Goal: Task Accomplishment & Management: Use online tool/utility

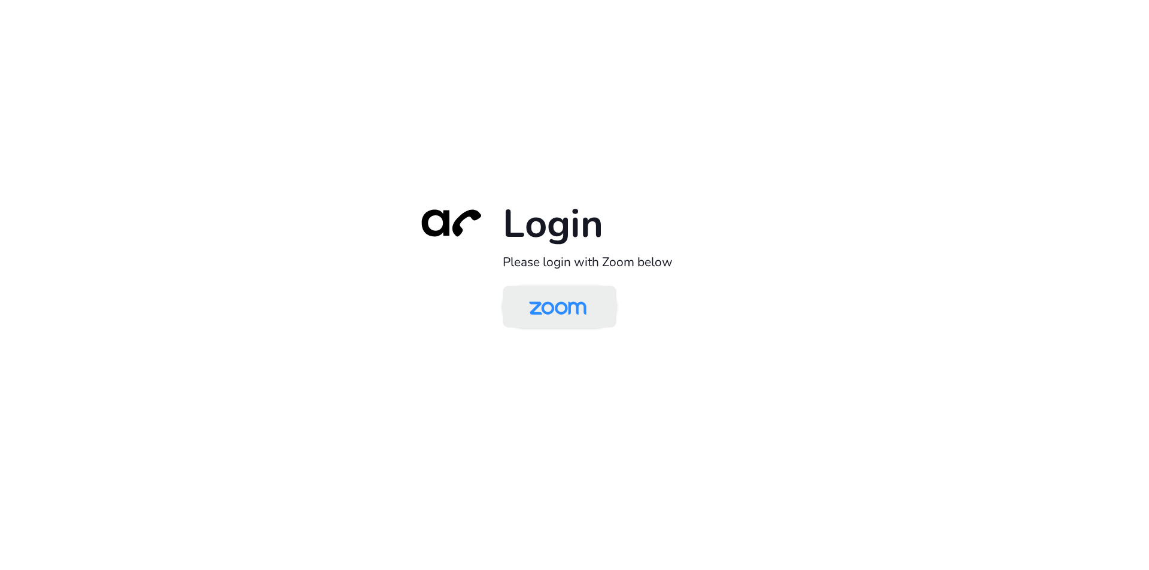
click at [572, 311] on img at bounding box center [557, 307] width 83 height 39
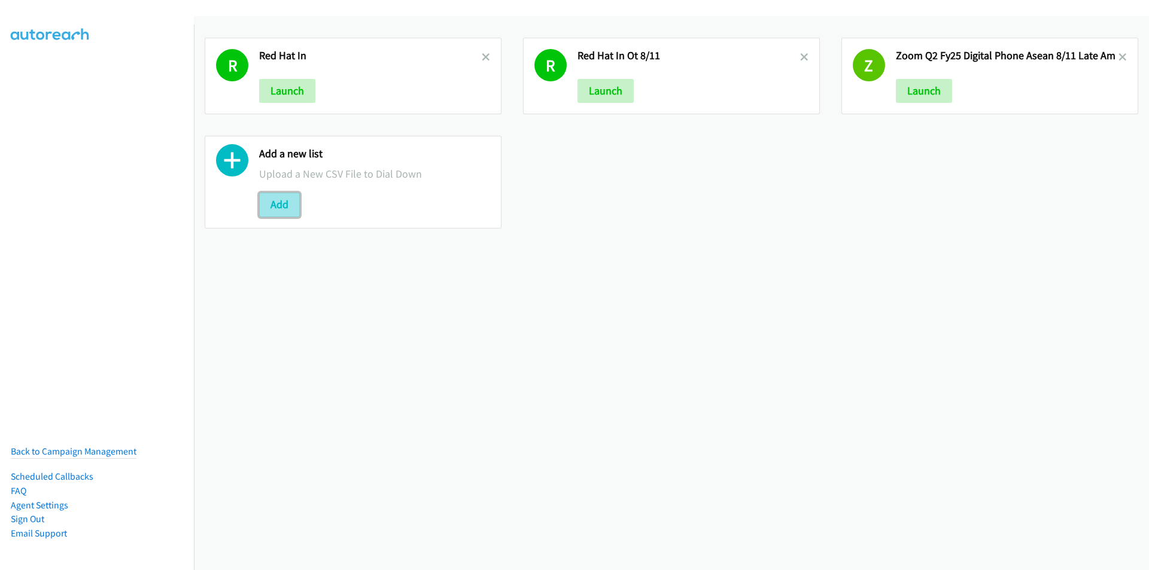
click at [280, 200] on button "Add" at bounding box center [279, 205] width 41 height 24
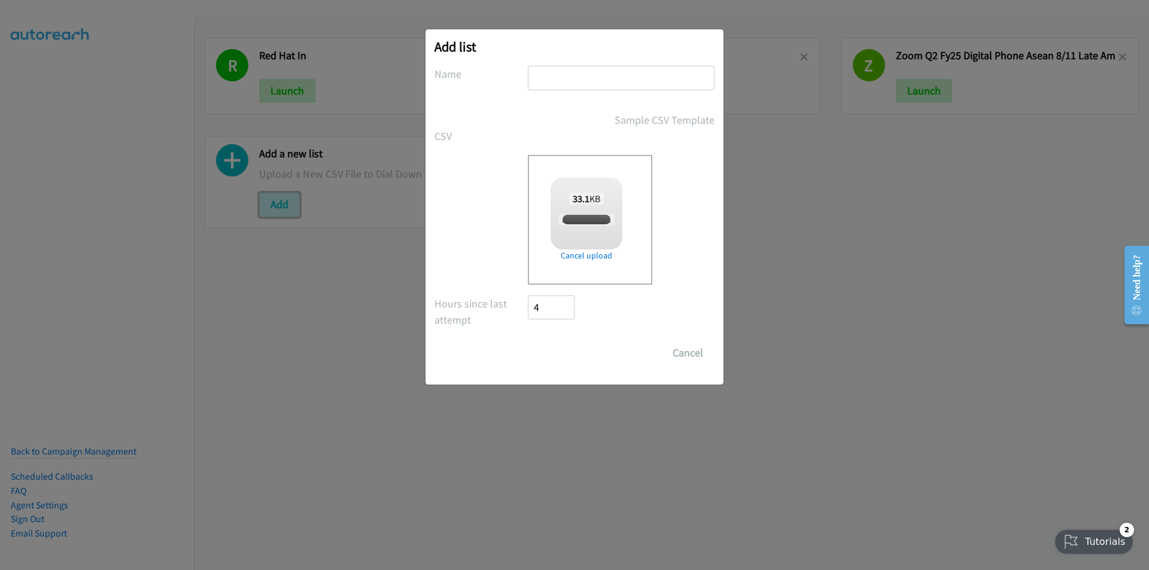
checkbox input "true"
click at [562, 78] on input "text" at bounding box center [621, 78] width 187 height 25
type input "Zoom MY"
click at [557, 352] on input "Save List" at bounding box center [559, 353] width 63 height 24
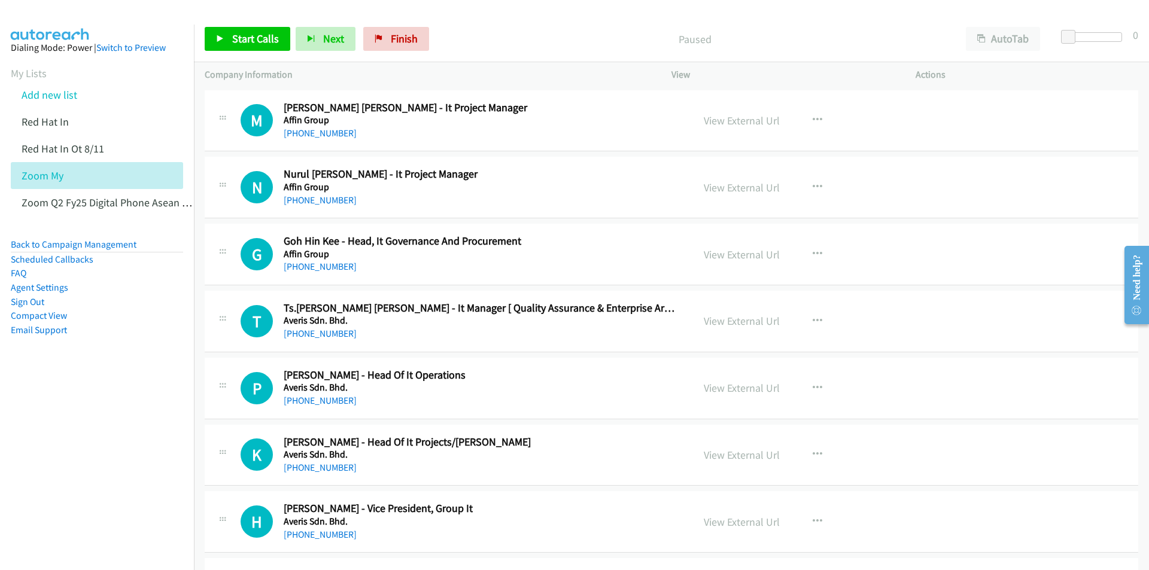
click at [502, 17] on div "Start Calls Pause Next Finish Paused AutoTab AutoTab 0" at bounding box center [671, 39] width 955 height 46
click at [247, 36] on span "Start Calls" at bounding box center [255, 39] width 47 height 14
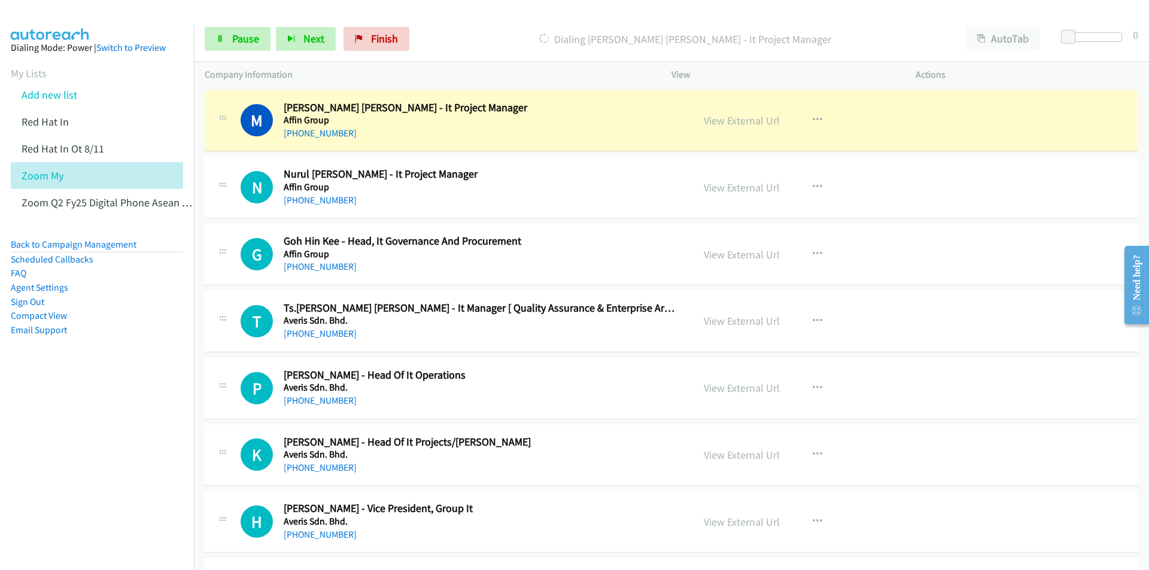
click at [460, 27] on div "Dialing Mimi Azrin Abu Bakar - It Project Manager" at bounding box center [685, 39] width 540 height 24
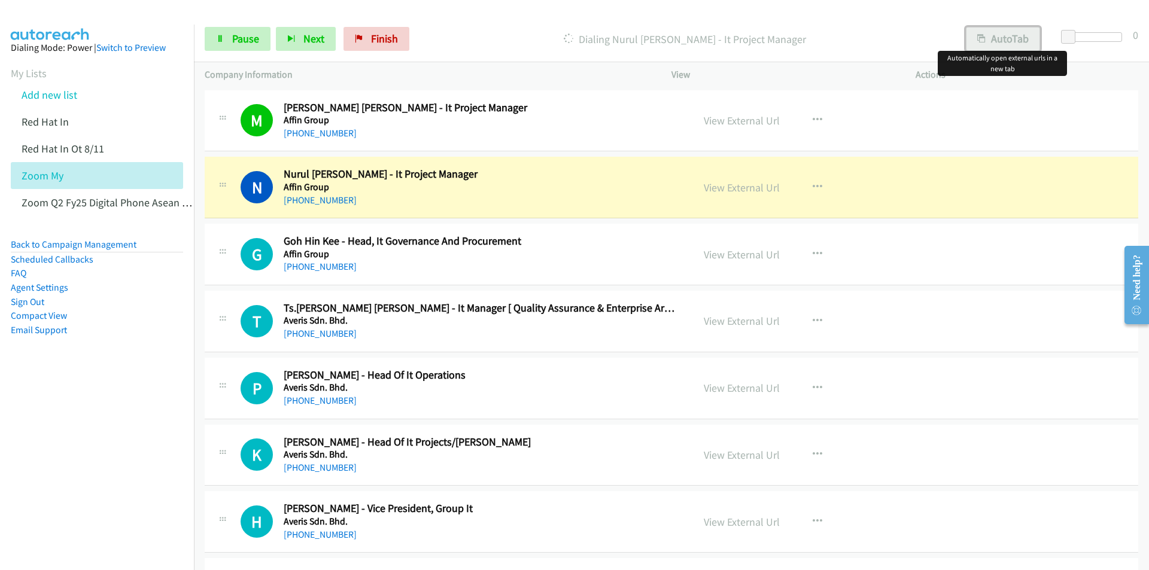
click at [1008, 36] on button "AutoTab" at bounding box center [1003, 39] width 74 height 24
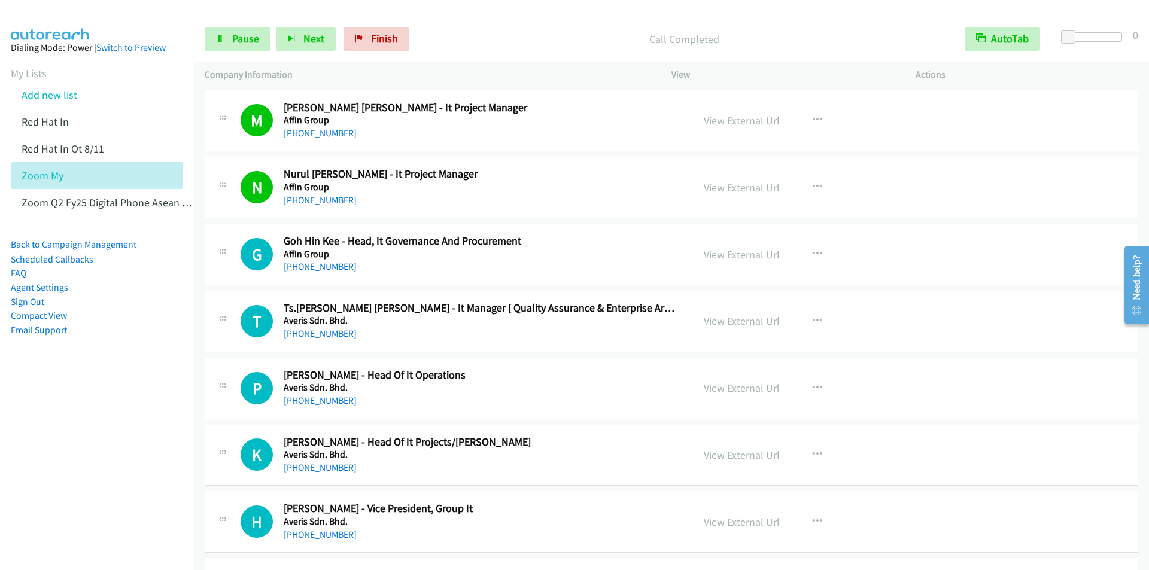
click at [519, 30] on div "Call Completed" at bounding box center [684, 39] width 539 height 24
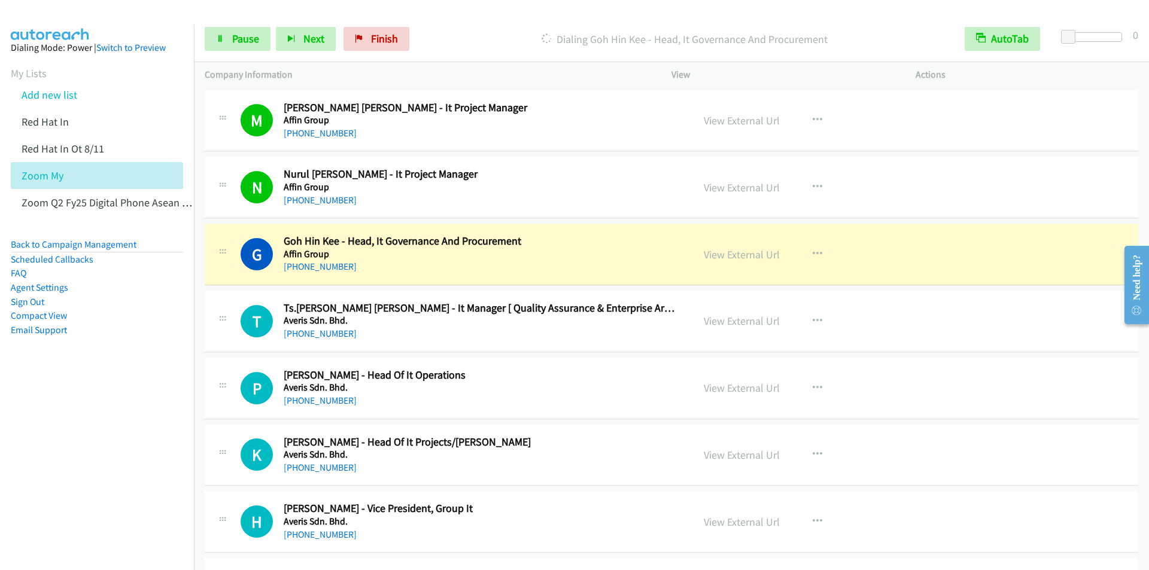
click at [478, 28] on div "Dialing Goh Hin Kee - Head, It Governance And Procurement" at bounding box center [684, 39] width 539 height 24
click at [999, 38] on button "AutoTab" at bounding box center [1002, 39] width 75 height 24
click at [999, 39] on button "AutoTab" at bounding box center [1003, 39] width 74 height 24
click at [451, 25] on div "Start Calls Pause Next Finish Dialing Goh Hin Kee - Head, It Governance And Pro…" at bounding box center [671, 39] width 955 height 46
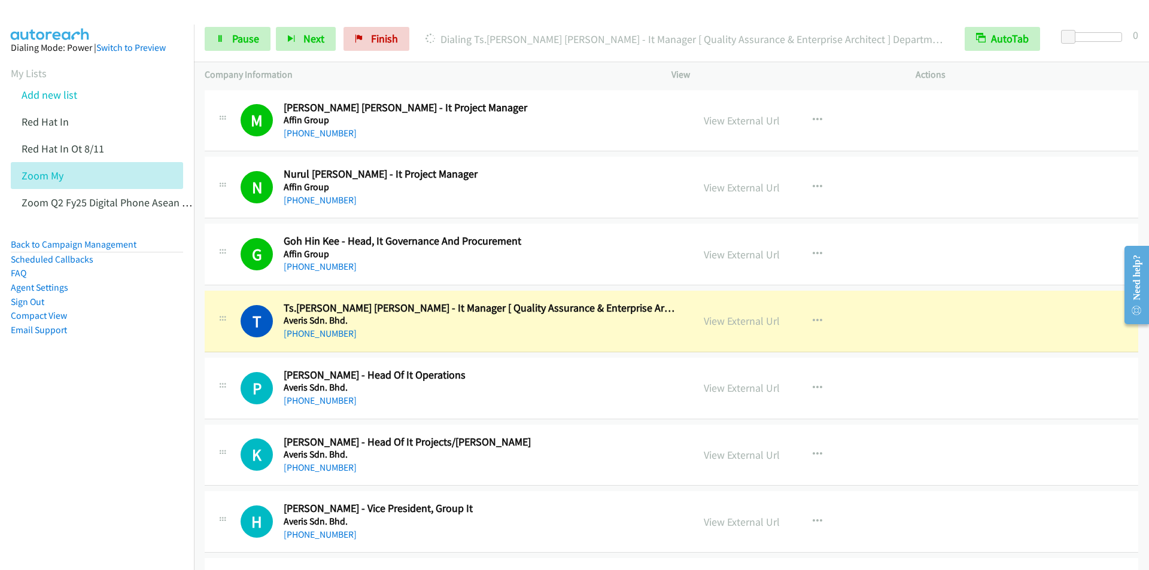
click at [476, 28] on div "Dialing Ts.Hema Darshini Selvaraju - It Manager [ Quality Assurance & Enterpris…" at bounding box center [684, 39] width 539 height 24
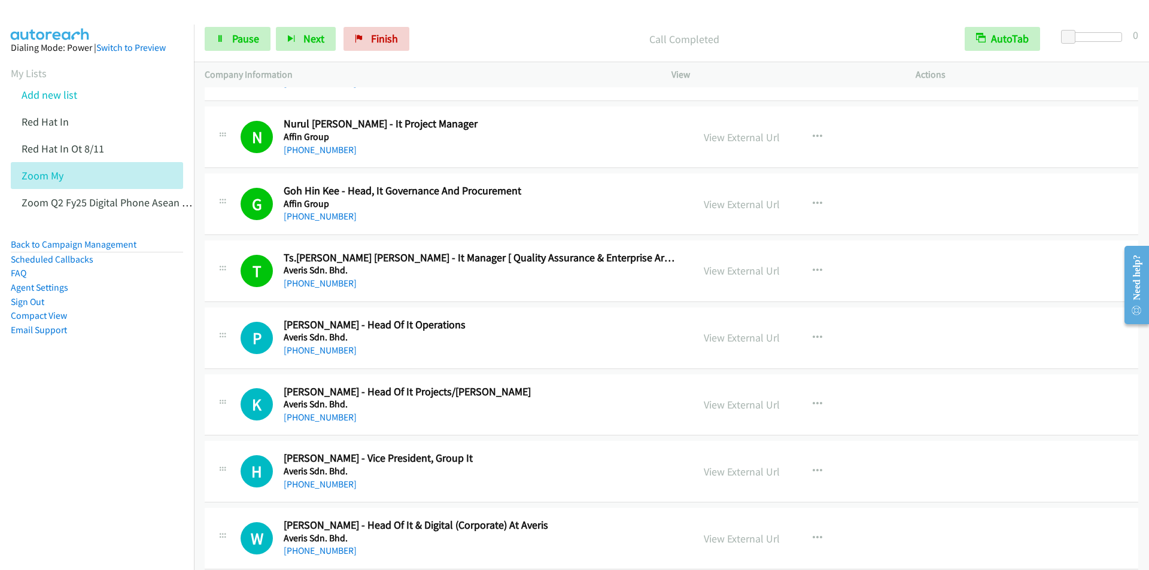
scroll to position [120, 0]
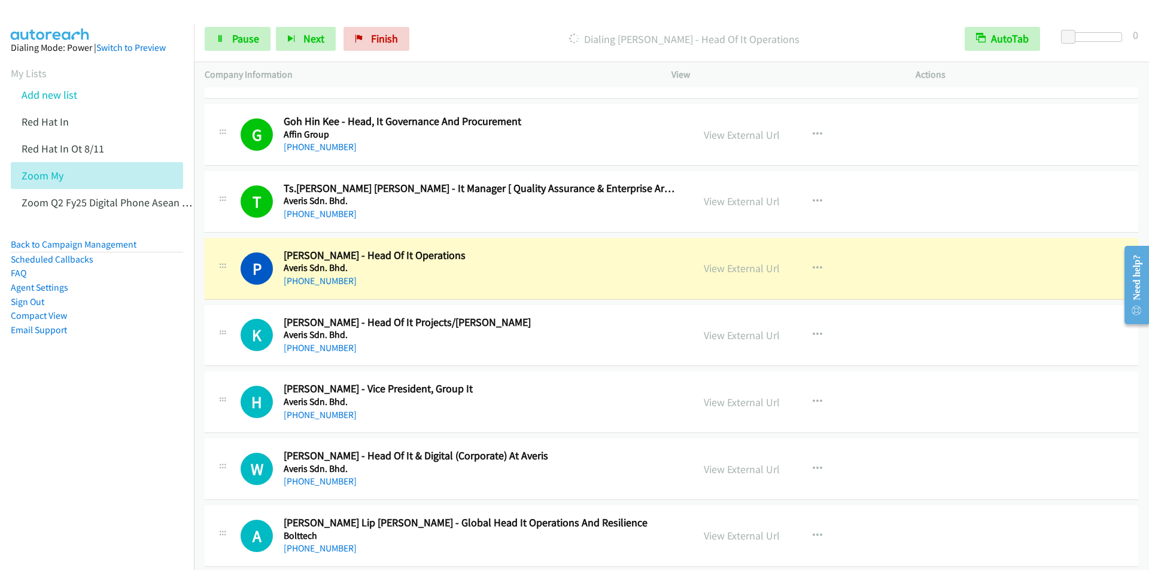
click at [470, 34] on p "Dialing Pandu Budihardja - Head Of It Operations" at bounding box center [685, 39] width 518 height 16
click at [494, 37] on p "Dialing Pandu Budihardja - Head Of It Operations" at bounding box center [685, 39] width 518 height 16
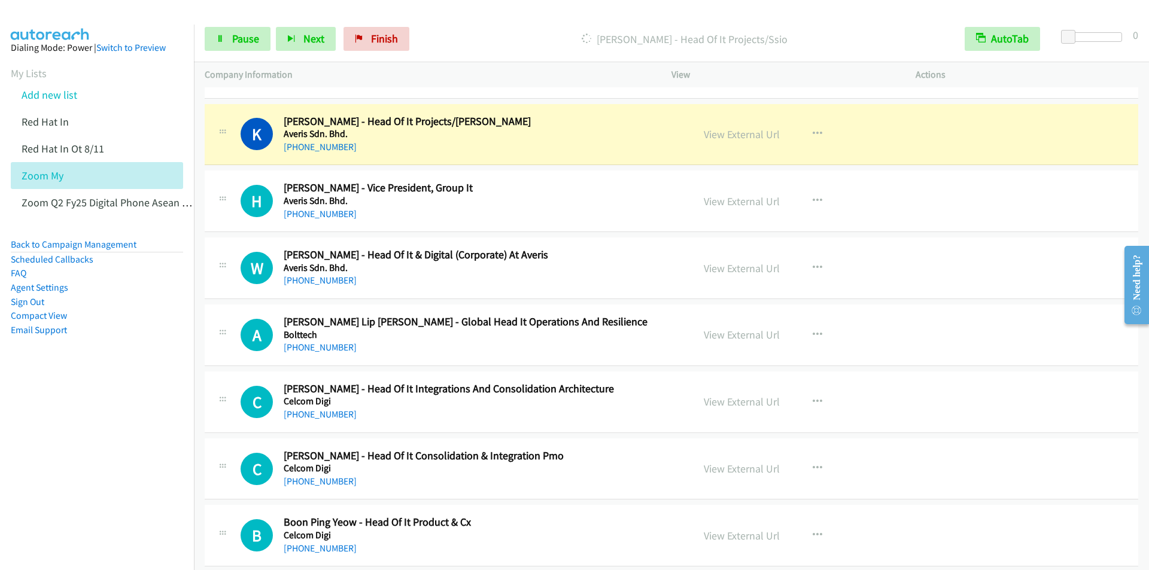
scroll to position [299, 0]
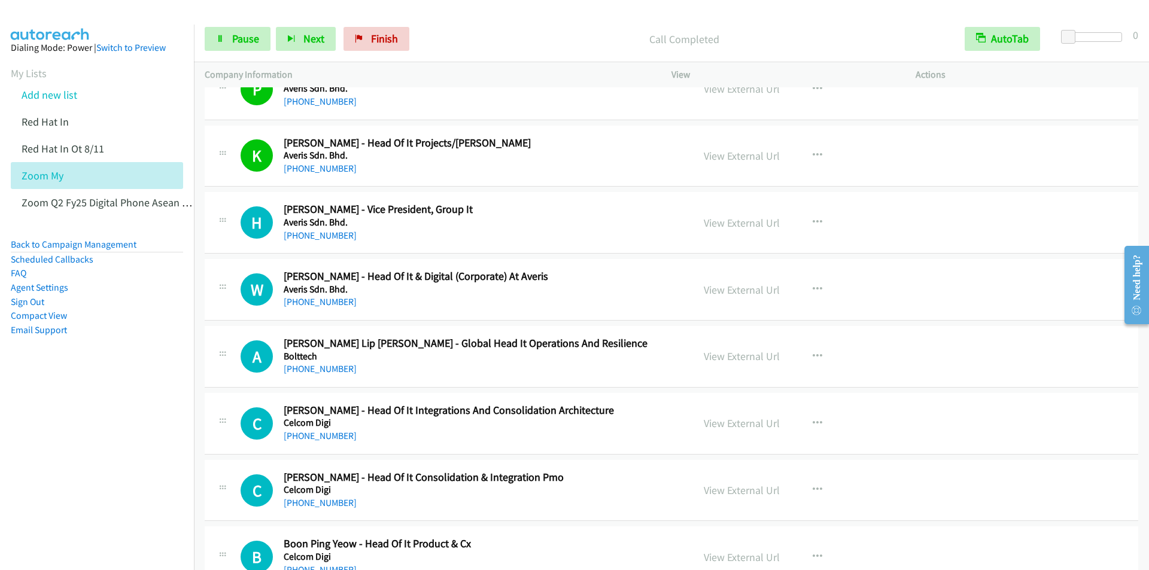
click at [473, 41] on p "Call Completed" at bounding box center [685, 39] width 518 height 16
click at [475, 37] on p "Call Completed" at bounding box center [685, 39] width 518 height 16
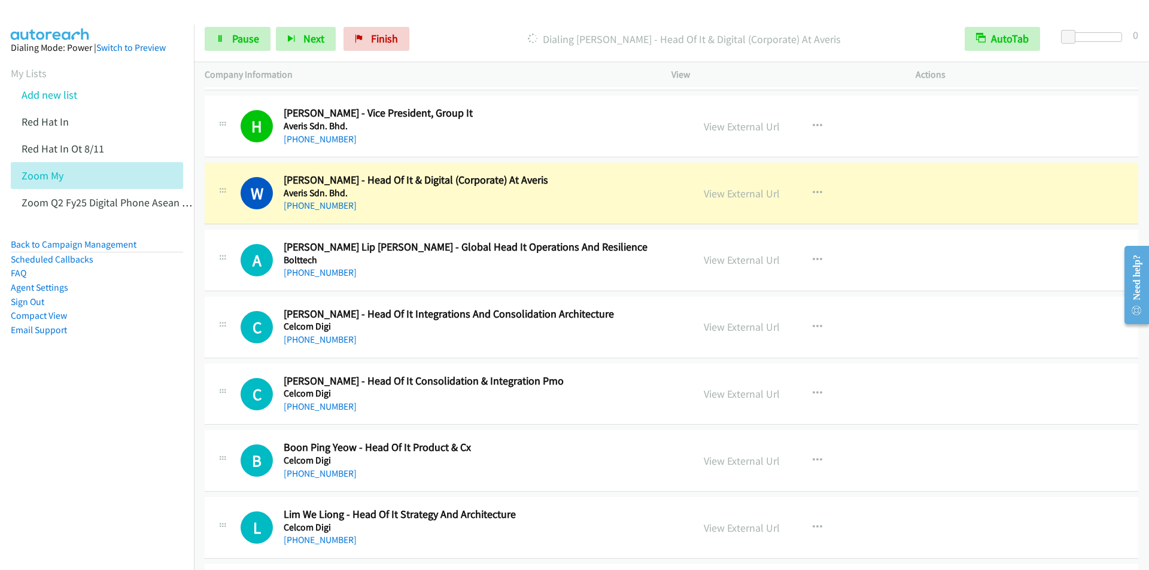
scroll to position [479, 0]
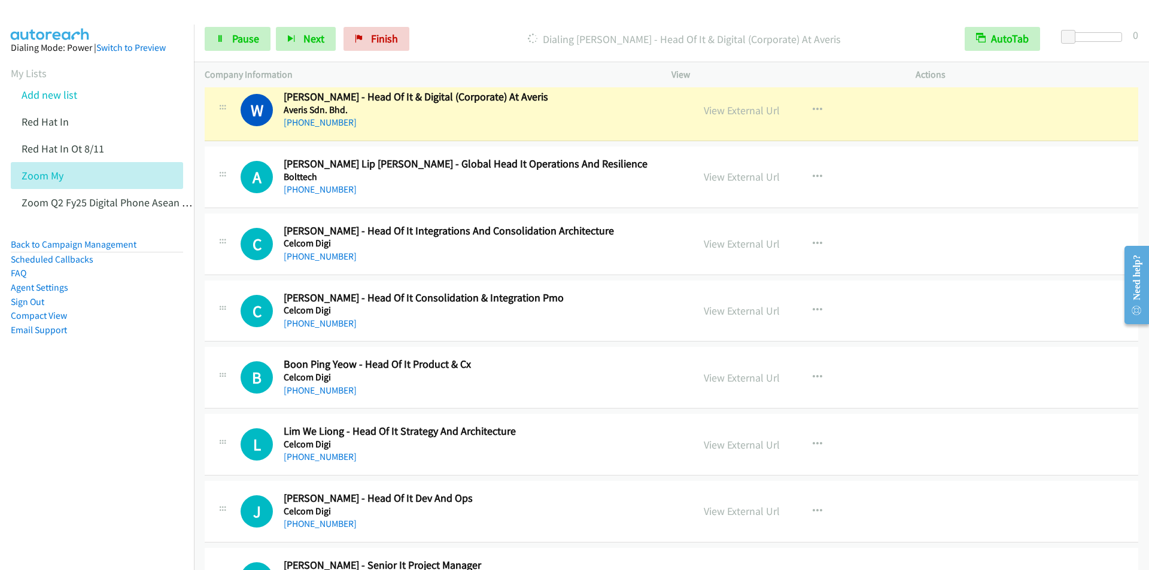
click at [449, 16] on div at bounding box center [569, 23] width 1138 height 46
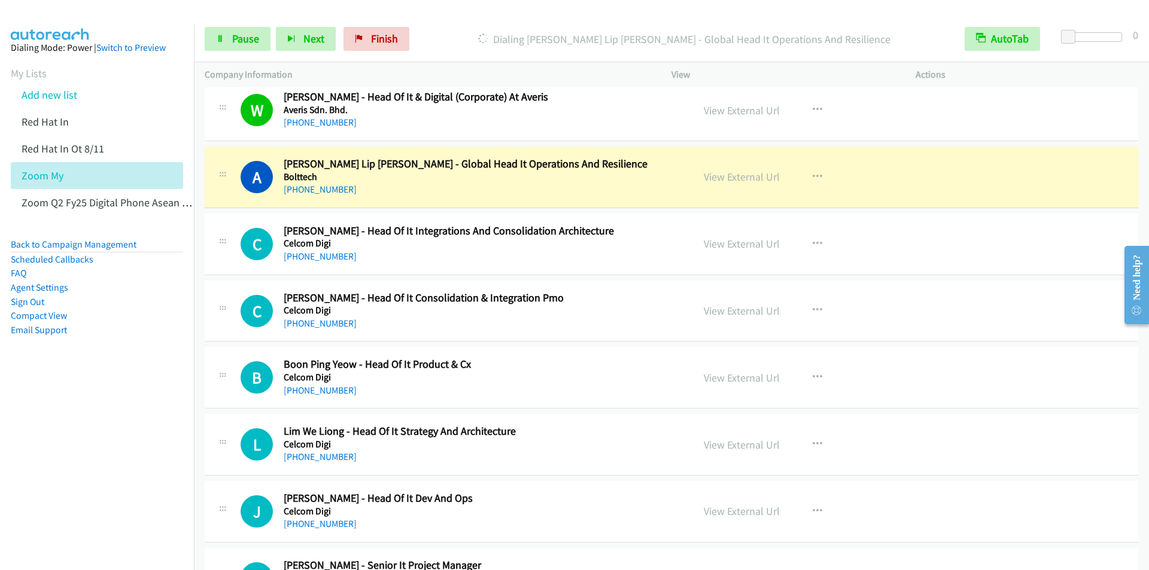
click at [470, 26] on div "Start Calls Pause Next Finish Dialing Albert Lim Lip Khen - Global Head It Oper…" at bounding box center [671, 39] width 955 height 46
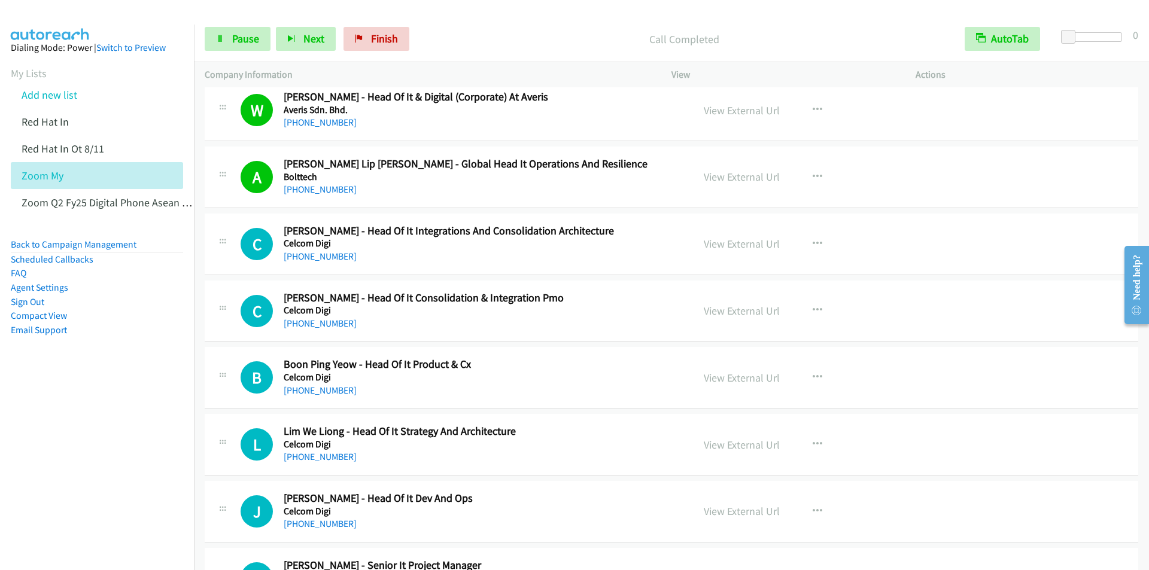
click at [535, 35] on p "Call Completed" at bounding box center [685, 39] width 518 height 16
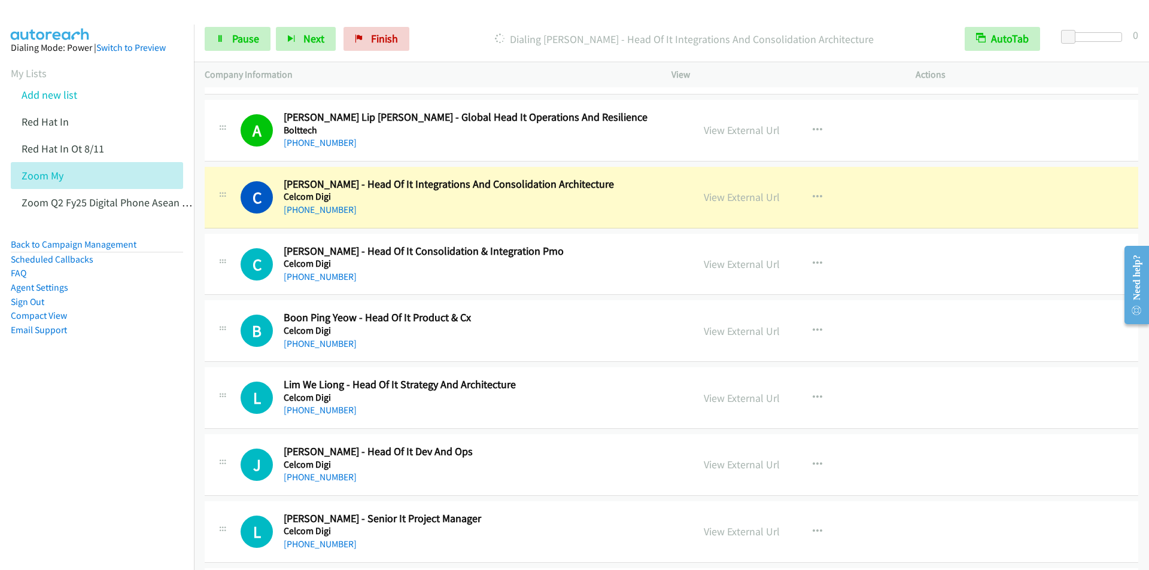
scroll to position [539, 0]
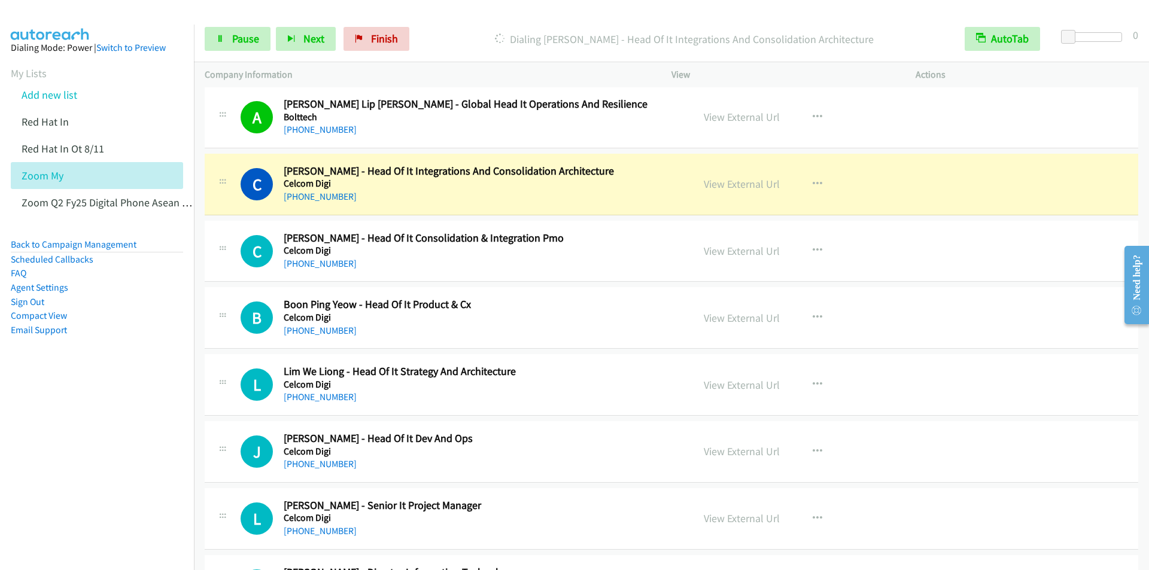
click at [440, 17] on div "Start Calls Pause Next Finish Dialing Charles Boey - Head Of It Integrations An…" at bounding box center [671, 39] width 955 height 46
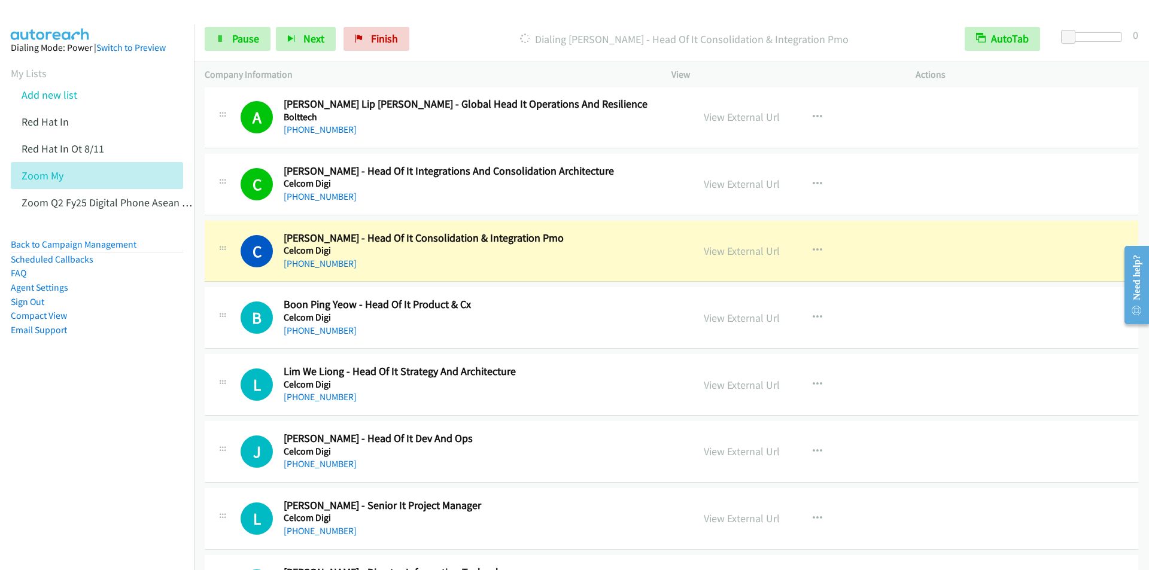
click at [481, 27] on div "Dialing Cecilia T. - Head Of It Consolidation & Integration Pmo" at bounding box center [684, 39] width 539 height 24
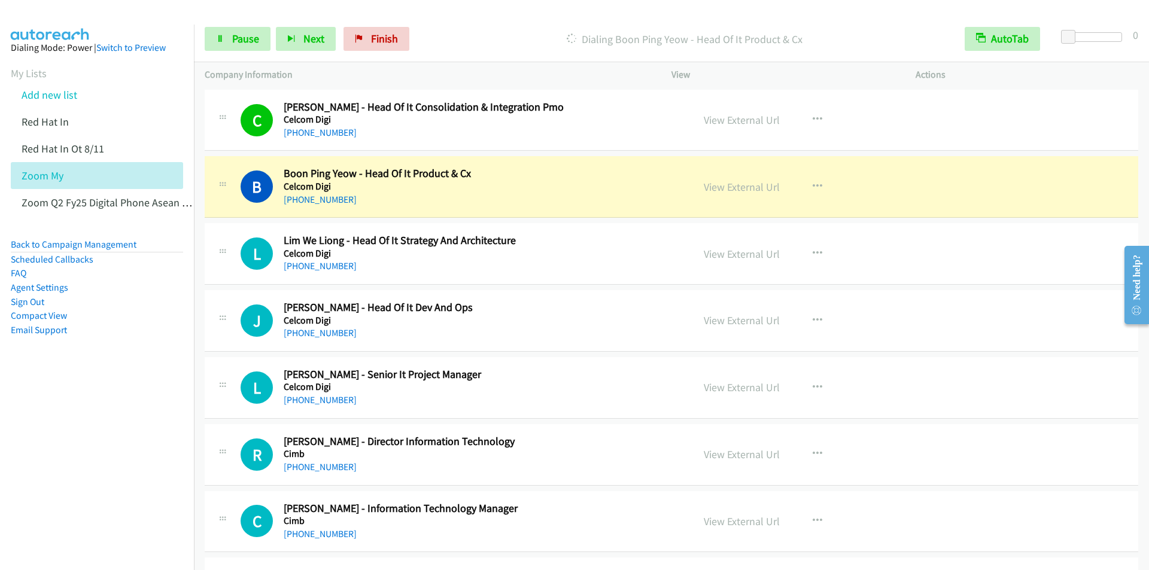
scroll to position [718, 0]
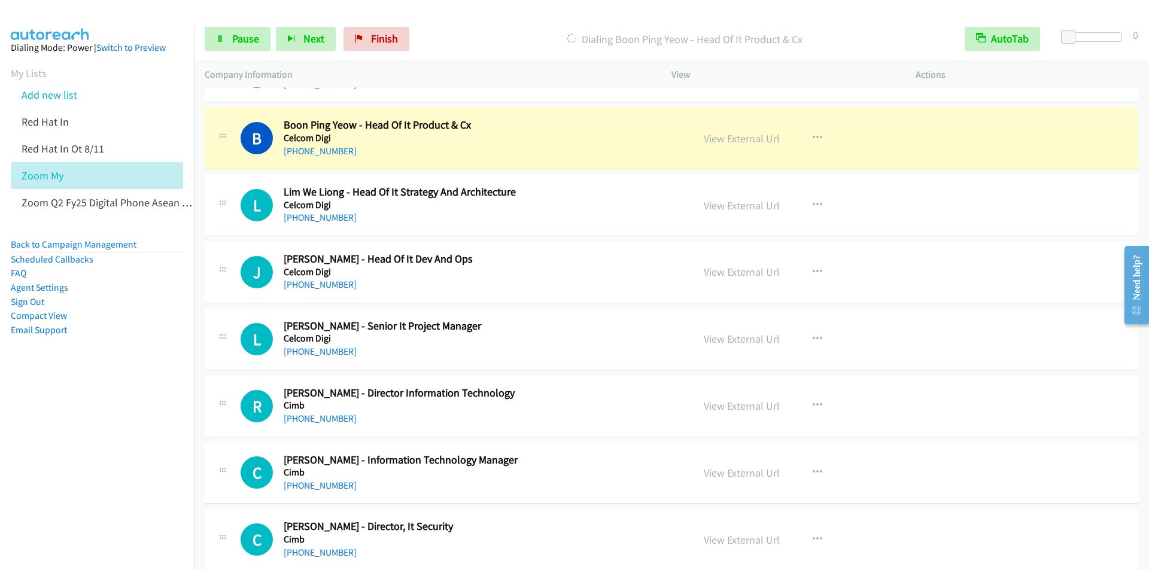
click at [485, 34] on p "Dialing Boon Ping Yeow - Head Of It Product & Cx" at bounding box center [685, 39] width 518 height 16
click at [462, 22] on div "Start Calls Pause Next Finish Dialing Boon Ping Yeow - Head Of It Product & Cx …" at bounding box center [671, 39] width 955 height 46
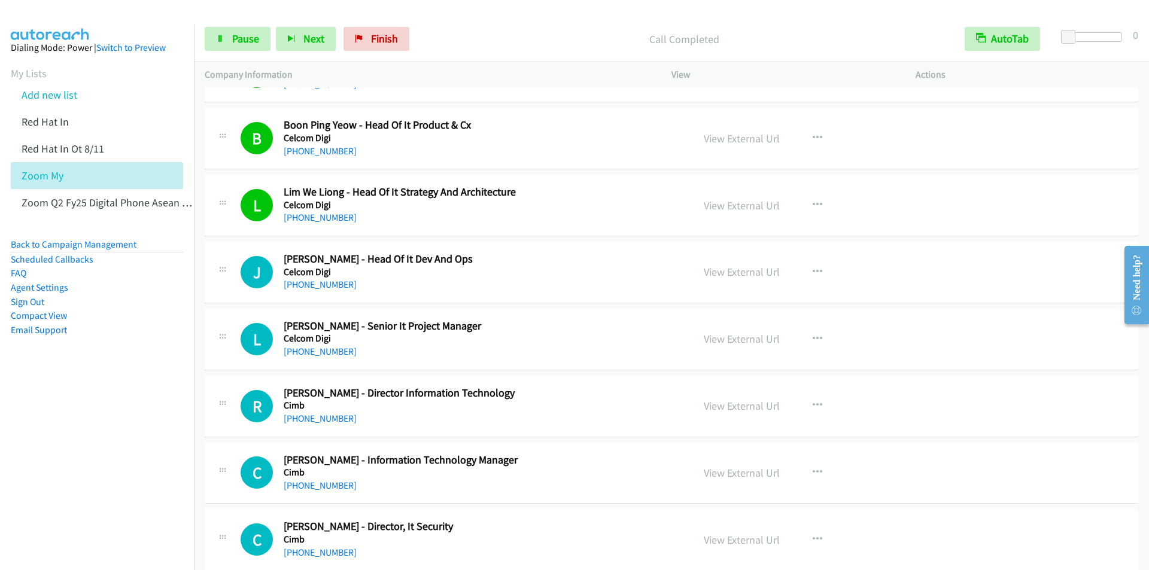
click at [464, 33] on p "Call Completed" at bounding box center [685, 39] width 518 height 16
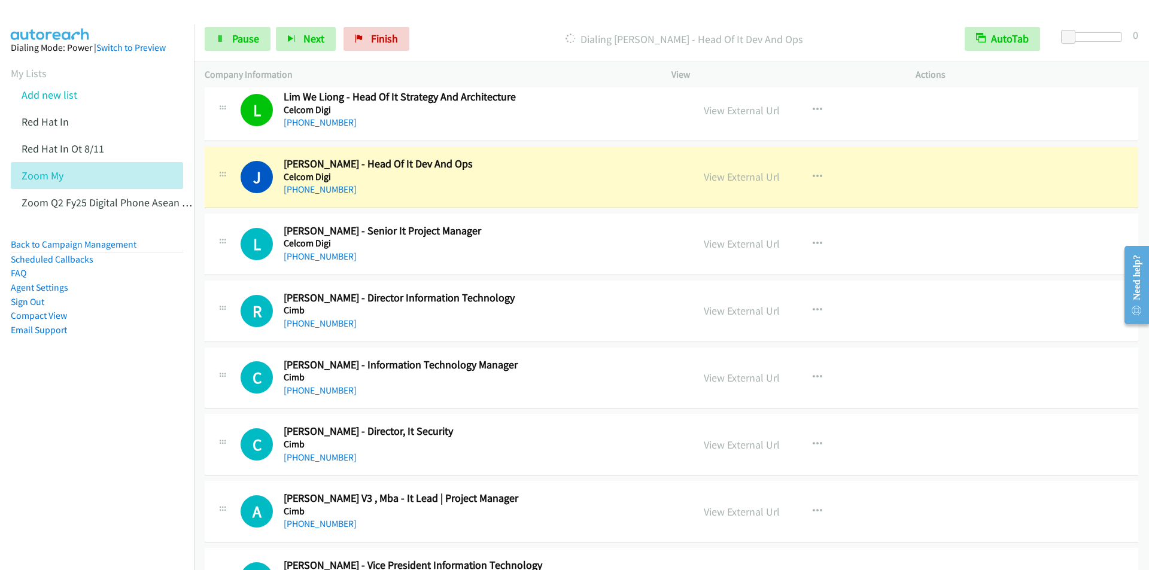
scroll to position [838, 0]
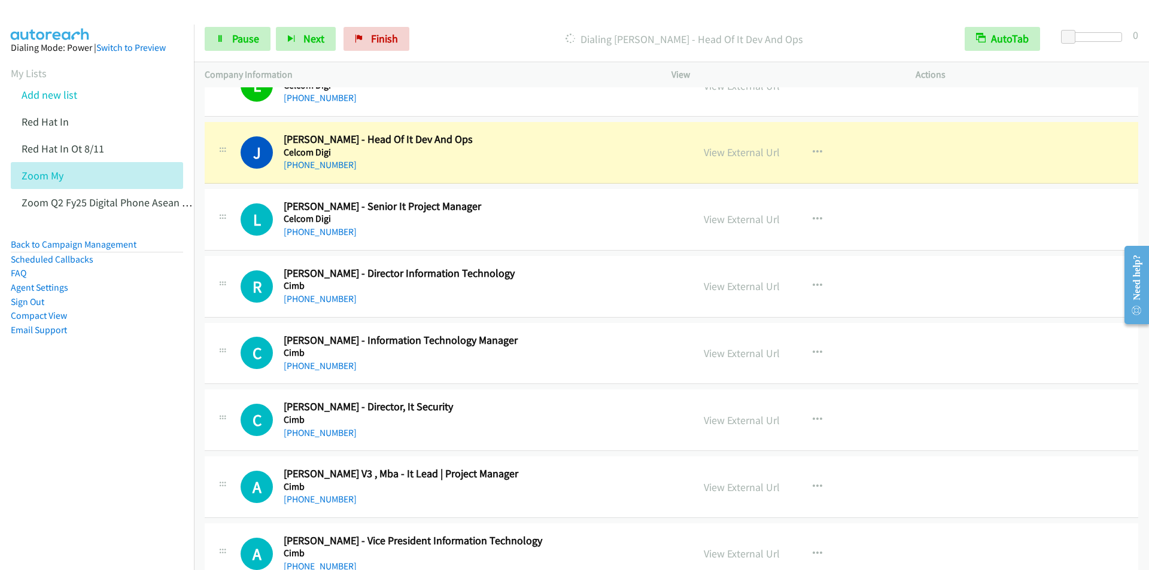
click at [454, 18] on div "Start Calls Pause Next Finish Dialing Jessica Chai Wen Chii - Head Of It Dev An…" at bounding box center [671, 39] width 955 height 46
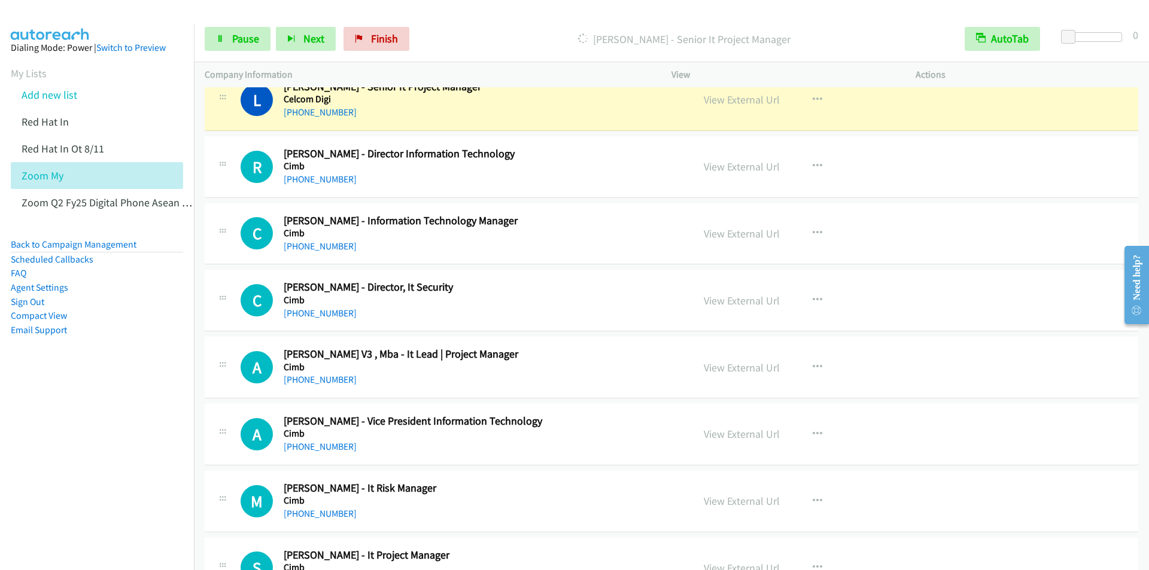
scroll to position [898, 0]
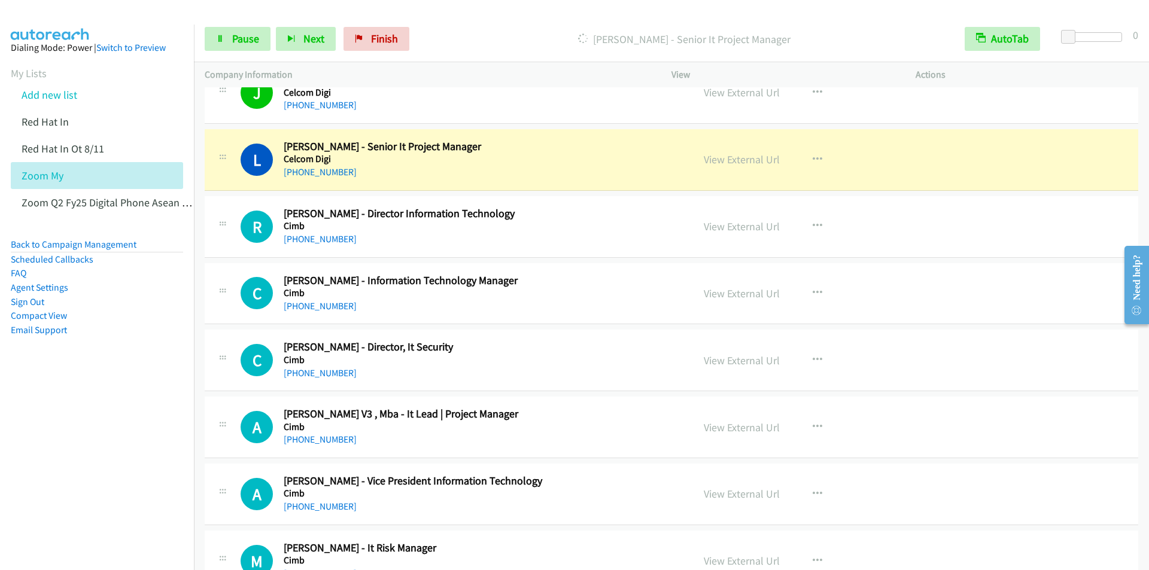
click at [434, 15] on div at bounding box center [569, 23] width 1138 height 46
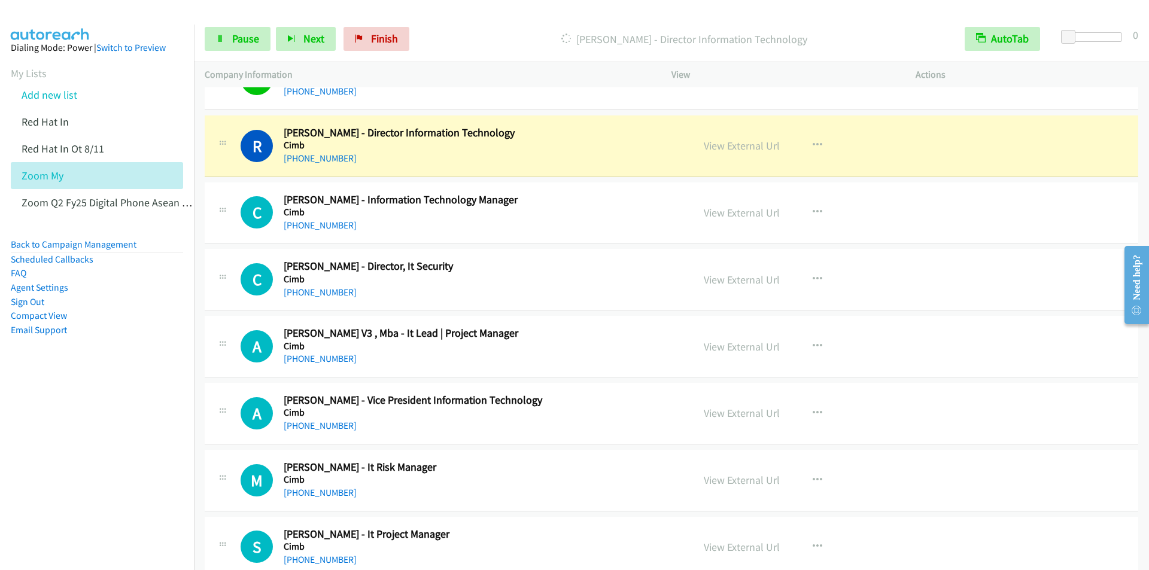
scroll to position [958, 0]
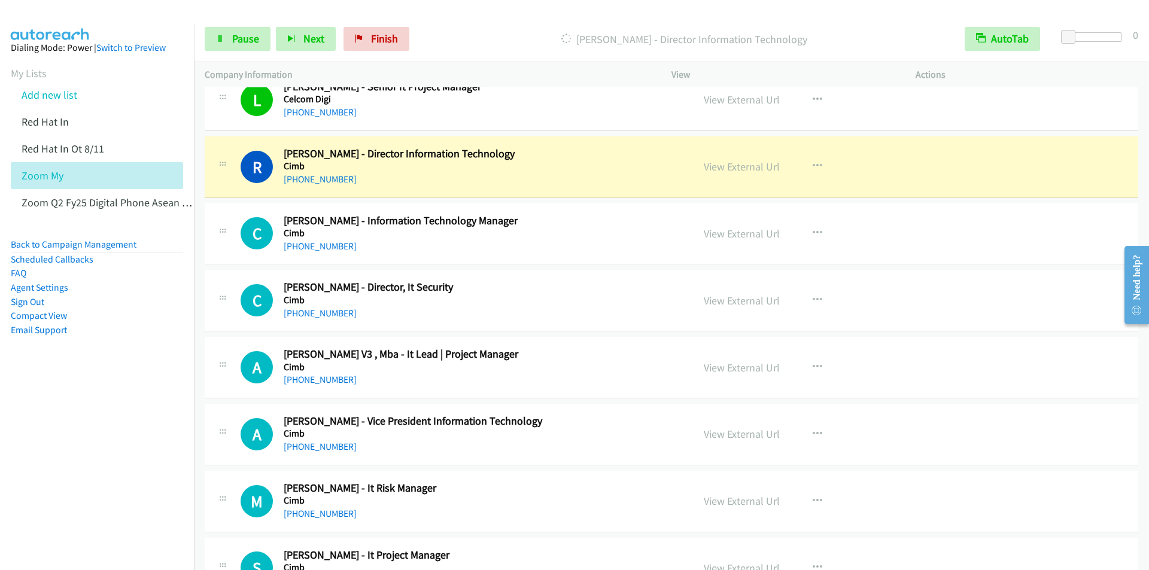
click at [465, 16] on div at bounding box center [569, 23] width 1138 height 46
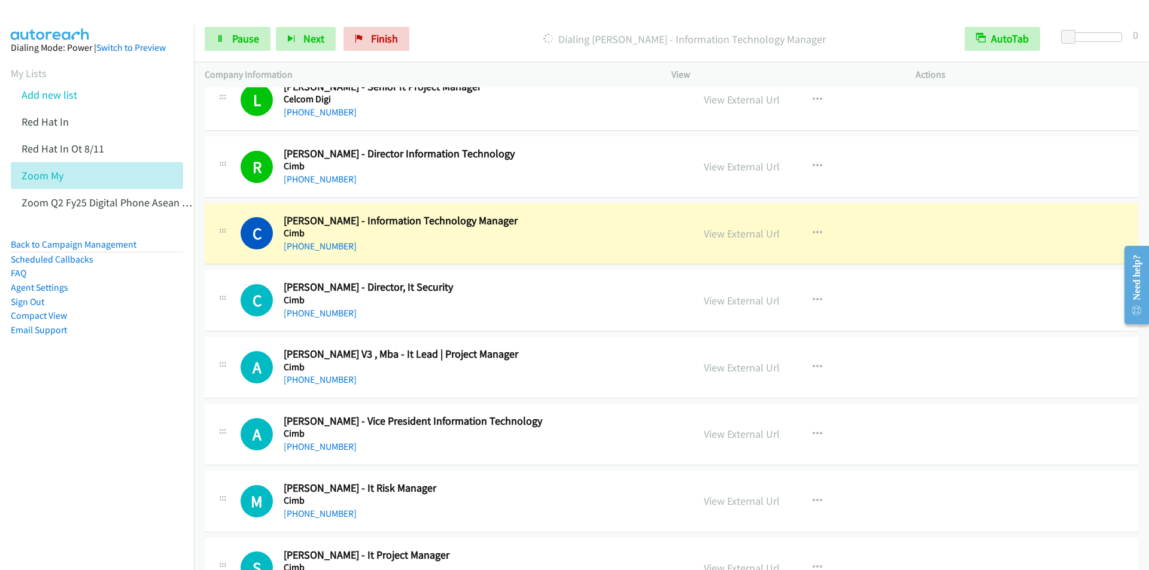
click at [458, 13] on div at bounding box center [569, 23] width 1138 height 46
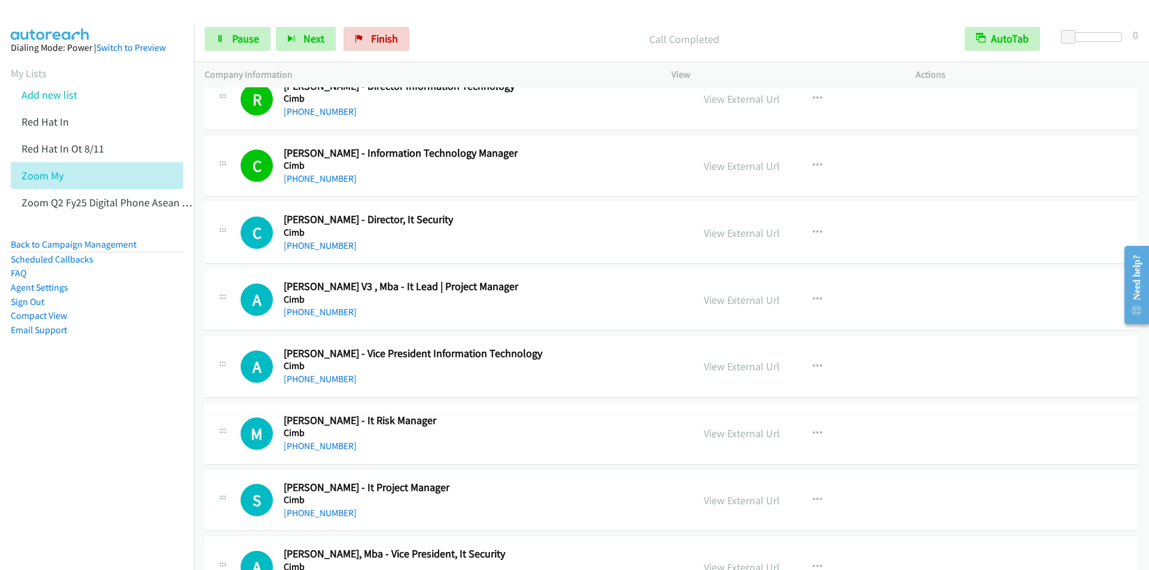
scroll to position [1077, 0]
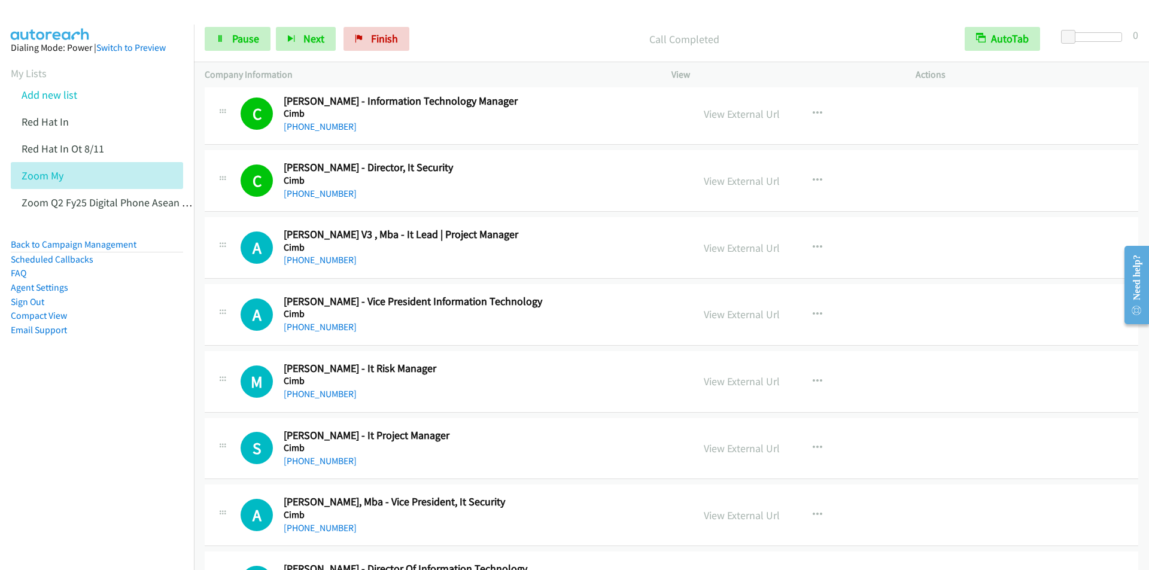
click at [452, 27] on div "Call Completed" at bounding box center [684, 39] width 539 height 24
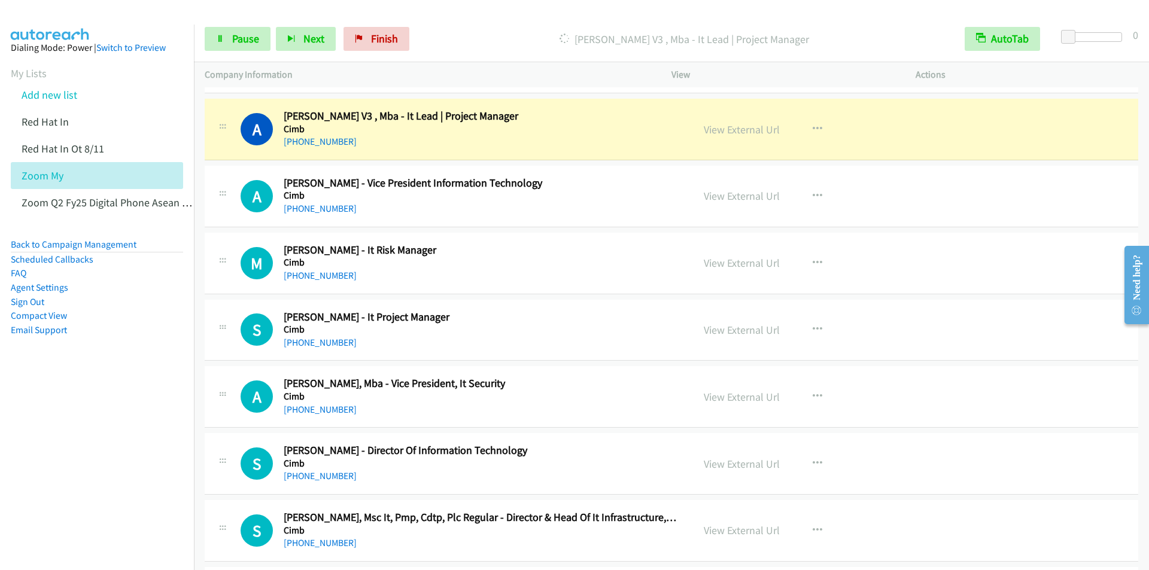
scroll to position [1197, 0]
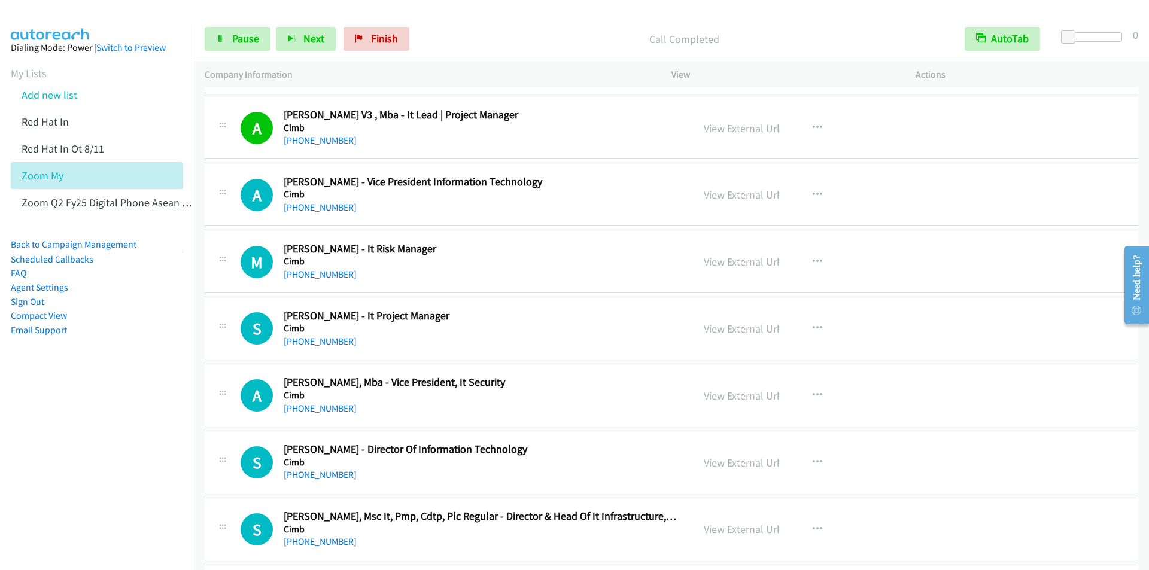
click at [485, 15] on div at bounding box center [569, 23] width 1138 height 46
drag, startPoint x: 470, startPoint y: 19, endPoint x: 451, endPoint y: 19, distance: 19.2
click at [470, 19] on div "Start Calls Pause Next Finish Call Completed AutoTab AutoTab 0" at bounding box center [671, 39] width 955 height 46
click at [458, 29] on div "Call Completed" at bounding box center [684, 39] width 539 height 24
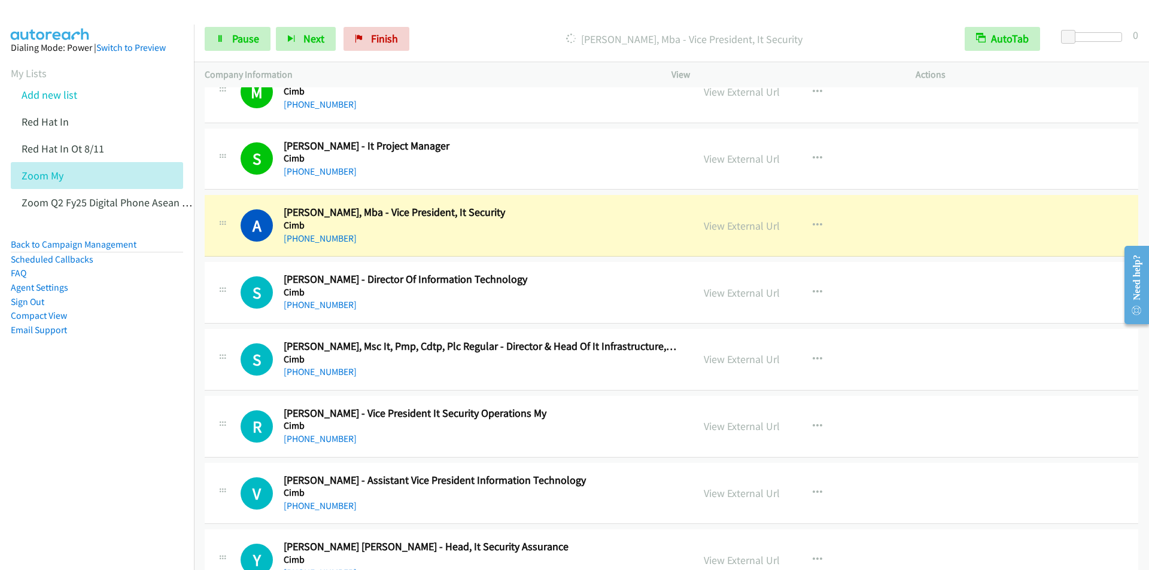
scroll to position [1436, 0]
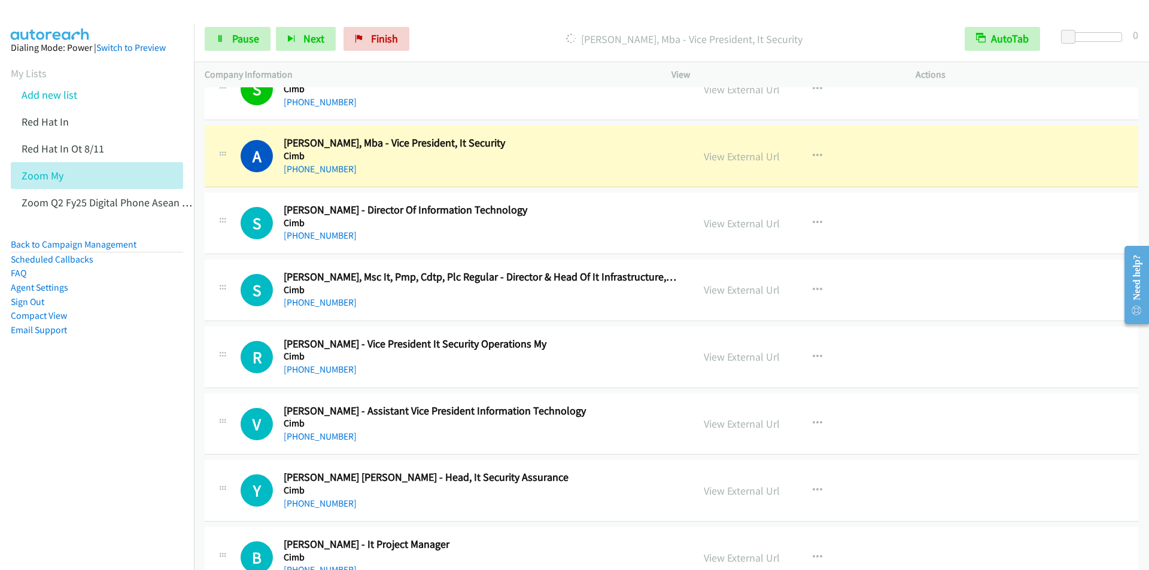
click at [484, 32] on p "Dialing Adam Chua, Mba - Vice President, It Security" at bounding box center [685, 39] width 518 height 16
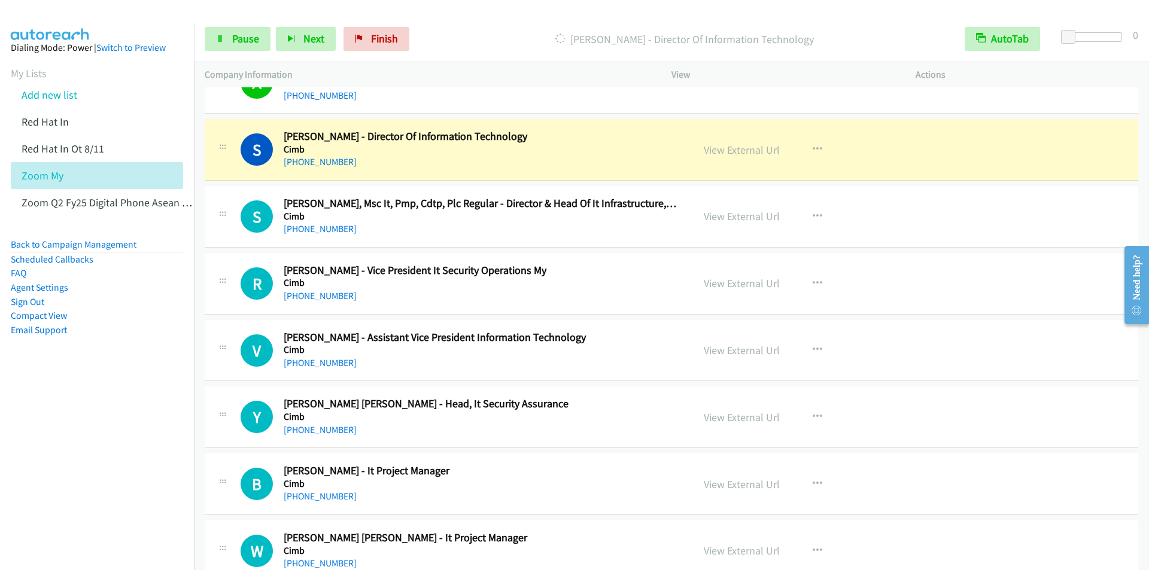
scroll to position [1496, 0]
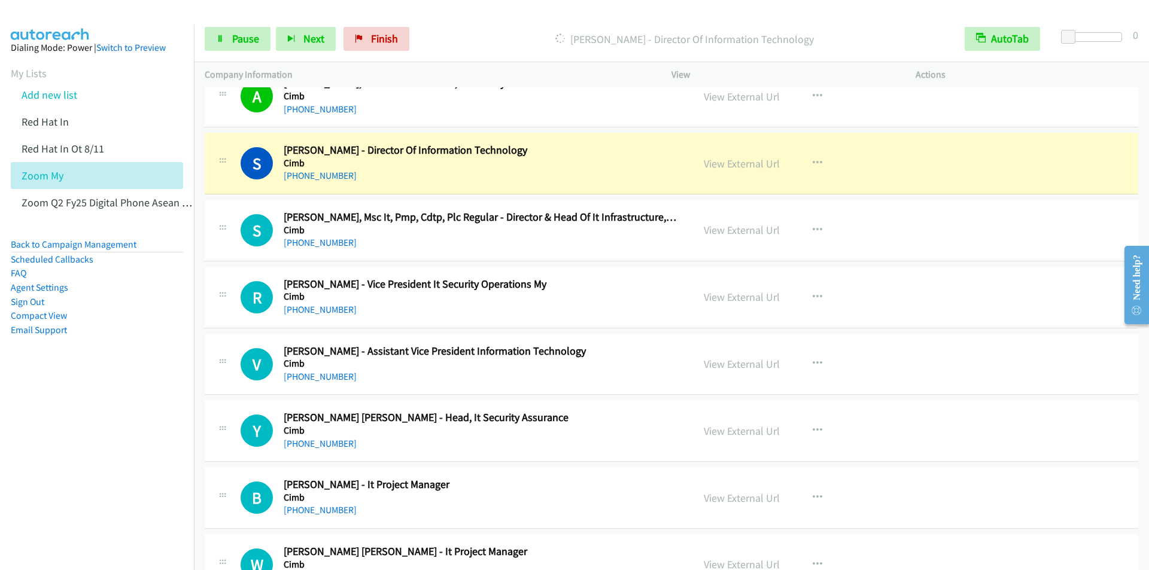
click at [480, 23] on div "Start Calls Pause Next Finish Dialing Sumathi Nadarajah - Director Of Informati…" at bounding box center [671, 39] width 955 height 46
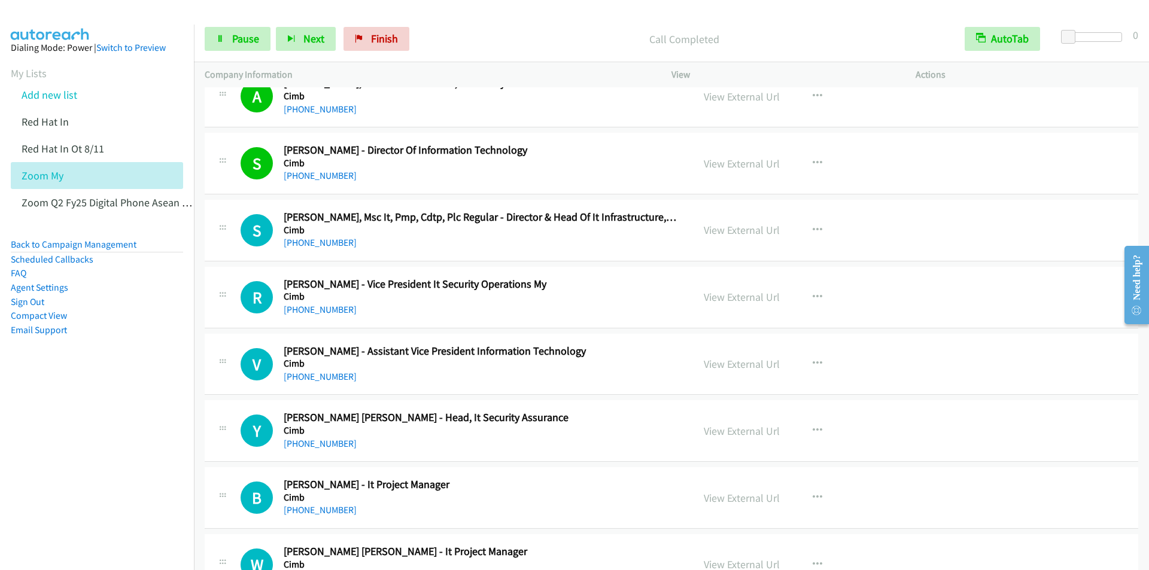
click at [481, 22] on div "Start Calls Pause Next Finish Call Completed AutoTab AutoTab 0" at bounding box center [671, 39] width 955 height 46
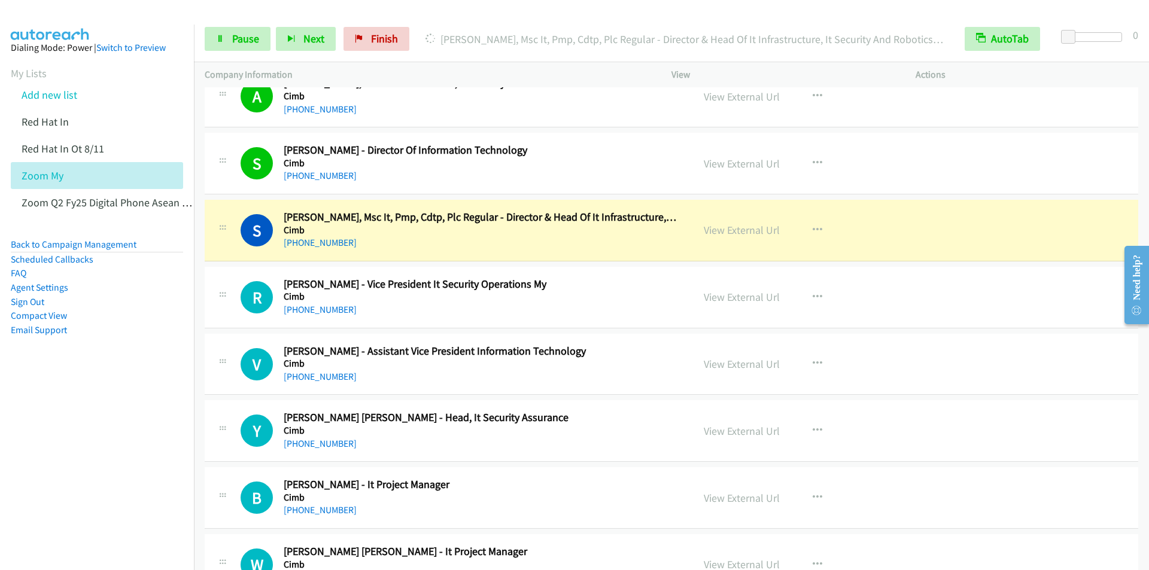
click at [472, 12] on div at bounding box center [569, 23] width 1138 height 46
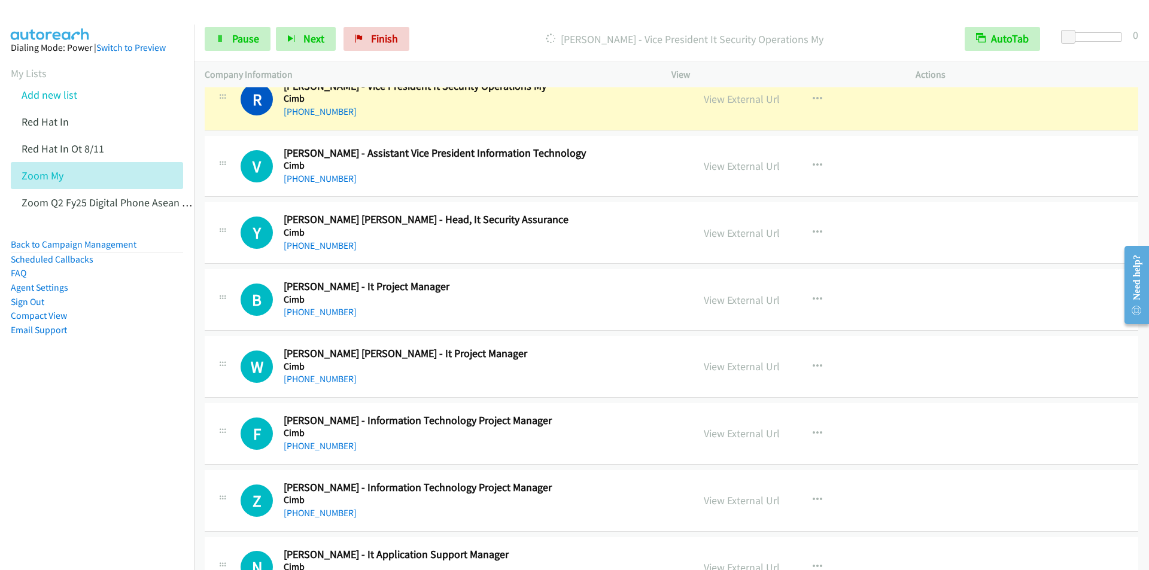
scroll to position [1676, 0]
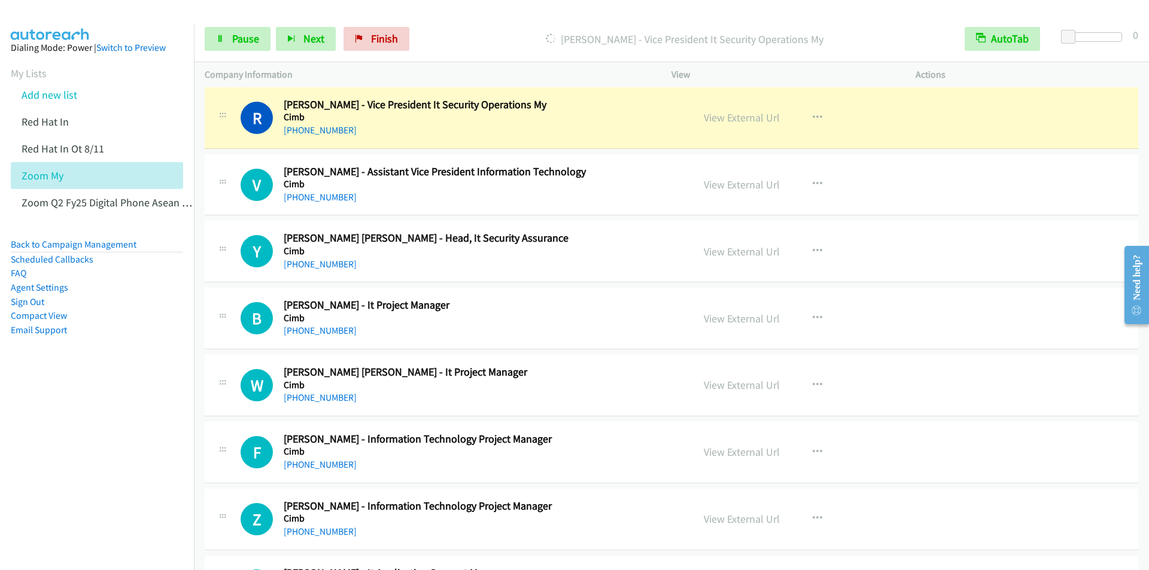
click at [448, 22] on div "Start Calls Pause Next Finish Dialing Raamesh Aramugam - Vice President It Secu…" at bounding box center [671, 39] width 955 height 46
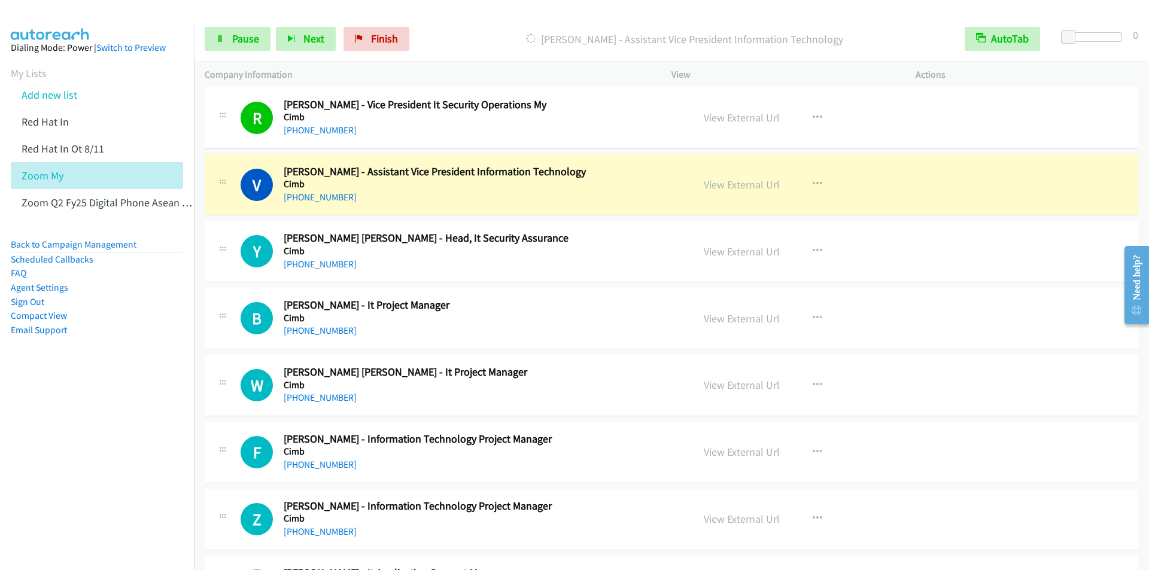
click at [488, 22] on div "Start Calls Pause Next Finish Dialing Vincent Tiew - Assistant Vice President I…" at bounding box center [671, 39] width 955 height 46
click at [470, 28] on div "Dialing Vincent Tiew - Assistant Vice President Information Technology" at bounding box center [684, 39] width 539 height 24
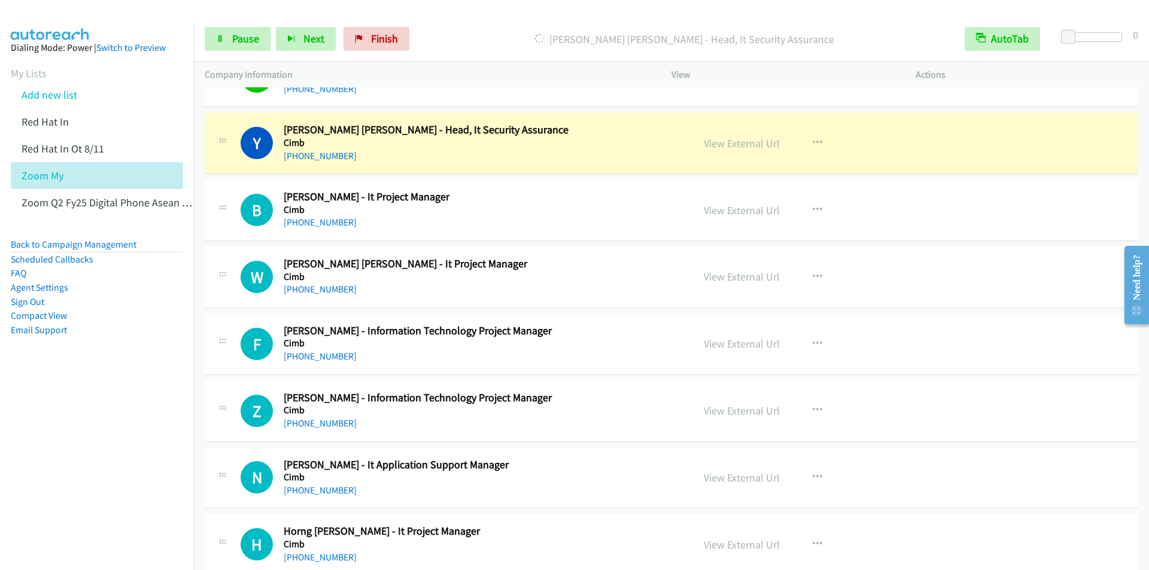
scroll to position [1795, 0]
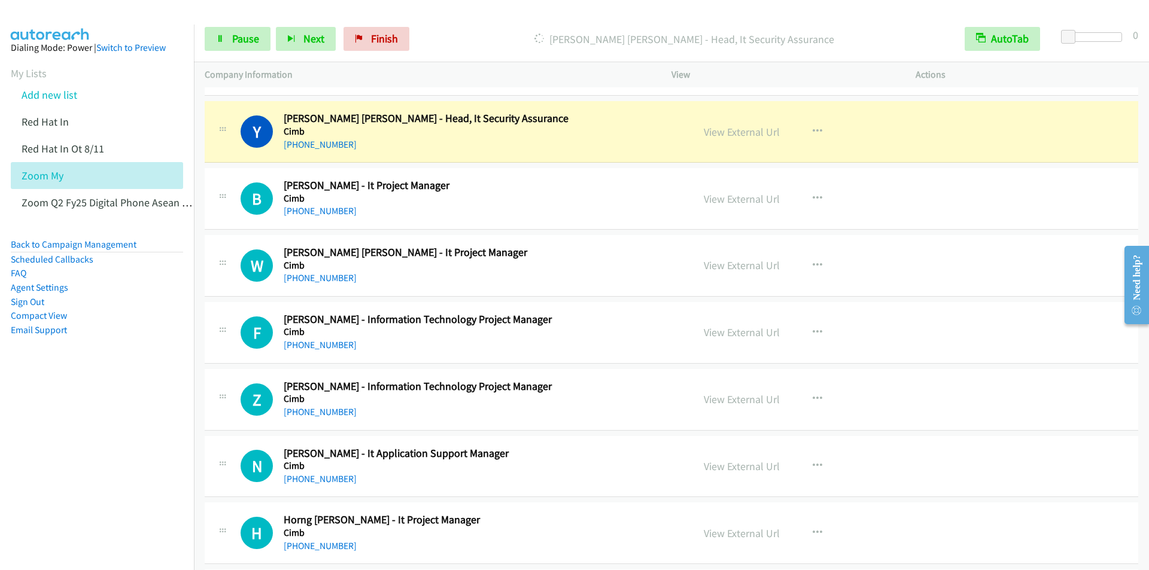
click at [467, 12] on div at bounding box center [569, 23] width 1138 height 46
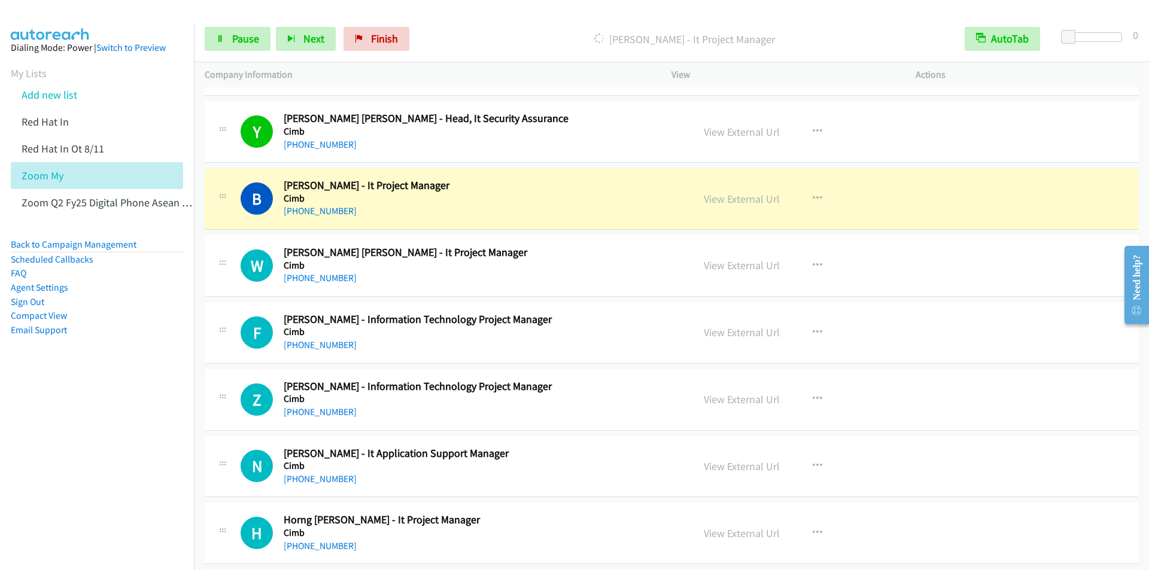
click at [461, 25] on div "Start Calls Pause Next Finish Dialing Bouchra Mahi - It Project Manager AutoTab…" at bounding box center [671, 39] width 955 height 46
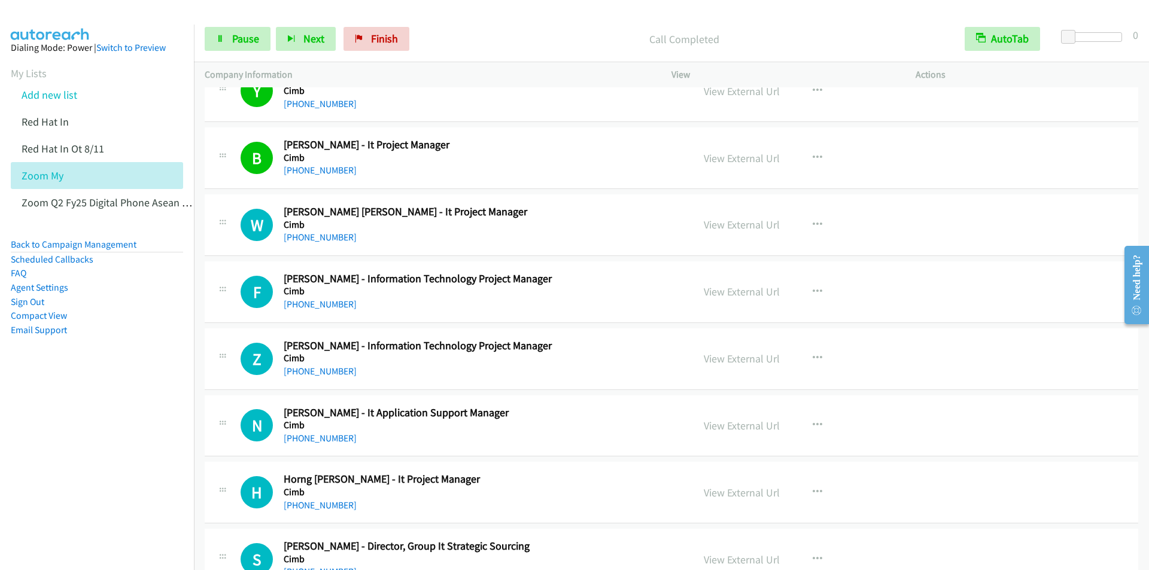
scroll to position [1855, 0]
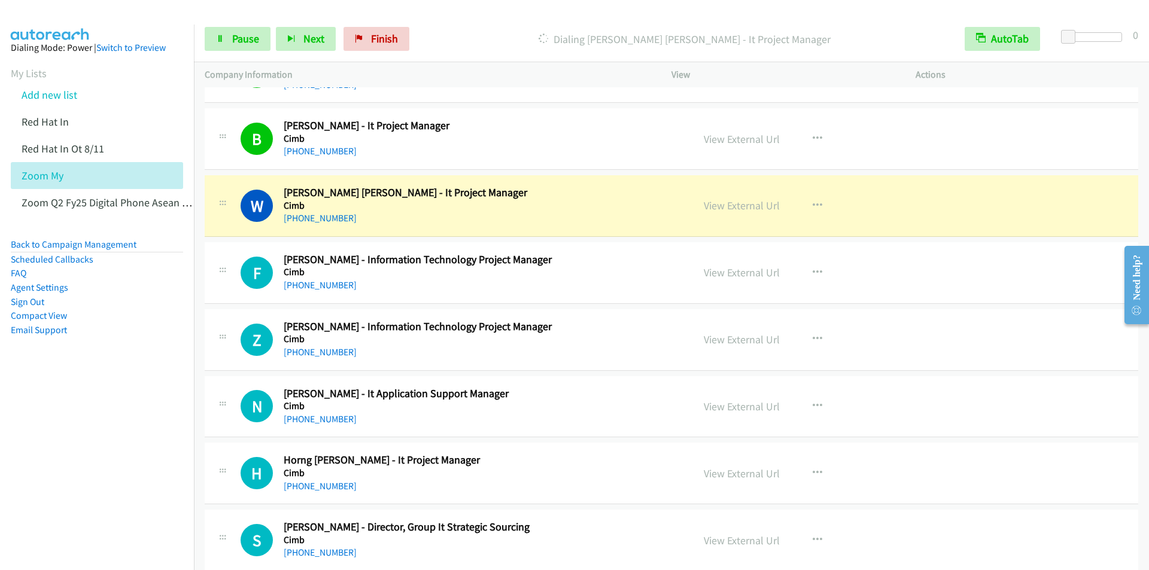
click at [495, 35] on p "Dialing Wan Suhaida Wan Ismail - It Project Manager" at bounding box center [685, 39] width 518 height 16
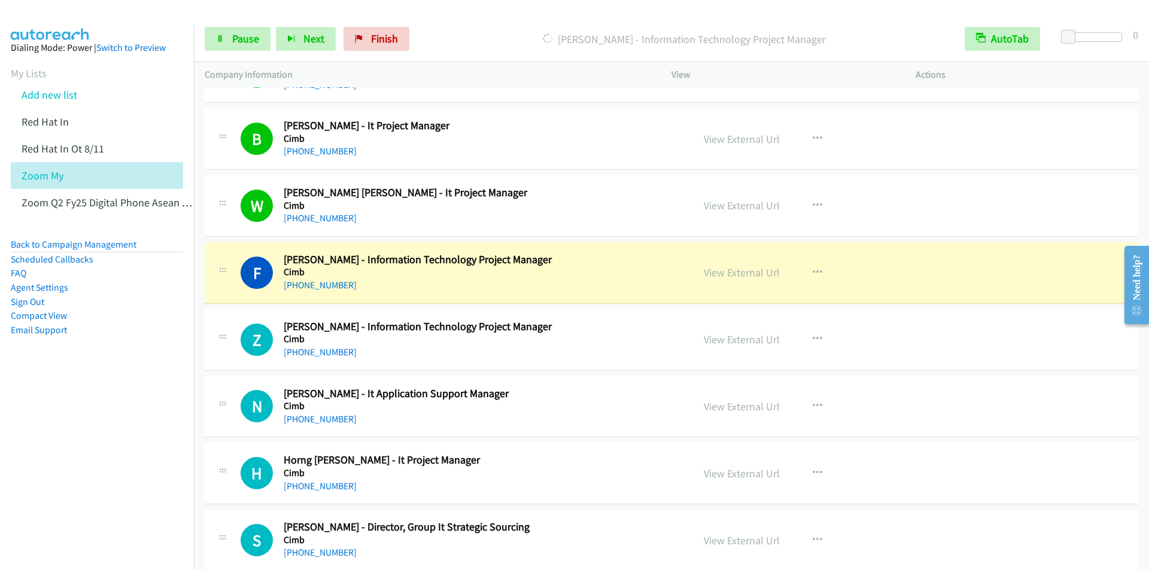
click at [451, 33] on p "Dialing Farzana Begum - Information Technology Project Manager" at bounding box center [685, 39] width 518 height 16
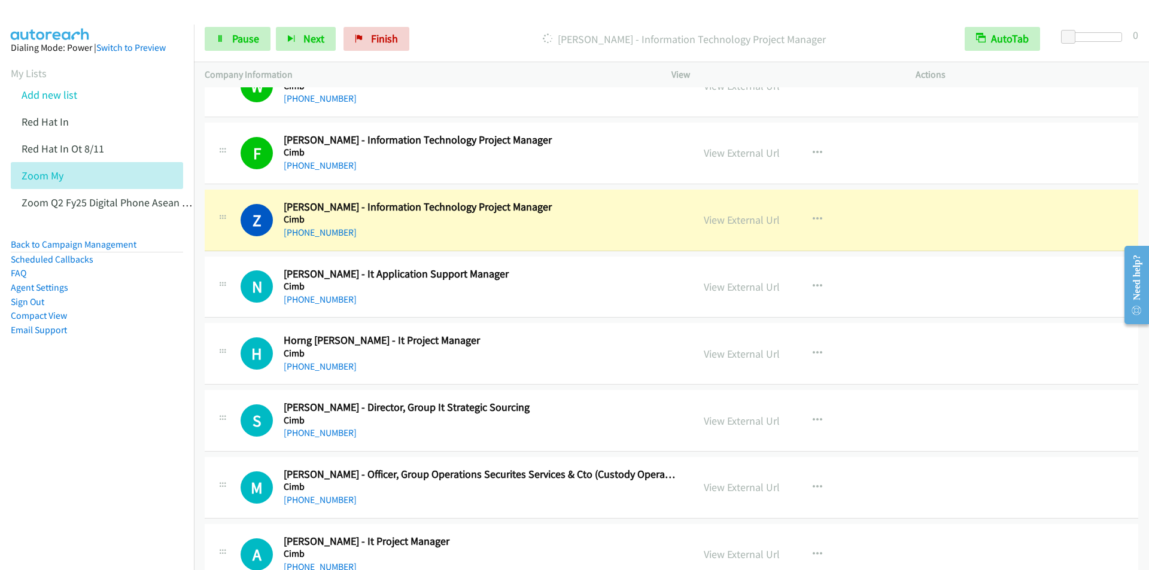
scroll to position [2035, 0]
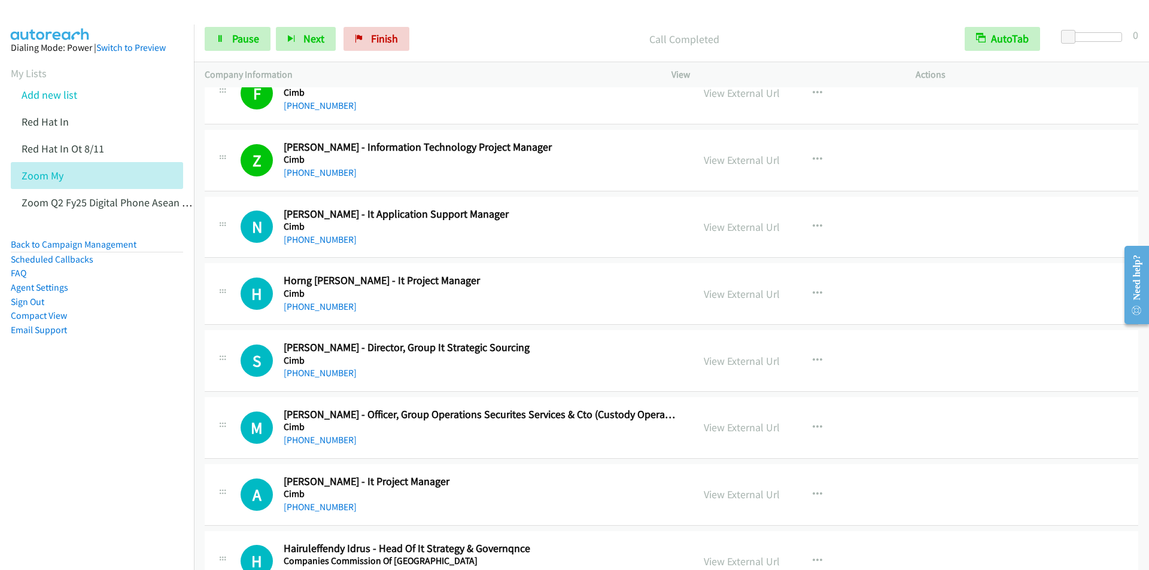
click at [492, 41] on p "Call Completed" at bounding box center [685, 39] width 518 height 16
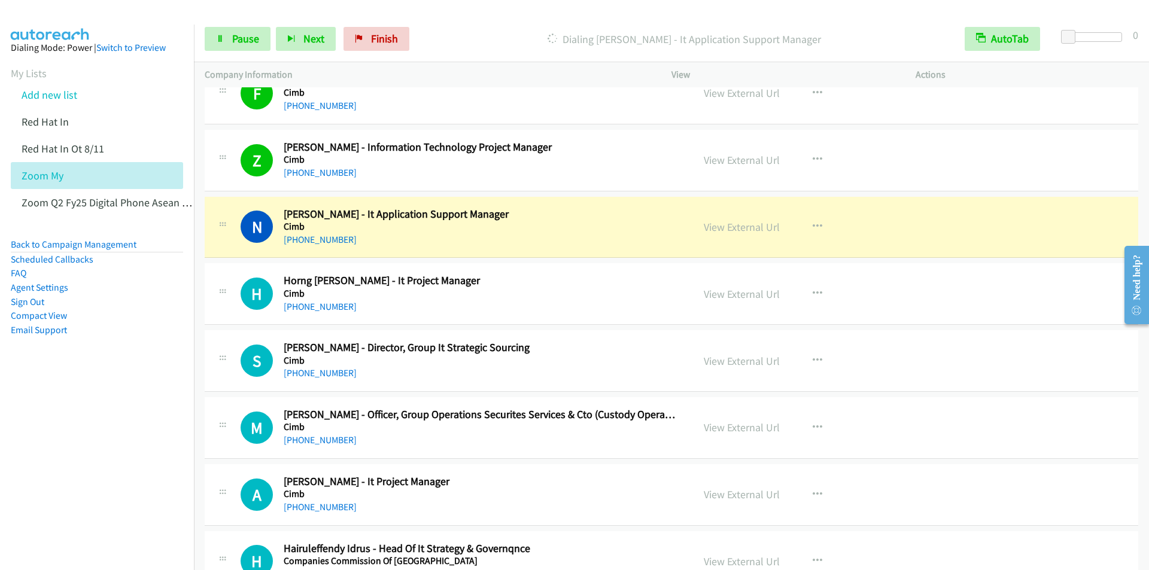
click at [494, 27] on div "Dialing Nur Nabilla - It Application Support Manager" at bounding box center [684, 39] width 539 height 24
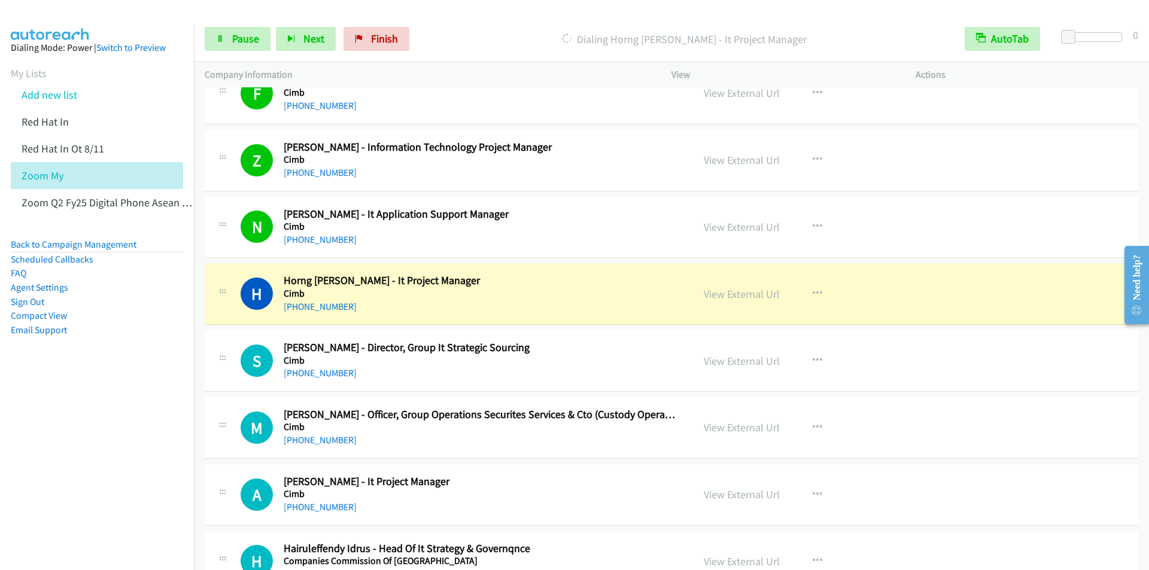
click at [505, 25] on div "Start Calls Pause Next Finish Dialing Horng Yih Lim - It Project Manager AutoTa…" at bounding box center [671, 39] width 955 height 46
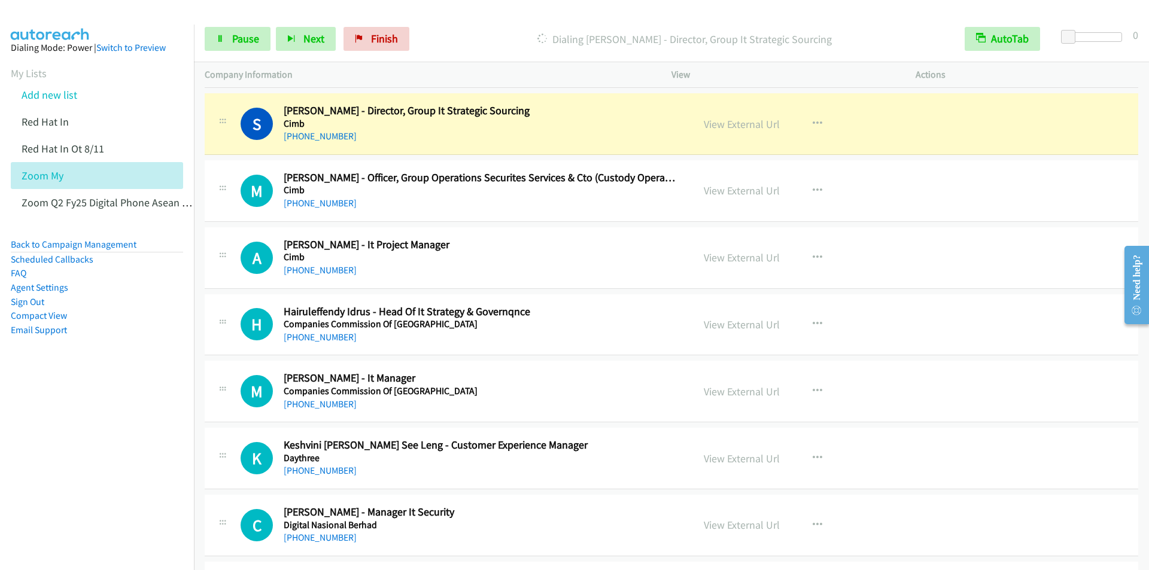
scroll to position [2274, 0]
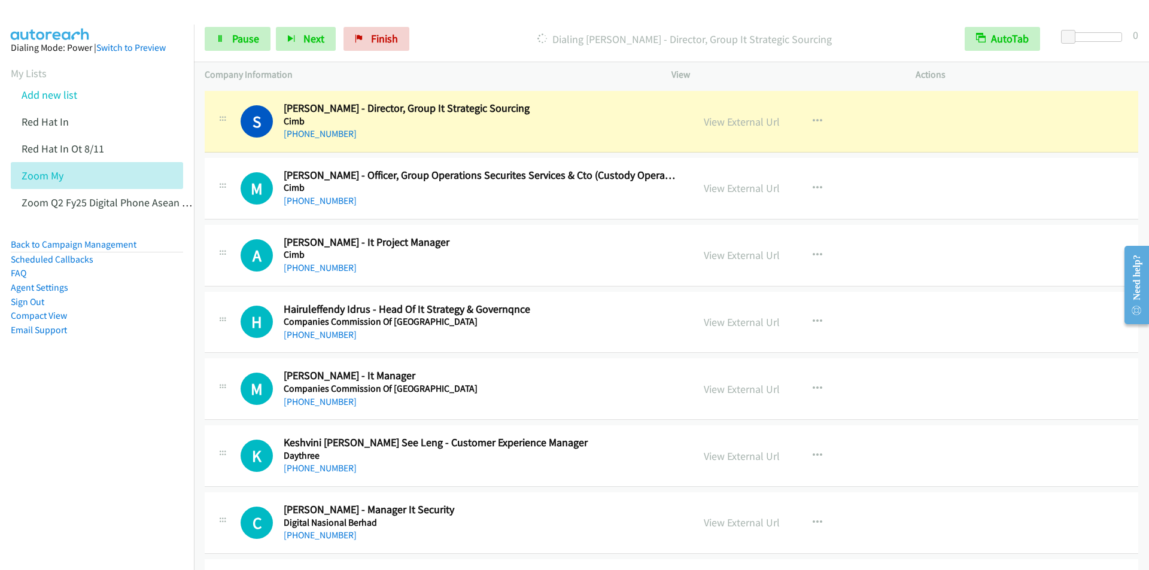
click at [489, 29] on div "Dialing Sharon Su - Director, Group It Strategic Sourcing" at bounding box center [684, 39] width 539 height 24
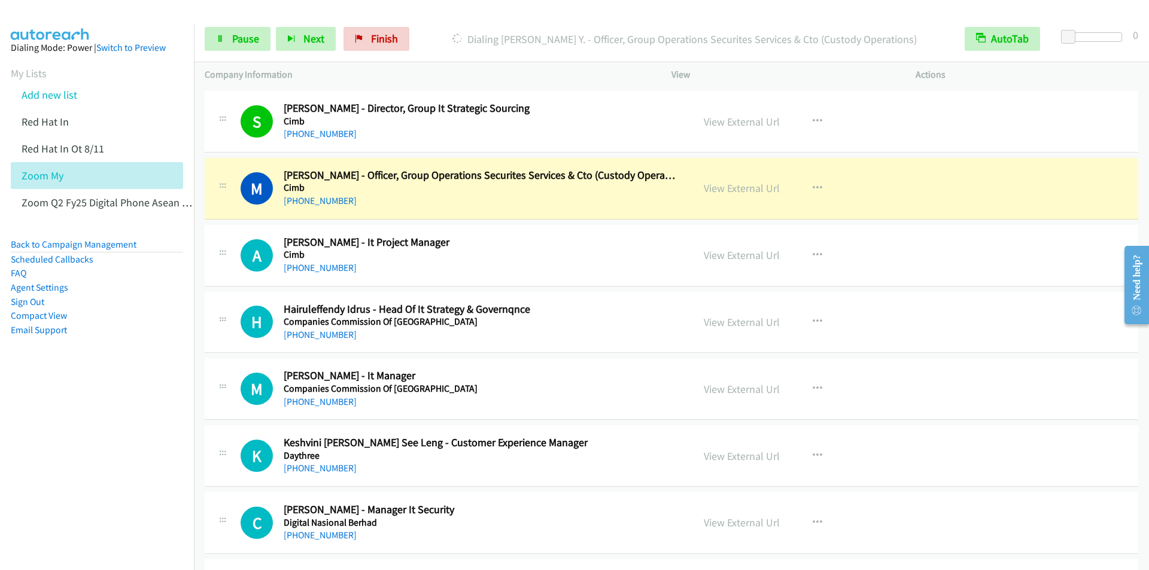
click at [458, 28] on div "Dialing Mira Nadhira Y. - Officer, Group Operations Securites Services & Cto (C…" at bounding box center [684, 39] width 539 height 24
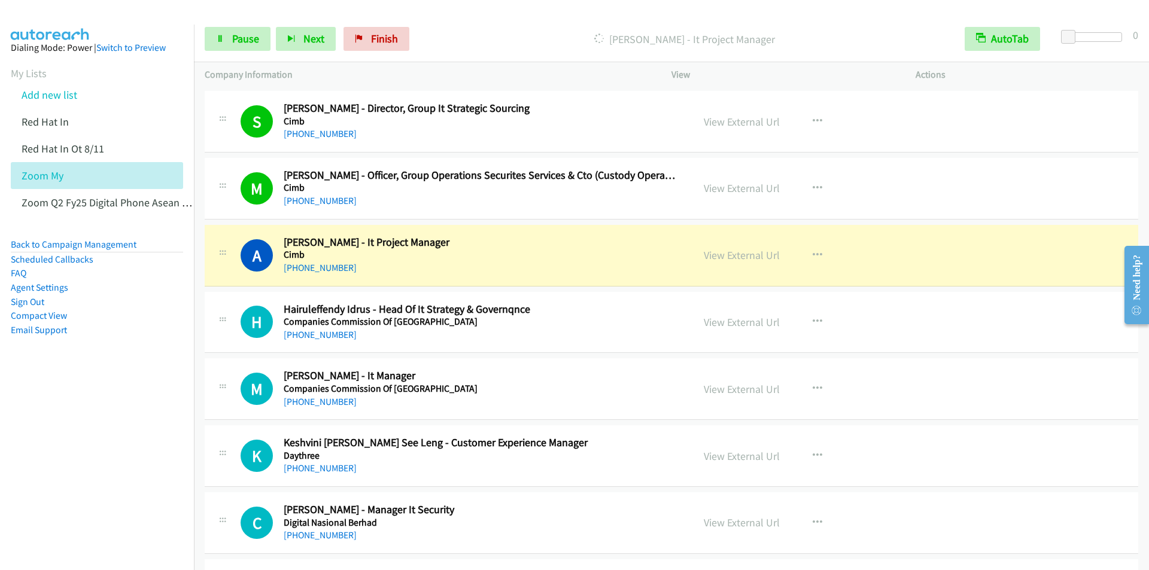
click at [497, 20] on div "Start Calls Pause Next Finish Dialing Abdul Azim - It Project Manager AutoTab A…" at bounding box center [671, 39] width 955 height 46
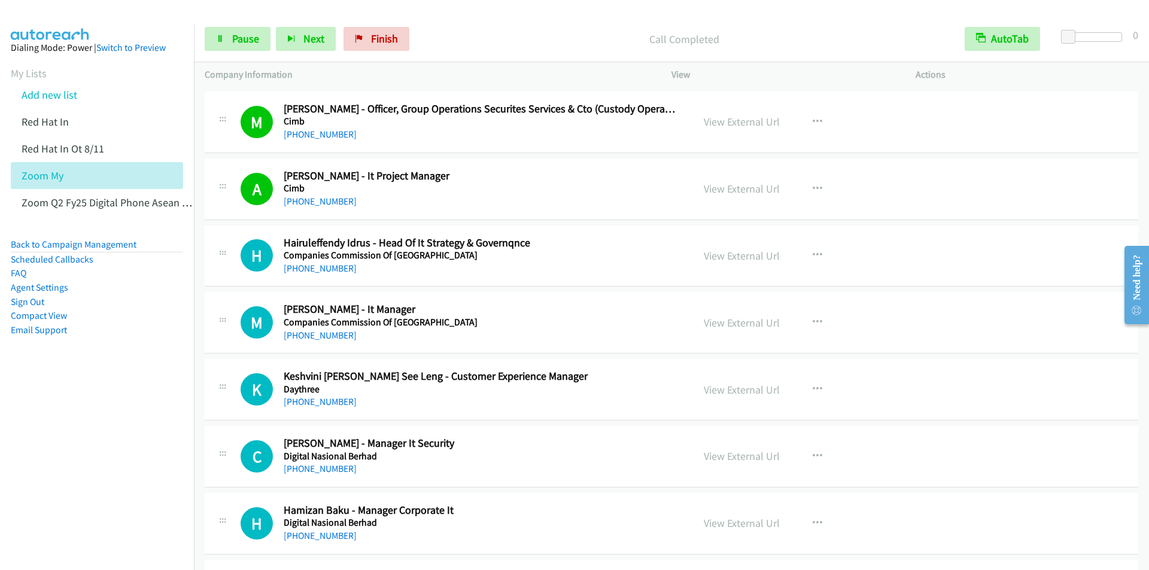
scroll to position [2394, 0]
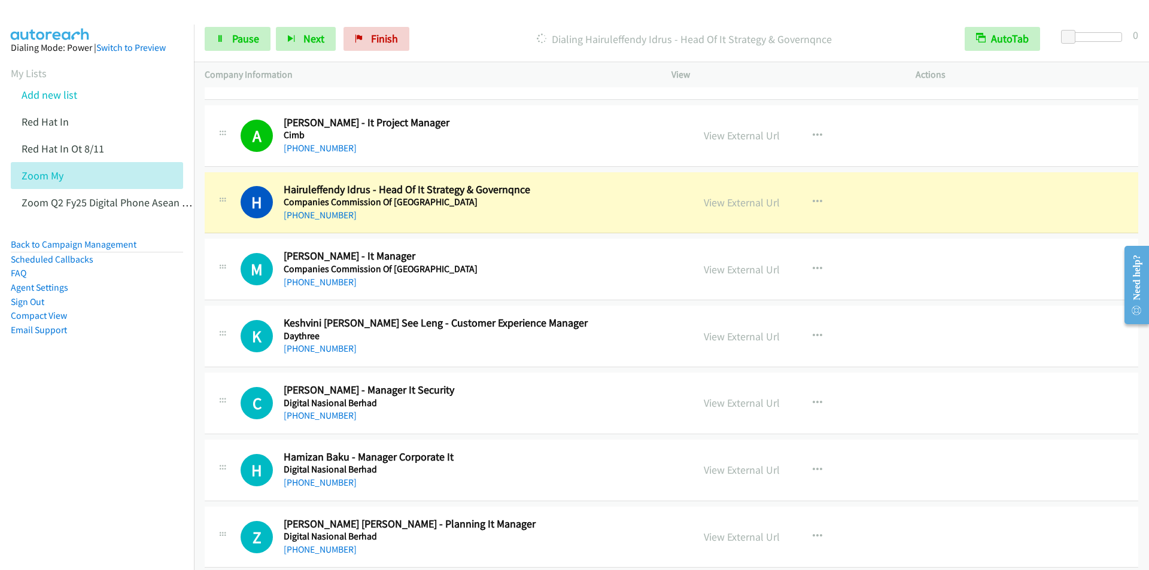
click at [493, 32] on p "Dialing Hairuleffendy Idrus - Head Of It Strategy & Governqnce" at bounding box center [685, 39] width 518 height 16
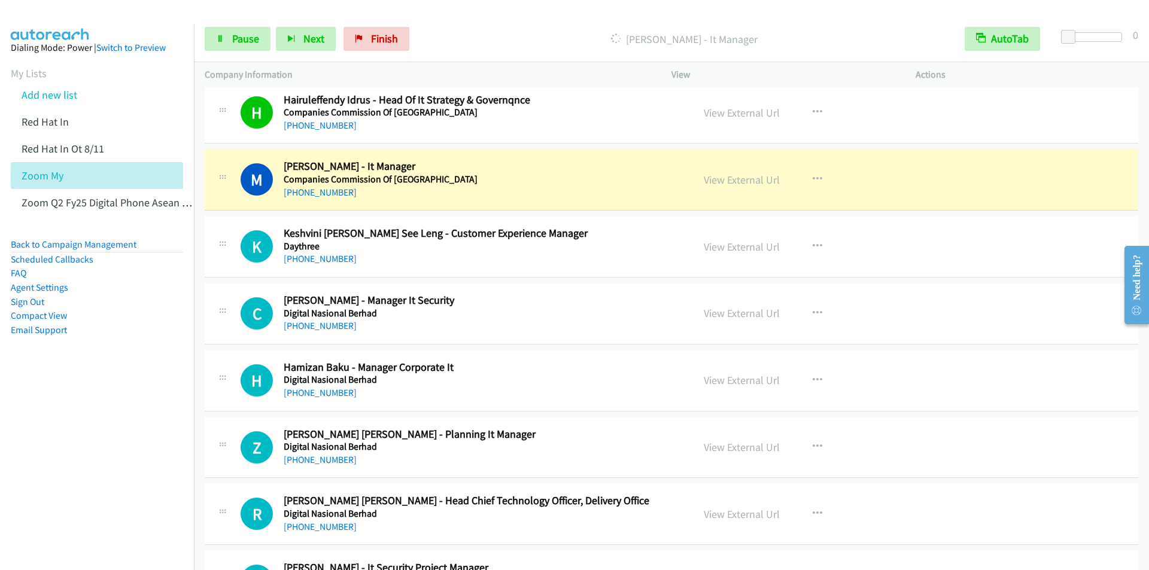
scroll to position [2514, 0]
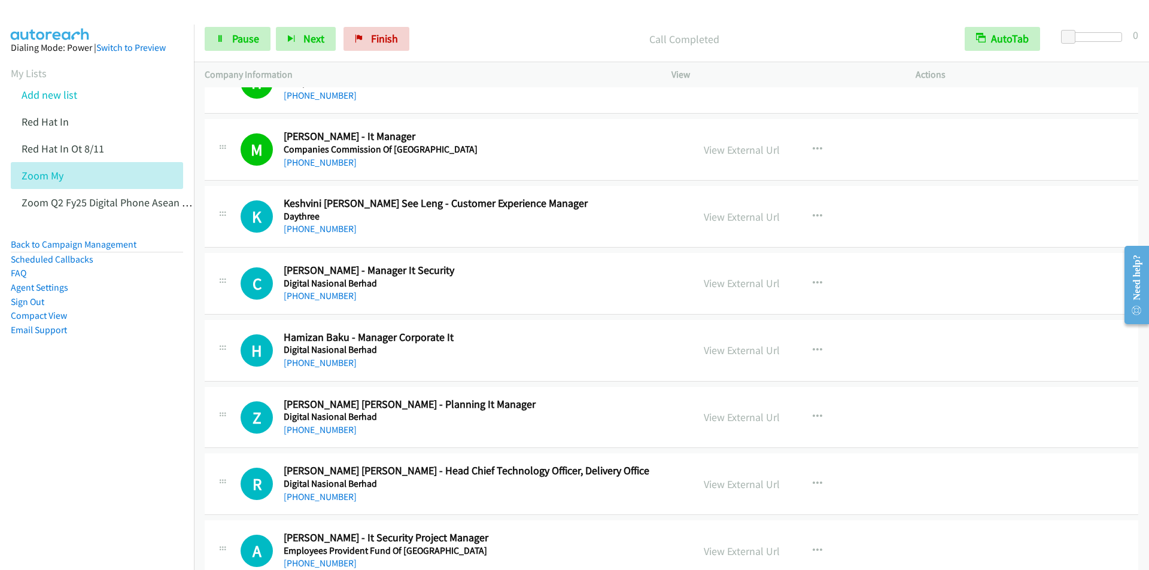
click at [560, 35] on p "Call Completed" at bounding box center [685, 39] width 518 height 16
click at [463, 14] on div at bounding box center [569, 23] width 1138 height 46
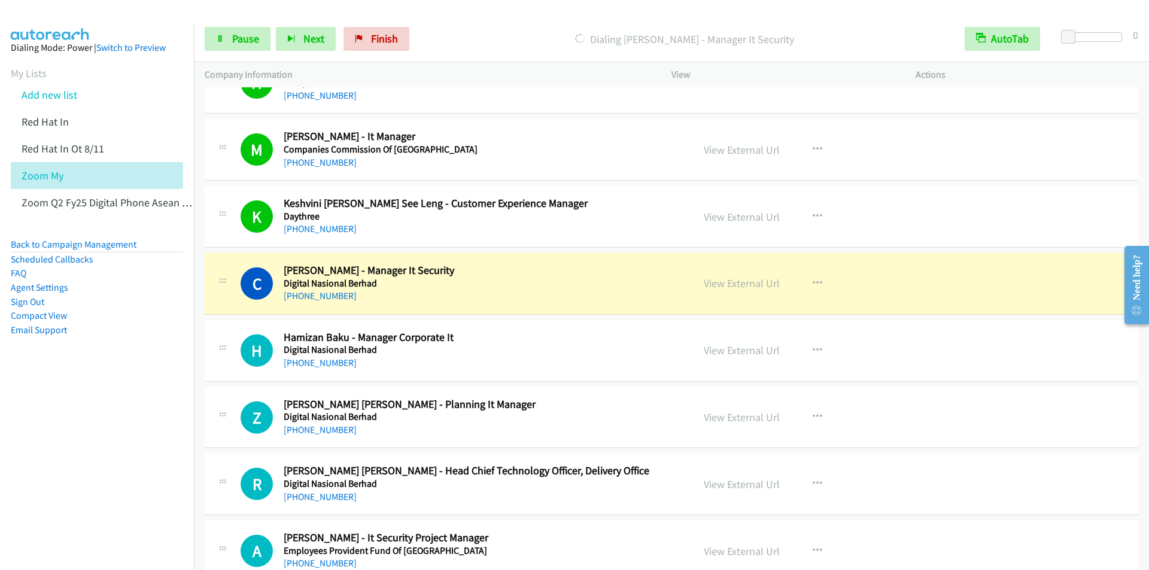
click at [513, 25] on div "Start Calls Pause Next Finish Dialing Calvin Davaraj - Manager It Security Auto…" at bounding box center [671, 39] width 955 height 46
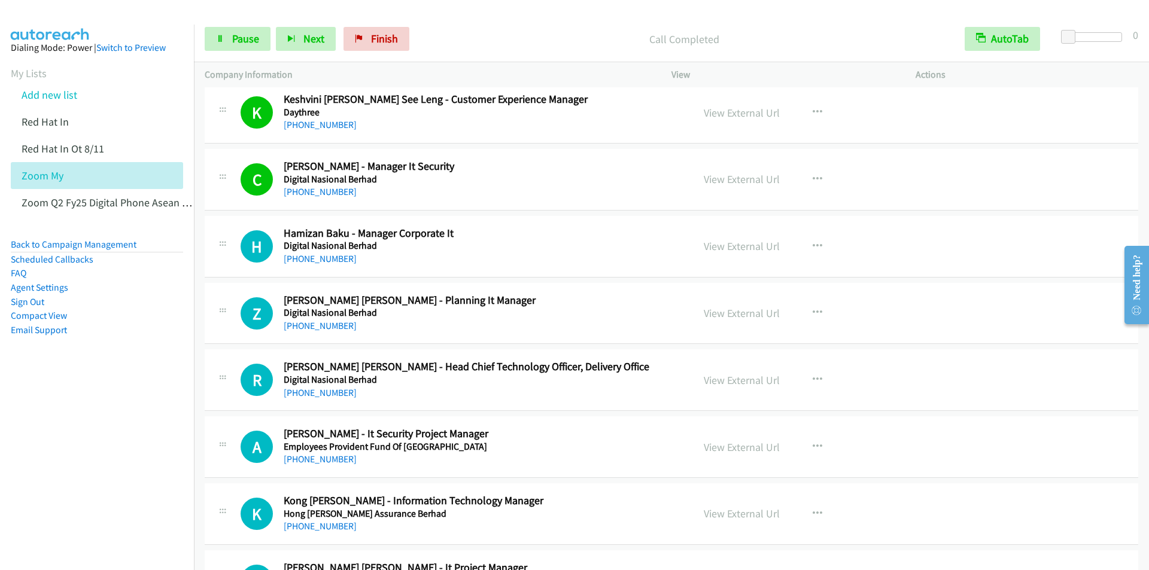
scroll to position [2753, 0]
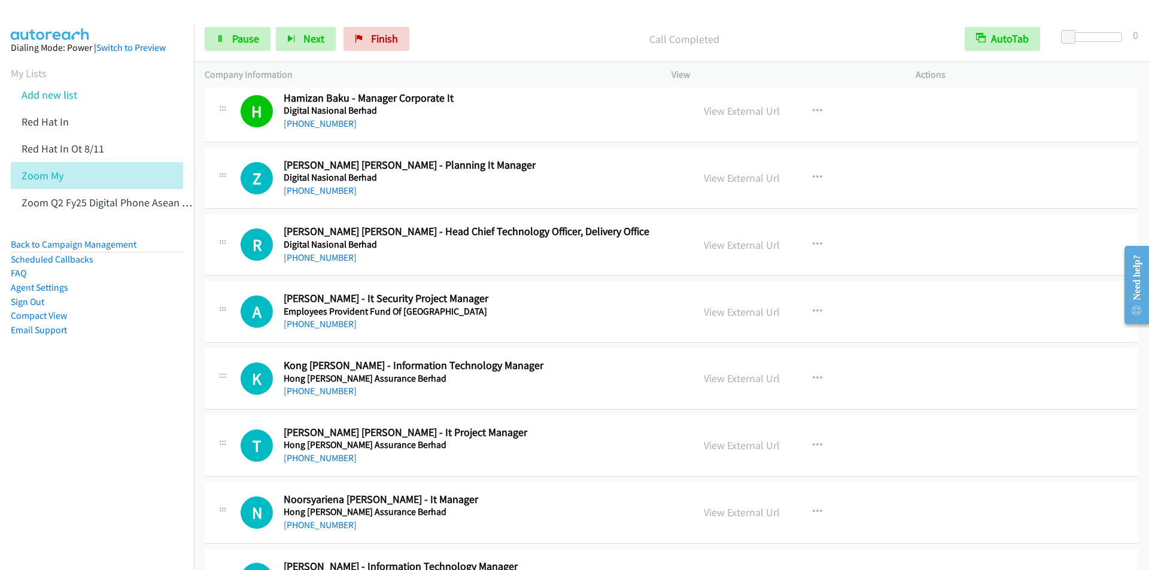
click at [476, 15] on div at bounding box center [569, 23] width 1138 height 46
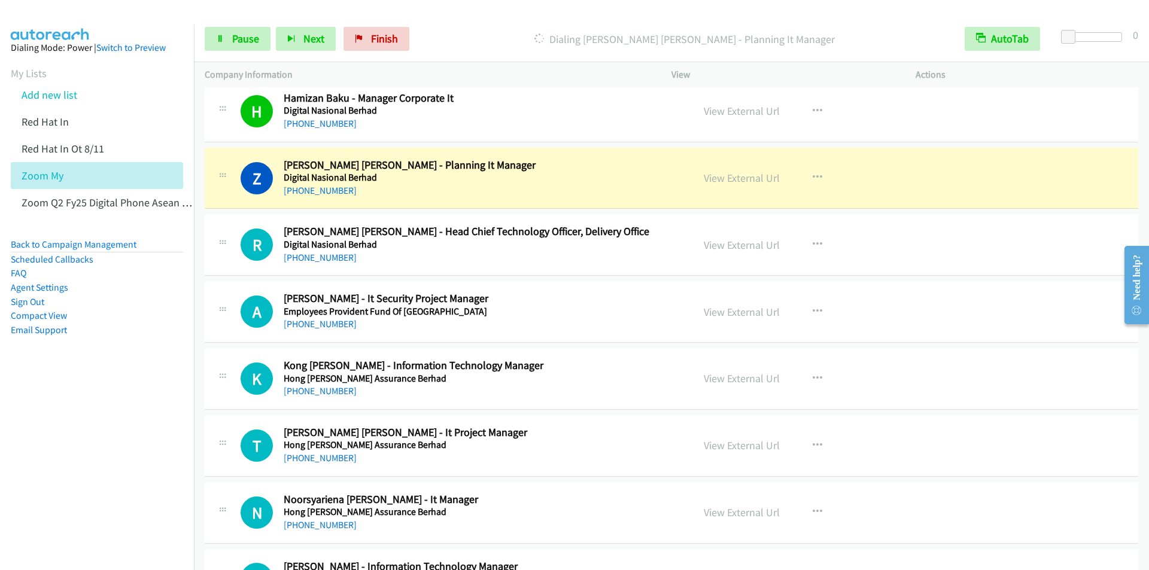
click at [458, 32] on p "Dialing Zalika Binti Yahaya - Planning It Manager" at bounding box center [685, 39] width 518 height 16
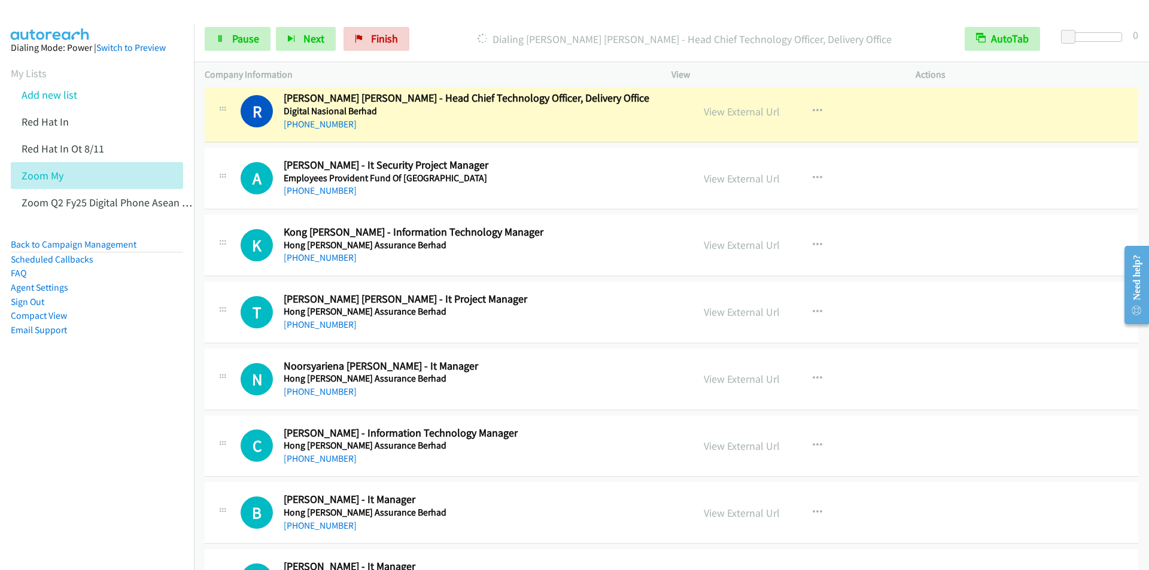
scroll to position [2873, 0]
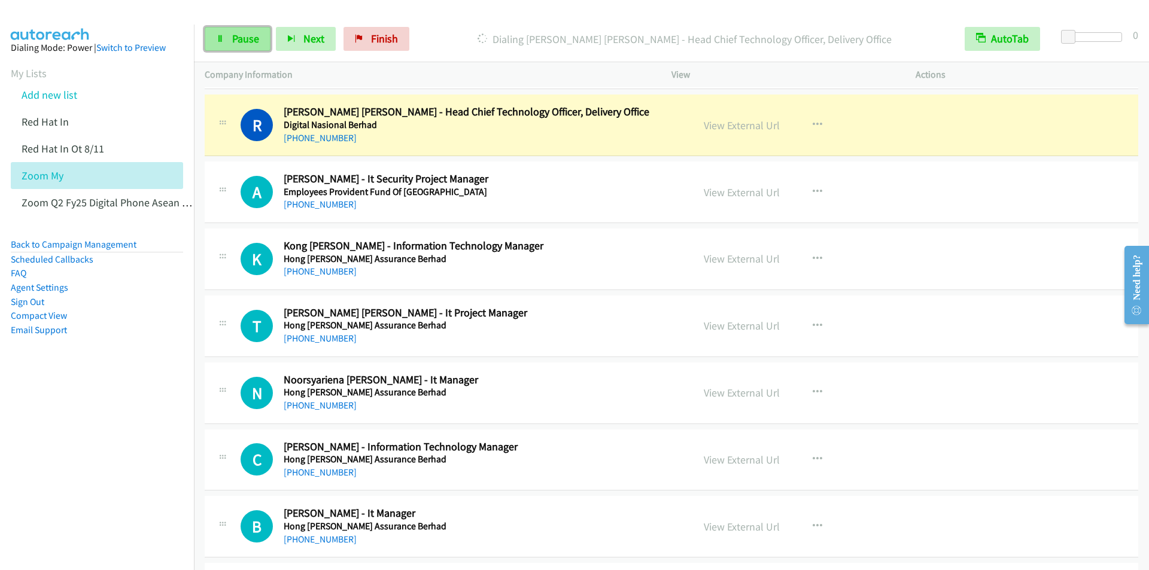
click at [240, 42] on span "Pause" at bounding box center [245, 39] width 27 height 14
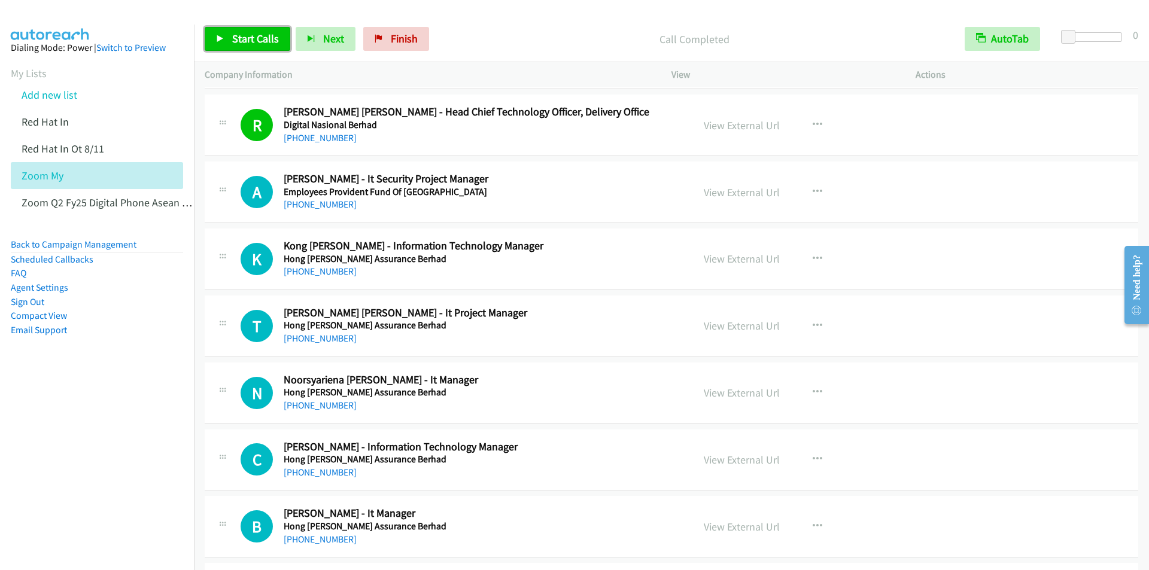
click at [247, 41] on span "Start Calls" at bounding box center [255, 39] width 47 height 14
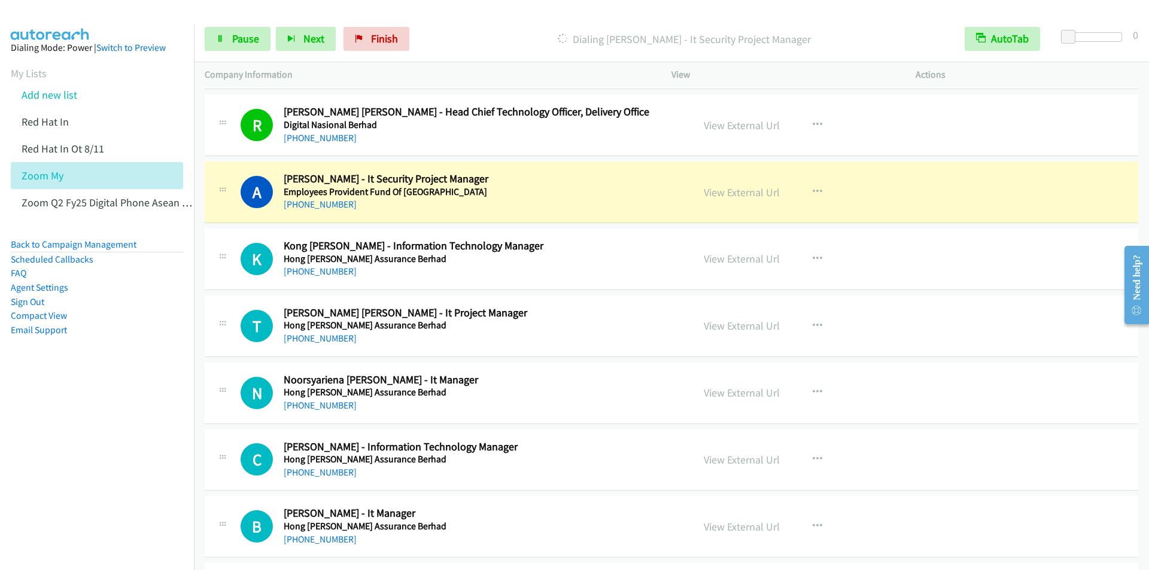
click at [472, 19] on div "Start Calls Pause Next Finish Dialing Aaron Anthony - It Security Project Manag…" at bounding box center [671, 39] width 955 height 46
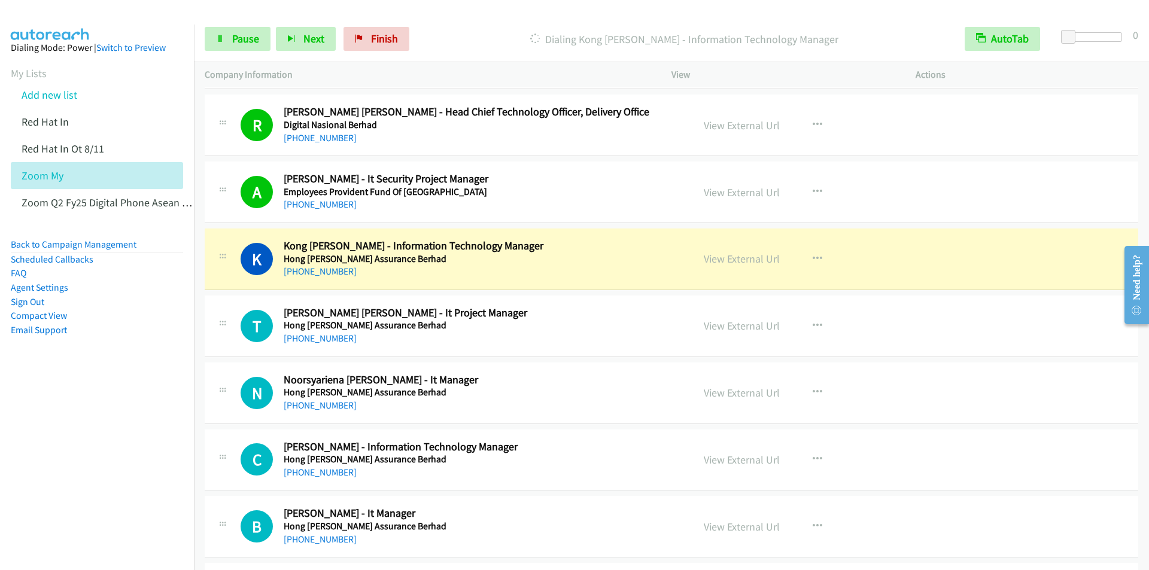
scroll to position [2992, 0]
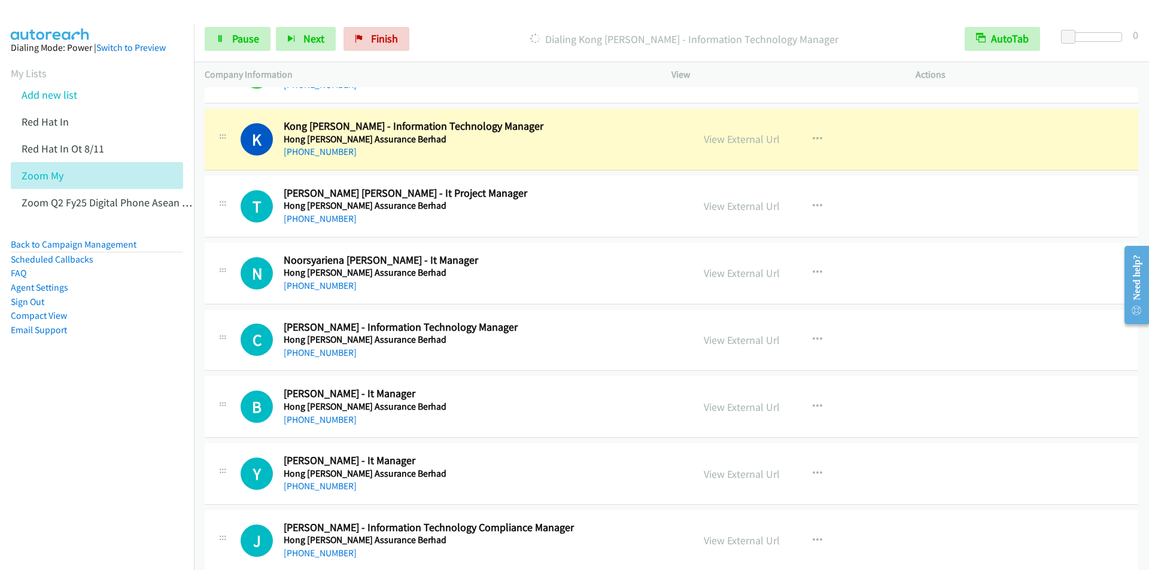
click at [492, 20] on div "Start Calls Pause Next Finish Dialing Kong Chee Kent - Information Technology M…" at bounding box center [671, 39] width 955 height 46
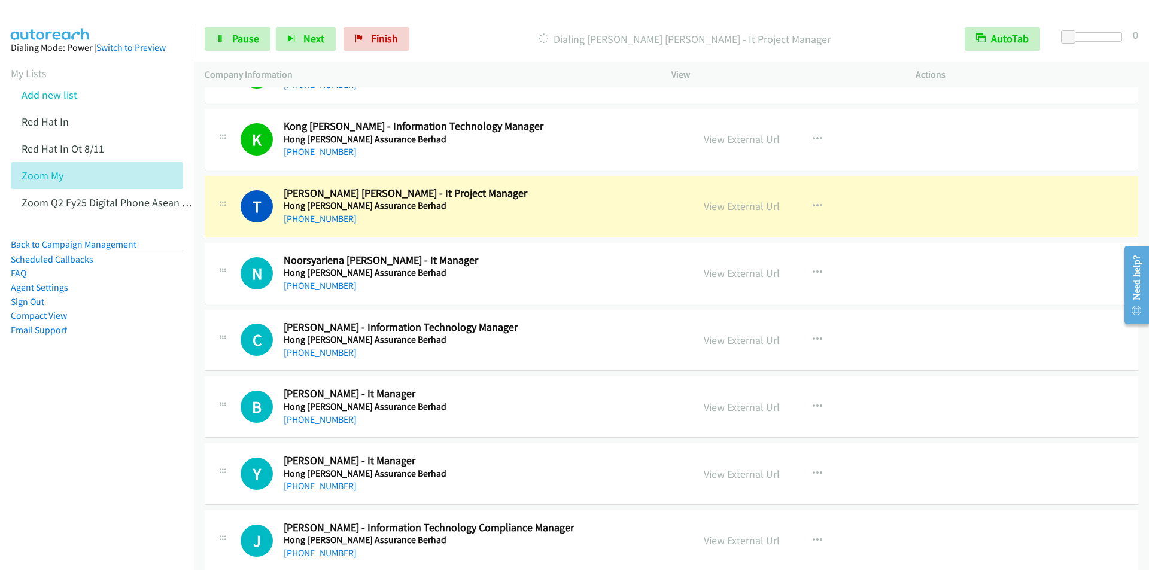
click at [466, 28] on div "Dialing Tengku Amir Firdaus Tengku Ahmad - It Project Manager" at bounding box center [684, 39] width 539 height 24
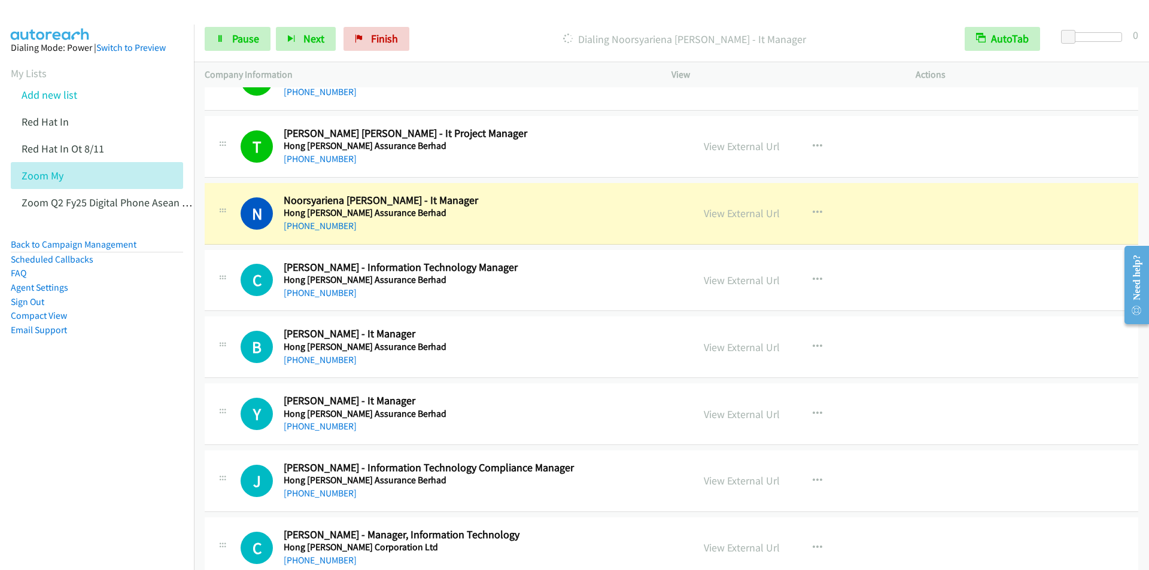
scroll to position [3112, 0]
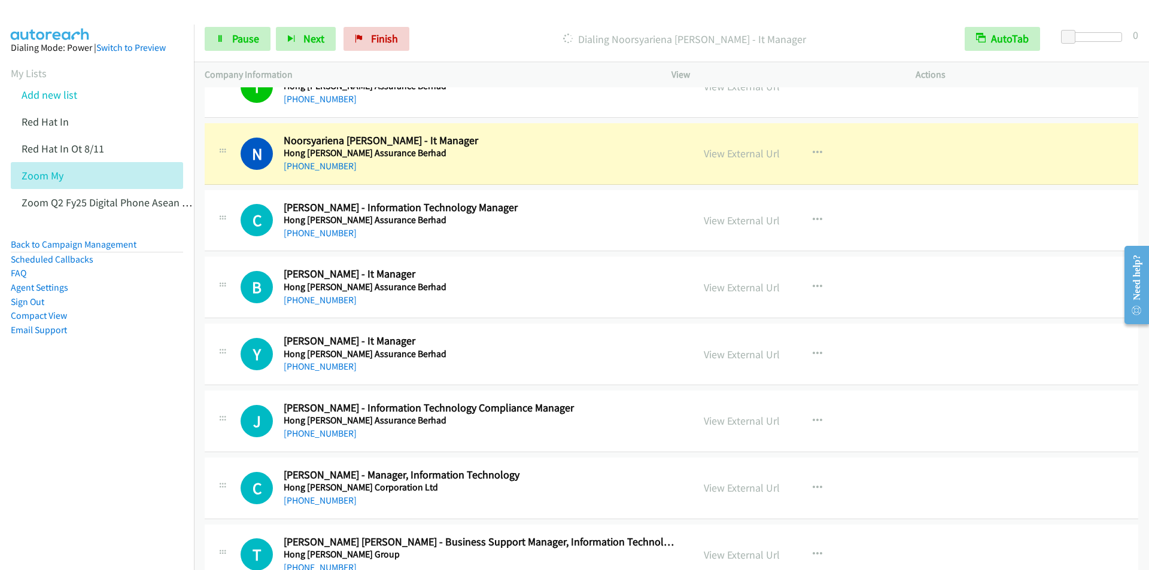
click at [446, 32] on p "Dialing Noorsyariena Izana Mohd Noor Hanafi - It Manager" at bounding box center [685, 39] width 518 height 16
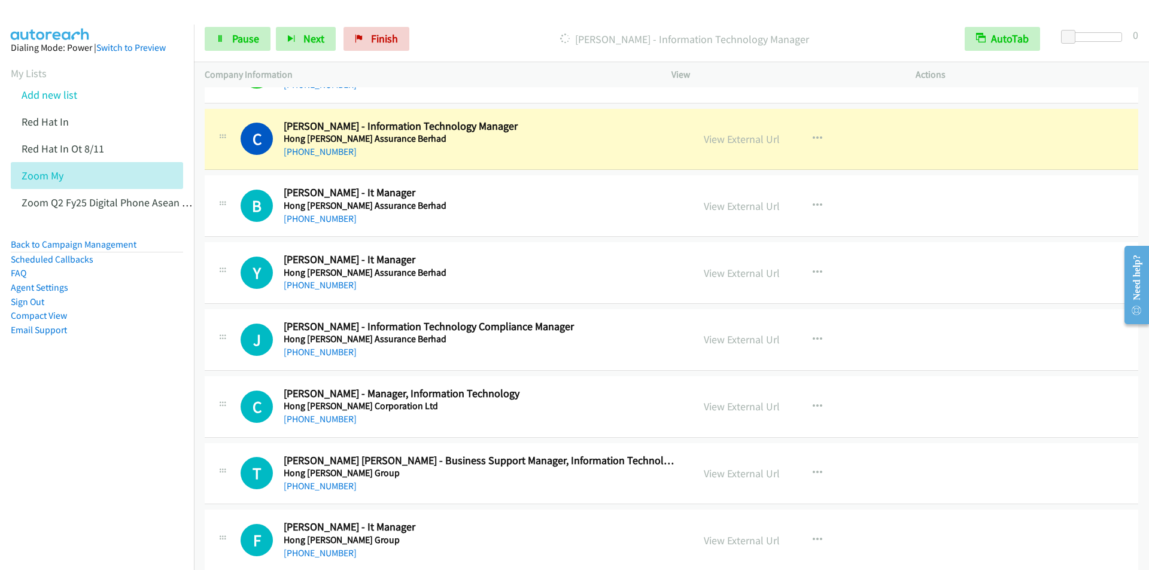
scroll to position [3172, 0]
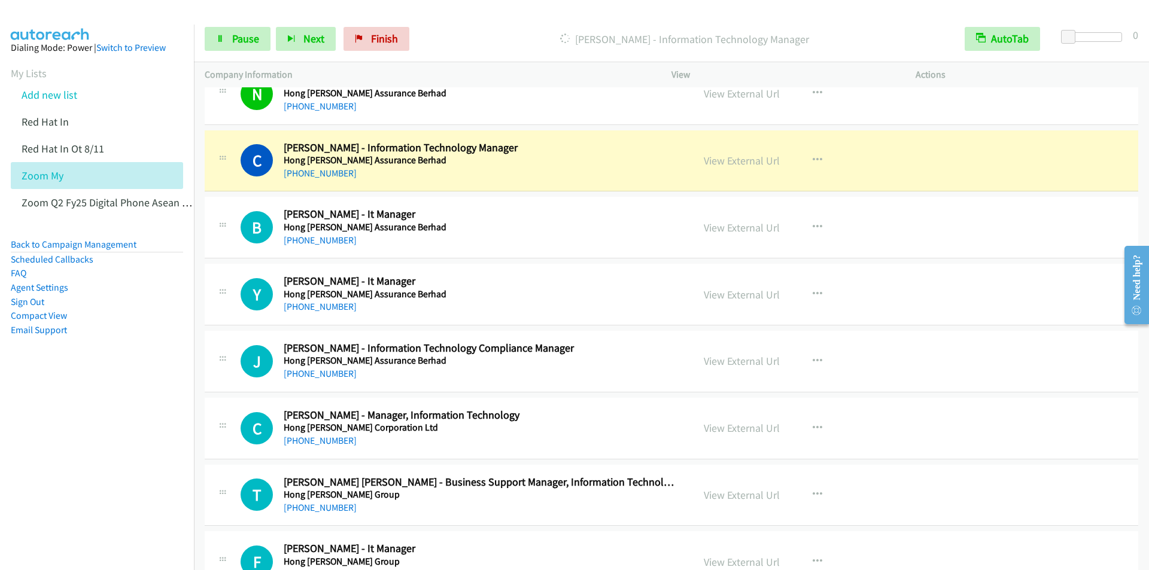
click at [500, 22] on div "Start Calls Pause Next Finish Dialing Chooi Ling Chan - Information Technology …" at bounding box center [671, 39] width 955 height 46
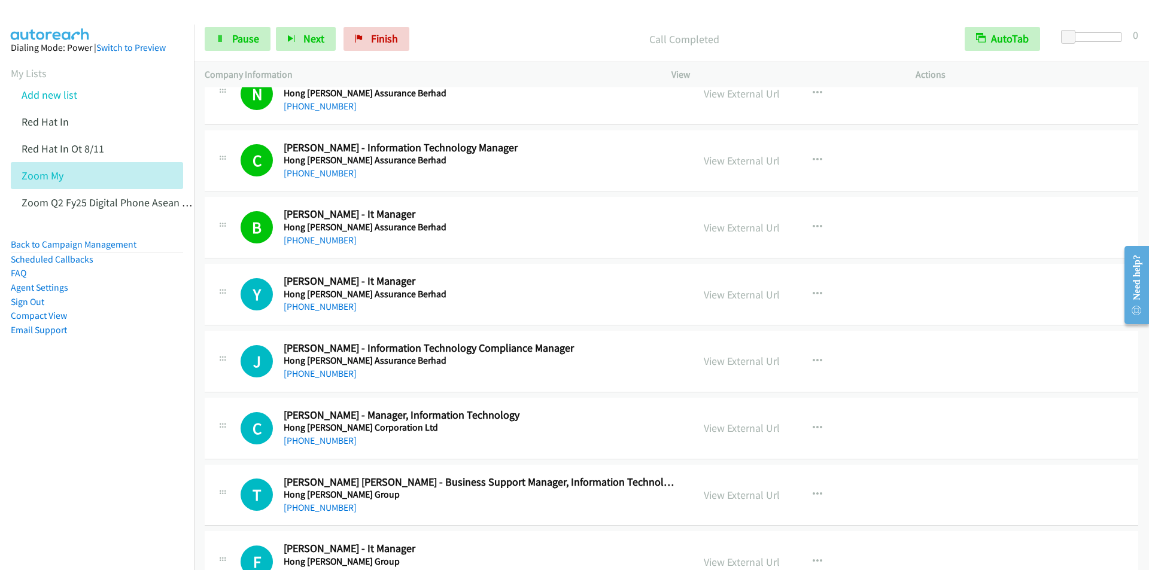
click at [541, 41] on p "Call Completed" at bounding box center [685, 39] width 518 height 16
click at [303, 43] on span "Next" at bounding box center [313, 39] width 21 height 14
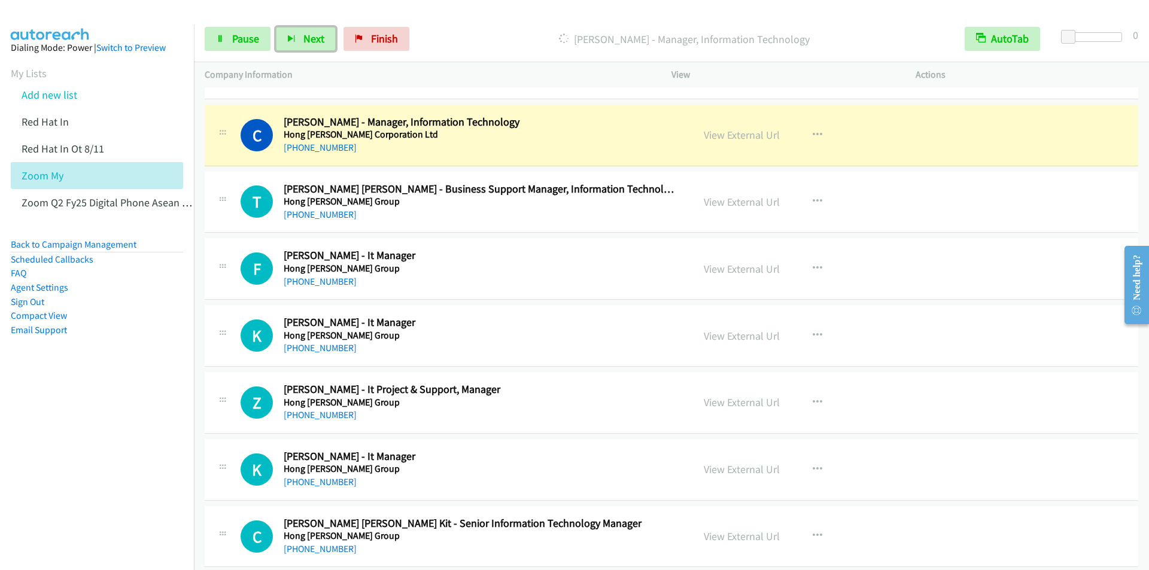
scroll to position [3471, 0]
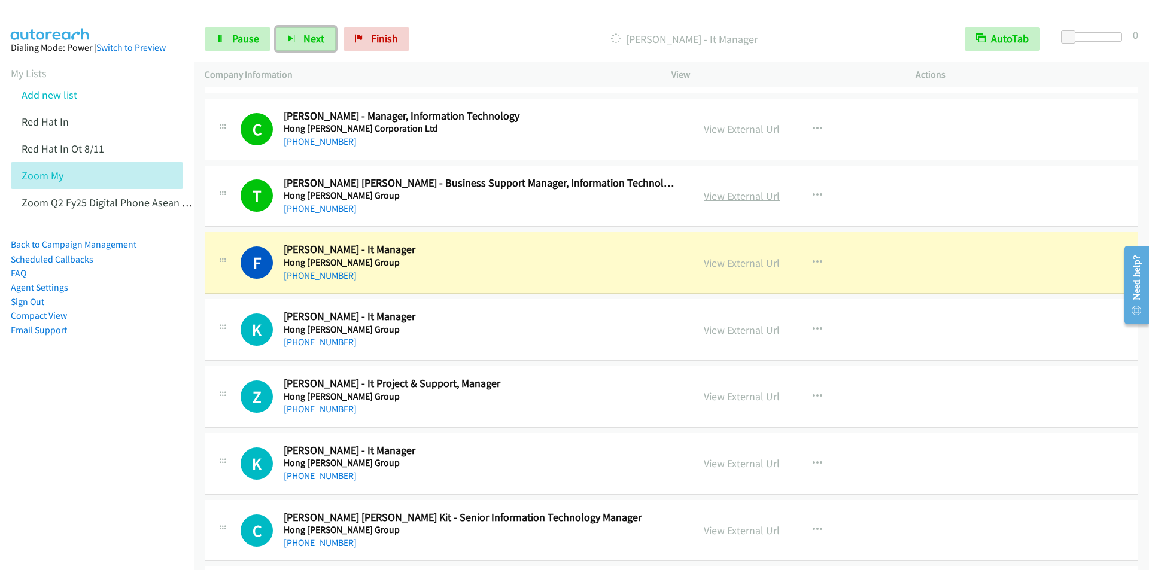
click at [732, 197] on link "View External Url" at bounding box center [742, 196] width 76 height 14
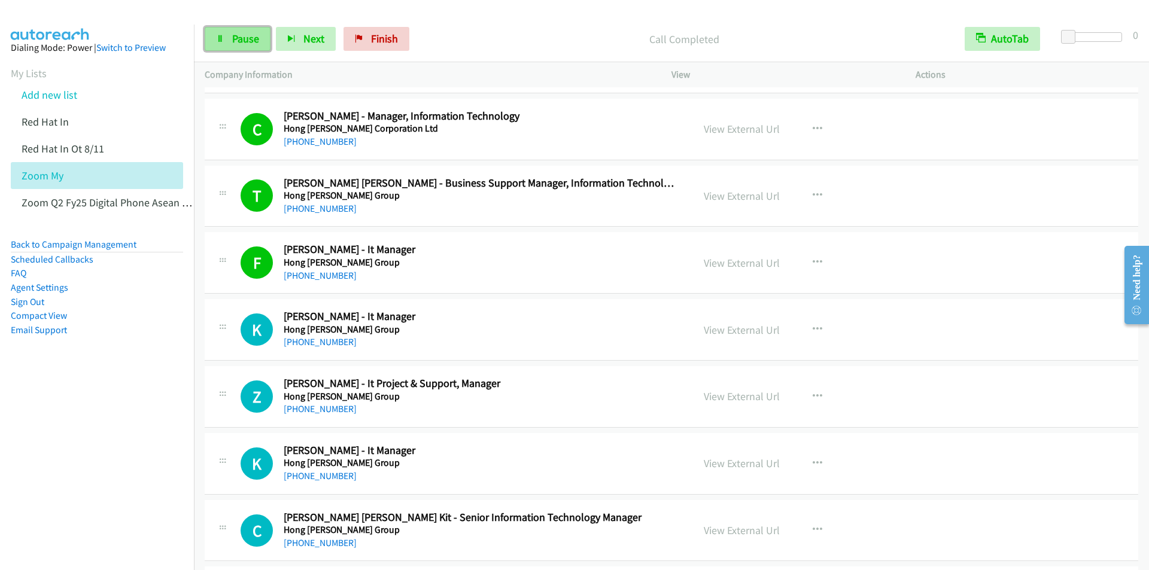
click at [239, 37] on span "Pause" at bounding box center [245, 39] width 27 height 14
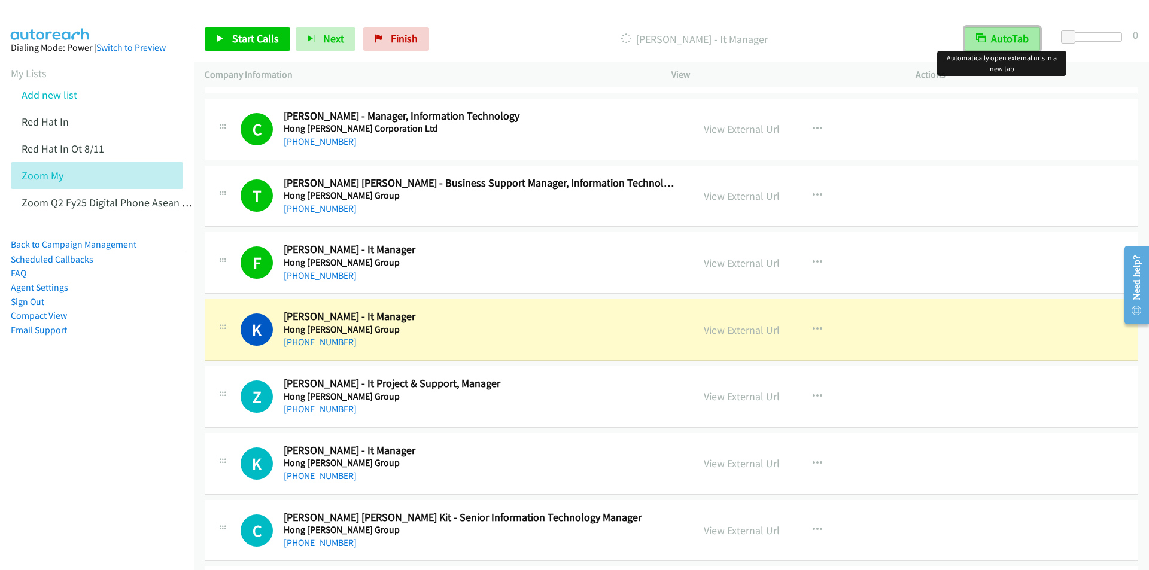
click at [1008, 37] on button "AutoTab" at bounding box center [1002, 39] width 75 height 24
click at [1008, 37] on button "AutoTab" at bounding box center [1003, 39] width 74 height 24
click at [508, 31] on p "Dialing Kok Tein Tan - It Manager" at bounding box center [694, 39] width 498 height 16
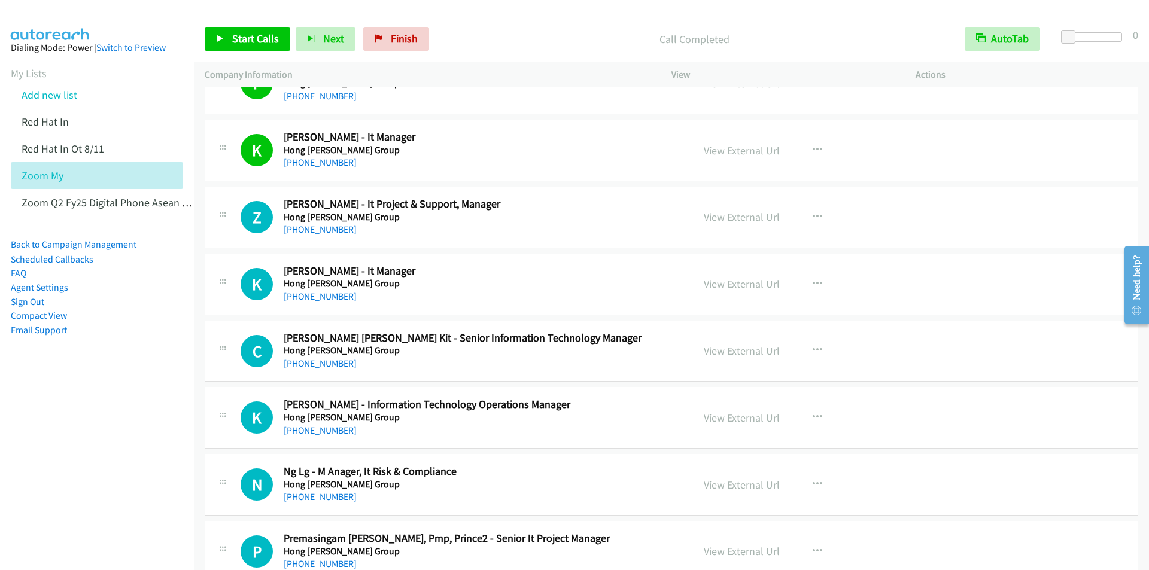
scroll to position [3591, 0]
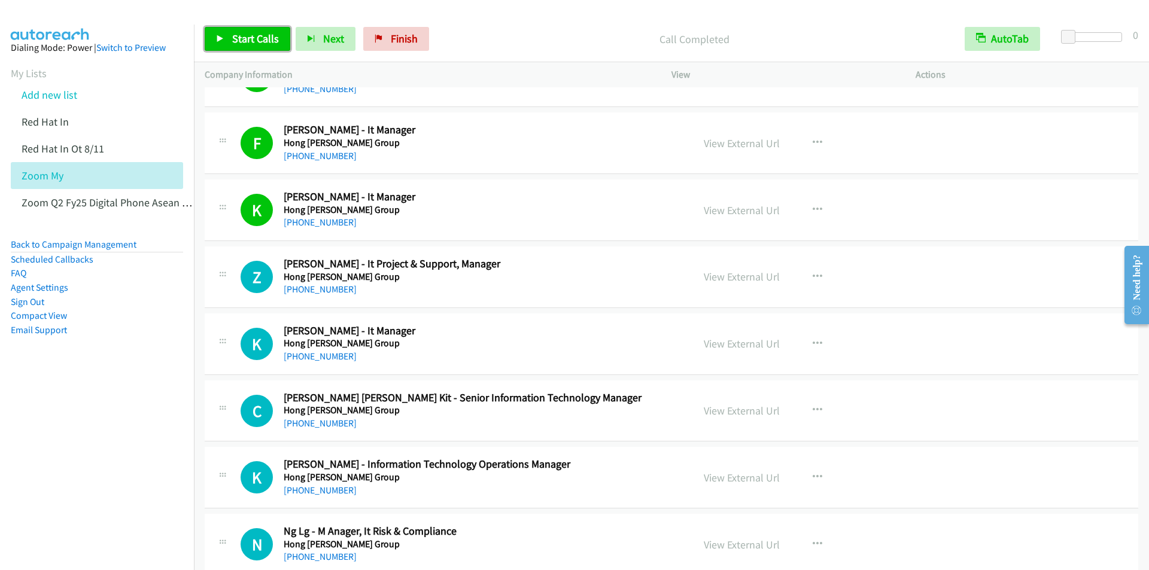
click at [251, 42] on span "Start Calls" at bounding box center [255, 39] width 47 height 14
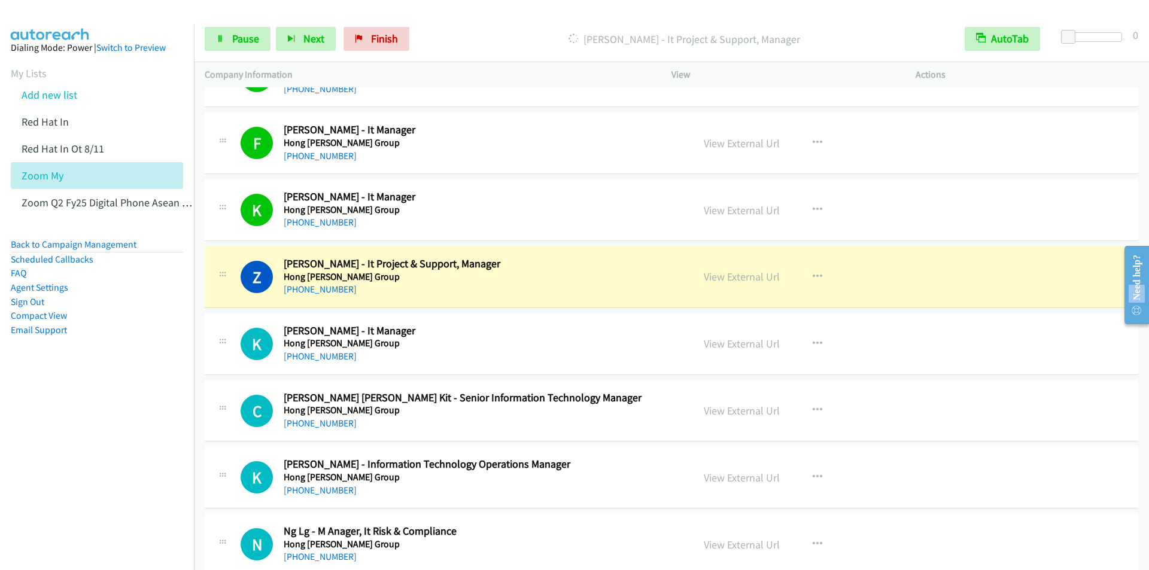
drag, startPoint x: 1130, startPoint y: 285, endPoint x: 1130, endPoint y: 241, distance: 44.3
click at [1130, 245] on div "Need help?" at bounding box center [1137, 284] width 25 height 78
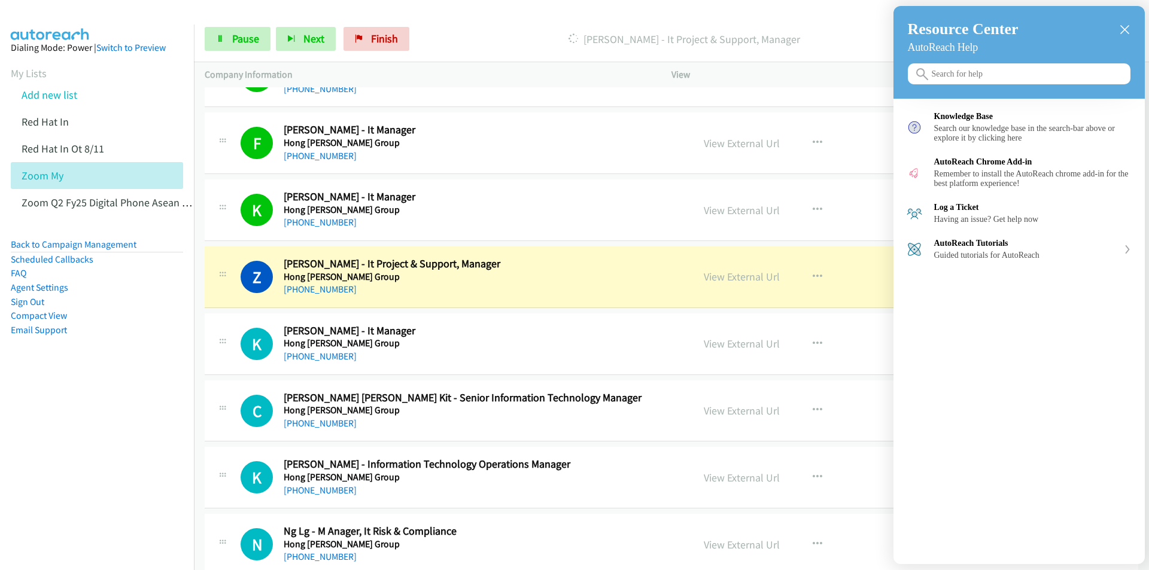
click at [1126, 31] on icon "close resource center" at bounding box center [1124, 29] width 9 height 9
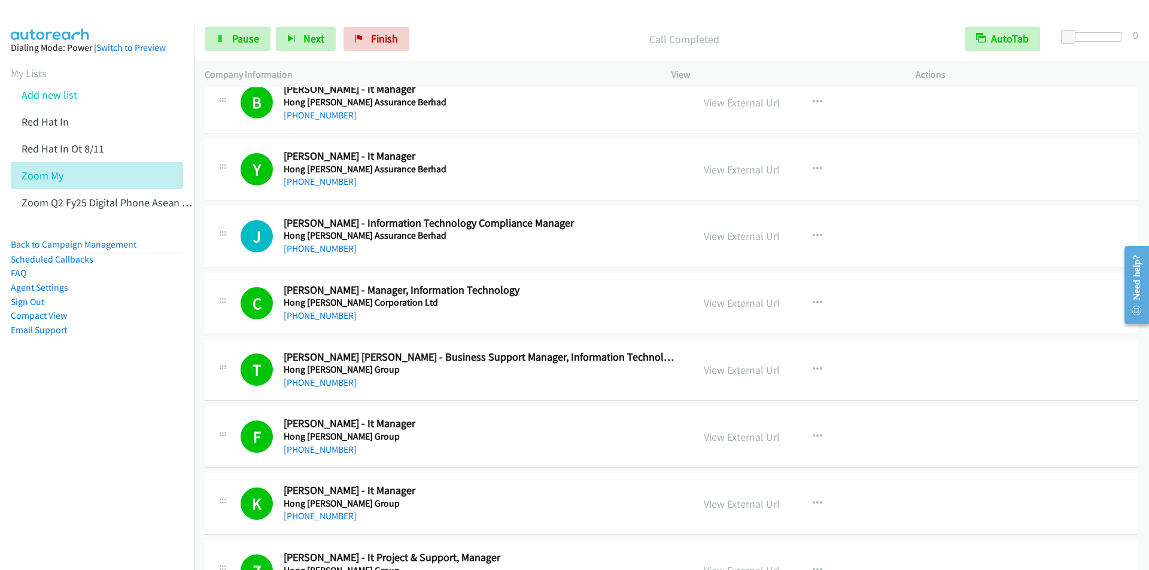
scroll to position [3292, 0]
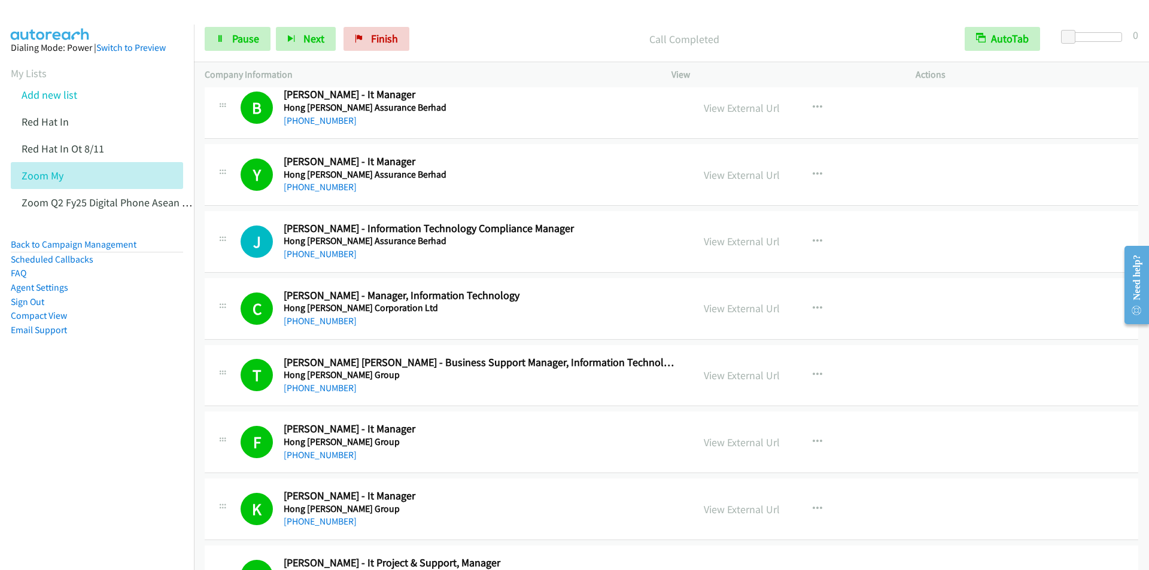
click at [502, 28] on div "Call Completed" at bounding box center [684, 39] width 539 height 24
click at [506, 25] on div "Start Calls Pause Next Finish Dialing Calvin Chan Chun Kit - Senior Information…" at bounding box center [671, 39] width 955 height 46
click at [493, 27] on div "Call Completed" at bounding box center [684, 39] width 539 height 24
click at [311, 41] on span "Next" at bounding box center [313, 39] width 21 height 14
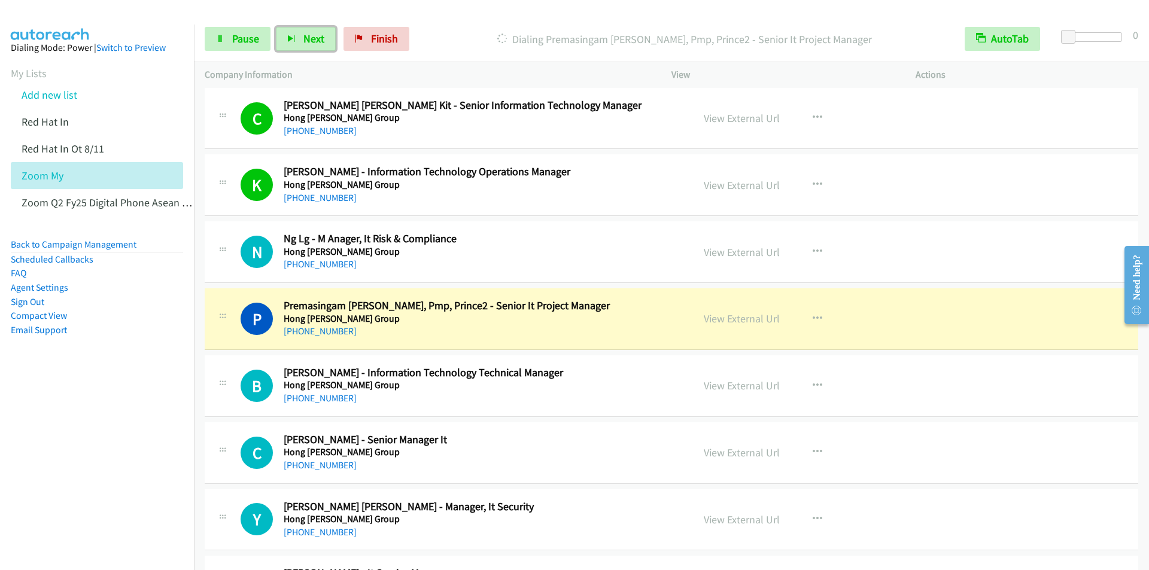
scroll to position [3890, 0]
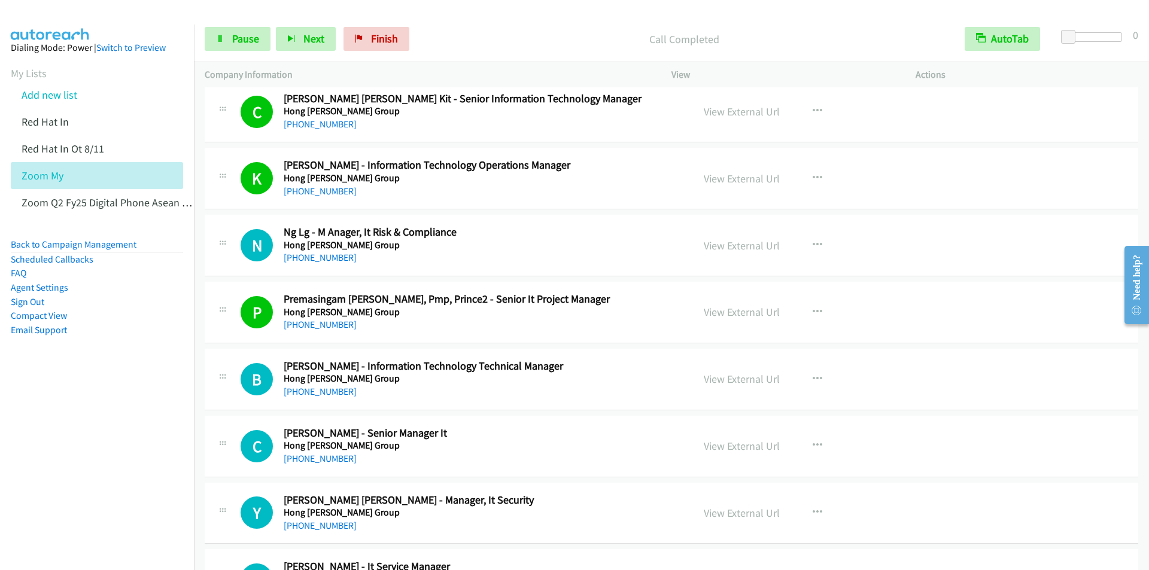
click at [468, 51] on div "Start Calls Pause Next Finish Call Completed AutoTab AutoTab 0" at bounding box center [671, 39] width 955 height 46
click at [301, 40] on button "Next" at bounding box center [306, 39] width 60 height 24
click at [233, 45] on span "Pause" at bounding box center [245, 39] width 27 height 14
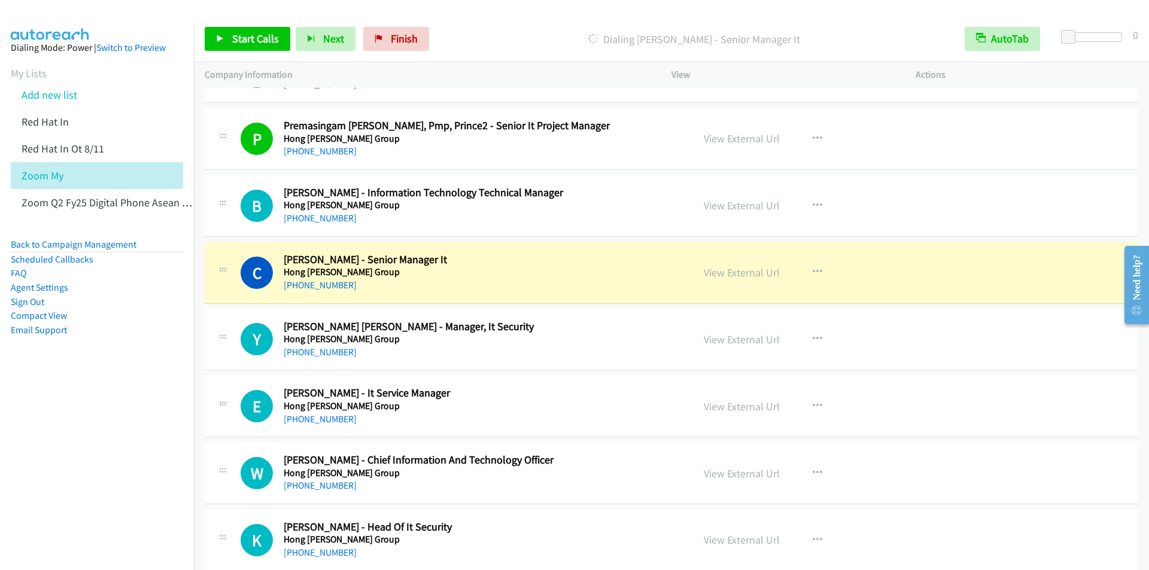
scroll to position [4129, 0]
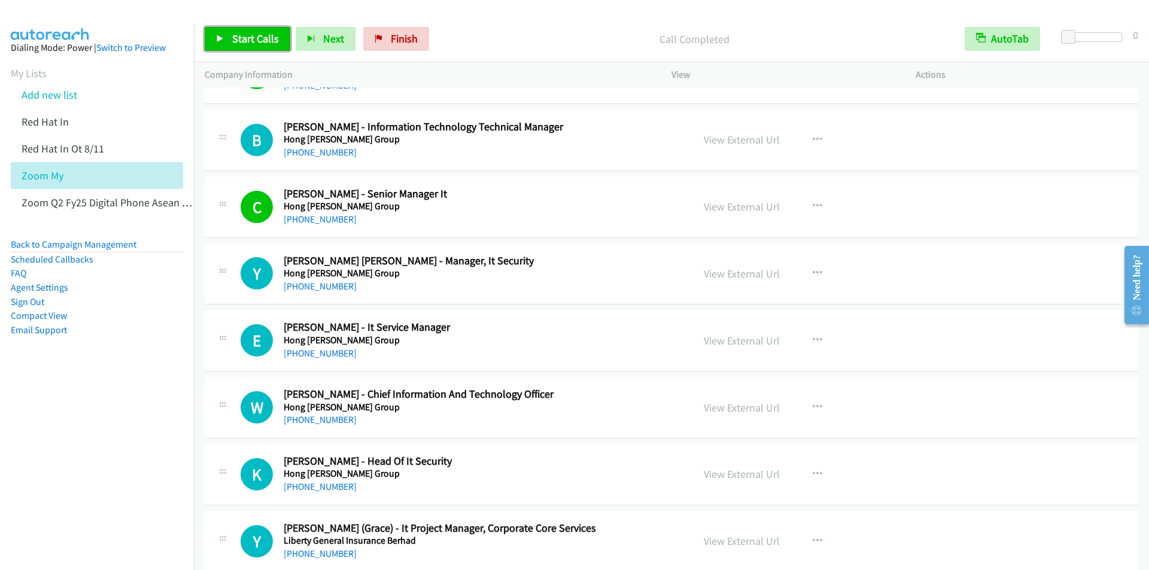
click at [239, 37] on span "Start Calls" at bounding box center [255, 39] width 47 height 14
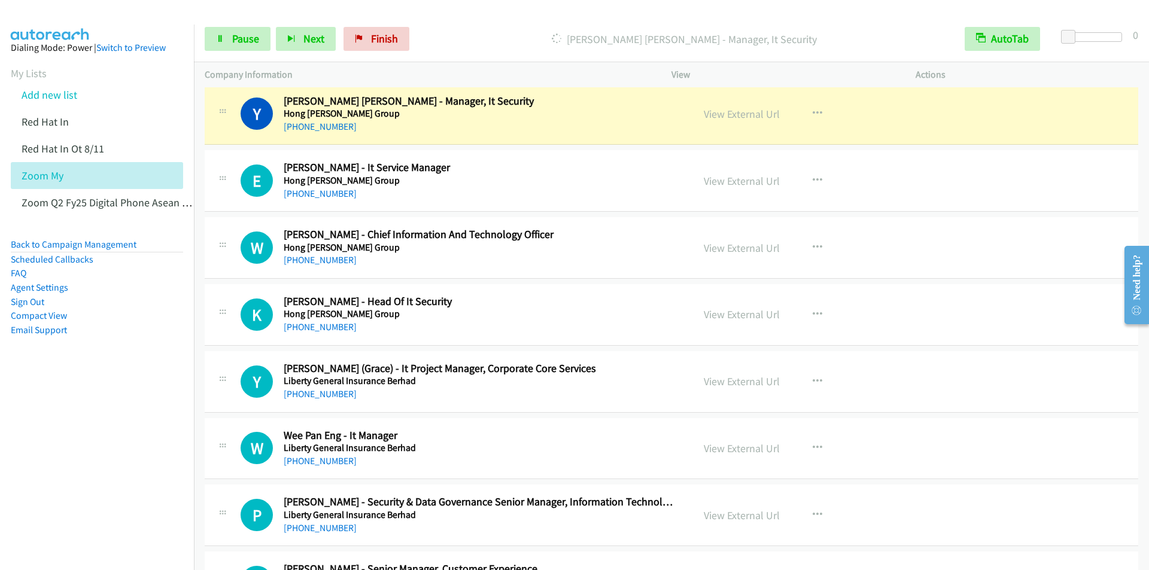
scroll to position [4309, 0]
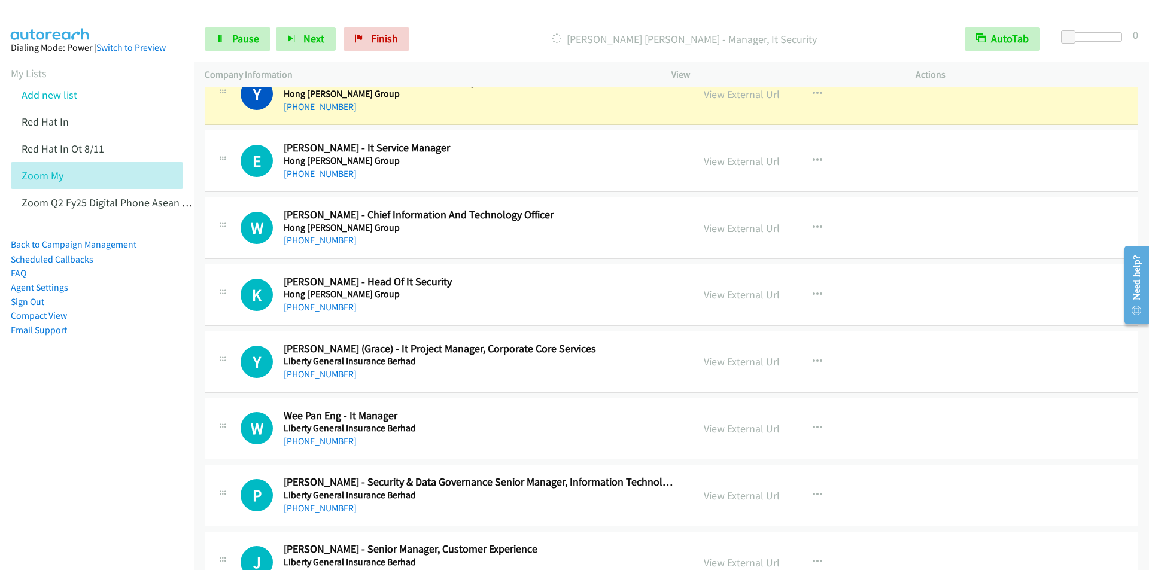
click at [500, 19] on div "Start Calls Pause Next Finish Dialing Yen Nee Yap - Manager, It Security AutoTa…" at bounding box center [671, 39] width 955 height 46
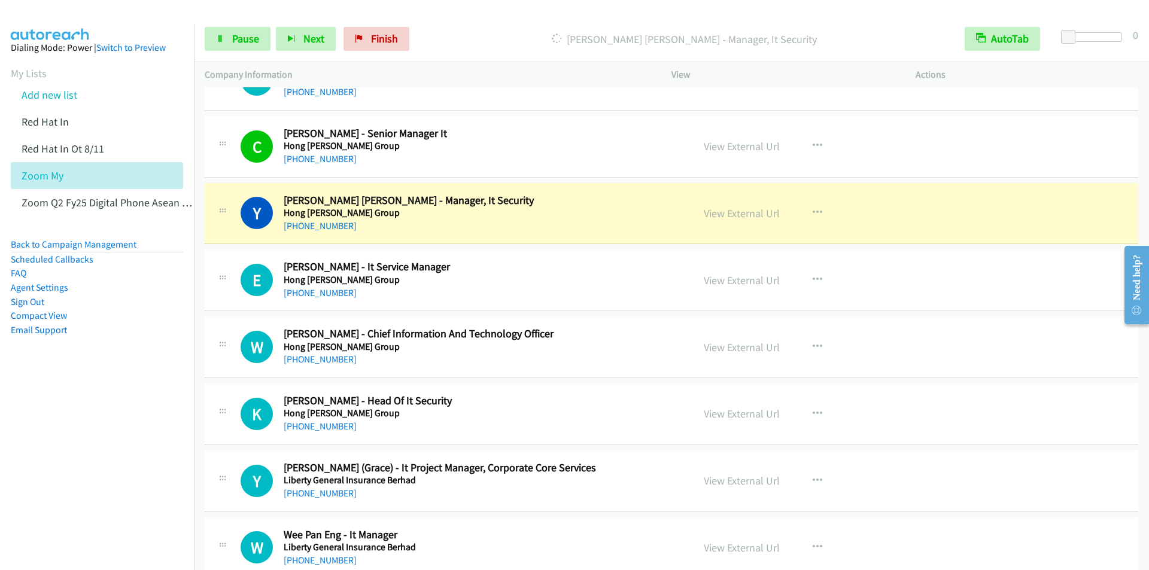
scroll to position [4189, 0]
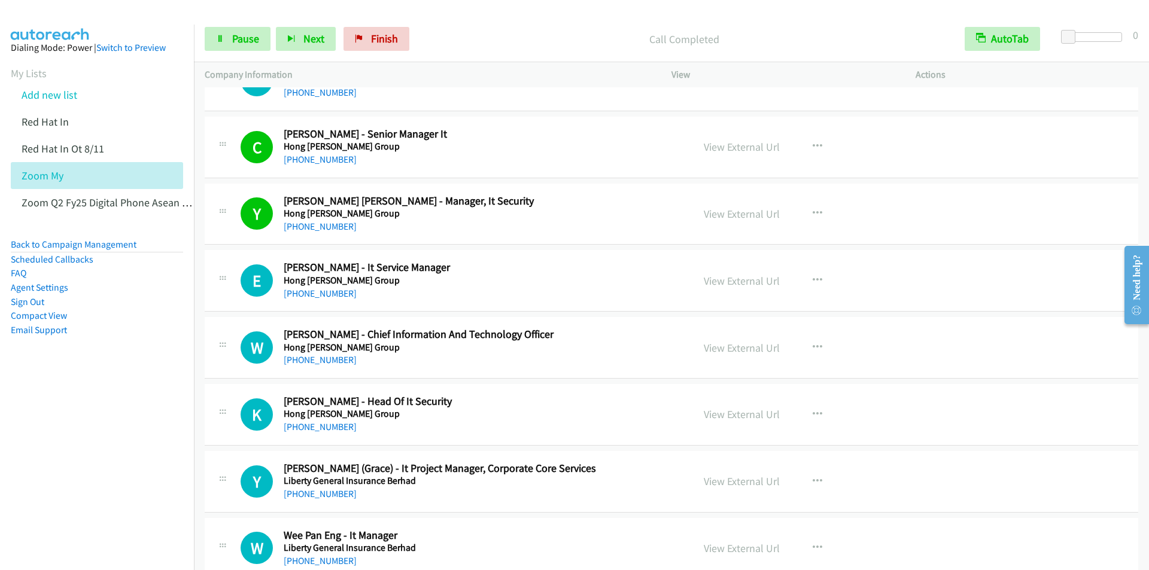
click at [519, 33] on p "Call Completed" at bounding box center [685, 39] width 518 height 16
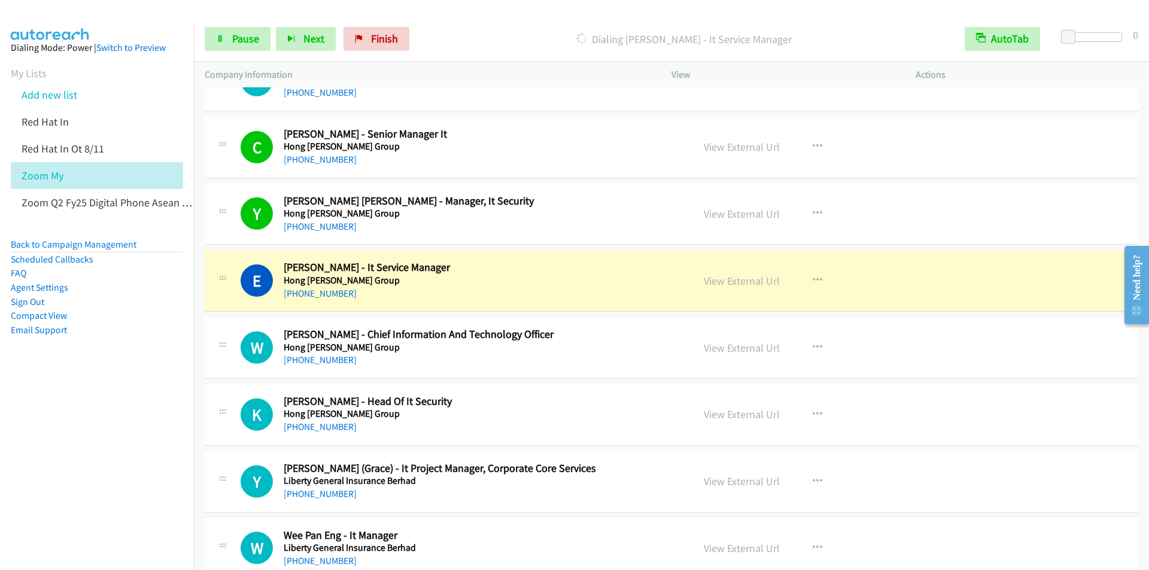
scroll to position [4309, 0]
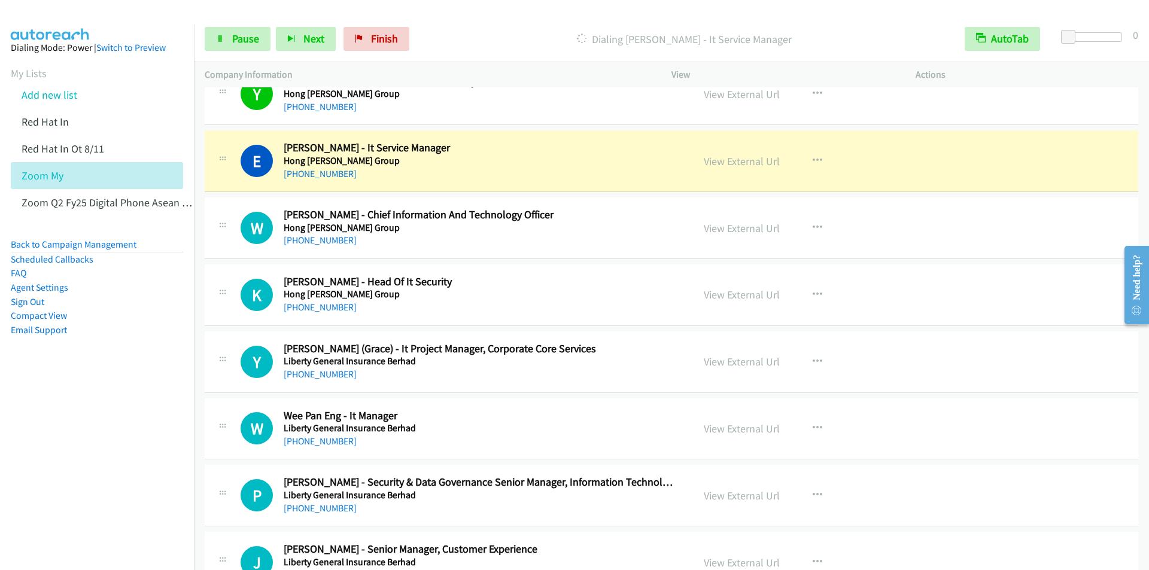
drag, startPoint x: 495, startPoint y: 27, endPoint x: 491, endPoint y: 20, distance: 7.8
click at [495, 26] on div "Start Calls Pause Next Finish Dialing Eric John - It Service Manager AutoTab Au…" at bounding box center [671, 39] width 955 height 46
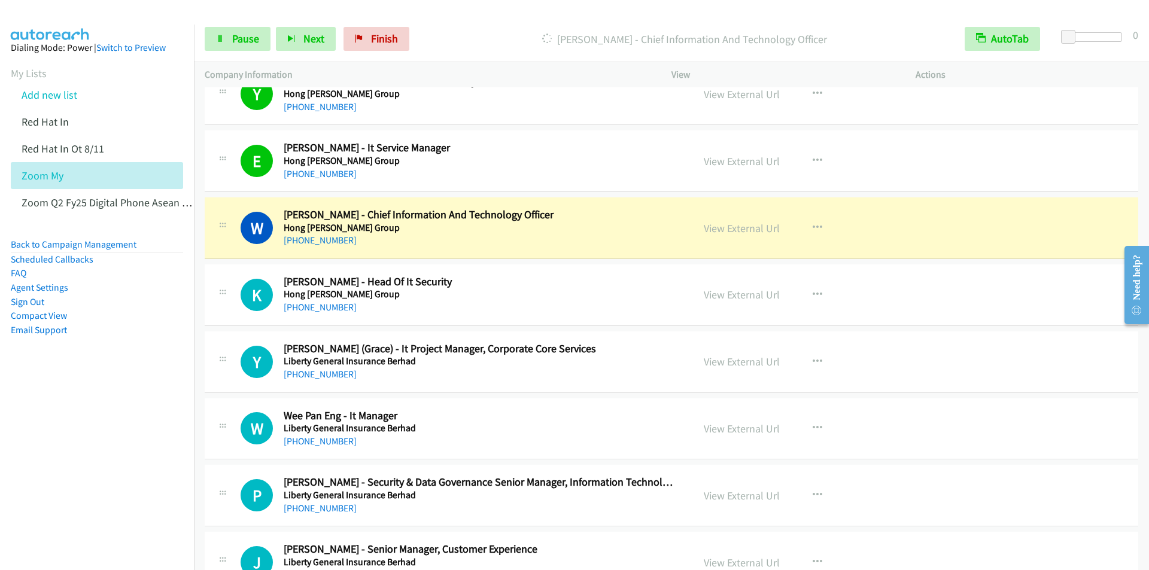
click at [471, 30] on div "Dialing William Streitberg - Chief Information And Technology Officer" at bounding box center [684, 39] width 539 height 24
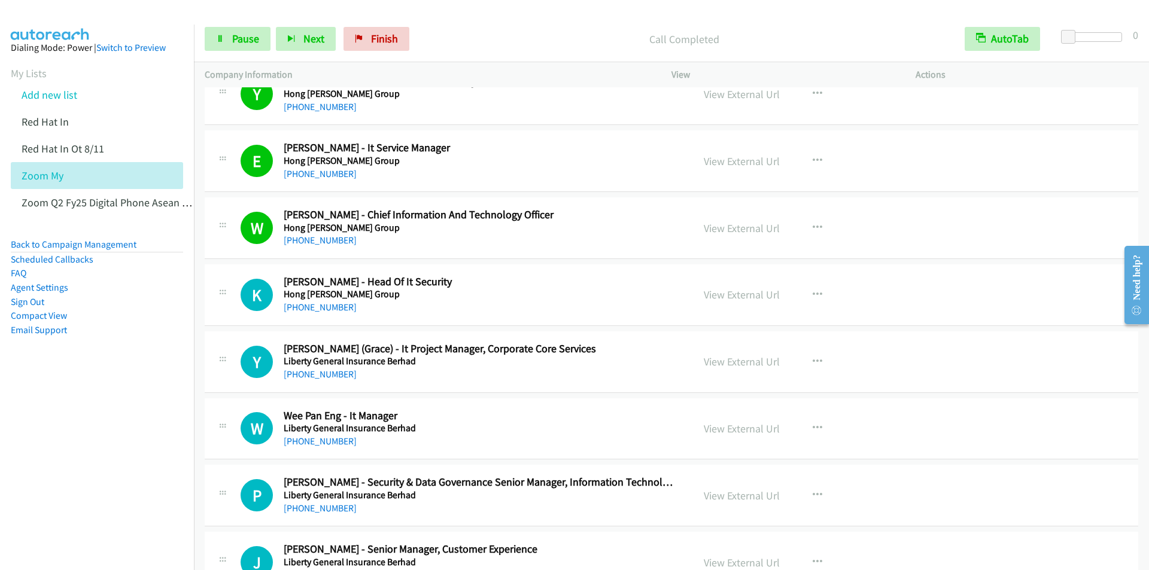
click at [508, 38] on p "Call Completed" at bounding box center [685, 39] width 518 height 16
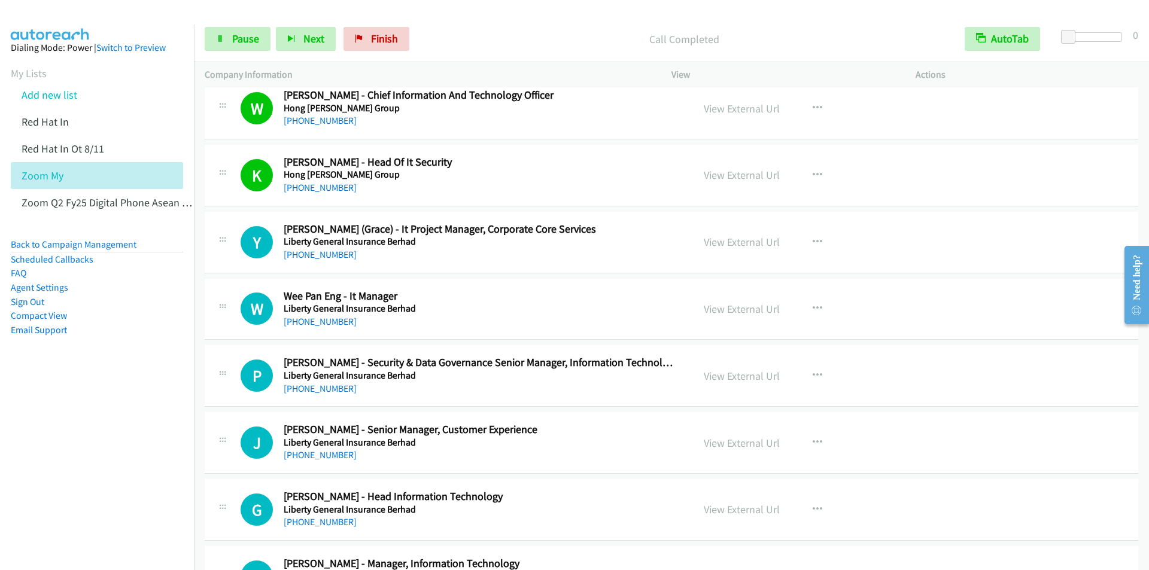
scroll to position [4249, 0]
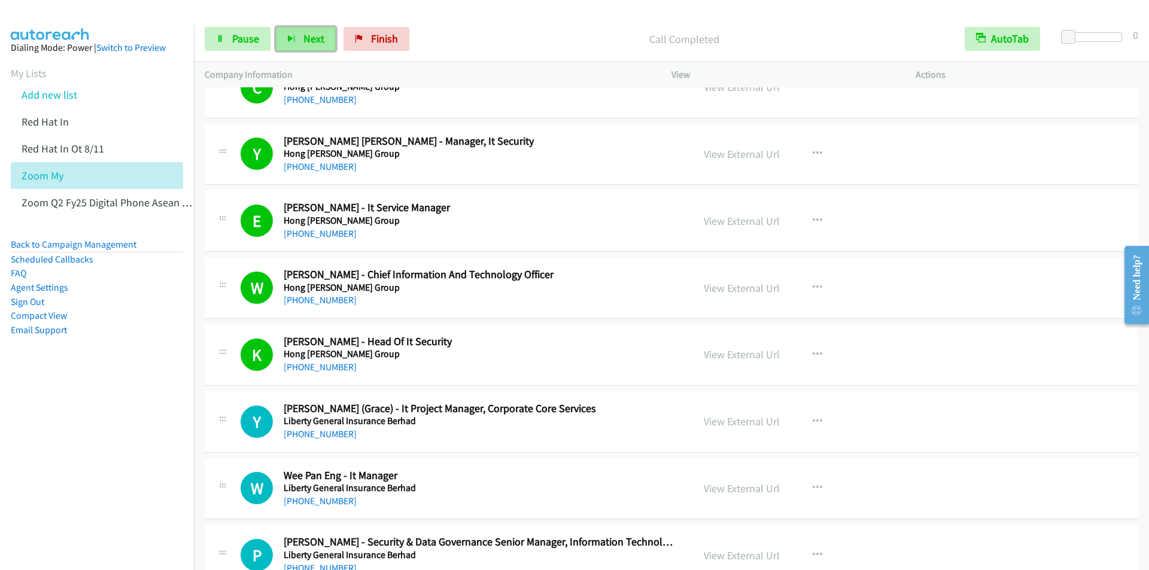
click at [306, 45] on button "Next" at bounding box center [306, 39] width 60 height 24
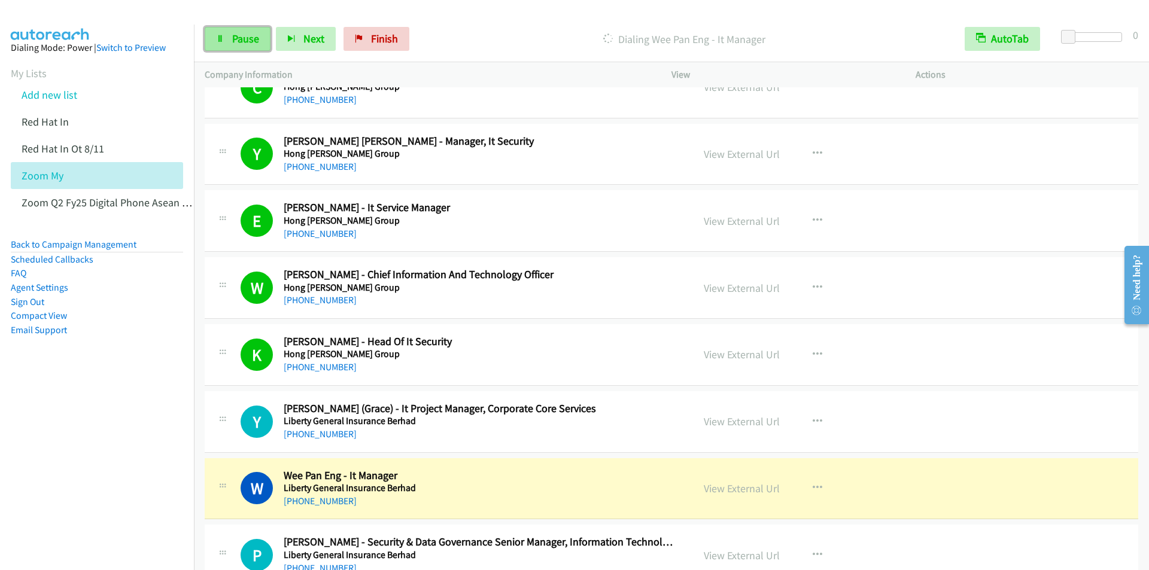
click at [229, 43] on link "Pause" at bounding box center [238, 39] width 66 height 24
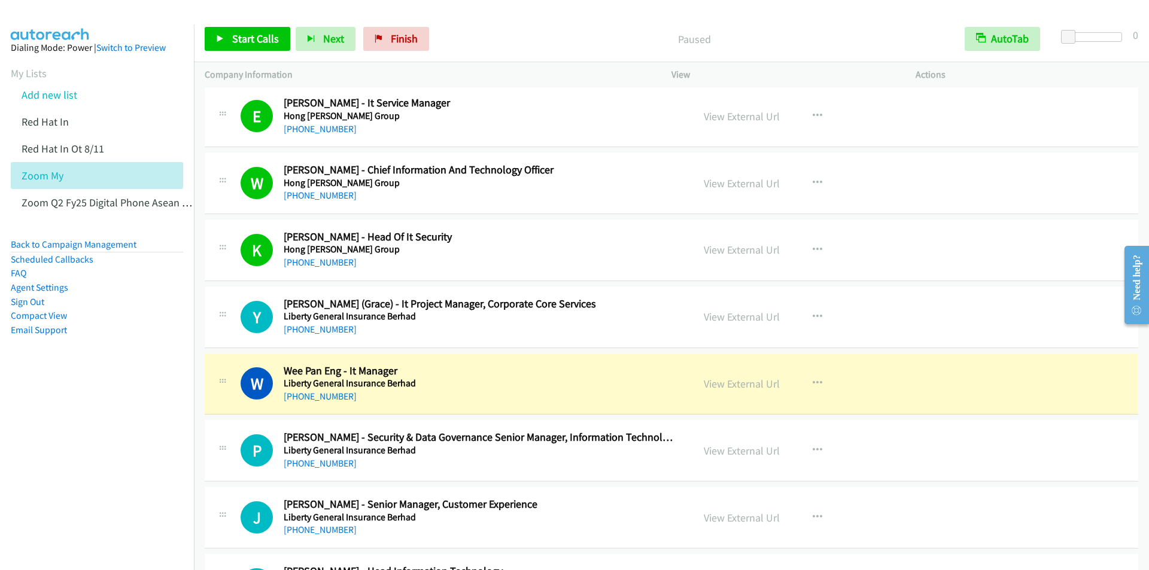
scroll to position [4429, 0]
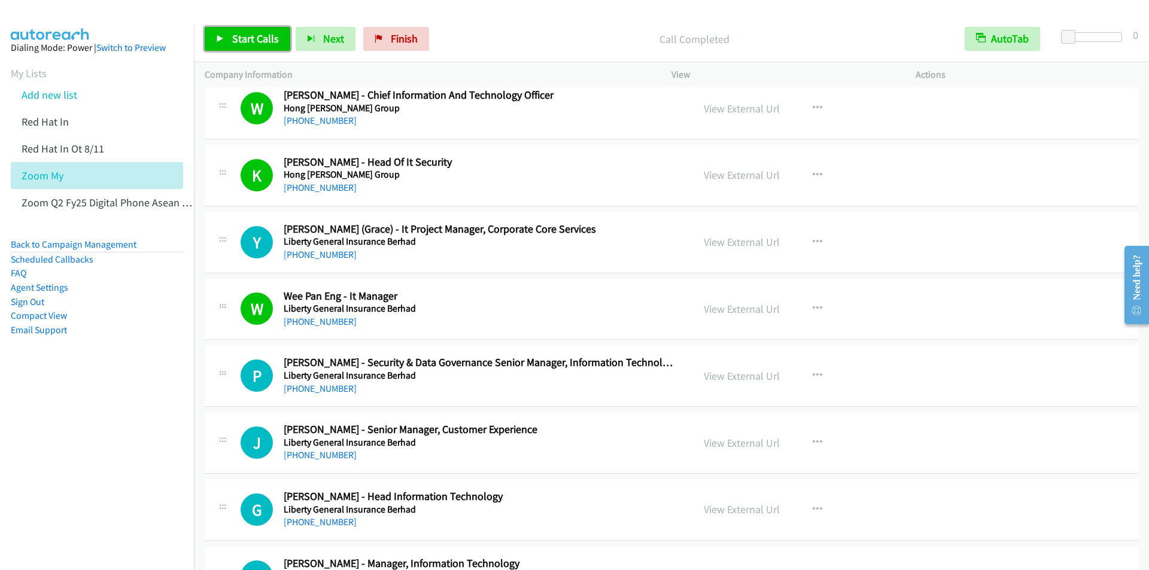
click at [229, 34] on link "Start Calls" at bounding box center [248, 39] width 86 height 24
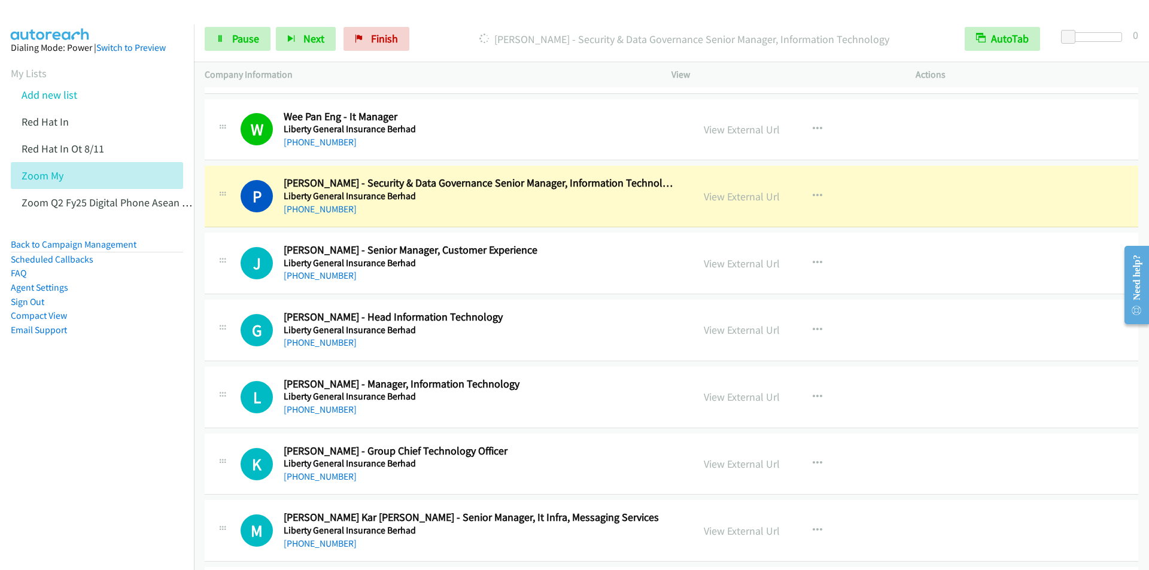
scroll to position [4668, 0]
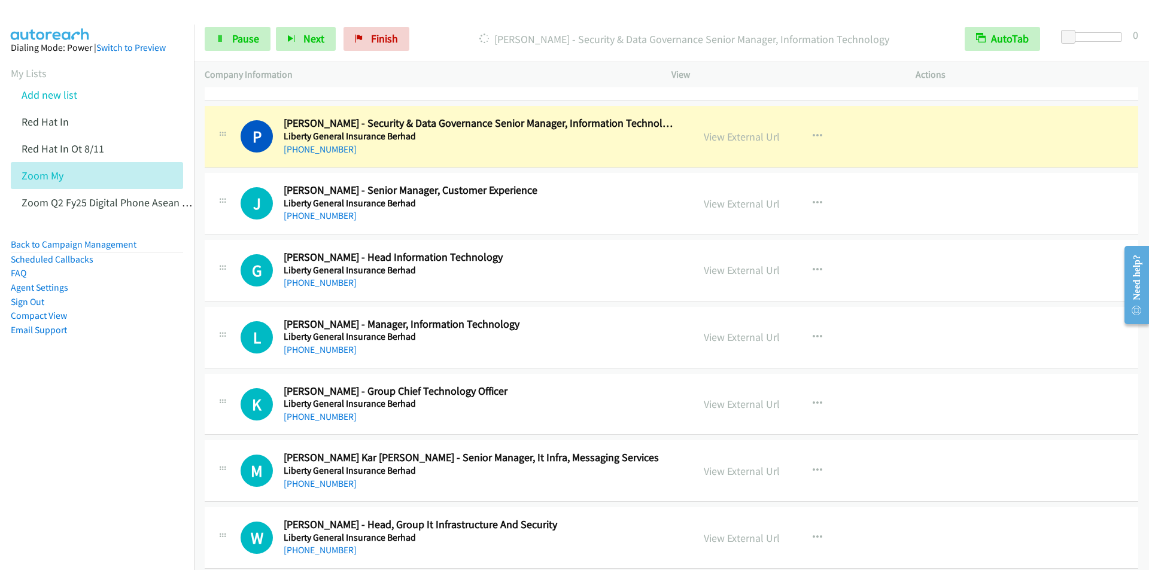
click at [466, 80] on p "Company Information" at bounding box center [427, 75] width 445 height 14
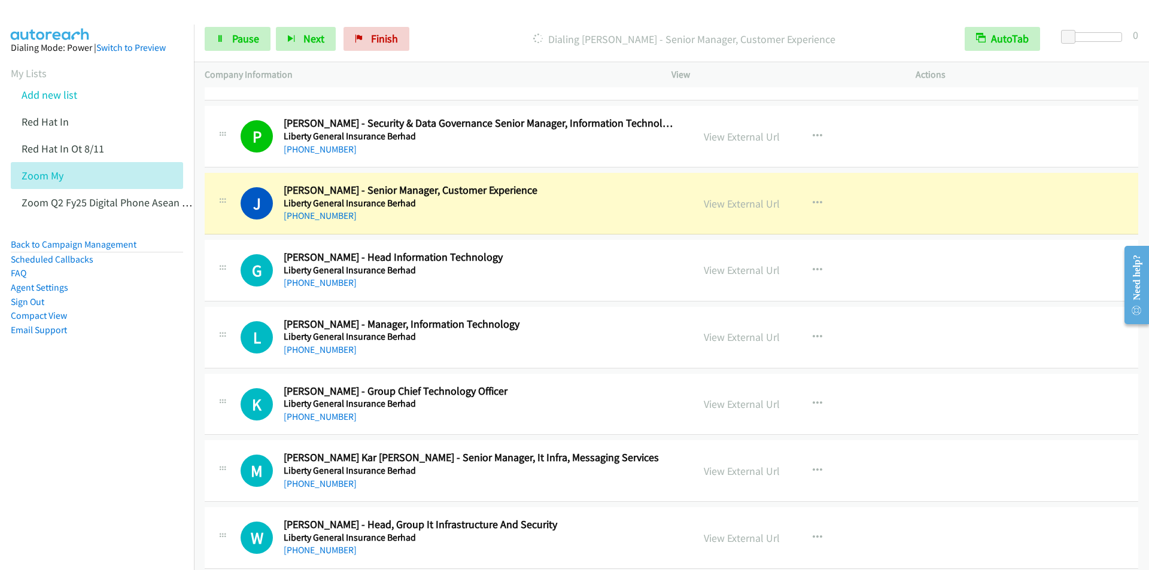
click at [482, 10] on div at bounding box center [569, 23] width 1138 height 46
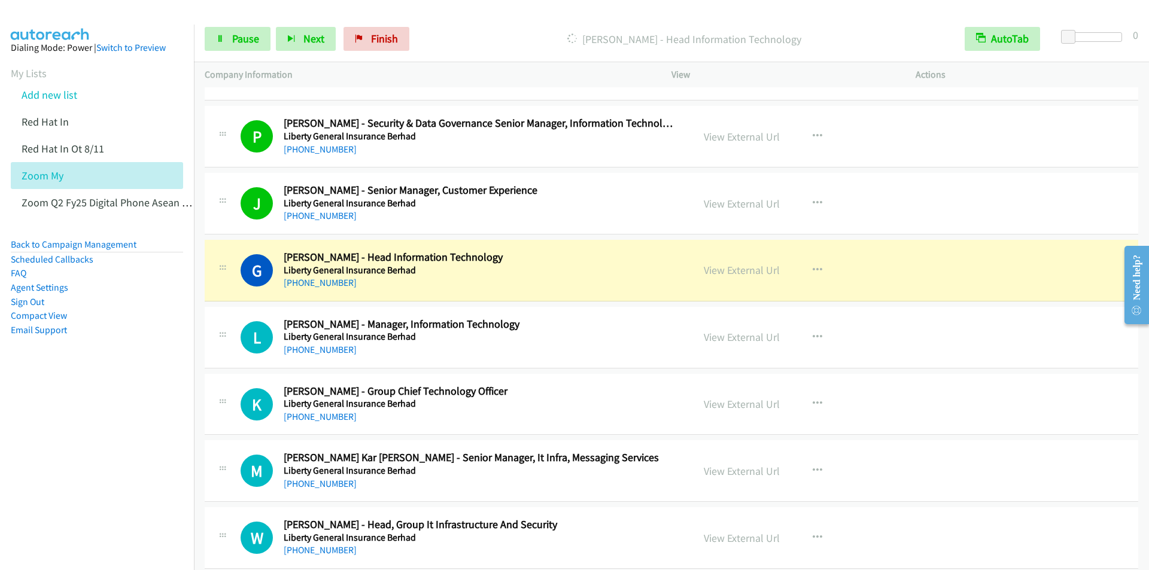
scroll to position [4788, 0]
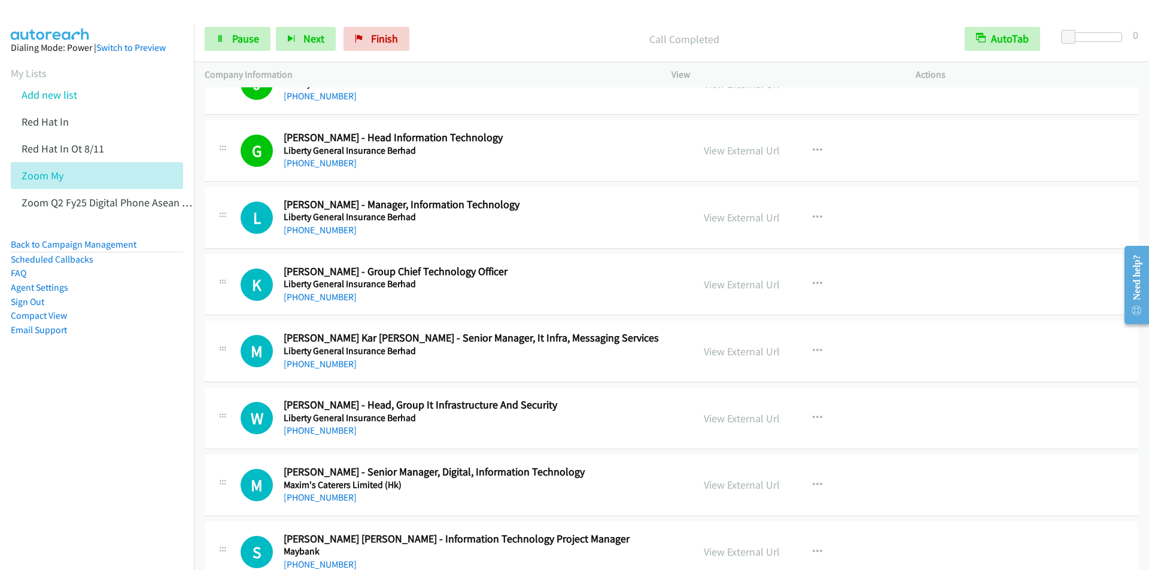
click at [533, 53] on div "Start Calls Pause Next Finish Call Completed AutoTab AutoTab 0" at bounding box center [671, 39] width 955 height 46
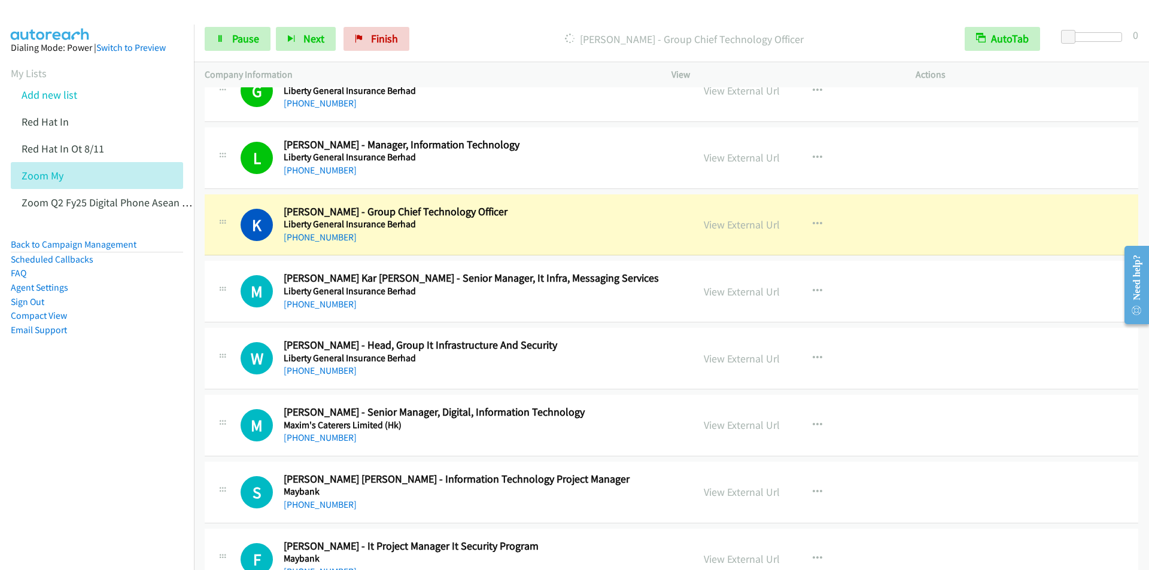
scroll to position [4908, 0]
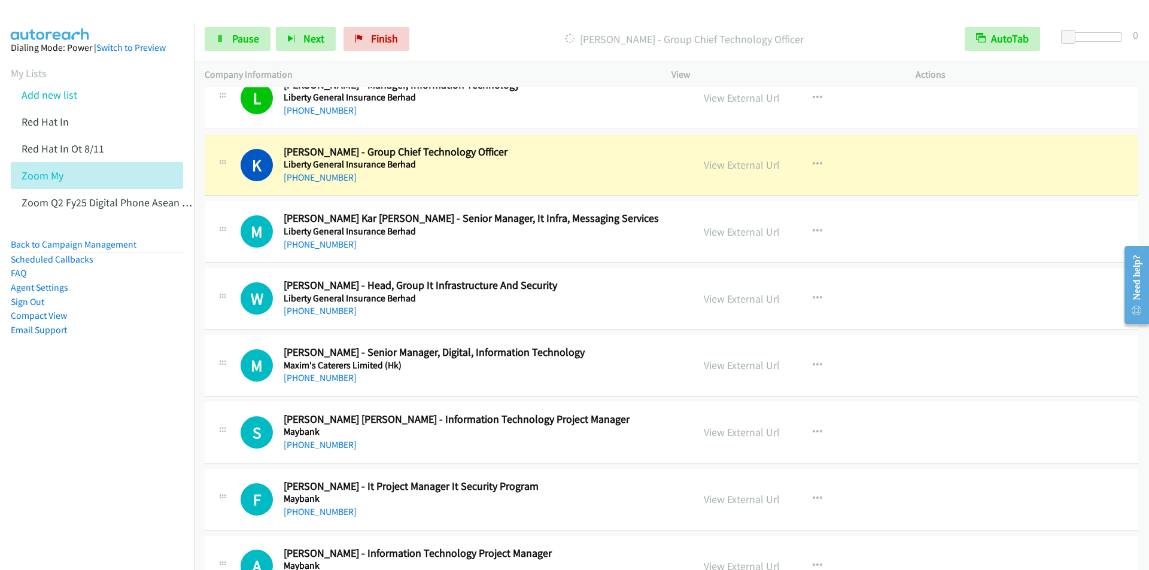
click at [489, 28] on div "Dialing Kwang Leh - Group Chief Technology Officer" at bounding box center [684, 39] width 539 height 24
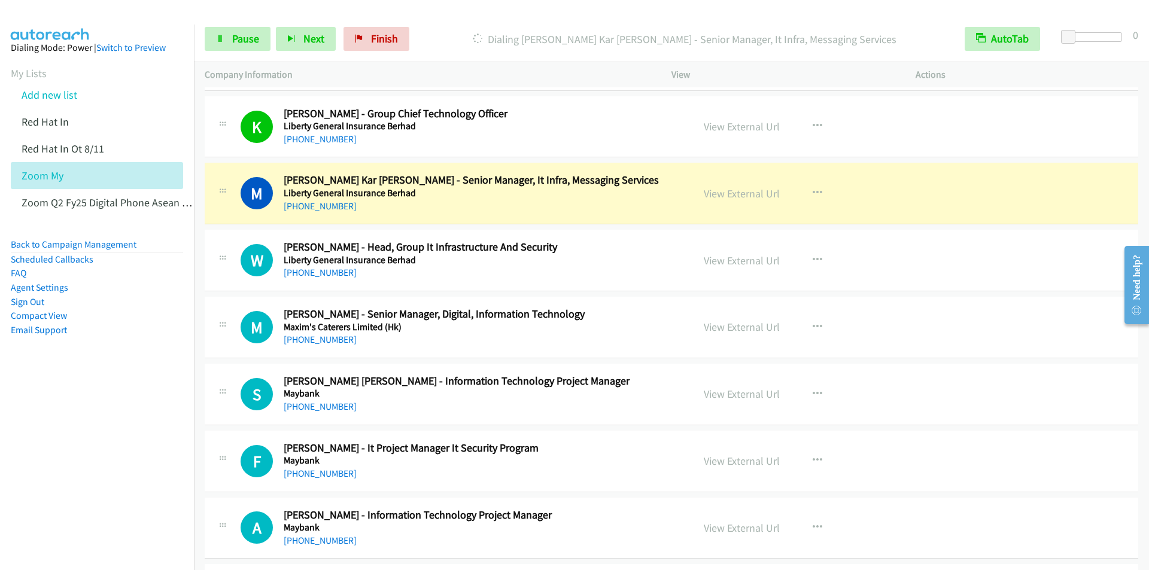
scroll to position [4967, 0]
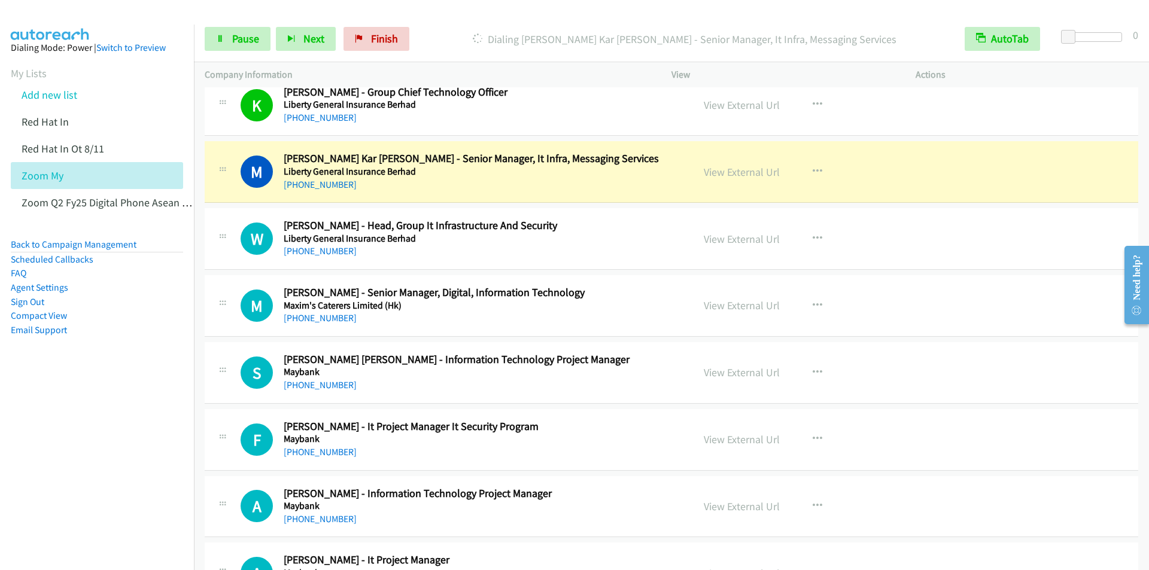
click at [475, 20] on div "Start Calls Pause Next Finish Dialing Melvin Lee Kar Wai - Senior Manager, It I…" at bounding box center [671, 39] width 955 height 46
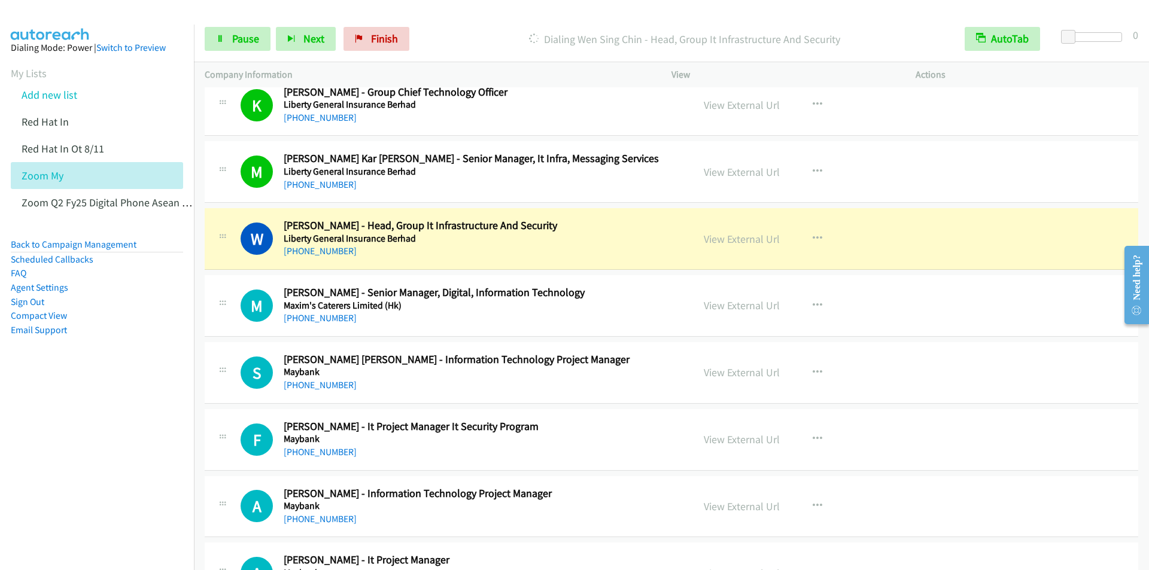
click at [469, 20] on div "Start Calls Pause Next Finish Dialing Wen Sing Chin - Head, Group It Infrastruc…" at bounding box center [671, 39] width 955 height 46
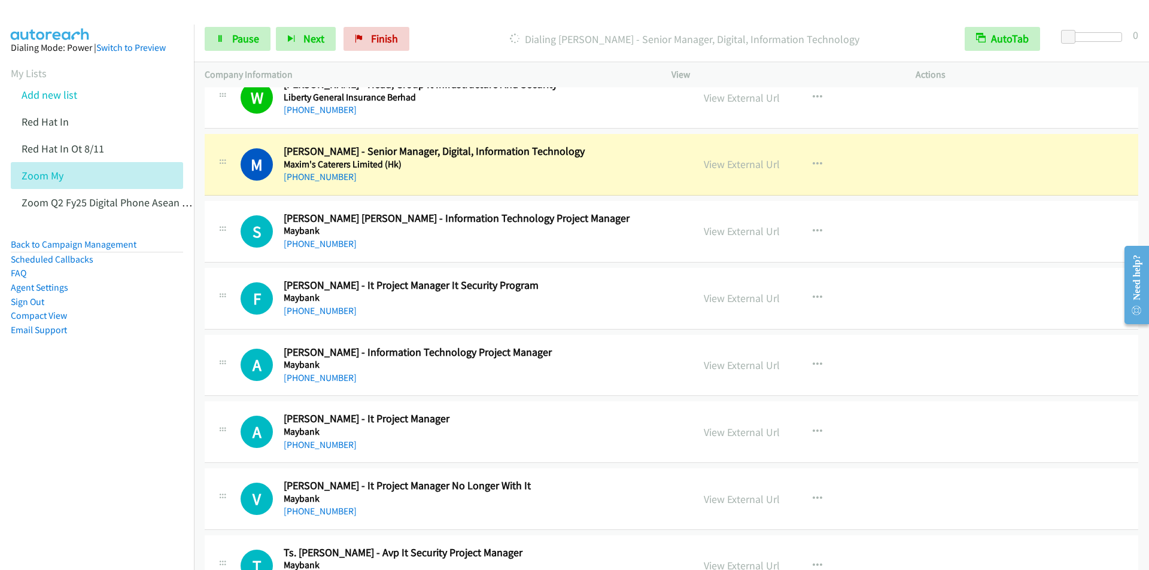
scroll to position [5087, 0]
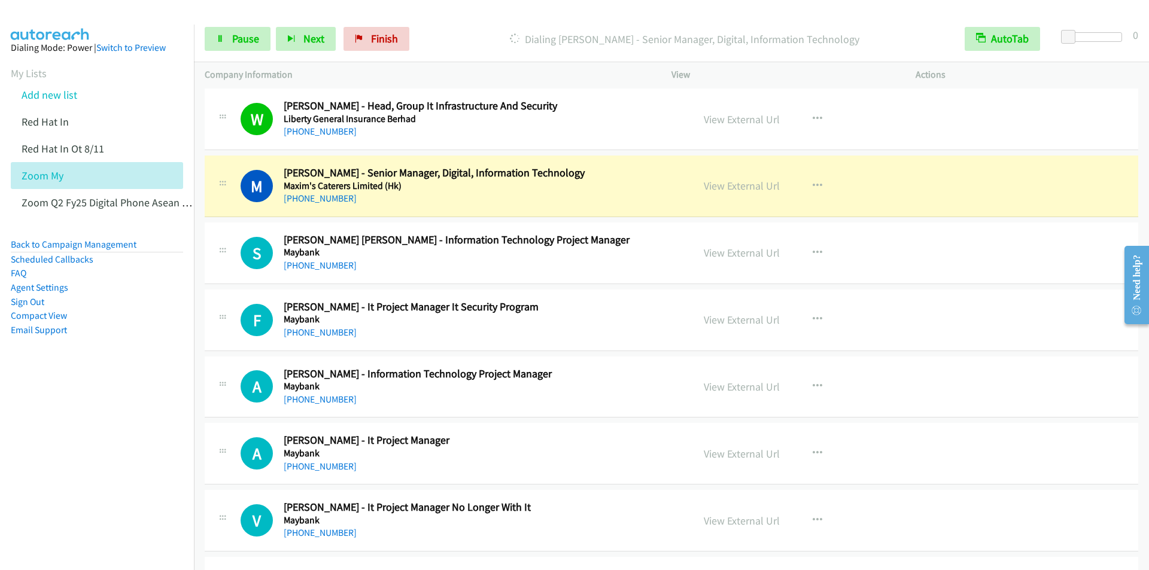
click at [487, 24] on div "Start Calls Pause Next Finish Dialing Michael Ip - Senior Manager, Digital, Inf…" at bounding box center [671, 39] width 955 height 46
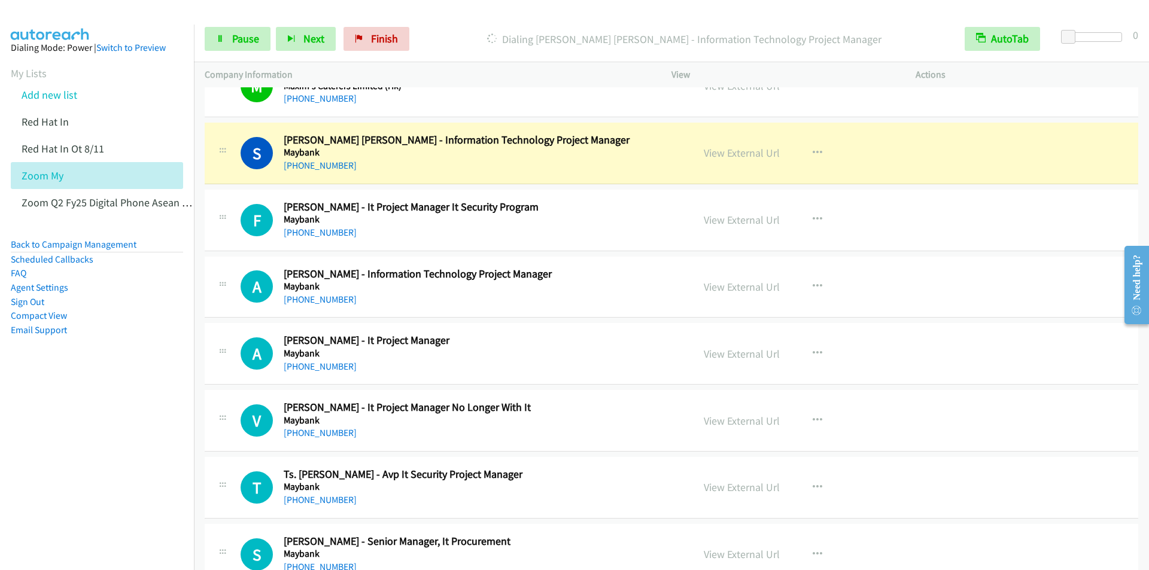
scroll to position [5207, 0]
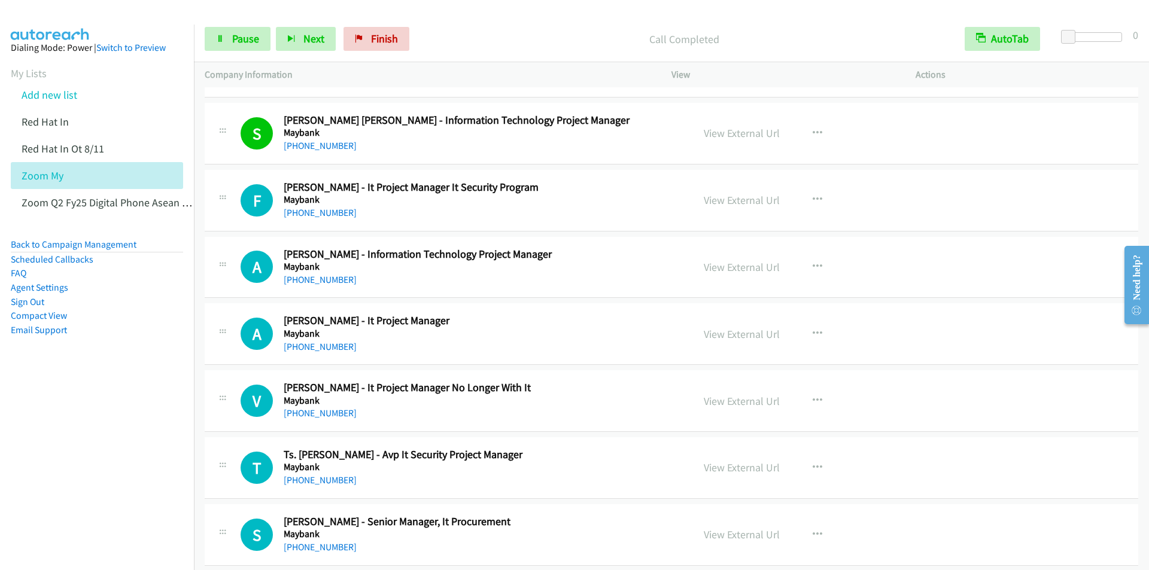
click at [472, 14] on div at bounding box center [569, 23] width 1138 height 46
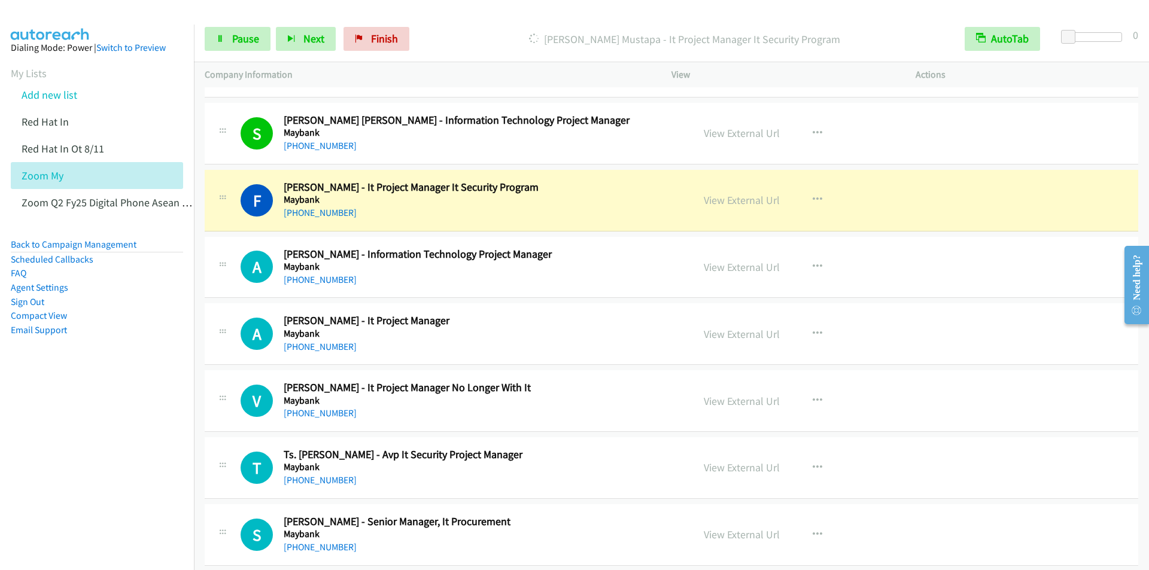
click at [485, 16] on div at bounding box center [569, 23] width 1138 height 46
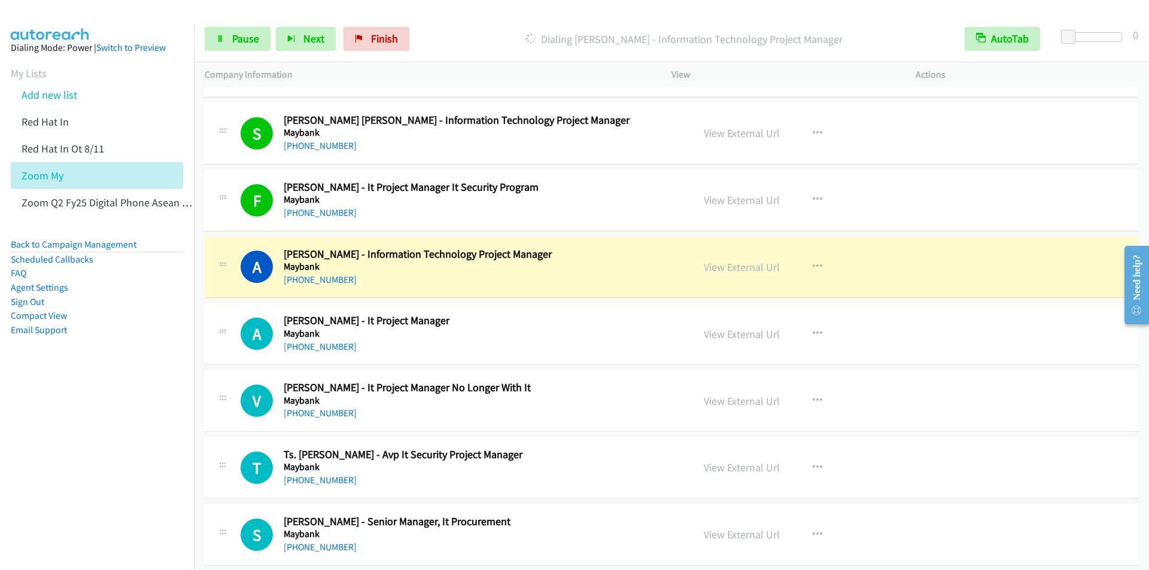
scroll to position [5267, 0]
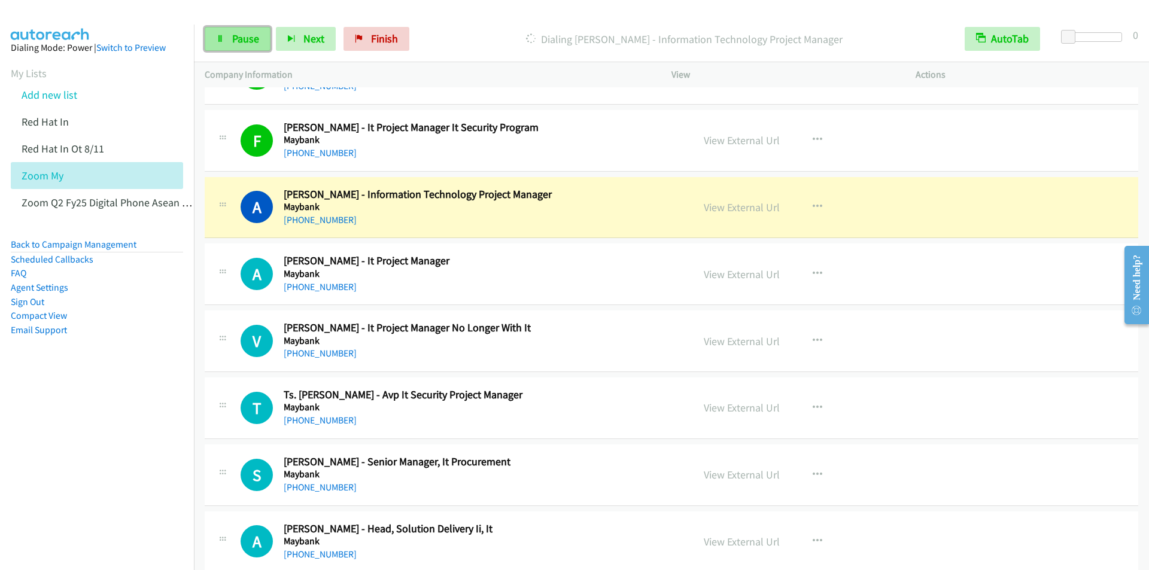
click at [238, 39] on span "Pause" at bounding box center [245, 39] width 27 height 14
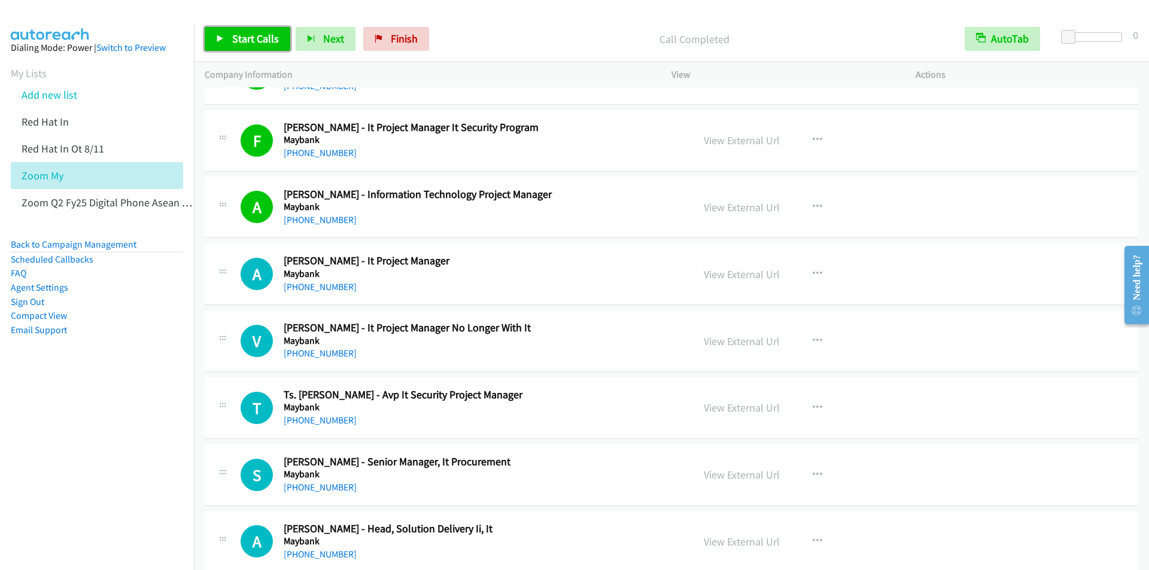
click at [254, 42] on span "Start Calls" at bounding box center [255, 39] width 47 height 14
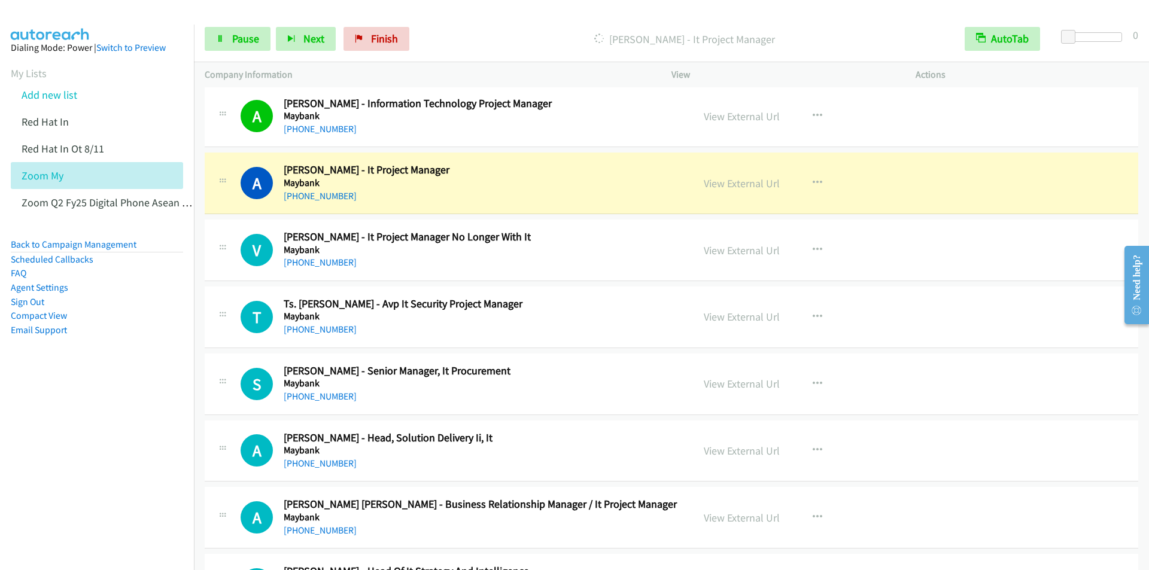
scroll to position [5386, 0]
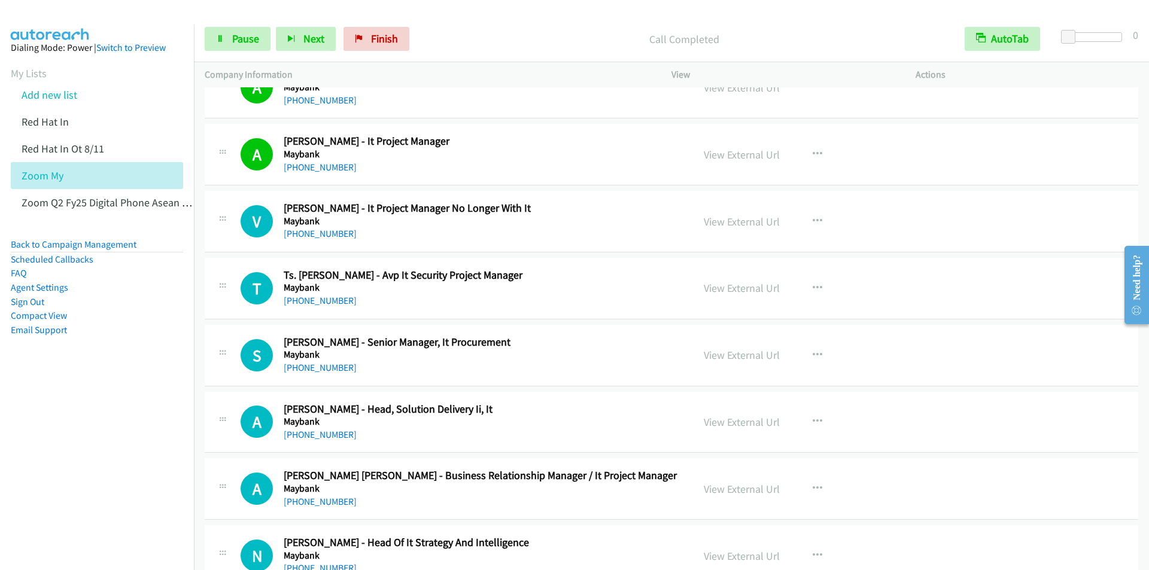
click at [478, 25] on div "Start Calls Pause Next Finish Call Completed AutoTab AutoTab 0" at bounding box center [671, 39] width 955 height 46
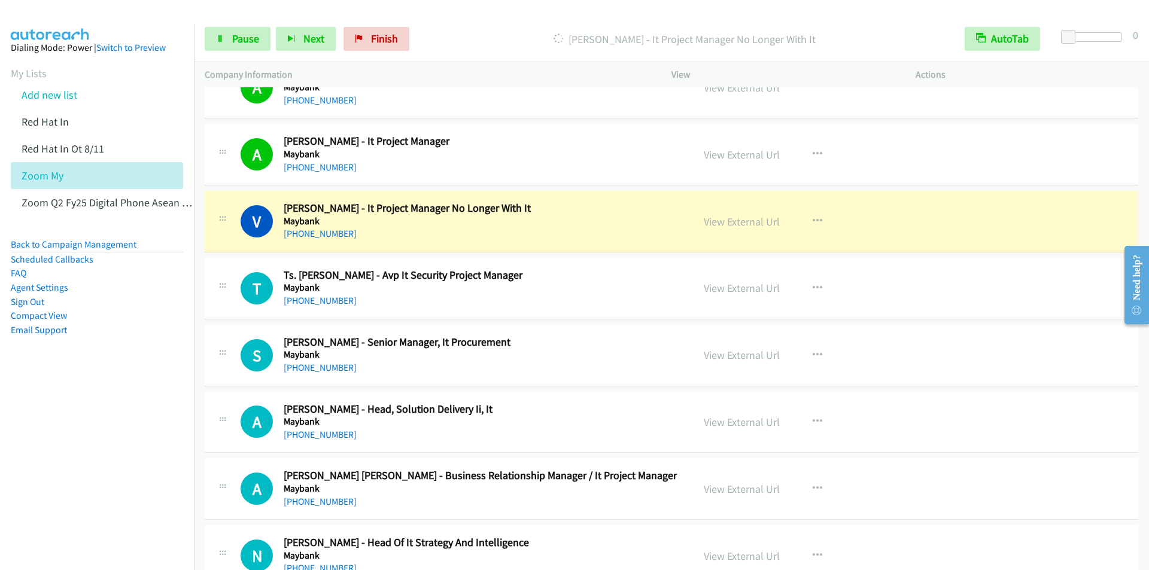
click at [481, 30] on div "Dialing Vijayan Maniam - It Project Manager No Longer With It" at bounding box center [684, 39] width 539 height 24
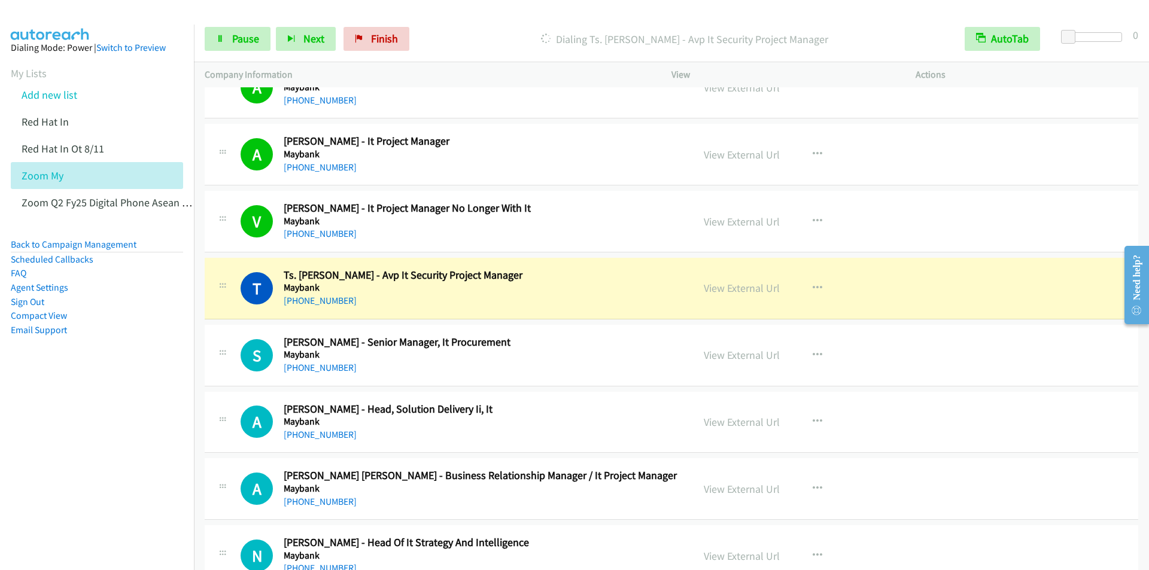
click at [476, 21] on div "Start Calls Pause Next Finish Dialing Ts. Nazzamry Halid - Avp It Security Proj…" at bounding box center [671, 39] width 955 height 46
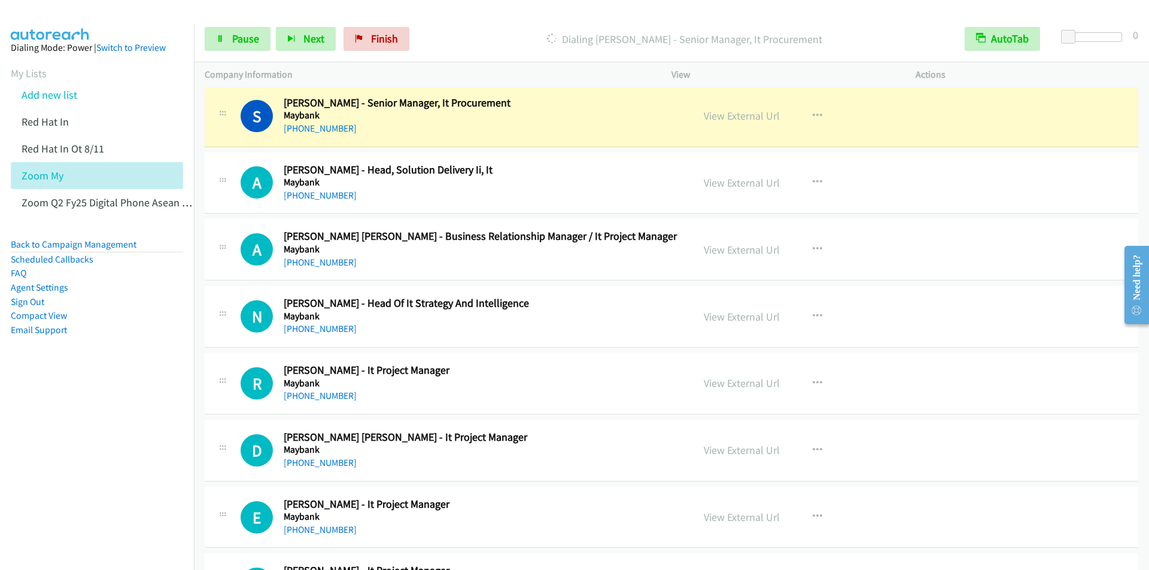
scroll to position [5566, 0]
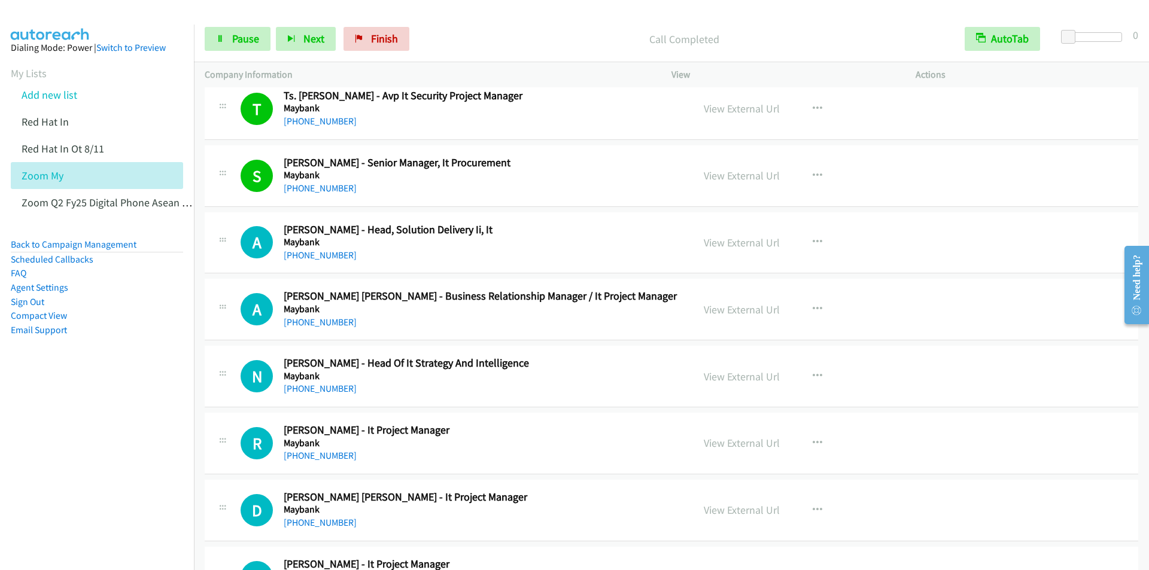
click at [476, 14] on div at bounding box center [569, 23] width 1138 height 46
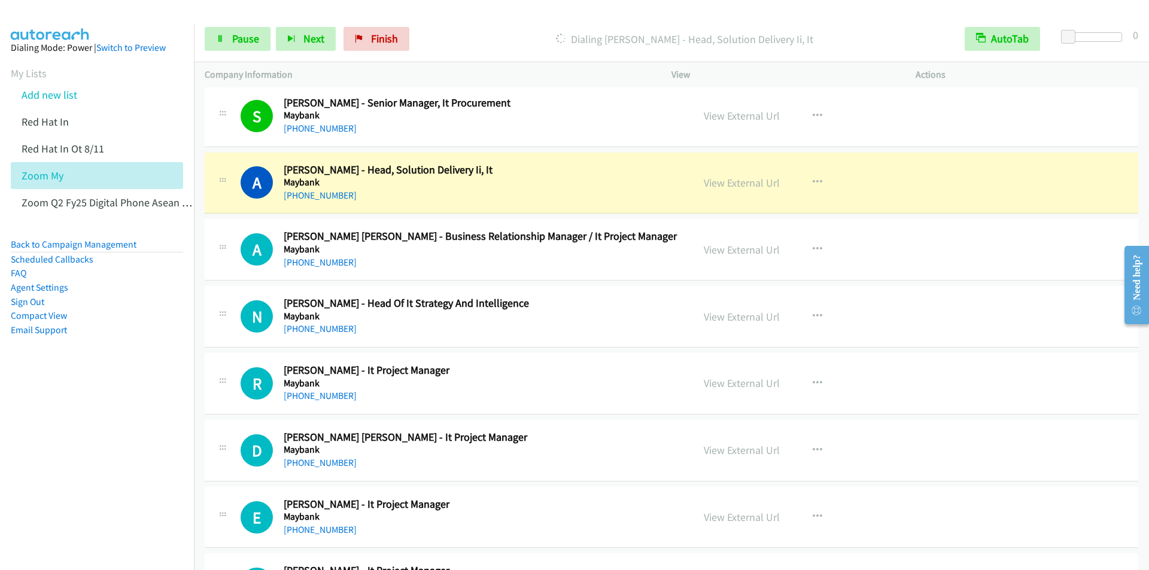
scroll to position [5686, 0]
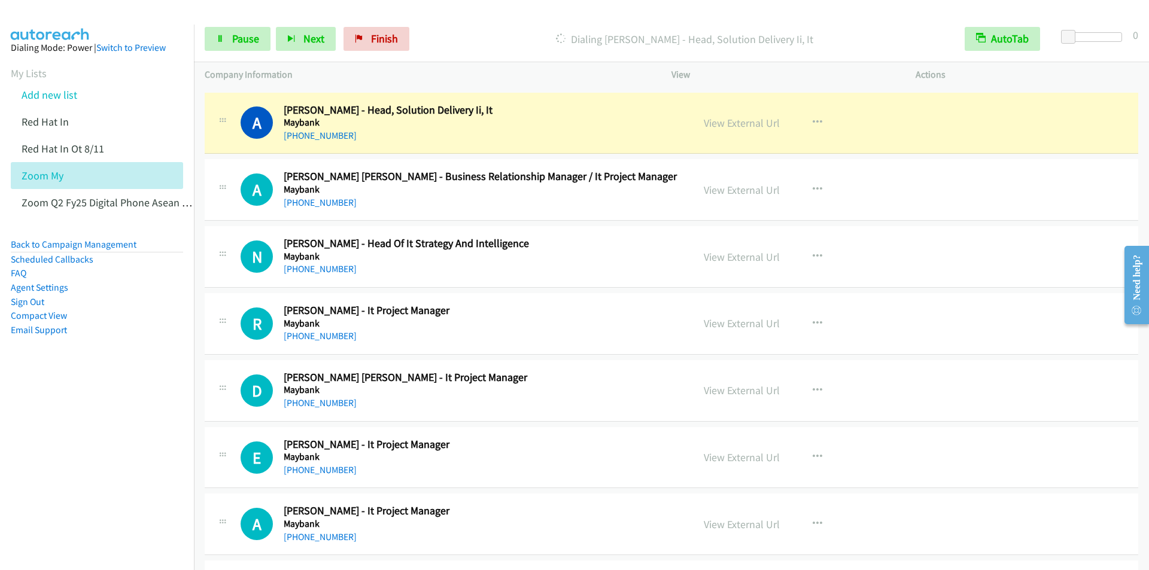
click at [506, 25] on div "Start Calls Pause Next Finish Dialing Anne Tee - Head, Solution Delivery Ii, It…" at bounding box center [671, 39] width 955 height 46
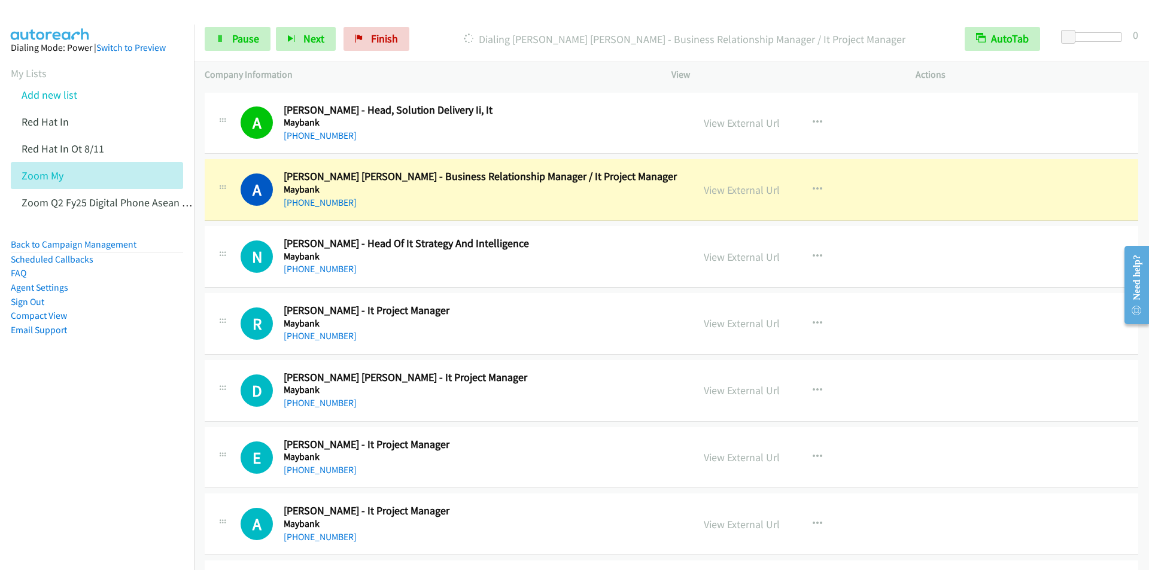
click at [452, 10] on div at bounding box center [569, 23] width 1138 height 46
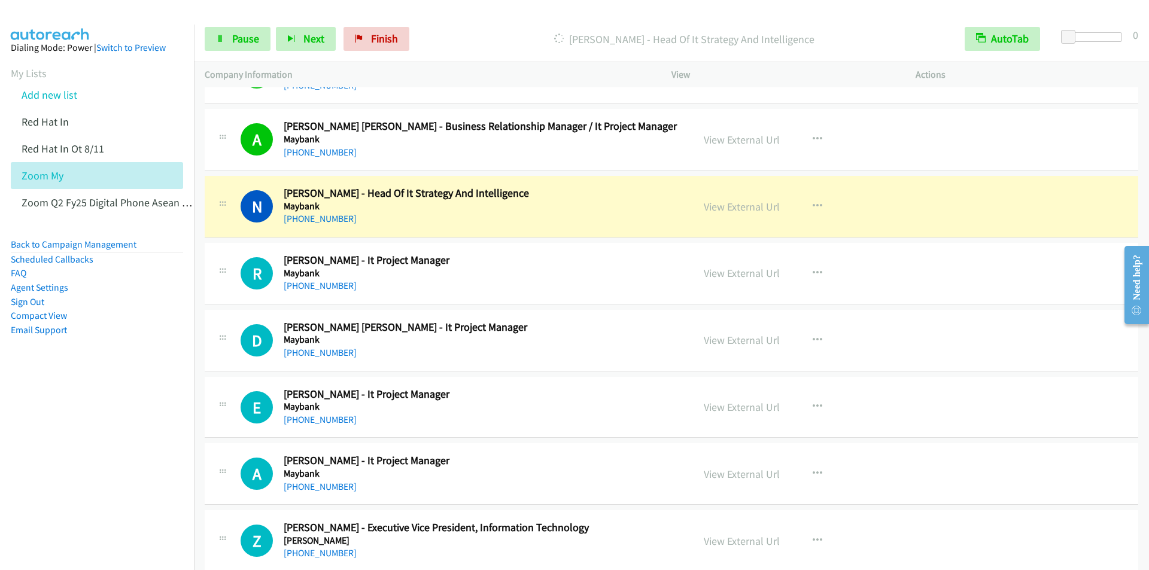
scroll to position [5805, 0]
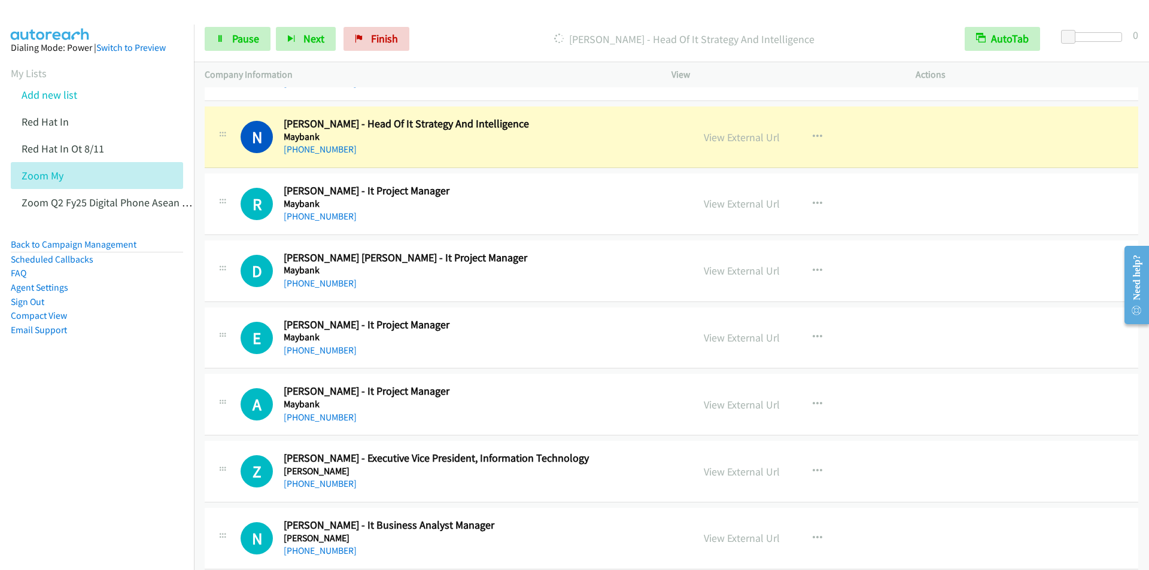
click at [476, 32] on p "Dialing Nicole Lee - Head Of It Strategy And Intelligence" at bounding box center [685, 39] width 518 height 16
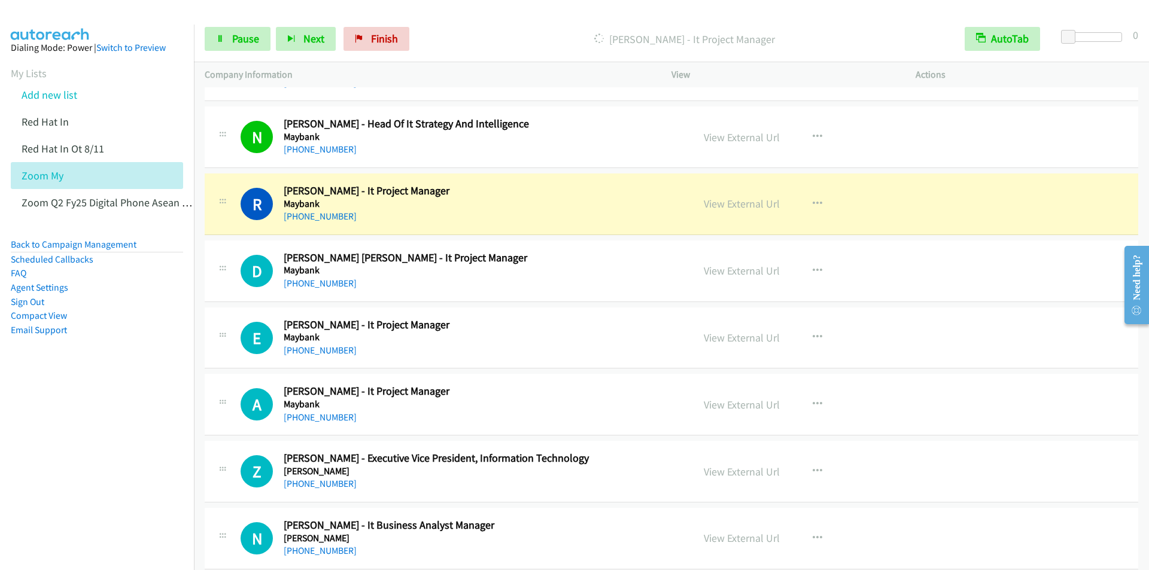
click at [480, 32] on p "Dialing Rahayu Yusof - It Project Manager" at bounding box center [685, 39] width 518 height 16
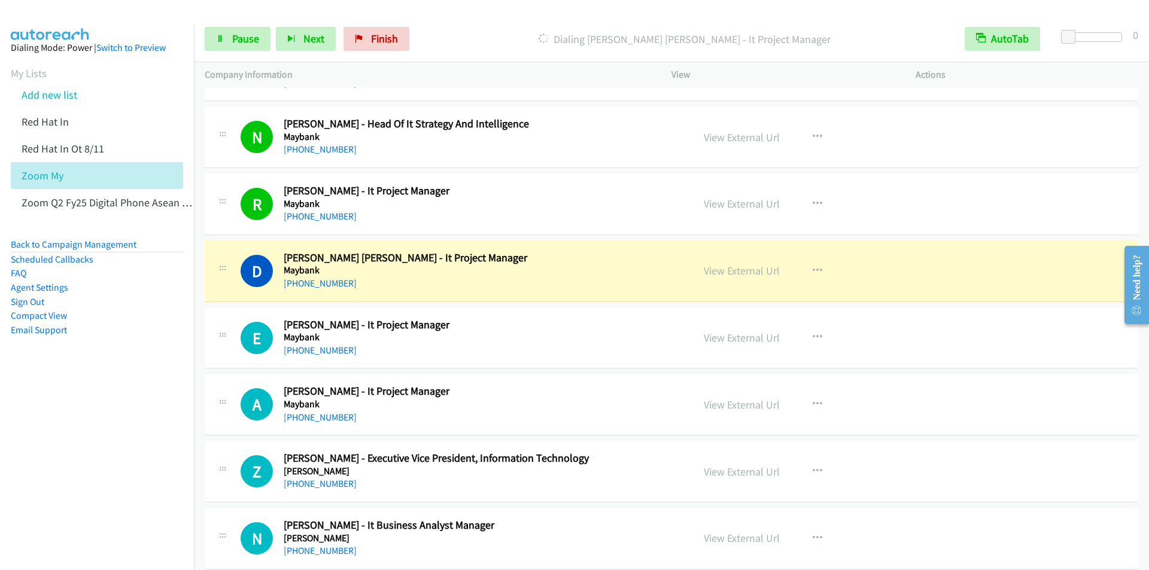
scroll to position [5865, 0]
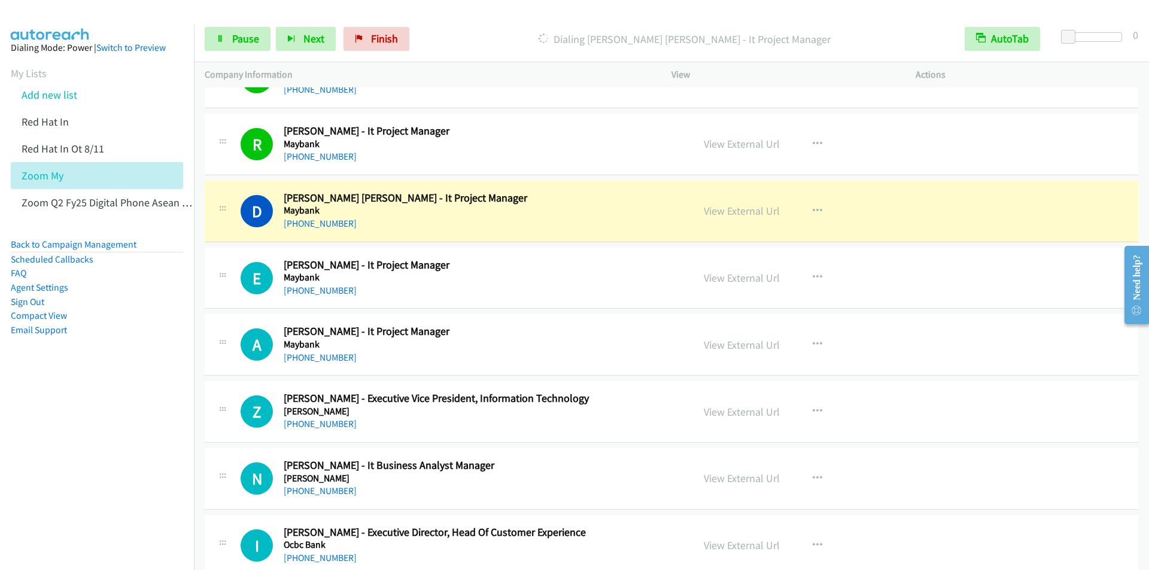
click at [504, 35] on p "Dialing Derek Francis Beins - It Project Manager" at bounding box center [685, 39] width 518 height 16
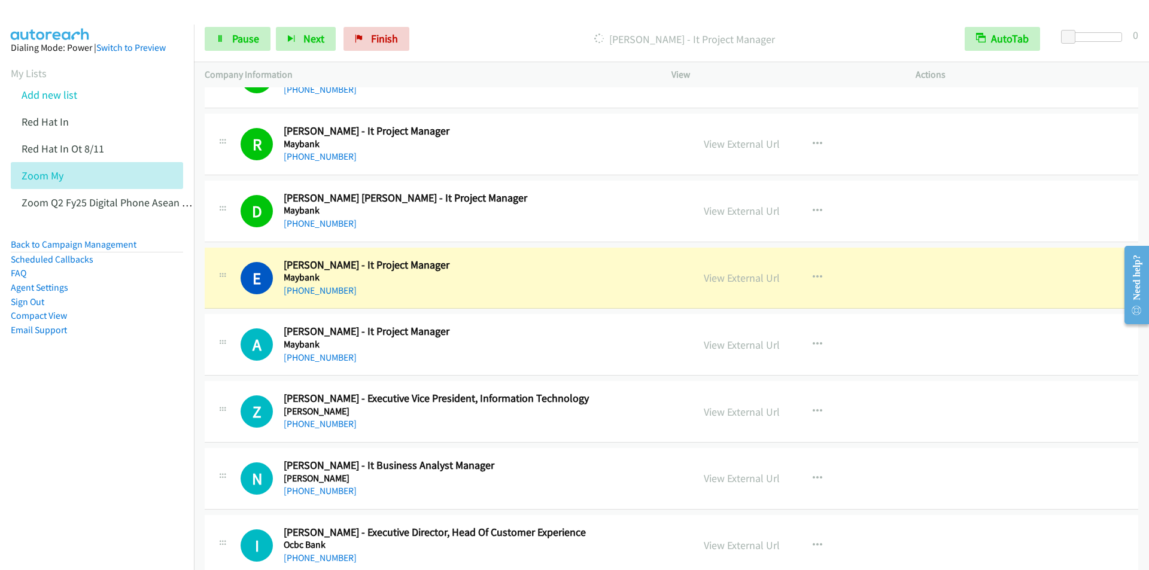
click at [469, 34] on p "Dialing Ellaiyarasan Kalidass - It Project Manager" at bounding box center [685, 39] width 518 height 16
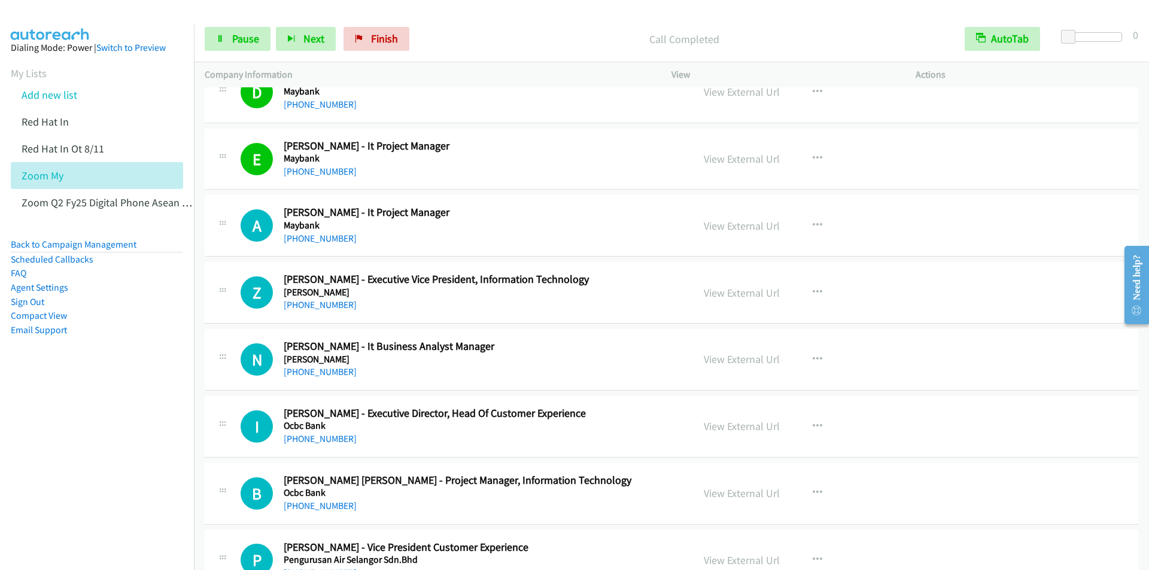
scroll to position [5985, 0]
click at [491, 37] on p "Call Completed" at bounding box center [685, 39] width 518 height 16
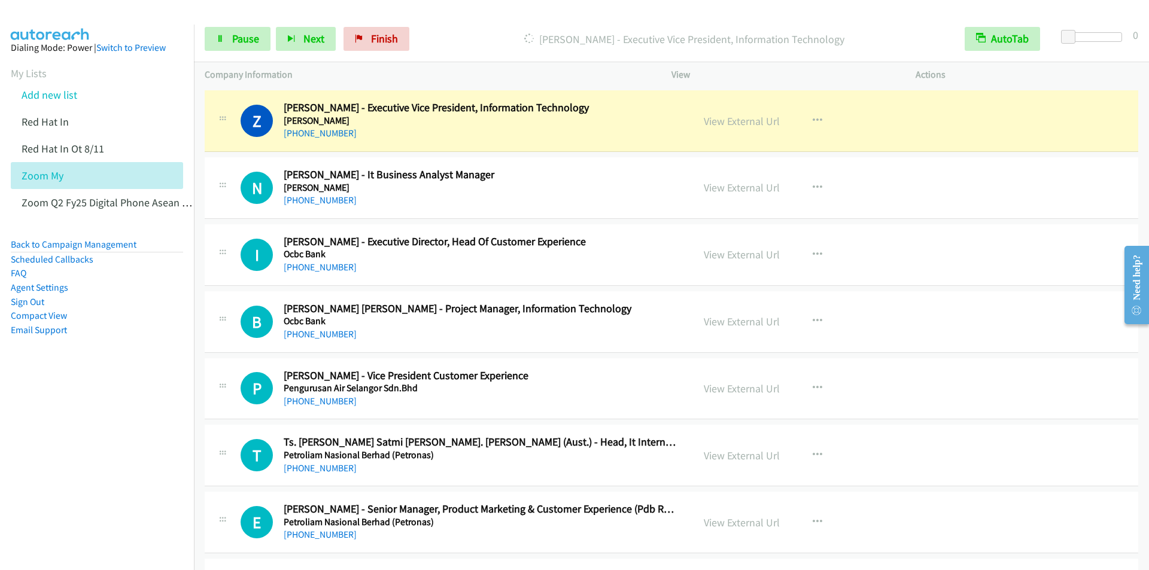
scroll to position [6164, 0]
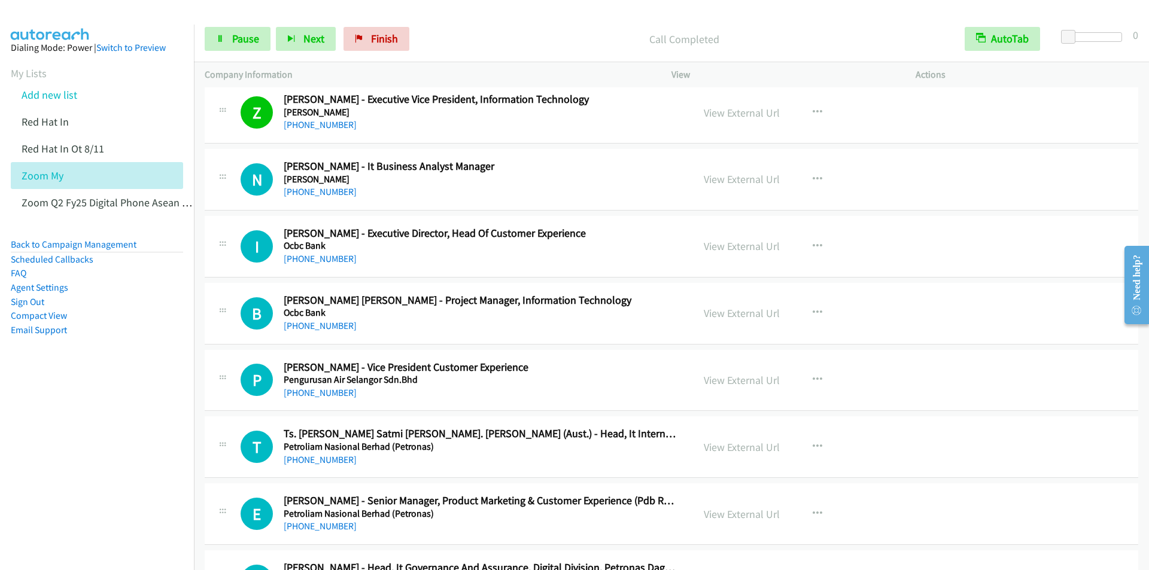
click at [482, 25] on div "Start Calls Pause Next Finish Call Completed AutoTab AutoTab 0" at bounding box center [671, 39] width 955 height 46
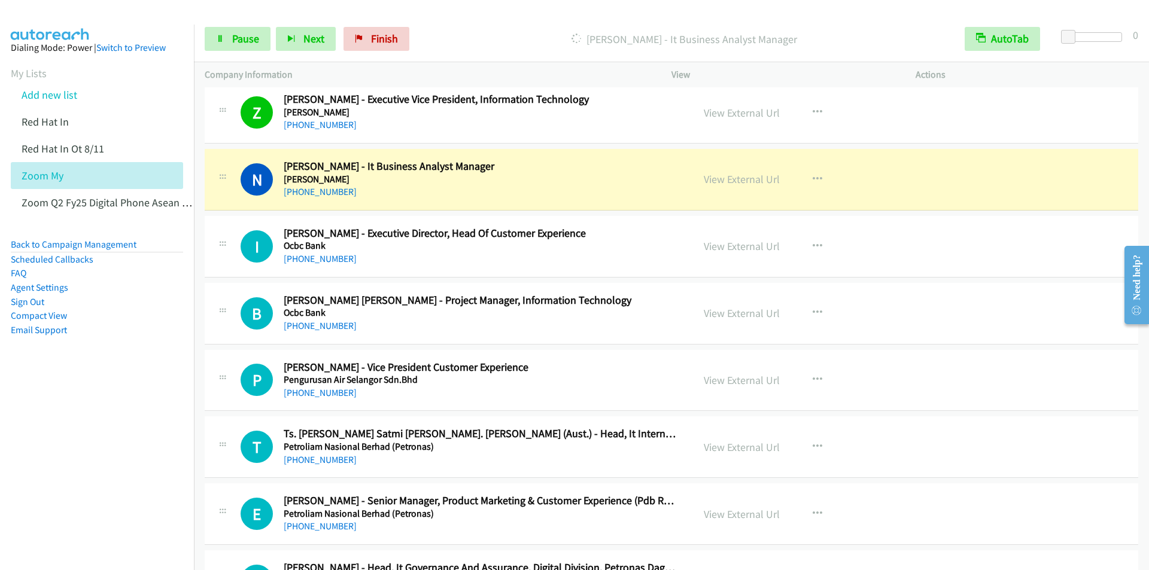
drag, startPoint x: 493, startPoint y: 25, endPoint x: 506, endPoint y: 23, distance: 12.8
click at [494, 25] on div "Start Calls Pause Next Finish Dialing Nailah Gajali - It Business Analyst Manag…" at bounding box center [671, 39] width 955 height 46
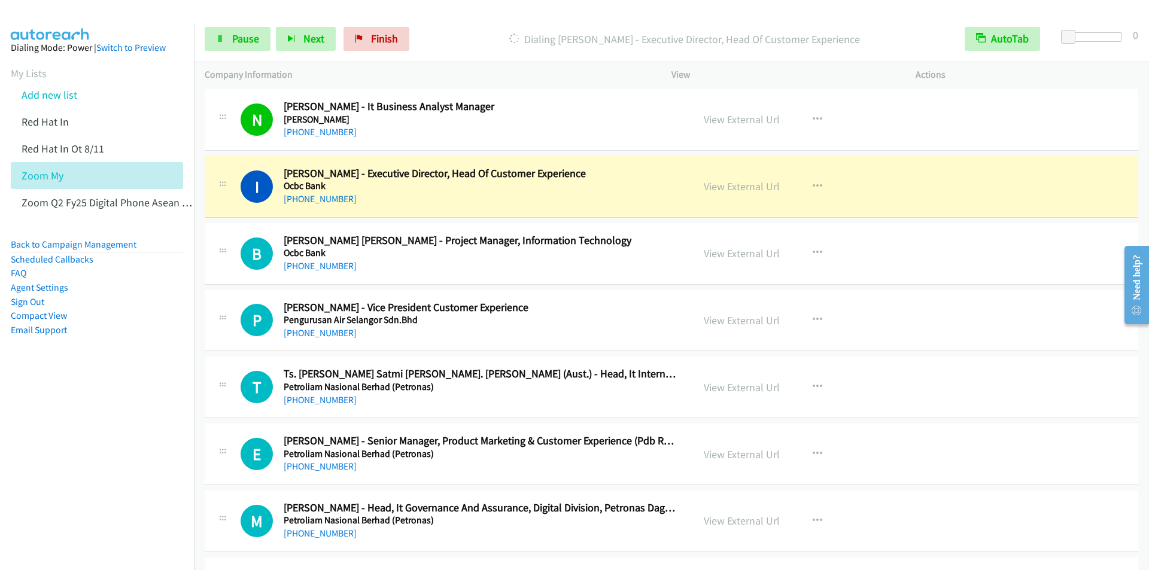
scroll to position [6284, 0]
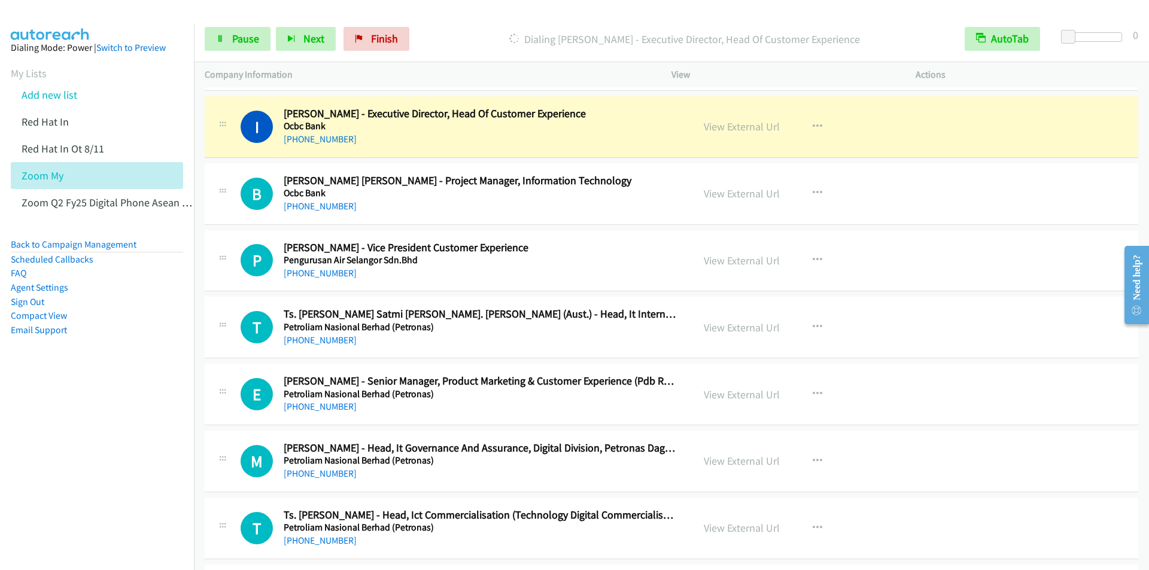
click at [465, 28] on div "Dialing Irene Chai Ling - Executive Director, Head Of Customer Experience" at bounding box center [684, 39] width 539 height 24
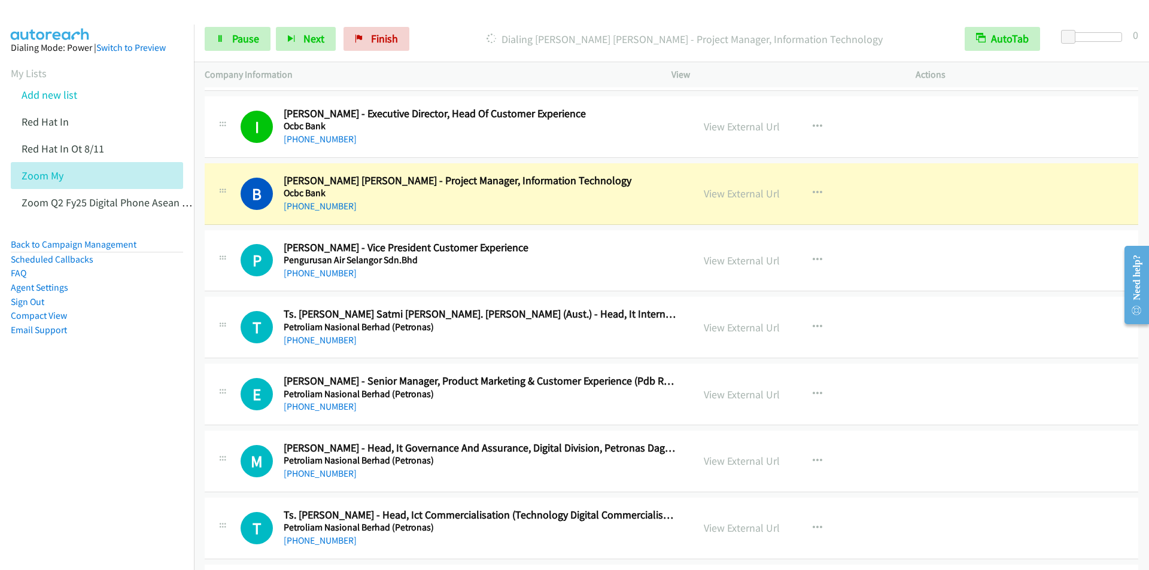
click at [468, 21] on div "Start Calls Pause Next Finish Dialing Brian Weng Choong - Project Manager, Info…" at bounding box center [671, 39] width 955 height 46
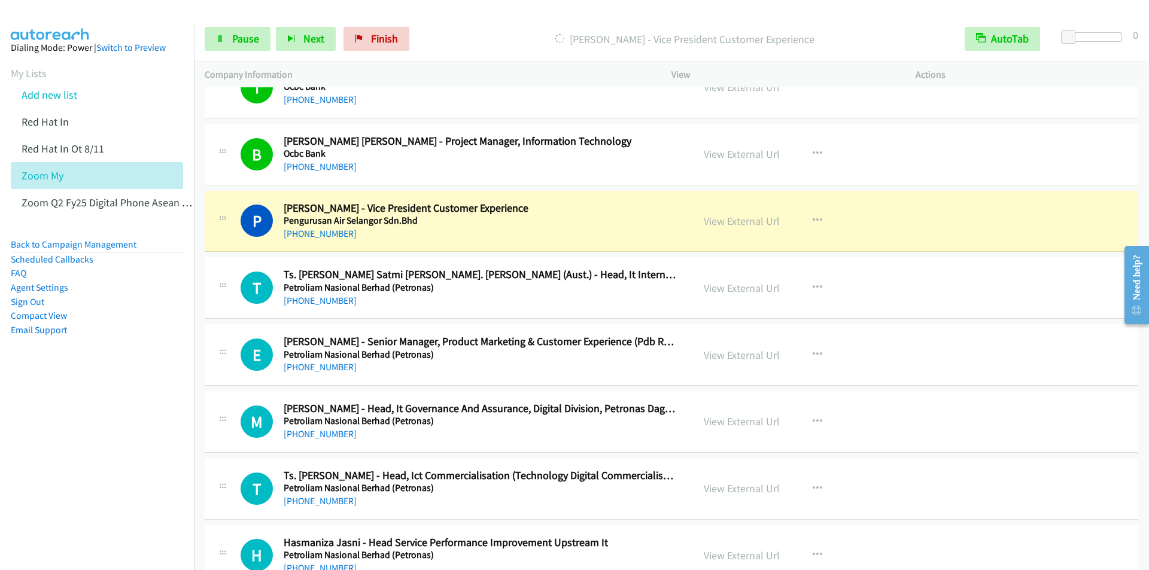
scroll to position [6404, 0]
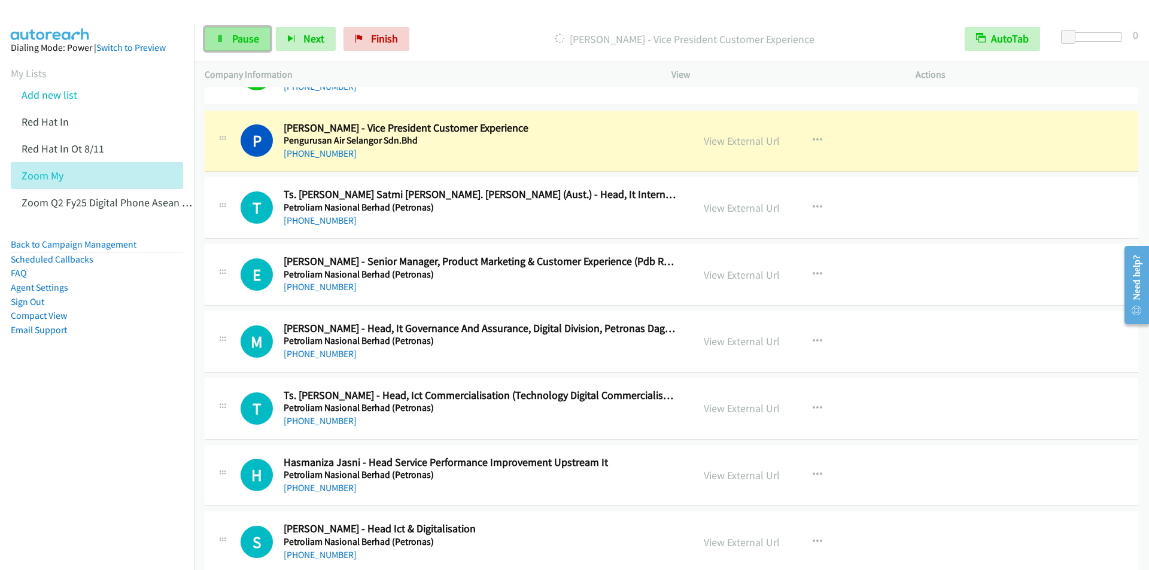
click at [238, 42] on span "Pause" at bounding box center [245, 39] width 27 height 14
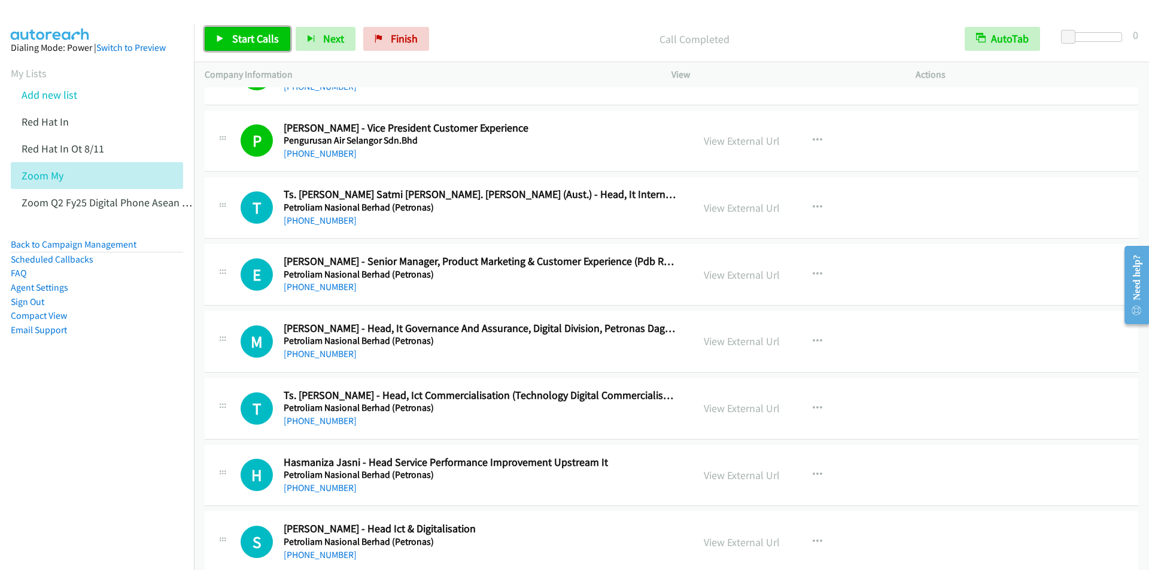
click at [226, 45] on link "Start Calls" at bounding box center [248, 39] width 86 height 24
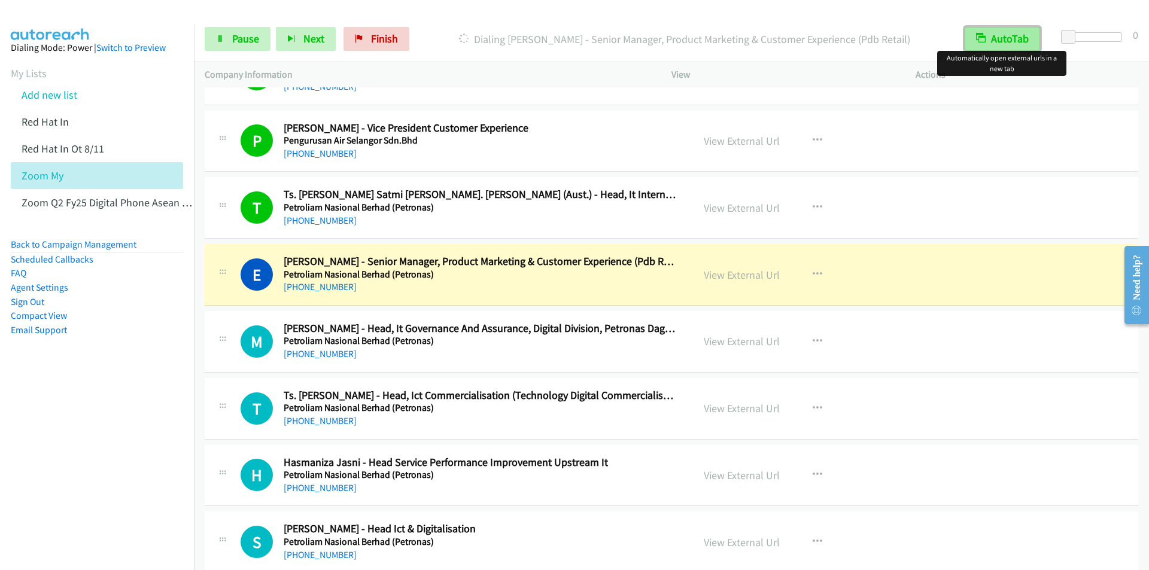
click at [999, 35] on button "AutoTab" at bounding box center [1002, 39] width 75 height 24
click at [999, 35] on button "AutoTab" at bounding box center [1003, 39] width 74 height 24
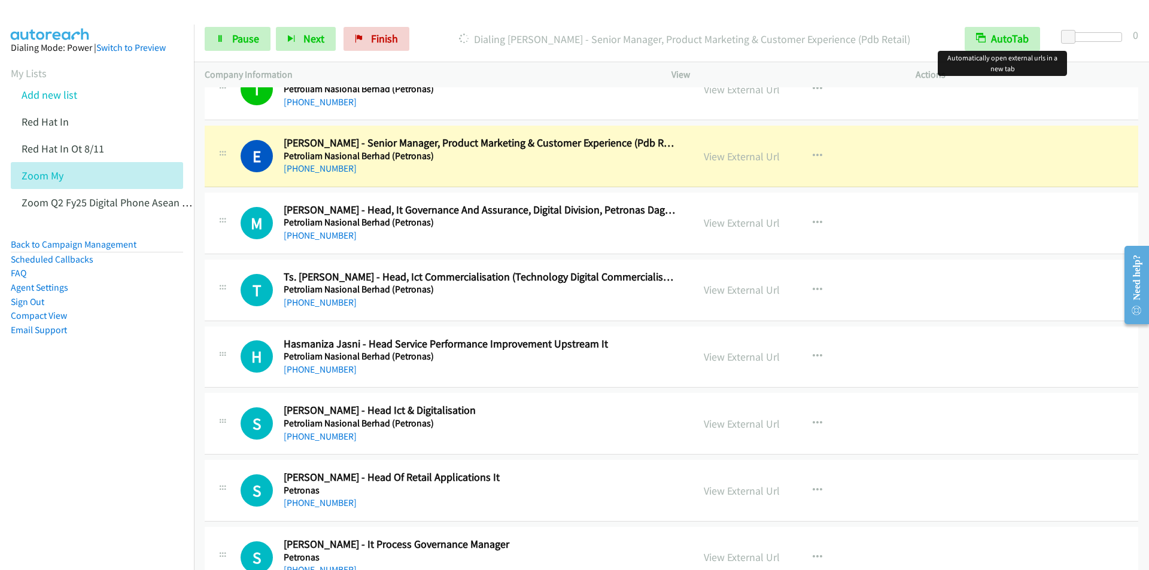
scroll to position [6523, 0]
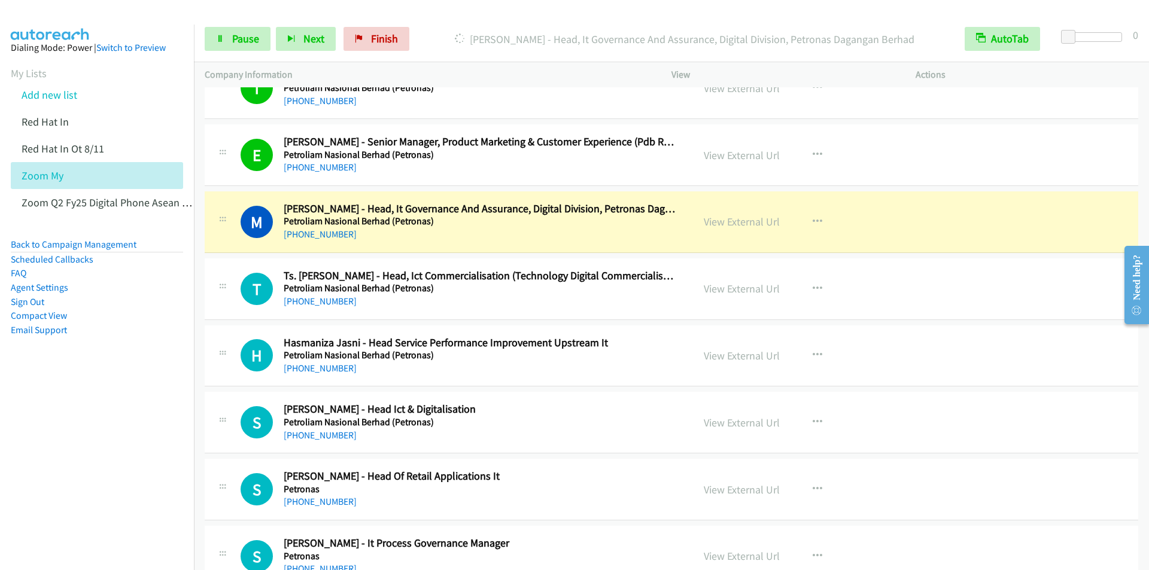
click at [531, 34] on p "Dialing Mohd Nuruddin Hurairah - Head, It Governance And Assurance, Digital Div…" at bounding box center [685, 39] width 518 height 16
click at [1009, 43] on button "AutoTab" at bounding box center [1002, 39] width 75 height 24
click at [1009, 43] on button "AutoTab" at bounding box center [1003, 39] width 74 height 24
click at [503, 24] on div "Start Calls Pause Next Finish Dialing Mohd Nuruddin Hurairah - Head, It Governa…" at bounding box center [671, 39] width 955 height 46
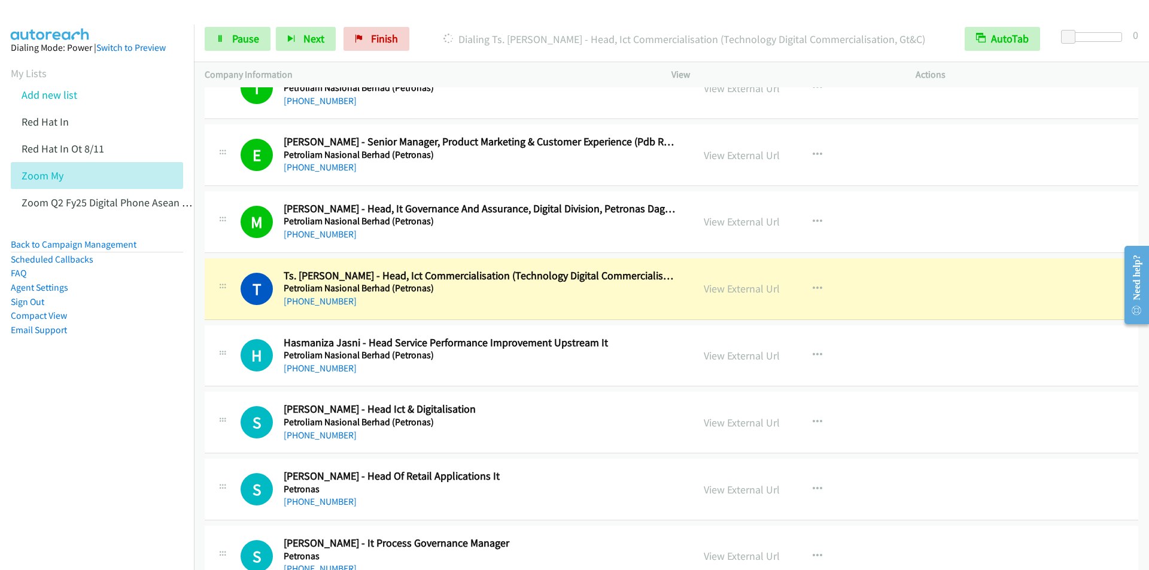
click at [466, 14] on div at bounding box center [569, 23] width 1138 height 46
click at [443, 20] on div "Start Calls Pause Next Finish Dialing Ts. Mohd Ariff Ariffin - Head, Ict Commer…" at bounding box center [671, 39] width 955 height 46
click at [503, 23] on div "Start Calls Pause Next Finish Dialing Ts. Mohd Ariff Ariffin - Head, Ict Commer…" at bounding box center [671, 39] width 955 height 46
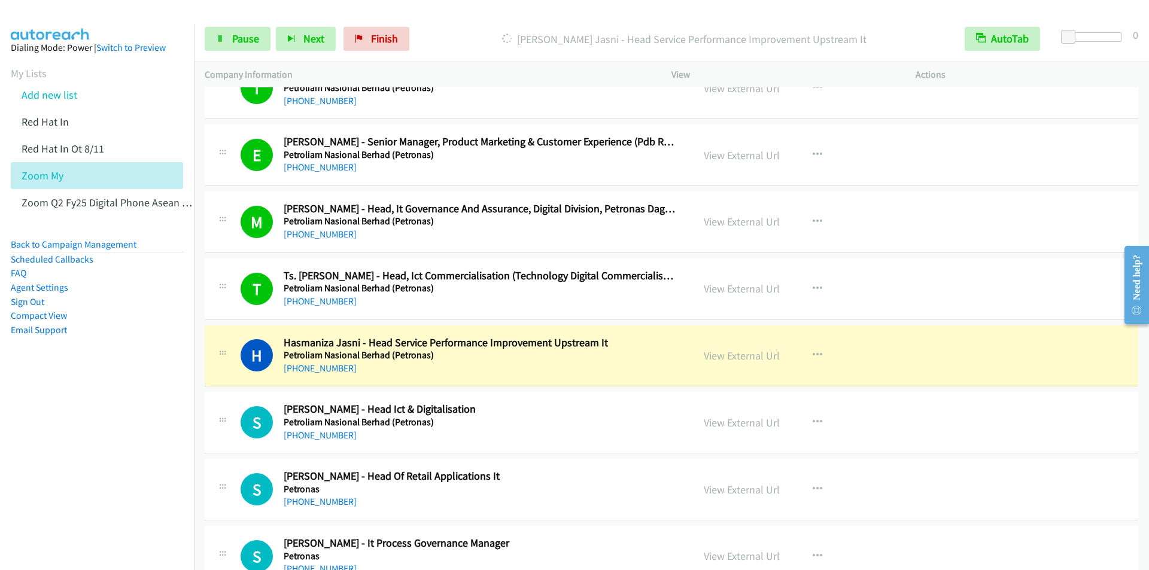
click at [459, 32] on p "Dialing Hasmaniza Jasni - Head Service Performance Improvement Upstream It" at bounding box center [685, 39] width 518 height 16
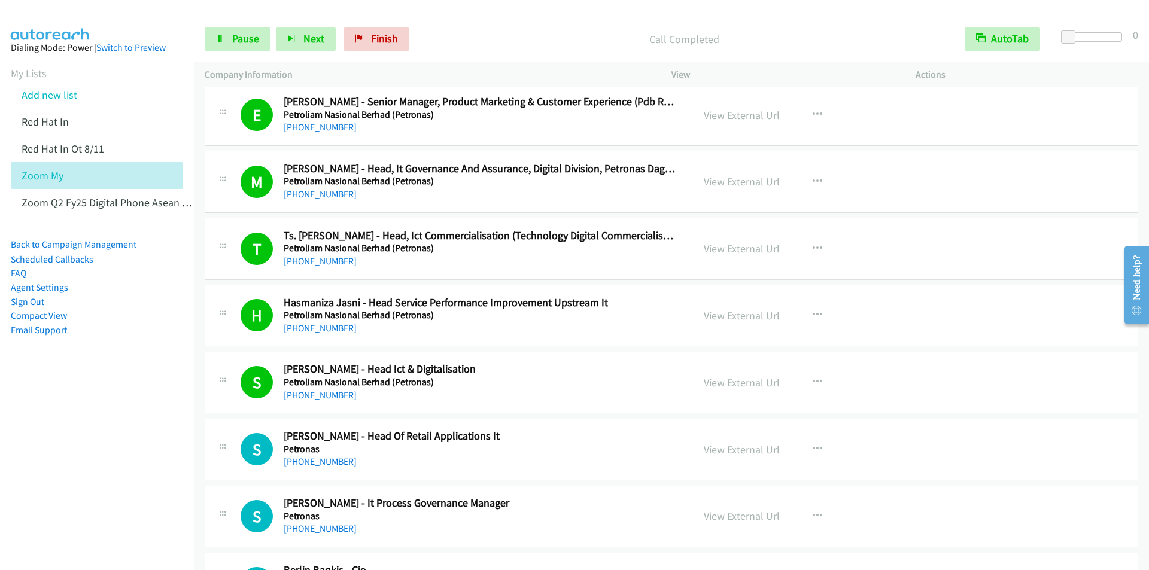
scroll to position [6643, 0]
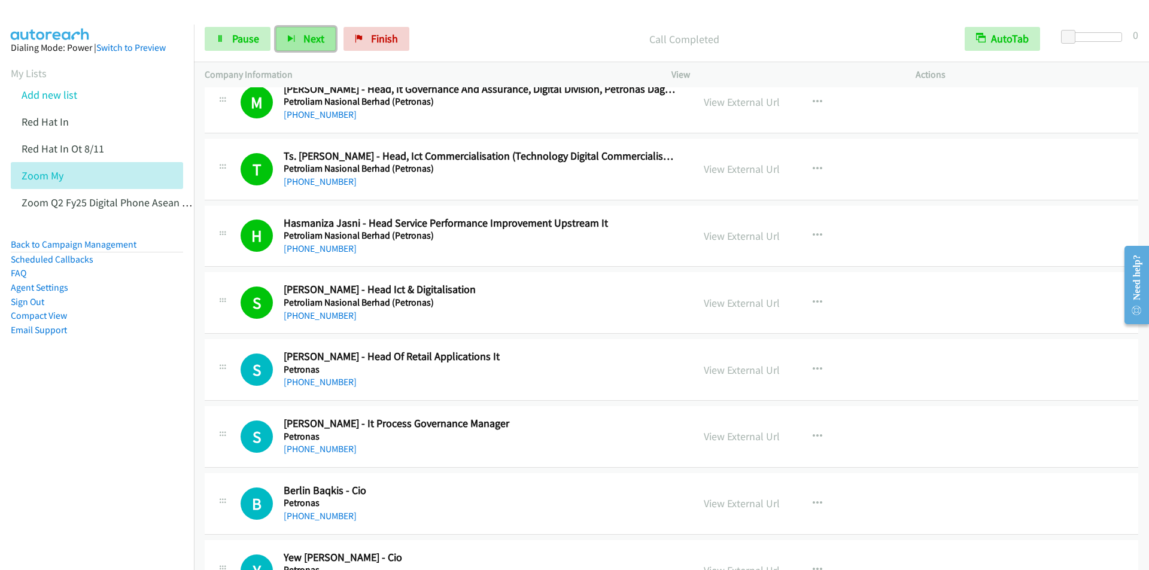
click at [305, 39] on span "Next" at bounding box center [313, 39] width 21 height 14
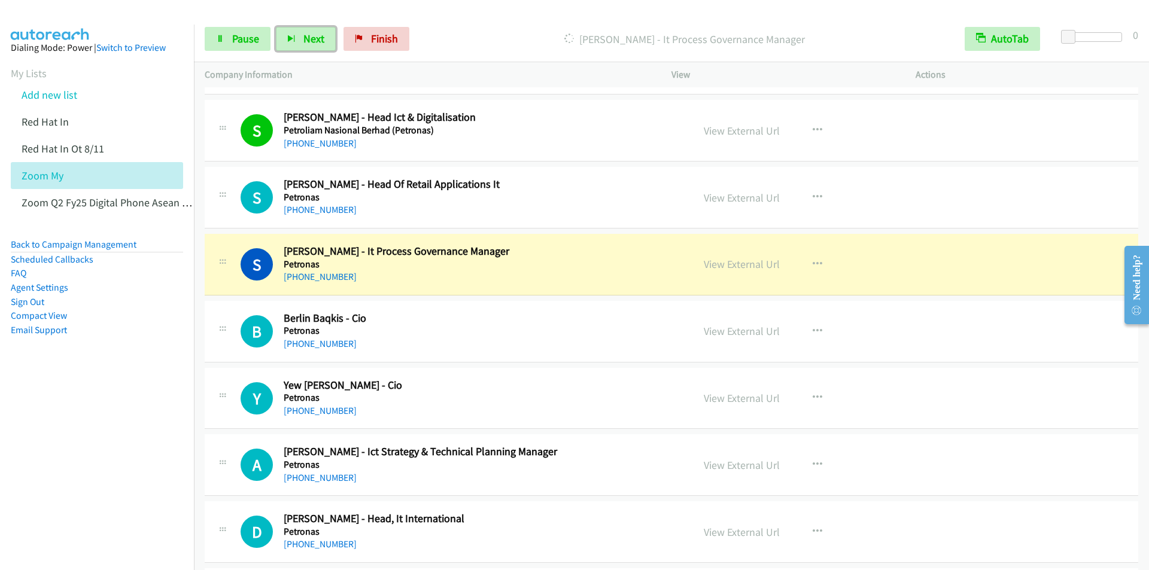
scroll to position [6882, 0]
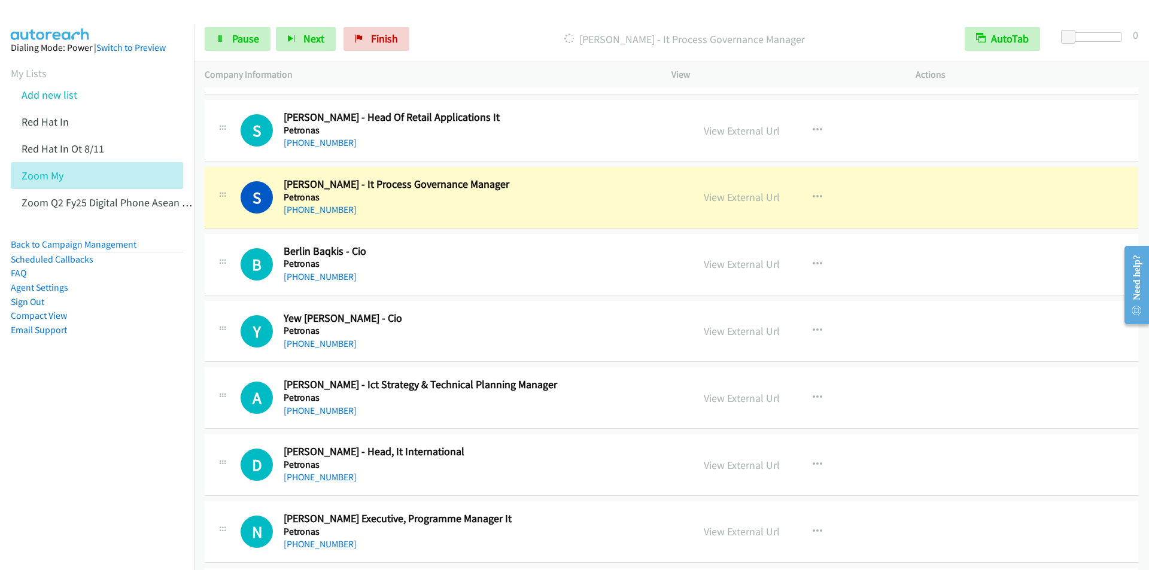
click at [455, 23] on div "Start Calls Pause Next Finish Dialing Shahrizal Nawawi - It Process Governance …" at bounding box center [671, 39] width 955 height 46
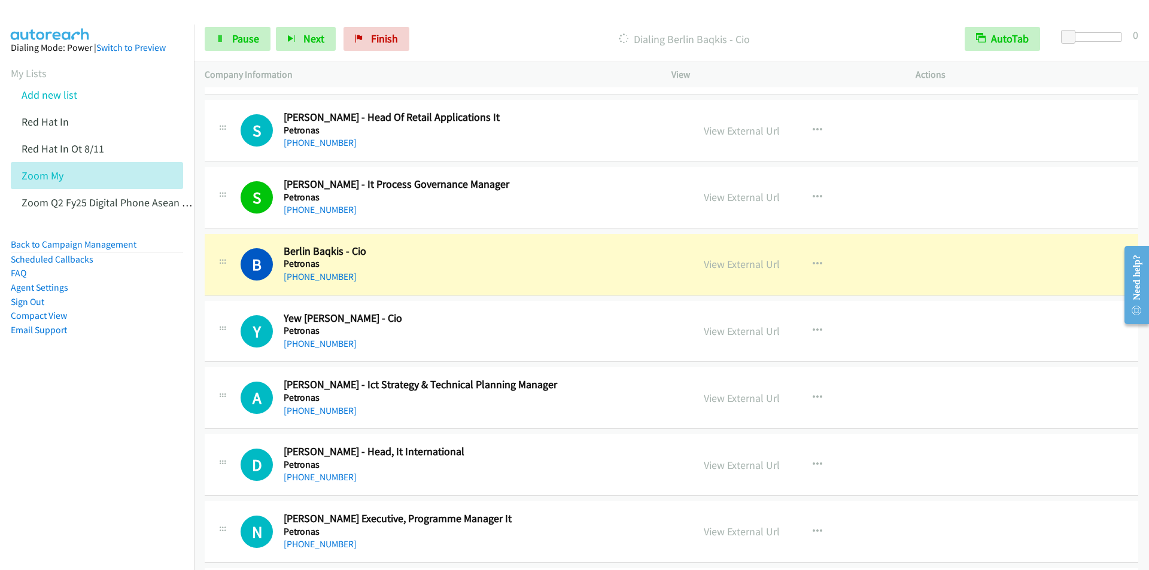
click at [487, 11] on div at bounding box center [569, 23] width 1138 height 46
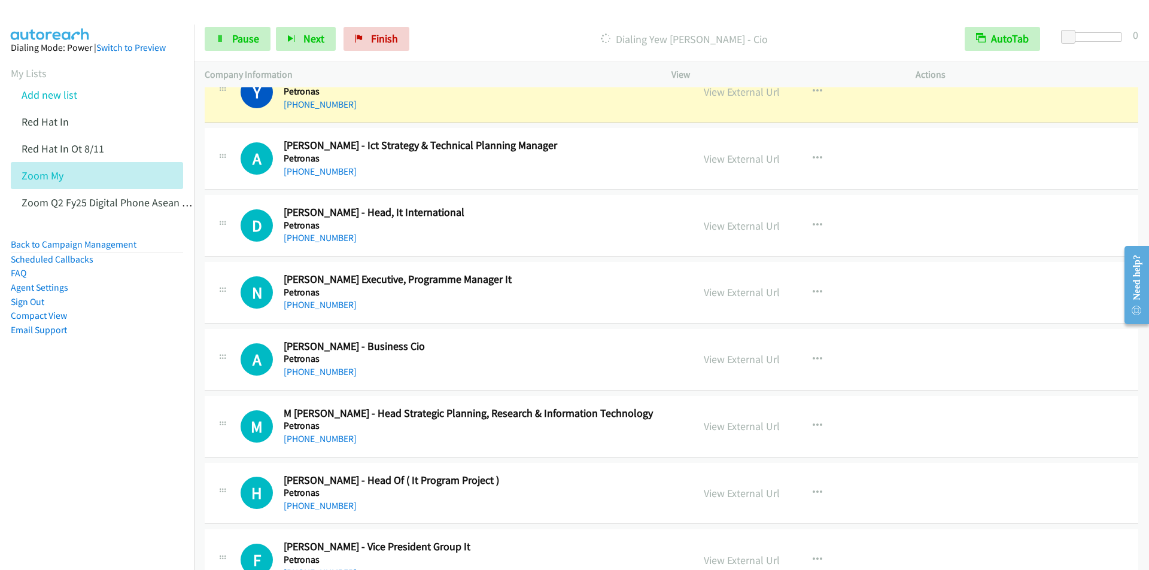
scroll to position [7062, 0]
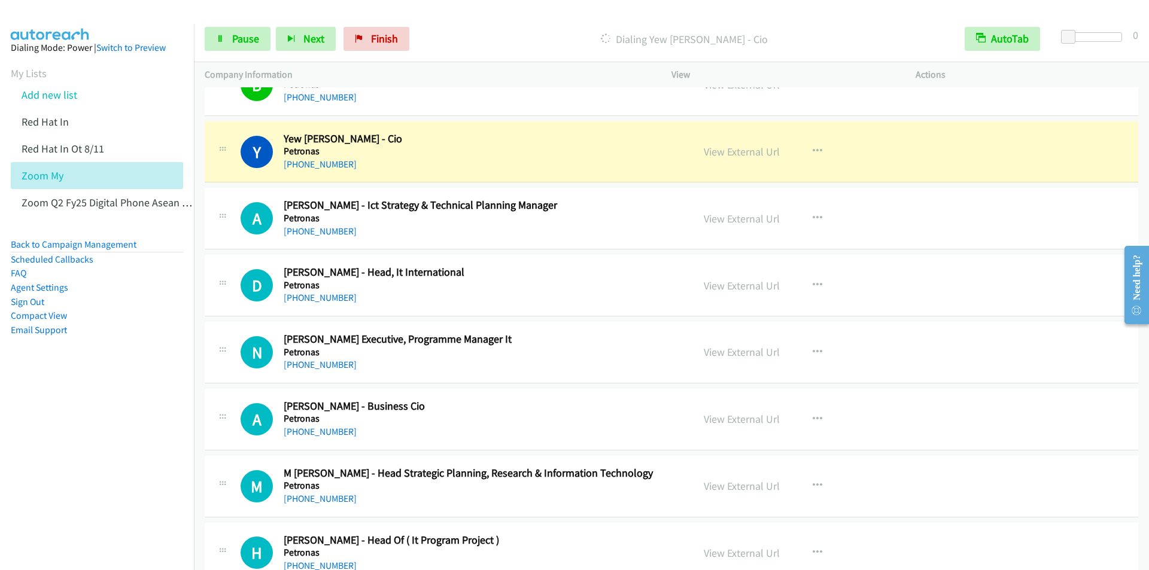
click at [460, 28] on div "Dialing Yew Cheong Chow - Cio" at bounding box center [684, 39] width 539 height 24
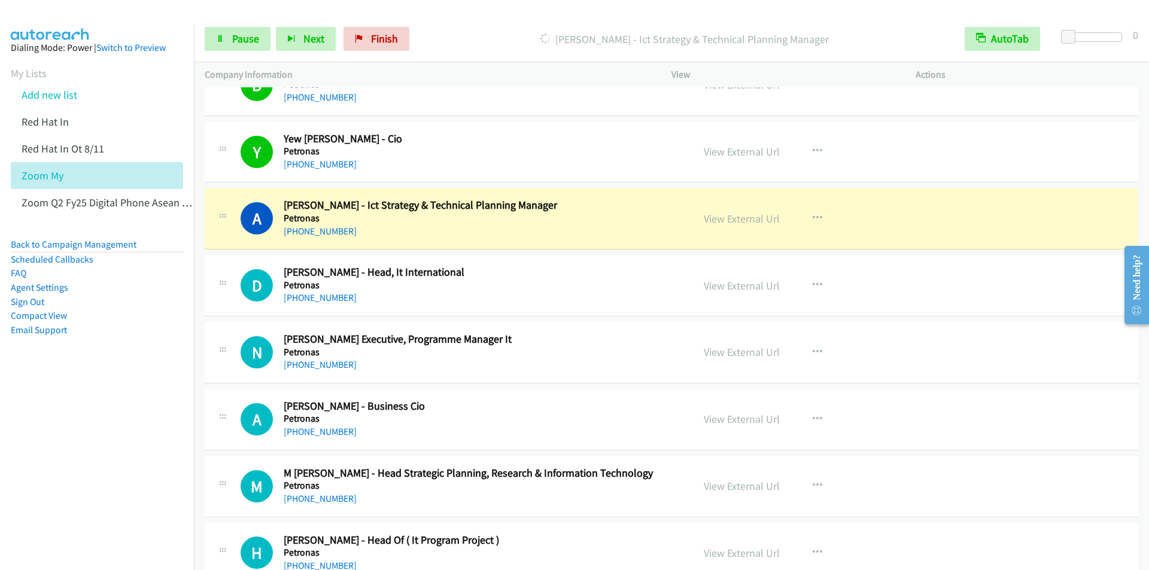
click at [509, 22] on div "Start Calls Pause Next Finish Dialing Ahmad Shukri Nawi - Ict Strategy & Techni…" at bounding box center [671, 39] width 955 height 46
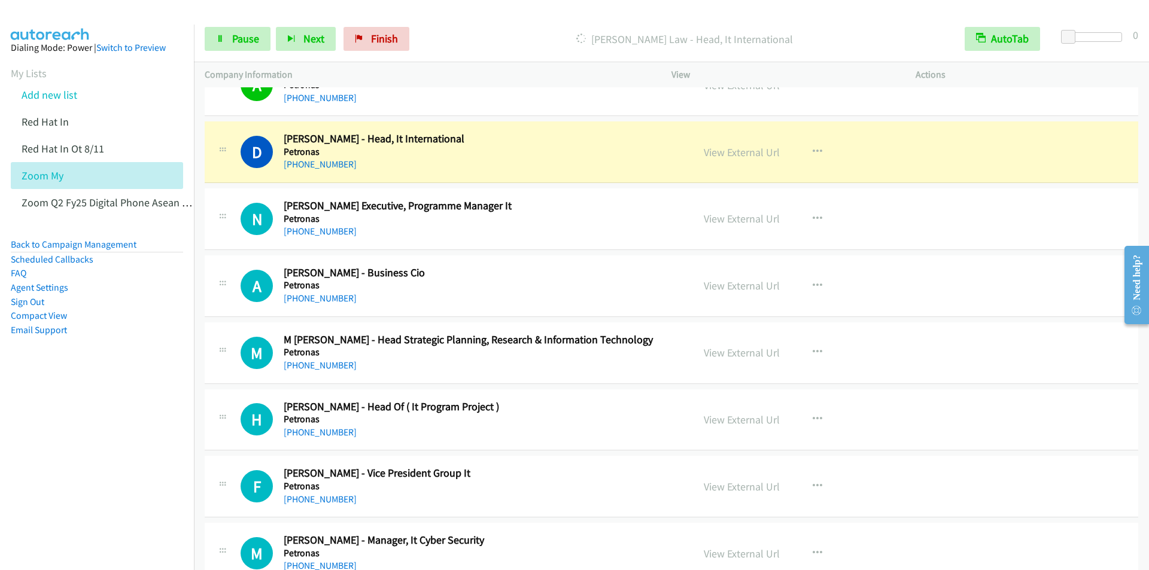
scroll to position [7182, 0]
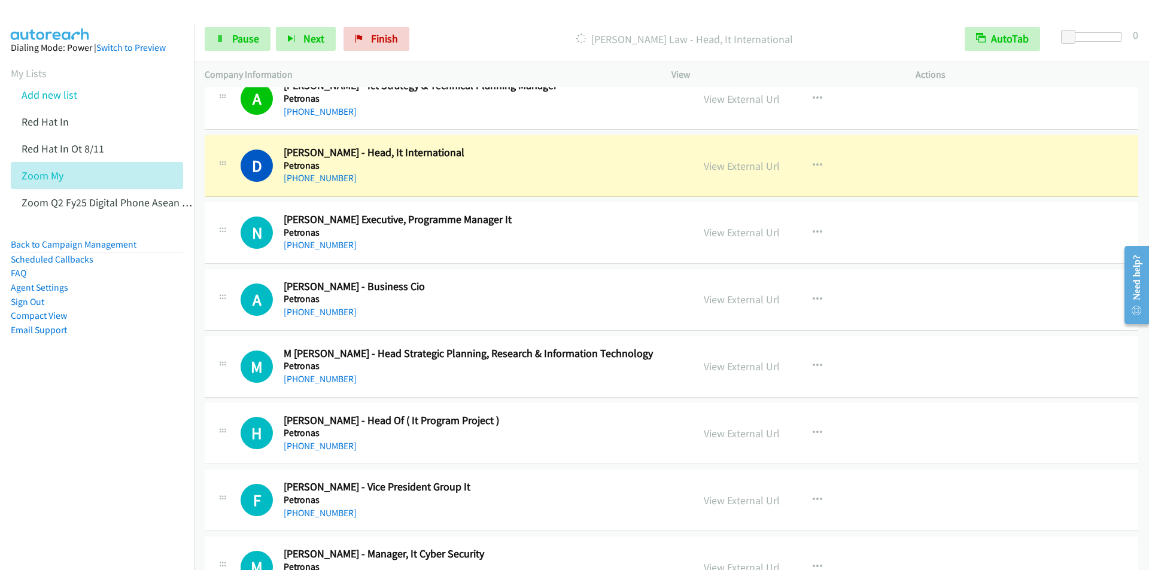
click at [500, 15] on div at bounding box center [569, 23] width 1138 height 46
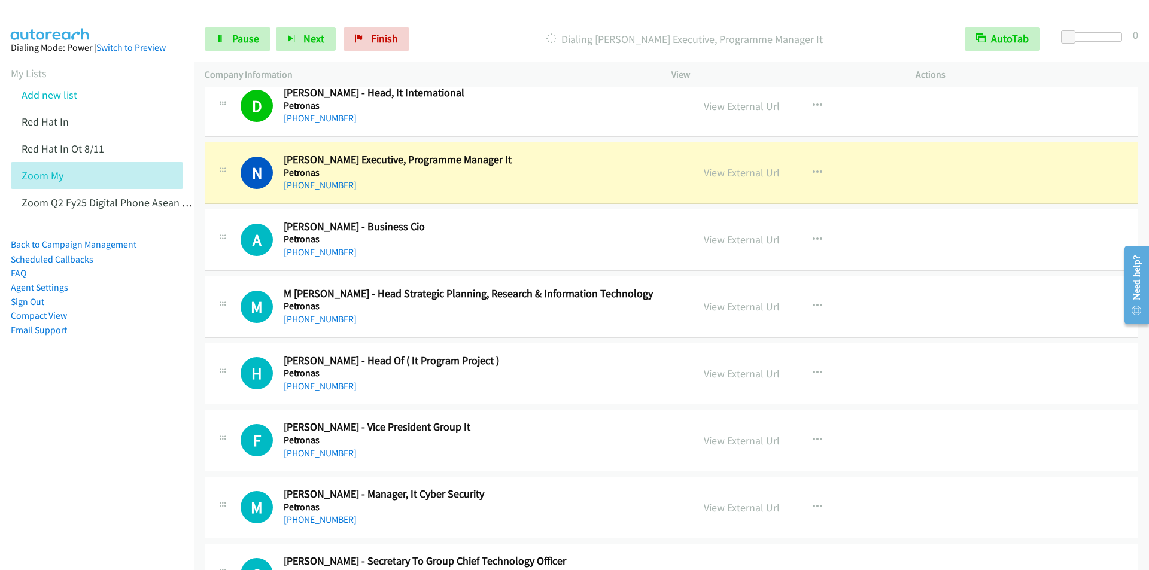
scroll to position [7301, 0]
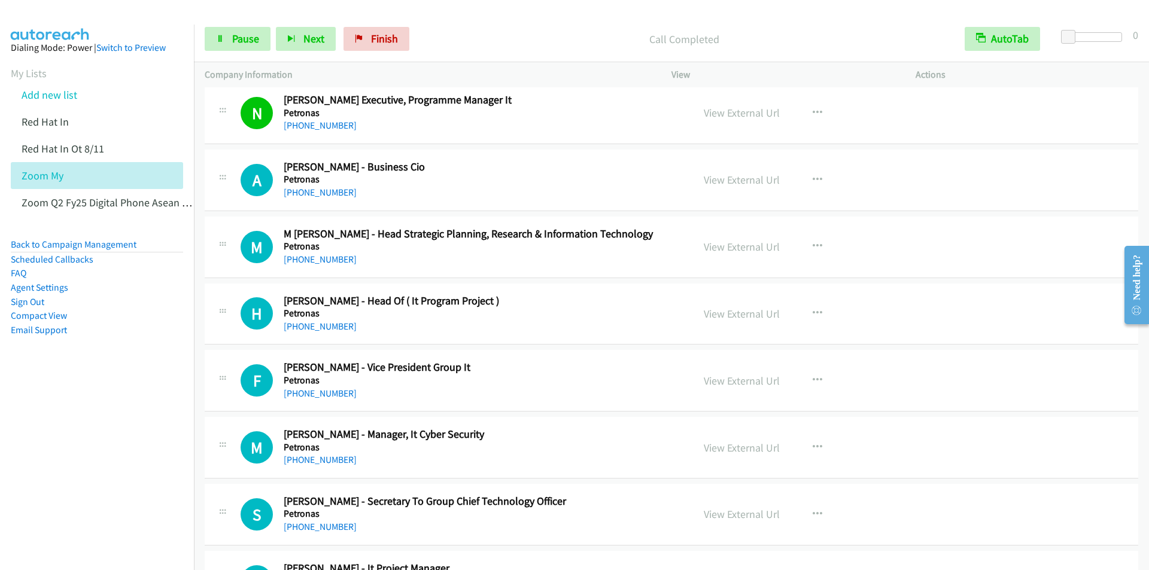
click at [505, 24] on div "Start Calls Pause Next Finish Call Completed AutoTab AutoTab 0" at bounding box center [671, 39] width 955 height 46
click at [306, 42] on span "Next" at bounding box center [313, 39] width 21 height 14
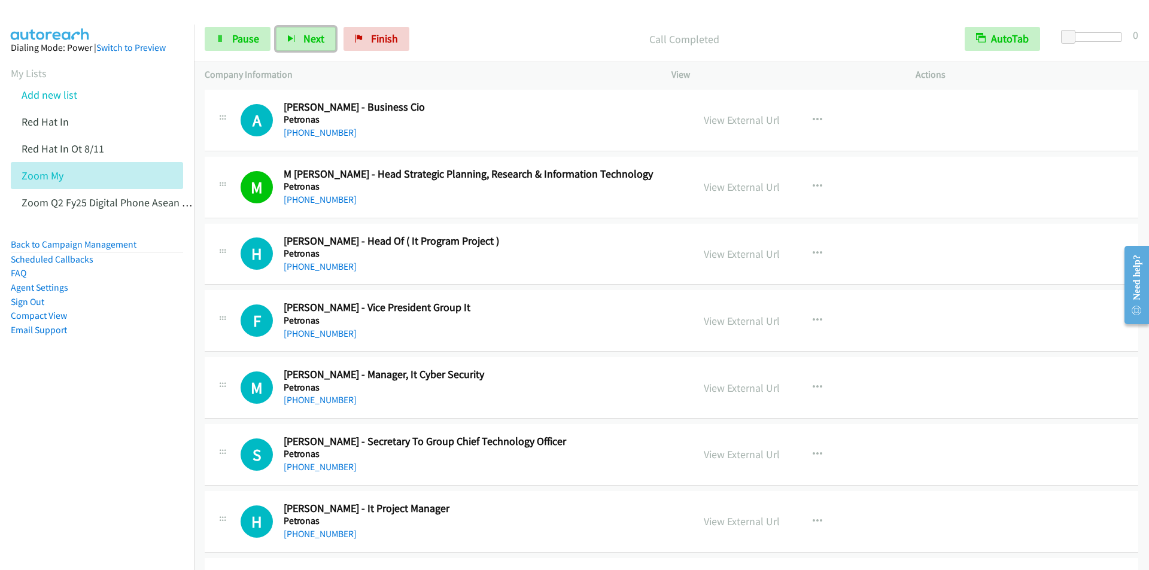
scroll to position [7361, 0]
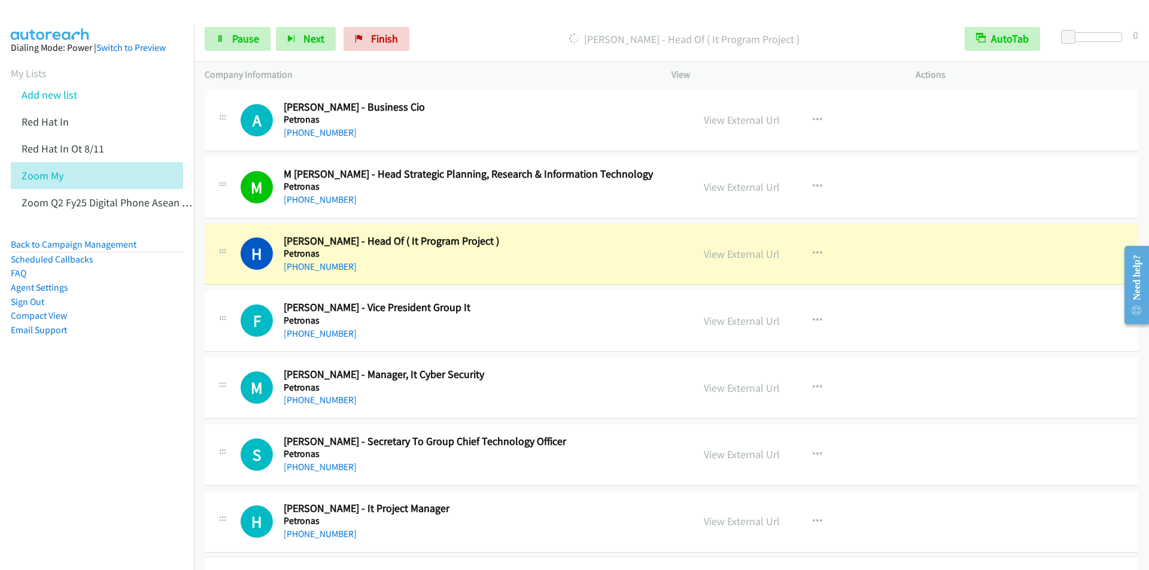
click at [508, 44] on p "Dialing Hasmizol Hashim - Head Of ( It Program Project )" at bounding box center [685, 39] width 518 height 16
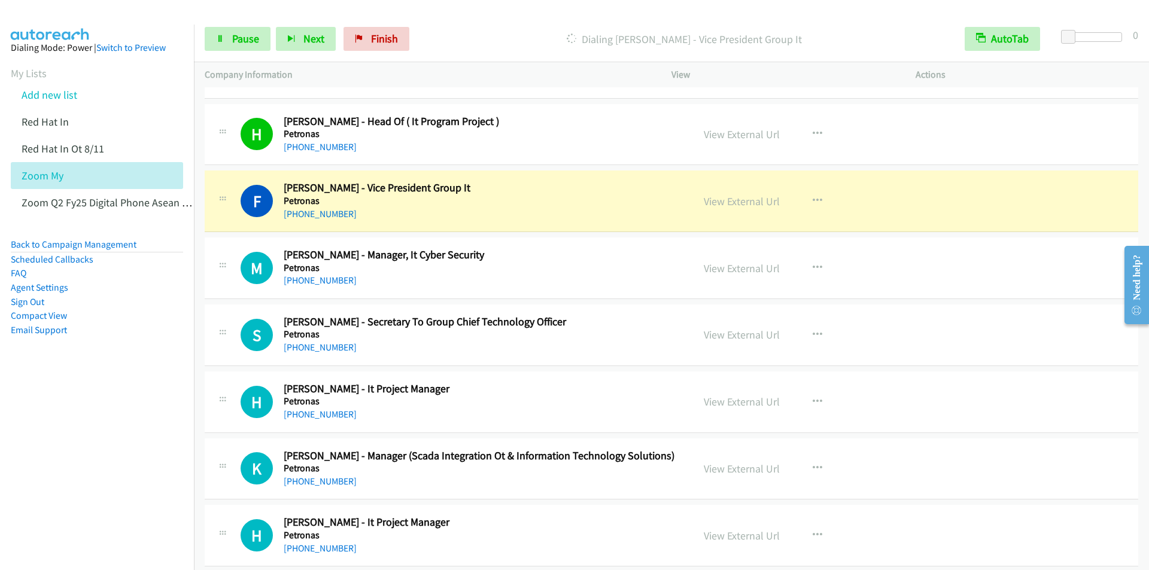
scroll to position [7541, 0]
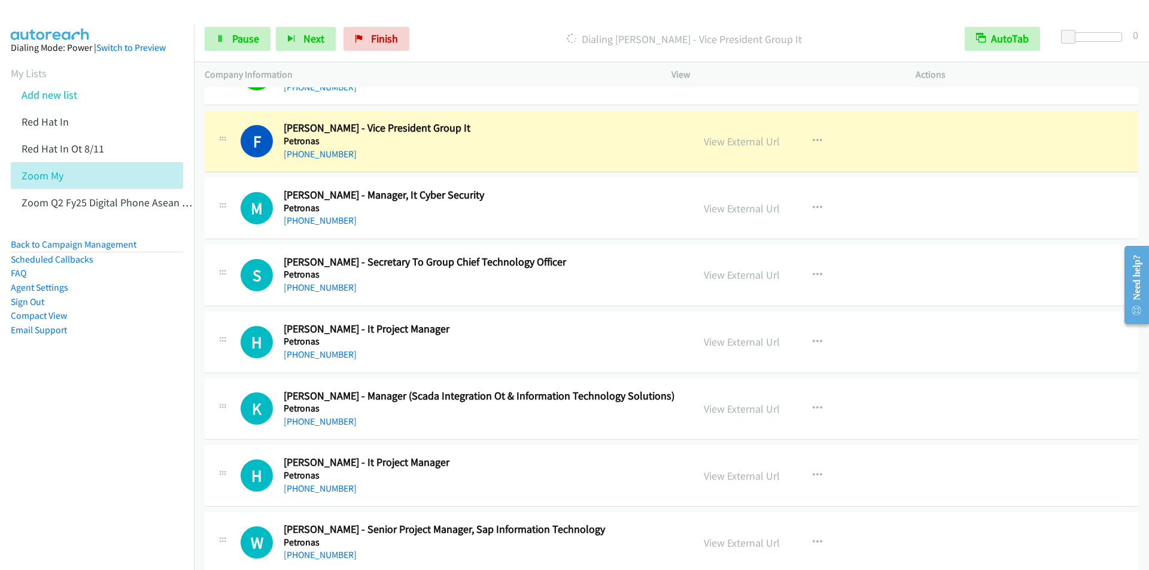
click at [488, 32] on p "Dialing Freddy Portier - Vice President Group It" at bounding box center [685, 39] width 518 height 16
click at [508, 38] on p "Dialing Freddy Portier - Vice President Group It" at bounding box center [685, 39] width 518 height 16
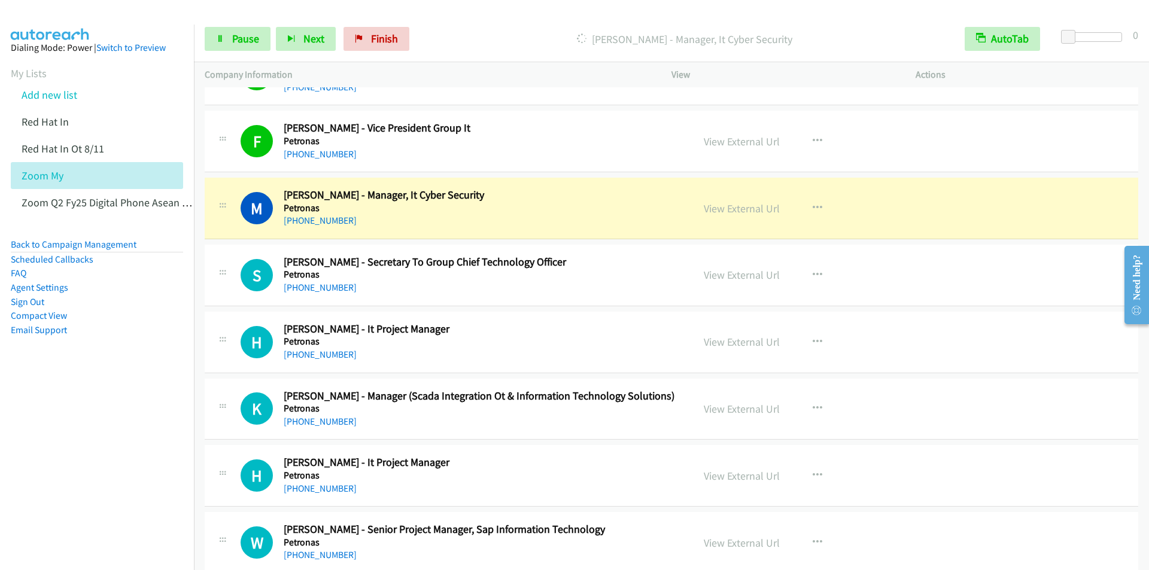
click at [491, 17] on div "Start Calls Pause Next Finish Dialing Mohamad Omar - Manager, It Cyber Security…" at bounding box center [671, 39] width 955 height 46
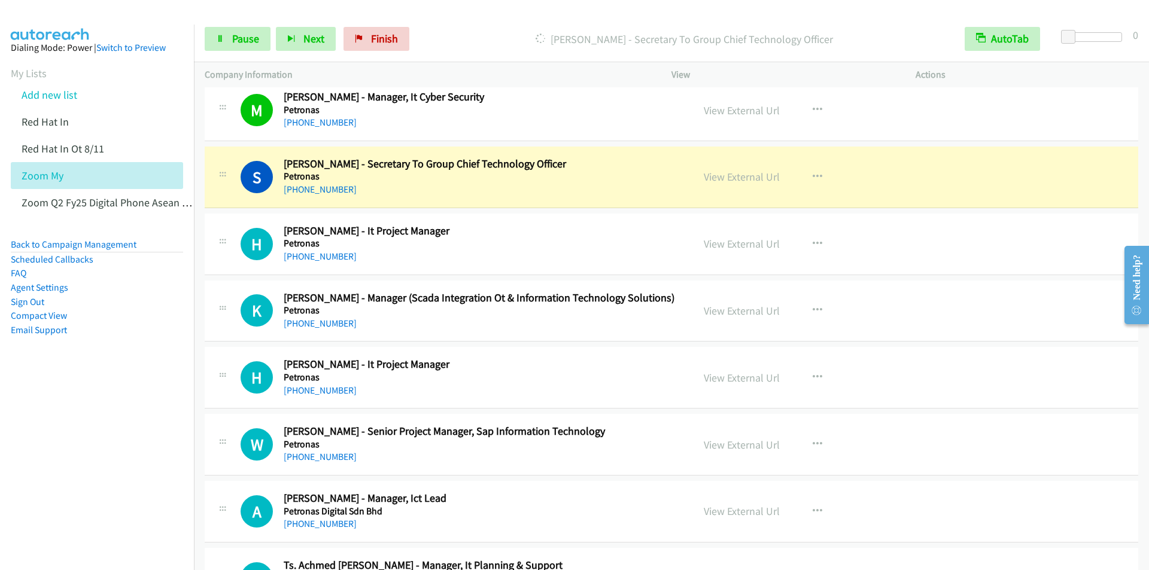
scroll to position [7661, 0]
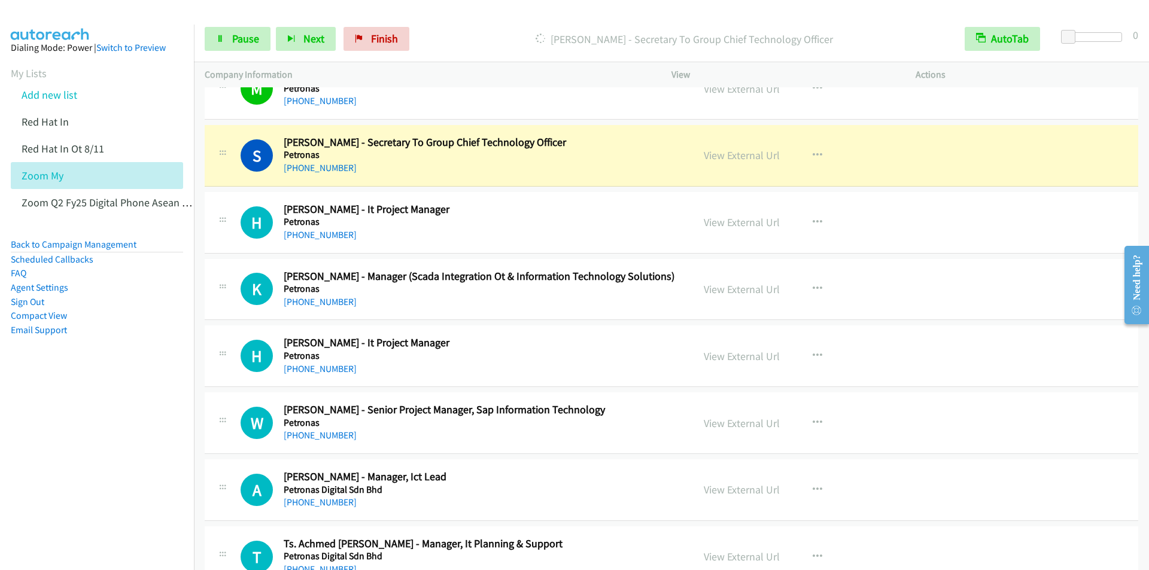
click at [511, 28] on div "Dialing Syahrizah Saini - Secretary To Group Chief Technology Officer" at bounding box center [684, 39] width 539 height 24
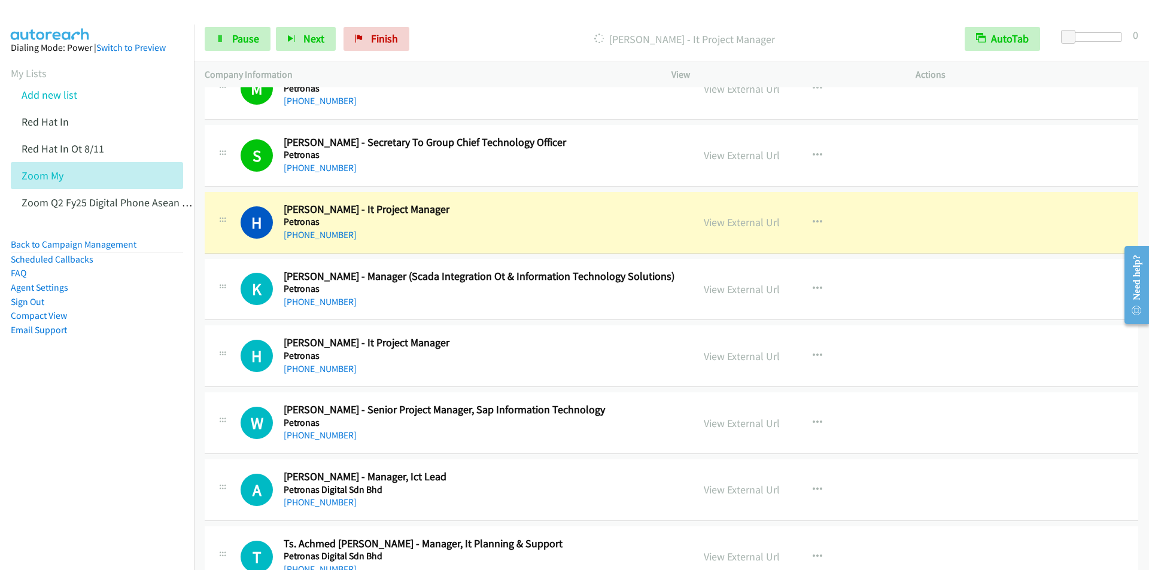
click at [509, 23] on div "Start Calls Pause Next Finish Dialing Hisyam Al Rahman - It Project Manager Aut…" at bounding box center [671, 39] width 955 height 46
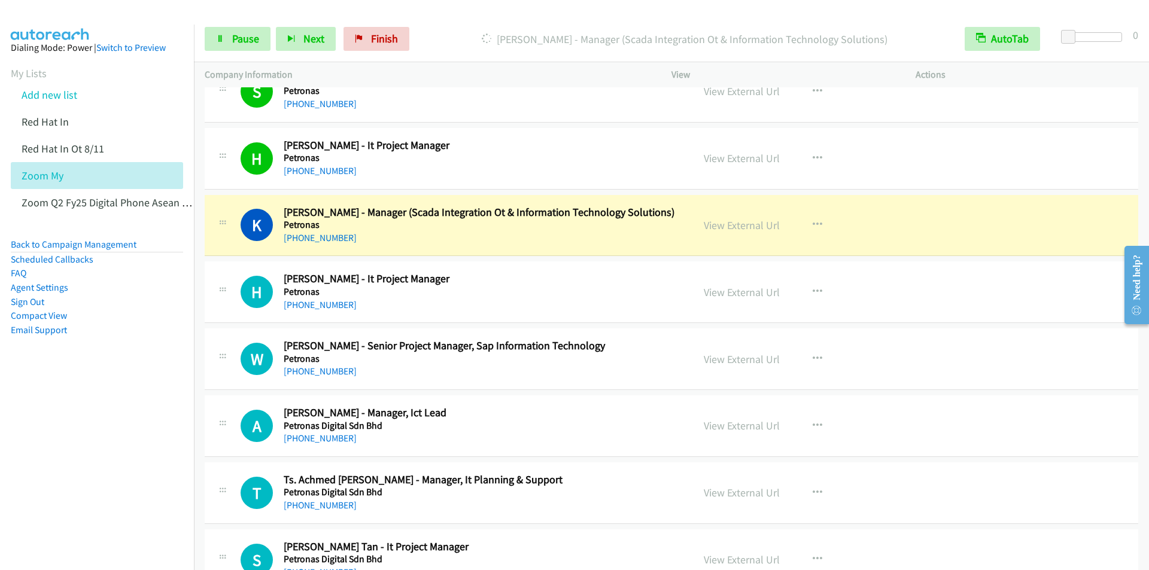
scroll to position [7840, 0]
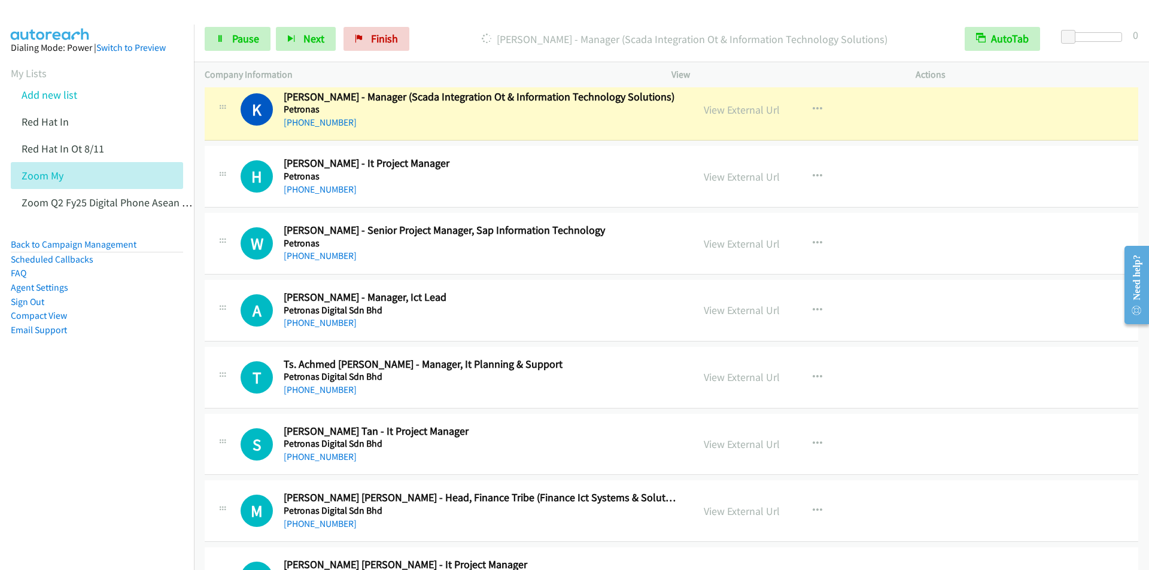
click at [464, 22] on div "Start Calls Pause Next Finish Dialing Khadijah Amdan - Manager (Scada Integrati…" at bounding box center [671, 39] width 955 height 46
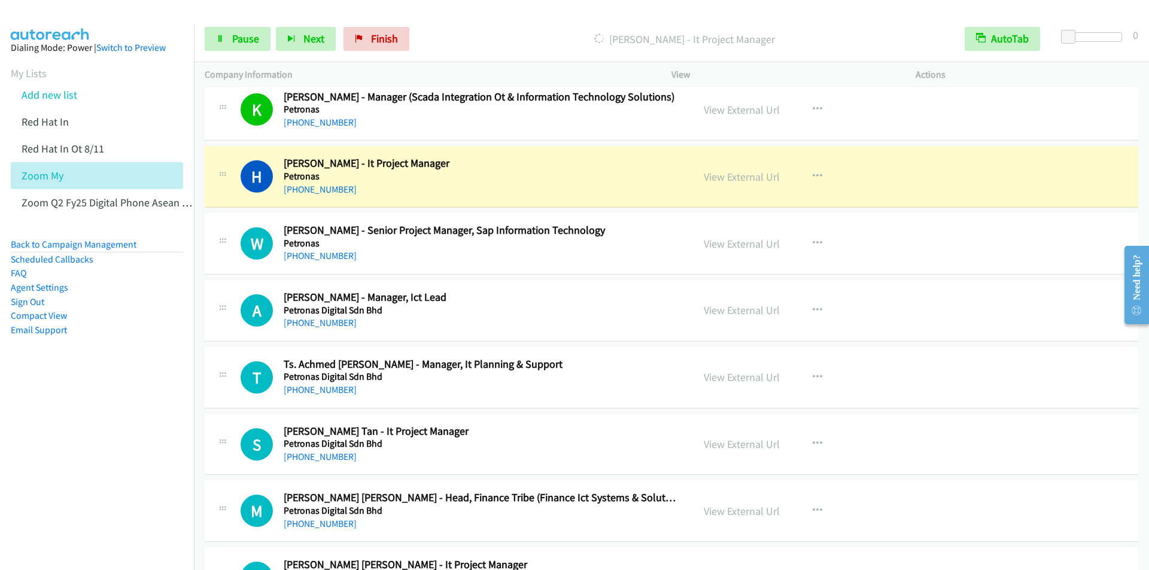
click at [454, 22] on div "Start Calls Pause Next Finish Dialing Harvint Raj - It Project Manager AutoTab …" at bounding box center [671, 39] width 955 height 46
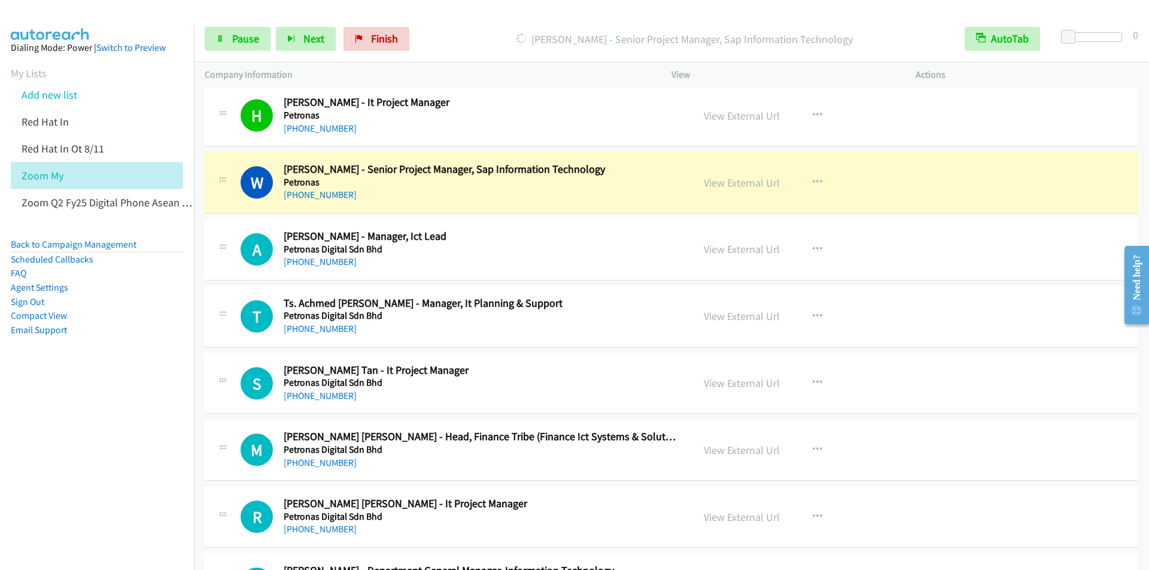
scroll to position [7960, 0]
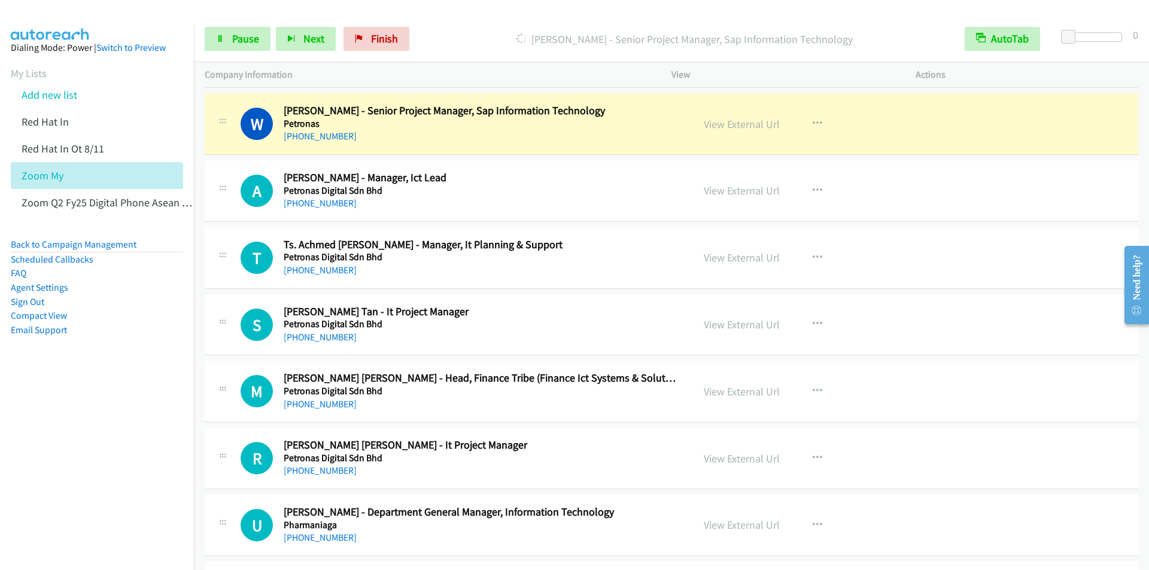
click at [480, 29] on div "Dialing Wan Ibrahim - Senior Project Manager, Sap Information Technology" at bounding box center [684, 39] width 539 height 24
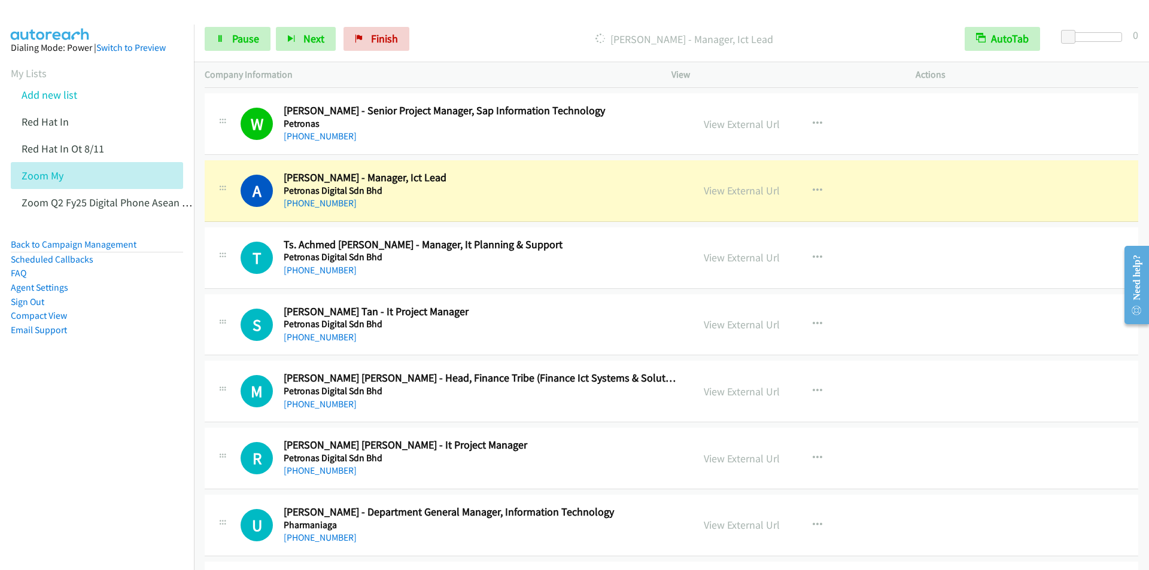
click at [516, 23] on div "Start Calls Pause Next Finish Dialing Ahmad Fikri Mukhtar - Manager, Ict Lead A…" at bounding box center [671, 39] width 955 height 46
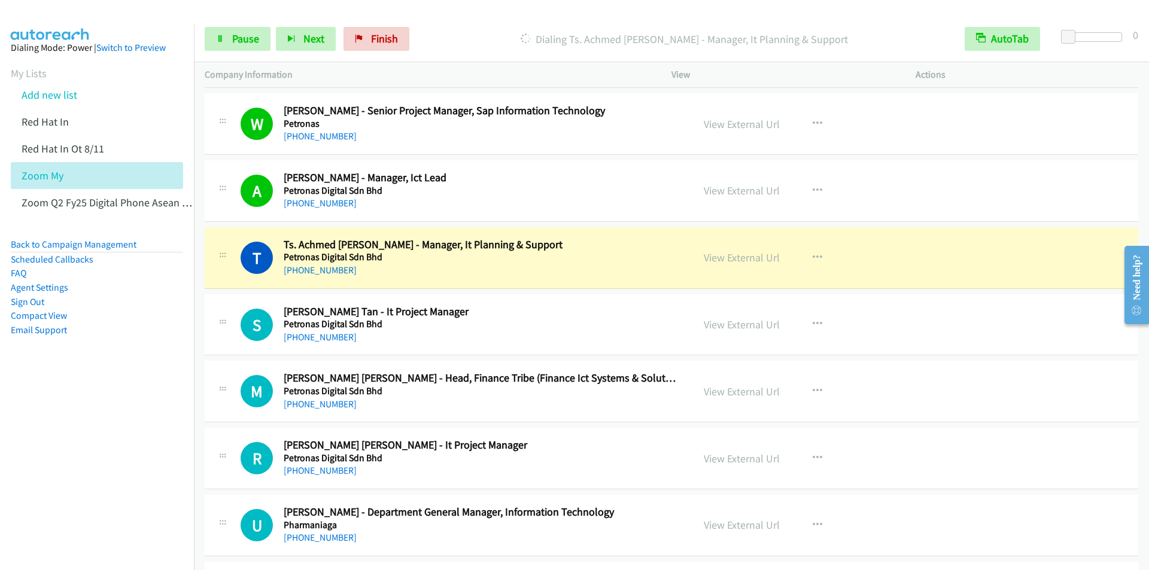
click at [494, 16] on div "Start Calls Pause Next Finish Dialing Ts. Achmed F. Steinweg - Manager, It Plan…" at bounding box center [671, 39] width 955 height 46
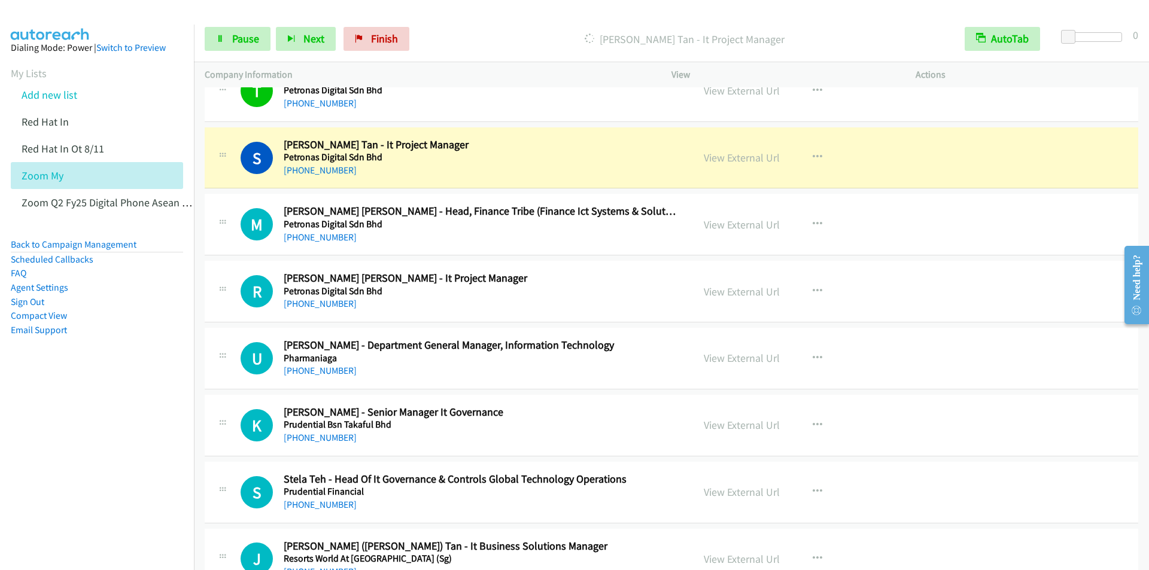
scroll to position [8139, 0]
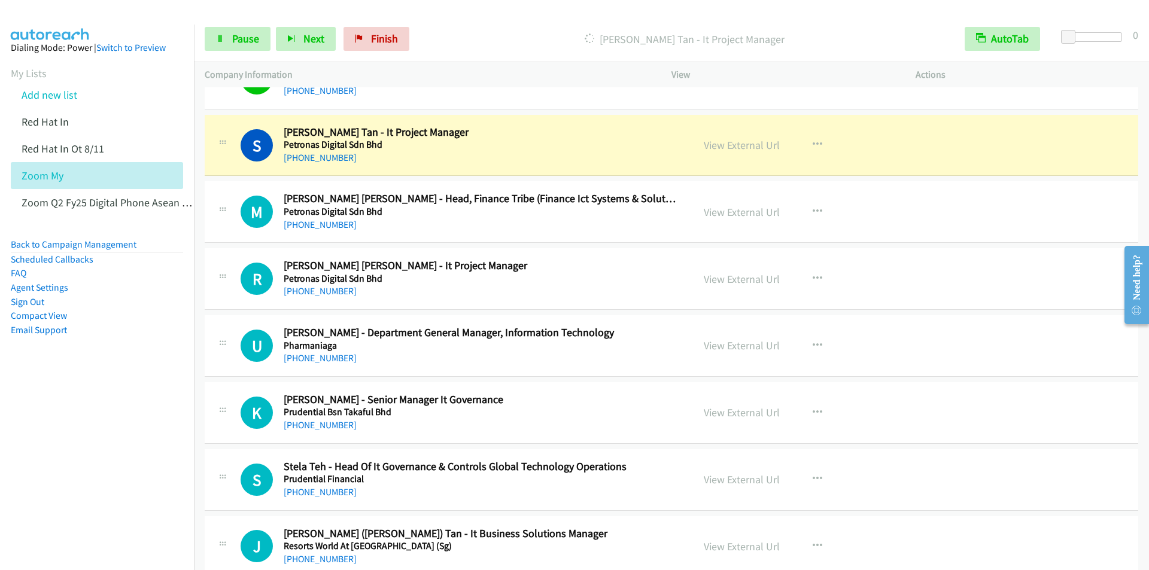
click at [489, 72] on p "Company Information" at bounding box center [427, 75] width 445 height 14
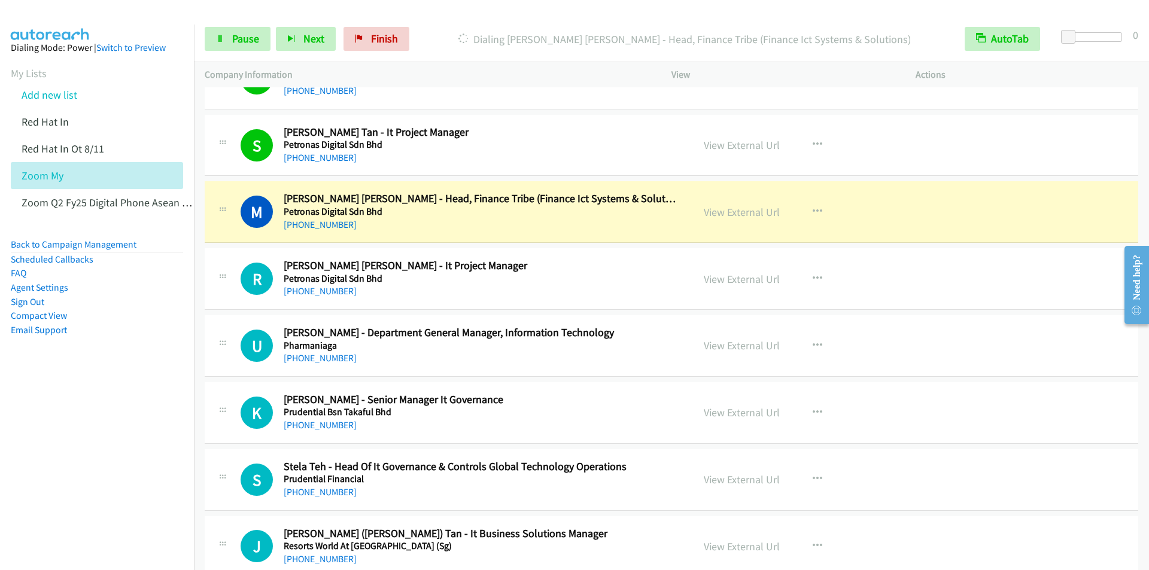
click at [476, 19] on div "Start Calls Pause Next Finish Dialing Muhamad Radzi Abdul Rahman - Head, Financ…" at bounding box center [671, 39] width 955 height 46
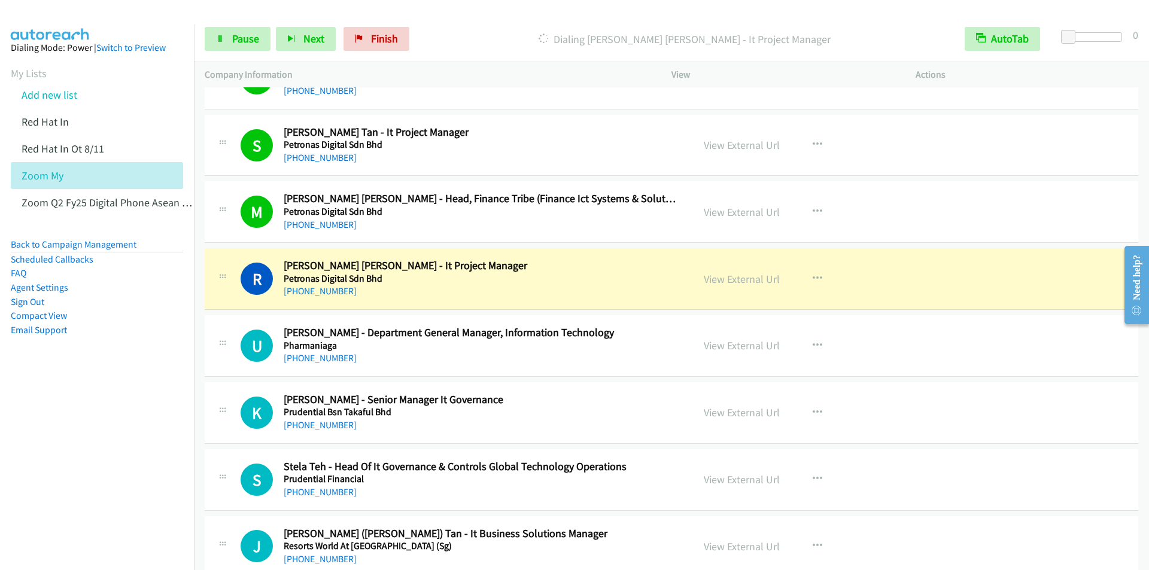
click at [470, 13] on div at bounding box center [569, 23] width 1138 height 46
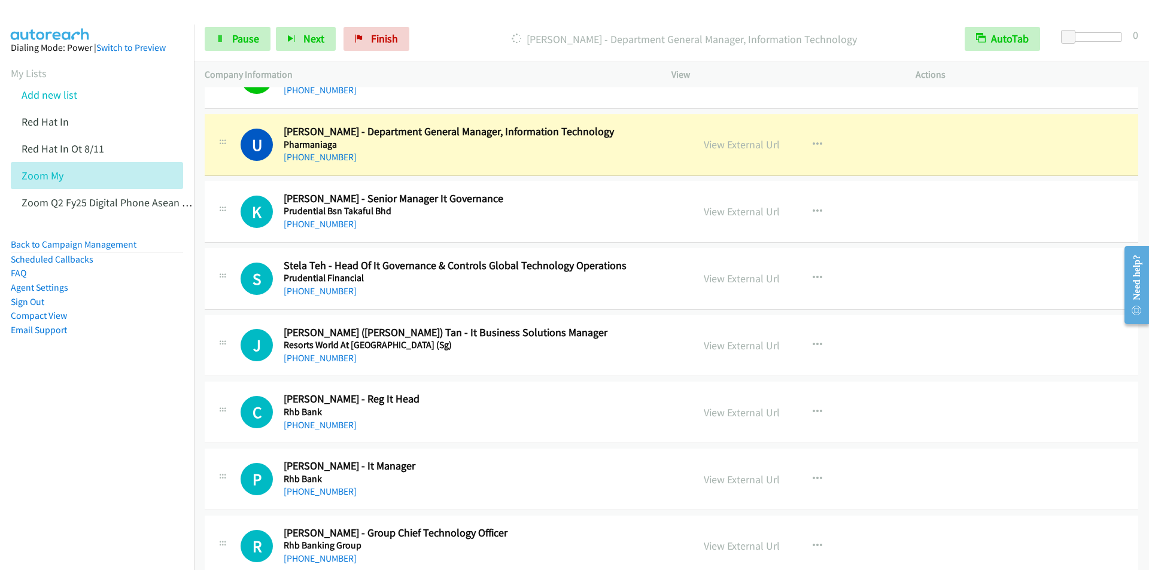
scroll to position [8319, 0]
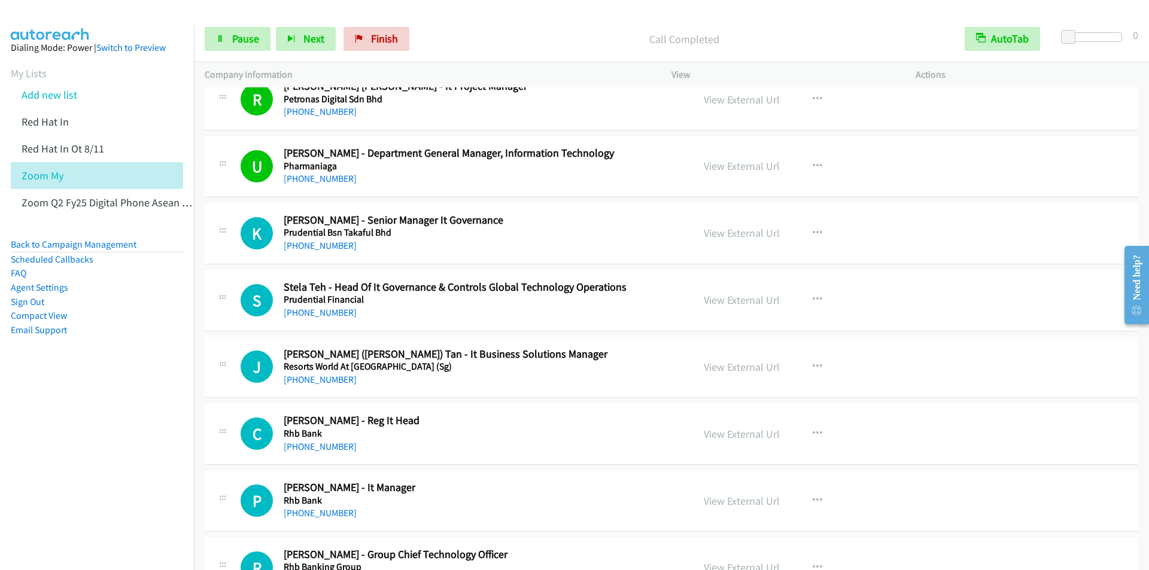
click at [450, 13] on div at bounding box center [569, 23] width 1138 height 46
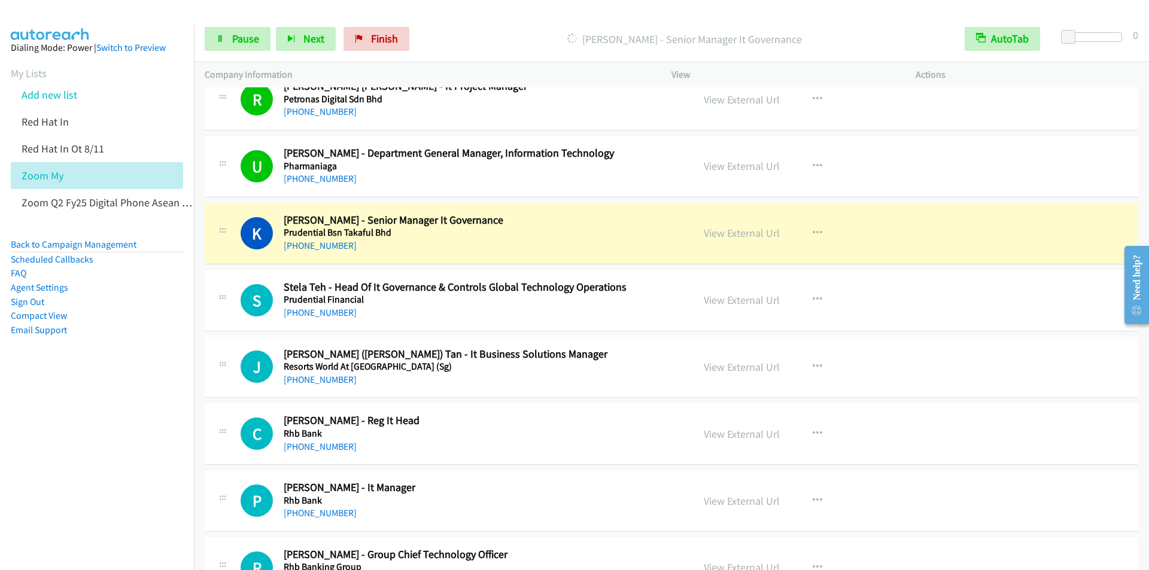
click at [524, 23] on div "Start Calls Pause Next Finish Dialing Keith Chok - Senior Manager It Governance…" at bounding box center [671, 39] width 955 height 46
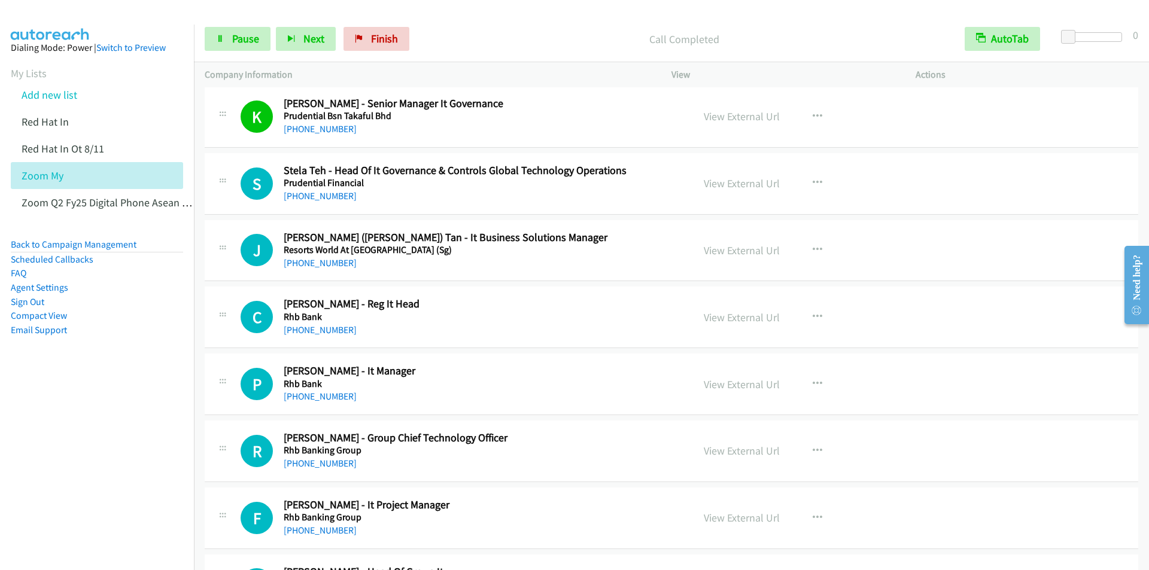
scroll to position [8439, 0]
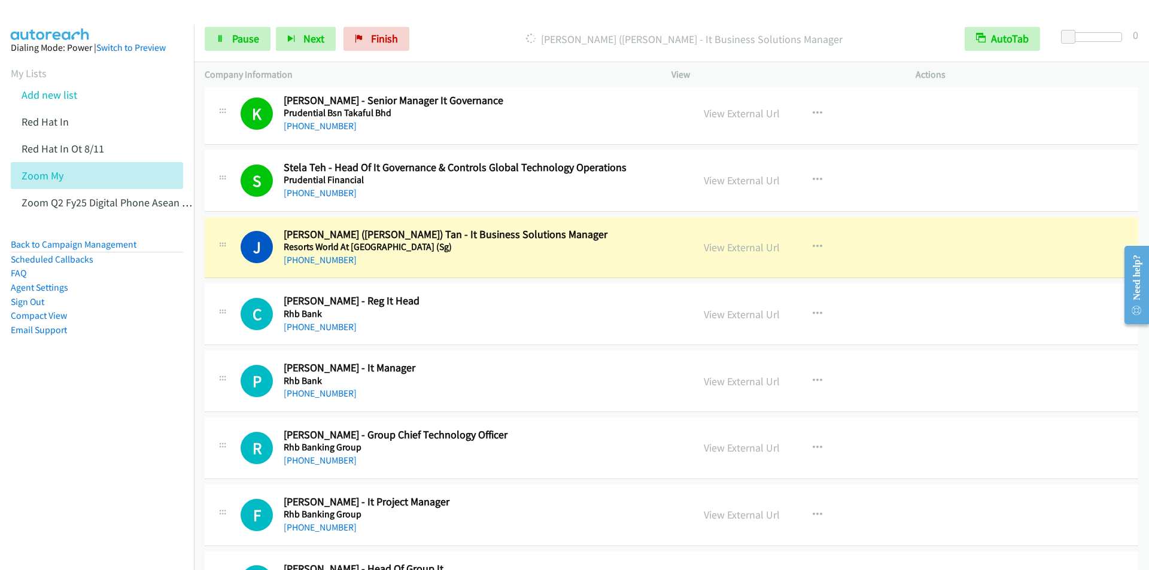
click at [461, 45] on p "Dialing Jye Lin (Justin) Tan - It Business Solutions Manager" at bounding box center [685, 39] width 518 height 16
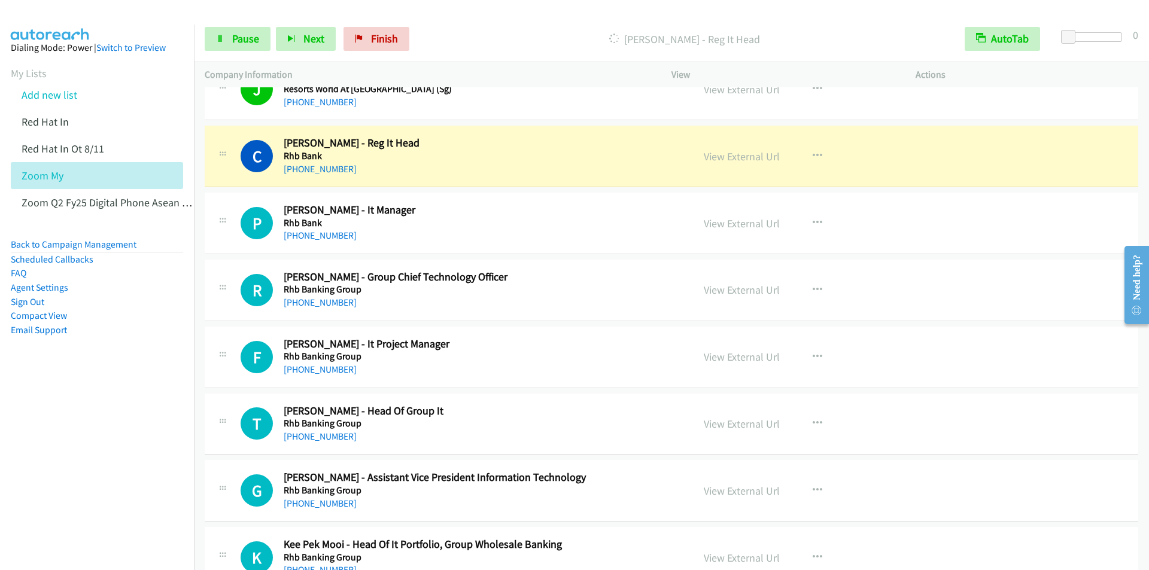
scroll to position [8618, 0]
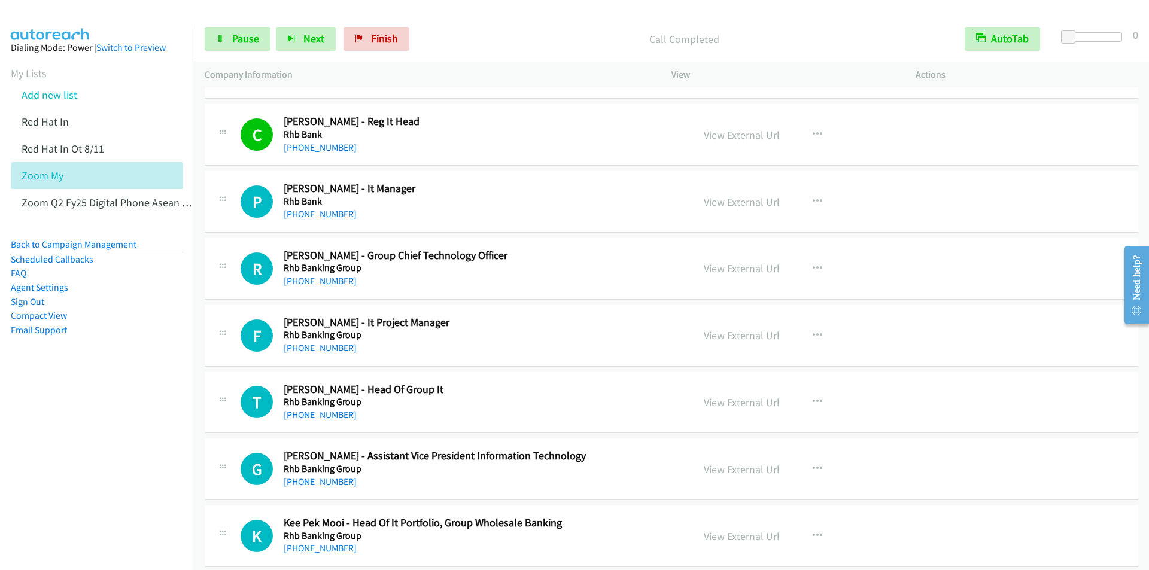
click at [490, 20] on div "Start Calls Pause Next Finish Call Completed AutoTab AutoTab 0" at bounding box center [671, 39] width 955 height 46
click at [290, 41] on icon "button" at bounding box center [291, 39] width 8 height 8
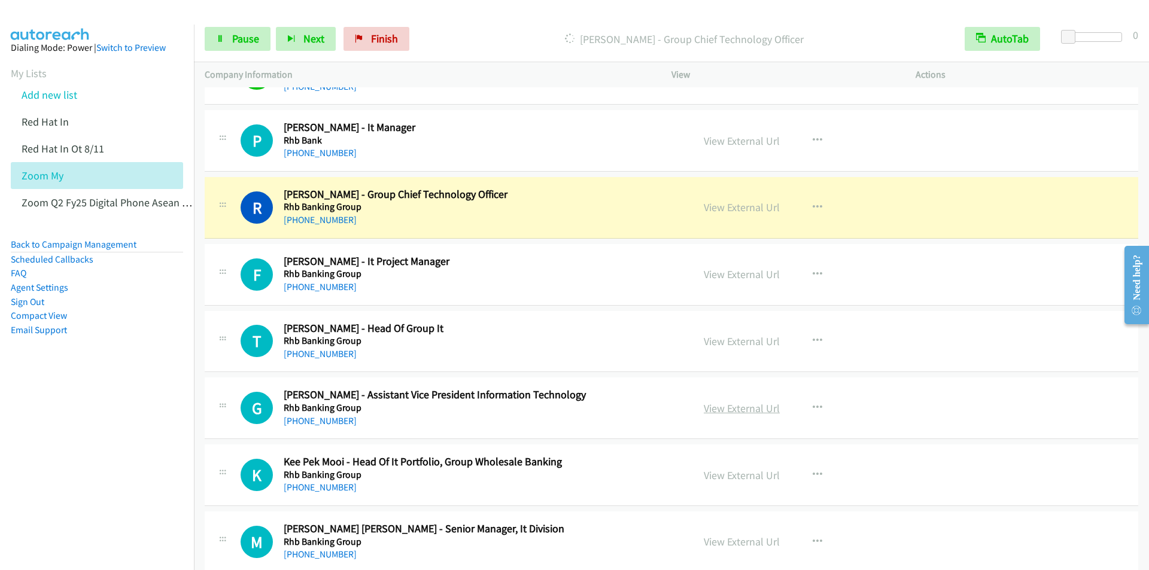
scroll to position [8678, 0]
click at [232, 39] on span "Pause" at bounding box center [245, 39] width 27 height 14
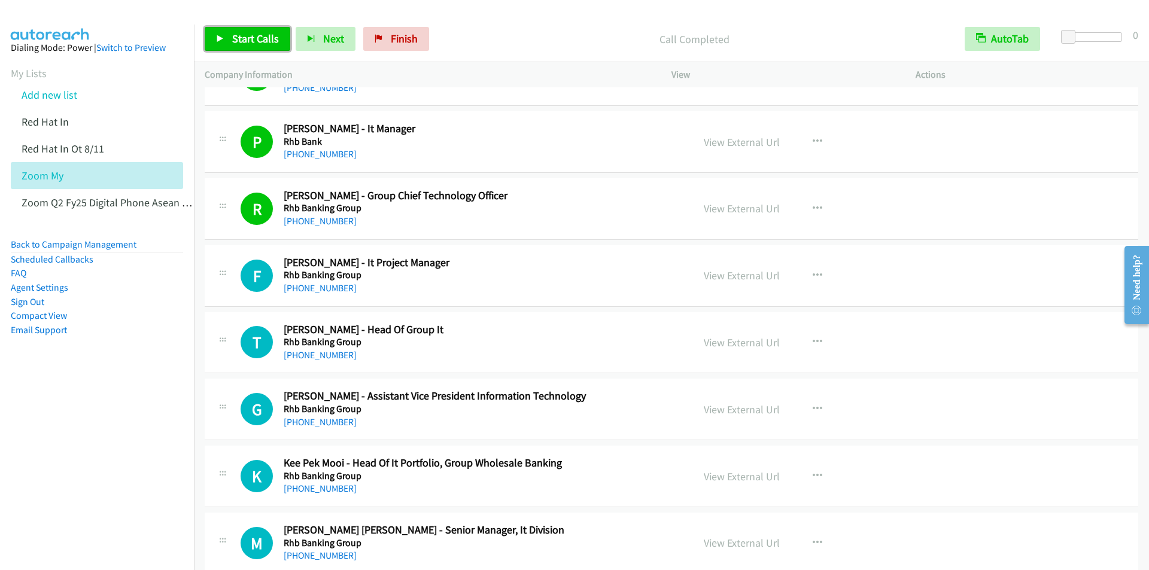
click at [244, 35] on span "Start Calls" at bounding box center [255, 39] width 47 height 14
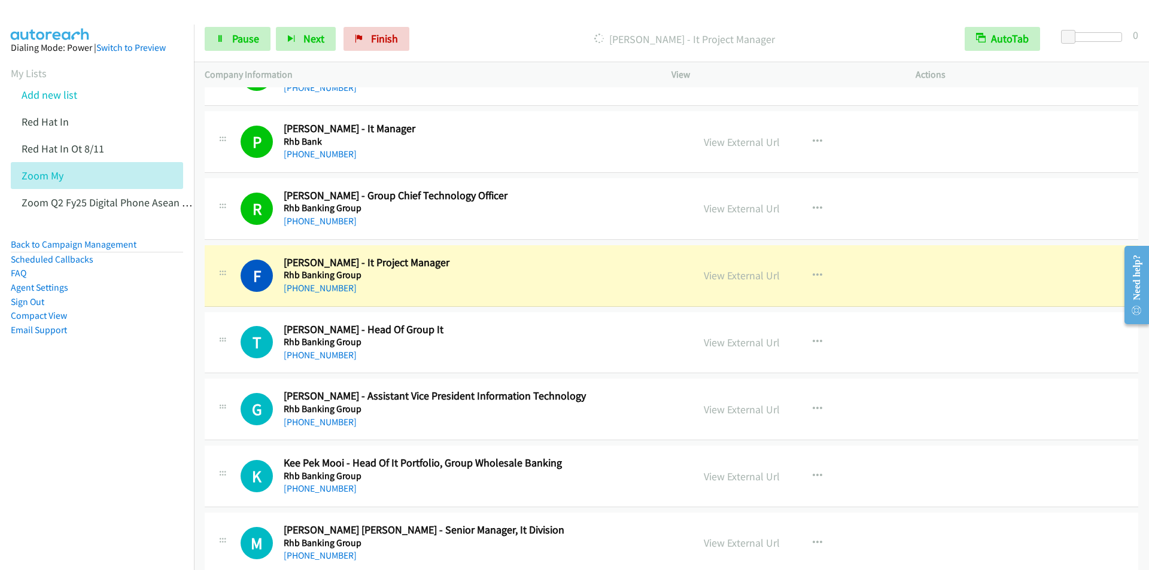
scroll to position [8798, 0]
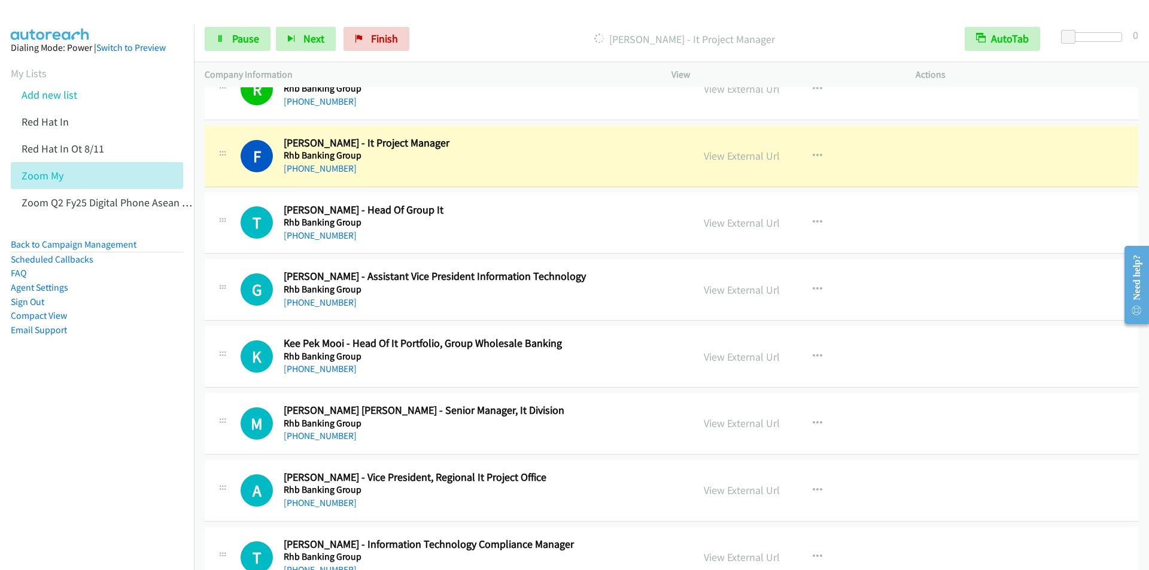
click at [513, 28] on div "Dialing Fauziah Sirajudeen - It Project Manager" at bounding box center [684, 39] width 539 height 24
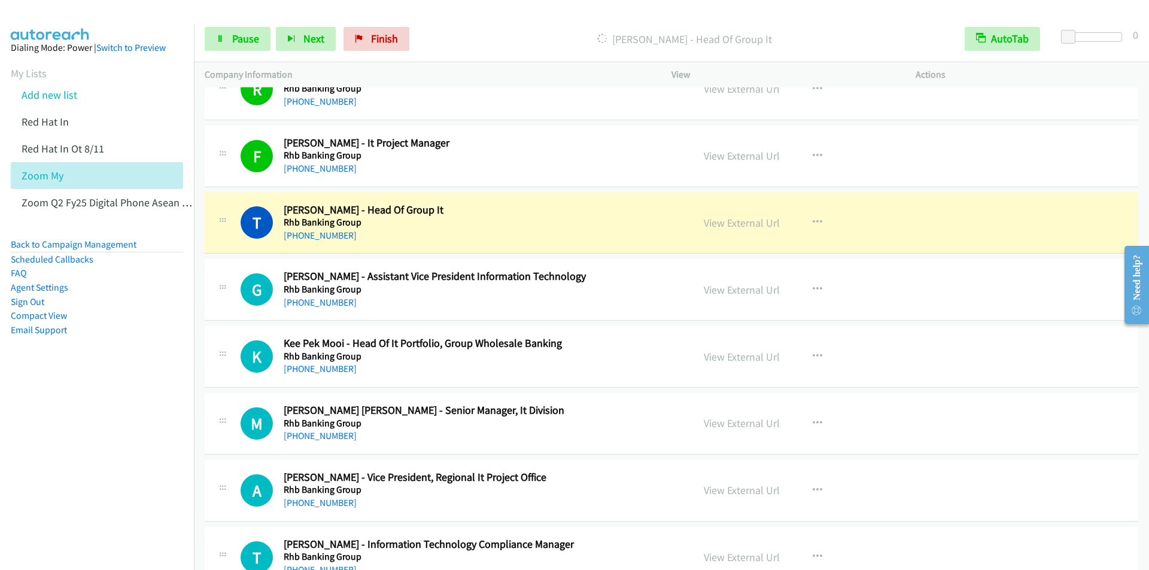
scroll to position [8857, 0]
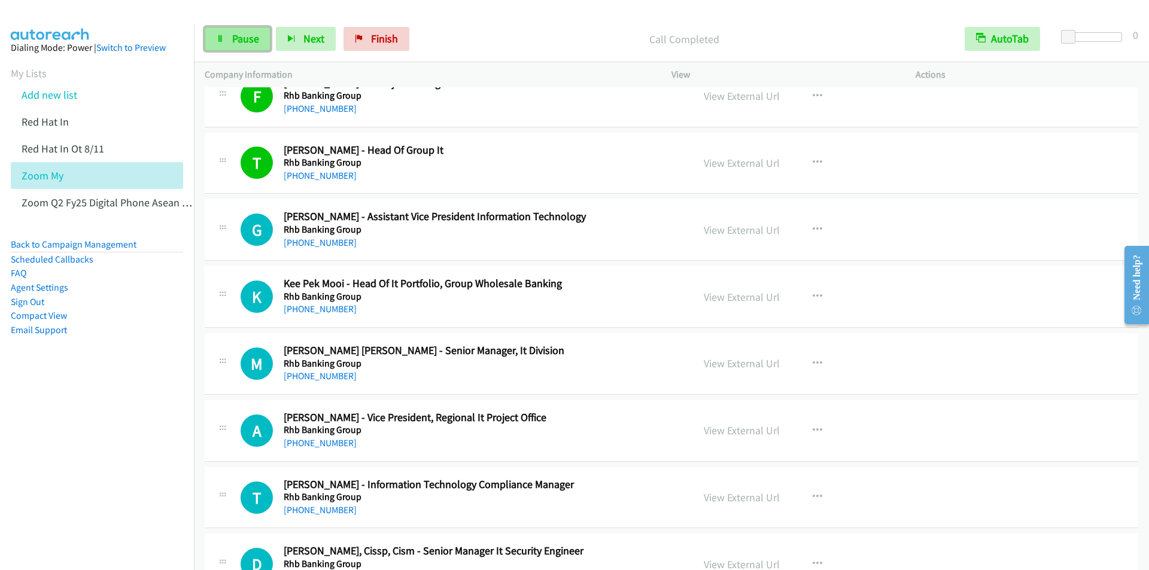
click at [227, 43] on link "Pause" at bounding box center [238, 39] width 66 height 24
click at [256, 41] on span "Start Calls" at bounding box center [255, 39] width 47 height 14
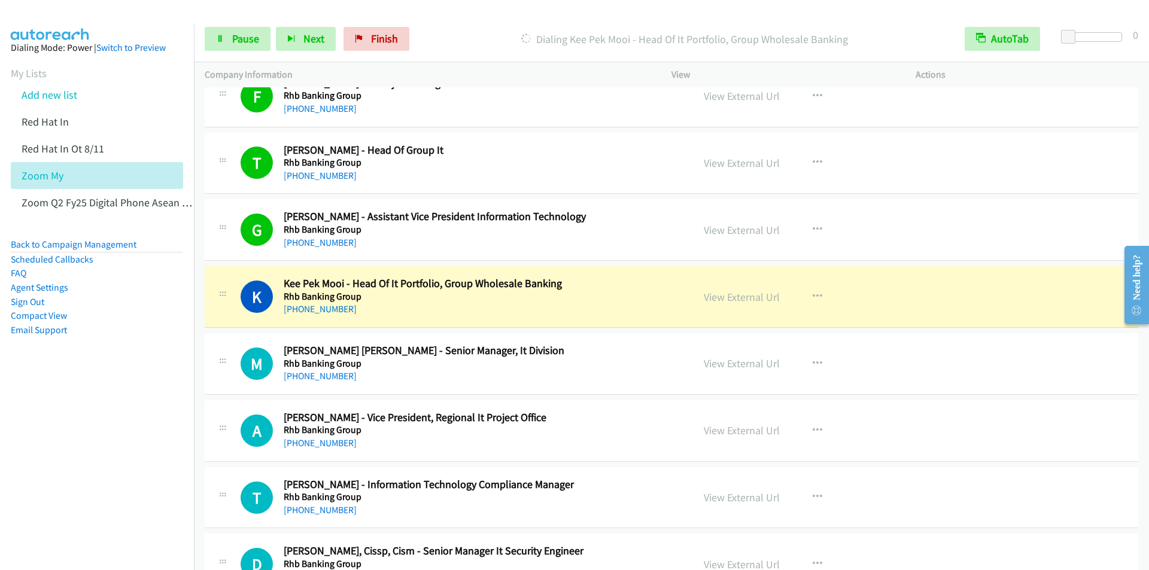
click at [486, 25] on div "Start Calls Pause Next Finish Dialing Kee Pek Mooi - Head Of It Portfolio, Grou…" at bounding box center [671, 39] width 955 height 46
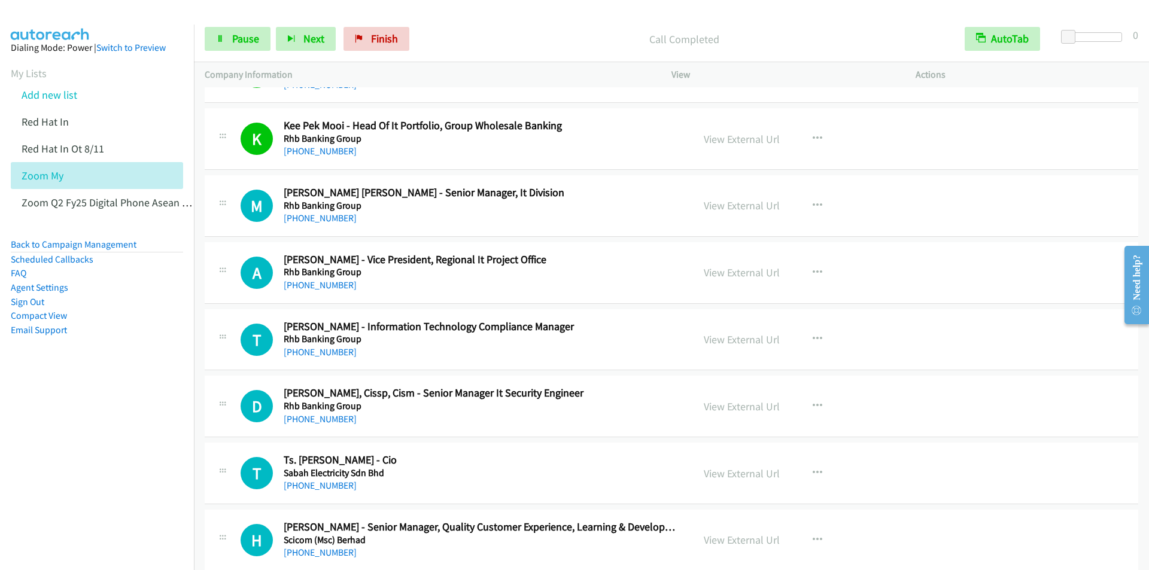
scroll to position [9037, 0]
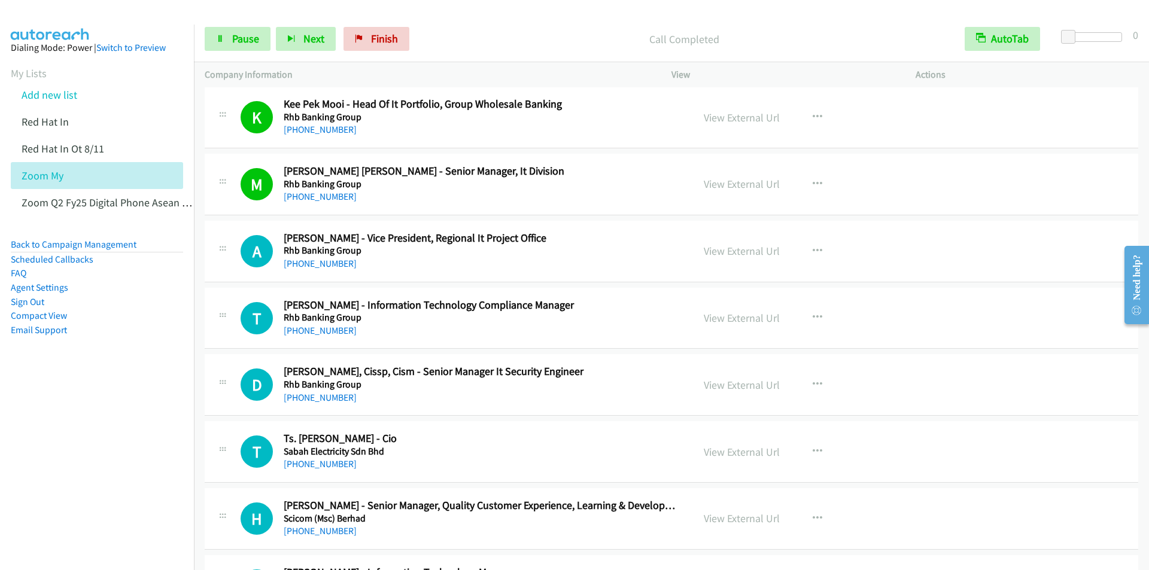
drag, startPoint x: 479, startPoint y: 38, endPoint x: 475, endPoint y: 31, distance: 8.3
click at [479, 37] on p "Call Completed" at bounding box center [685, 39] width 518 height 16
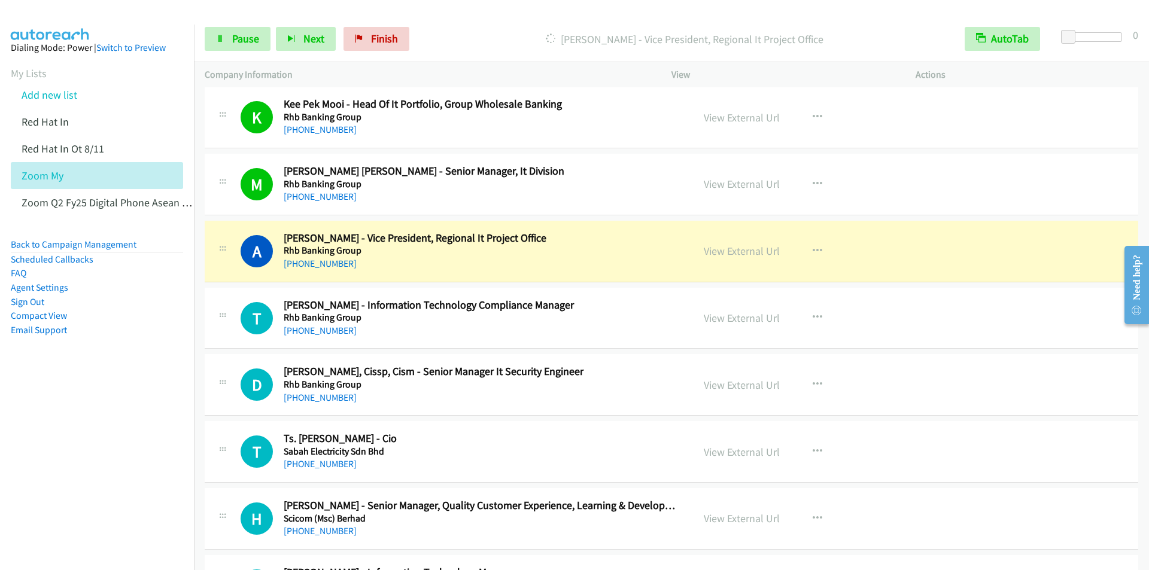
click at [496, 32] on p "Dialing Agnes Wong - Vice President, Regional It Project Office" at bounding box center [685, 39] width 518 height 16
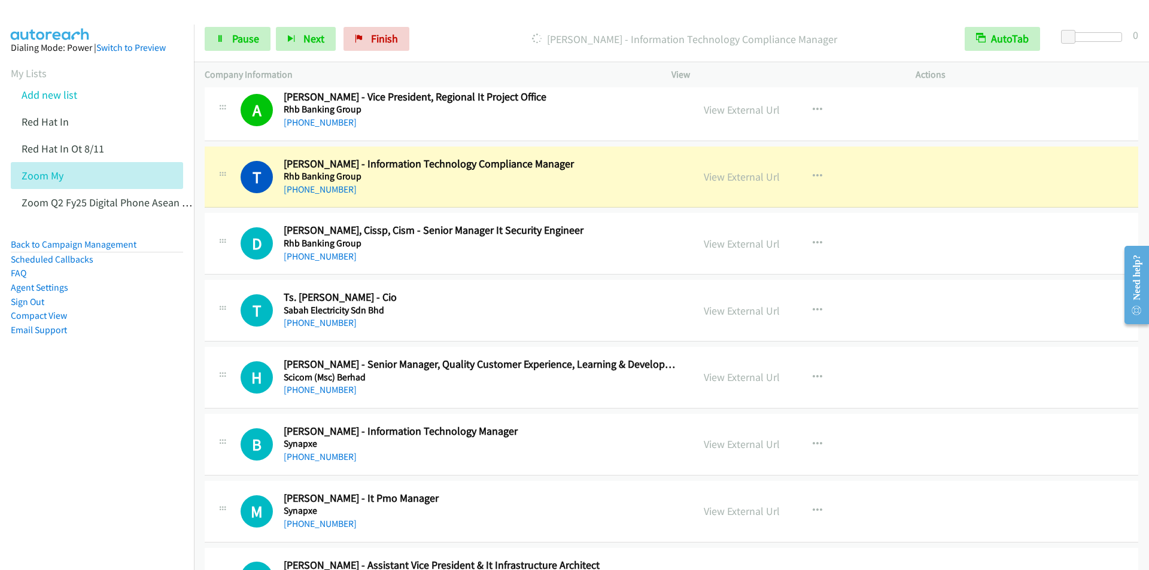
scroll to position [9157, 0]
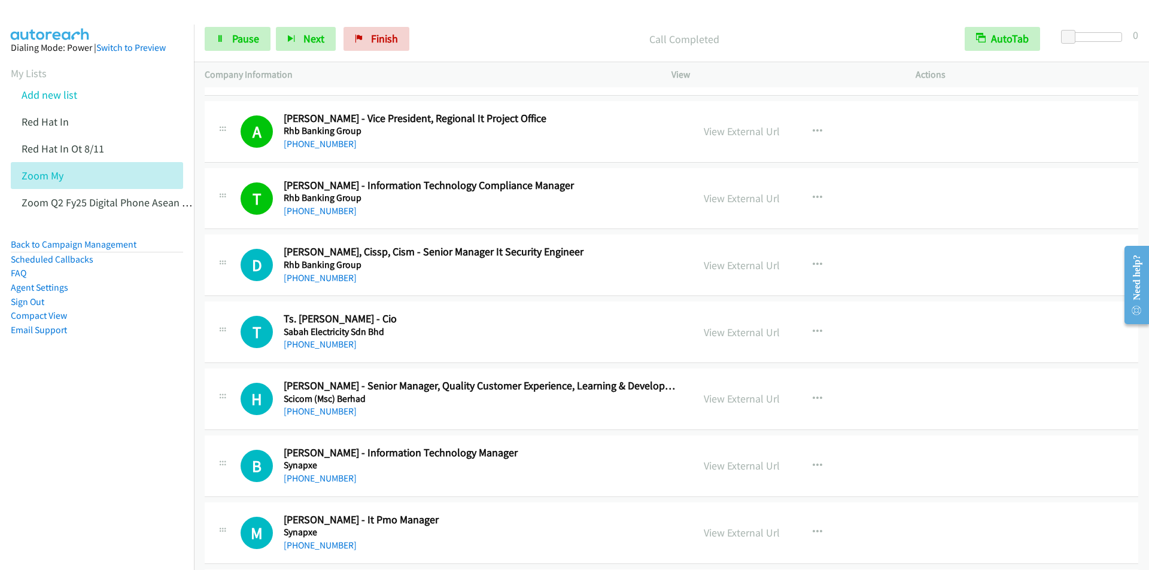
click at [486, 22] on div "Start Calls Pause Next Finish Call Completed AutoTab AutoTab 0" at bounding box center [671, 39] width 955 height 46
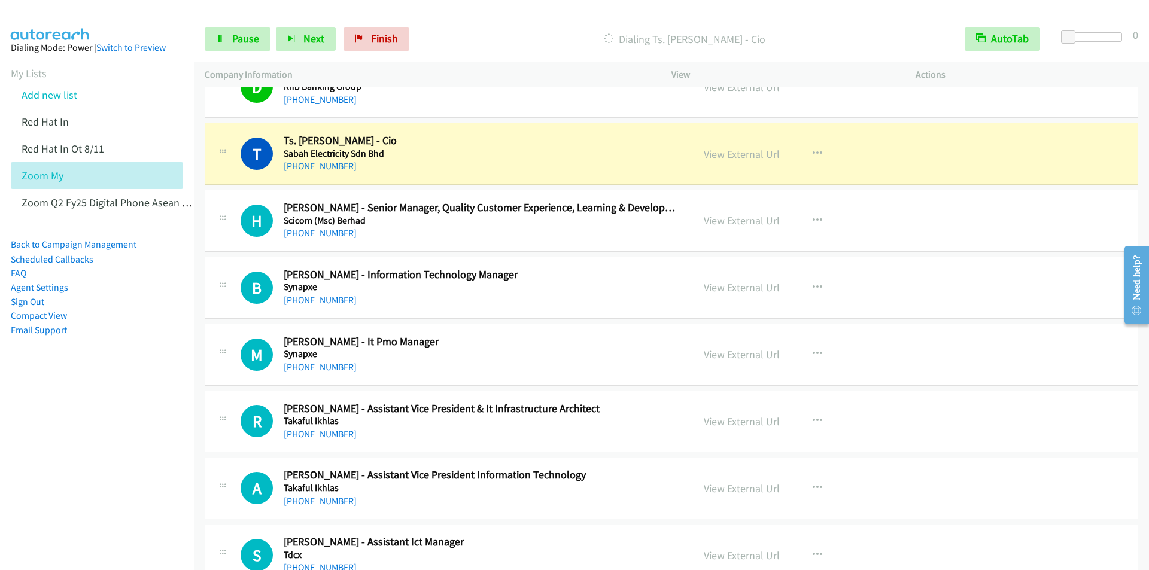
scroll to position [9336, 0]
click at [510, 48] on div "Dialing Ts. Ismail Chekima - Cio" at bounding box center [684, 39] width 539 height 24
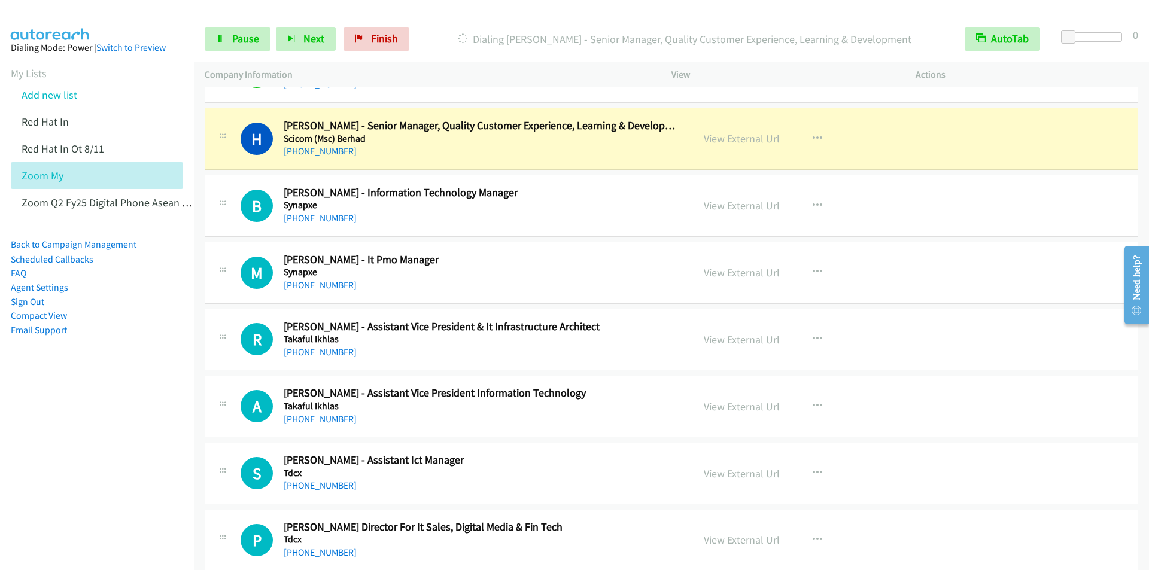
scroll to position [9396, 0]
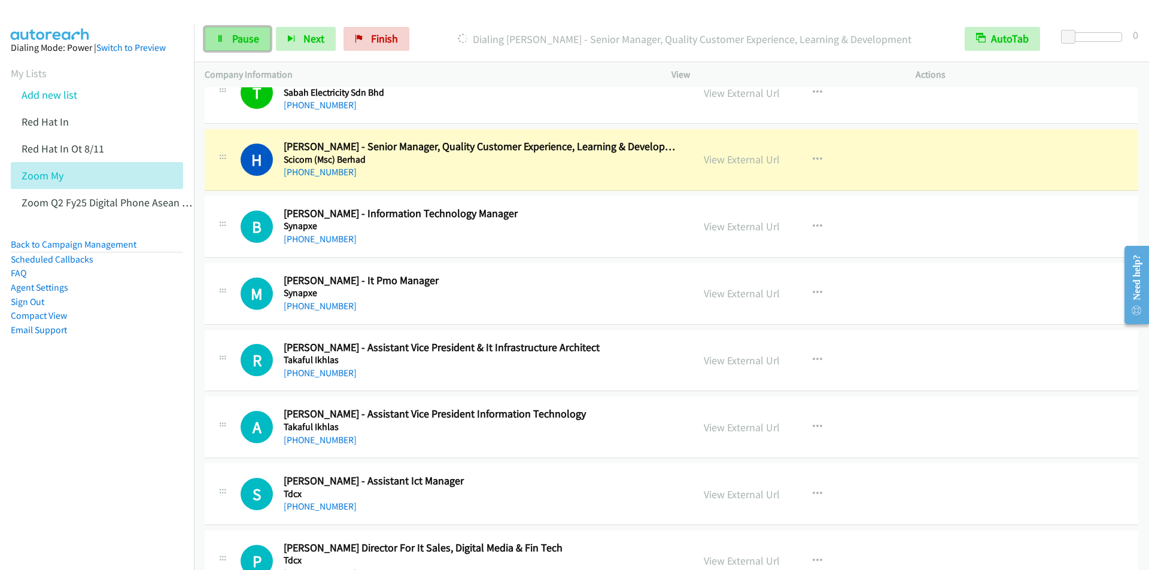
click at [242, 39] on span "Pause" at bounding box center [245, 39] width 27 height 14
drag, startPoint x: 242, startPoint y: 39, endPoint x: 226, endPoint y: 41, distance: 16.2
click at [226, 39] on link "Start Calls" at bounding box center [216, 33] width 23 height 13
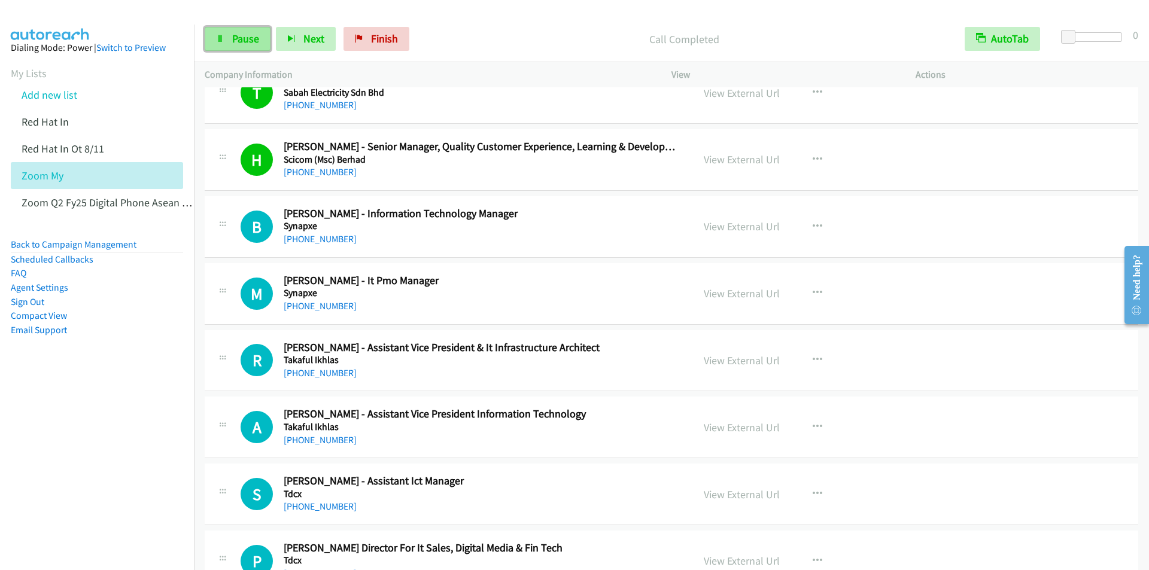
click at [244, 39] on span "Pause" at bounding box center [245, 39] width 27 height 14
click at [241, 45] on link "Start Calls" at bounding box center [248, 39] width 86 height 24
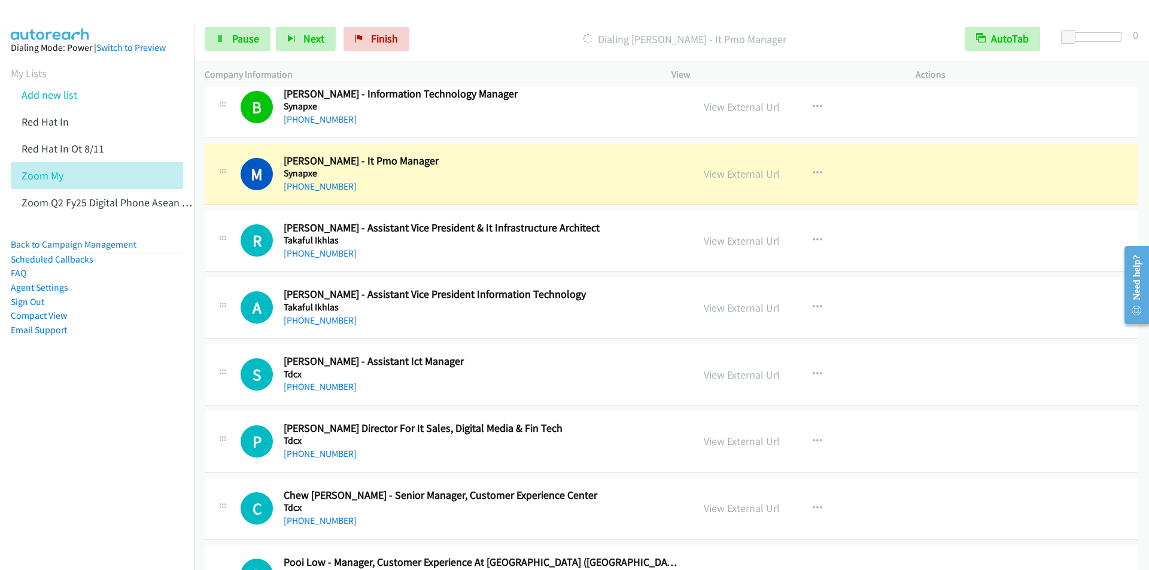
scroll to position [9576, 0]
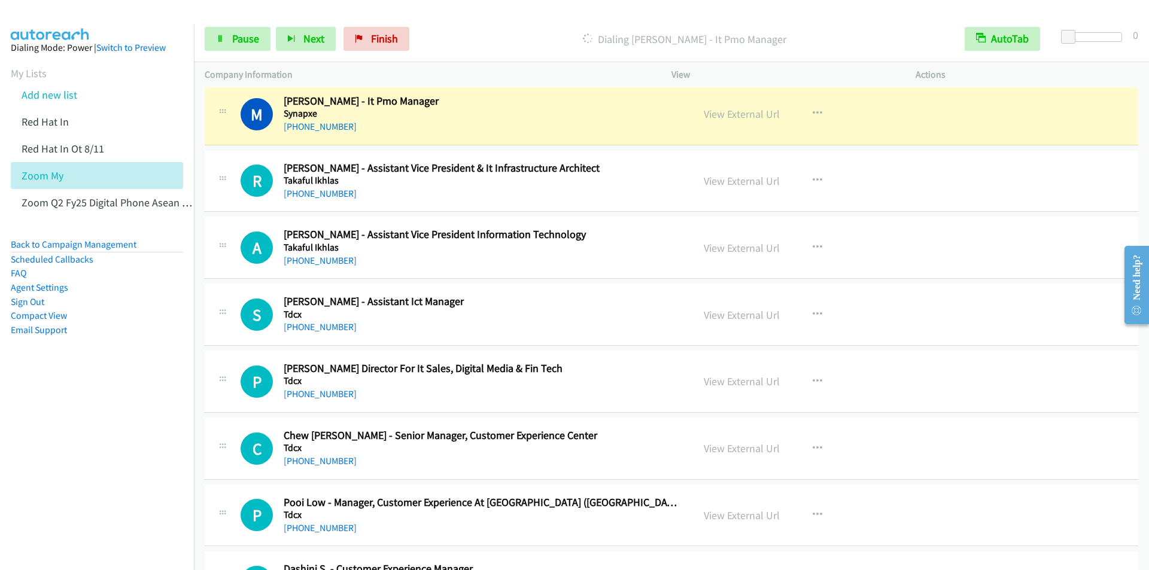
click at [535, 33] on p "Dialing Michelle Tan - It Pmo Manager" at bounding box center [685, 39] width 518 height 16
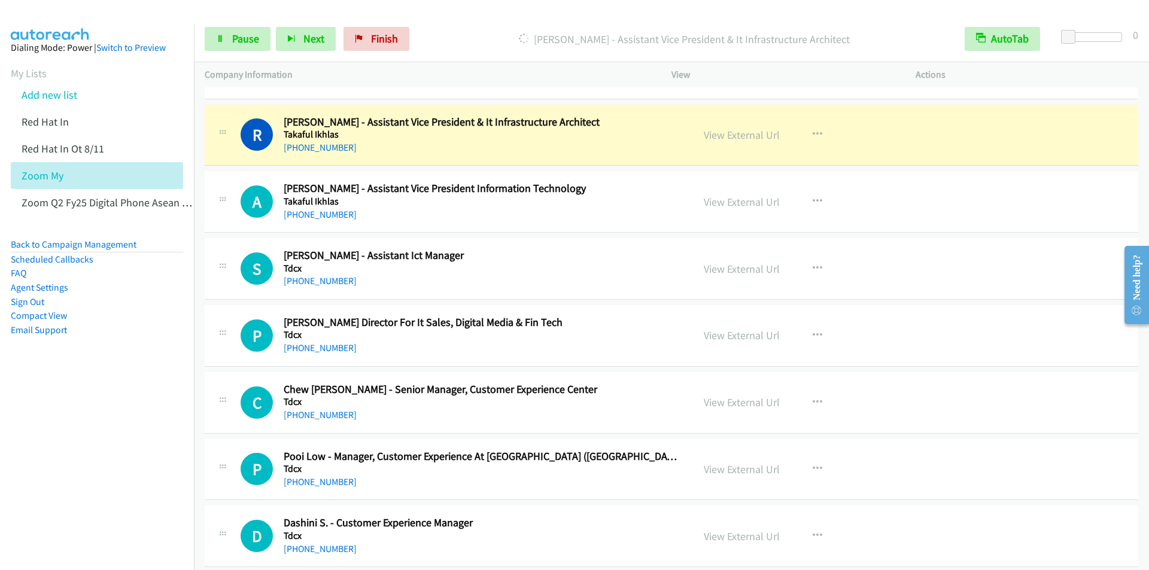
scroll to position [9635, 0]
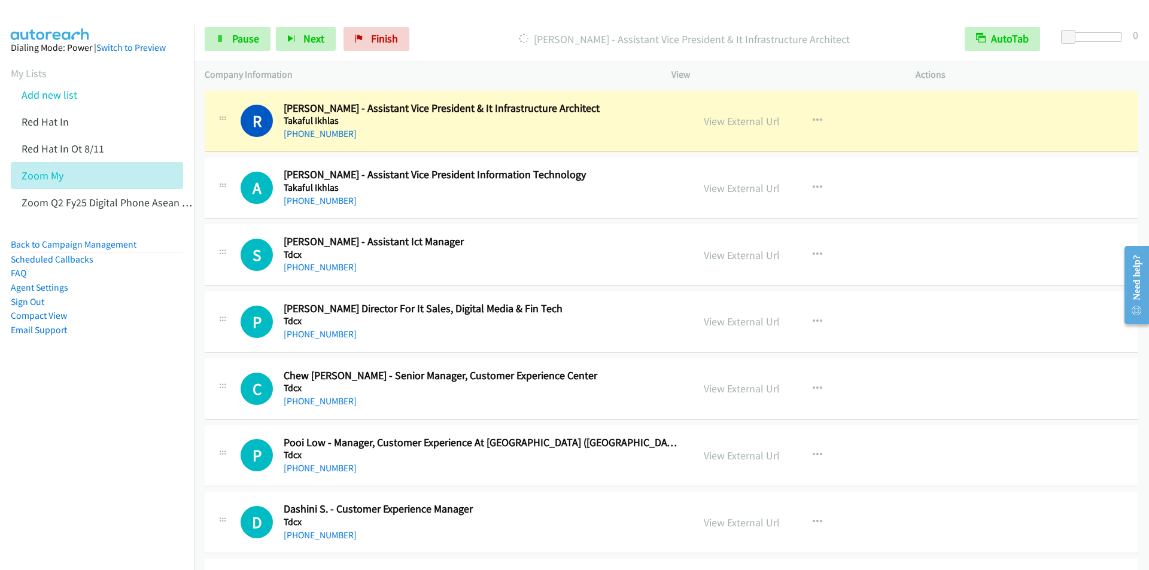
click at [473, 28] on div "Dialing Rafi Abidin - Assistant Vice President & It Infrastructure Architect" at bounding box center [684, 39] width 539 height 24
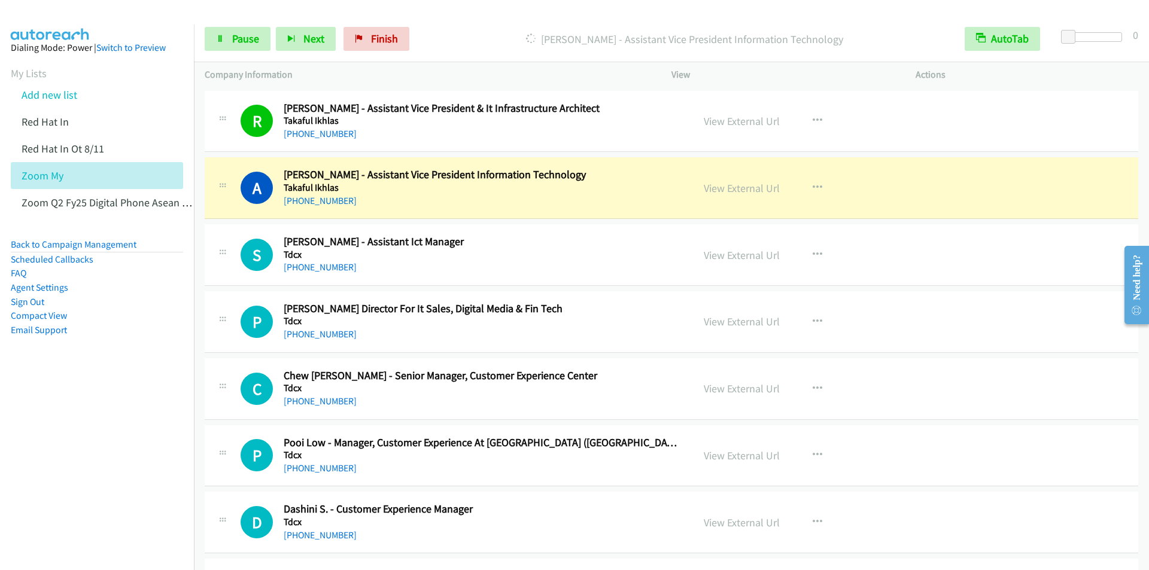
click at [464, 23] on div "Start Calls Pause Next Finish Dialing Anuar Othman - Assistant Vice President I…" at bounding box center [671, 39] width 955 height 46
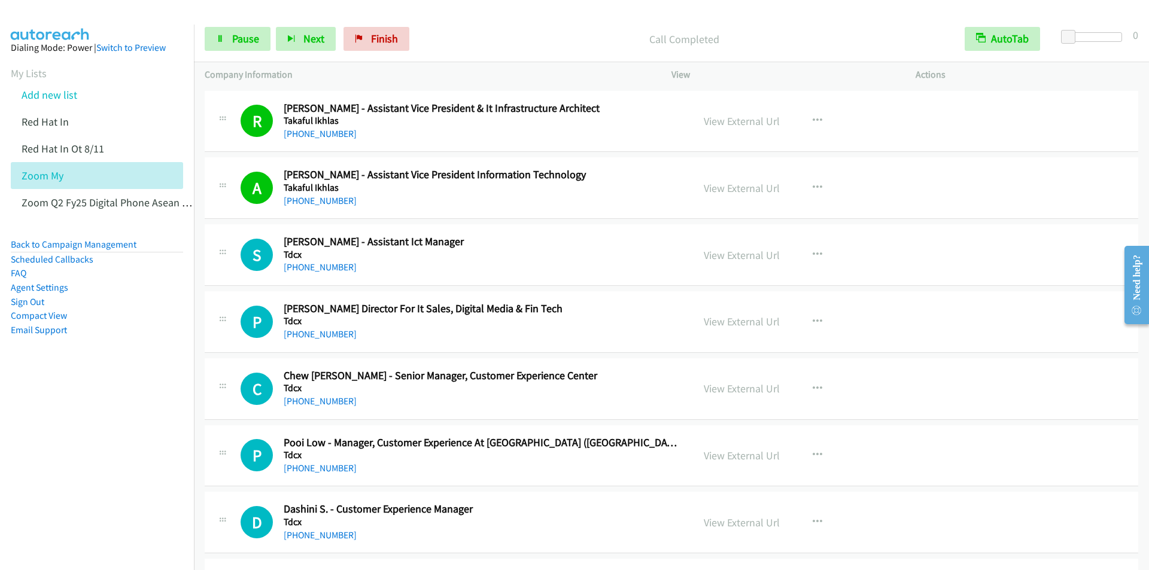
click at [481, 25] on div "Start Calls Pause Next Finish Call Completed AutoTab AutoTab 0" at bounding box center [671, 39] width 955 height 46
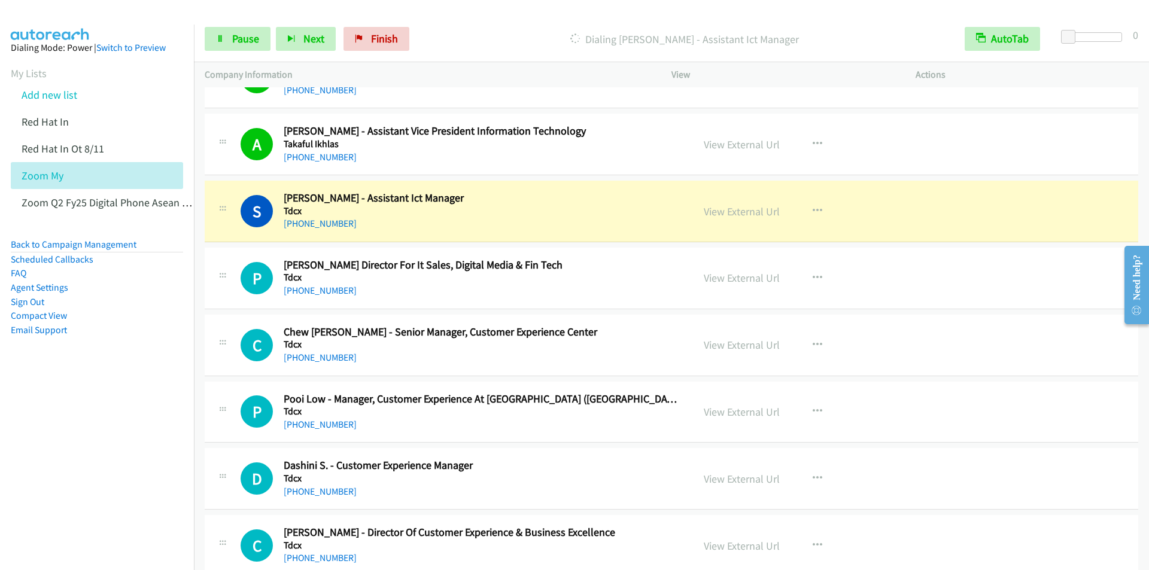
scroll to position [9755, 0]
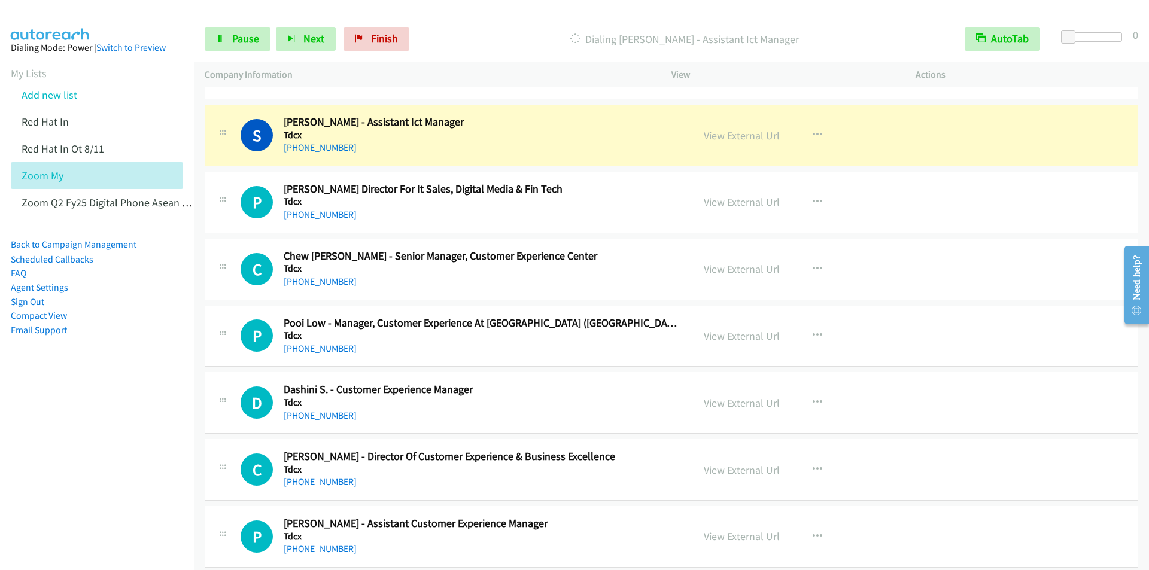
click at [493, 24] on div "Start Calls Pause Next Finish Dialing Syahibbul Fikqri Ghazalee - Assistant Ict…" at bounding box center [671, 39] width 955 height 46
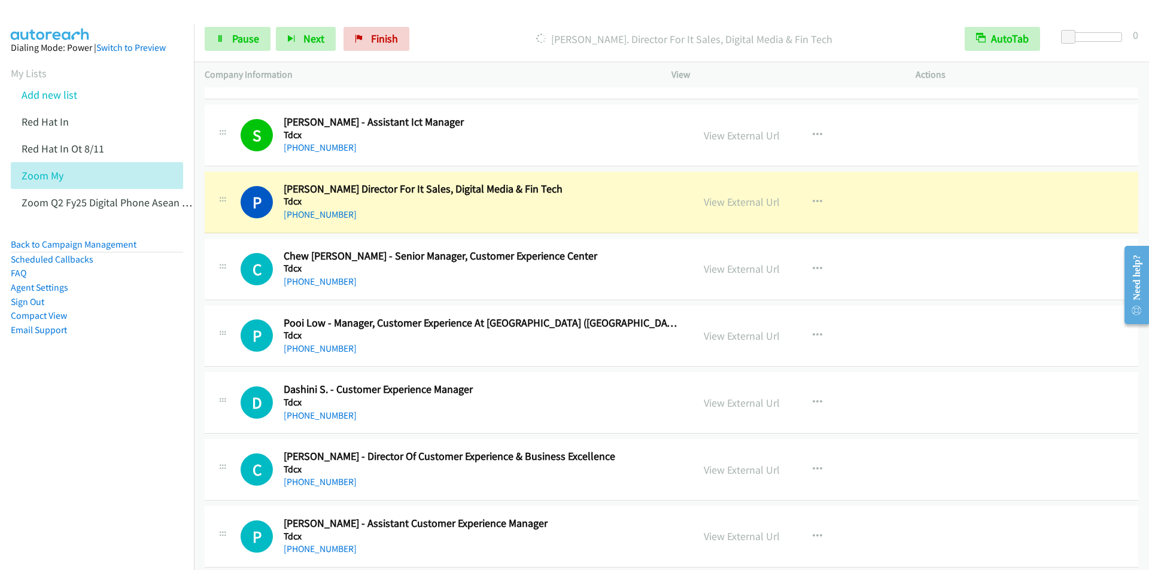
scroll to position [9815, 0]
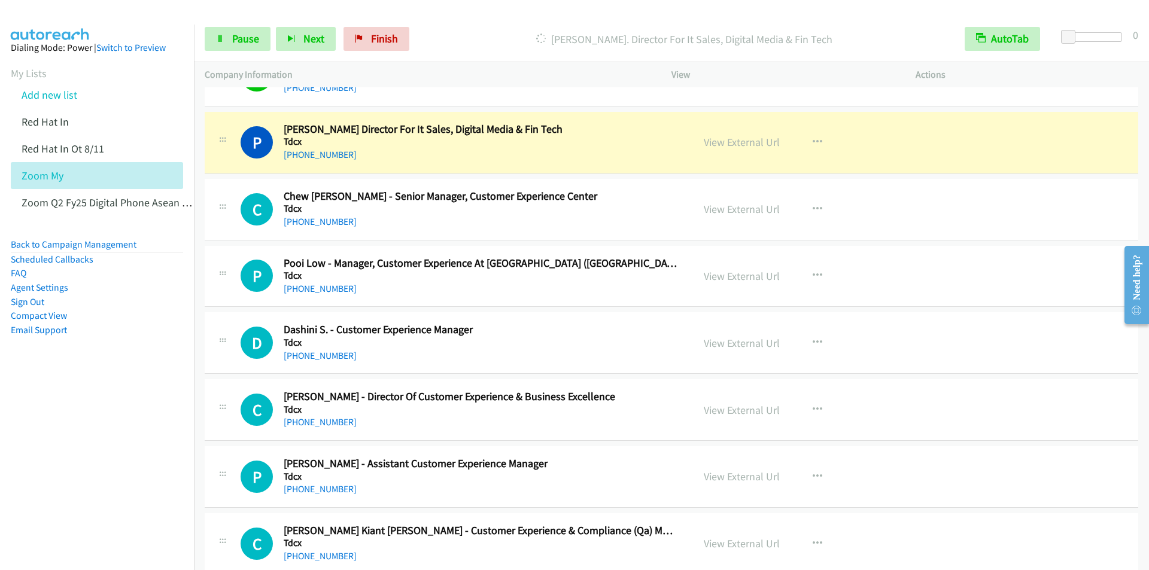
click at [466, 29] on div "Dialing Patrick Yoong - Sr. Director For It Sales, Digital Media & Fin Tech" at bounding box center [684, 39] width 539 height 24
click at [244, 41] on span "Pause" at bounding box center [245, 39] width 27 height 14
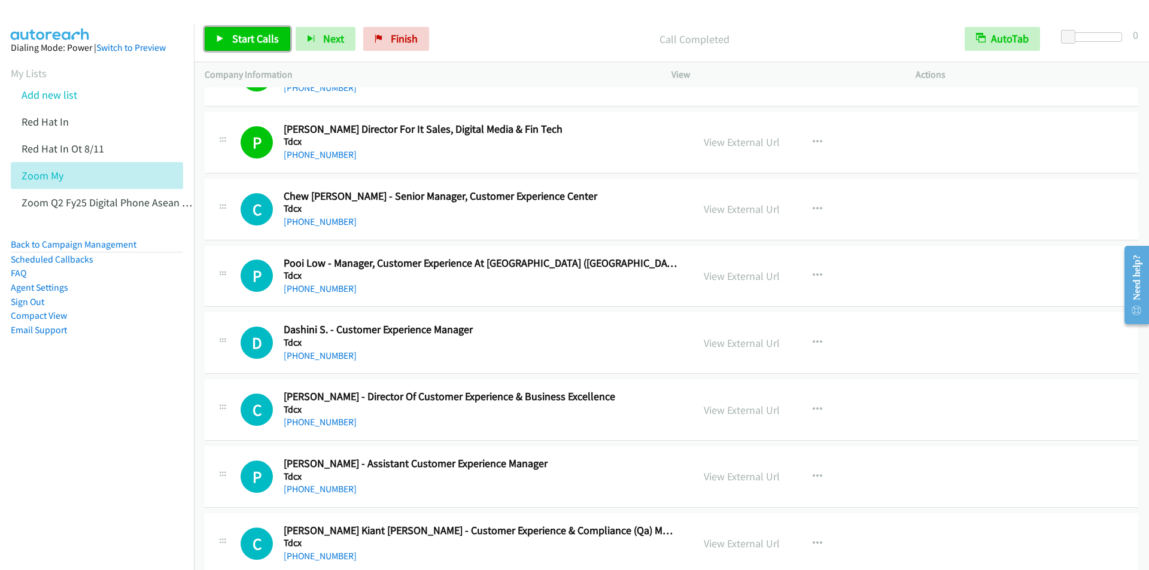
click at [242, 38] on span "Start Calls" at bounding box center [255, 39] width 47 height 14
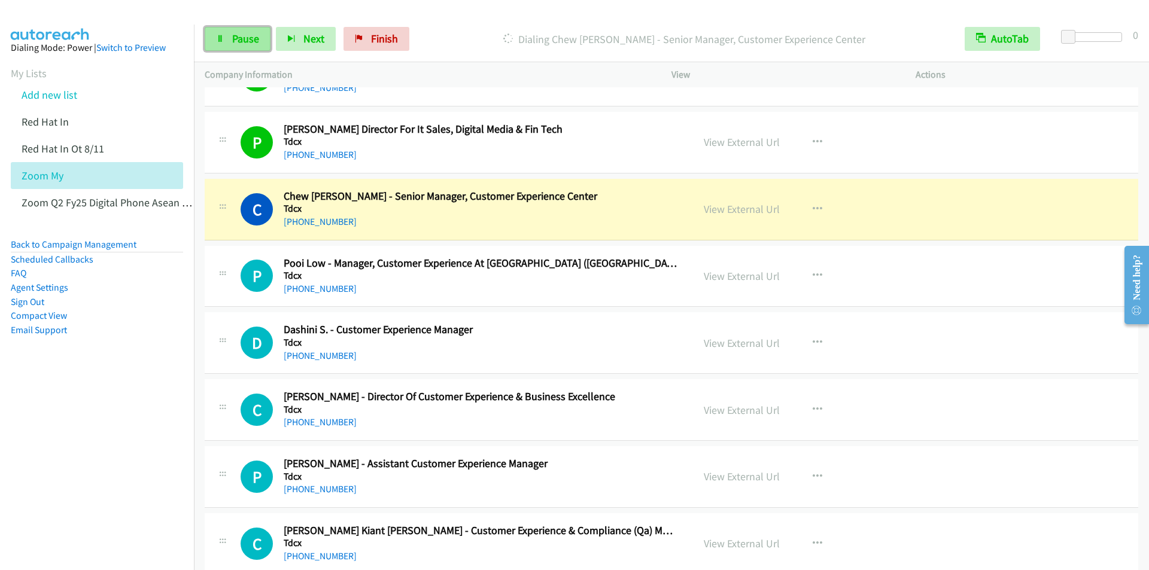
click at [236, 39] on span "Pause" at bounding box center [245, 39] width 27 height 14
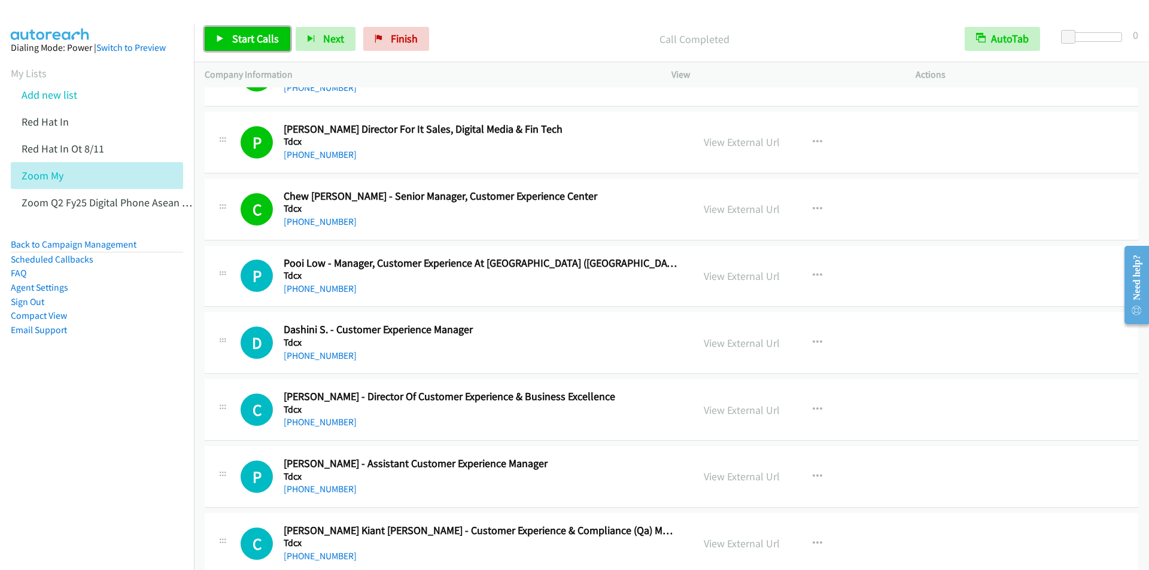
click at [257, 34] on span "Start Calls" at bounding box center [255, 39] width 47 height 14
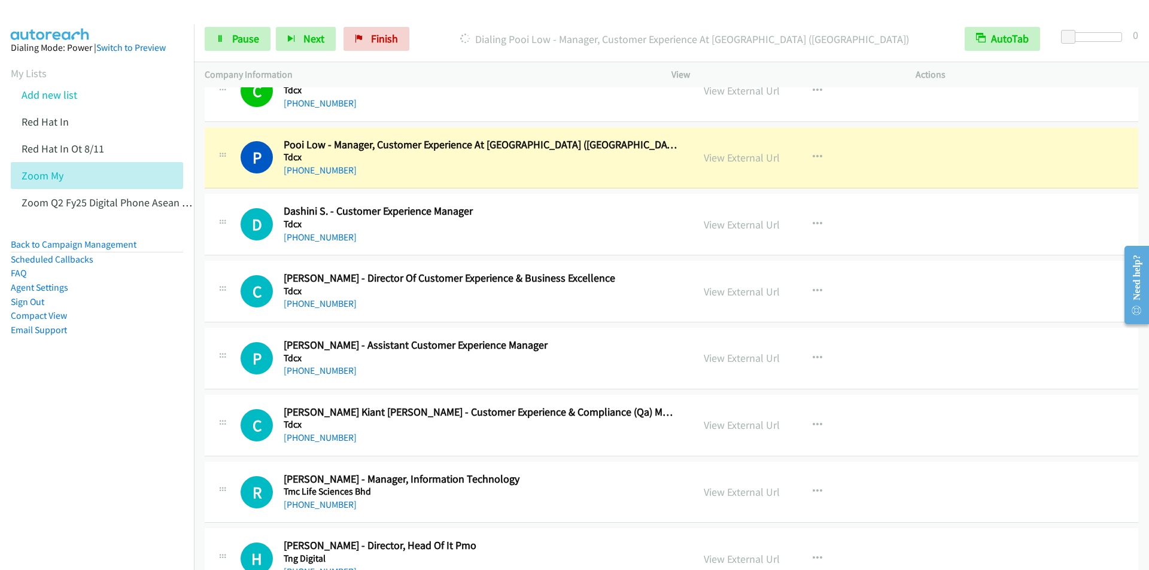
scroll to position [9935, 0]
click at [456, 22] on div "Start Calls Pause Next Finish Dialing Pooi Low - Manager, Customer Experience A…" at bounding box center [671, 39] width 955 height 46
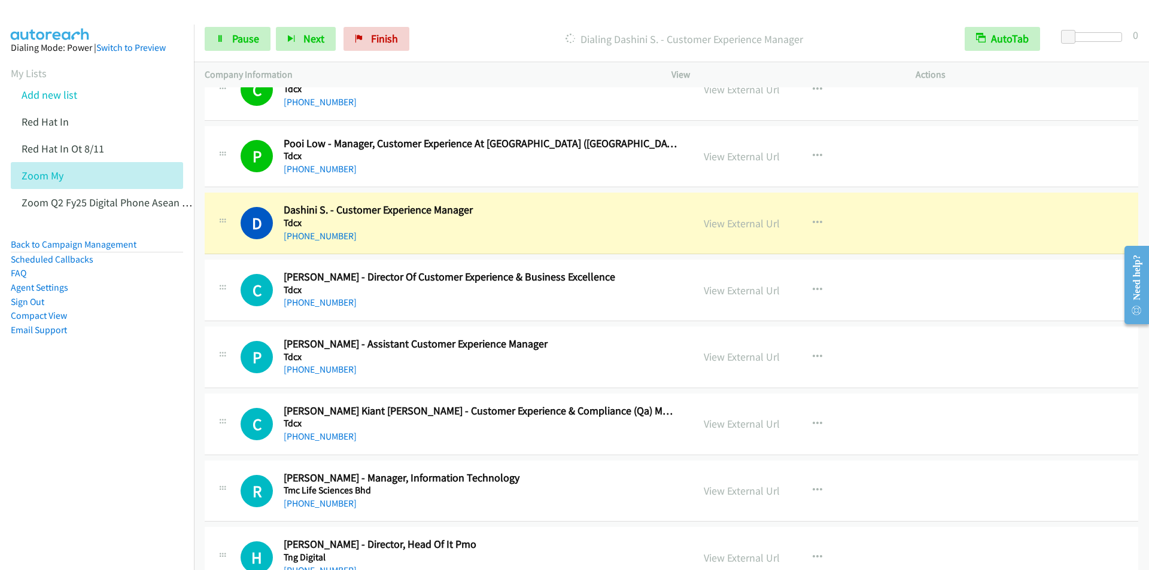
click at [442, 31] on p "Dialing Dashini S. - Customer Experience Manager" at bounding box center [685, 39] width 518 height 16
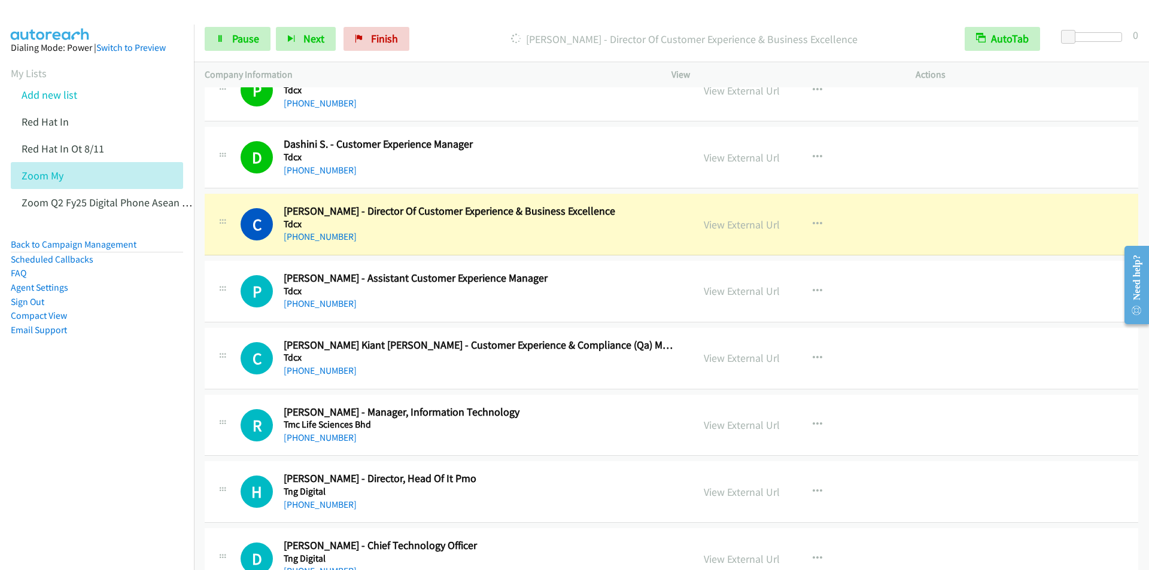
scroll to position [10054, 0]
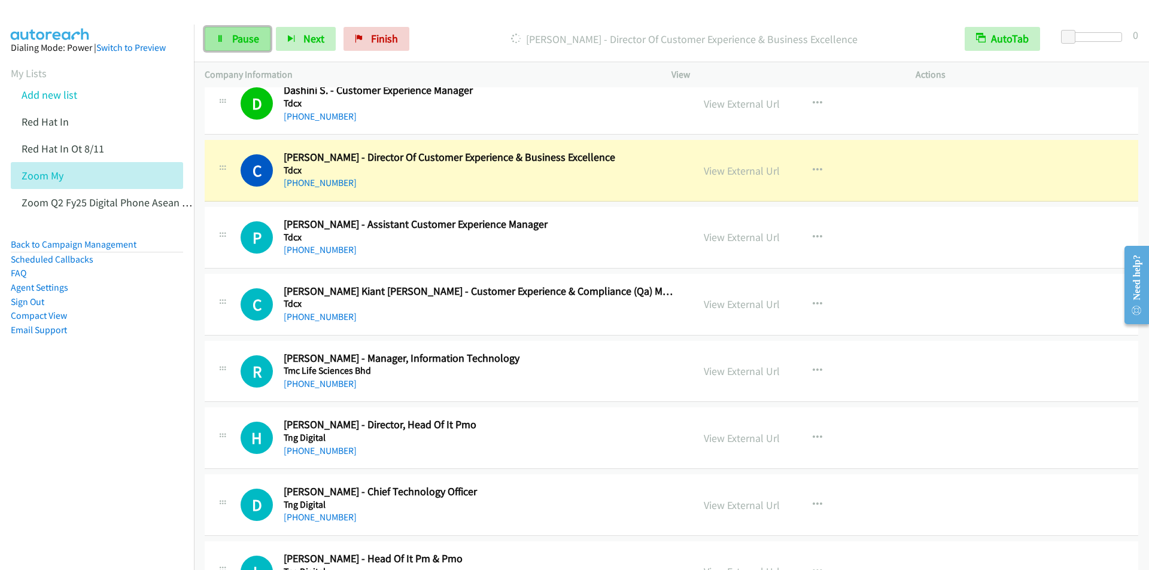
click at [244, 40] on span "Pause" at bounding box center [245, 39] width 27 height 14
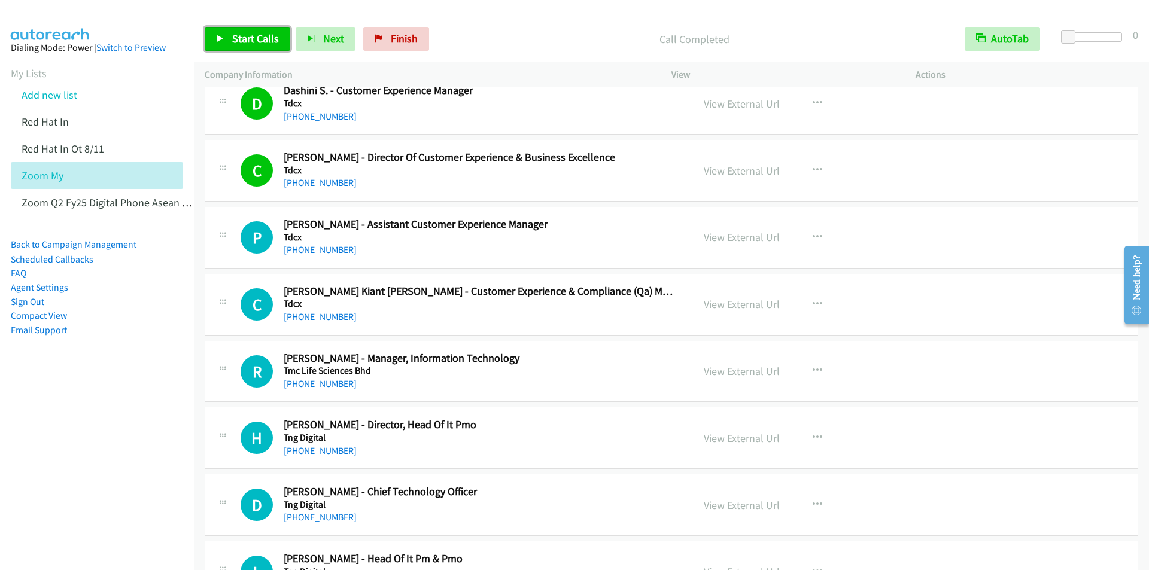
click at [241, 38] on span "Start Calls" at bounding box center [255, 39] width 47 height 14
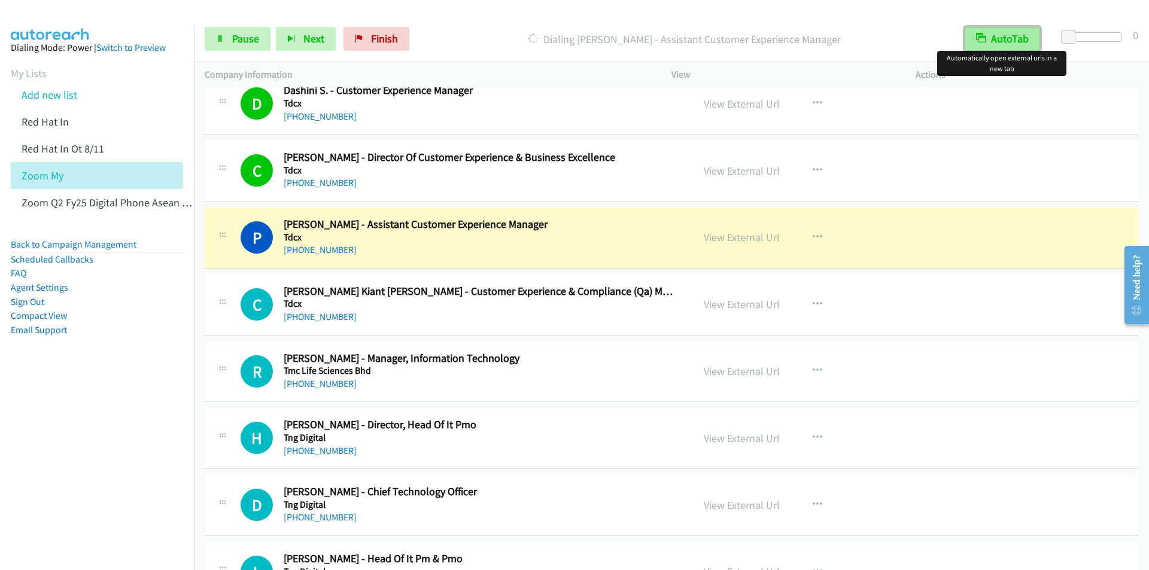
click at [981, 38] on icon "button" at bounding box center [981, 39] width 10 height 10
click at [979, 32] on button "AutoTab" at bounding box center [1003, 39] width 74 height 24
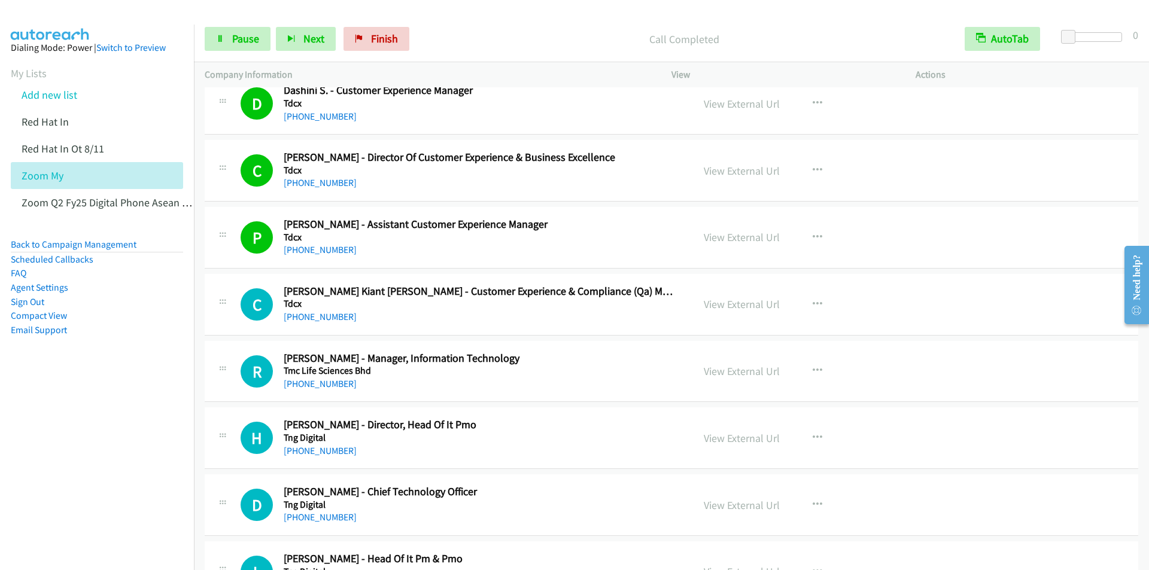
click at [496, 25] on div "Start Calls Pause Next Finish Call Completed AutoTab AutoTab 0" at bounding box center [671, 39] width 955 height 46
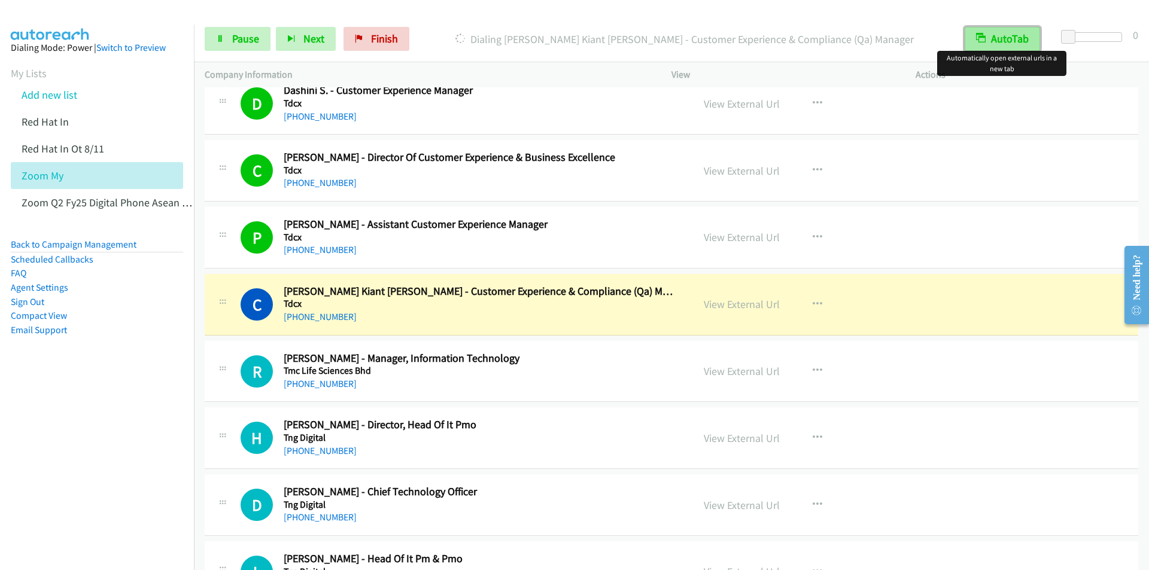
click at [1004, 37] on button "AutoTab" at bounding box center [1002, 39] width 75 height 24
click at [1004, 37] on button "AutoTab" at bounding box center [1003, 39] width 74 height 24
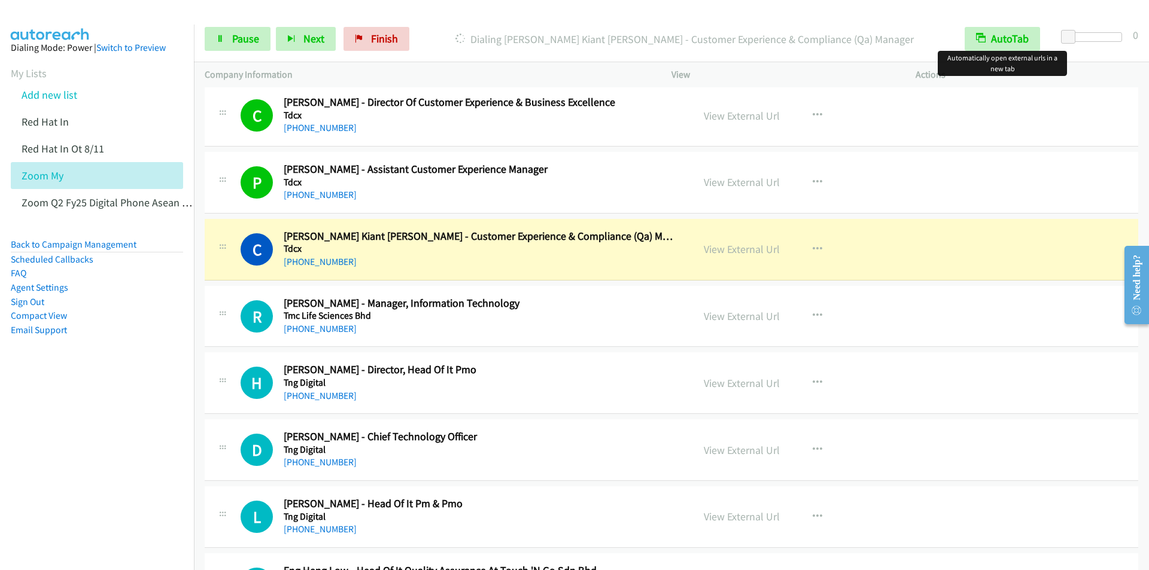
scroll to position [10174, 0]
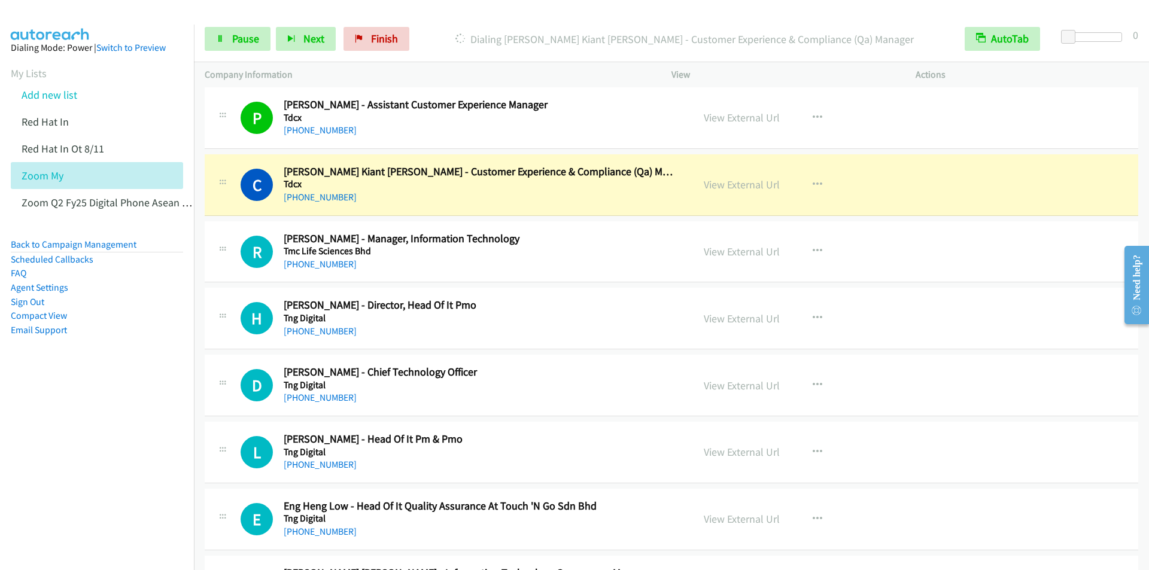
click at [470, 12] on div at bounding box center [569, 23] width 1138 height 46
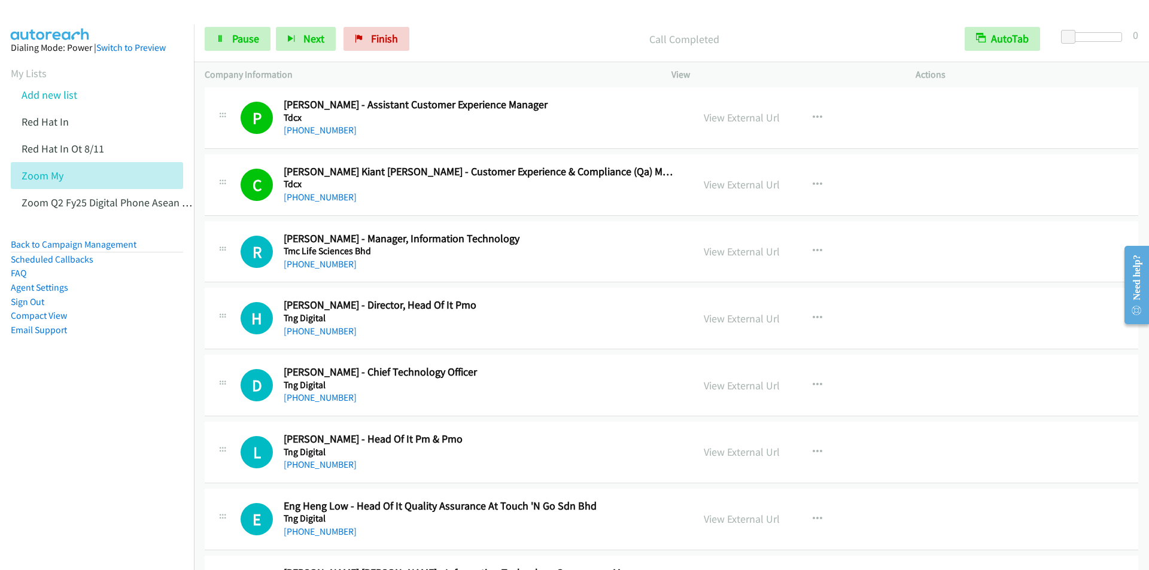
click at [466, 21] on div "Start Calls Pause Next Finish Call Completed AutoTab AutoTab 0" at bounding box center [671, 39] width 955 height 46
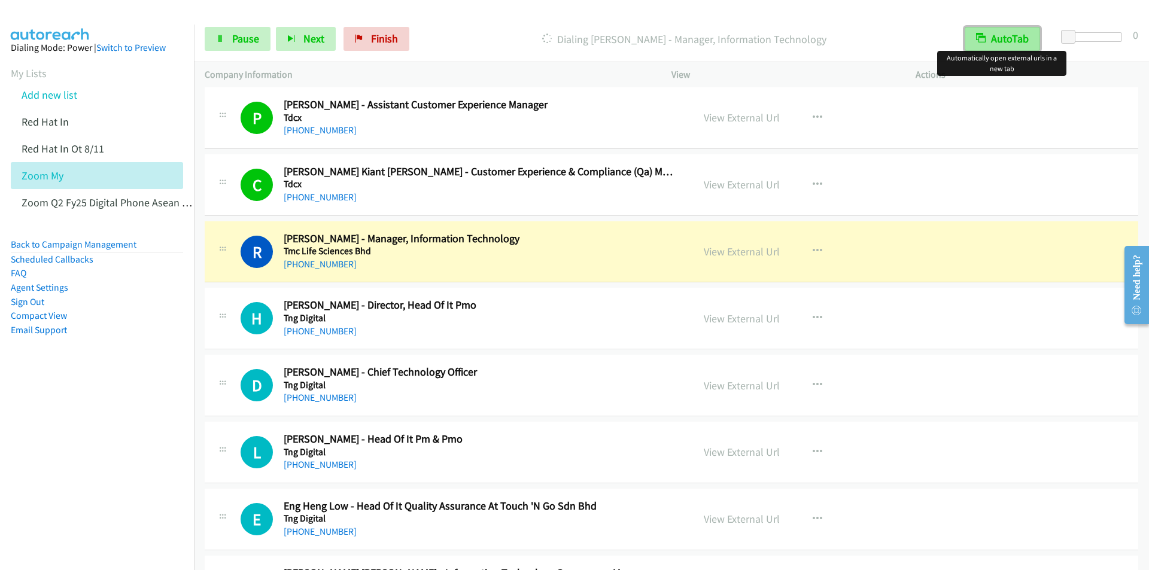
click at [990, 35] on button "AutoTab" at bounding box center [1002, 39] width 75 height 24
click at [983, 38] on icon "button" at bounding box center [981, 39] width 8 height 8
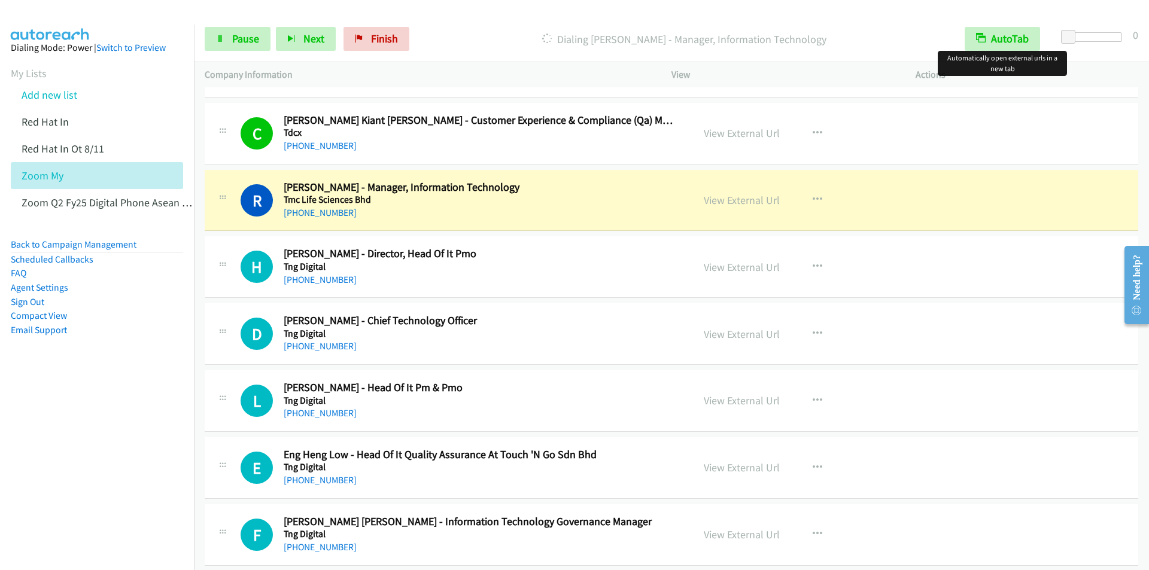
scroll to position [10294, 0]
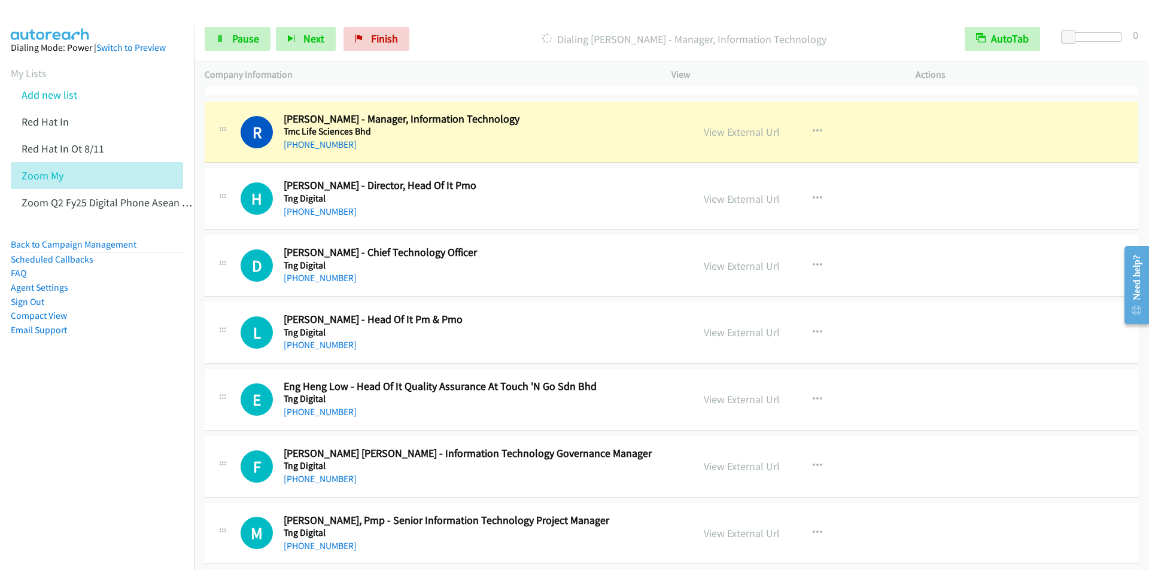
click at [461, 42] on p "Dialing Rejini Kanth - Manager, Information Technology" at bounding box center [685, 39] width 518 height 16
click at [494, 16] on div "Start Calls Pause Next Finish Dialing Rejini Kanth - Manager, Information Techn…" at bounding box center [671, 39] width 955 height 46
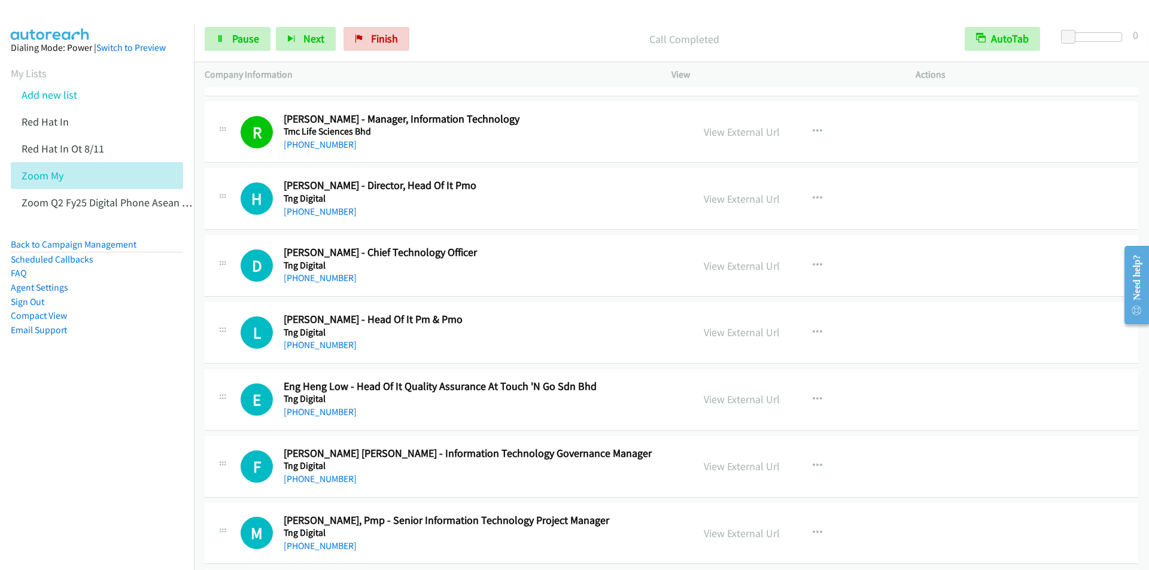
click at [499, 24] on div "Start Calls Pause Next Finish Call Completed AutoTab AutoTab 0" at bounding box center [671, 39] width 955 height 46
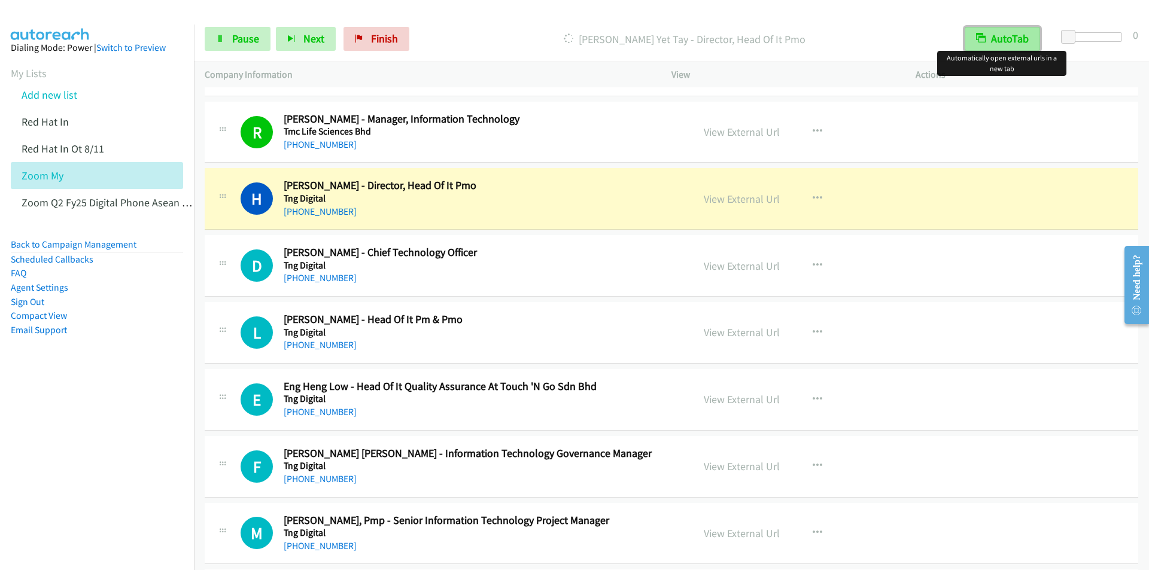
click at [1007, 37] on button "AutoTab" at bounding box center [1002, 39] width 75 height 24
click at [1008, 37] on button "AutoTab" at bounding box center [1003, 39] width 74 height 24
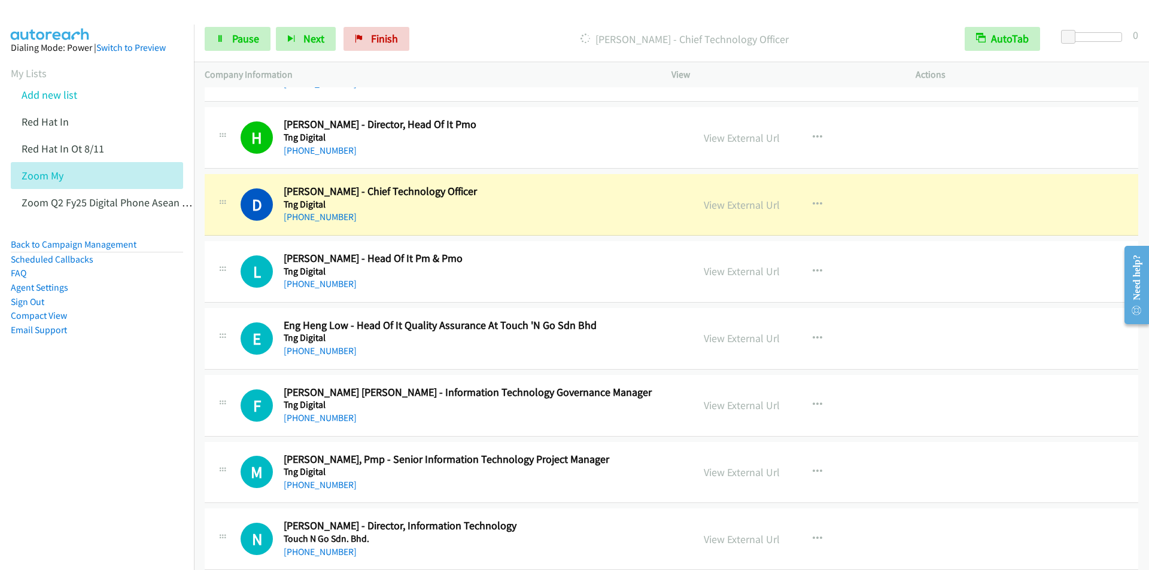
scroll to position [10414, 0]
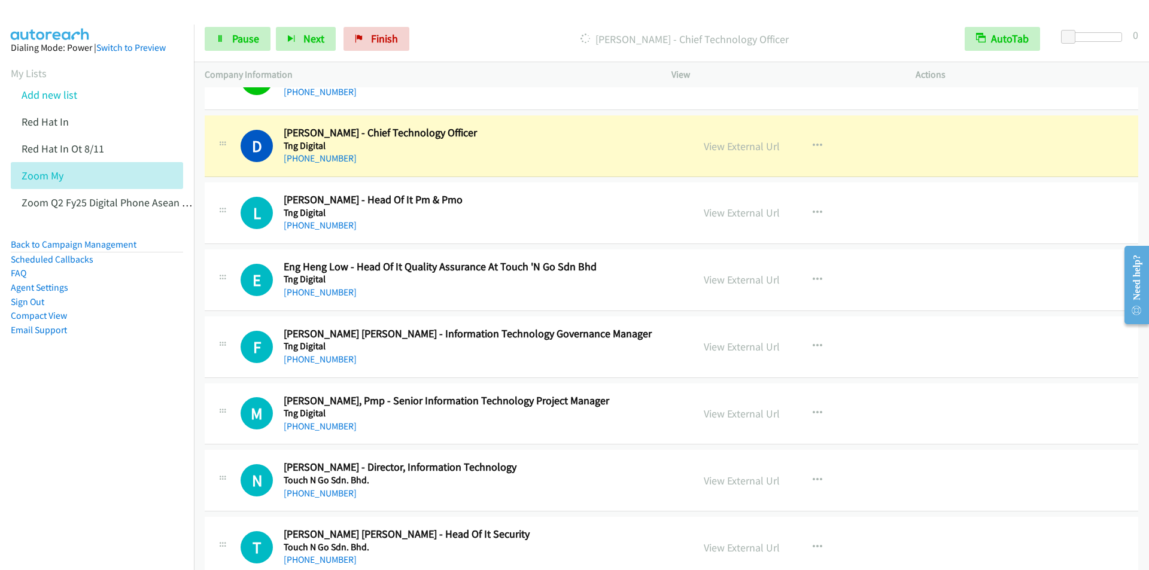
click at [461, 36] on p "Dialing Desmond Chin - Chief Technology Officer" at bounding box center [685, 39] width 518 height 16
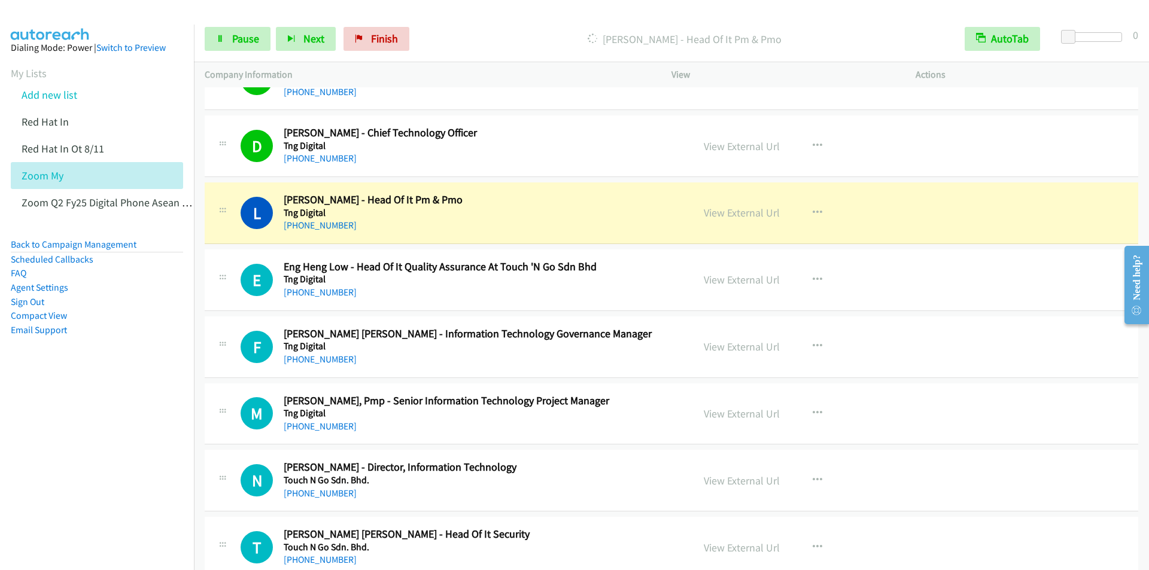
scroll to position [10473, 0]
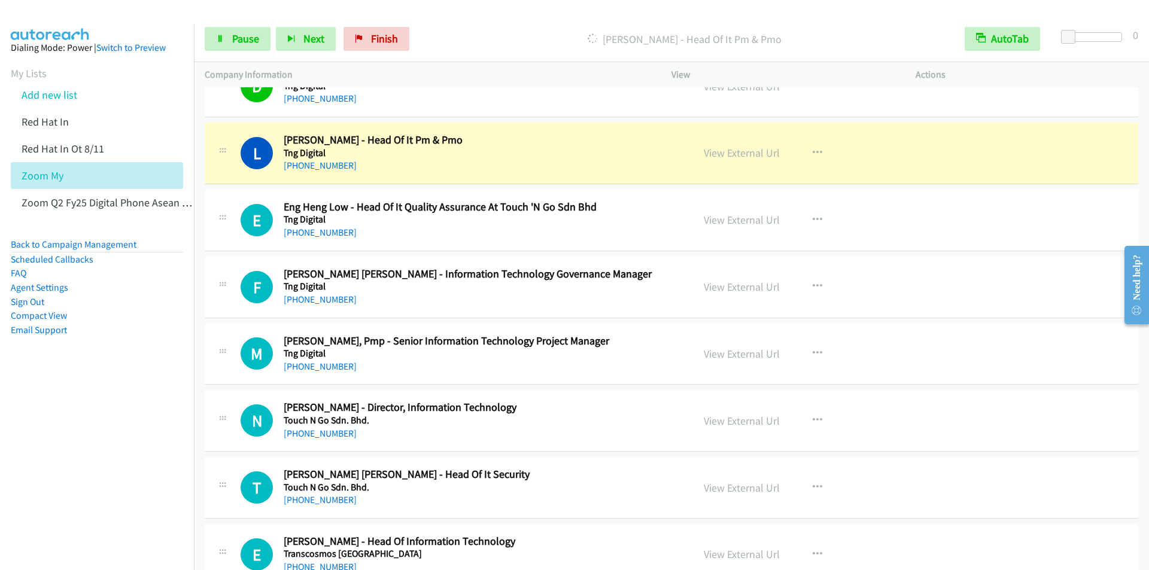
click at [488, 39] on p "Dialing Lih Ren Chang - Head Of It Pm & Pmo" at bounding box center [685, 39] width 518 height 16
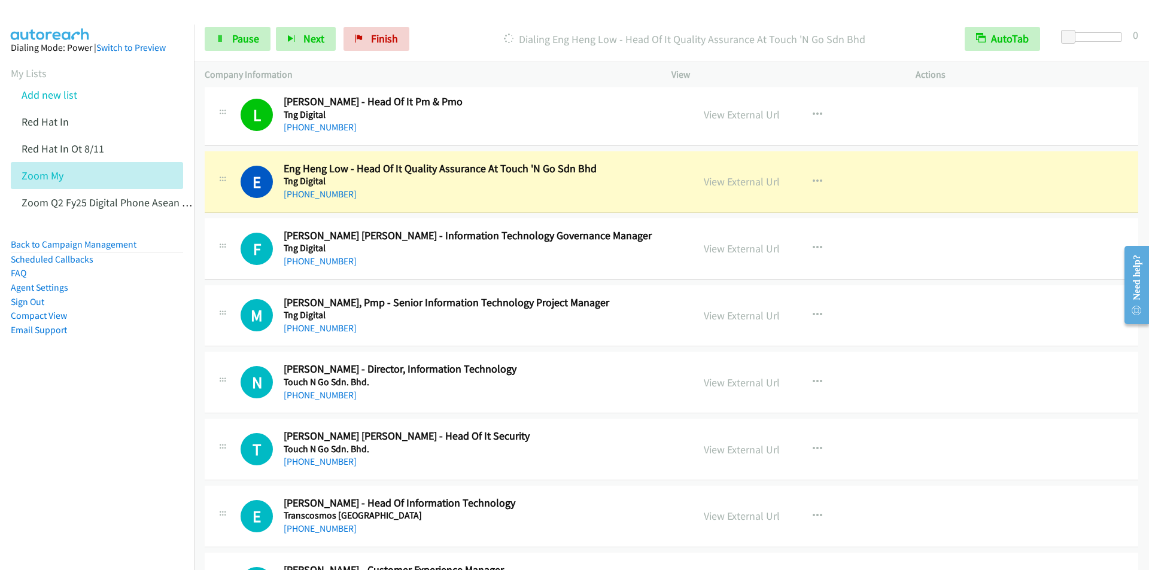
scroll to position [10533, 0]
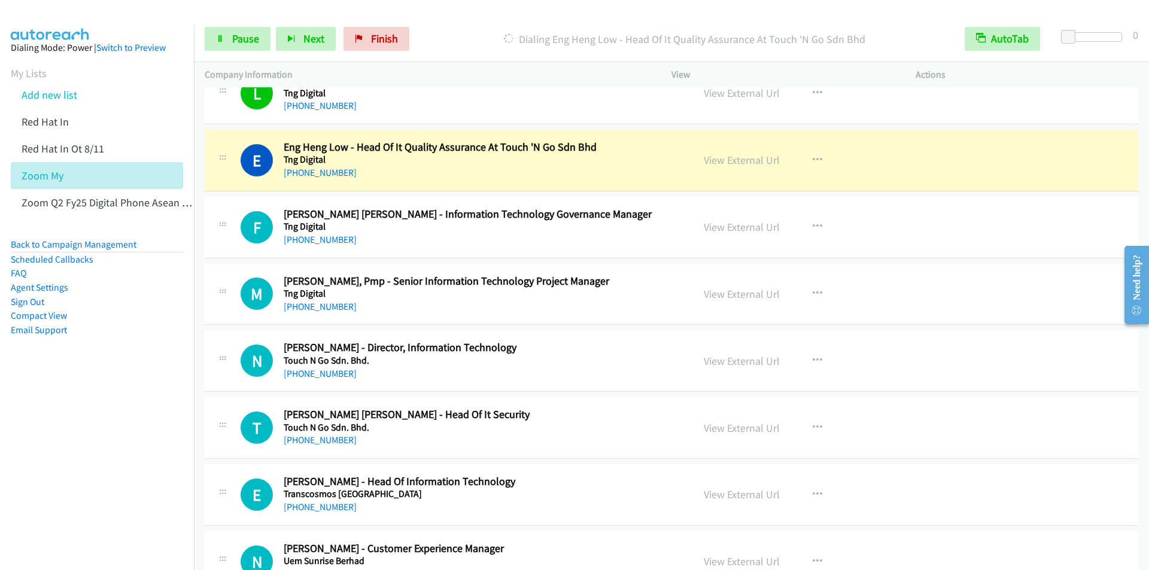
click at [473, 34] on p "Dialing Eng Heng Low - Head Of It Quality Assurance At Touch 'N Go Sdn Bhd" at bounding box center [685, 39] width 518 height 16
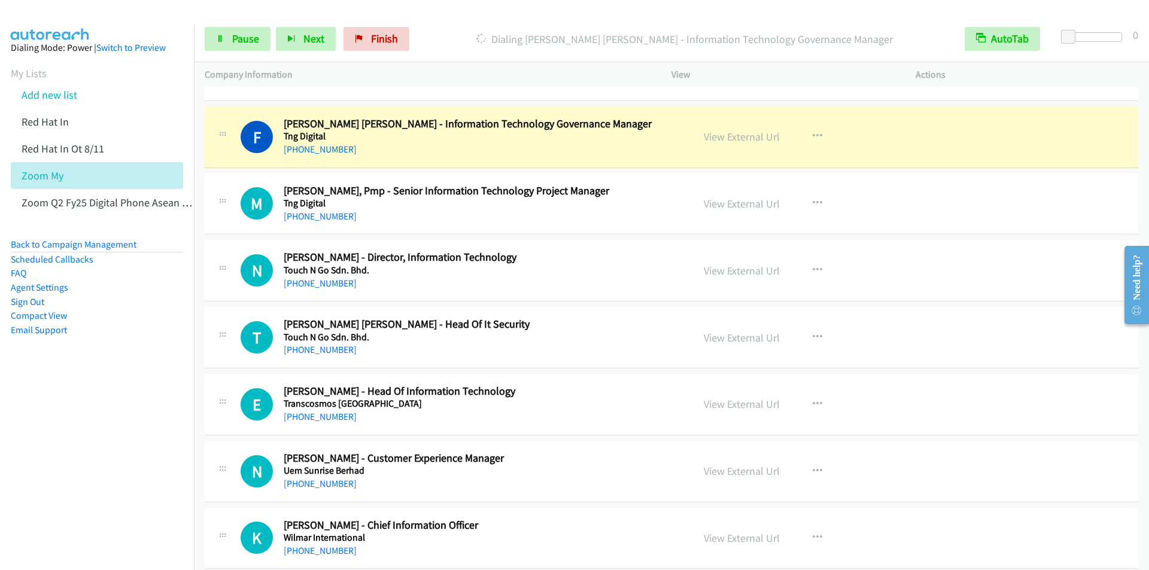
scroll to position [10640, 0]
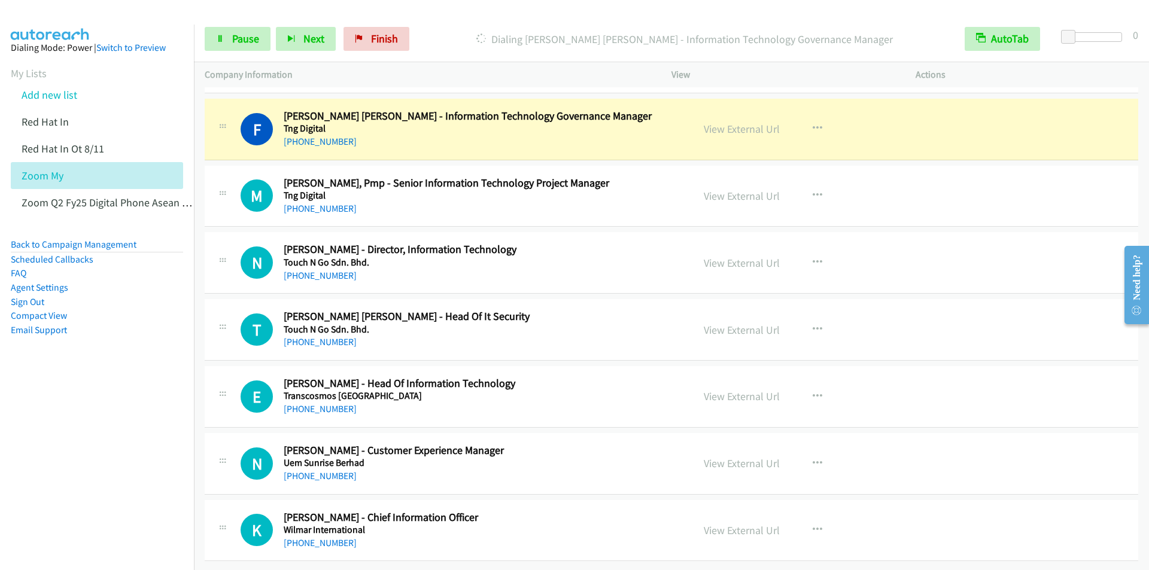
click at [466, 28] on div "Dialing Farrah Zenny Lyn Salihuddin - Information Technology Governance Manager" at bounding box center [684, 39] width 539 height 24
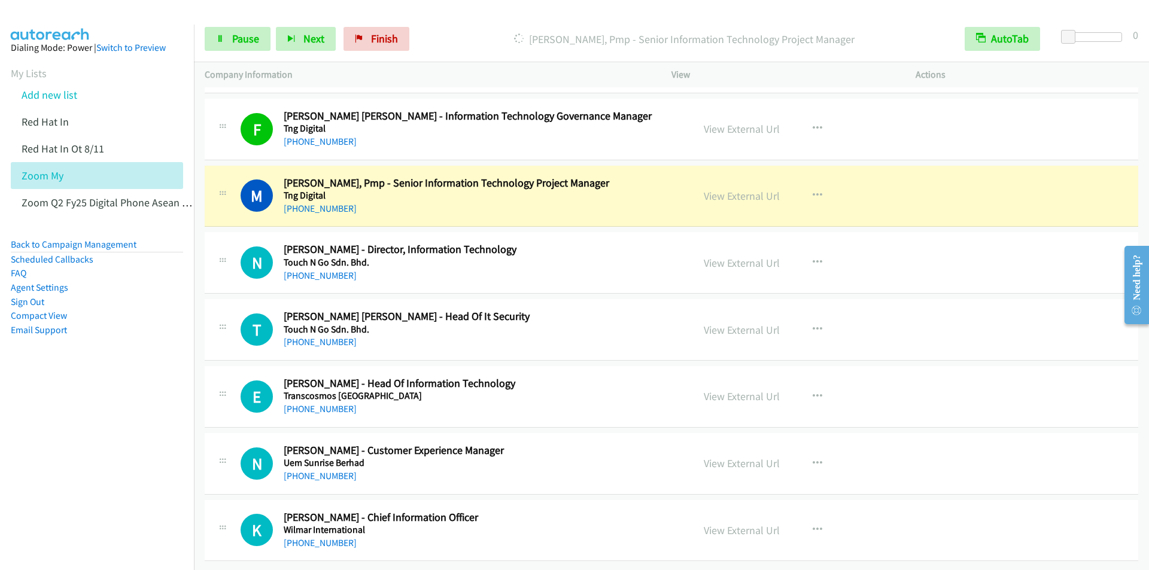
click at [451, 26] on div "Start Calls Pause Next Finish Dialing Mazdiana Makmor, Pmp - Senior Information…" at bounding box center [671, 39] width 955 height 46
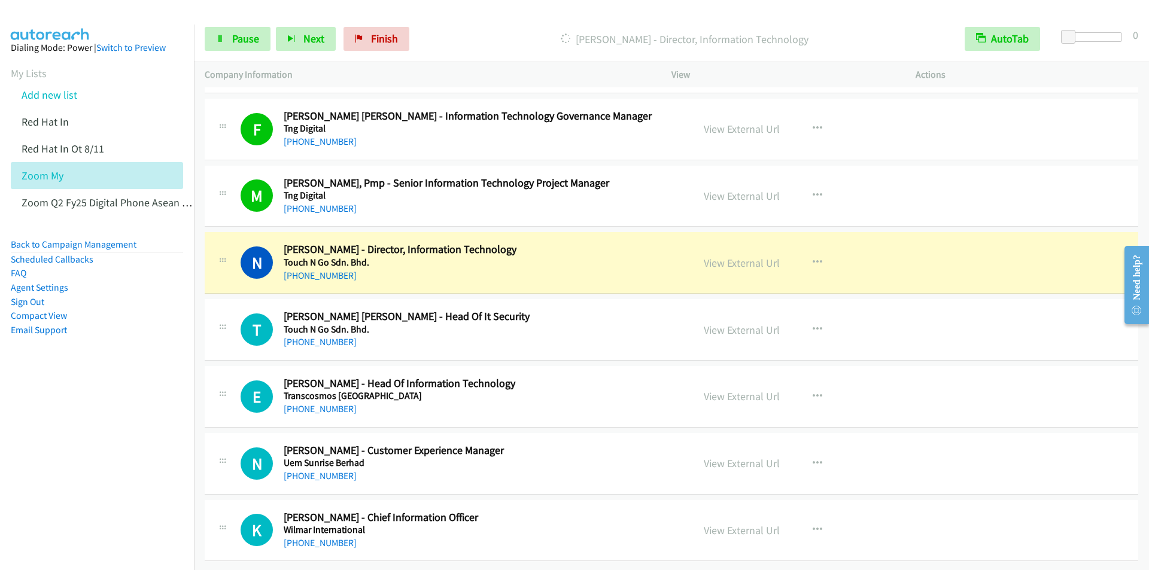
click at [456, 31] on p "Dialing Norhana Natenan - Director, Information Technology" at bounding box center [685, 39] width 518 height 16
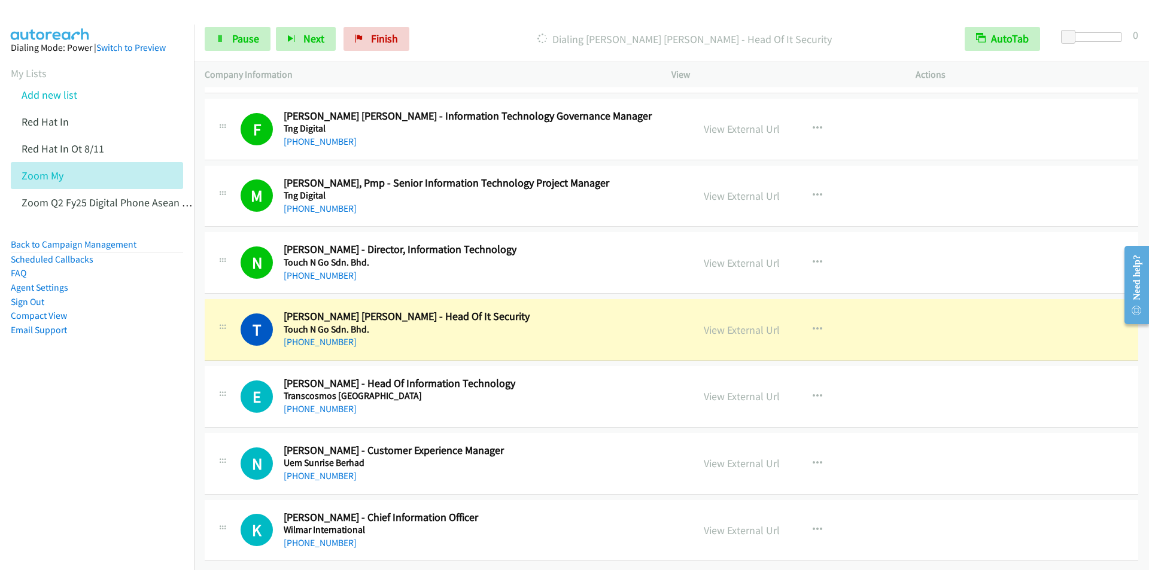
click at [469, 16] on div at bounding box center [569, 23] width 1138 height 46
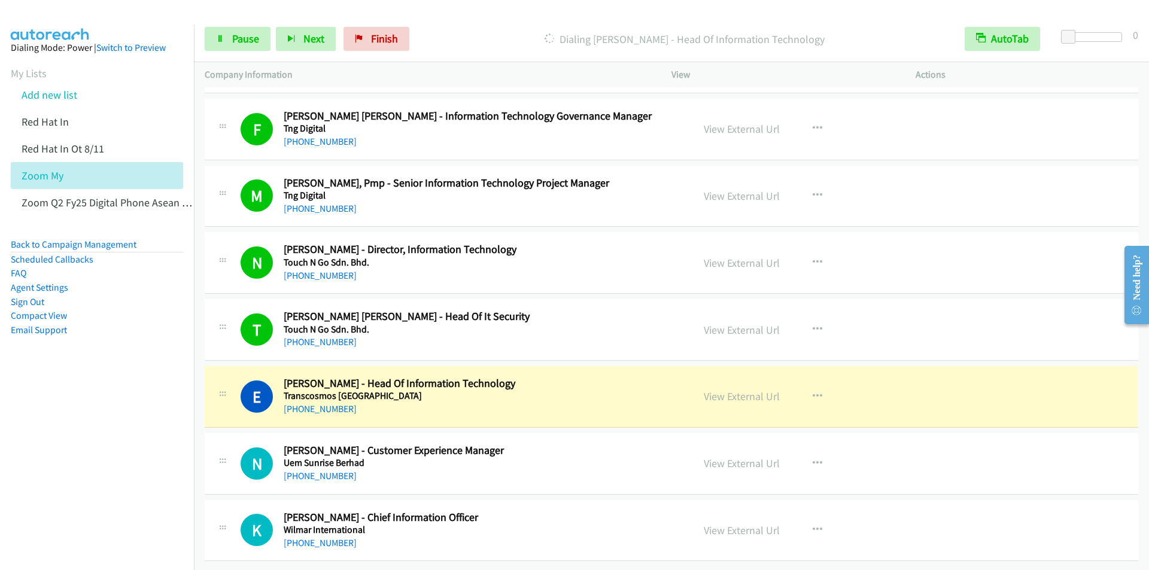
click at [455, 26] on div "Start Calls Pause Next Finish Dialing Eric Chee - Head Of Information Technolog…" at bounding box center [671, 39] width 955 height 46
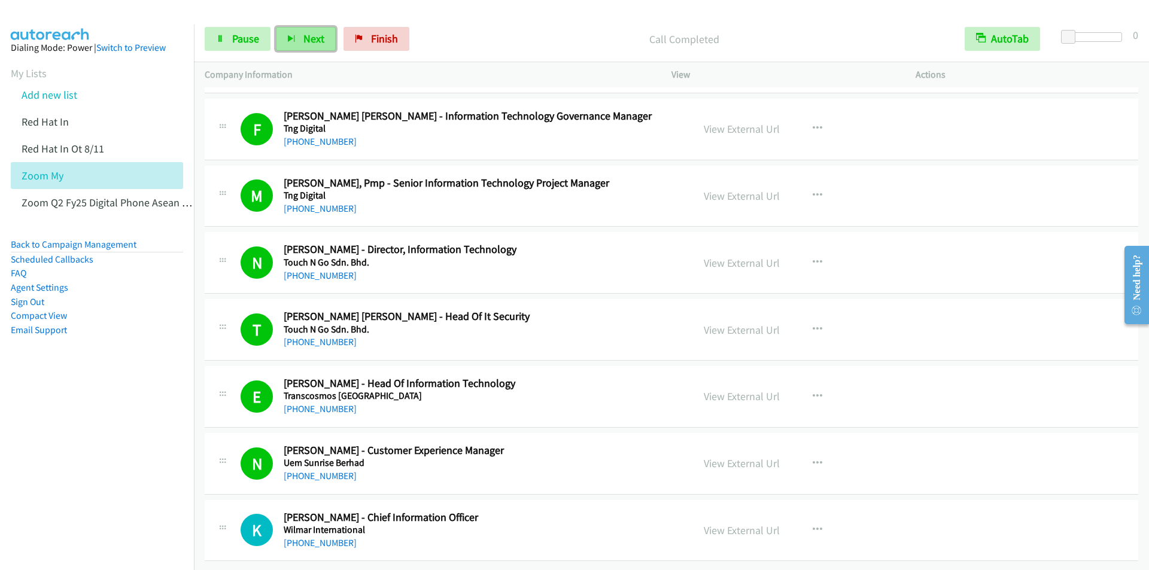
click at [312, 42] on span "Next" at bounding box center [313, 39] width 21 height 14
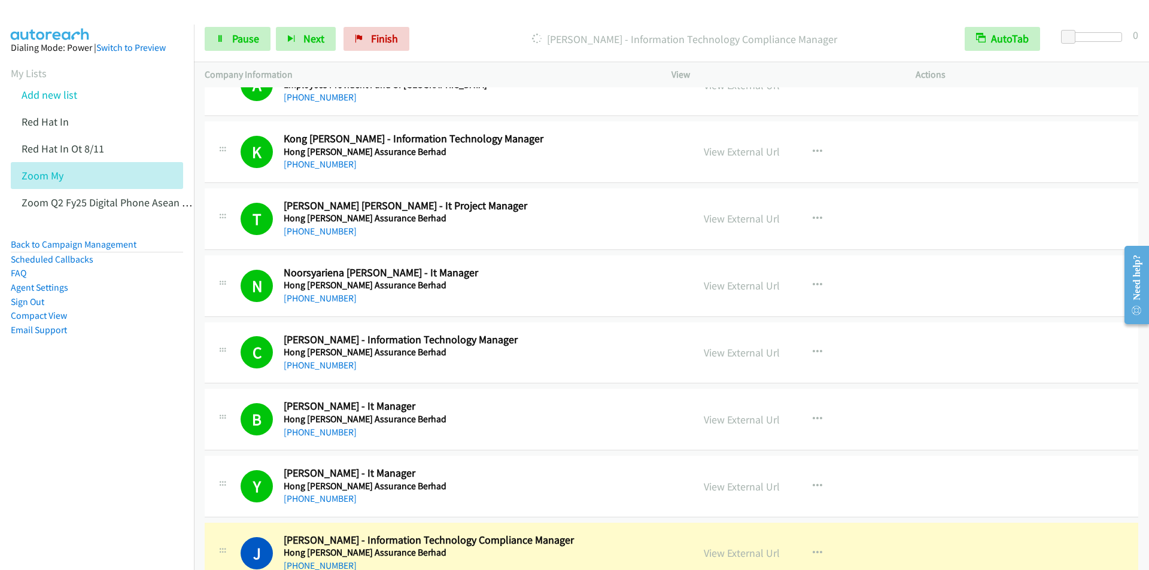
scroll to position [3399, 0]
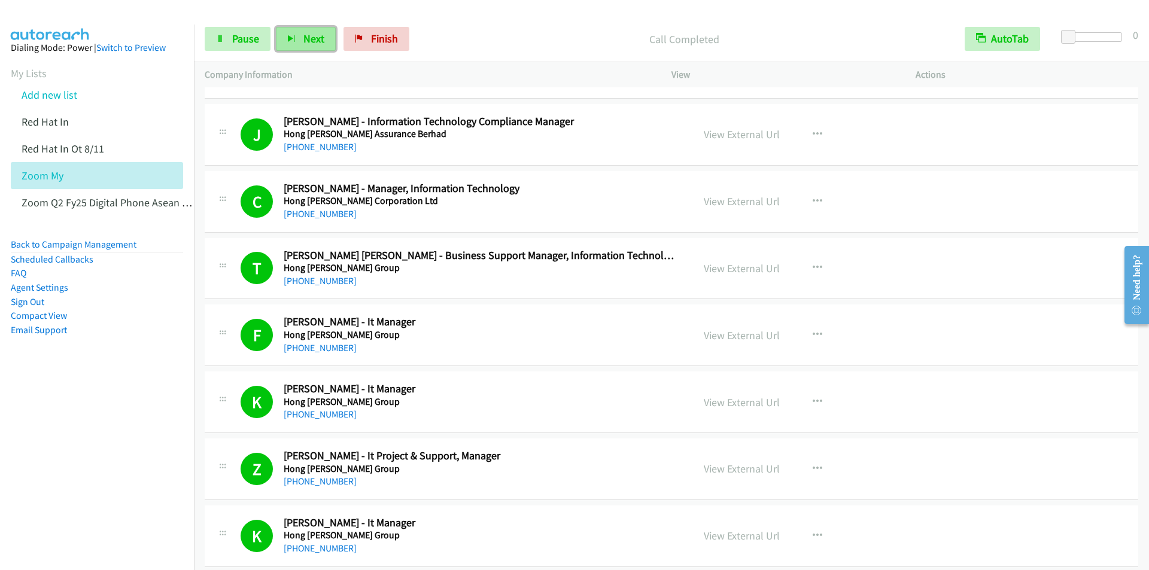
click at [309, 39] on span "Next" at bounding box center [313, 39] width 21 height 14
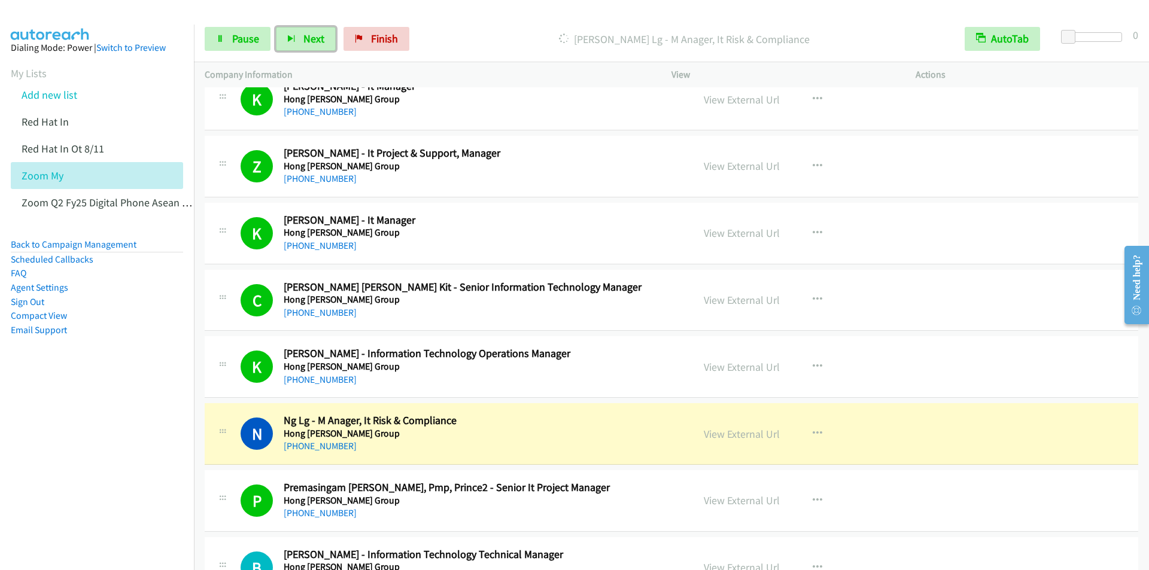
scroll to position [3818, 0]
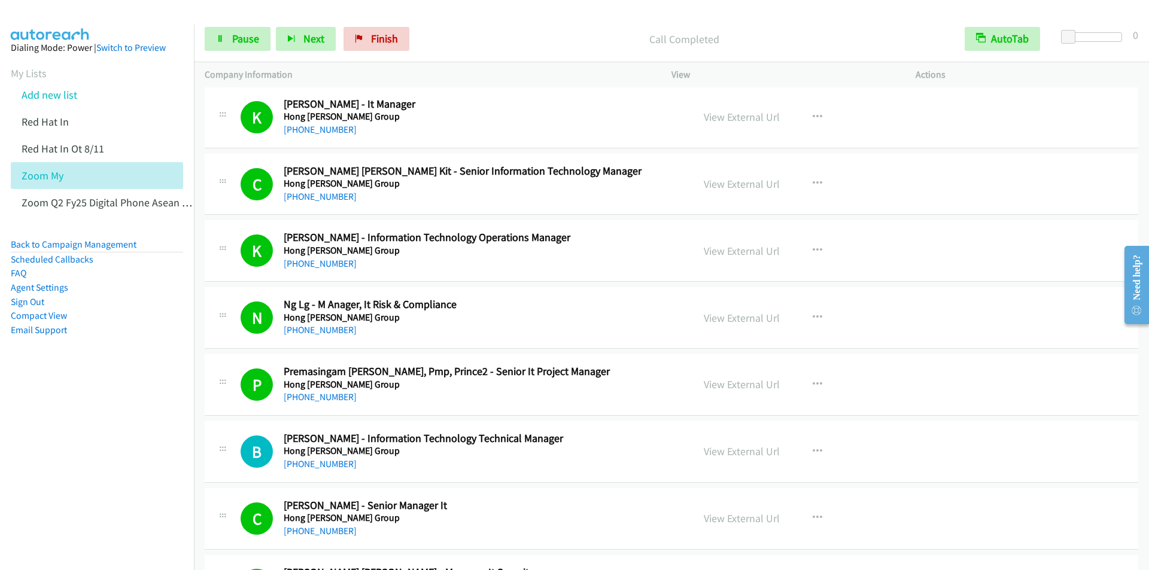
click at [508, 22] on div "Start Calls Pause Next Finish Call Completed AutoTab AutoTab 0" at bounding box center [671, 39] width 955 height 46
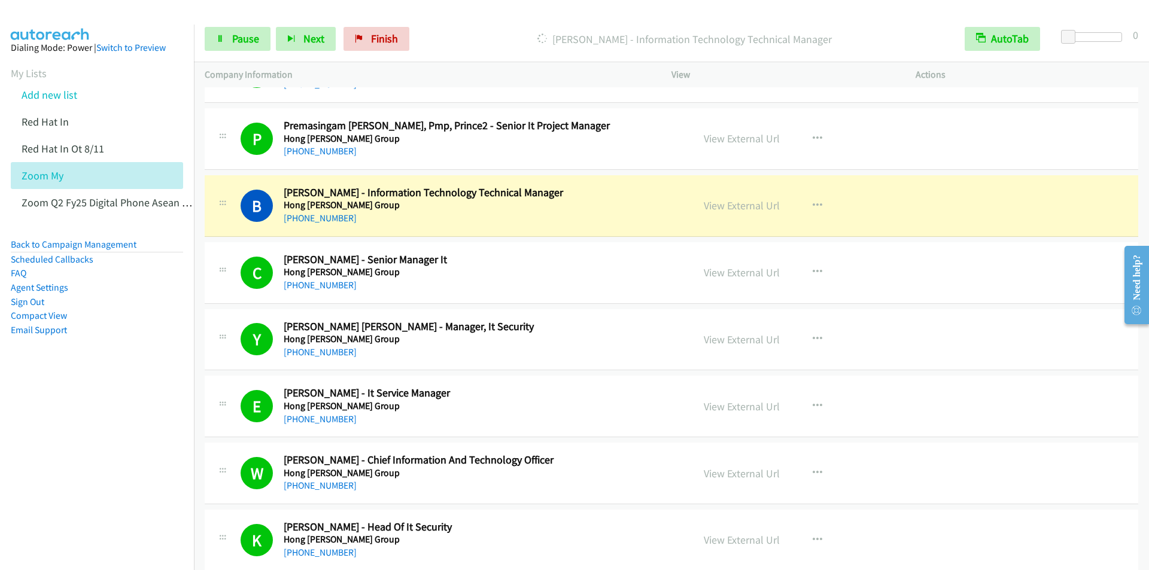
scroll to position [4117, 0]
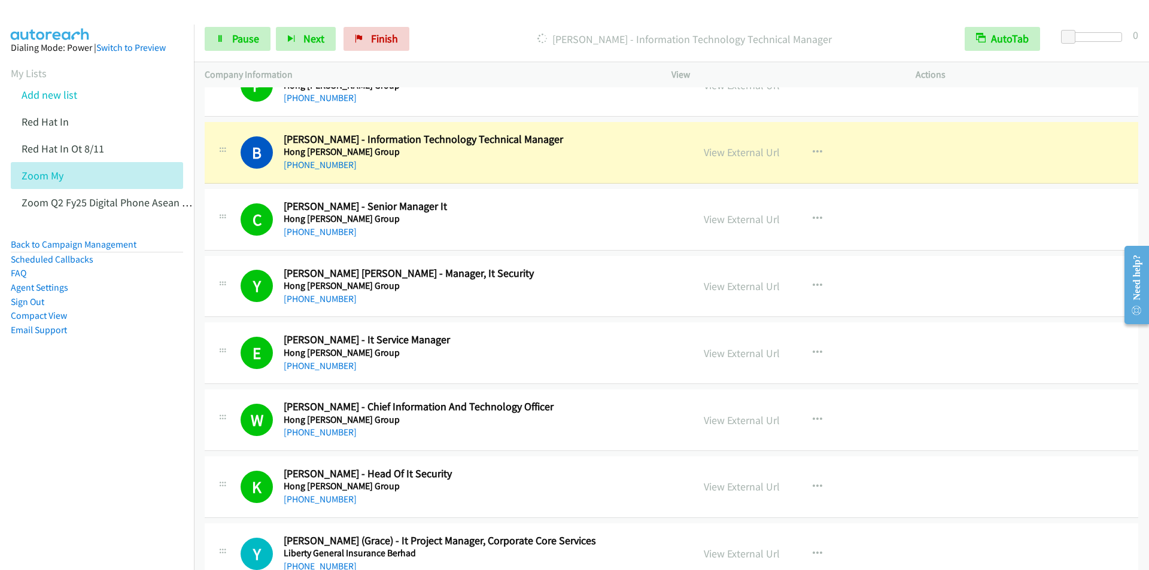
click at [472, 25] on div "Start Calls Pause Next Finish Dialing Bernard Ng - Information Technology Techn…" at bounding box center [671, 39] width 955 height 46
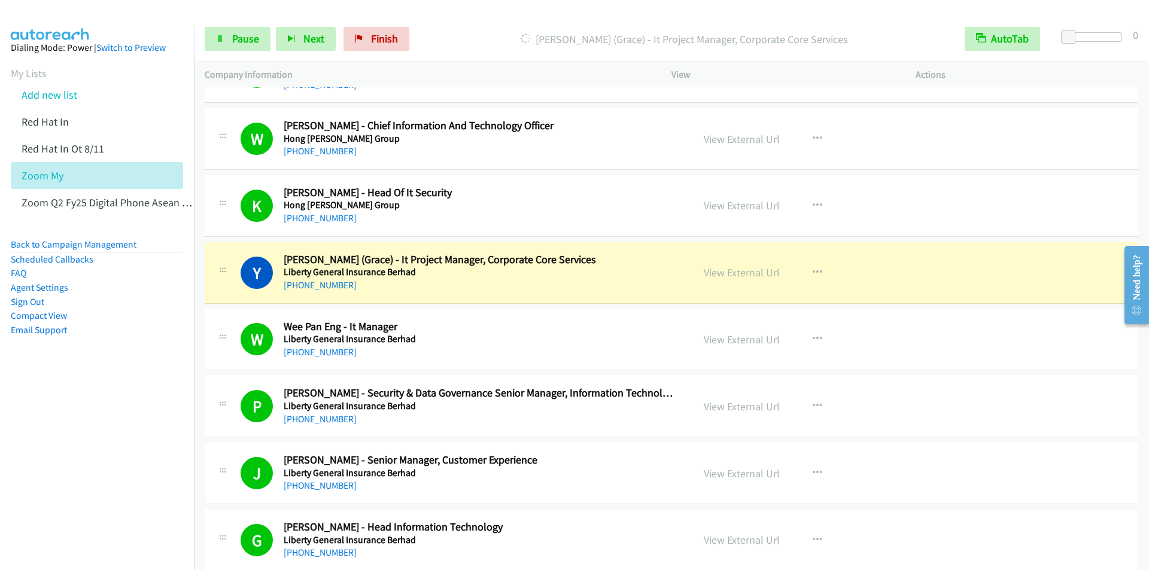
scroll to position [4476, 0]
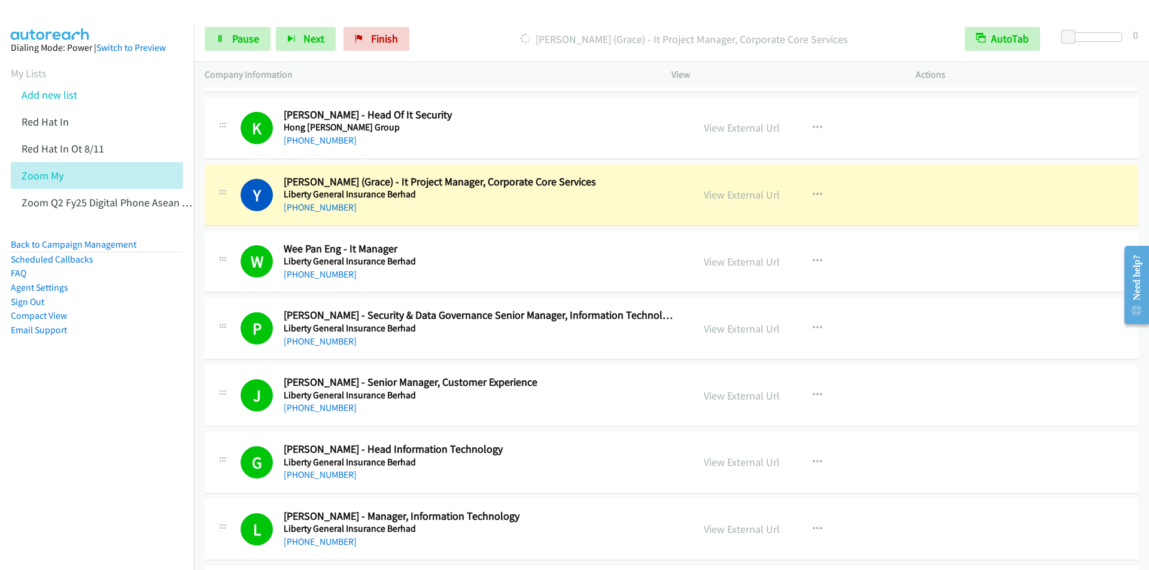
click at [470, 16] on main "Start Calls Pause Next Finish Dialing Yu Pawg (Grace) - It Project Manager, Cor…" at bounding box center [574, 28] width 1149 height 57
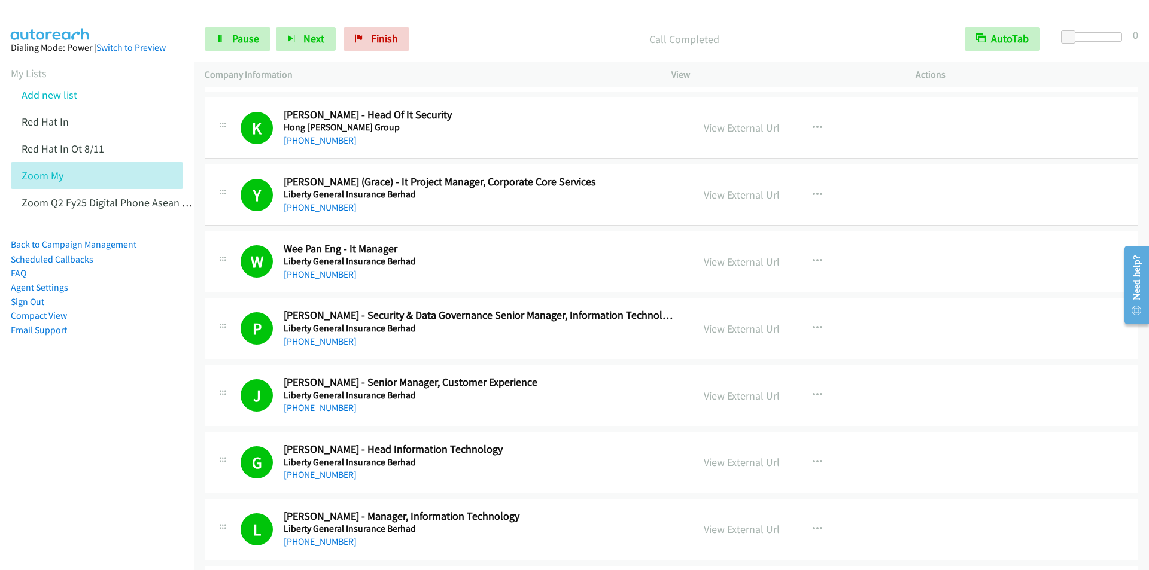
click at [536, 17] on div "Start Calls Pause Next Finish Call Completed AutoTab AutoTab 0" at bounding box center [671, 39] width 955 height 46
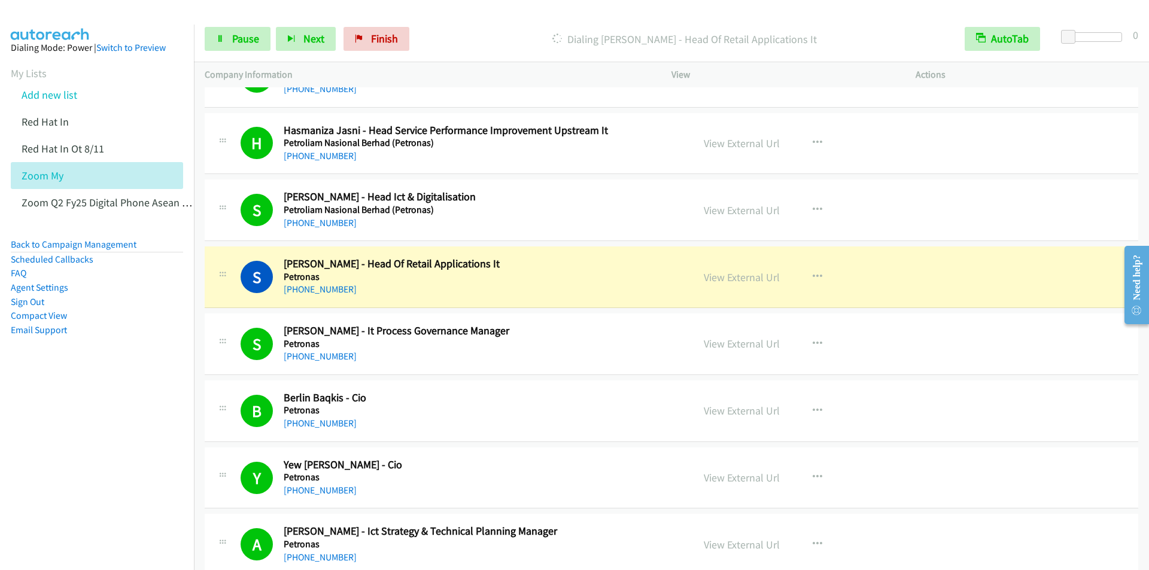
scroll to position [6870, 0]
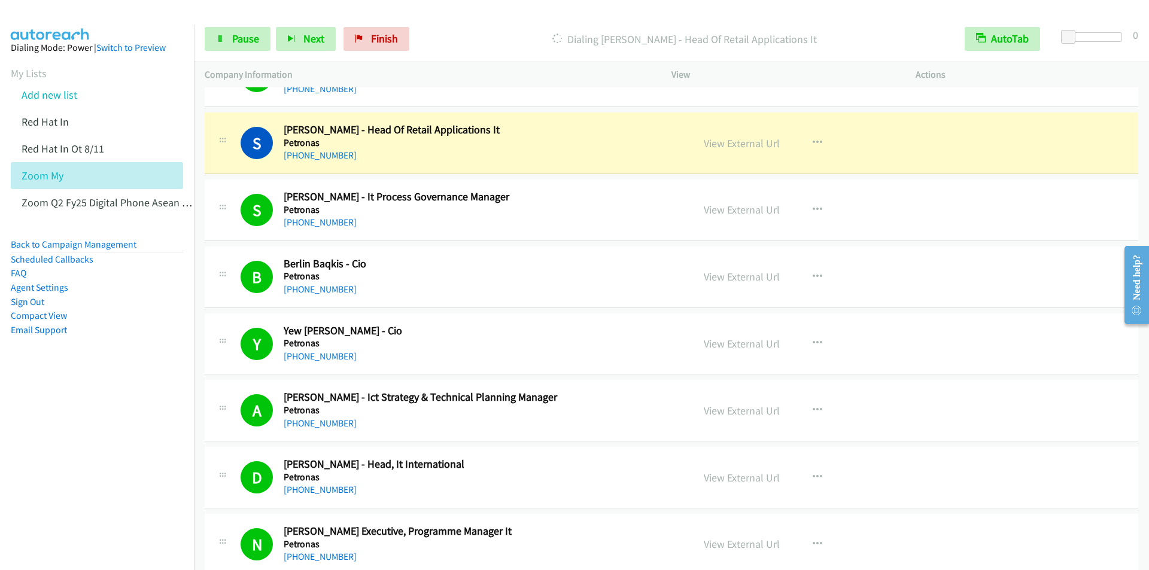
click at [520, 25] on div "Start Calls Pause Next Finish Dialing Shawn Benedict - Head Of Retail Applicati…" at bounding box center [671, 39] width 955 height 46
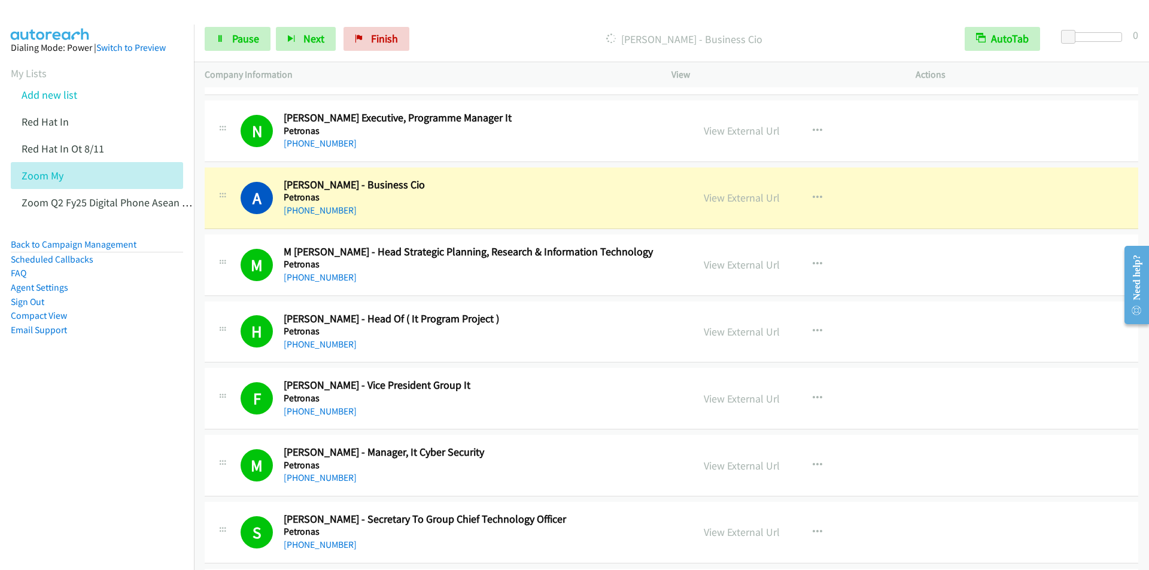
scroll to position [7289, 0]
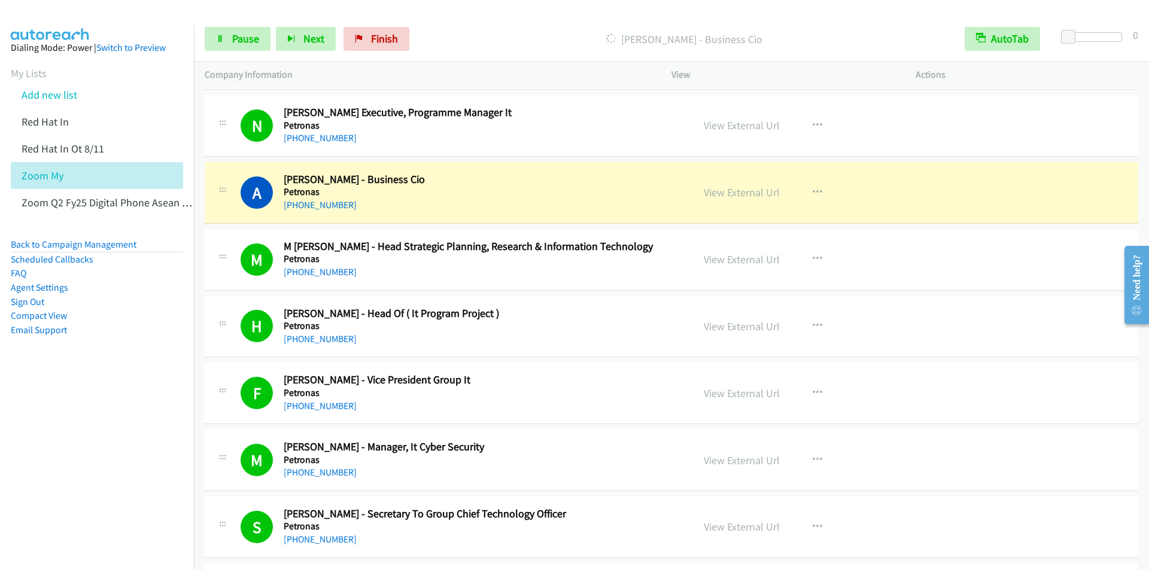
click at [494, 30] on div "Dialing Azlishah Azizan - Business Cio" at bounding box center [684, 39] width 539 height 24
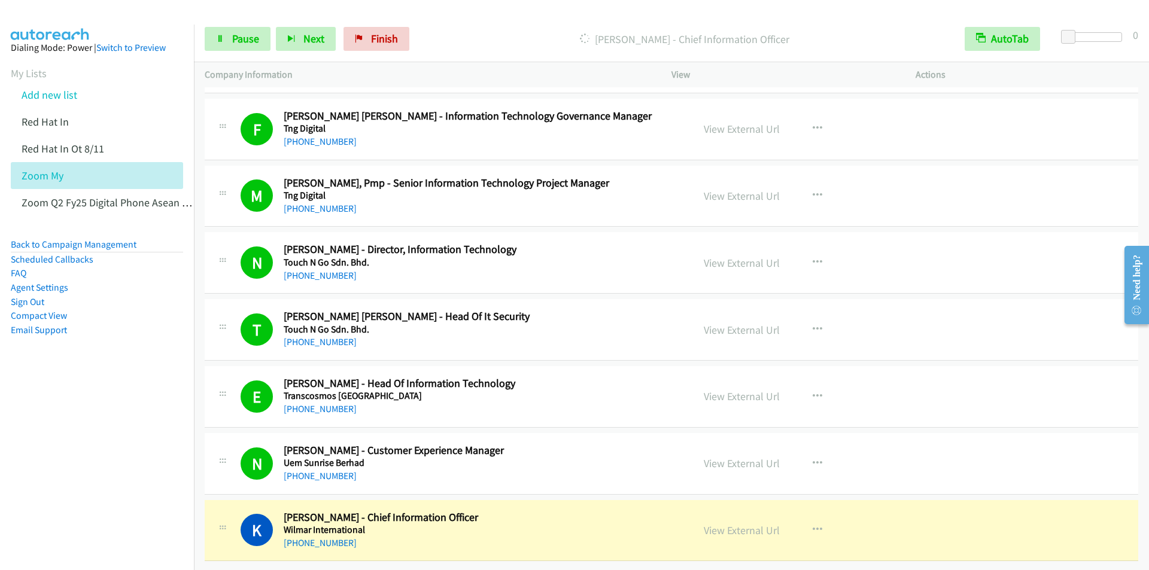
scroll to position [10640, 0]
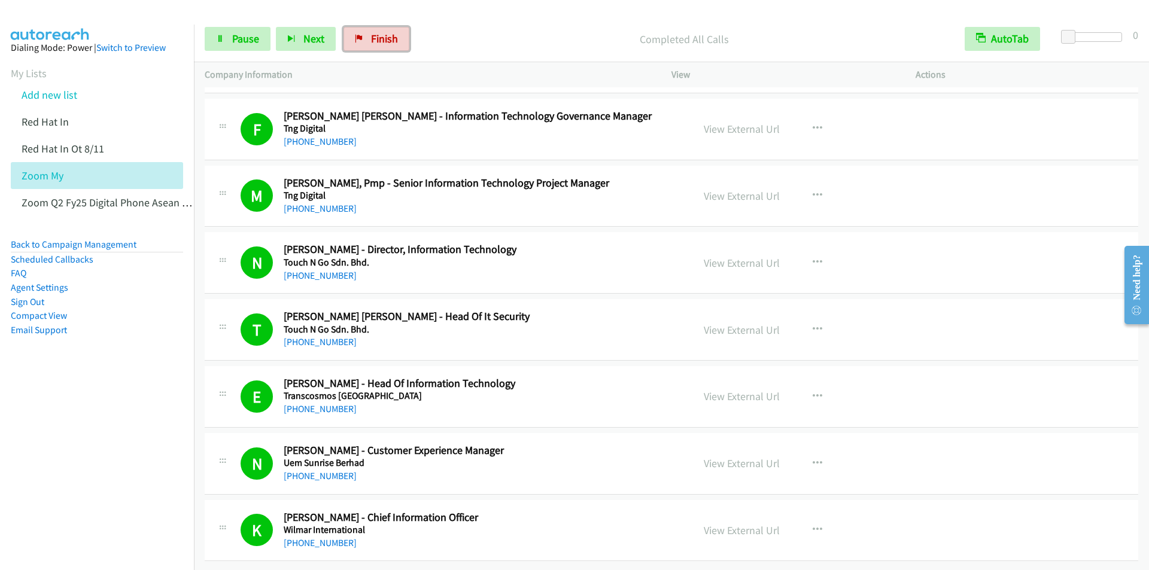
drag, startPoint x: 384, startPoint y: 46, endPoint x: 628, endPoint y: 68, distance: 245.8
click at [384, 46] on link "Finish" at bounding box center [377, 39] width 66 height 24
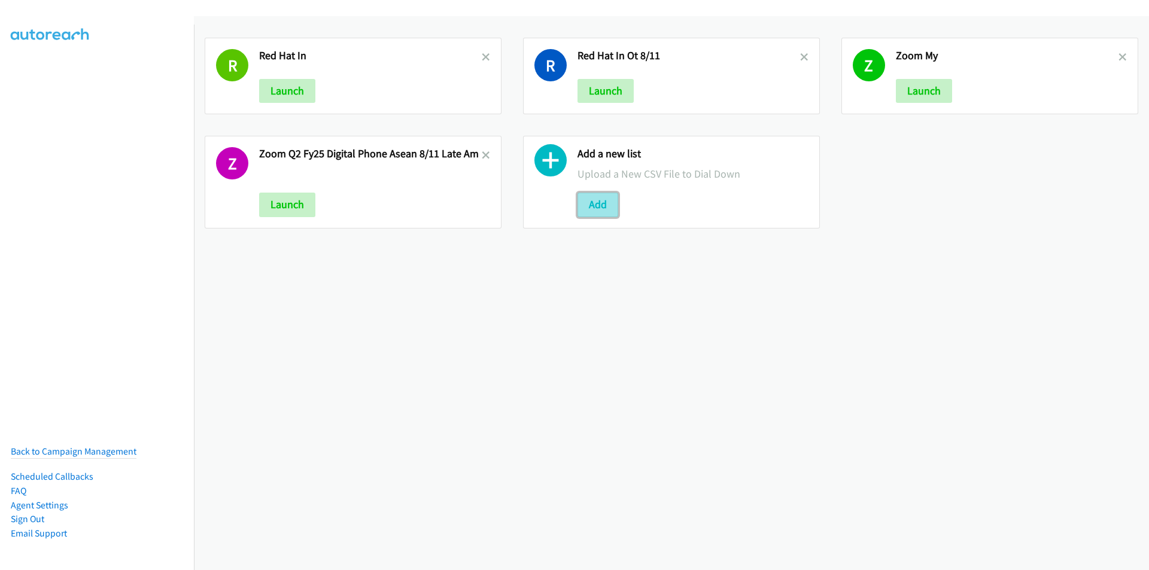
click at [595, 204] on button "Add" at bounding box center [598, 205] width 41 height 24
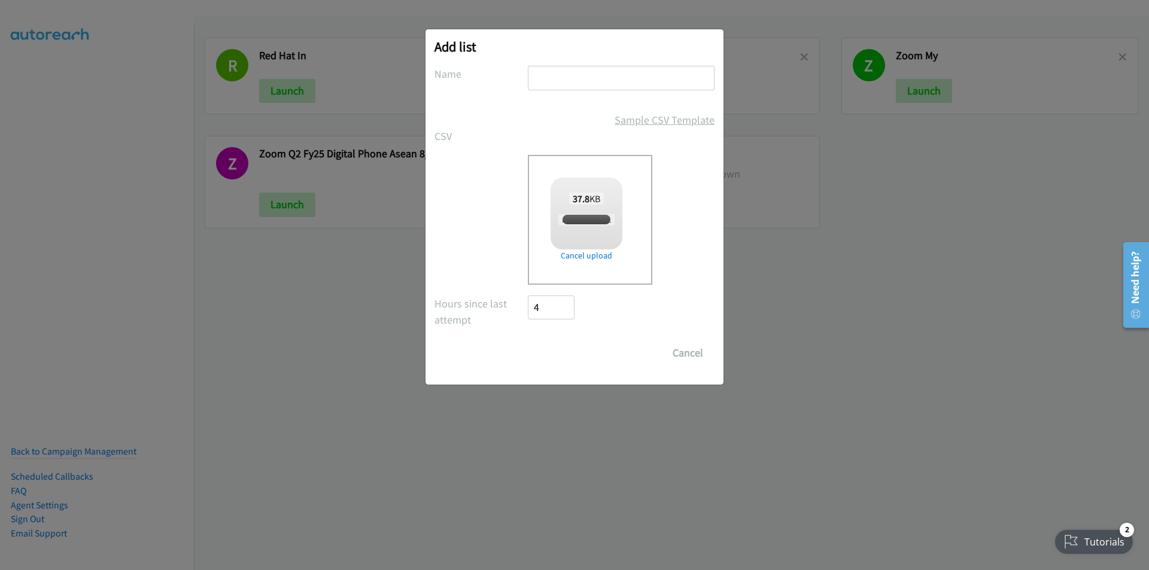
checkbox input "true"
click at [637, 78] on input "text" at bounding box center [621, 78] width 187 height 25
type input "Zoom SG"
click at [550, 358] on input "Save List" at bounding box center [559, 353] width 63 height 24
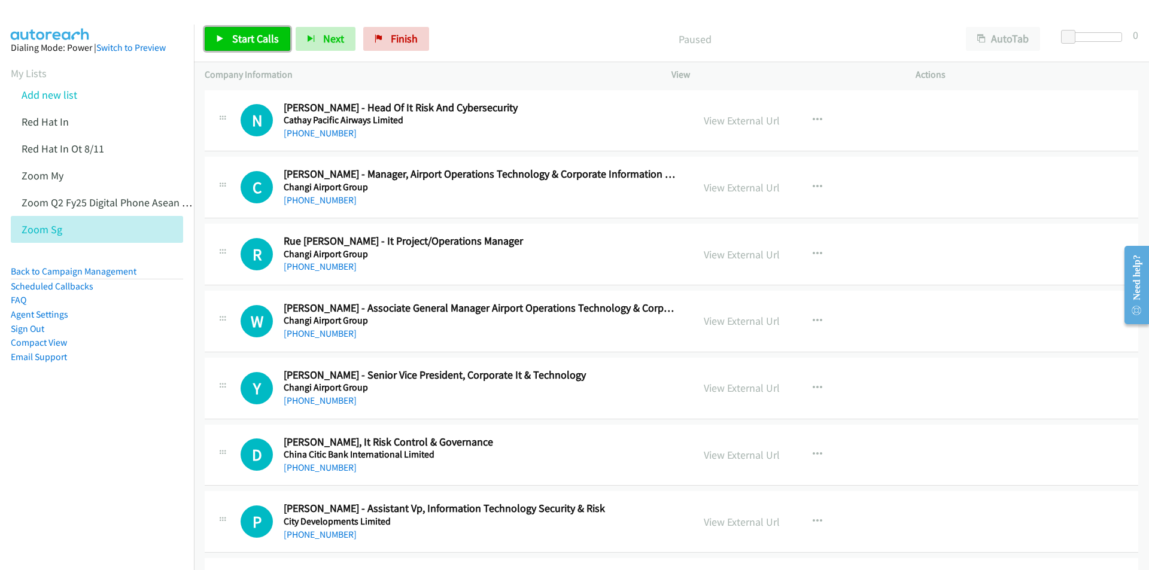
click at [241, 38] on span "Start Calls" at bounding box center [255, 39] width 47 height 14
click at [488, 20] on div "Start Calls Pause Next Finish Call Completed AutoTab AutoTab 0" at bounding box center [671, 39] width 955 height 46
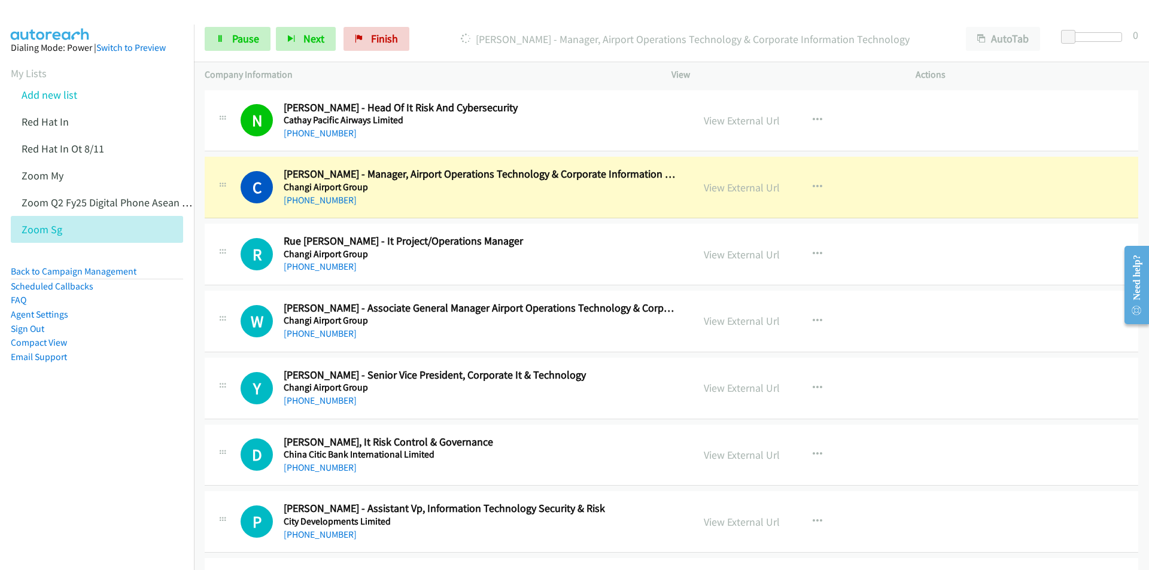
click at [666, 10] on div at bounding box center [569, 23] width 1138 height 46
click at [1023, 39] on button "AutoTab" at bounding box center [1003, 39] width 74 height 24
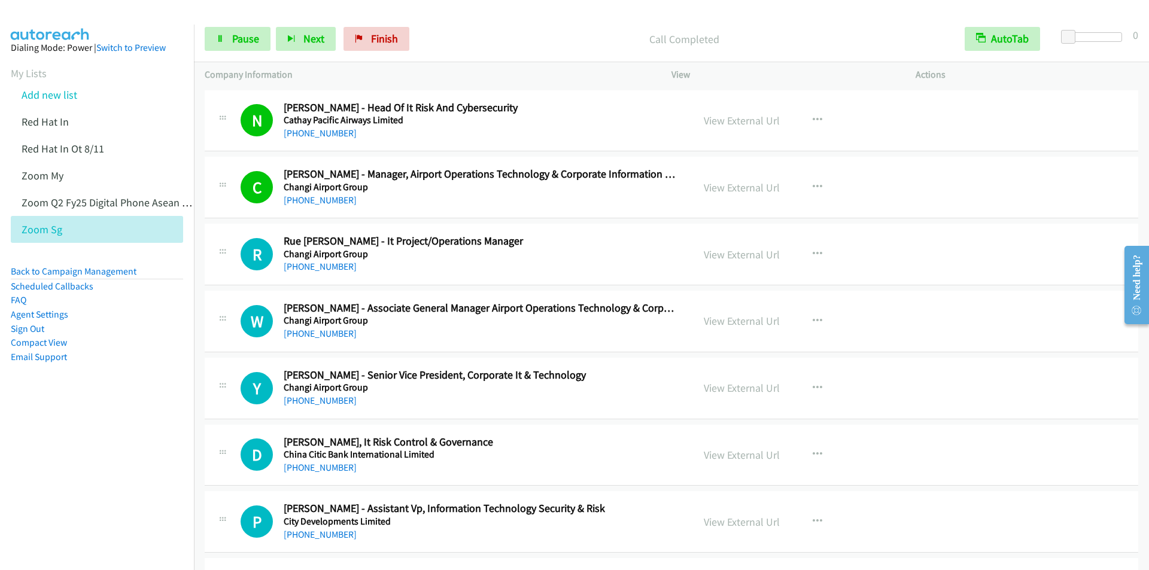
click at [551, 16] on main "Start Calls Pause Next Finish Call Completed AutoTab AutoTab 0 Company Informat…" at bounding box center [574, 28] width 1149 height 57
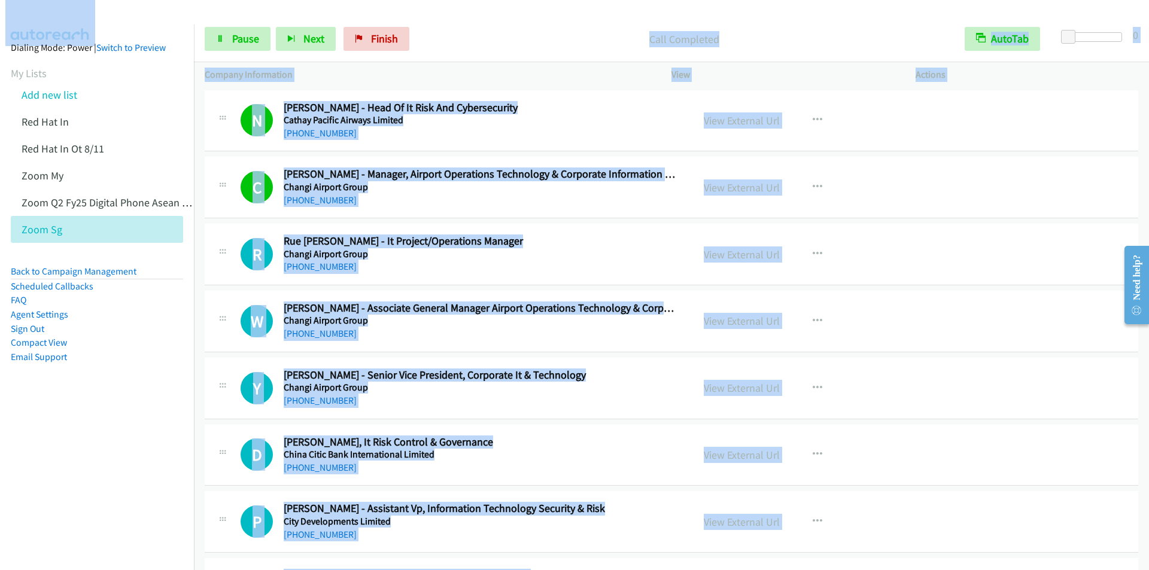
click at [552, 13] on div at bounding box center [569, 23] width 1138 height 46
click at [548, 14] on div at bounding box center [569, 23] width 1138 height 46
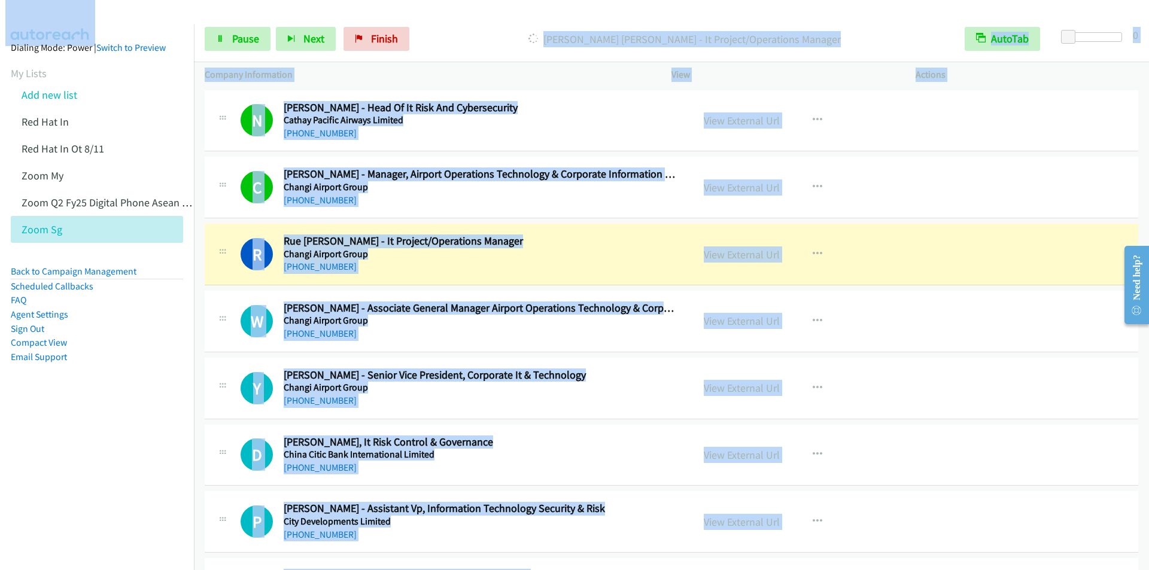
click at [548, 14] on div at bounding box center [569, 23] width 1138 height 46
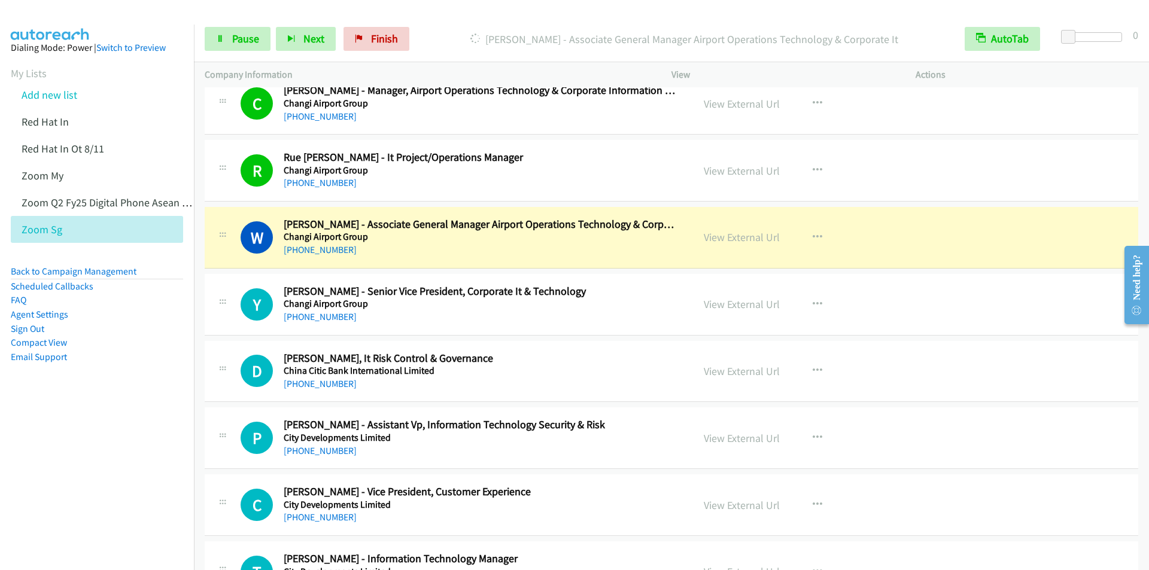
scroll to position [120, 0]
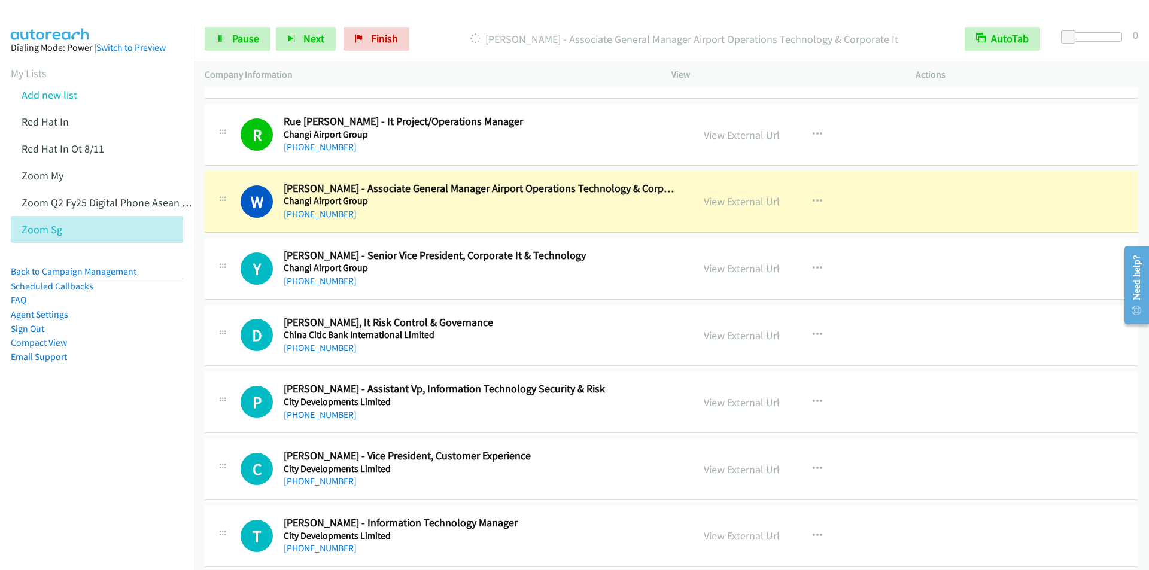
click at [487, 13] on div at bounding box center [569, 23] width 1138 height 46
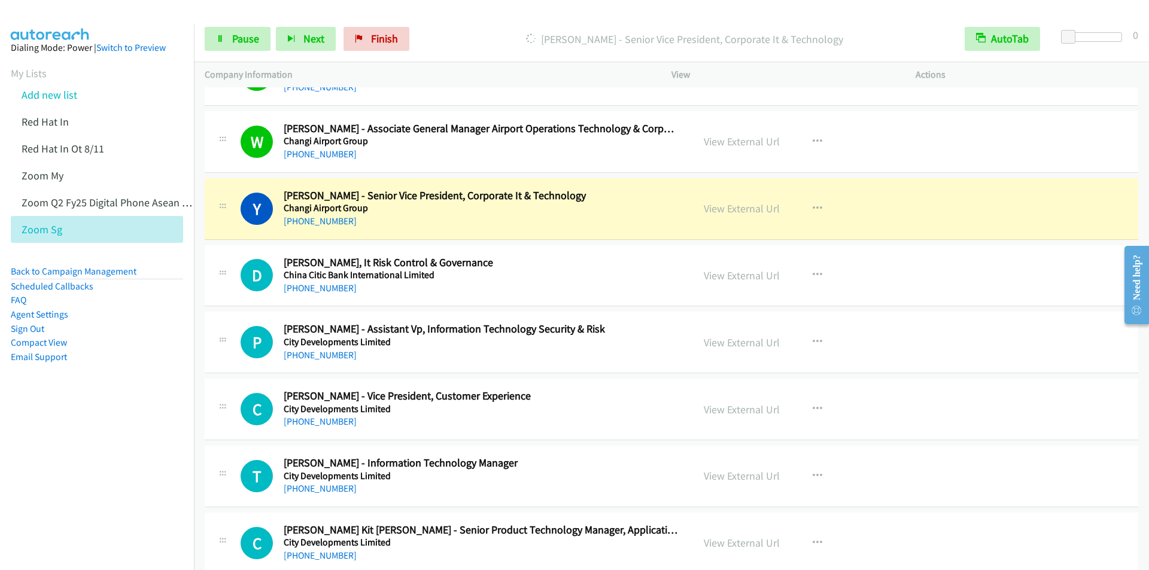
scroll to position [239, 0]
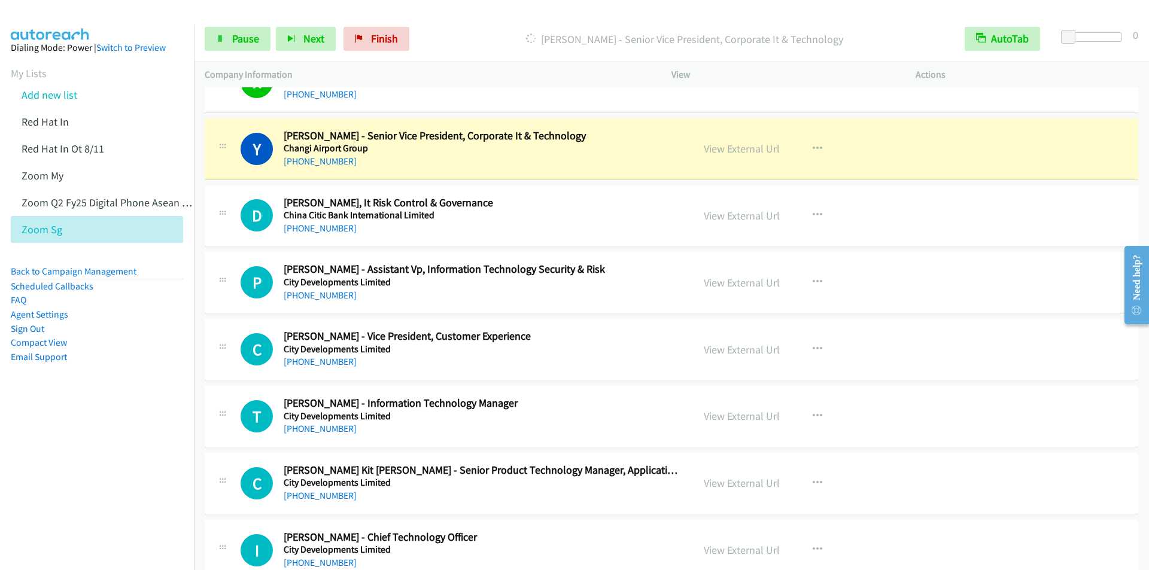
click at [470, 26] on div "Start Calls Pause Next Finish [PERSON_NAME] - Senior Vice President, Corporate …" at bounding box center [671, 39] width 955 height 46
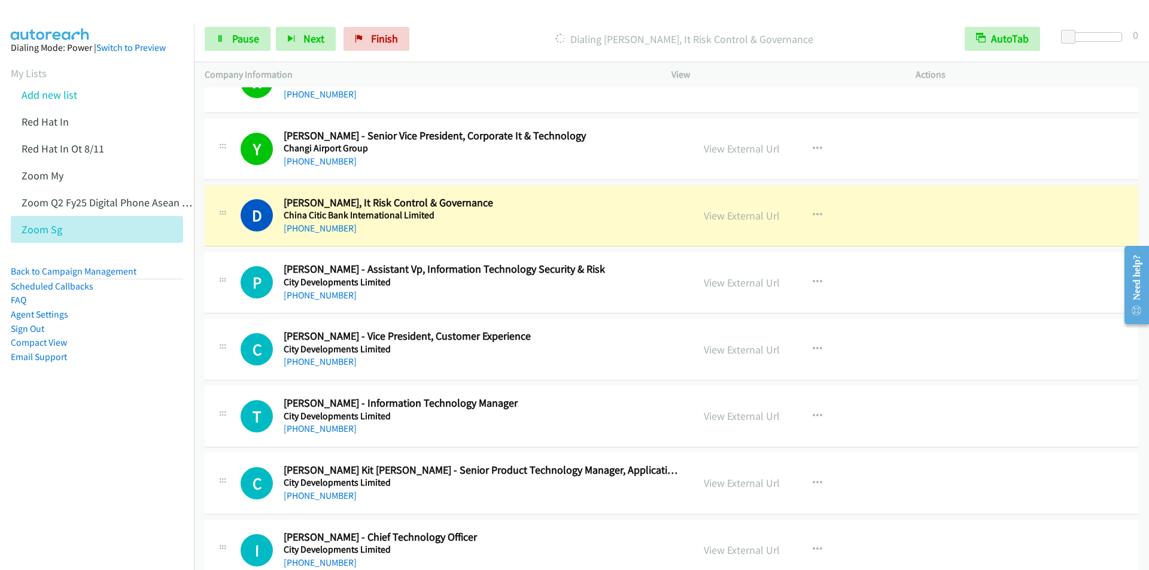
click at [484, 11] on div at bounding box center [569, 23] width 1138 height 46
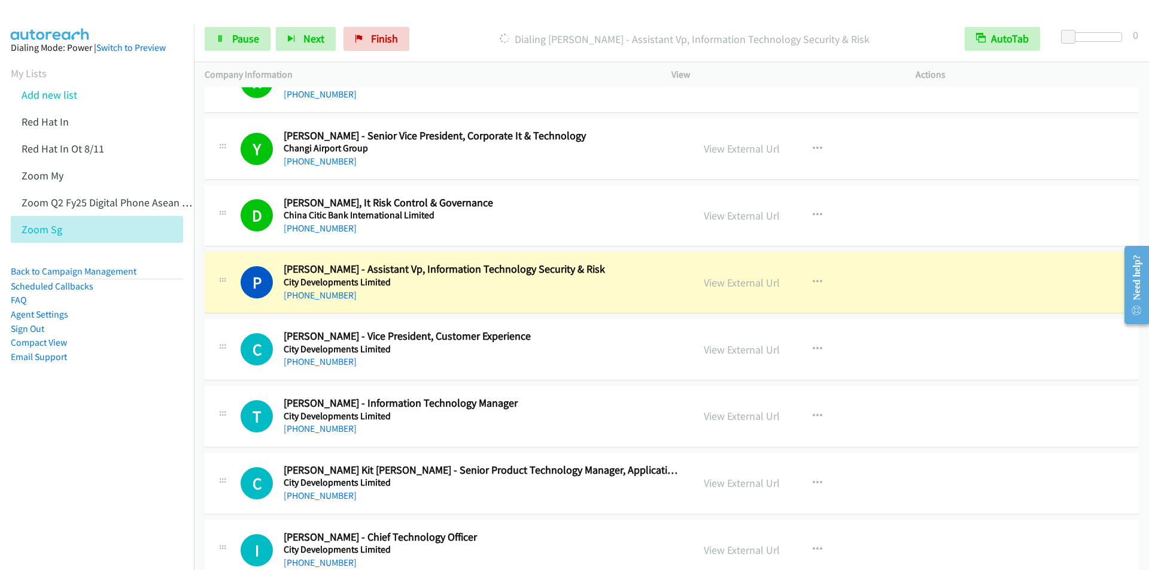
click at [491, 29] on div "Dialing [PERSON_NAME] - Assistant Vp, Information Technology Security & Risk" at bounding box center [684, 39] width 539 height 24
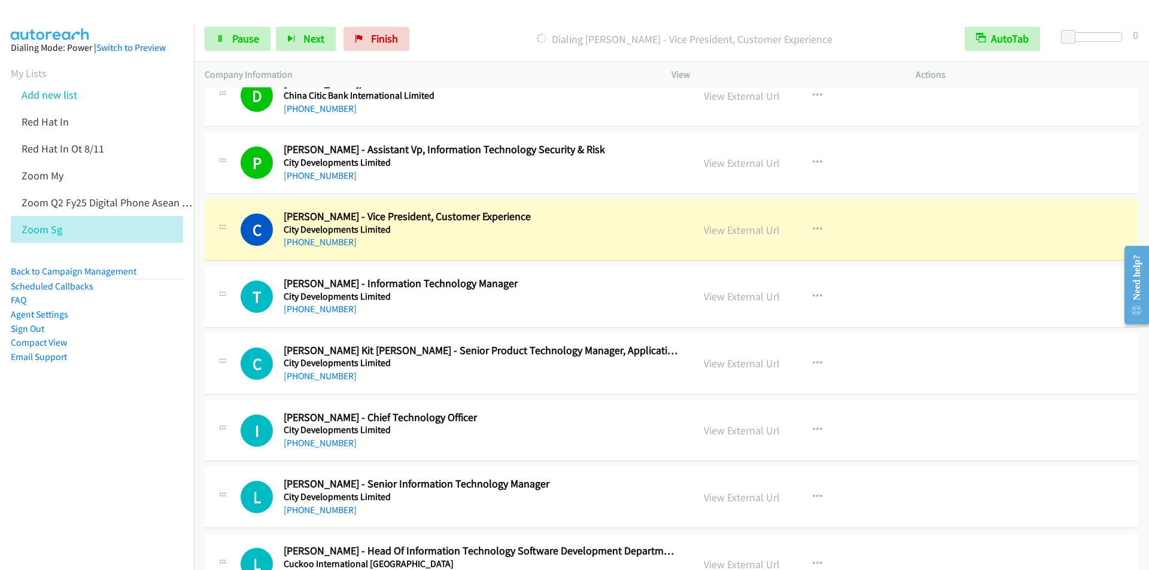
scroll to position [419, 0]
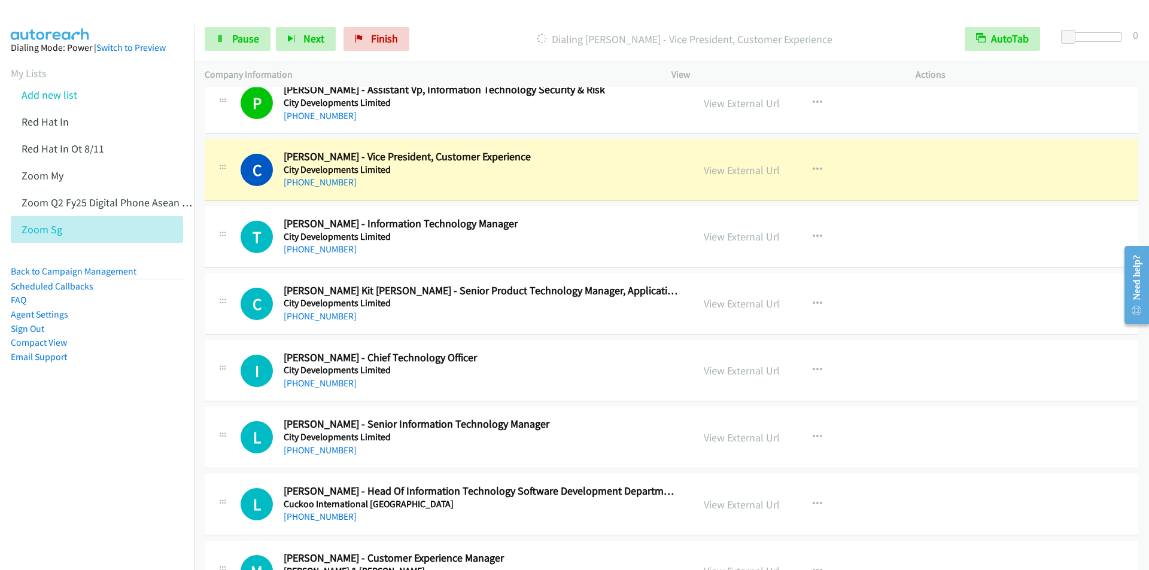
drag, startPoint x: 509, startPoint y: 26, endPoint x: 512, endPoint y: 20, distance: 7.0
click at [512, 23] on div "Start Calls Pause Next Finish [PERSON_NAME] - Vice President, Customer Experien…" at bounding box center [671, 39] width 955 height 46
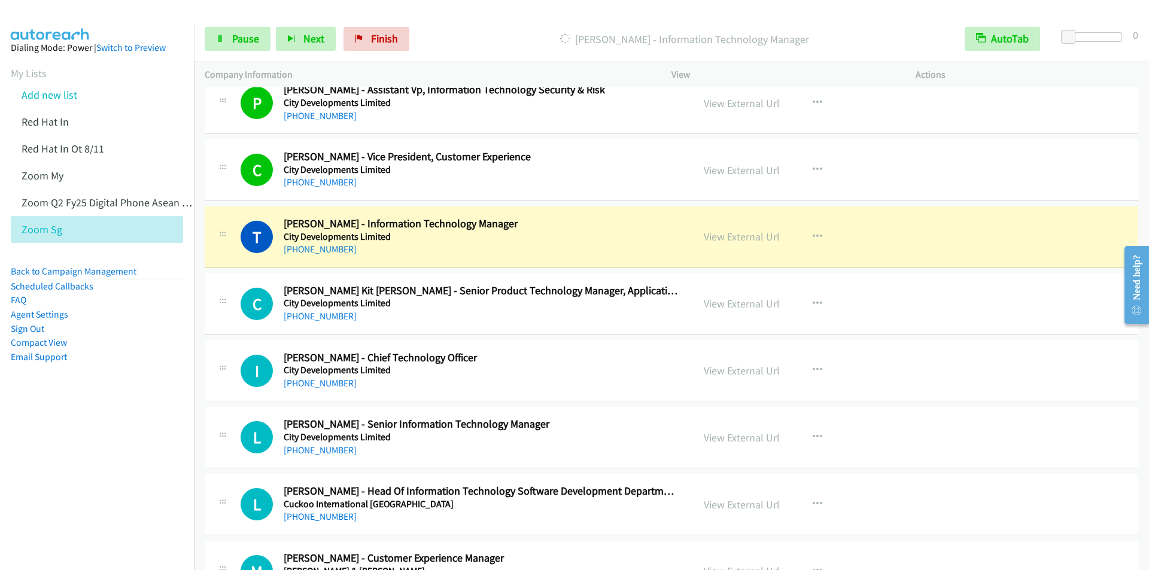
scroll to position [479, 0]
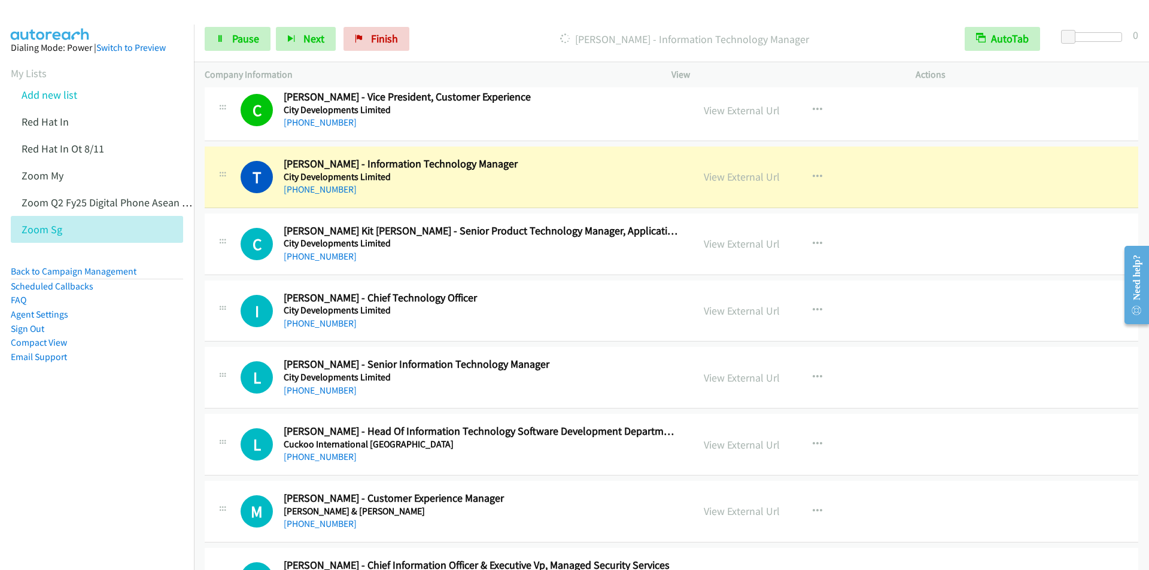
click at [492, 23] on div "Start Calls Pause Next Finish [PERSON_NAME] - Information Technology Manager Au…" at bounding box center [671, 39] width 955 height 46
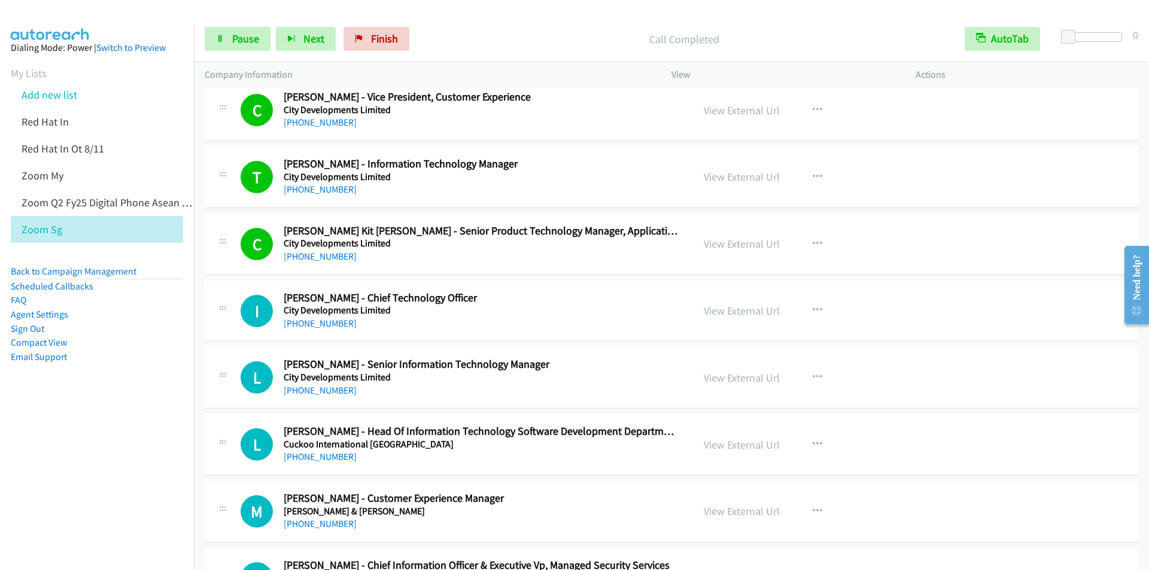
drag, startPoint x: 515, startPoint y: 9, endPoint x: 522, endPoint y: 11, distance: 7.6
click at [515, 8] on main "Start Calls Pause Next Finish Call Completed AutoTab AutoTab 0 Company Informat…" at bounding box center [574, 28] width 1149 height 57
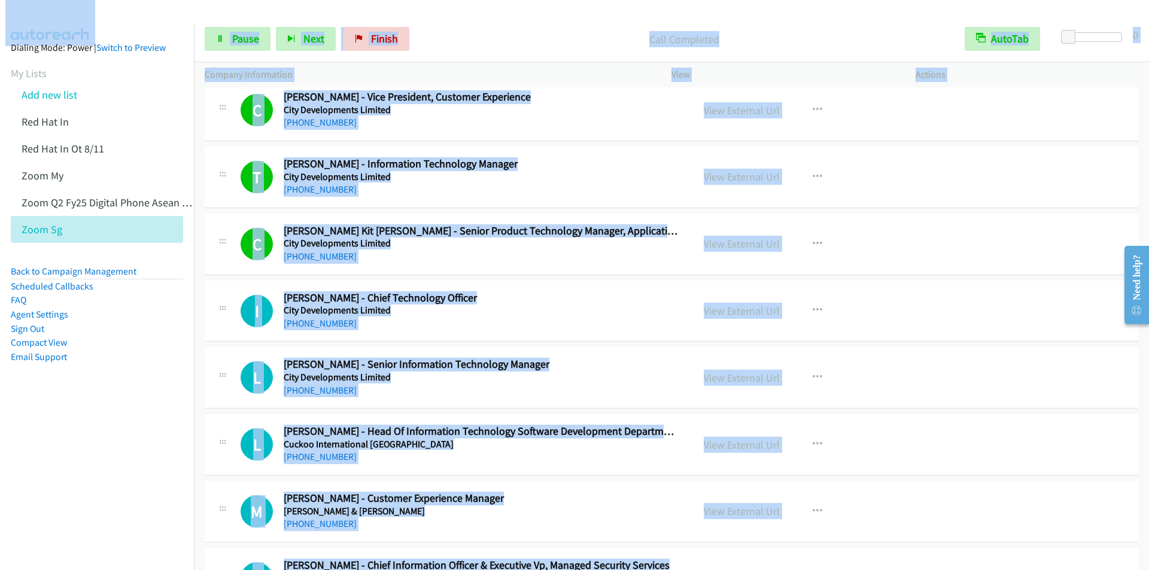
click at [551, 31] on p "Call Completed" at bounding box center [685, 39] width 518 height 16
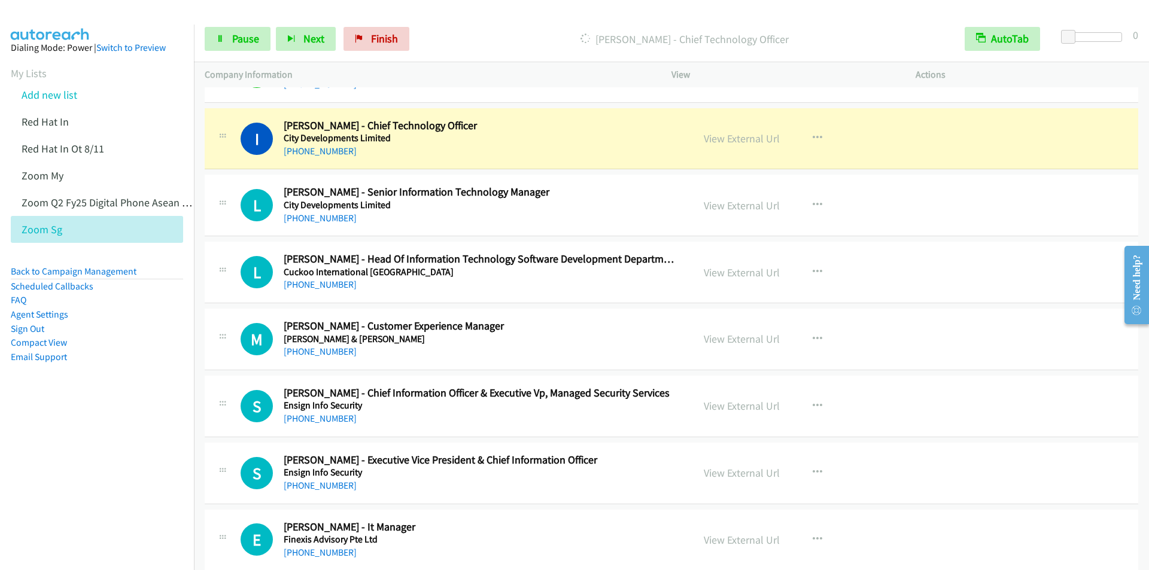
scroll to position [658, 0]
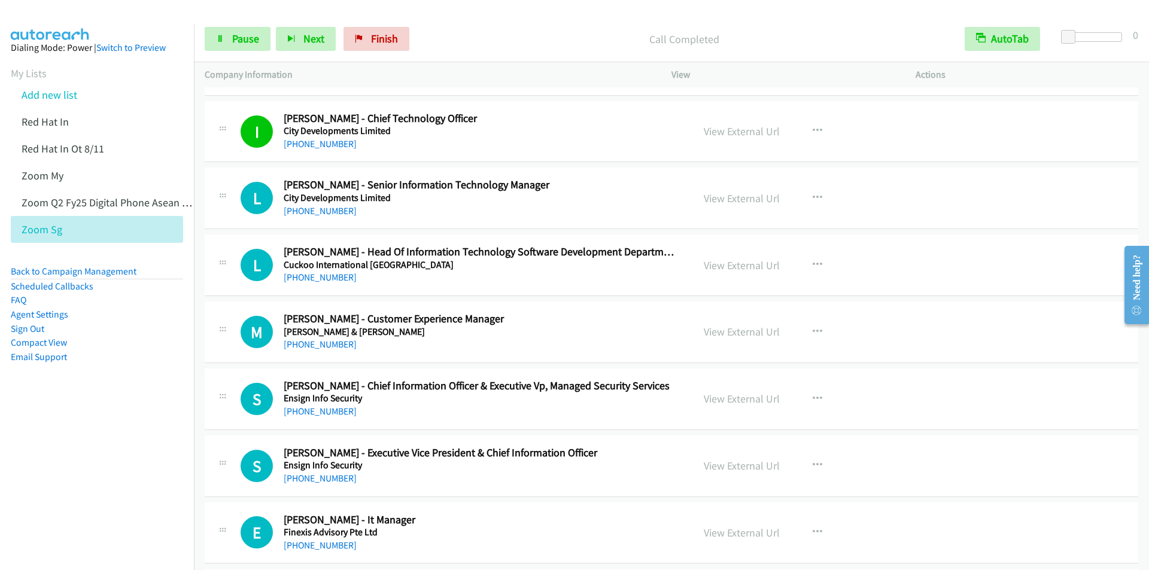
click at [554, 27] on div "Call Completed" at bounding box center [684, 39] width 539 height 24
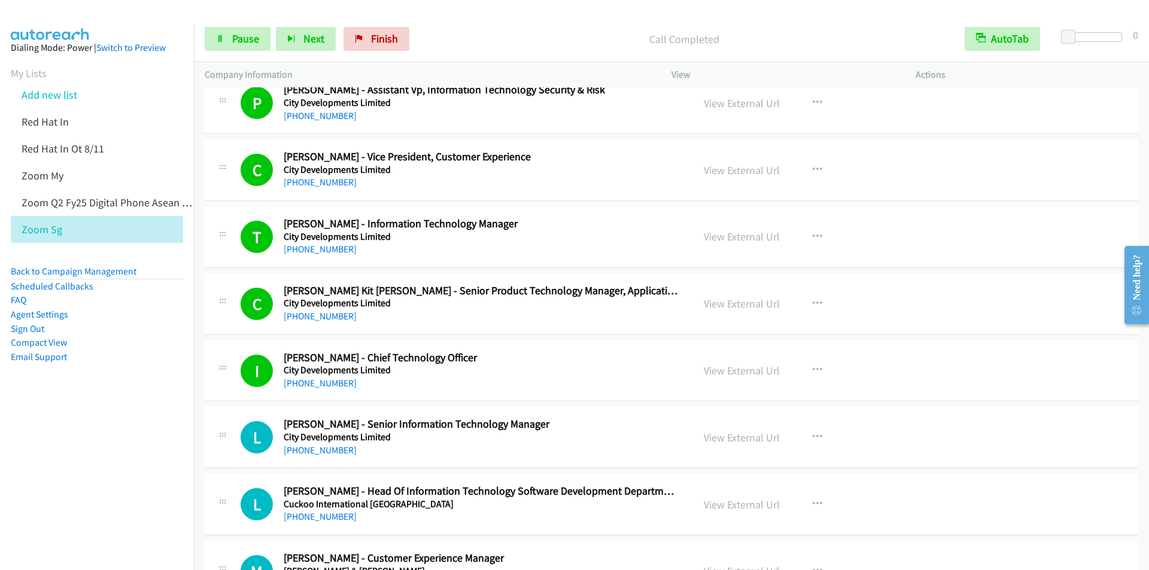
scroll to position [479, 0]
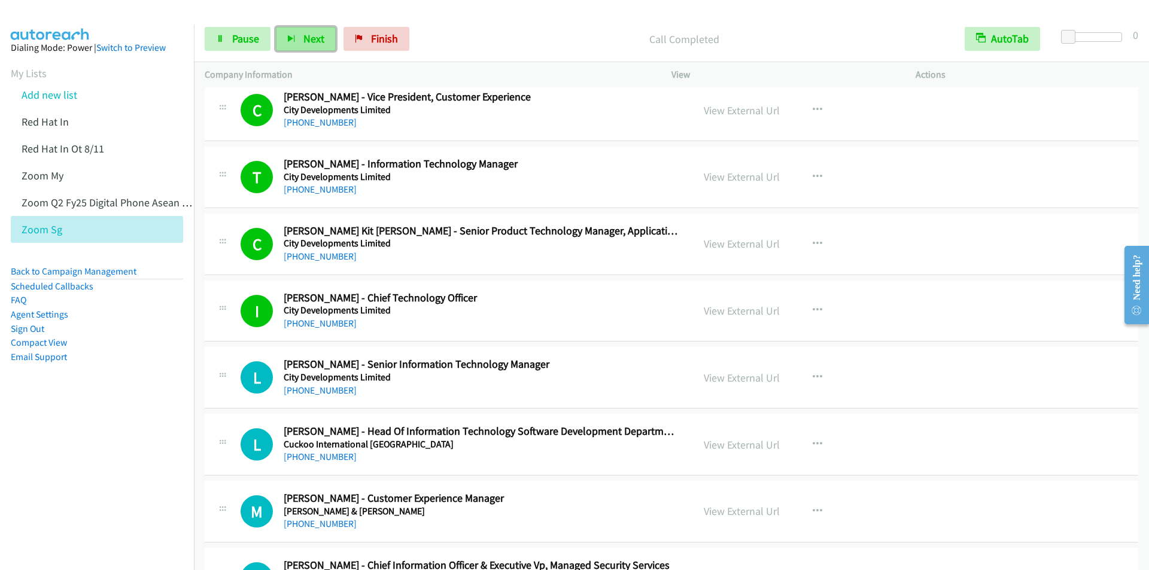
click at [303, 37] on span "Next" at bounding box center [313, 39] width 21 height 14
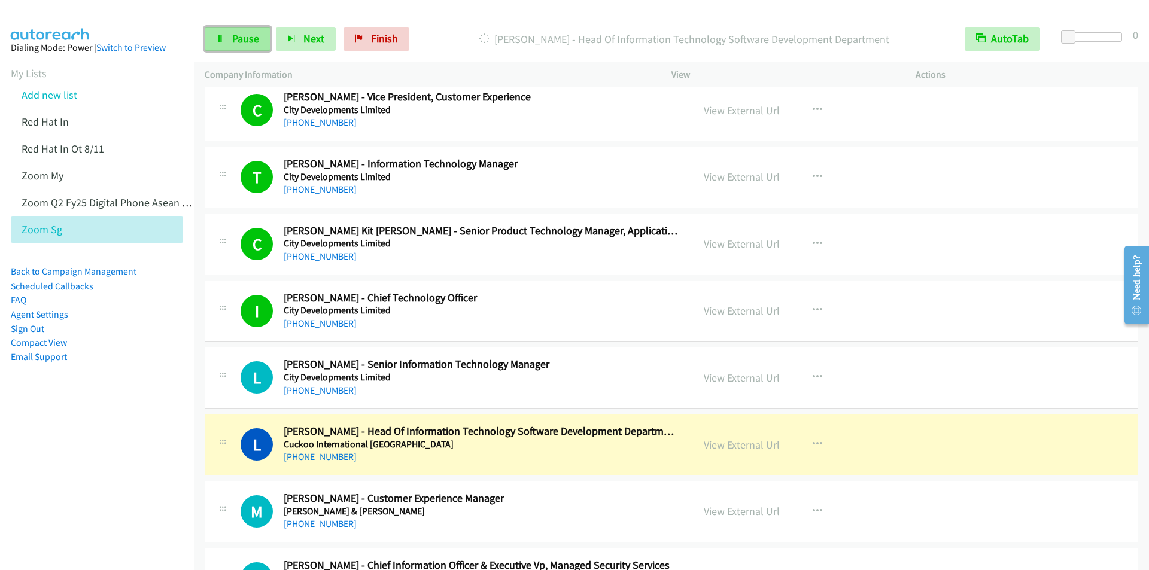
click at [239, 33] on span "Pause" at bounding box center [245, 39] width 27 height 14
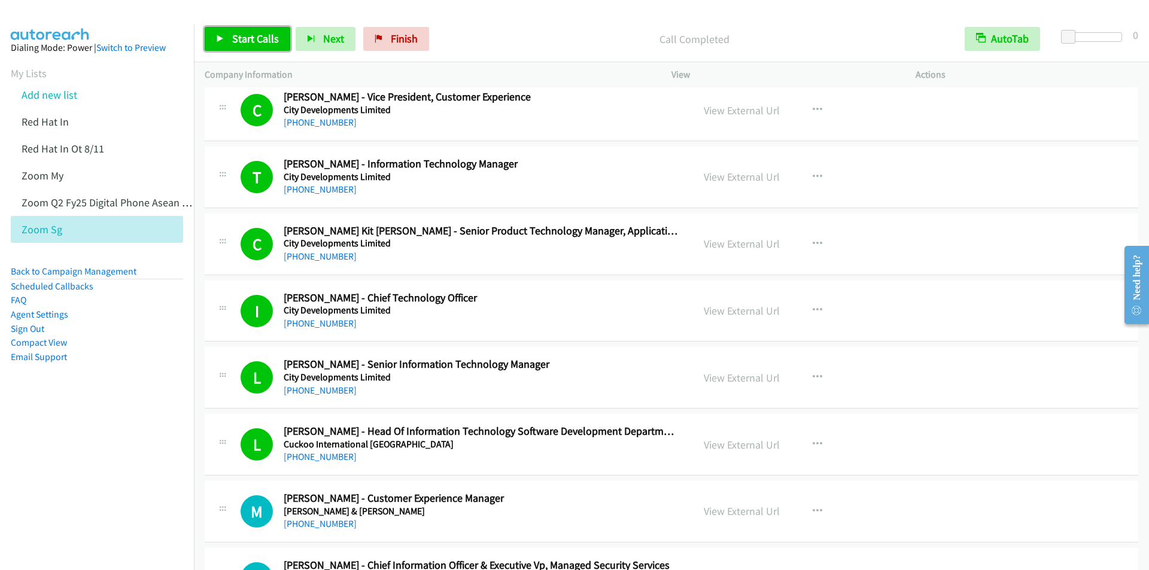
click at [262, 39] on span "Start Calls" at bounding box center [255, 39] width 47 height 14
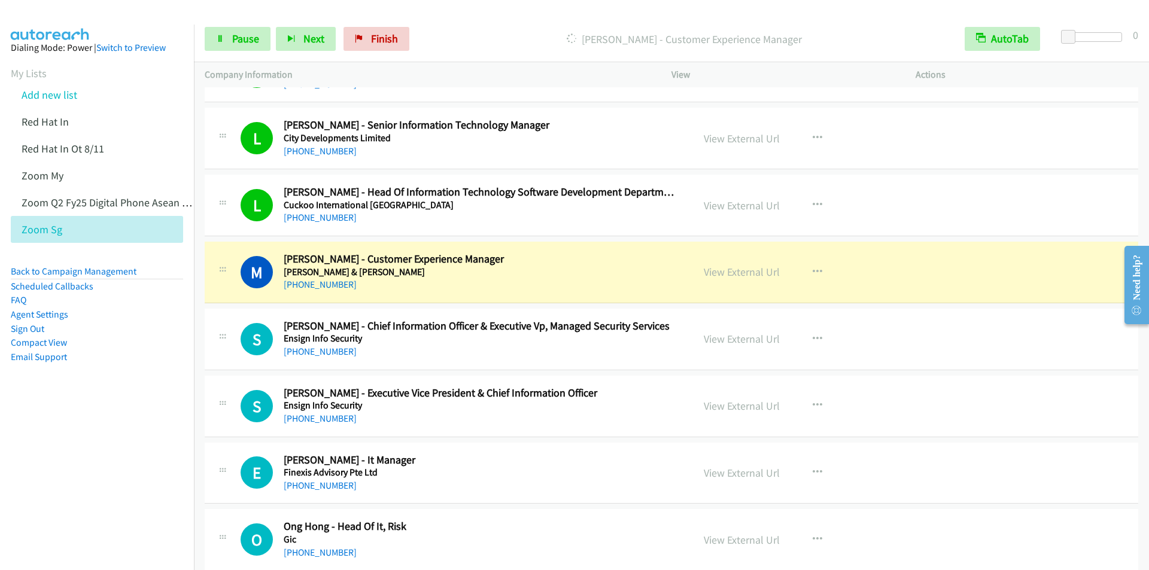
scroll to position [778, 0]
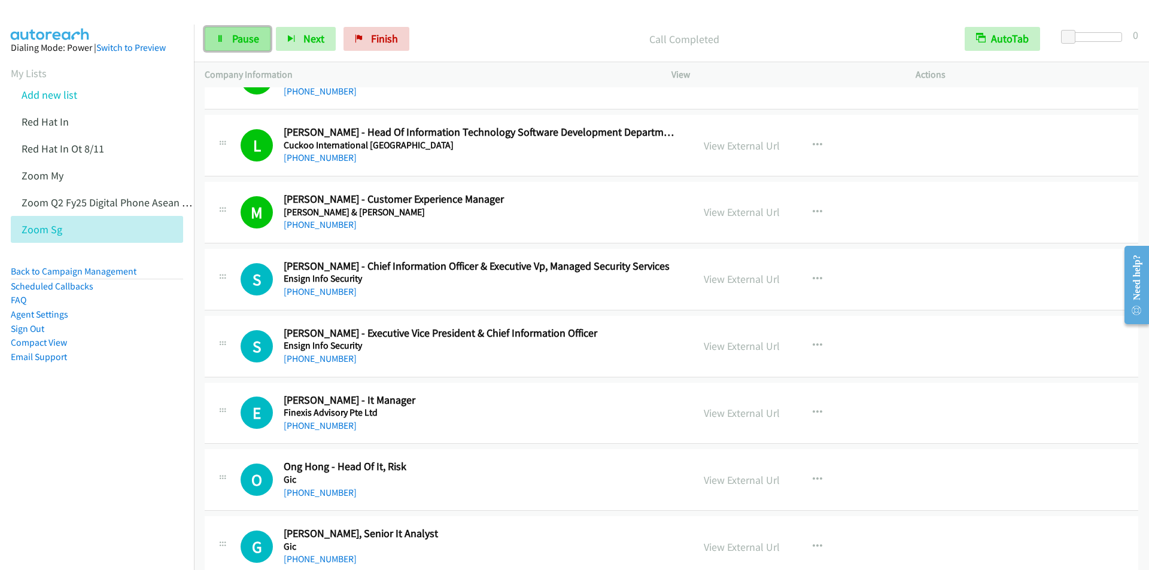
click at [247, 42] on span "Pause" at bounding box center [245, 39] width 27 height 14
click at [249, 39] on span "Start Calls" at bounding box center [255, 39] width 47 height 14
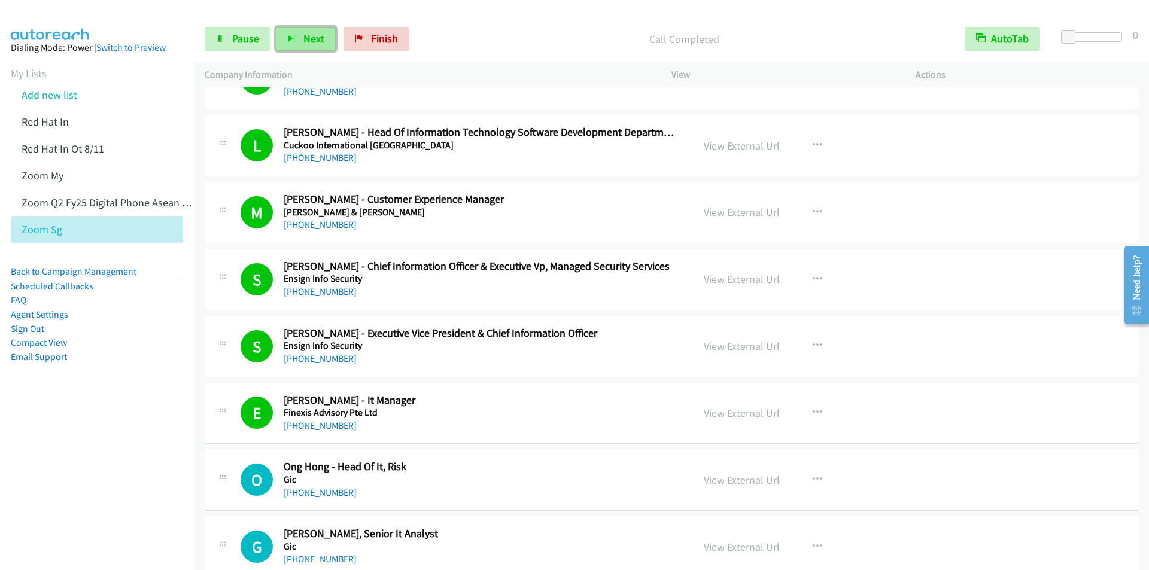
click at [303, 38] on span "Next" at bounding box center [313, 39] width 21 height 14
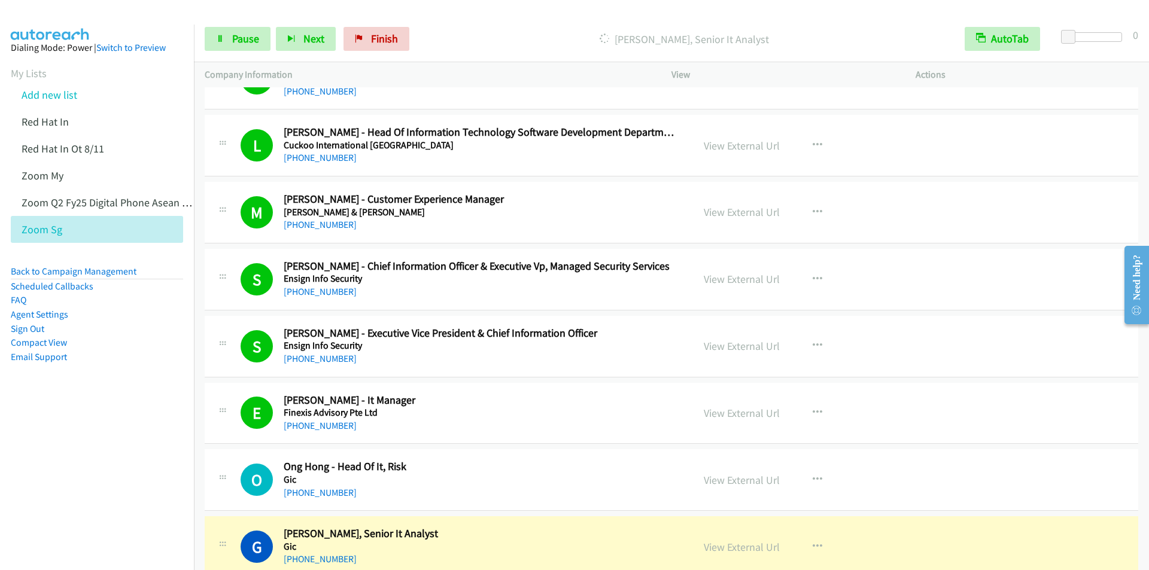
scroll to position [958, 0]
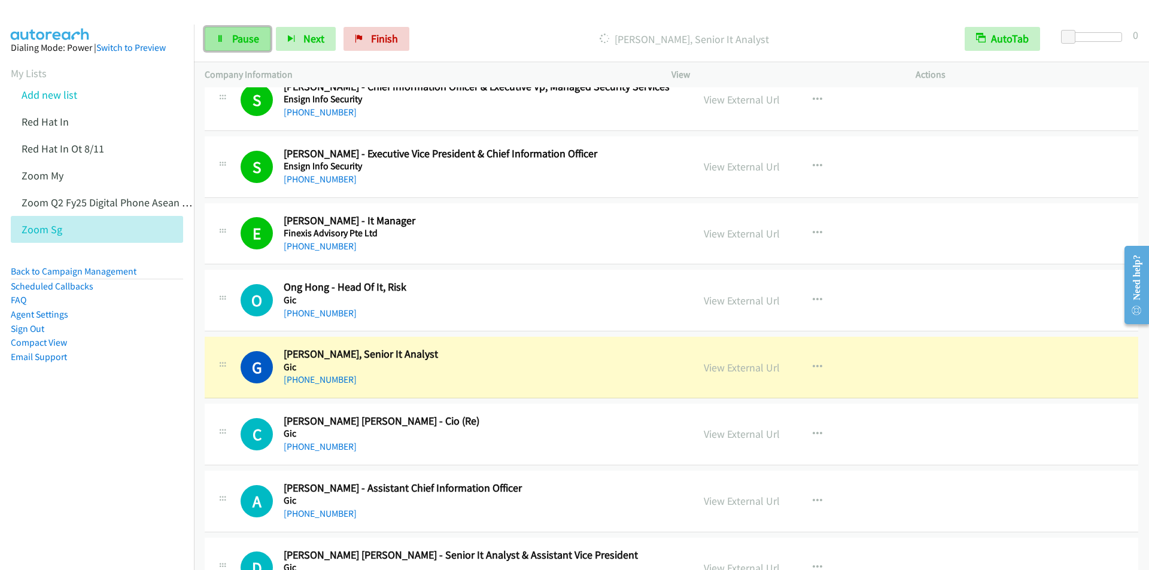
click at [238, 35] on span "Pause" at bounding box center [245, 39] width 27 height 14
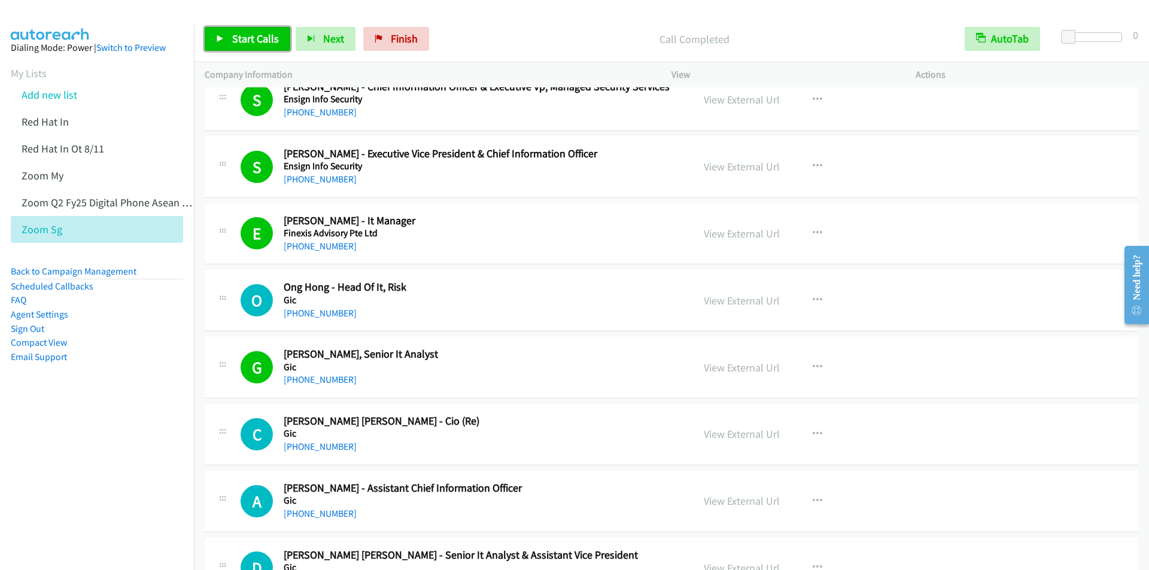
click at [224, 37] on icon at bounding box center [220, 39] width 8 height 8
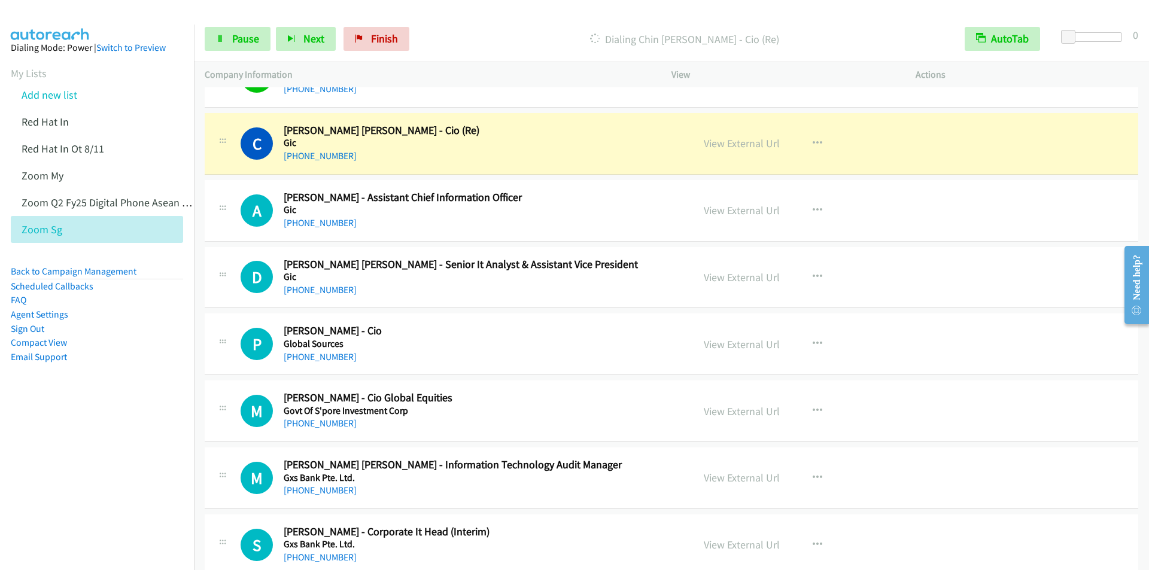
scroll to position [1257, 0]
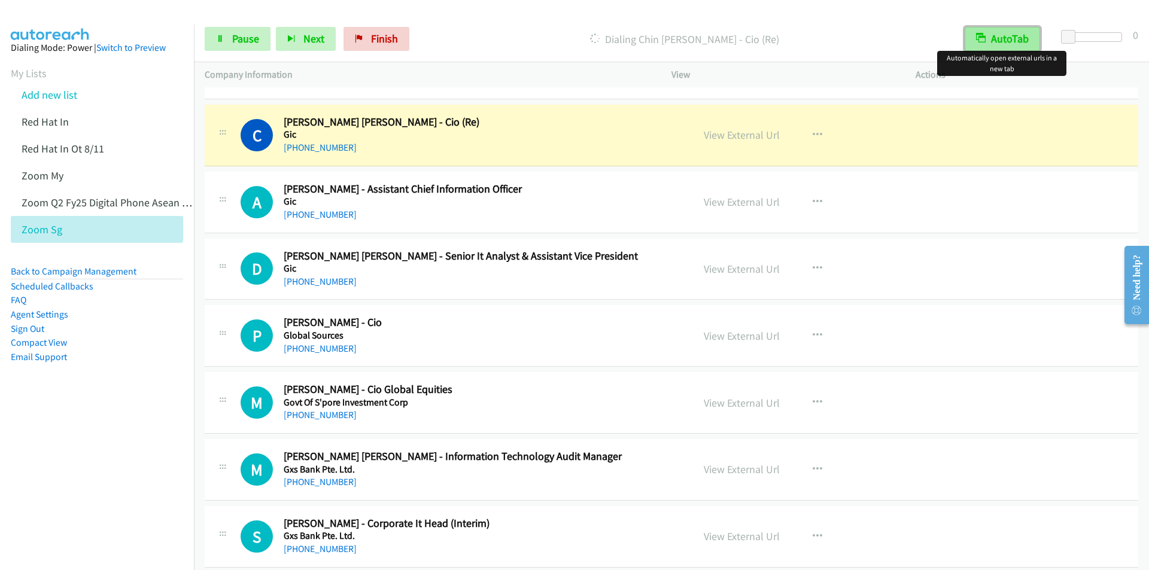
click at [1003, 38] on button "AutoTab" at bounding box center [1002, 39] width 75 height 24
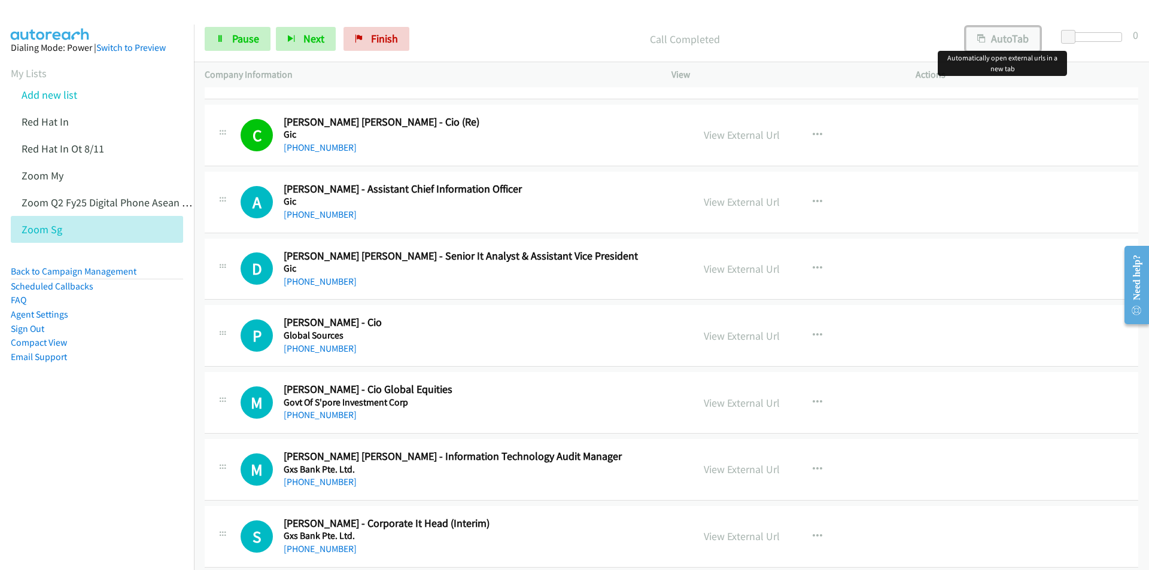
click at [1003, 38] on button "AutoTab" at bounding box center [1003, 39] width 74 height 24
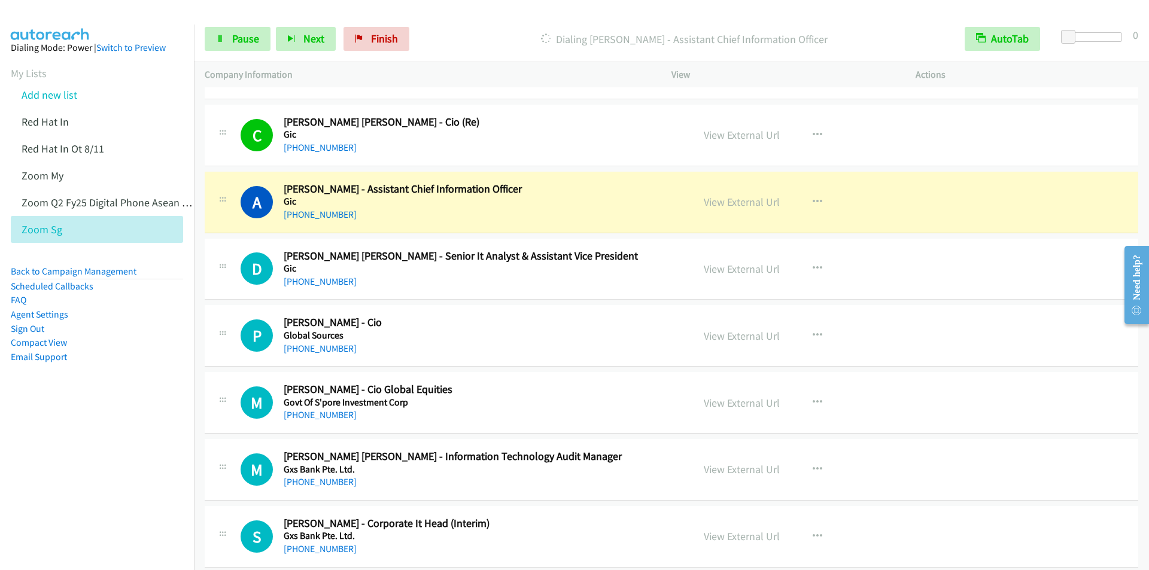
click at [461, 44] on p "Dialing [PERSON_NAME] - Assistant Chief Information Officer" at bounding box center [685, 39] width 518 height 16
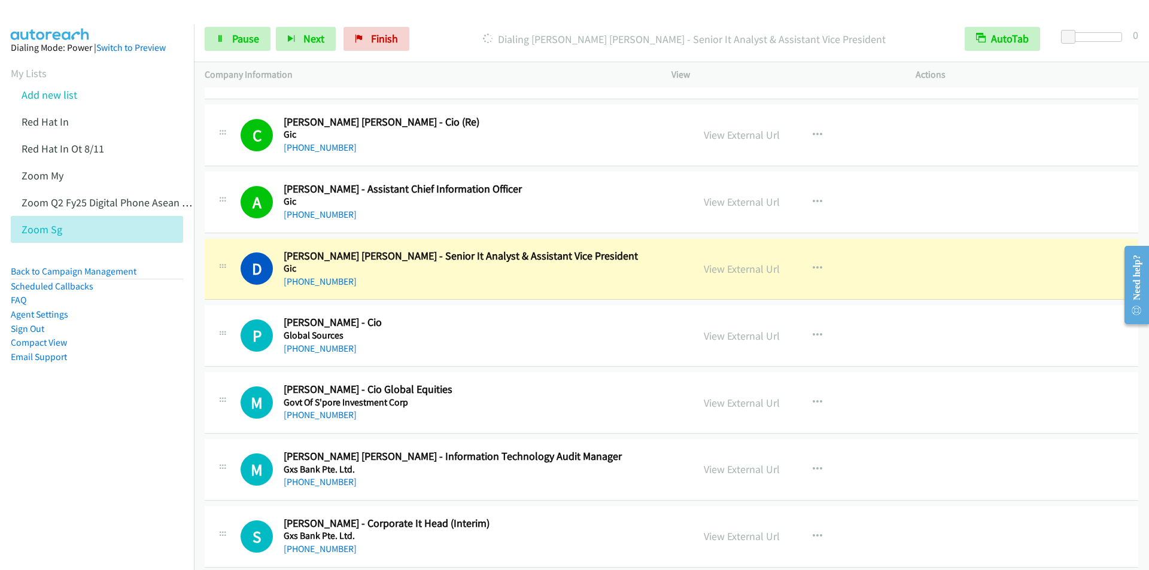
drag, startPoint x: 436, startPoint y: 27, endPoint x: 492, endPoint y: 45, distance: 58.5
click at [438, 27] on div "Dialing [PERSON_NAME] [PERSON_NAME] - Senior It Analyst & Assistant Vice Presid…" at bounding box center [684, 39] width 539 height 24
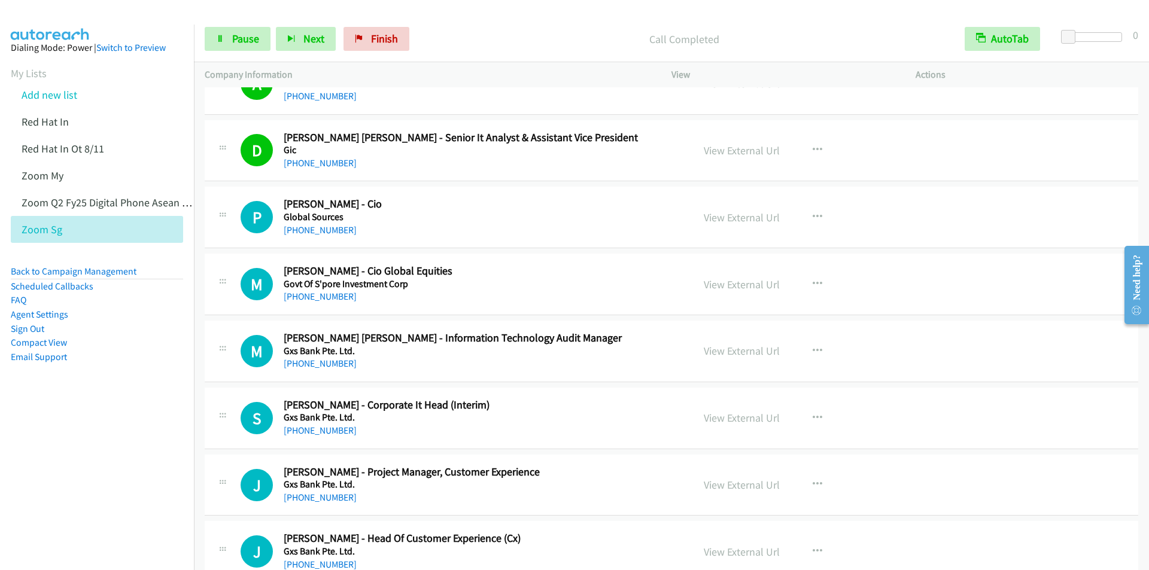
scroll to position [1376, 0]
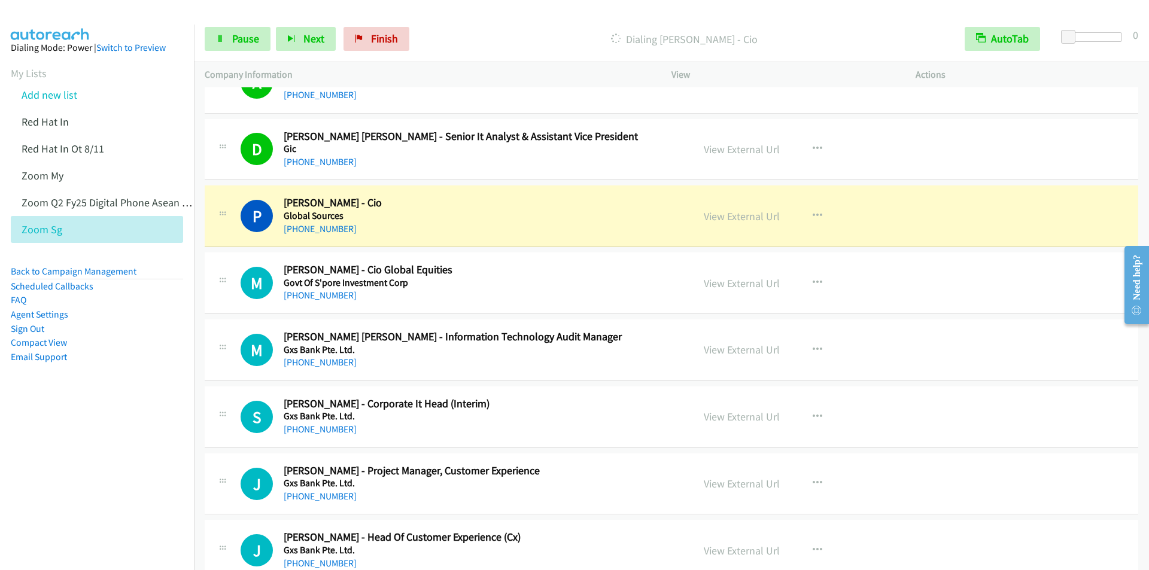
click at [506, 43] on p "Dialing [PERSON_NAME] - Cio" at bounding box center [685, 39] width 518 height 16
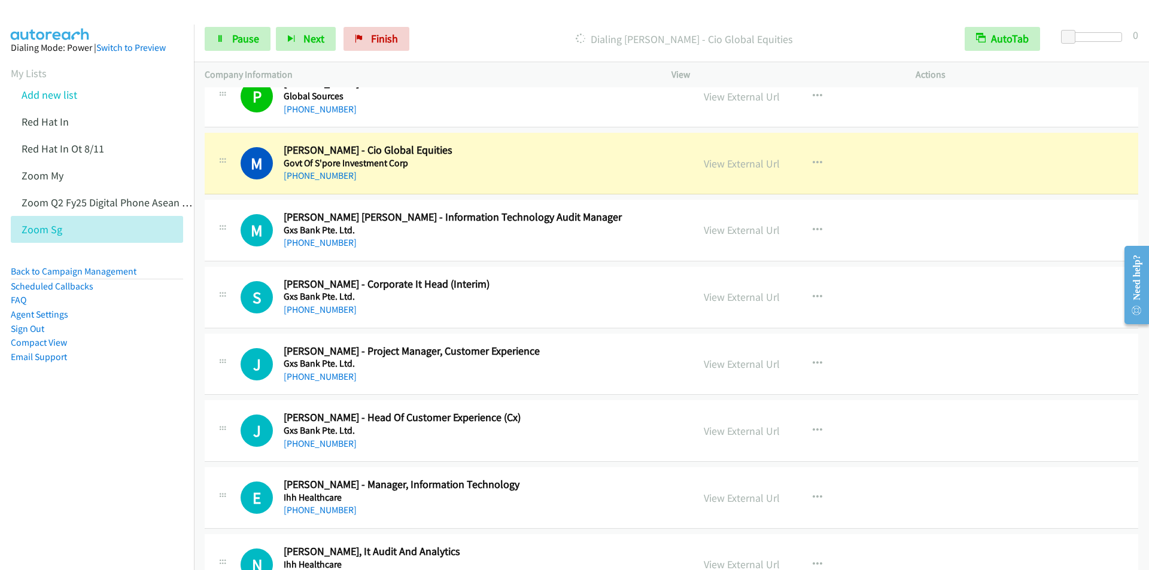
scroll to position [1436, 0]
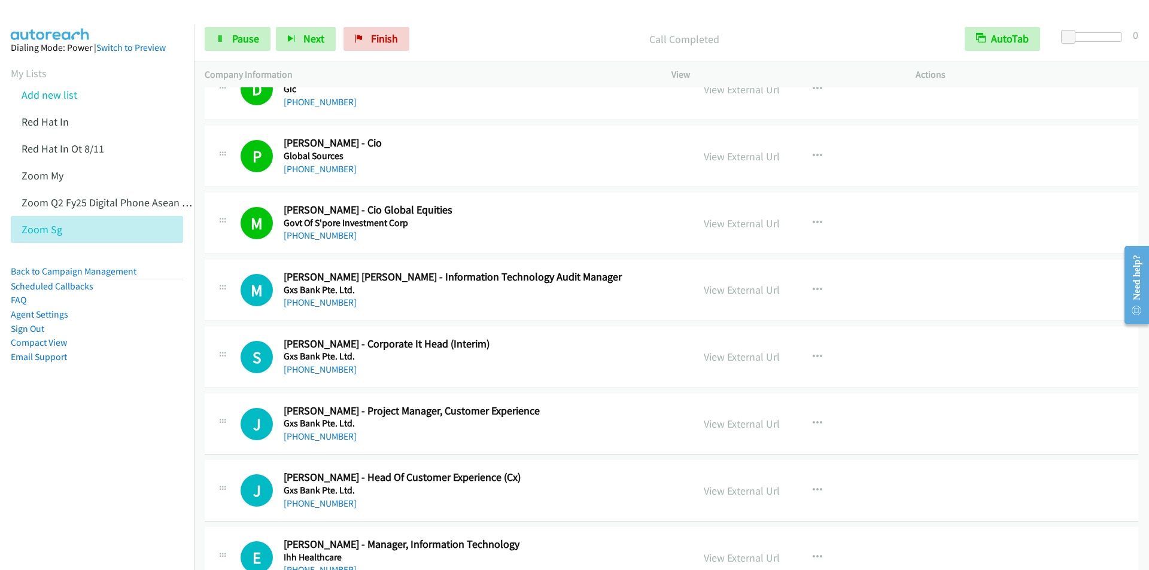
click at [502, 22] on div "Start Calls Pause Next Finish Call Completed AutoTab AutoTab 0" at bounding box center [671, 39] width 955 height 46
click at [475, 21] on div "Start Calls Pause Next Finish Call Completed AutoTab AutoTab 0" at bounding box center [671, 39] width 955 height 46
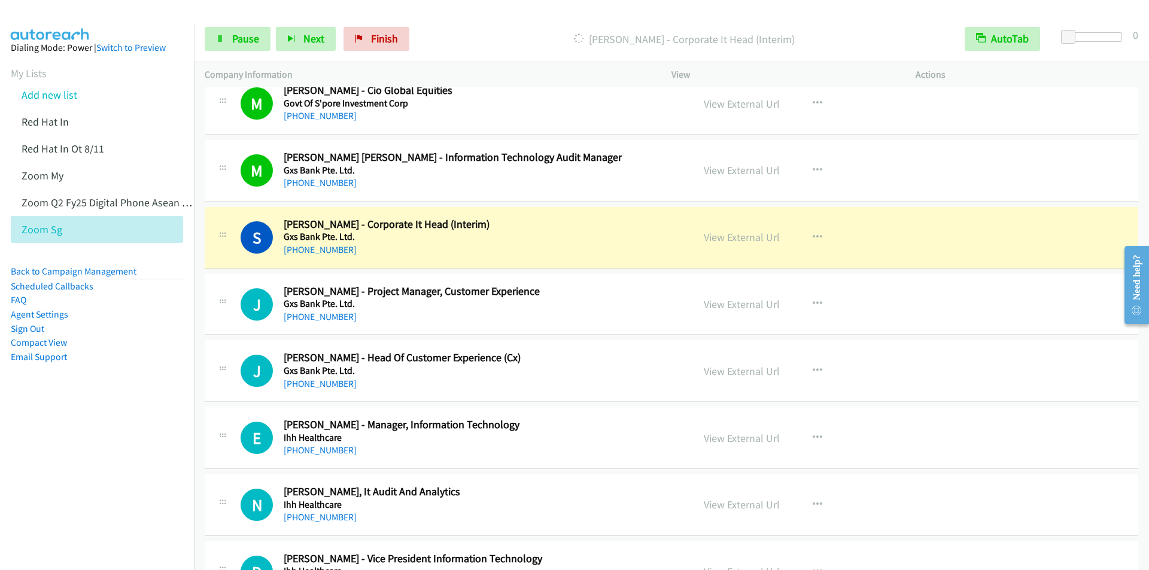
scroll to position [1676, 0]
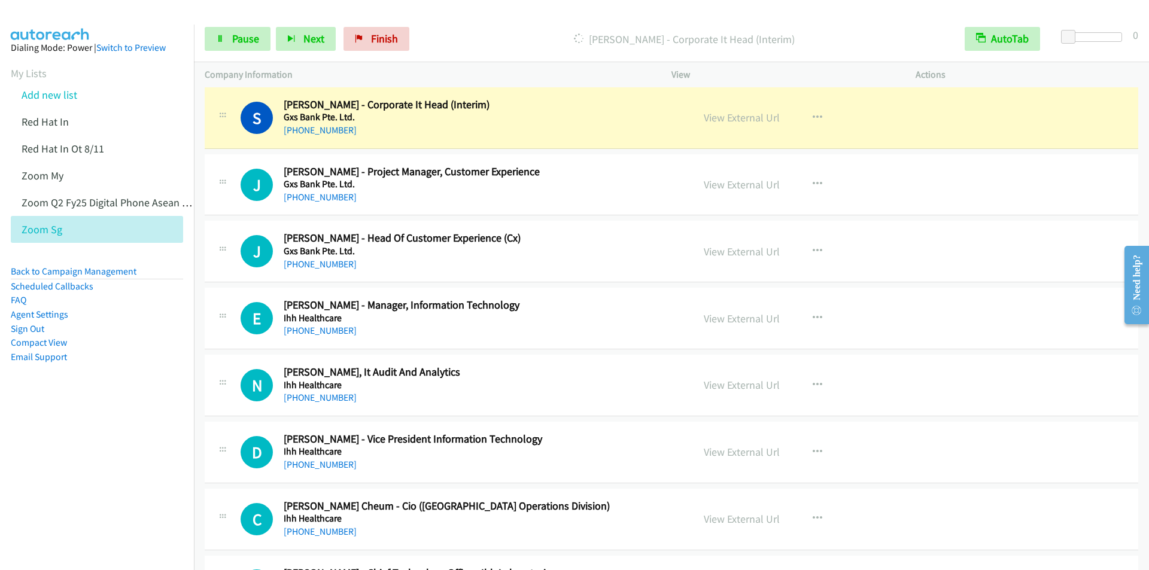
click at [476, 28] on div "[PERSON_NAME] - Corporate It Head (Interim)" at bounding box center [684, 39] width 539 height 24
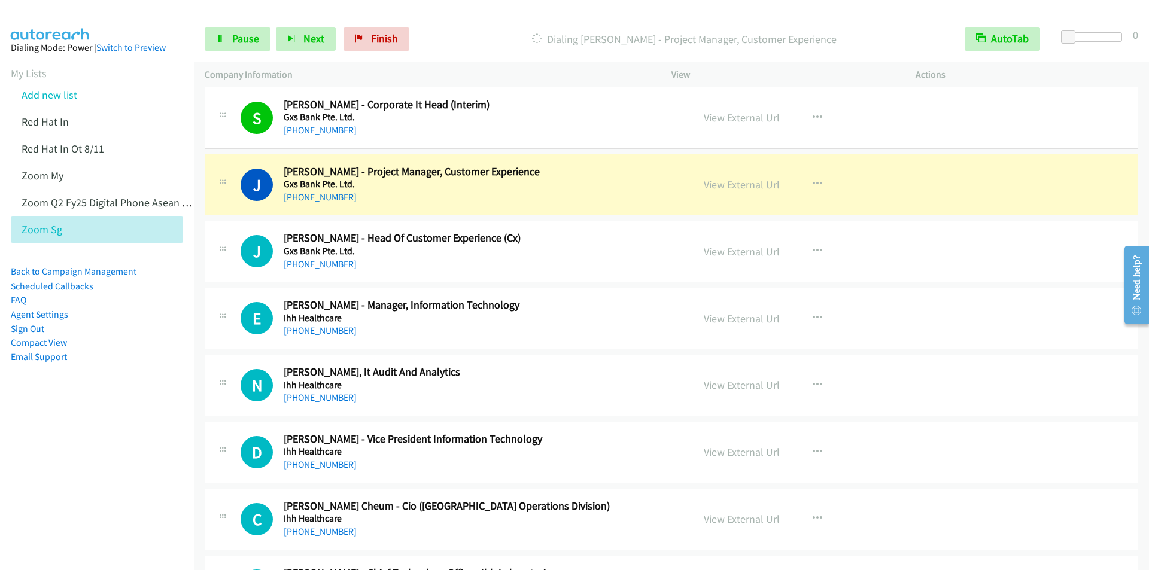
click at [491, 44] on p "Dialing [PERSON_NAME] - Project Manager, Customer Experience" at bounding box center [685, 39] width 518 height 16
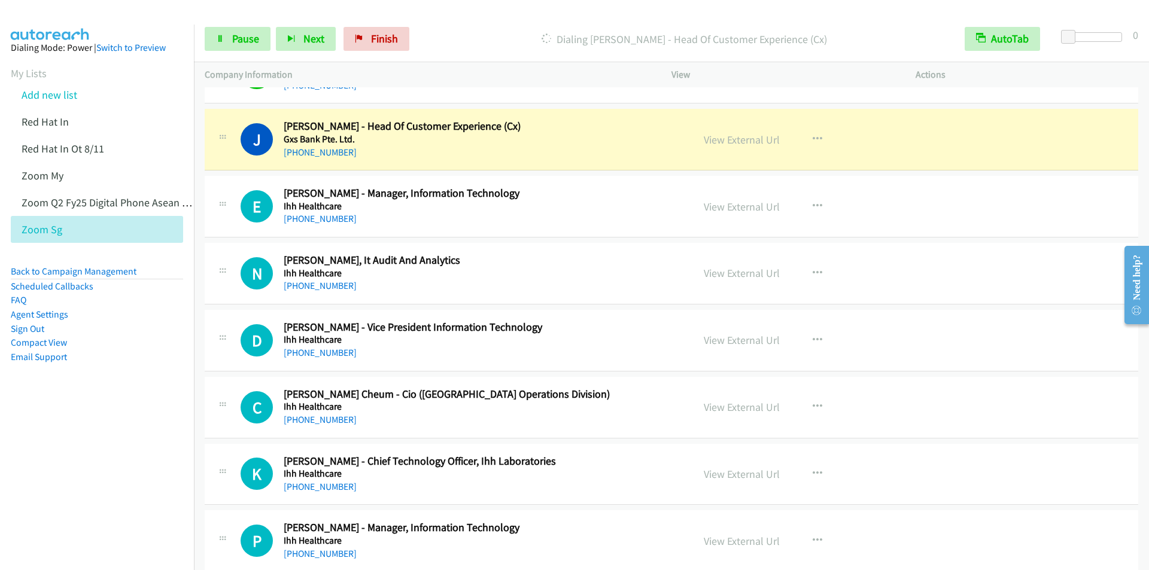
scroll to position [1795, 0]
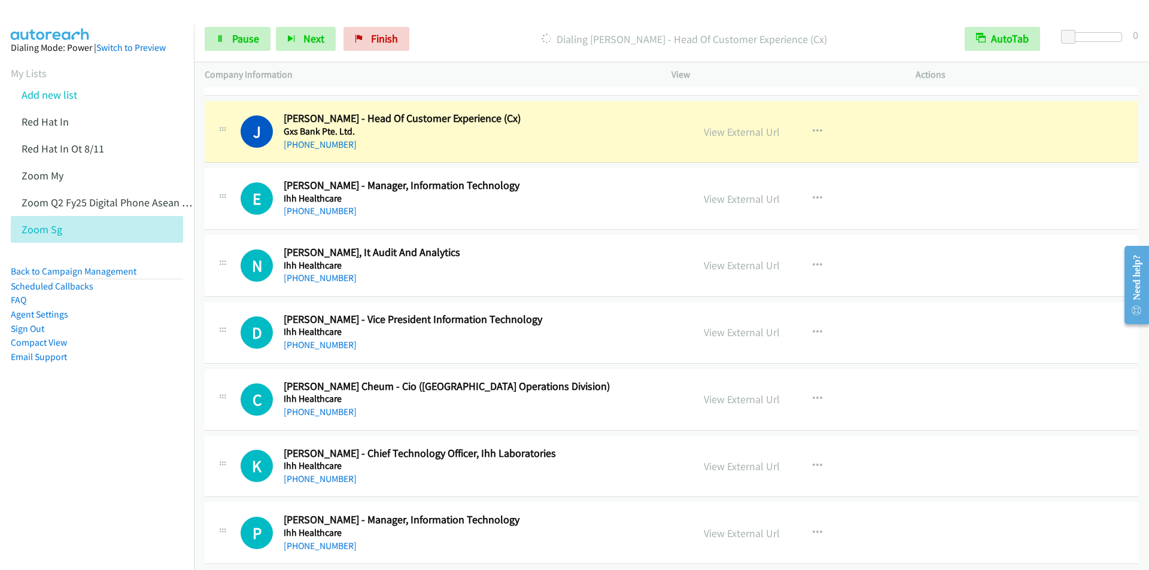
click at [521, 13] on div at bounding box center [569, 23] width 1138 height 46
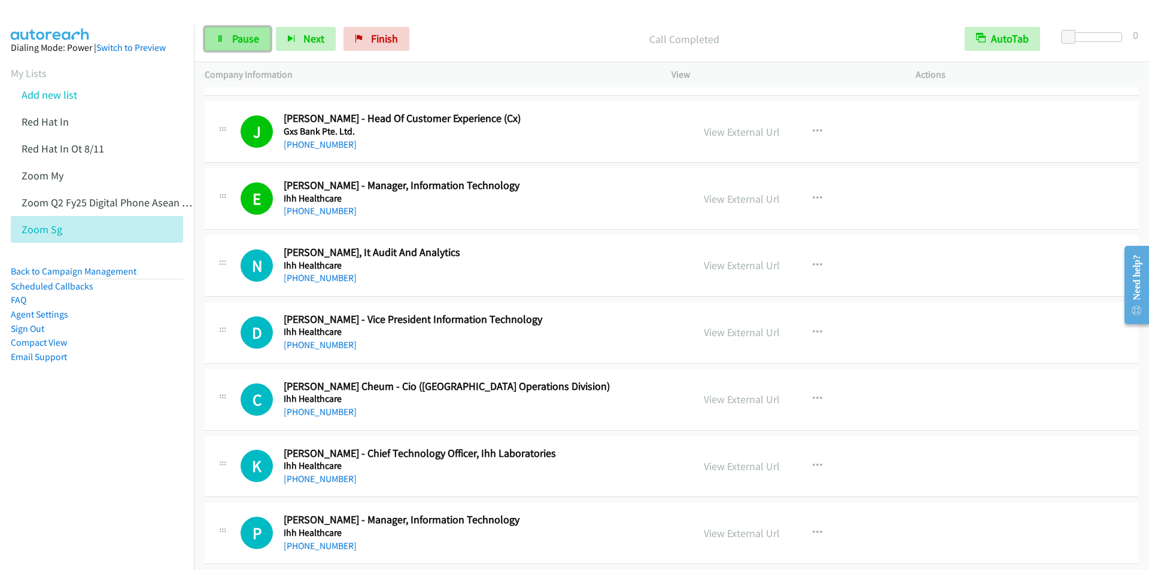
click at [223, 37] on icon at bounding box center [220, 39] width 8 height 8
click at [232, 40] on span "Start Calls" at bounding box center [255, 39] width 47 height 14
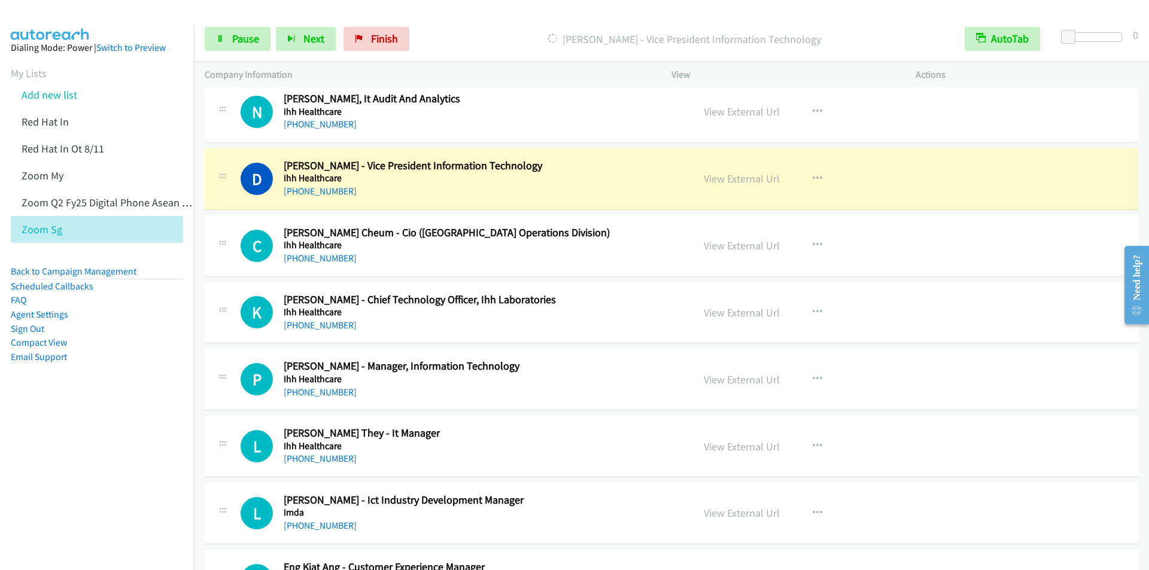
scroll to position [1975, 0]
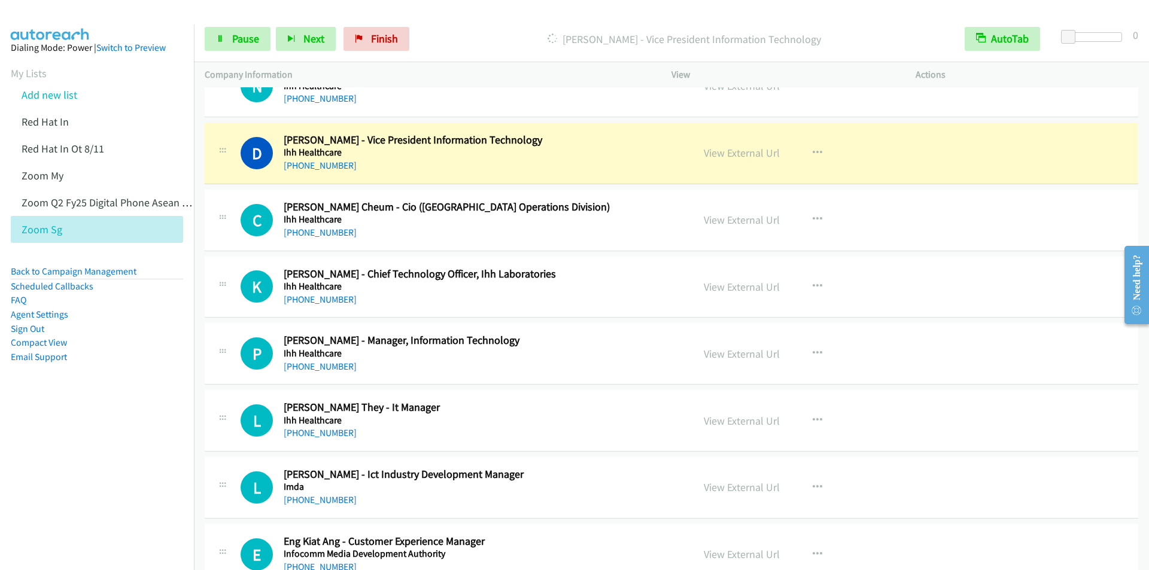
click at [494, 23] on div "Start Calls Pause Next Finish [PERSON_NAME] - Vice President Information Techno…" at bounding box center [671, 39] width 955 height 46
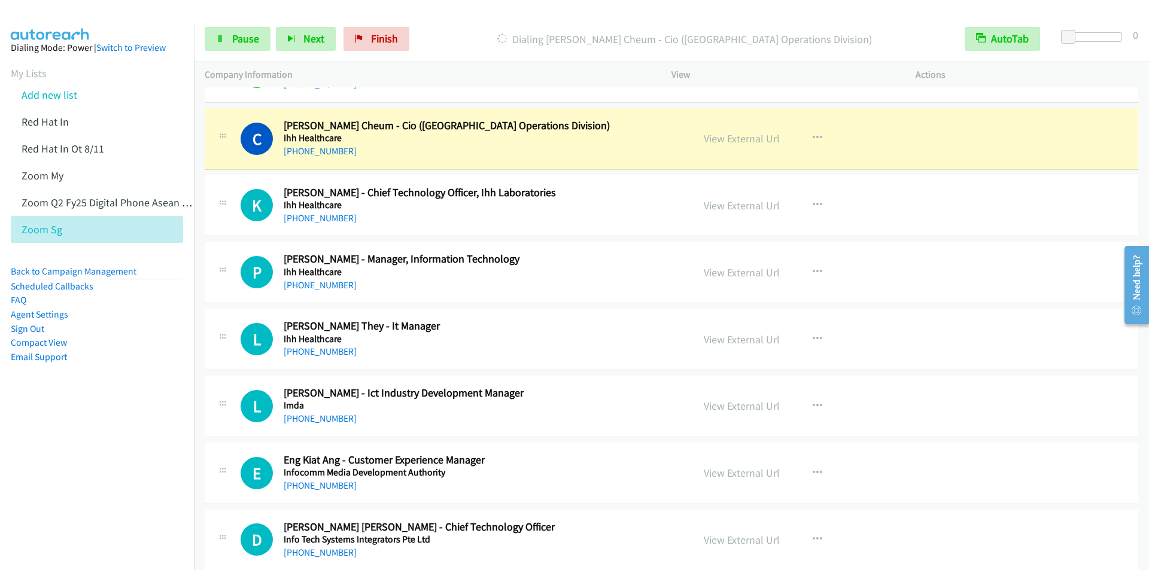
scroll to position [2035, 0]
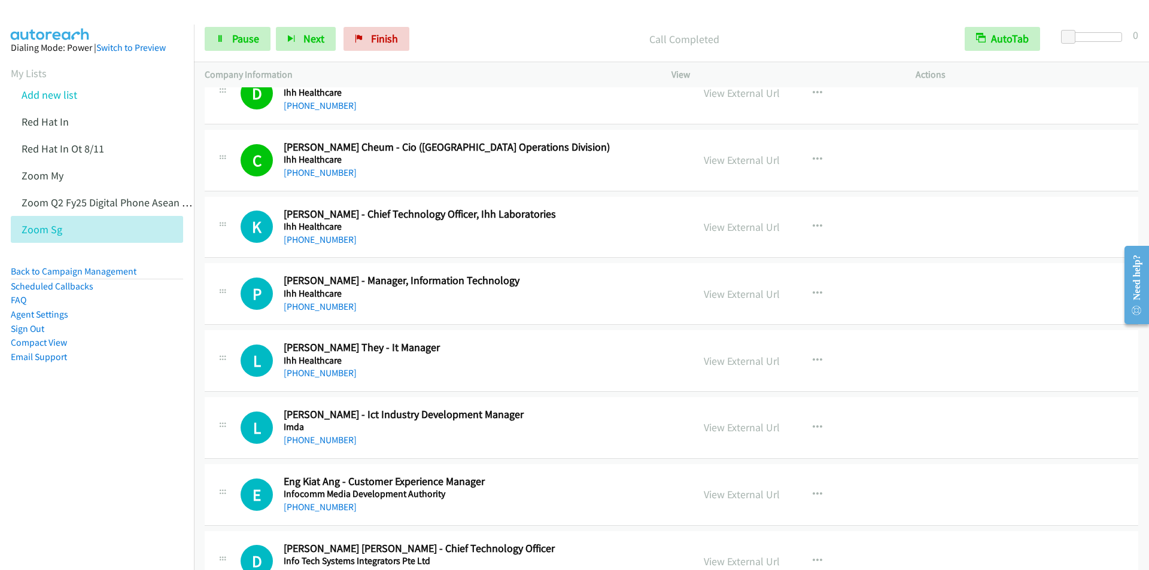
click at [479, 40] on p "Call Completed" at bounding box center [685, 39] width 518 height 16
click at [584, 31] on p "Call Completed" at bounding box center [685, 39] width 518 height 16
click at [231, 35] on link "Pause" at bounding box center [238, 39] width 66 height 24
click at [232, 35] on span "Start Calls" at bounding box center [255, 39] width 47 height 14
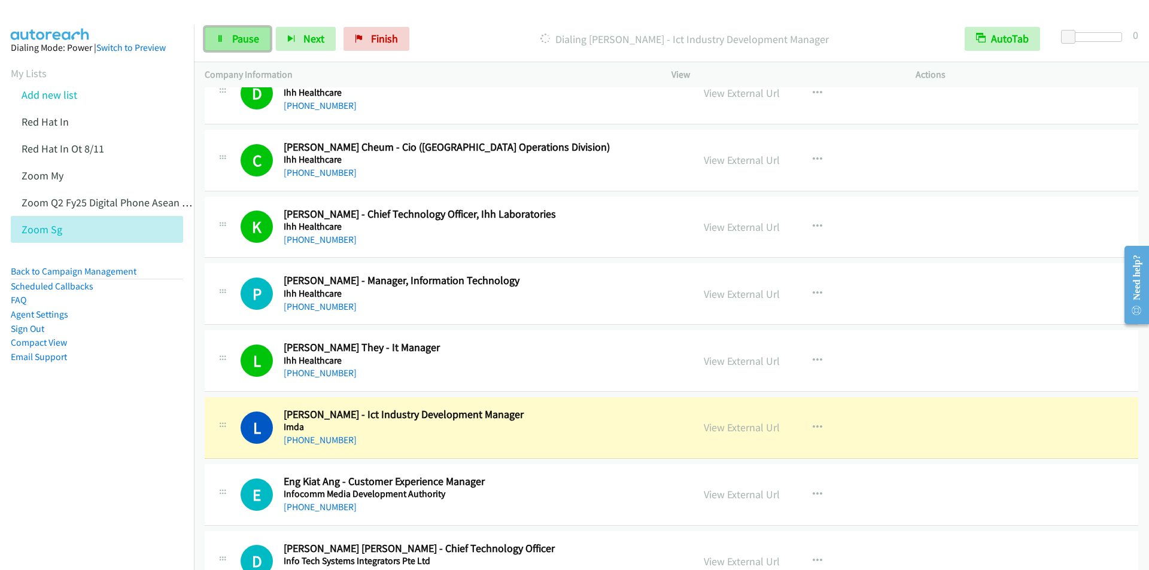
click at [236, 41] on span "Pause" at bounding box center [245, 39] width 27 height 14
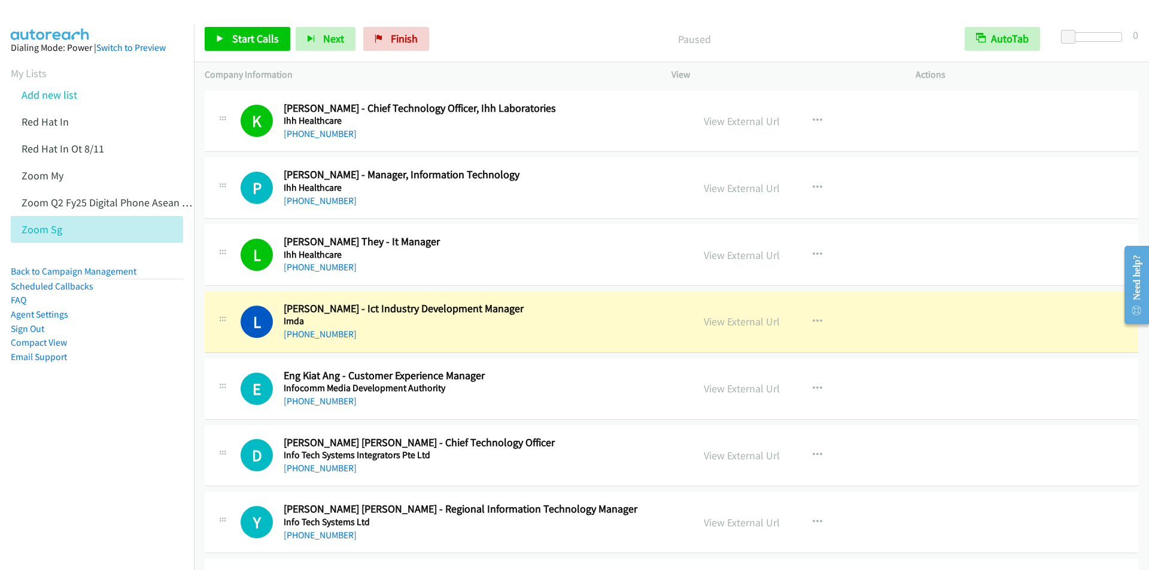
scroll to position [2274, 0]
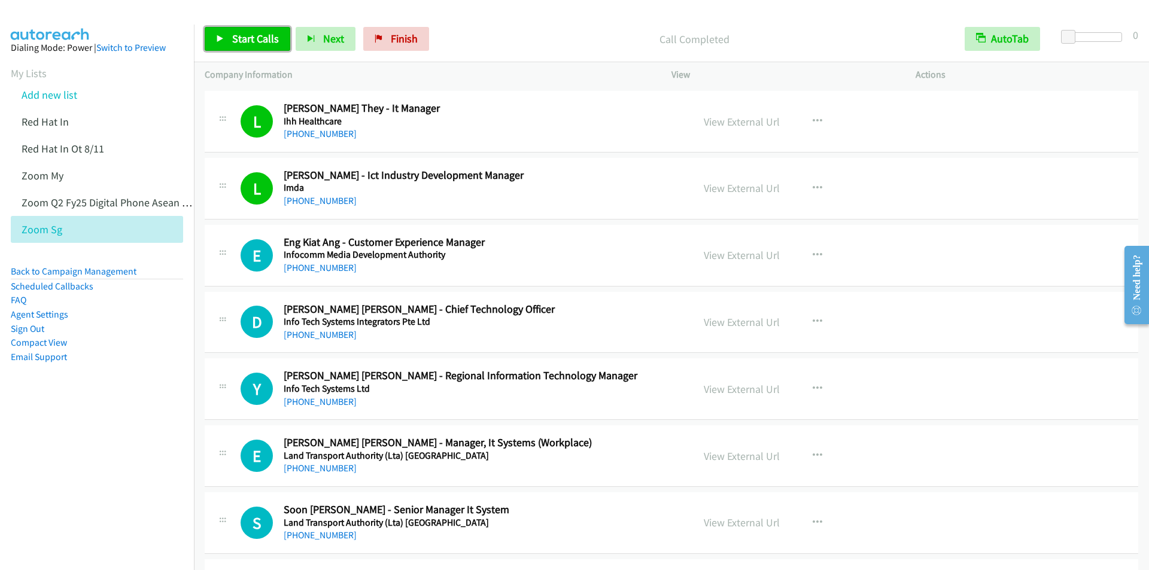
click at [254, 44] on span "Start Calls" at bounding box center [255, 39] width 47 height 14
click at [244, 39] on span "Pause" at bounding box center [245, 39] width 27 height 14
click at [242, 39] on span "Start Calls" at bounding box center [255, 39] width 47 height 14
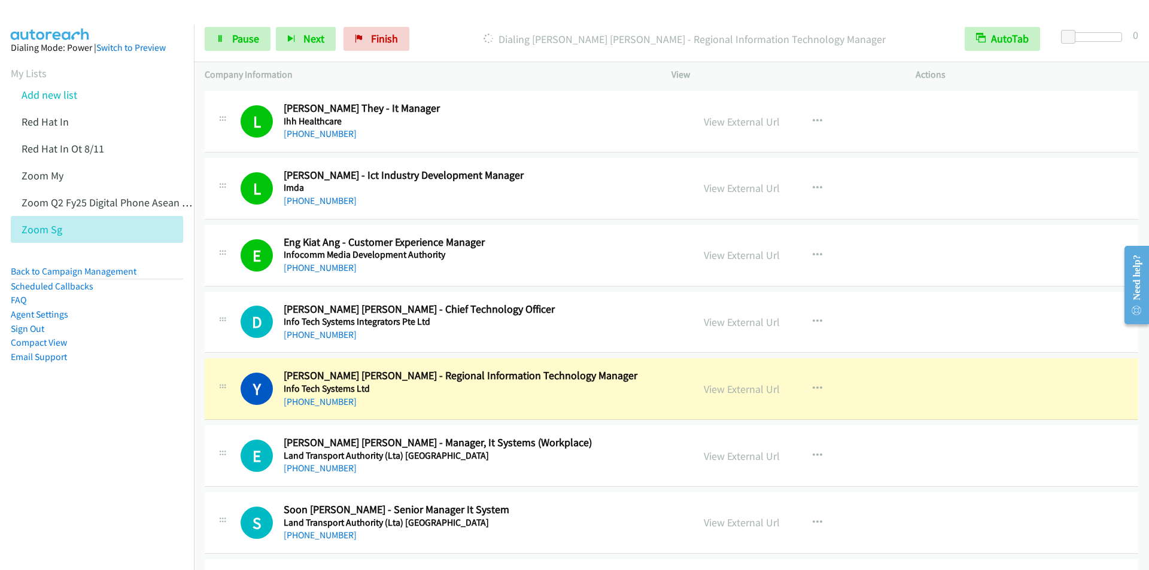
click at [582, 312] on h2 "[PERSON_NAME] [PERSON_NAME] - Chief Technology Officer" at bounding box center [481, 310] width 394 height 14
click at [237, 37] on span "Pause" at bounding box center [245, 39] width 27 height 14
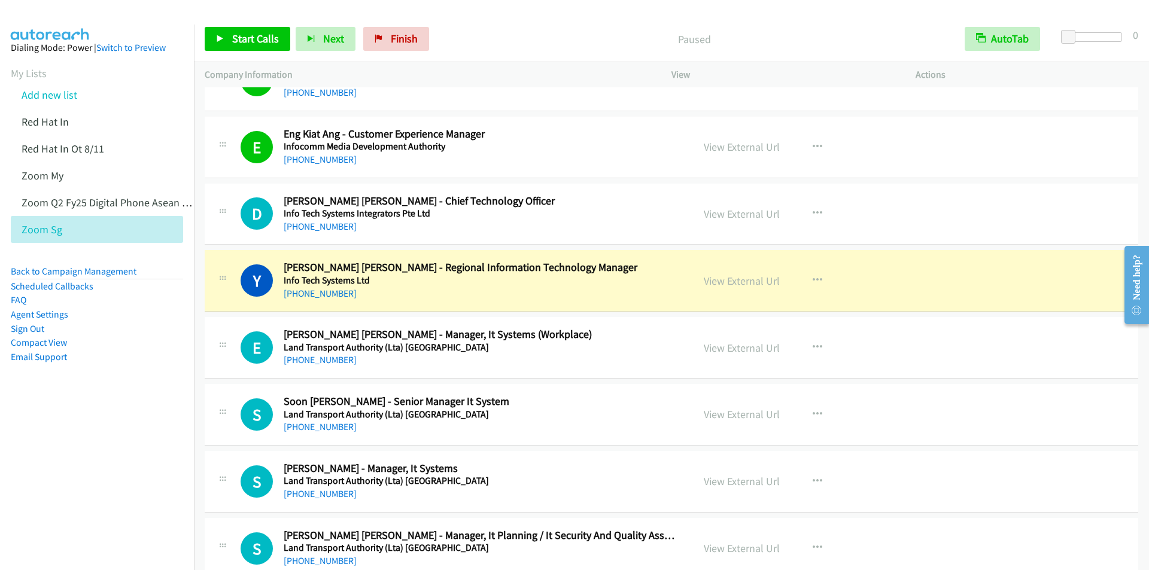
scroll to position [2514, 0]
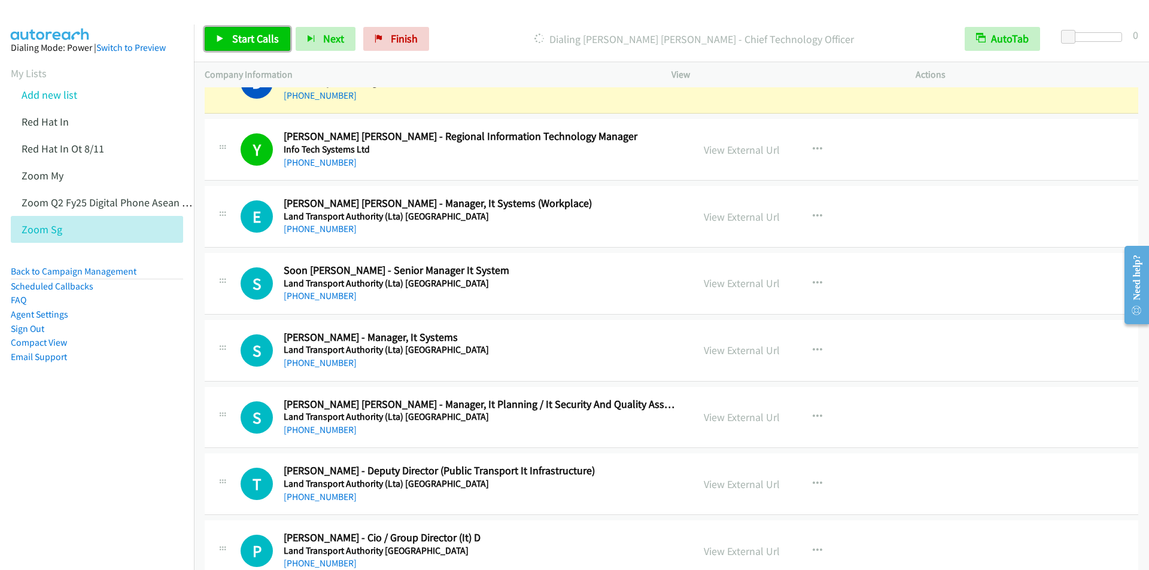
click at [263, 36] on span "Start Calls" at bounding box center [255, 39] width 47 height 14
click at [515, 36] on p "Started" at bounding box center [685, 39] width 518 height 16
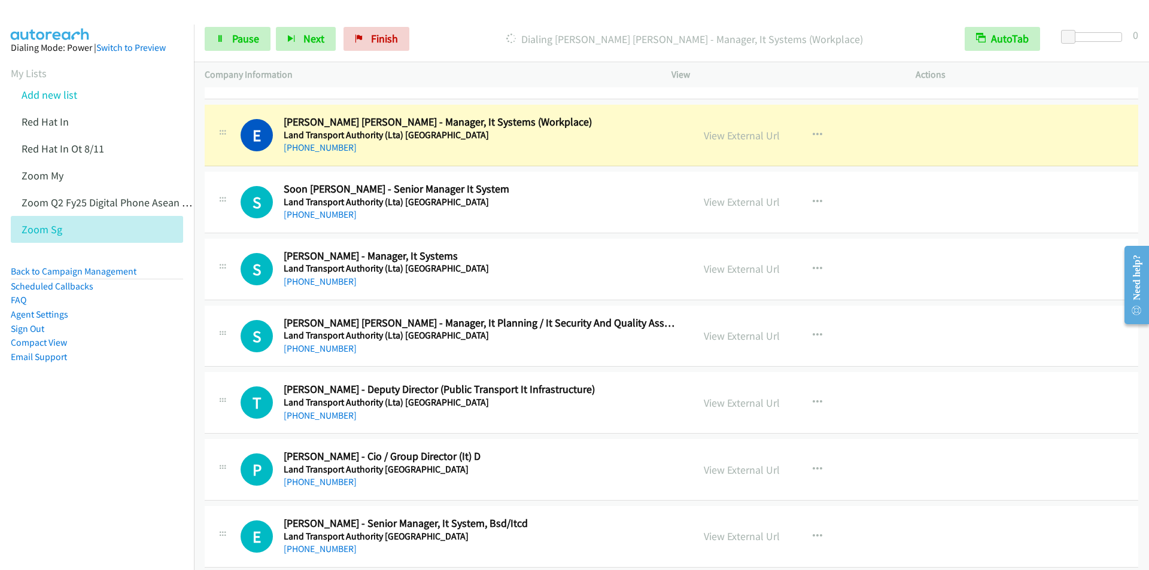
scroll to position [2573, 0]
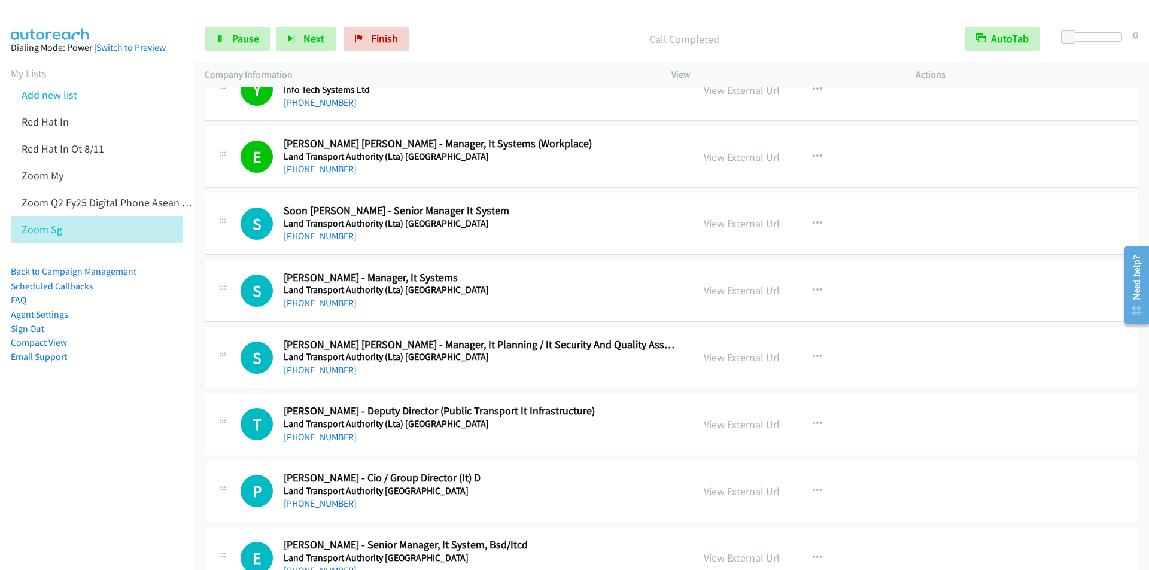
click at [455, 58] on div "Start Calls Pause Next Finish Call Completed AutoTab AutoTab 0" at bounding box center [671, 39] width 955 height 46
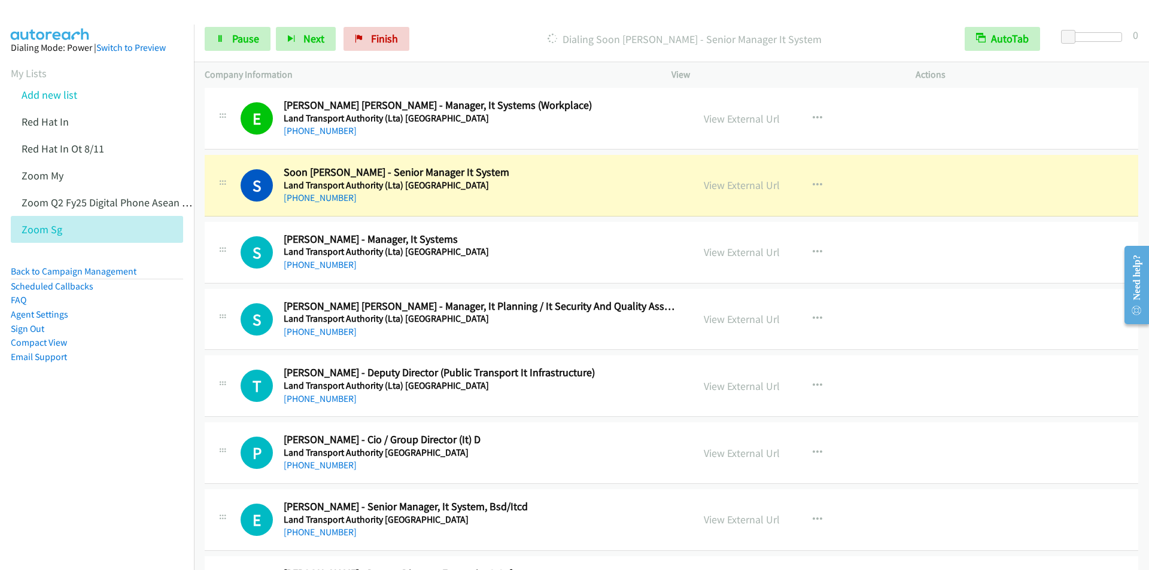
scroll to position [2633, 0]
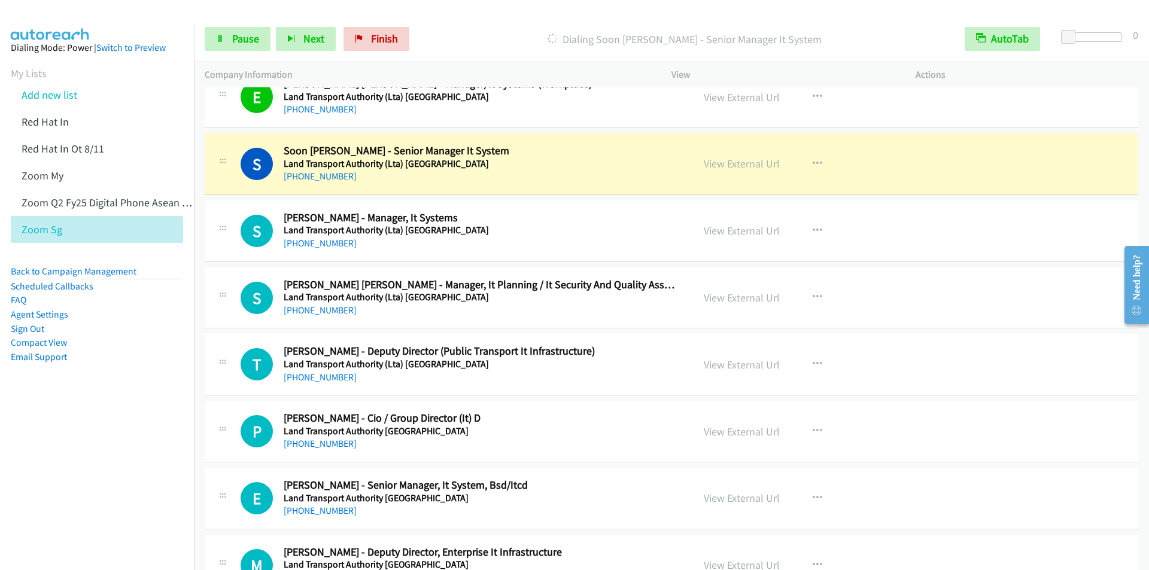
click at [519, 18] on div "Start Calls Pause Next Finish [PERSON_NAME] - Senior Manager It System AutoTab …" at bounding box center [671, 39] width 955 height 46
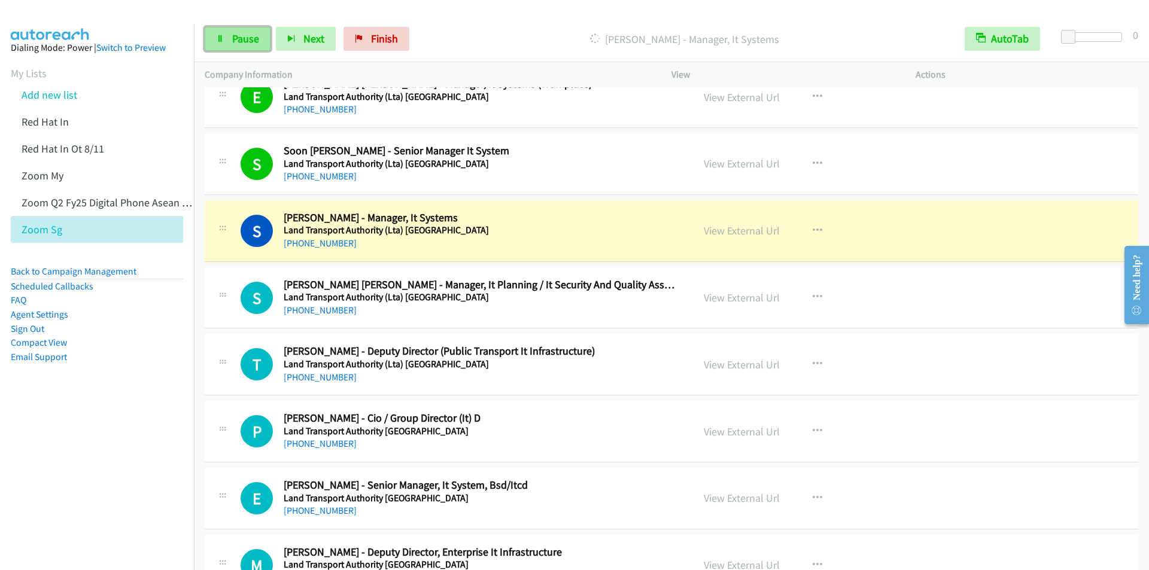
click at [231, 42] on link "Pause" at bounding box center [238, 39] width 66 height 24
click at [232, 41] on span "Start Calls" at bounding box center [255, 39] width 47 height 14
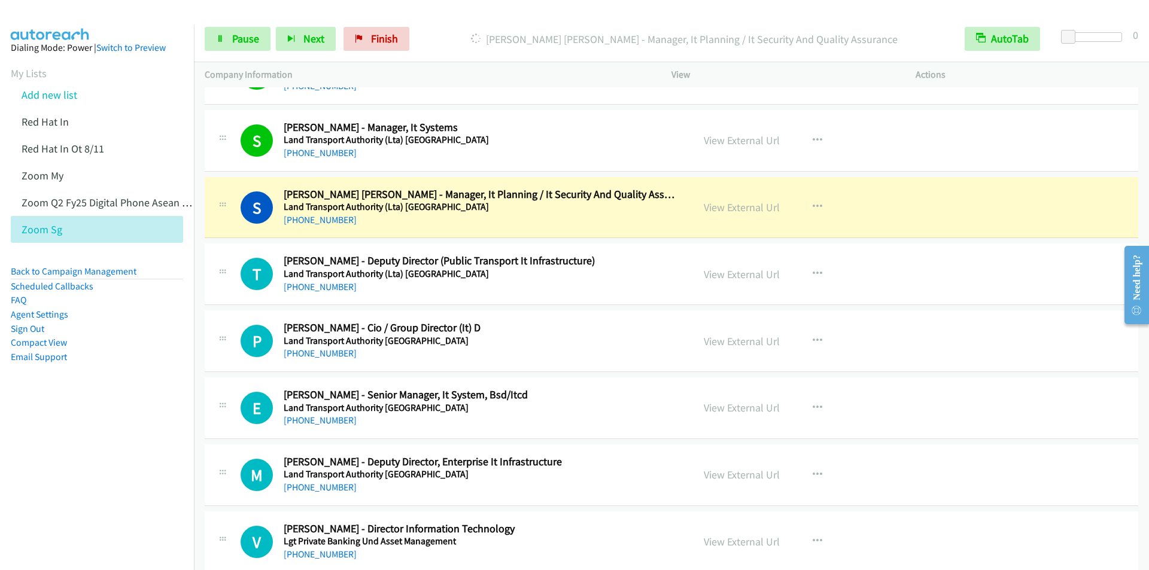
scroll to position [2813, 0]
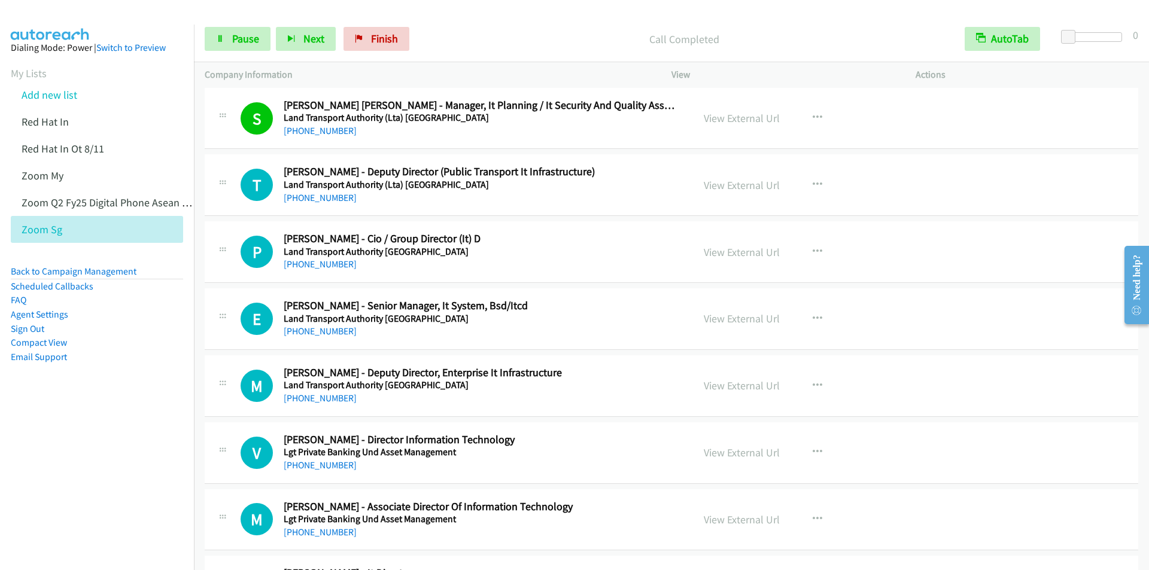
click at [530, 17] on div "Start Calls Pause Next Finish Call Completed AutoTab AutoTab 0" at bounding box center [671, 39] width 955 height 46
click at [569, 16] on div "Start Calls Pause Next Finish Call Completed AutoTab AutoTab 0" at bounding box center [671, 39] width 955 height 46
click at [513, 25] on div "Start Calls Pause Next Finish Call Completed AutoTab AutoTab 0" at bounding box center [671, 39] width 955 height 46
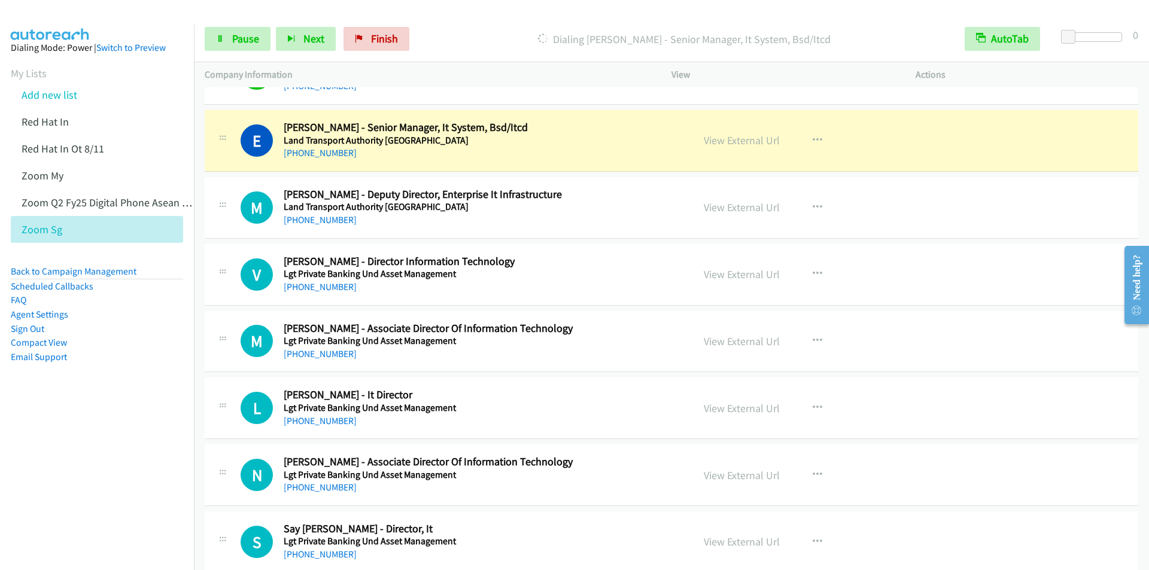
scroll to position [2992, 0]
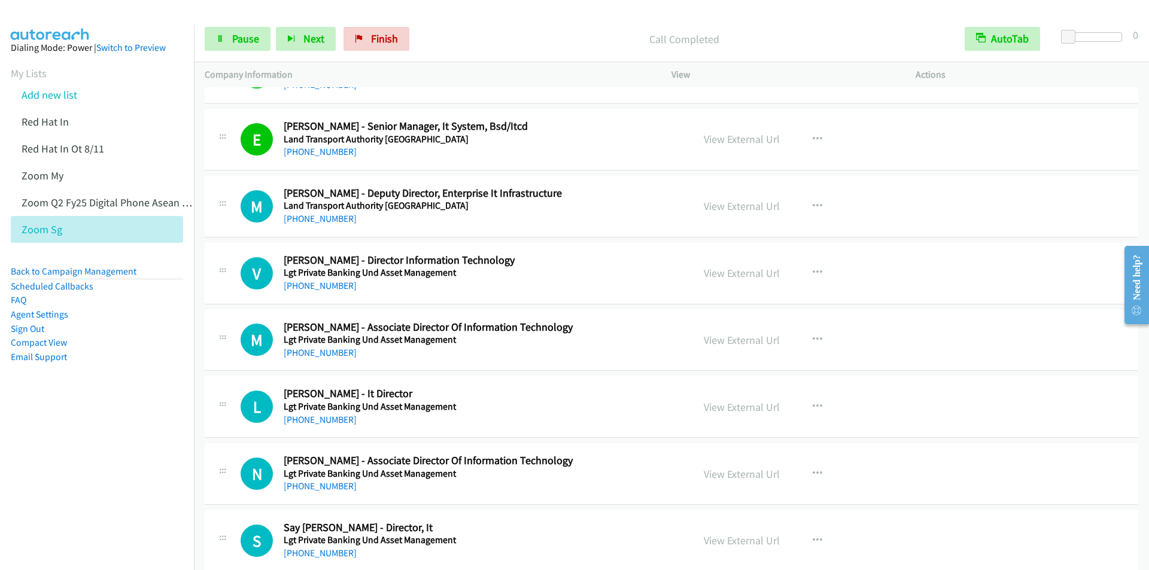
click at [478, 22] on div "Start Calls Pause Next Finish Call Completed AutoTab AutoTab 0" at bounding box center [671, 39] width 955 height 46
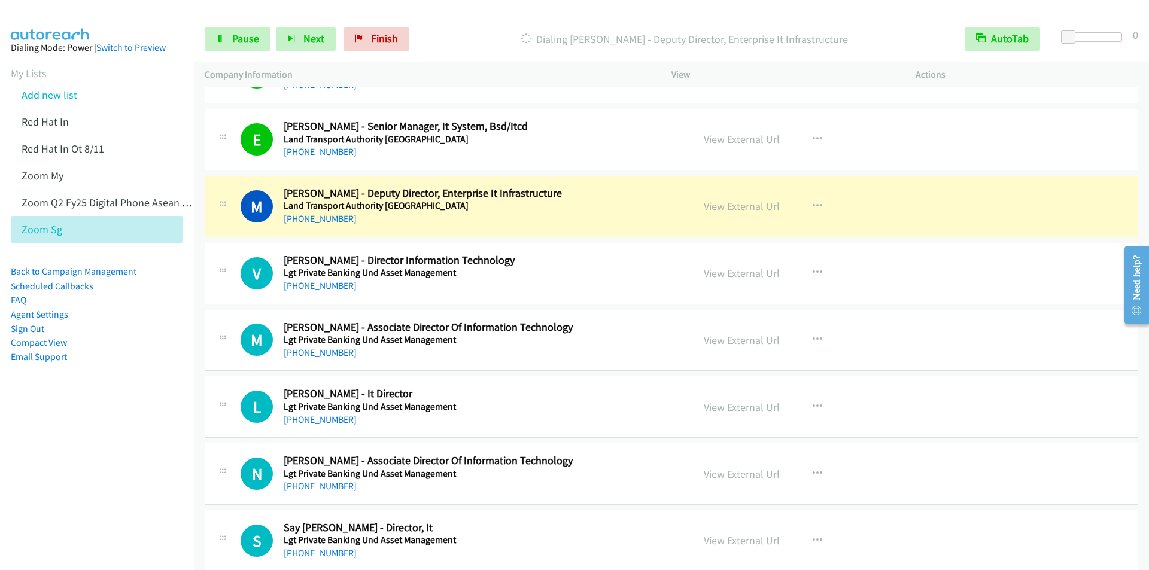
click at [484, 24] on div "Start Calls Pause Next Finish Dialing [PERSON_NAME] - Deputy Director, Enterpri…" at bounding box center [671, 39] width 955 height 46
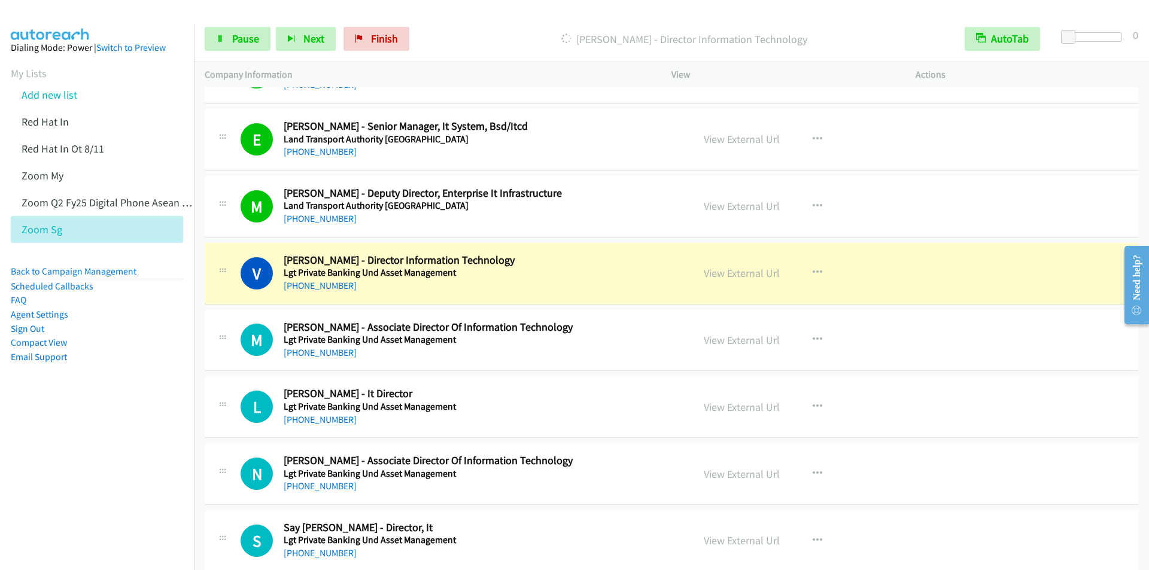
click at [475, 35] on p "[PERSON_NAME] - Director Information Technology" at bounding box center [685, 39] width 518 height 16
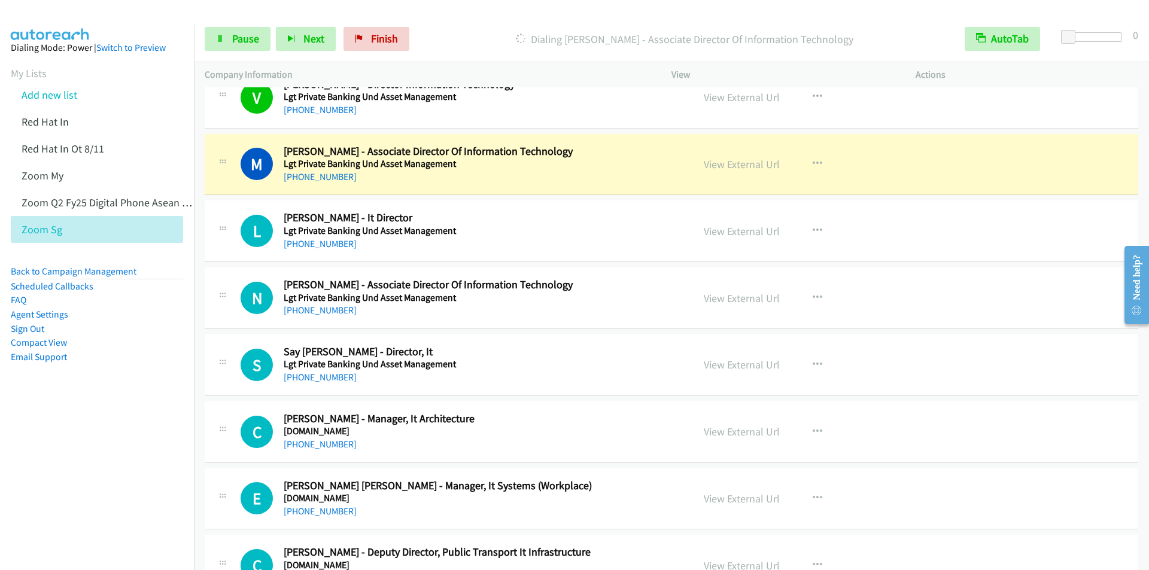
scroll to position [3172, 0]
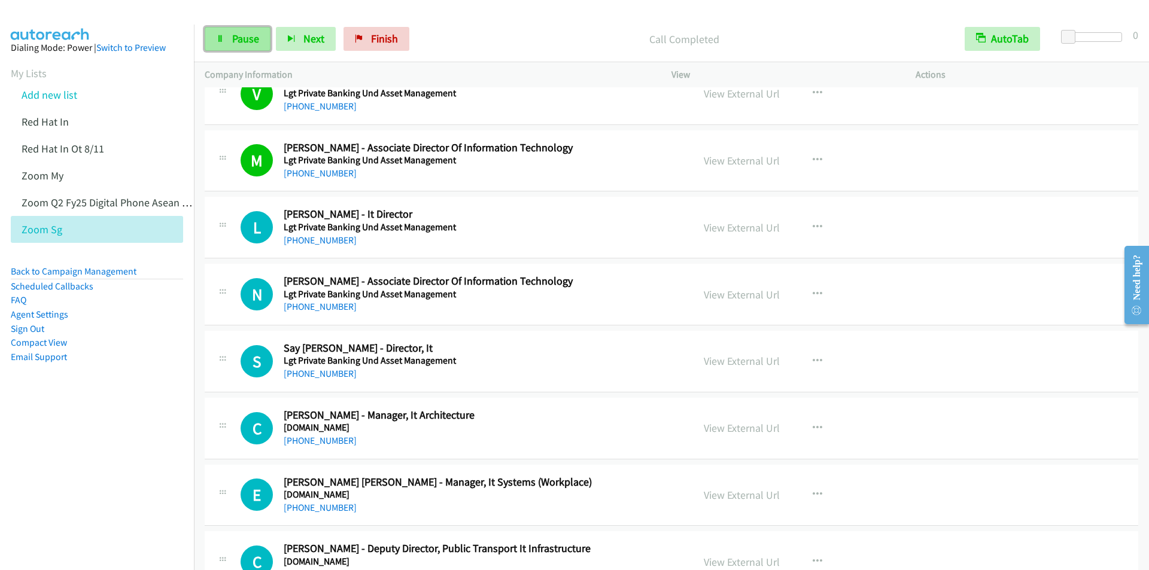
click at [230, 44] on link "Pause" at bounding box center [238, 39] width 66 height 24
click at [233, 41] on span "Start Calls" at bounding box center [255, 39] width 47 height 14
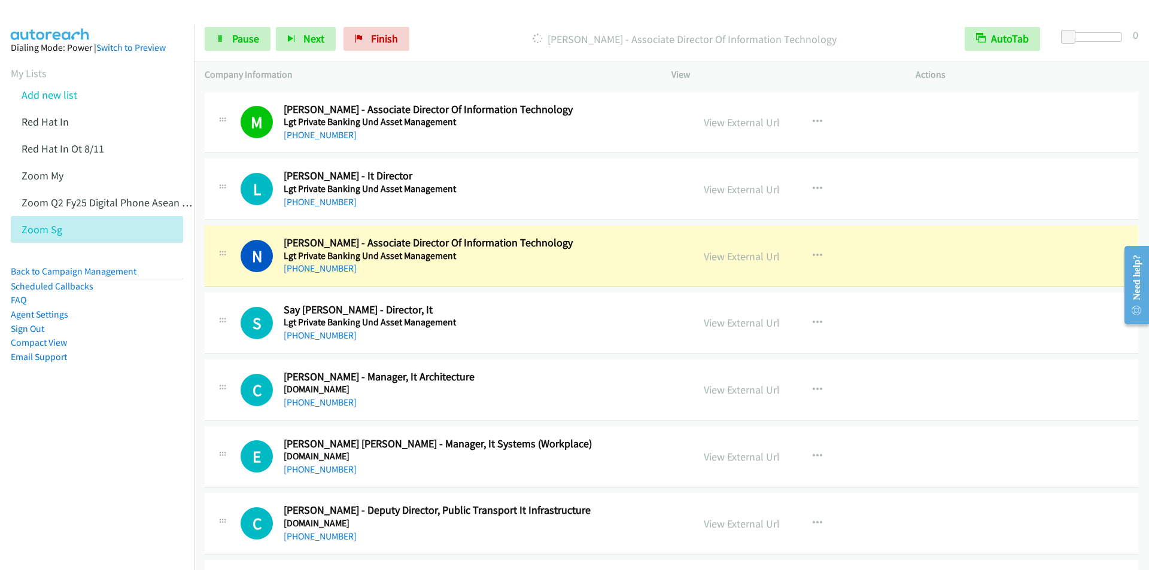
scroll to position [3232, 0]
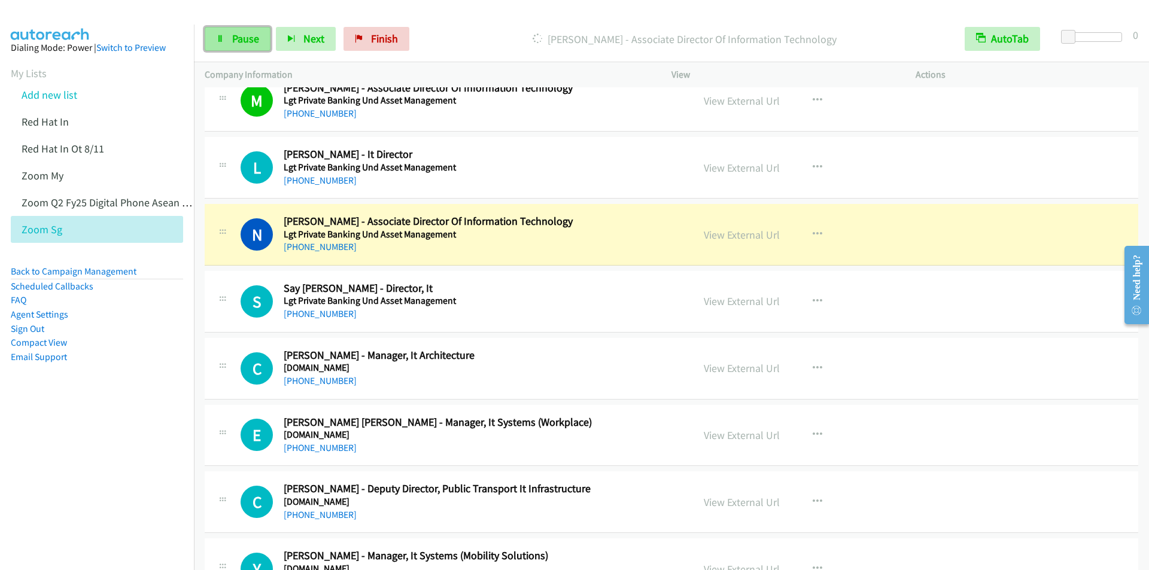
click at [236, 43] on span "Pause" at bounding box center [245, 39] width 27 height 14
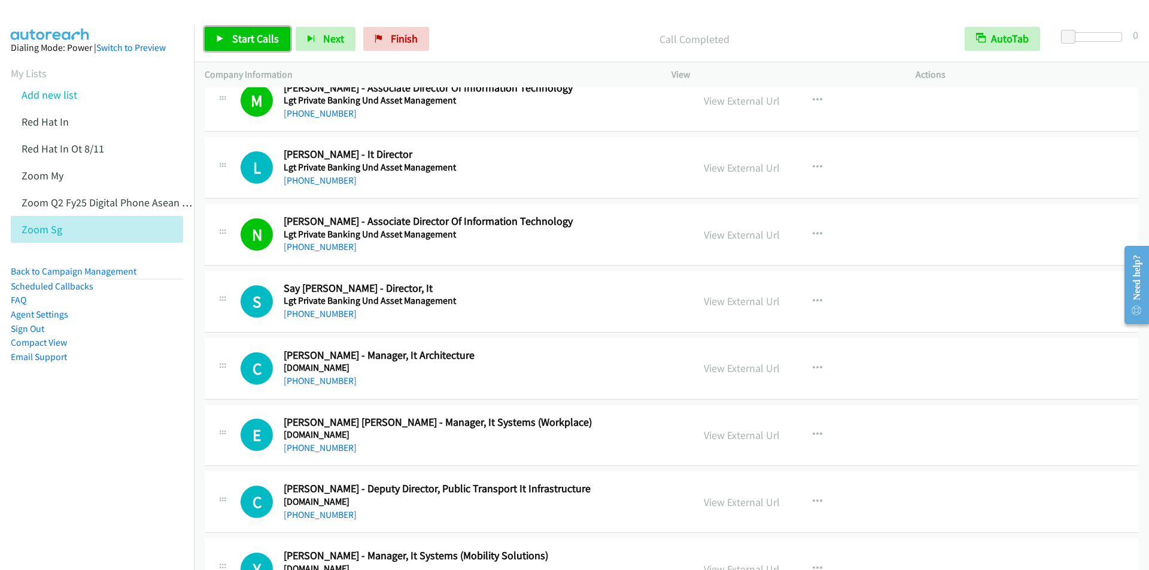
click at [249, 39] on span "Start Calls" at bounding box center [255, 39] width 47 height 14
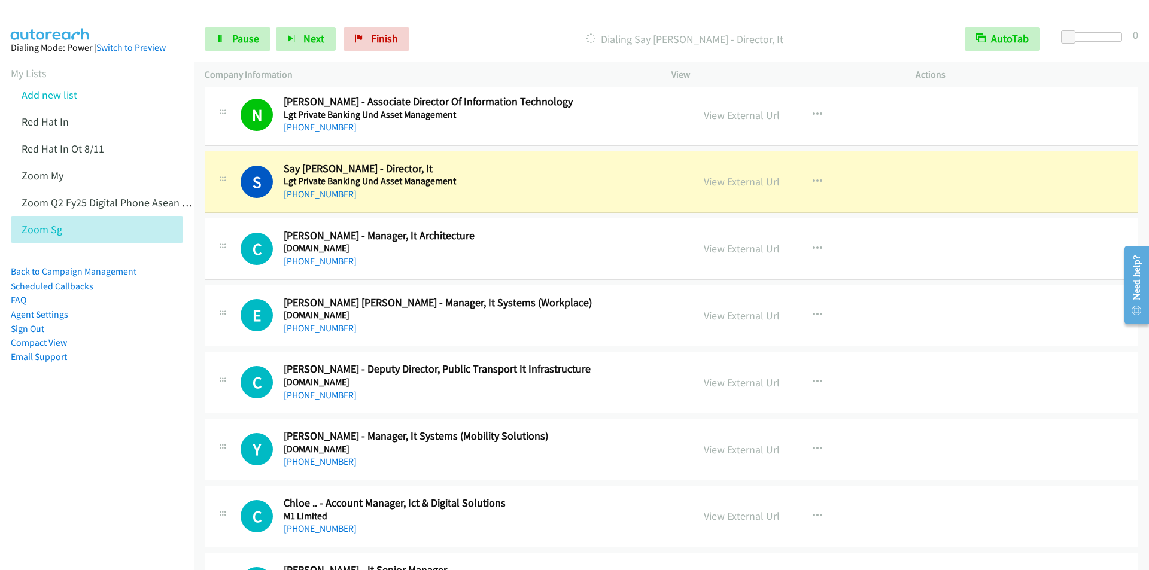
scroll to position [3411, 0]
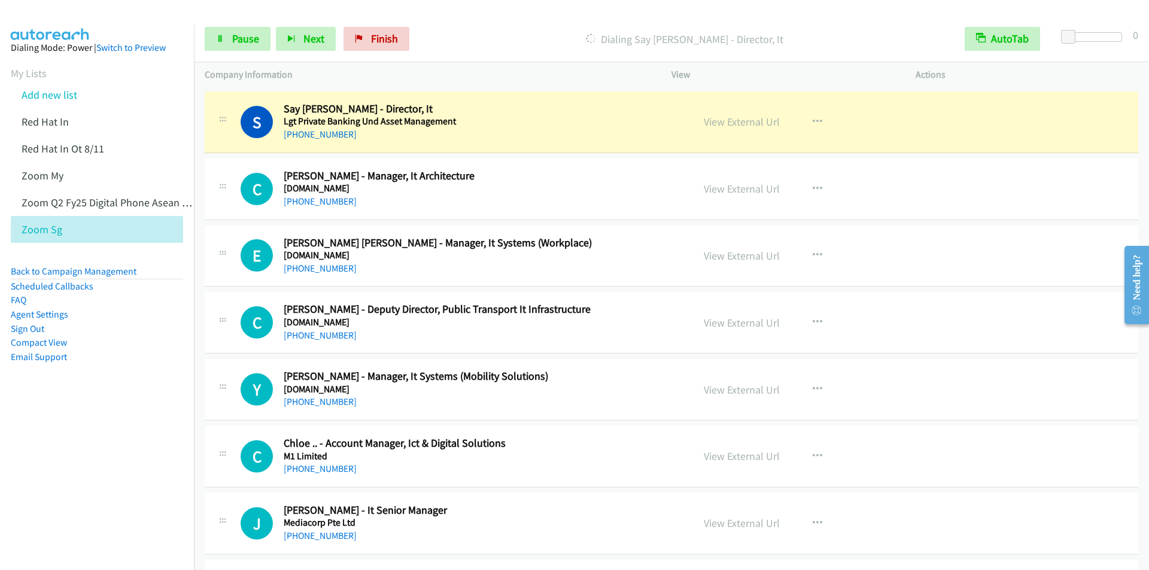
drag, startPoint x: 513, startPoint y: 16, endPoint x: 527, endPoint y: 29, distance: 19.0
click at [513, 16] on main "Start Calls Pause Next Finish Dialing Say [PERSON_NAME] - Director, It AutoTab …" at bounding box center [574, 28] width 1149 height 57
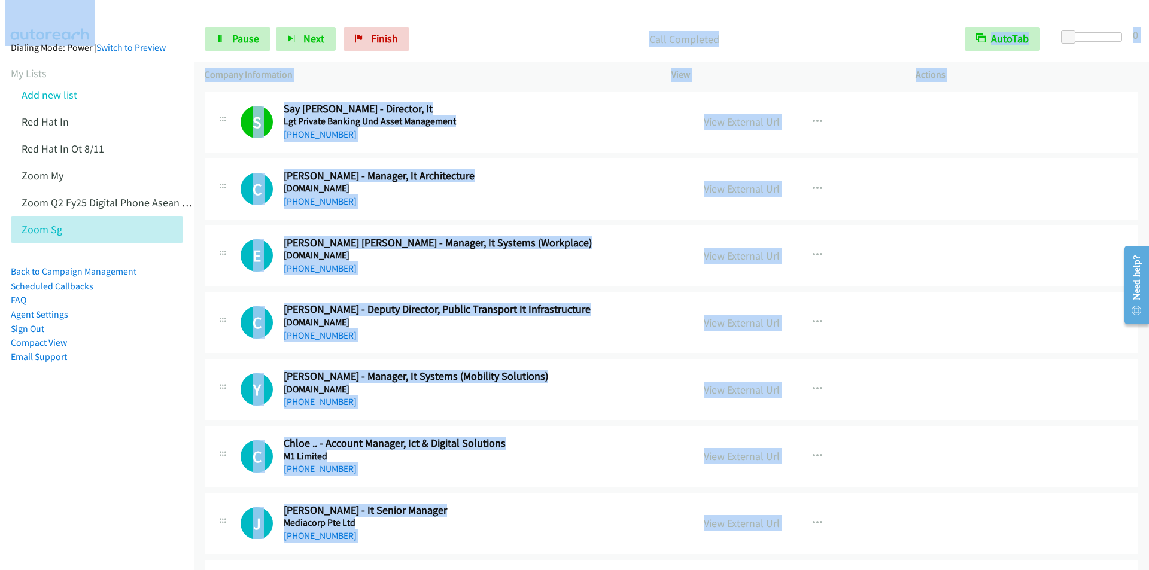
click at [488, 35] on p "Call Completed" at bounding box center [685, 39] width 518 height 16
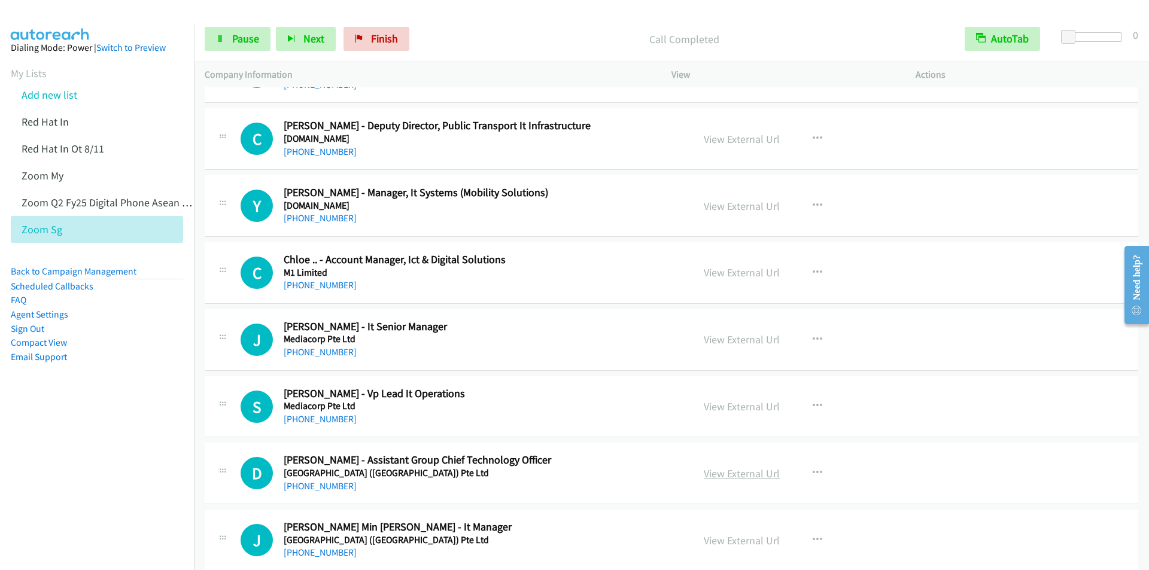
scroll to position [3711, 0]
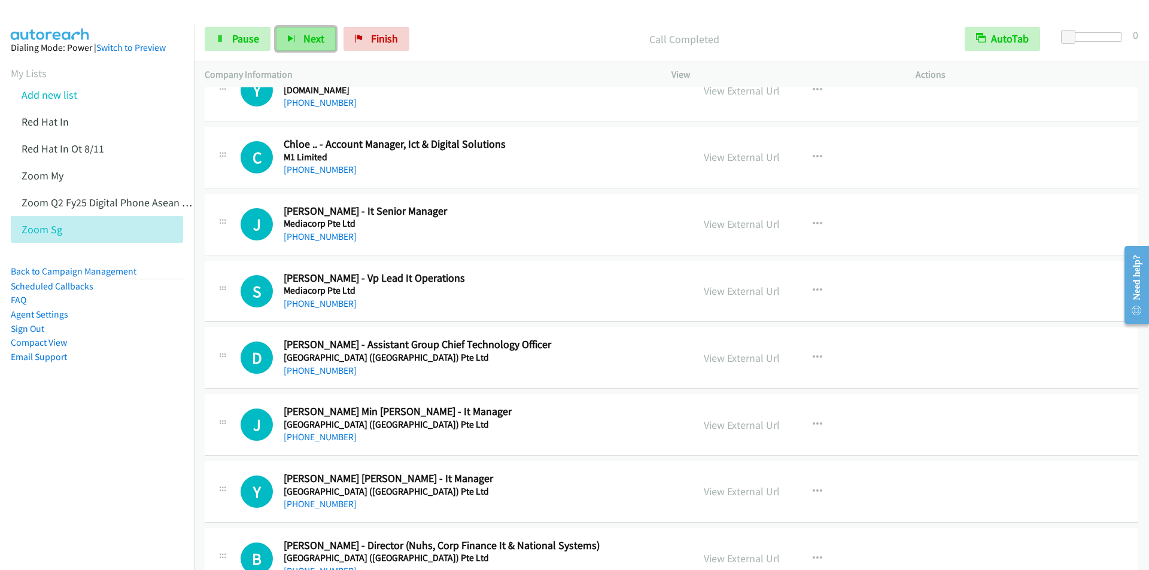
click at [303, 40] on span "Next" at bounding box center [313, 39] width 21 height 14
click at [485, 19] on div "Start Calls Pause Next Finish Call Completed AutoTab AutoTab 0" at bounding box center [671, 39] width 955 height 46
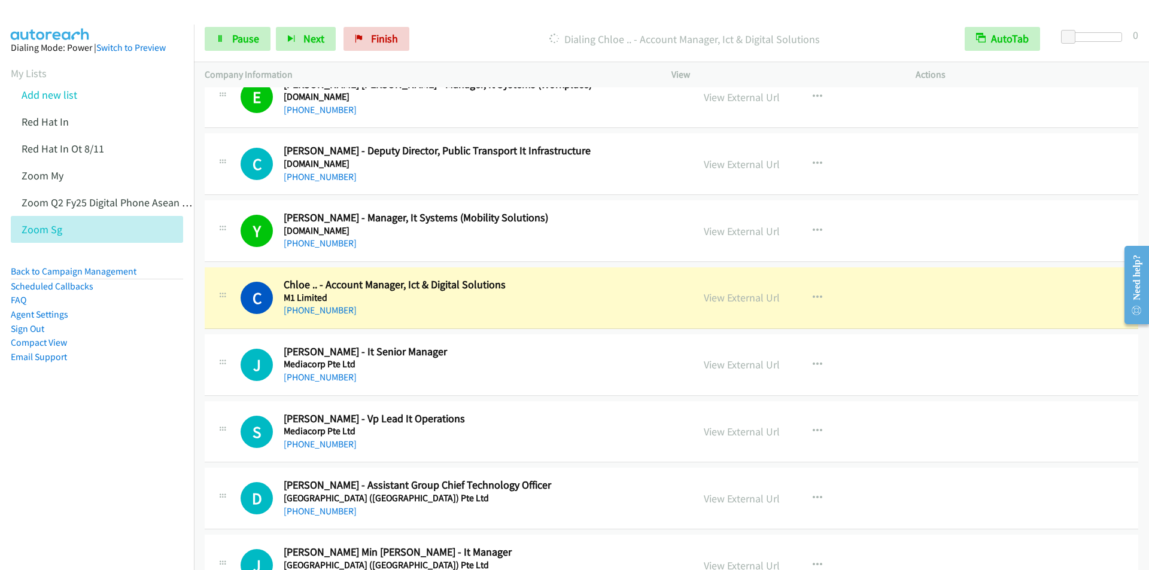
scroll to position [3651, 0]
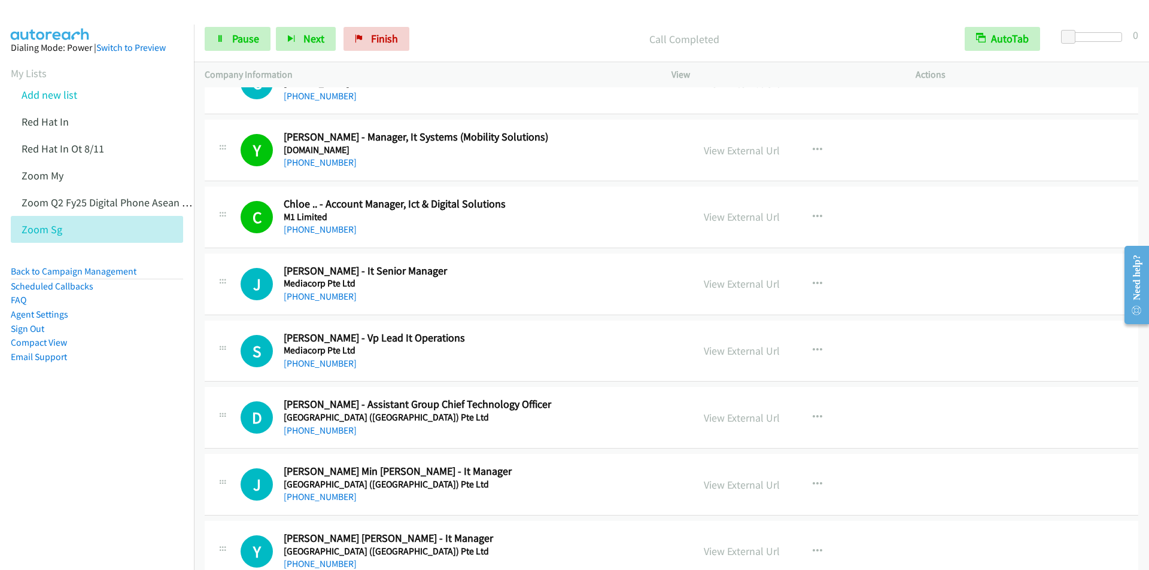
click at [466, 26] on div "Start Calls Pause Next Finish Call Completed AutoTab AutoTab 0" at bounding box center [671, 39] width 955 height 46
click at [234, 41] on span "Pause" at bounding box center [245, 39] width 27 height 14
click at [234, 41] on span "Start Calls" at bounding box center [255, 39] width 47 height 14
click at [247, 38] on span "Pause" at bounding box center [245, 39] width 27 height 14
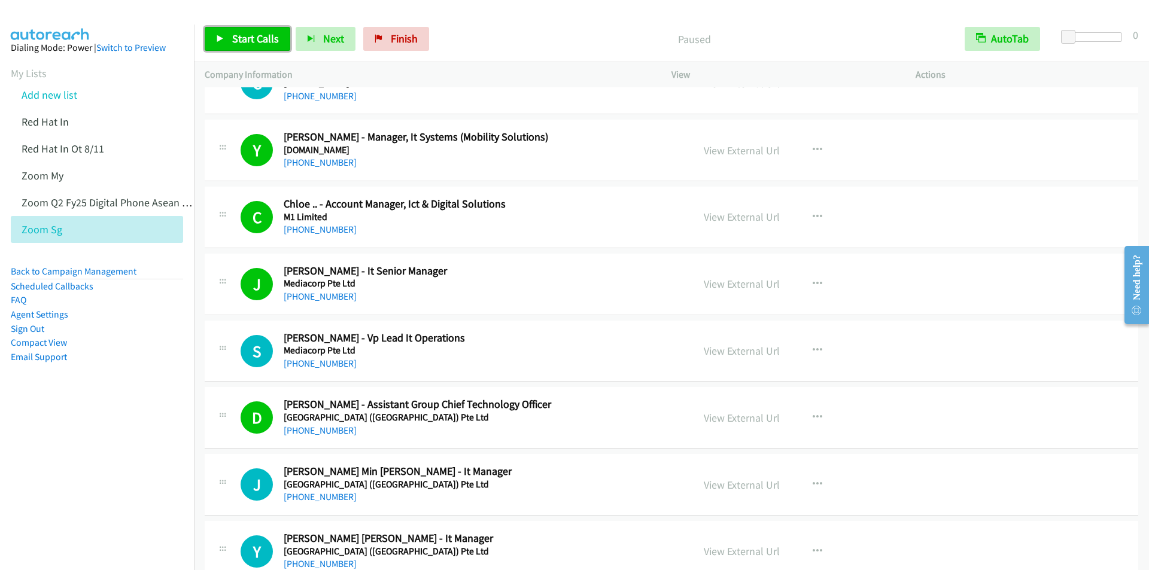
click at [247, 38] on span "Start Calls" at bounding box center [255, 39] width 47 height 14
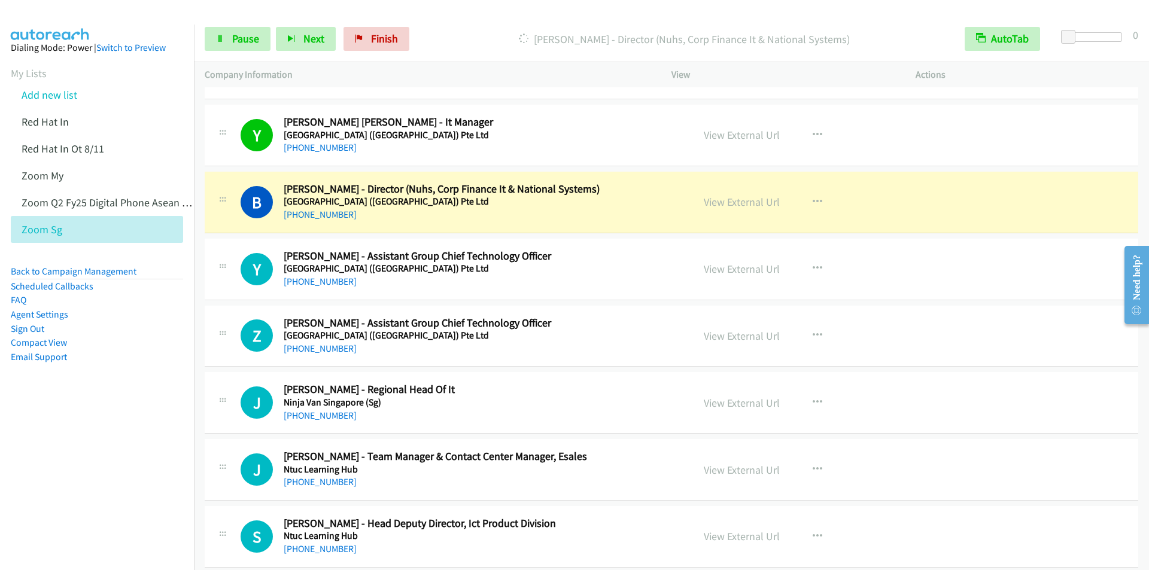
scroll to position [4129, 0]
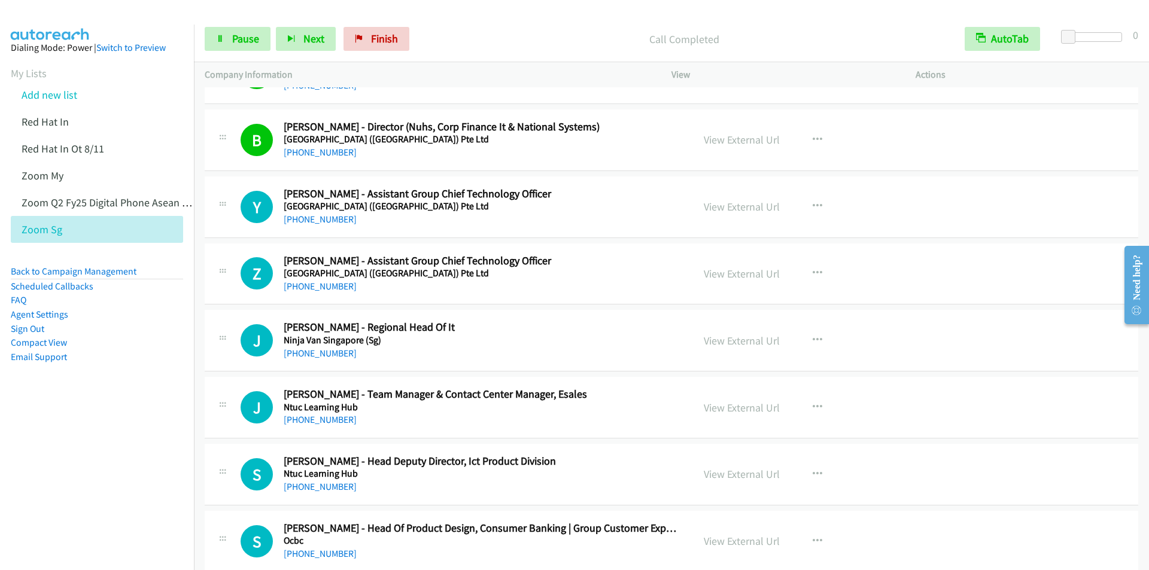
click at [448, 19] on div "Start Calls Pause Next Finish Call Completed AutoTab AutoTab 0" at bounding box center [671, 39] width 955 height 46
click at [232, 48] on link "Pause" at bounding box center [238, 39] width 66 height 24
click at [232, 44] on span "Start Calls" at bounding box center [255, 39] width 47 height 14
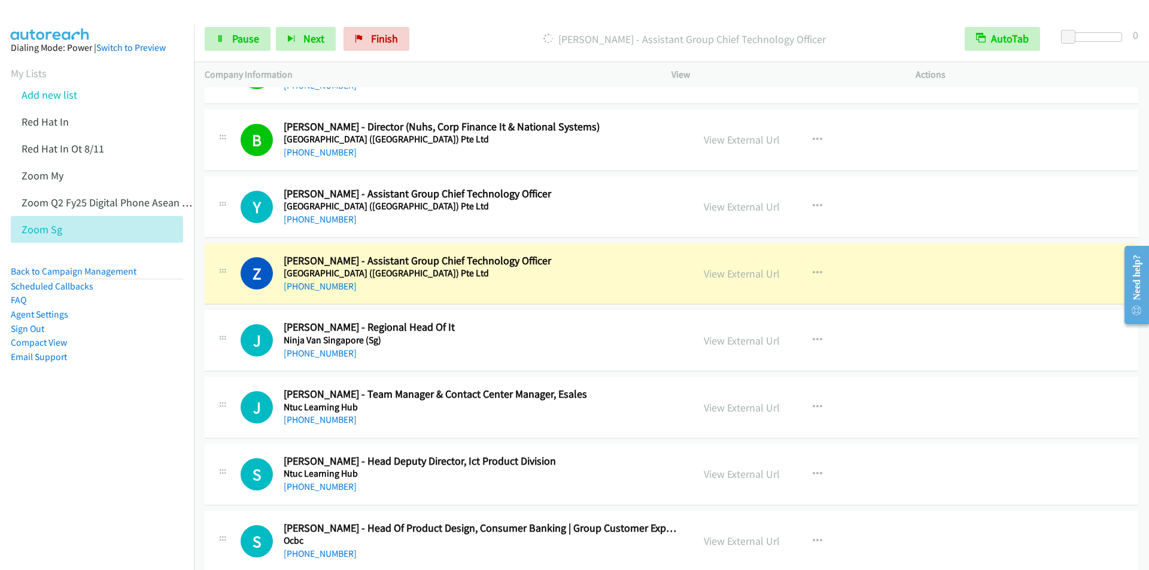
drag, startPoint x: 481, startPoint y: 28, endPoint x: 554, endPoint y: 11, distance: 74.8
click at [481, 27] on div "[PERSON_NAME] - Assistant Group Chief Technology Officer" at bounding box center [684, 39] width 539 height 24
click at [439, 39] on p "[PERSON_NAME] - Assistant Group Chief Technology Officer" at bounding box center [685, 39] width 518 height 16
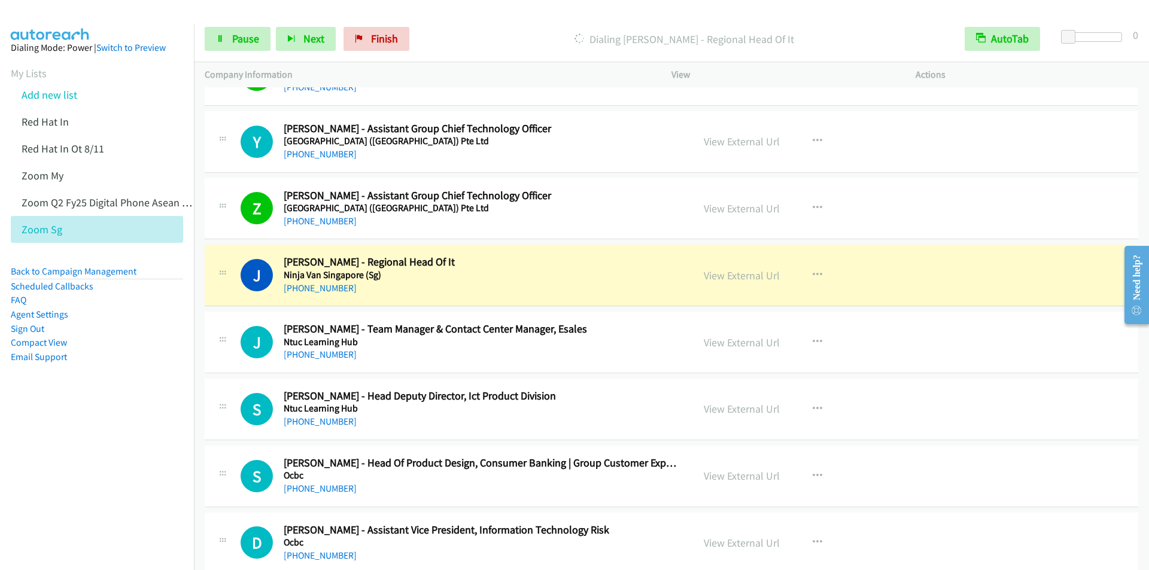
scroll to position [4309, 0]
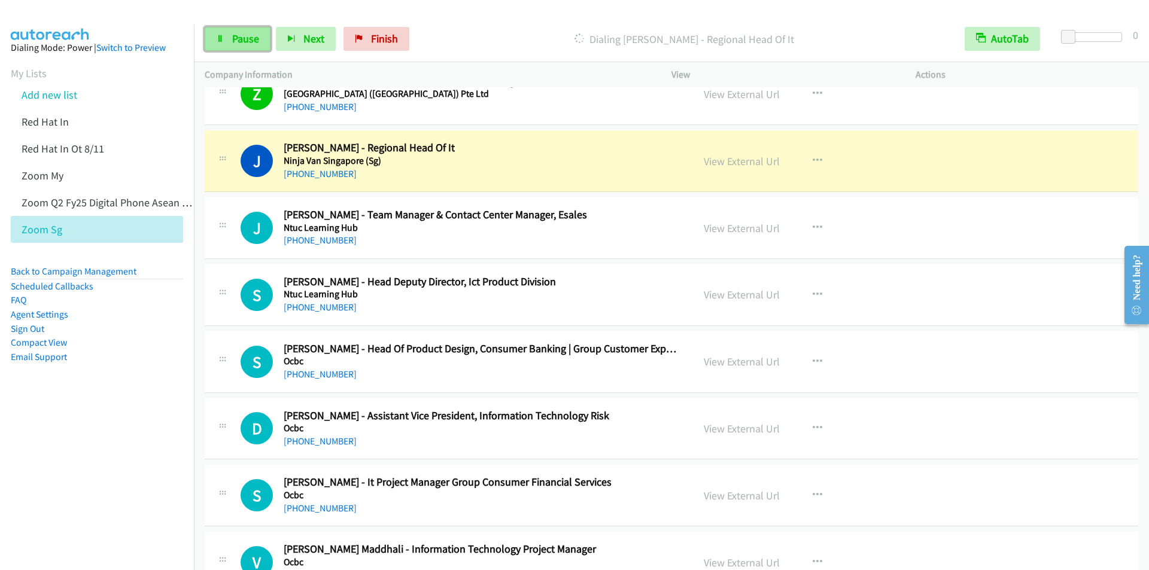
click at [243, 41] on span "Pause" at bounding box center [245, 39] width 27 height 14
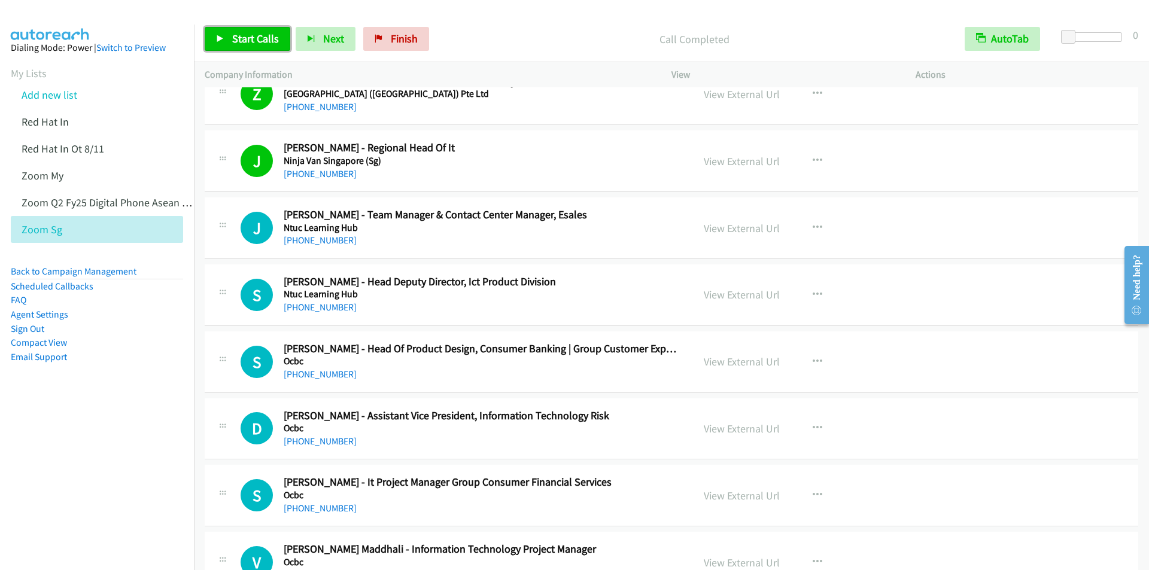
click at [241, 38] on span "Start Calls" at bounding box center [255, 39] width 47 height 14
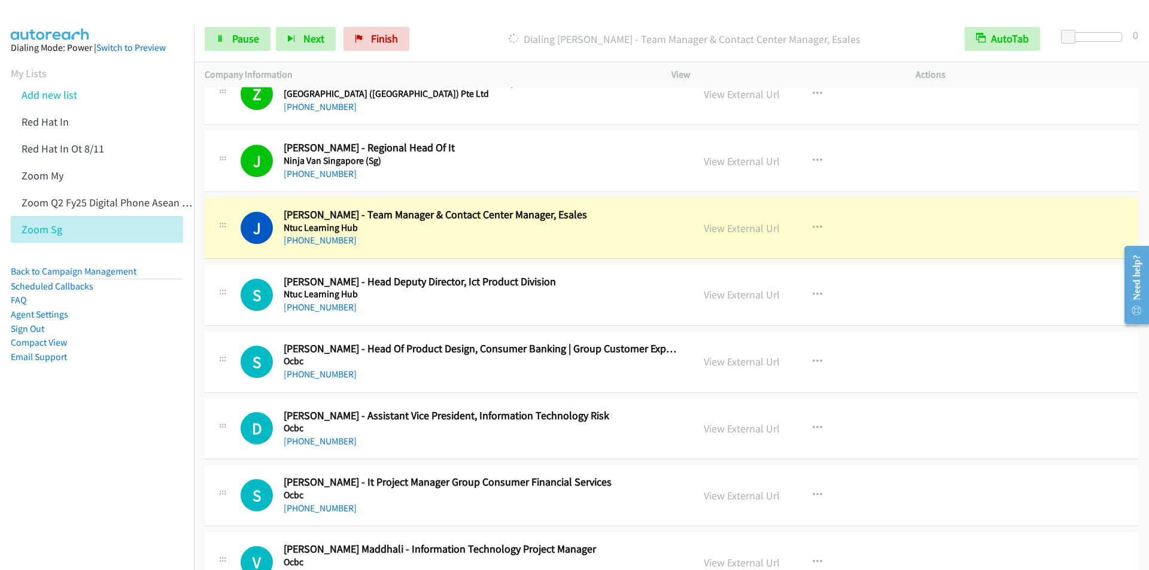
click at [478, 20] on div "Start Calls Pause Next Finish Dialing [PERSON_NAME] - Team Manager & Contact Ce…" at bounding box center [671, 39] width 955 height 46
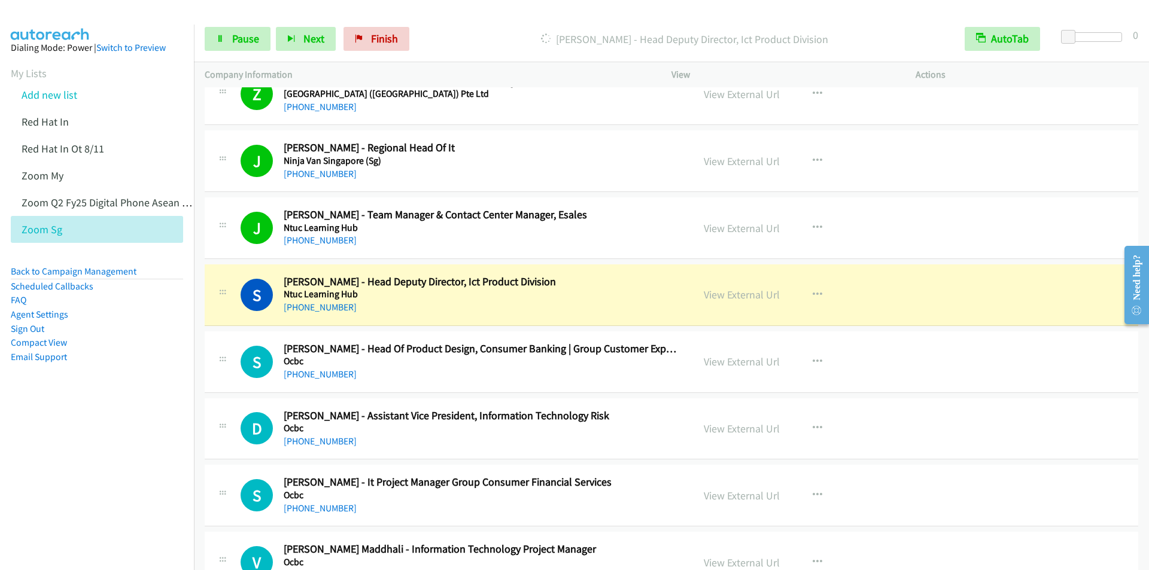
scroll to position [4429, 0]
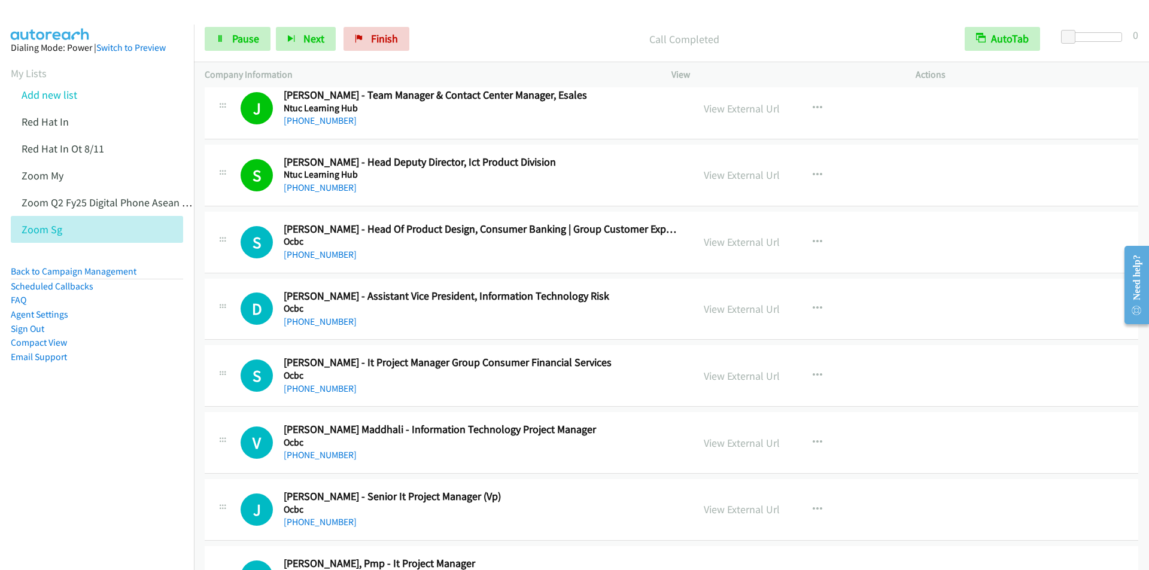
click at [485, 26] on div "Start Calls Pause Next Finish Call Completed AutoTab AutoTab 0" at bounding box center [671, 39] width 955 height 46
click at [306, 43] on span "Next" at bounding box center [313, 39] width 21 height 14
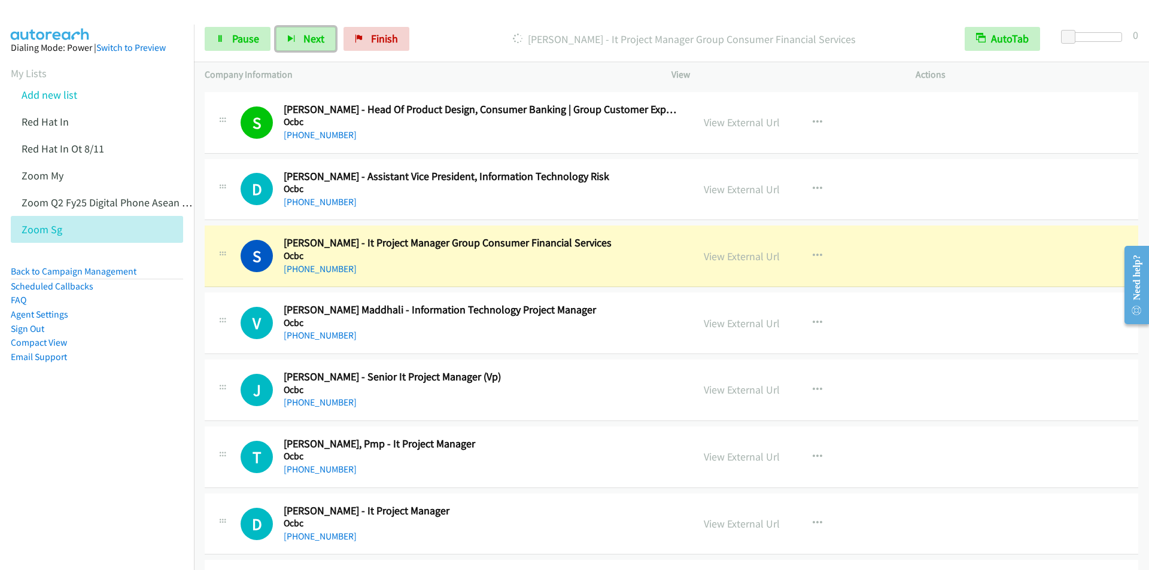
scroll to position [4608, 0]
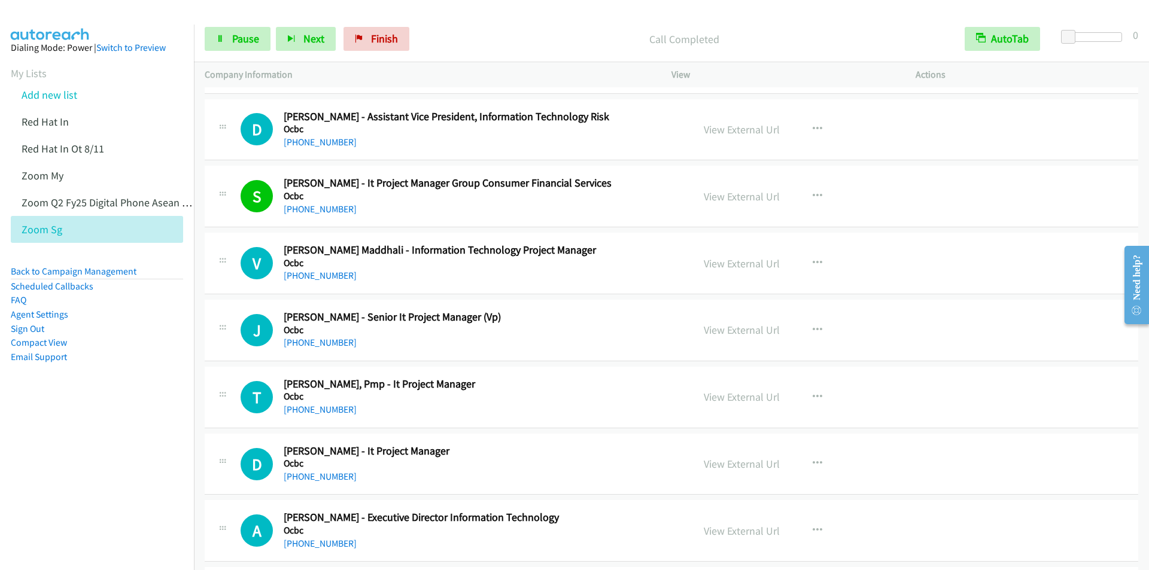
click at [457, 26] on div "Start Calls Pause Next Finish Call Completed AutoTab AutoTab 0" at bounding box center [671, 39] width 955 height 46
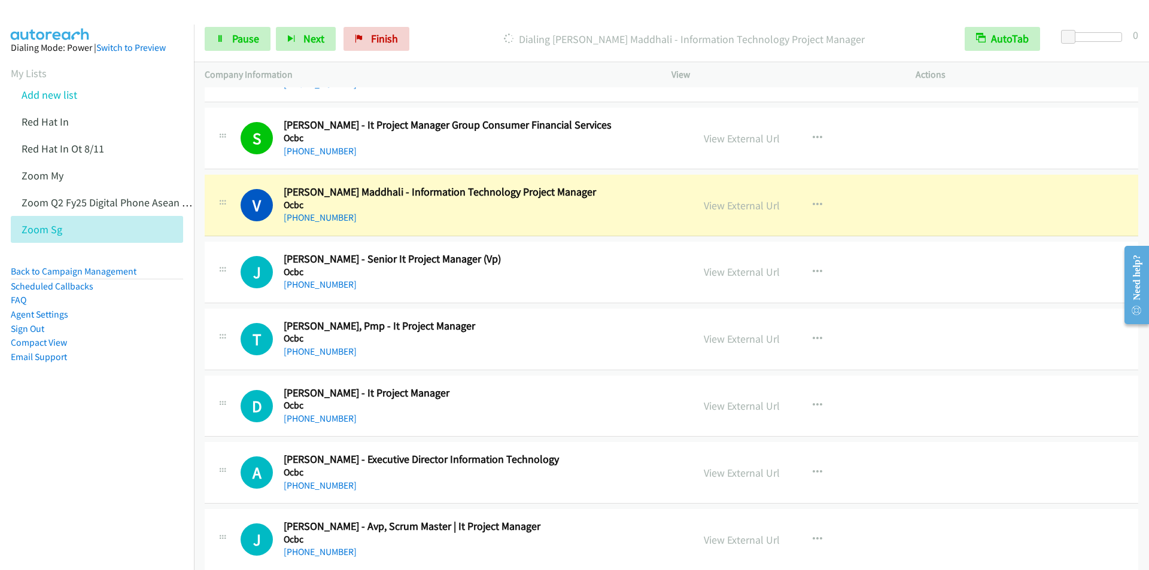
scroll to position [4728, 0]
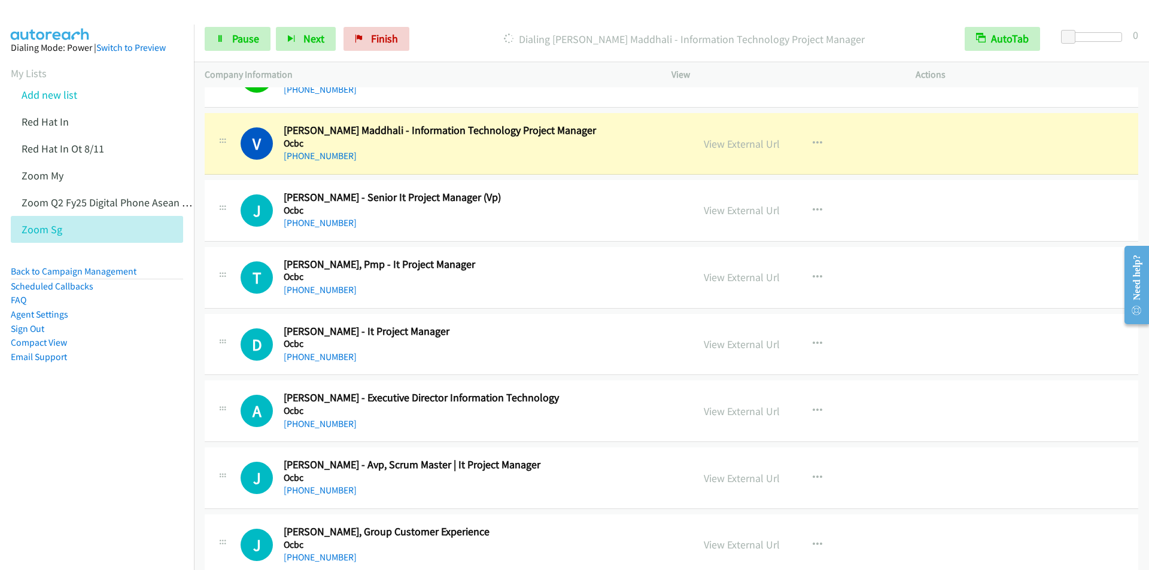
click at [499, 24] on div "Start Calls Pause Next Finish [PERSON_NAME] Maddhali - Information Technology P…" at bounding box center [671, 39] width 955 height 46
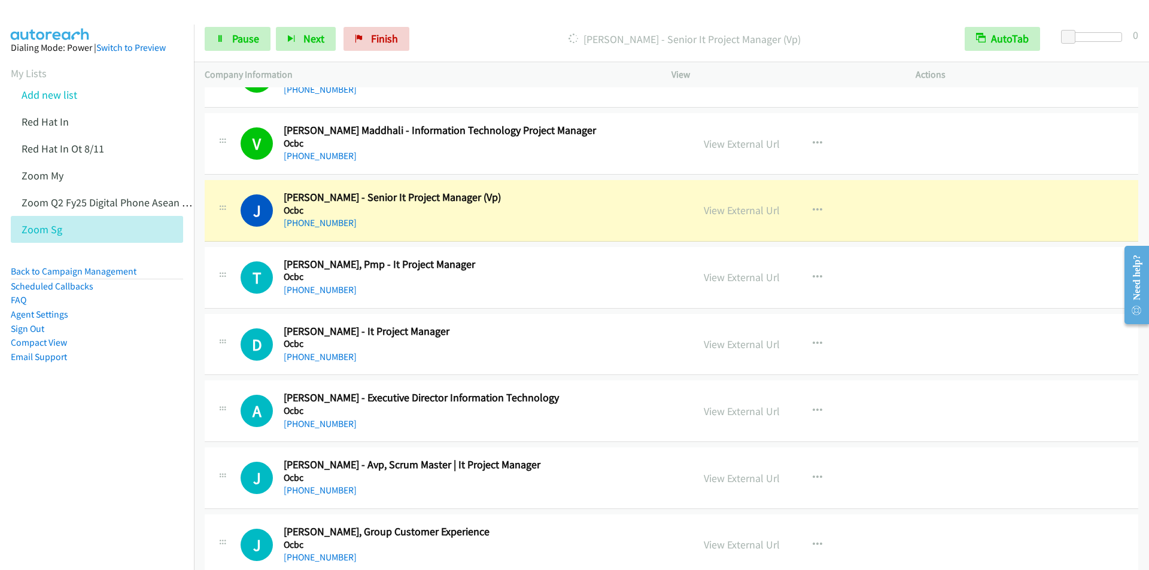
click at [470, 39] on p "[PERSON_NAME] - Senior It Project Manager (Vp)" at bounding box center [685, 39] width 518 height 16
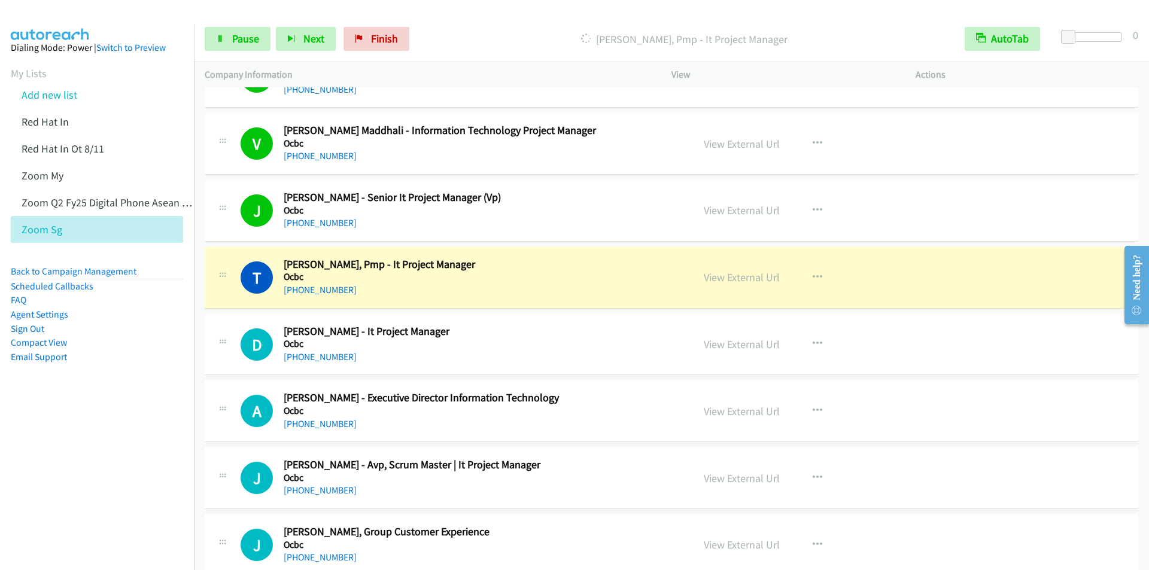
click at [508, 25] on div "Start Calls Pause Next Finish [PERSON_NAME], Pmp - It Project Manager AutoTab A…" at bounding box center [671, 39] width 955 height 46
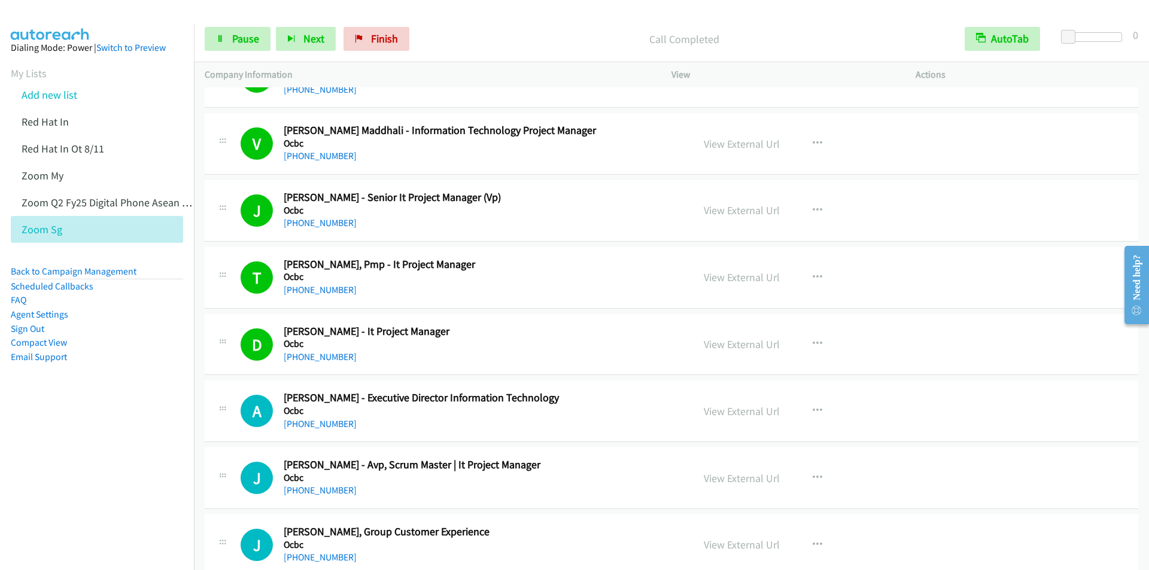
click at [490, 41] on p "Call Completed" at bounding box center [685, 39] width 518 height 16
click at [241, 43] on span "Pause" at bounding box center [245, 39] width 27 height 14
click at [241, 42] on span "Start Calls" at bounding box center [255, 39] width 47 height 14
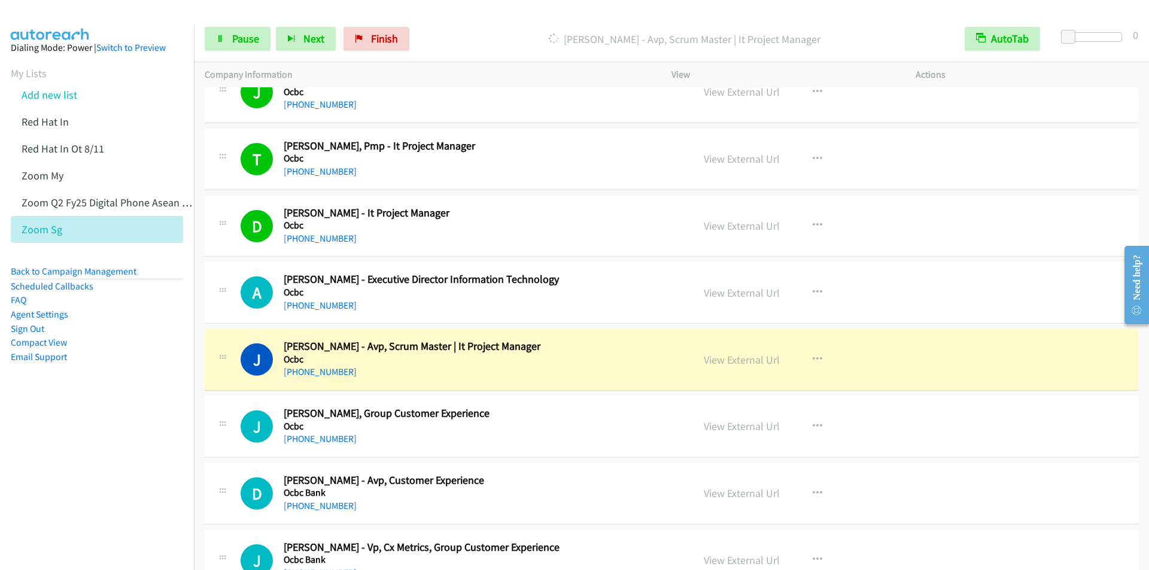
scroll to position [4848, 0]
click at [494, 28] on div "[PERSON_NAME] - Avp, Scrum Master | It Project Manager" at bounding box center [684, 39] width 539 height 24
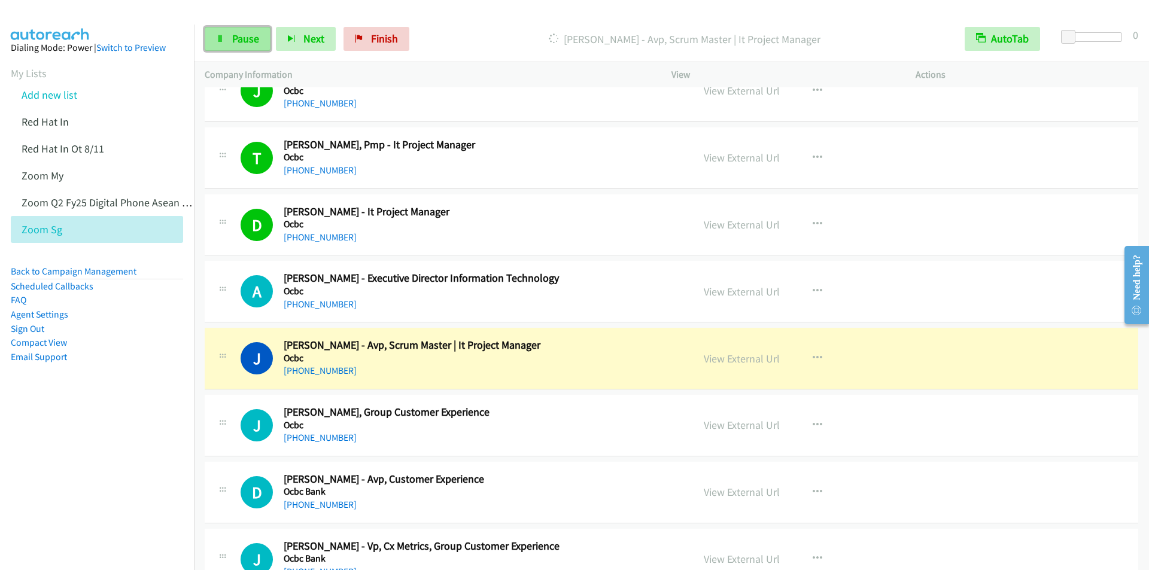
click at [241, 38] on span "Pause" at bounding box center [245, 39] width 27 height 14
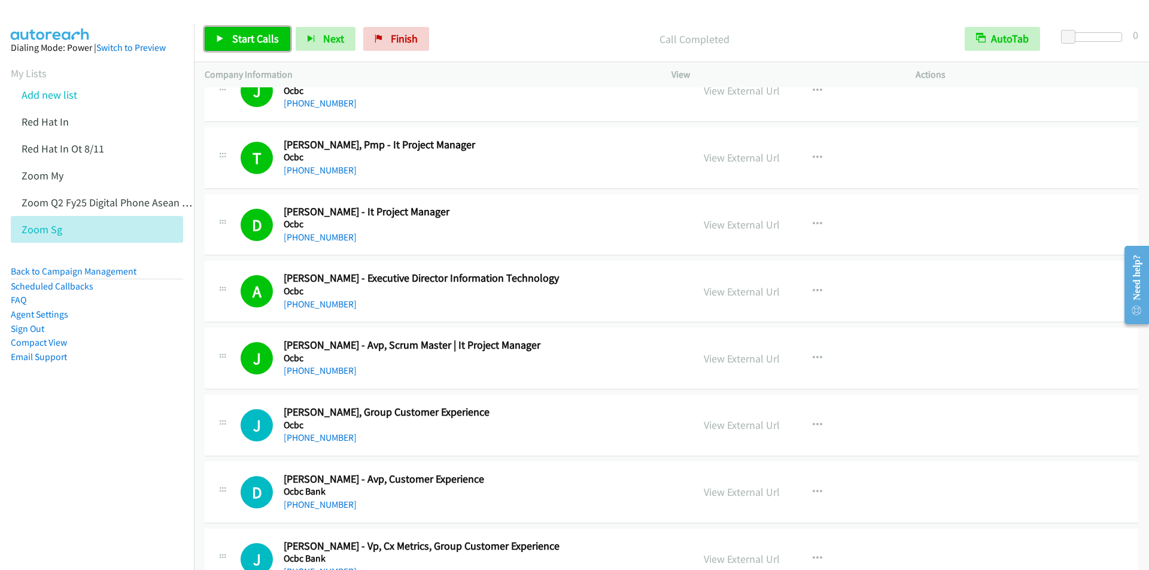
click at [235, 37] on span "Start Calls" at bounding box center [255, 39] width 47 height 14
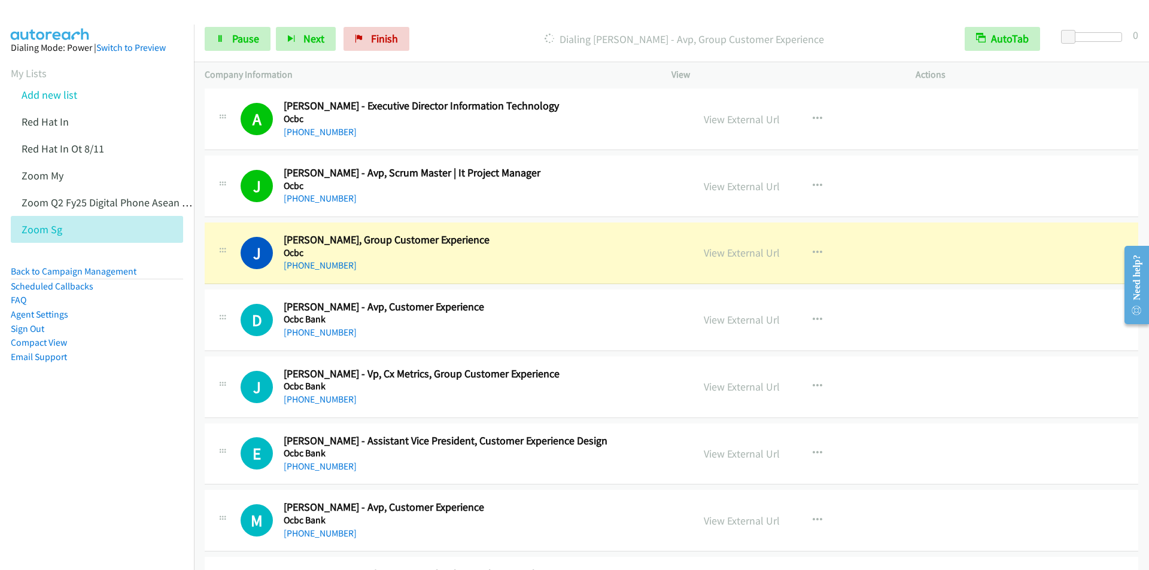
scroll to position [5087, 0]
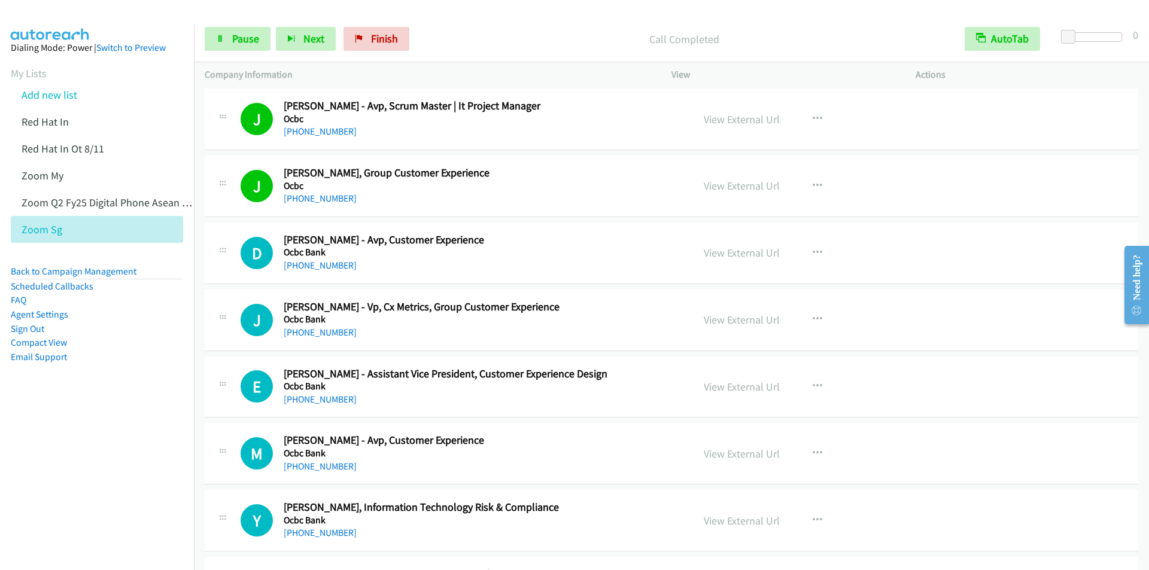
click at [511, 28] on div "Call Completed" at bounding box center [684, 39] width 539 height 24
click at [300, 37] on button "Next" at bounding box center [306, 39] width 60 height 24
click at [496, 34] on p "Call Completed" at bounding box center [685, 39] width 518 height 16
click at [309, 40] on span "Next" at bounding box center [313, 39] width 21 height 14
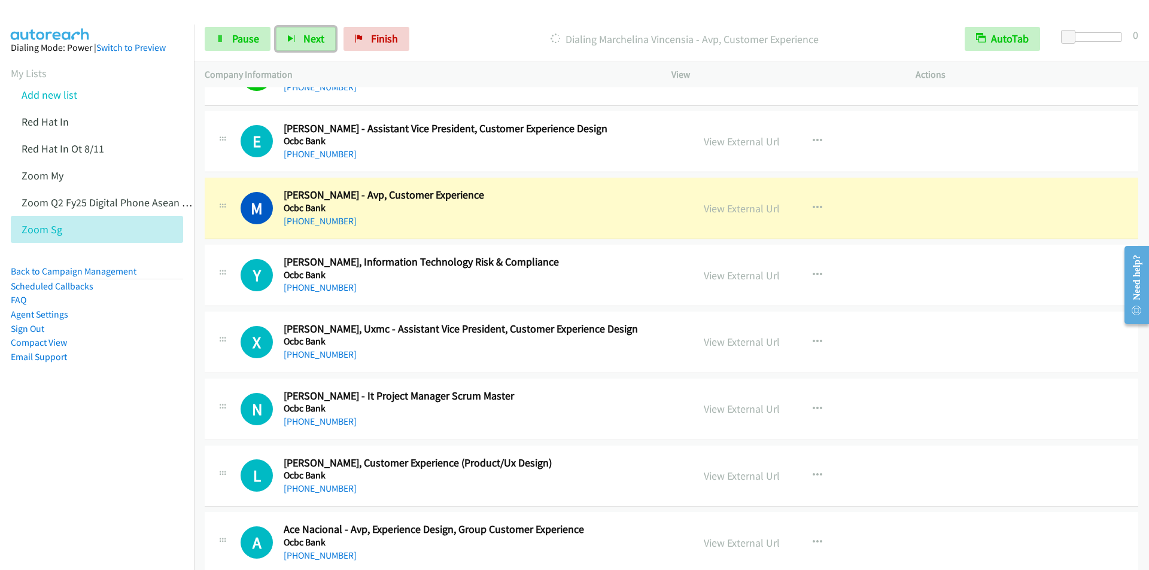
scroll to position [5386, 0]
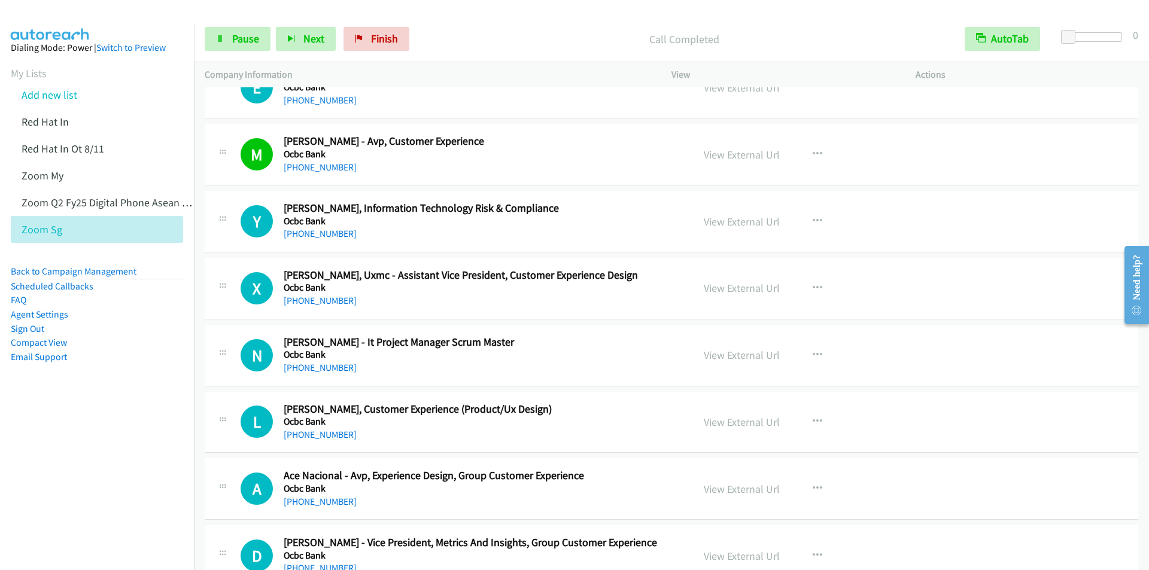
click at [487, 29] on div "Call Completed" at bounding box center [684, 39] width 539 height 24
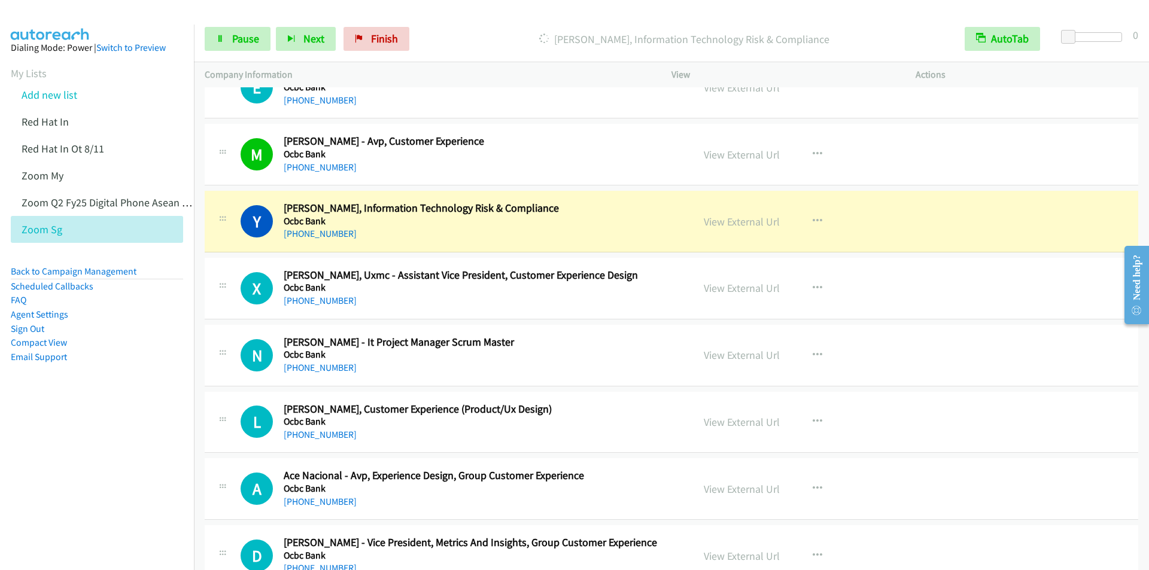
click at [458, 28] on div "[PERSON_NAME], Information Technology Risk & Compliance" at bounding box center [684, 39] width 539 height 24
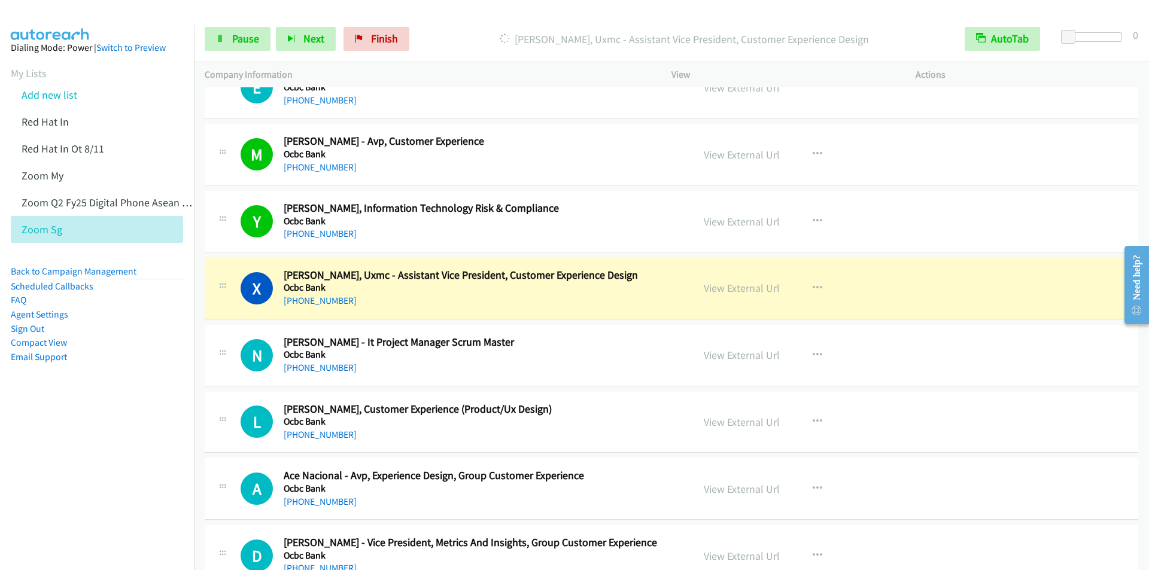
click at [476, 11] on div at bounding box center [569, 23] width 1138 height 46
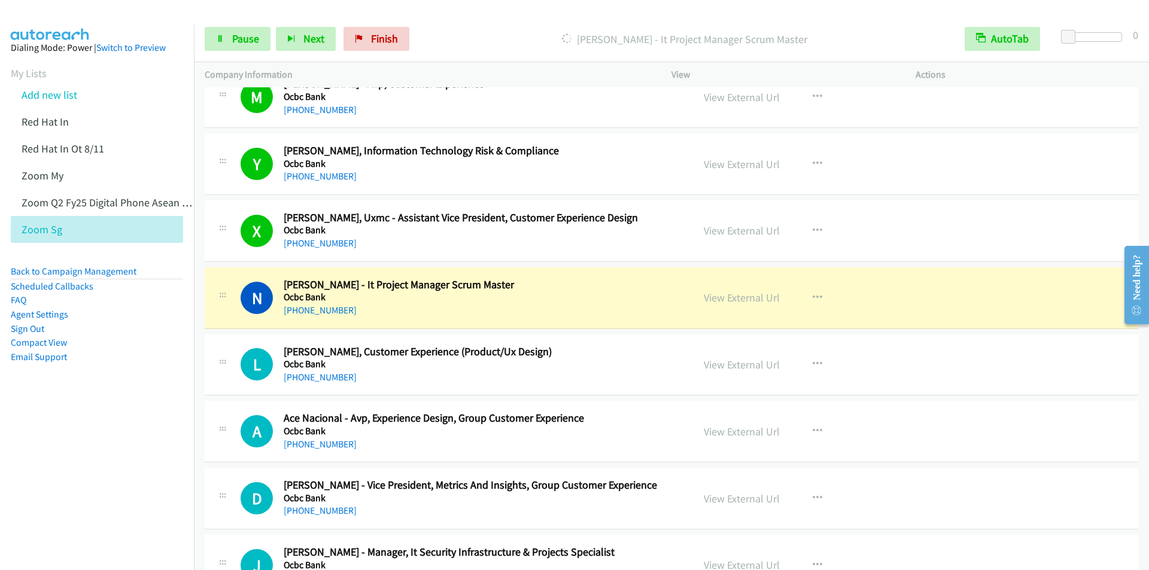
scroll to position [5506, 0]
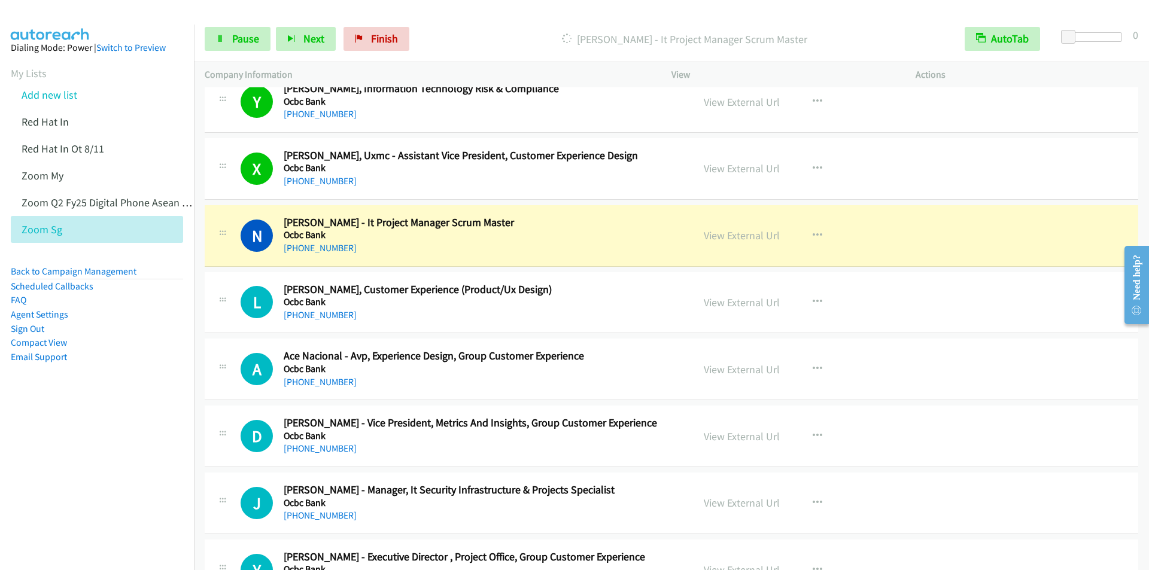
click at [460, 23] on div "Start Calls Pause Next Finish [PERSON_NAME] - It Project Manager Scrum Master A…" at bounding box center [671, 39] width 955 height 46
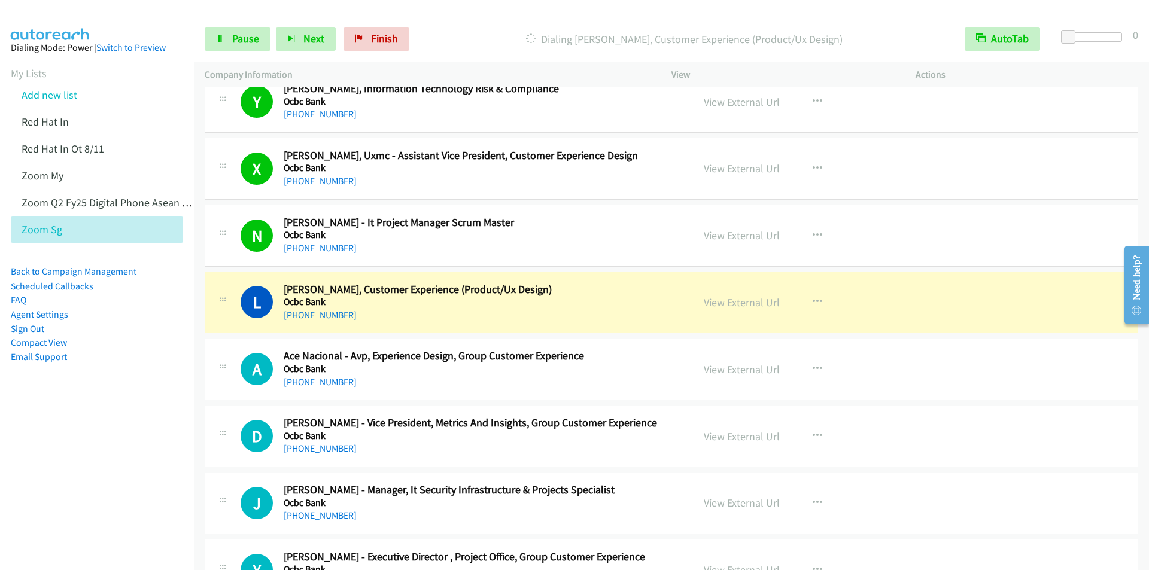
click at [463, 24] on div "Start Calls Pause Next Finish Dialing [PERSON_NAME] - Vp, Customer Experience (…" at bounding box center [671, 39] width 955 height 46
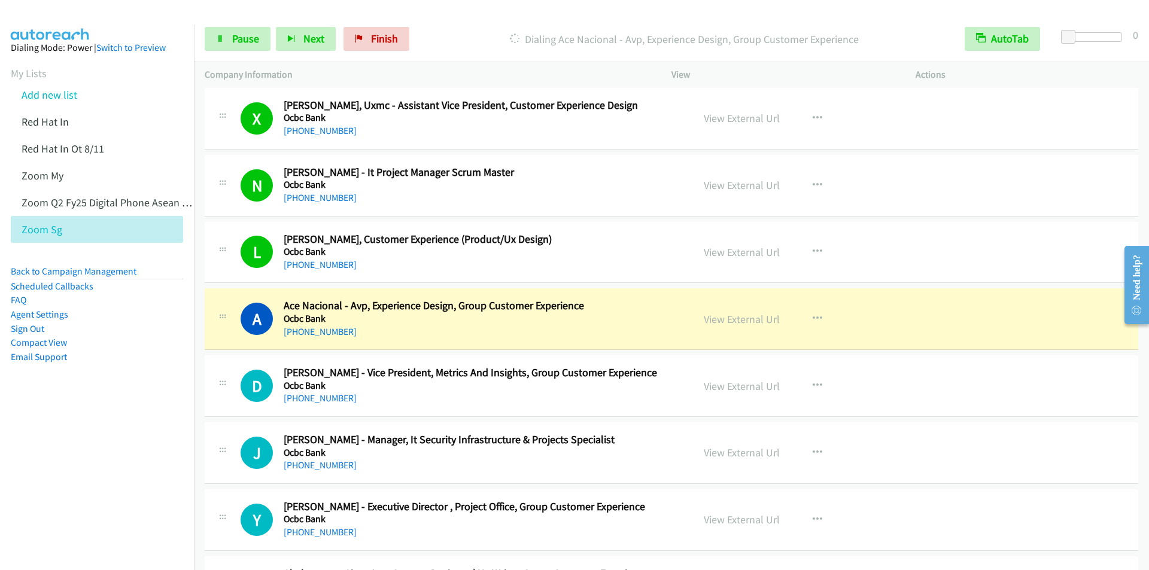
scroll to position [5626, 0]
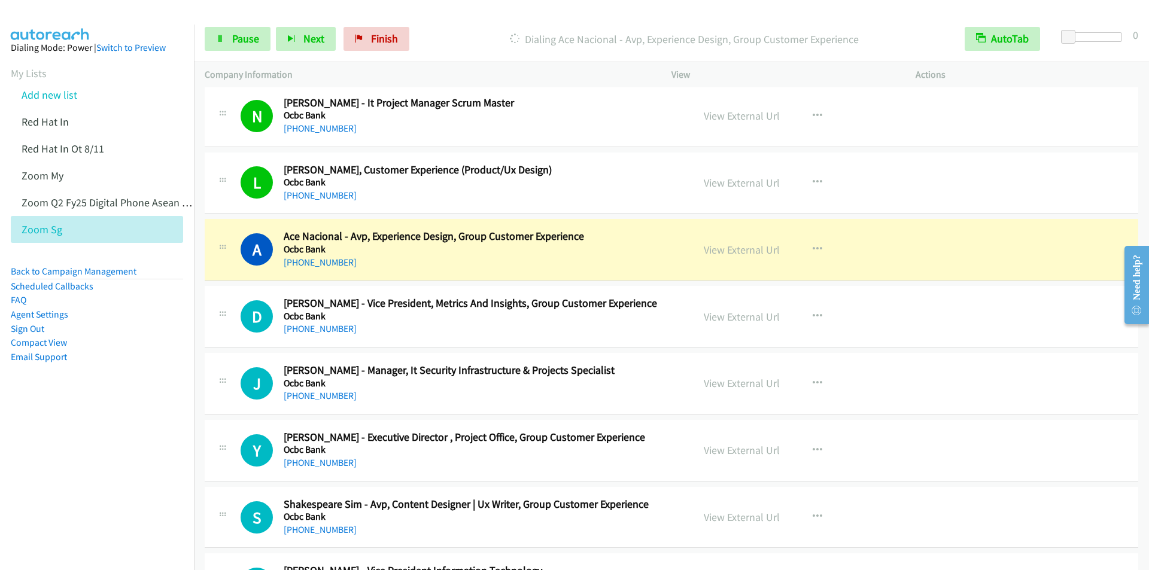
click at [494, 16] on div "Start Calls Pause Next Finish Dialing Ace Nacional - Avp, Experience Design, Gr…" at bounding box center [671, 39] width 955 height 46
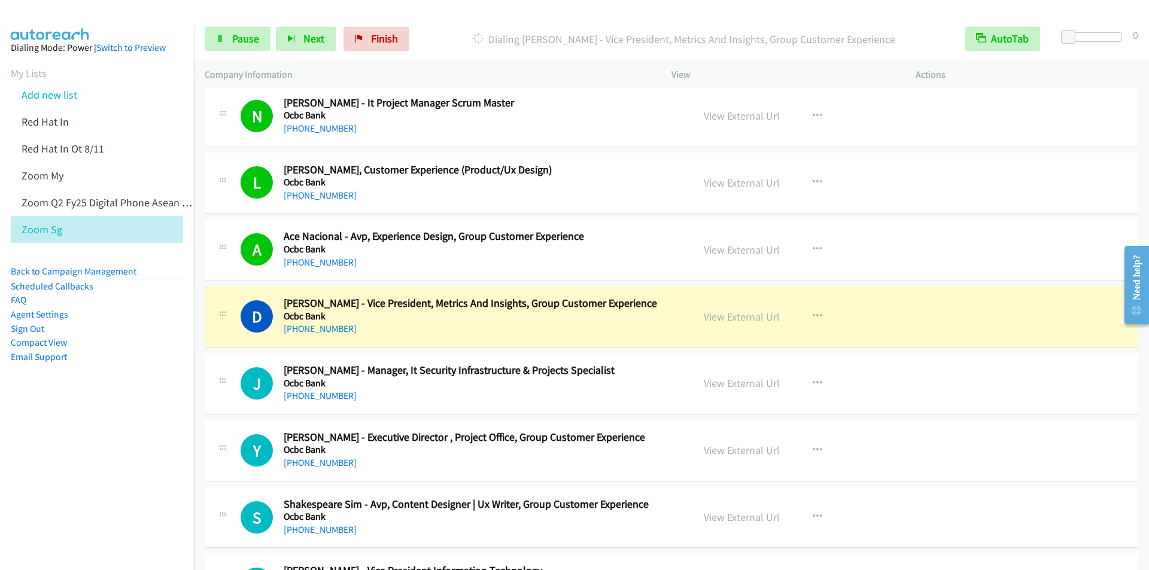
click at [472, 29] on div "Dialing [PERSON_NAME] - Vice President, Metrics And Insights, Group Customer Ex…" at bounding box center [684, 39] width 539 height 24
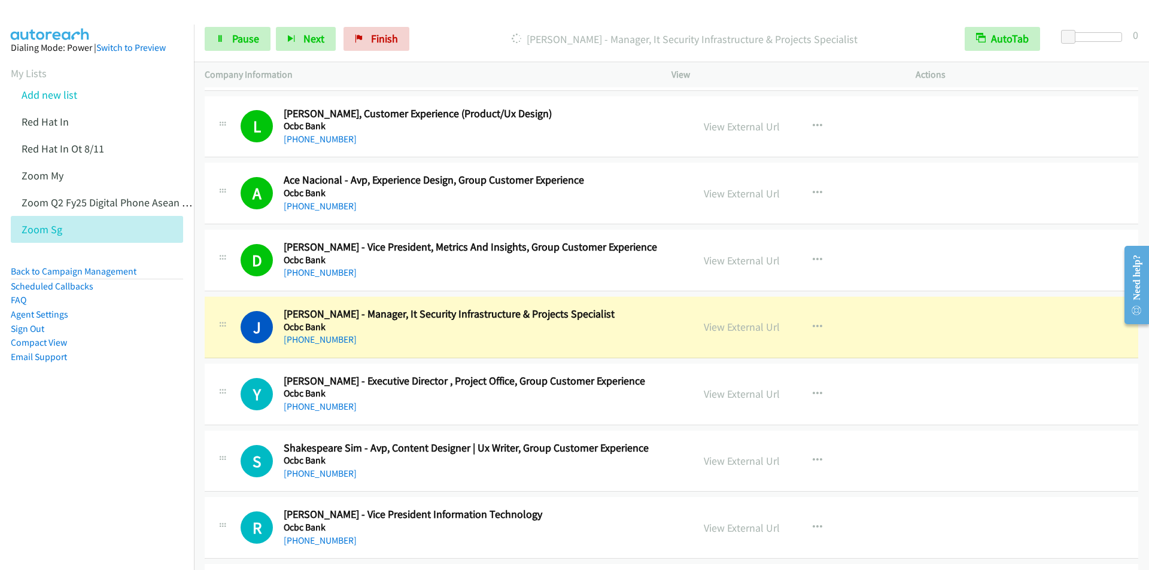
scroll to position [5745, 0]
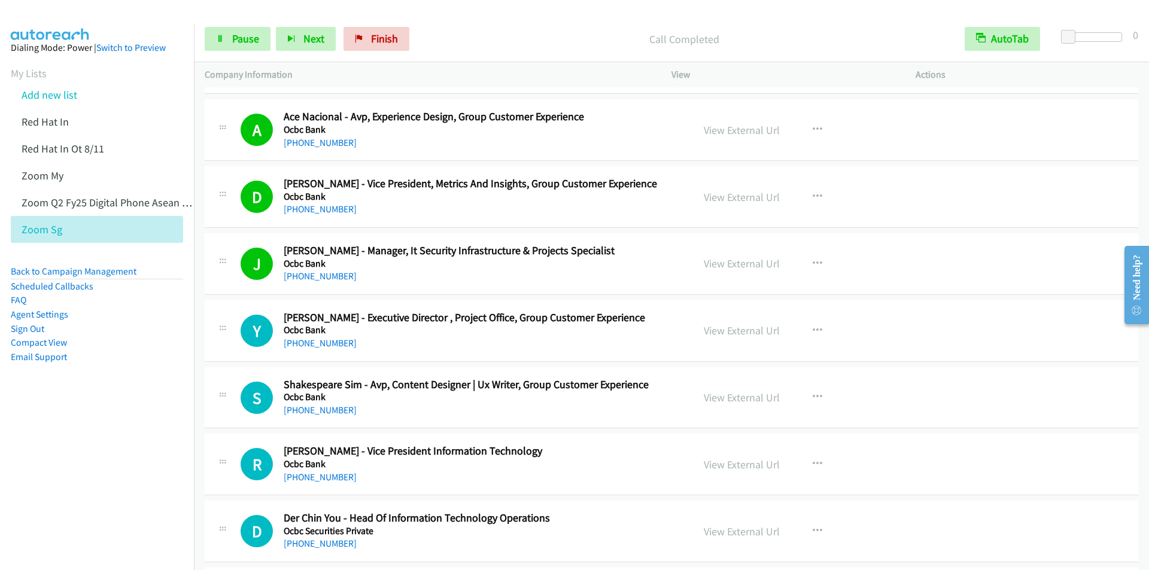
click at [470, 21] on div "Start Calls Pause Next Finish Call Completed AutoTab AutoTab 0" at bounding box center [671, 39] width 955 height 46
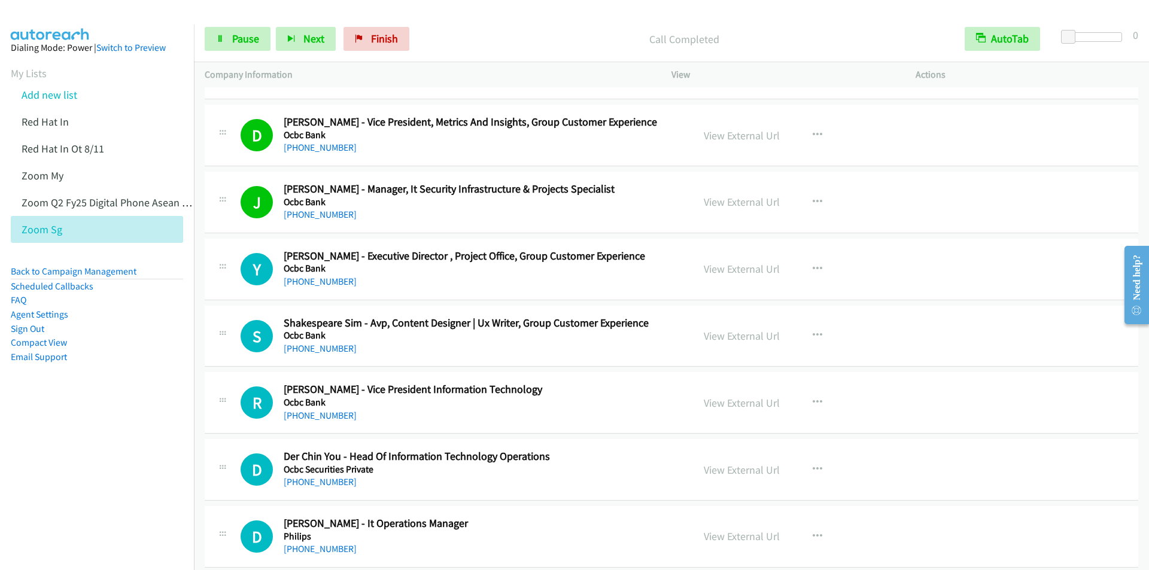
scroll to position [5865, 0]
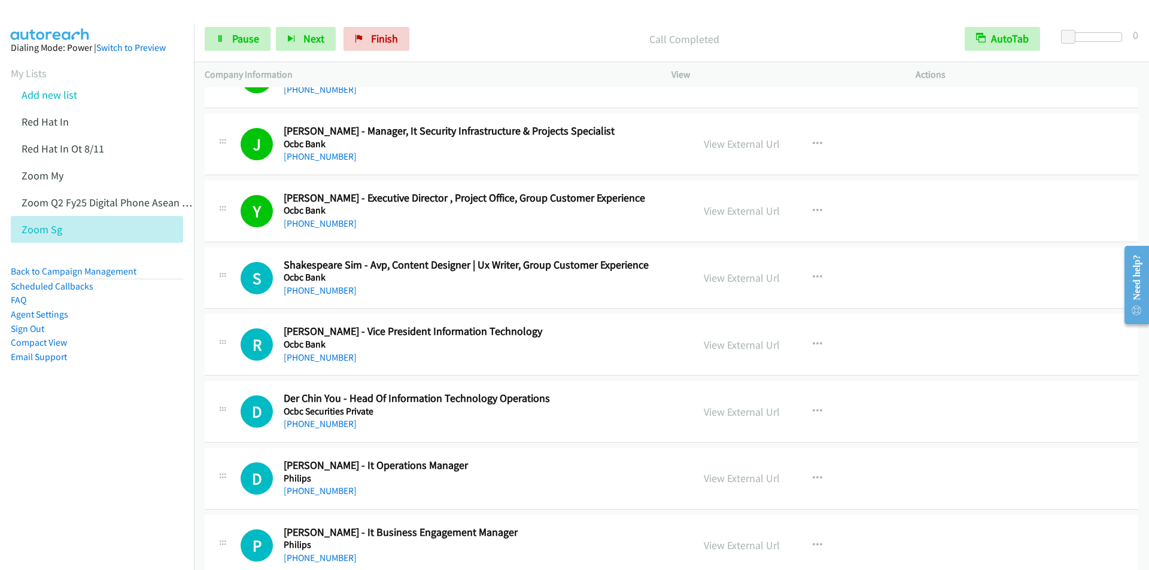
click at [473, 22] on div "Start Calls Pause Next Finish Call Completed AutoTab AutoTab 0" at bounding box center [671, 39] width 955 height 46
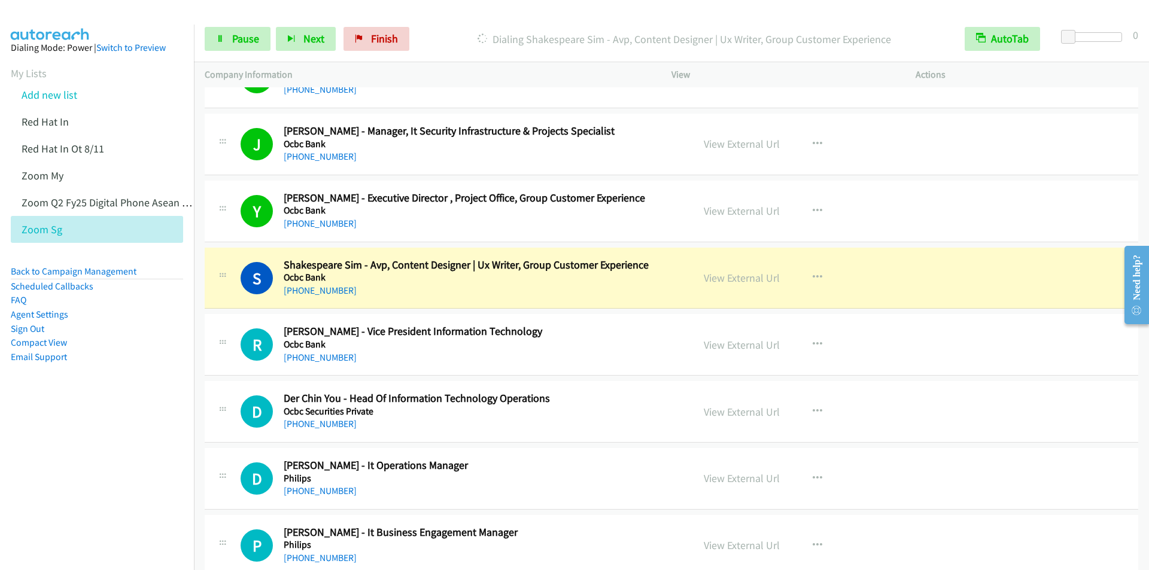
click at [446, 13] on div at bounding box center [569, 23] width 1138 height 46
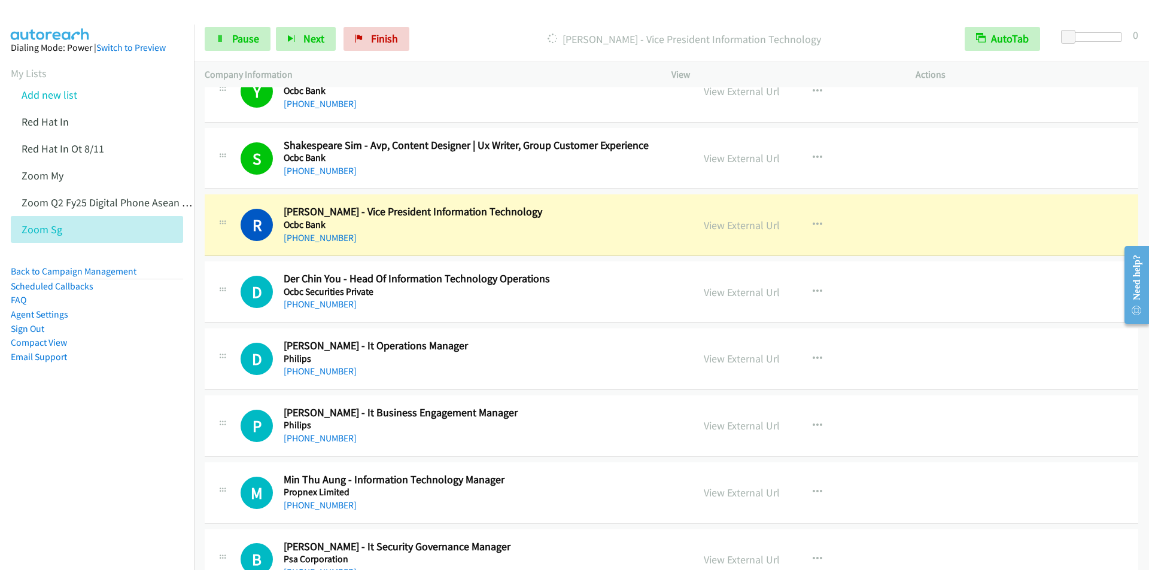
scroll to position [6045, 0]
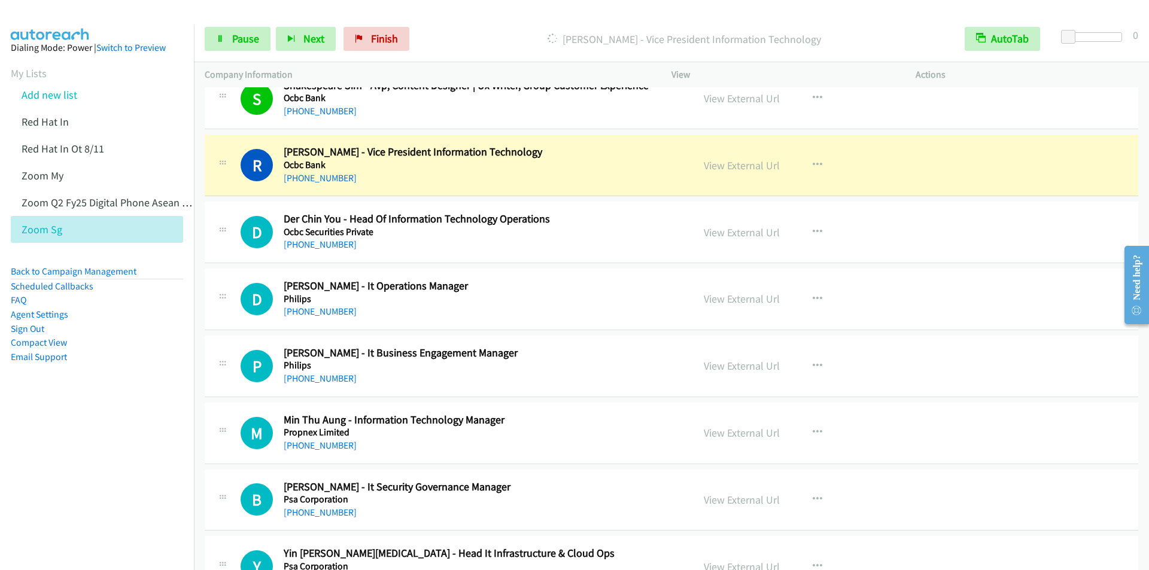
click at [465, 12] on div at bounding box center [569, 23] width 1138 height 46
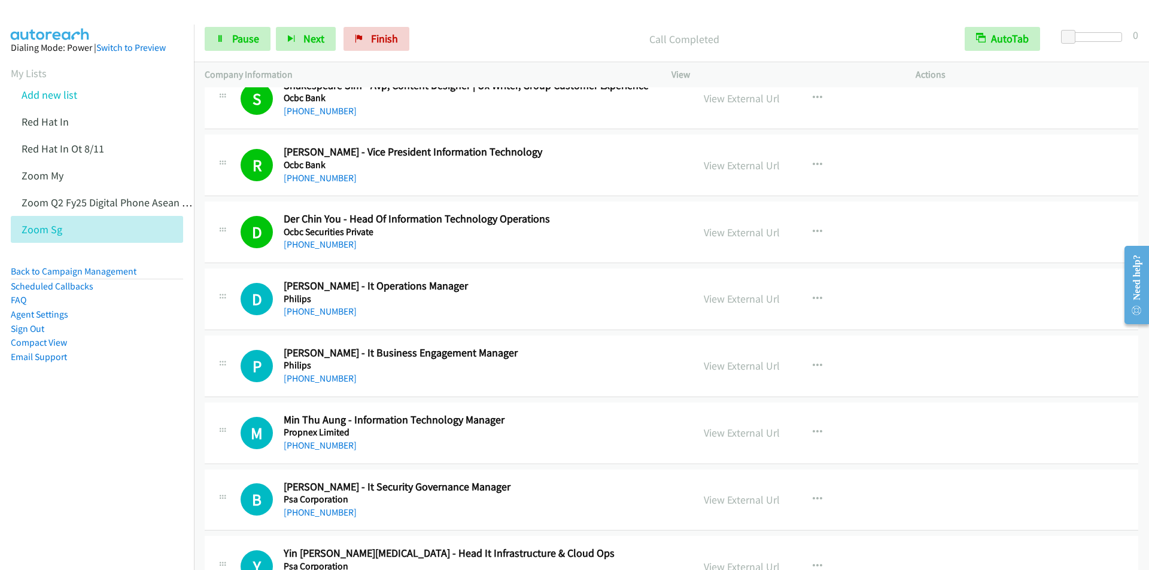
click at [475, 19] on div "Start Calls Pause Next Finish Call Completed AutoTab AutoTab 0" at bounding box center [671, 39] width 955 height 46
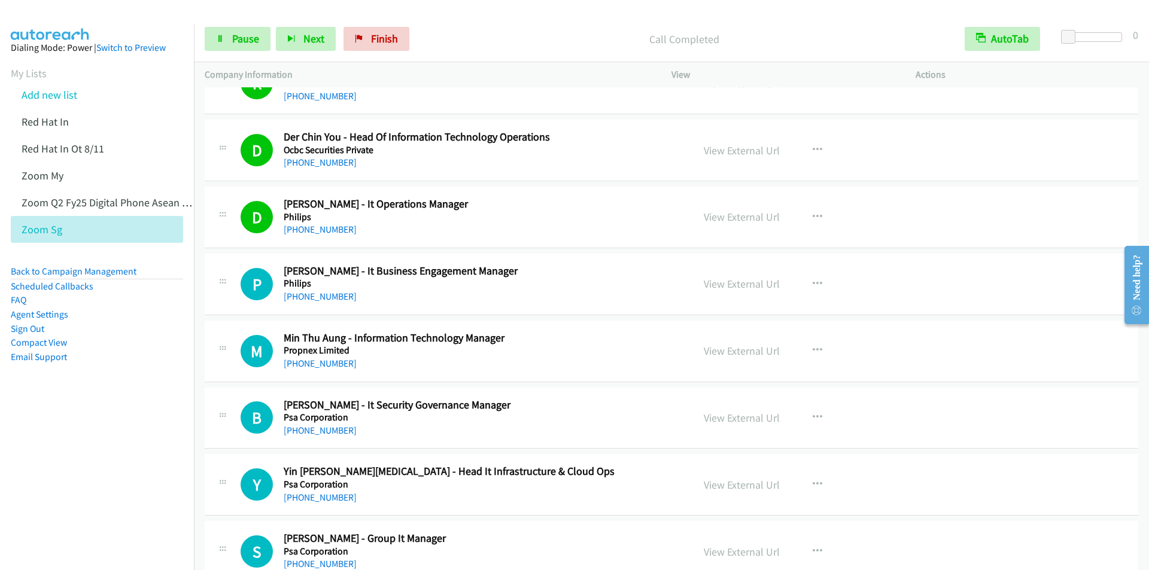
scroll to position [6164, 0]
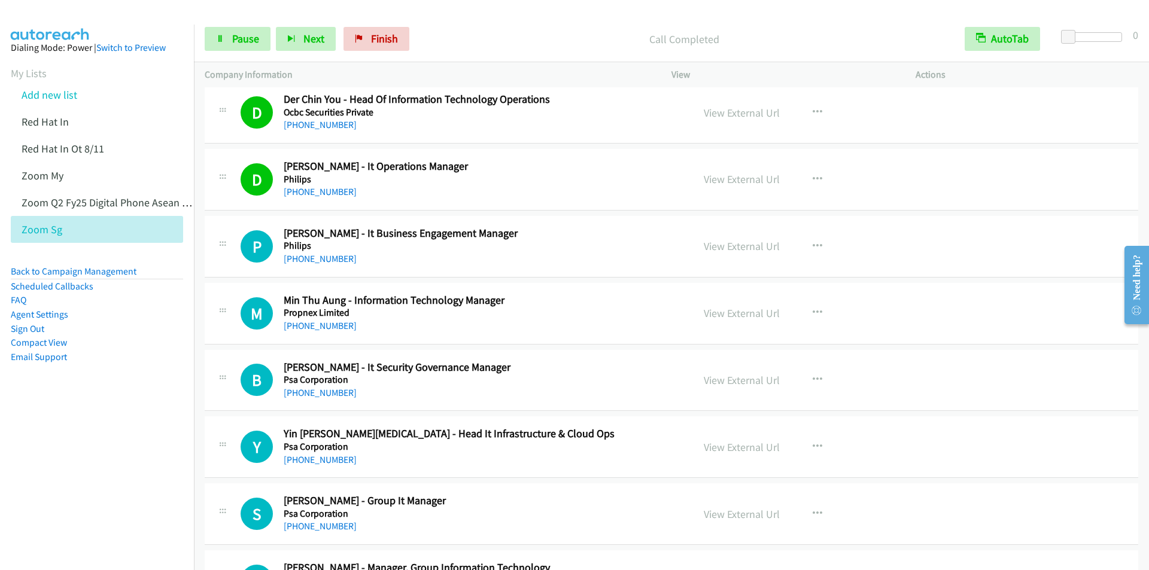
click at [530, 45] on p "Call Completed" at bounding box center [685, 39] width 518 height 16
click at [297, 44] on button "Next" at bounding box center [306, 39] width 60 height 24
click at [321, 37] on span "Next" at bounding box center [313, 39] width 21 height 14
click at [235, 33] on span "Pause" at bounding box center [245, 39] width 27 height 14
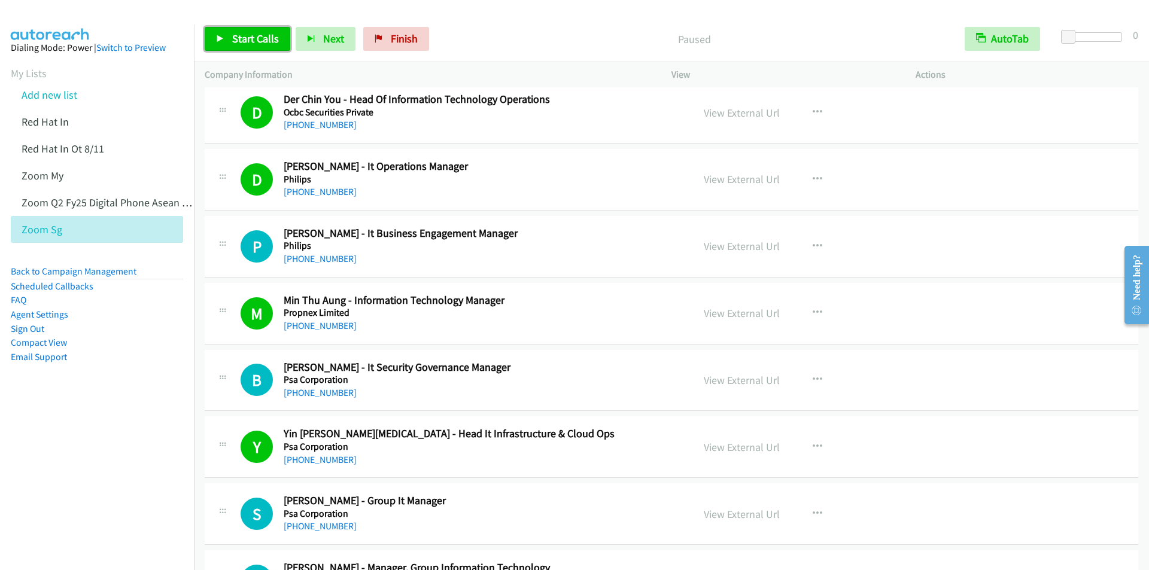
click at [238, 38] on span "Start Calls" at bounding box center [255, 39] width 47 height 14
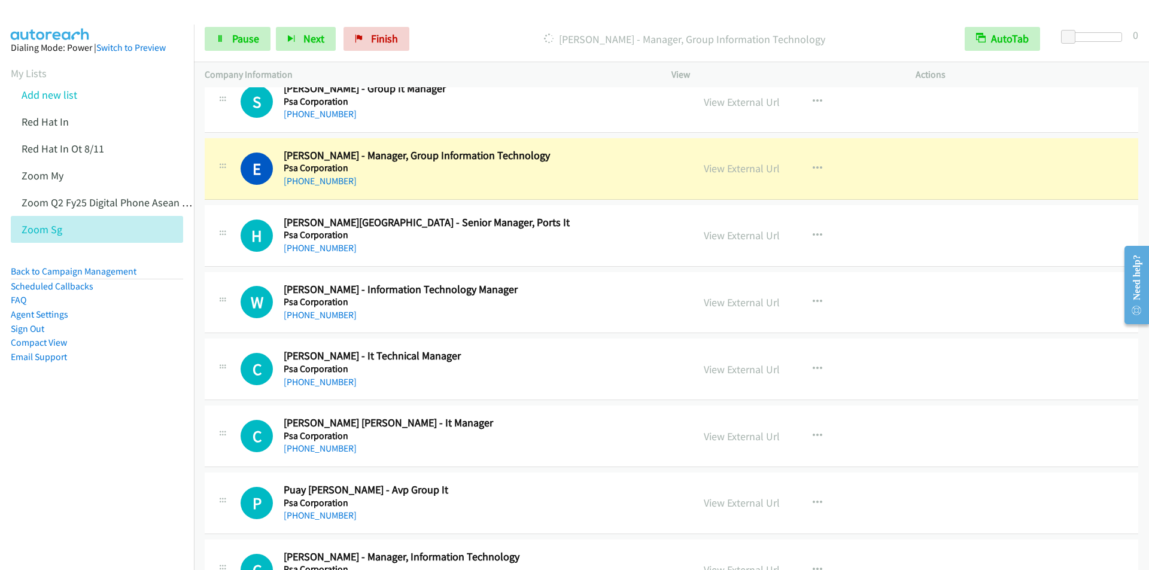
scroll to position [6583, 0]
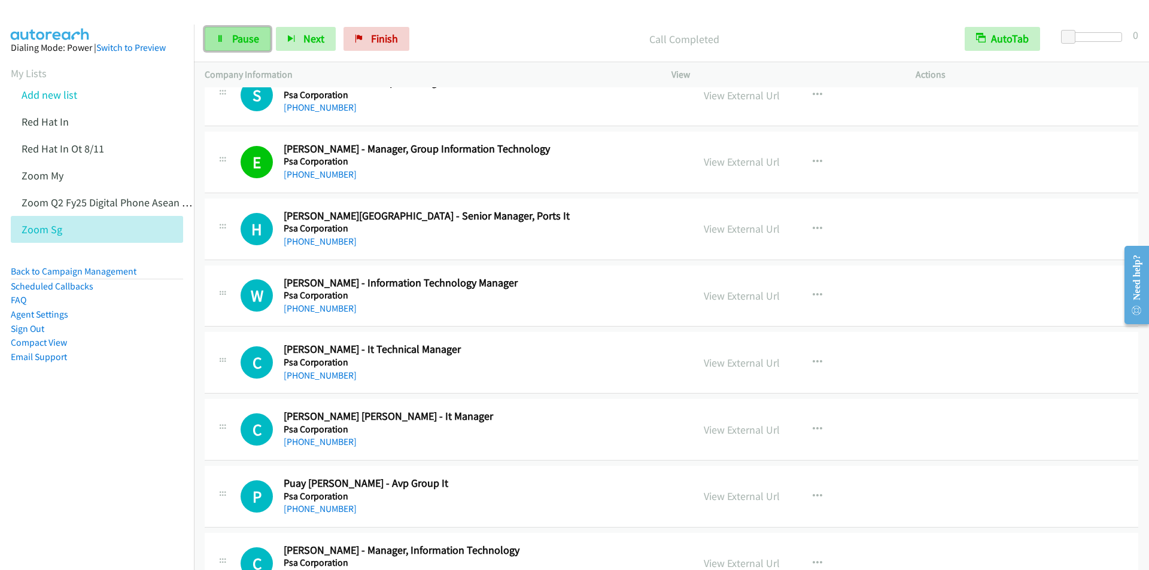
click at [245, 42] on span "Pause" at bounding box center [245, 39] width 27 height 14
click at [239, 39] on span "Start Calls" at bounding box center [255, 39] width 47 height 14
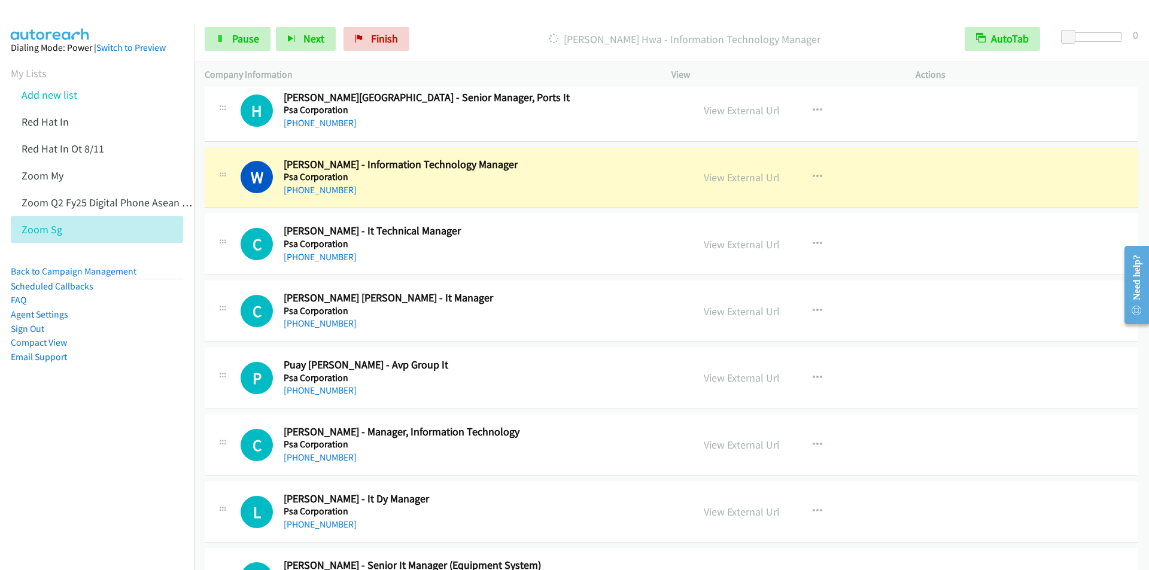
scroll to position [6703, 0]
click at [479, 14] on div at bounding box center [569, 23] width 1138 height 46
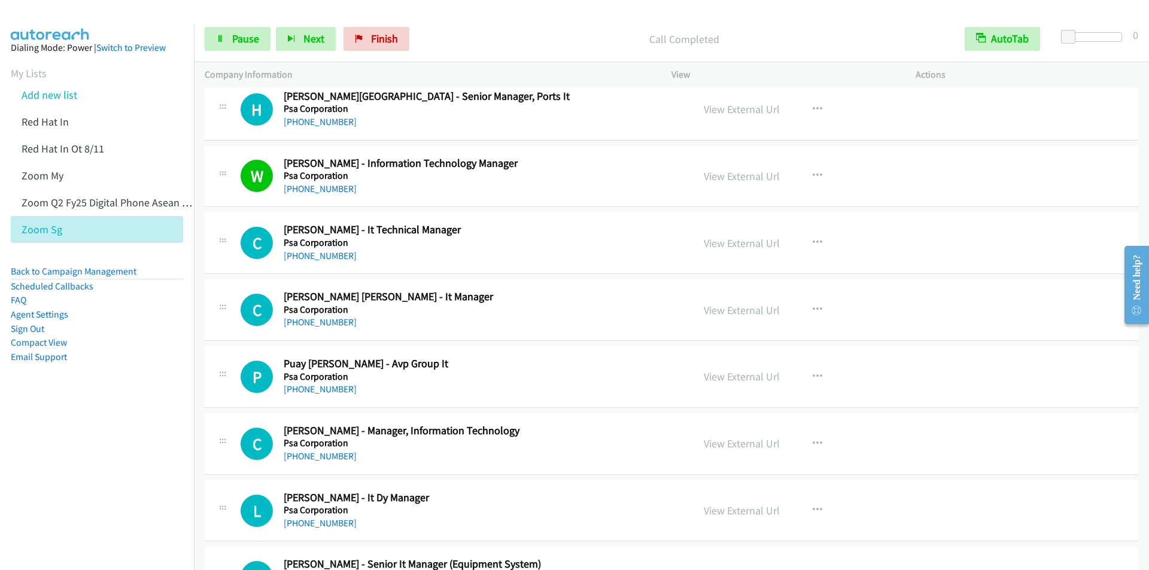
drag, startPoint x: 479, startPoint y: 14, endPoint x: 457, endPoint y: 28, distance: 25.2
click at [457, 28] on div "Call Completed" at bounding box center [684, 39] width 539 height 24
click at [510, 28] on div "Call Completed" at bounding box center [684, 39] width 539 height 24
click at [239, 37] on span "Pause" at bounding box center [245, 39] width 27 height 14
click at [239, 36] on span "Start Calls" at bounding box center [255, 39] width 47 height 14
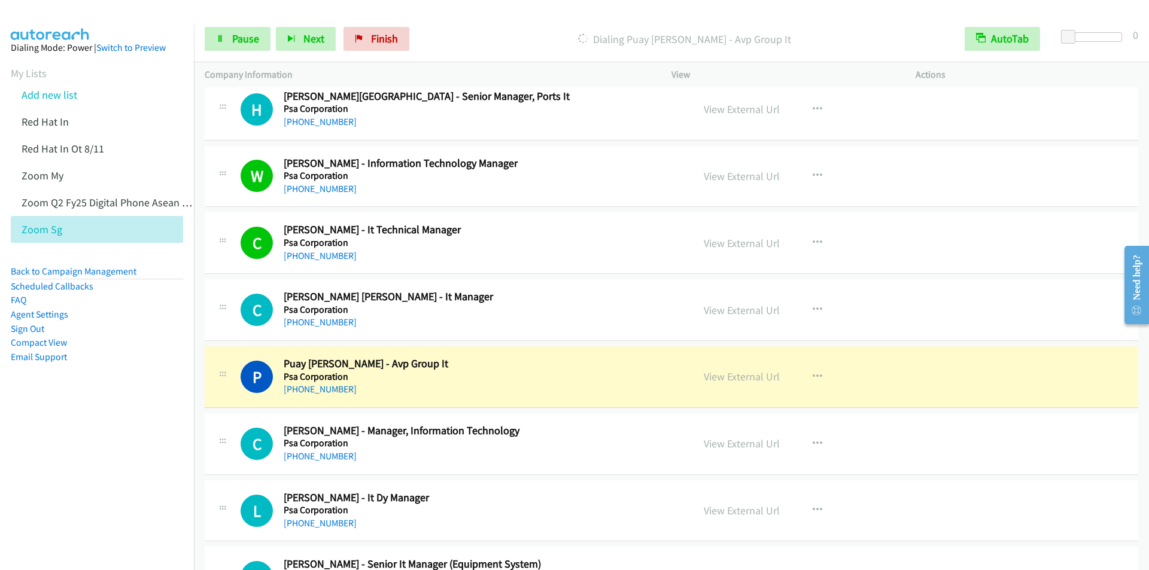
scroll to position [6882, 0]
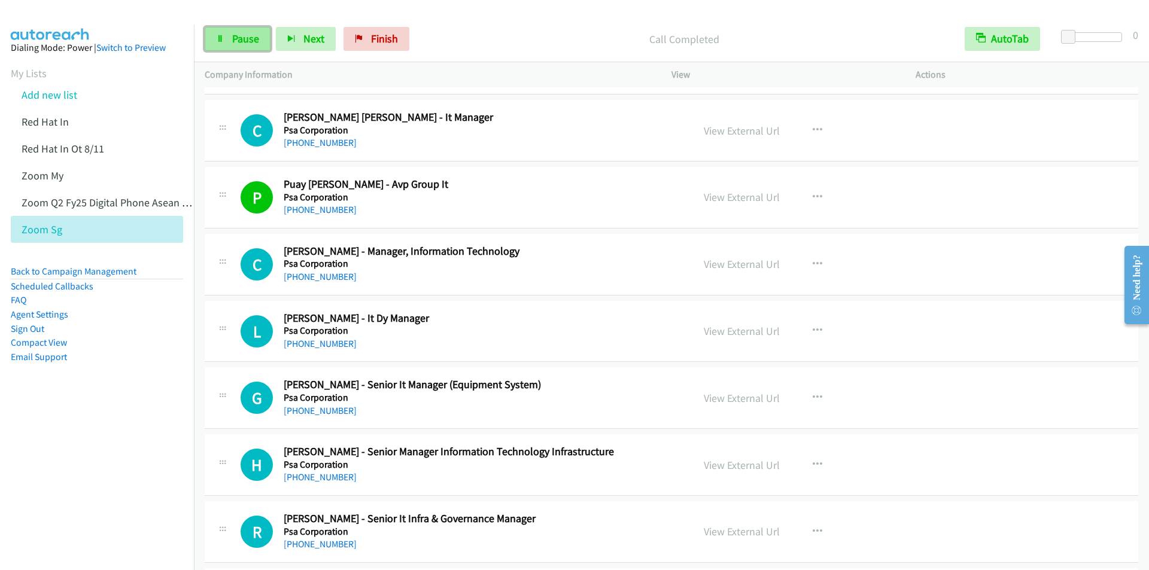
click at [226, 39] on link "Pause" at bounding box center [238, 39] width 66 height 24
click at [226, 39] on link "Start Calls" at bounding box center [248, 39] width 86 height 24
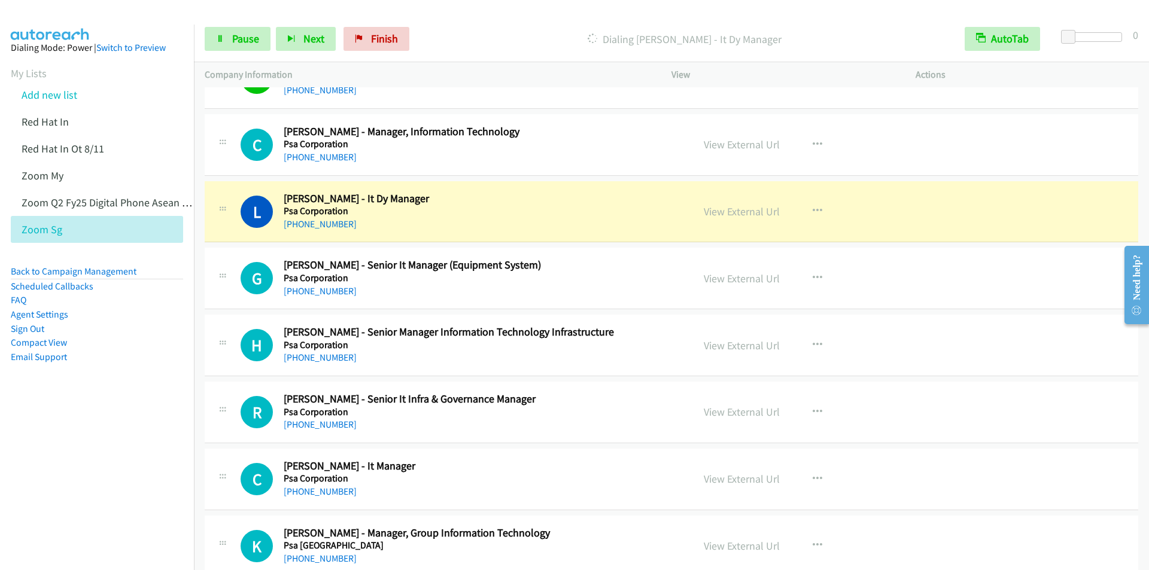
scroll to position [7062, 0]
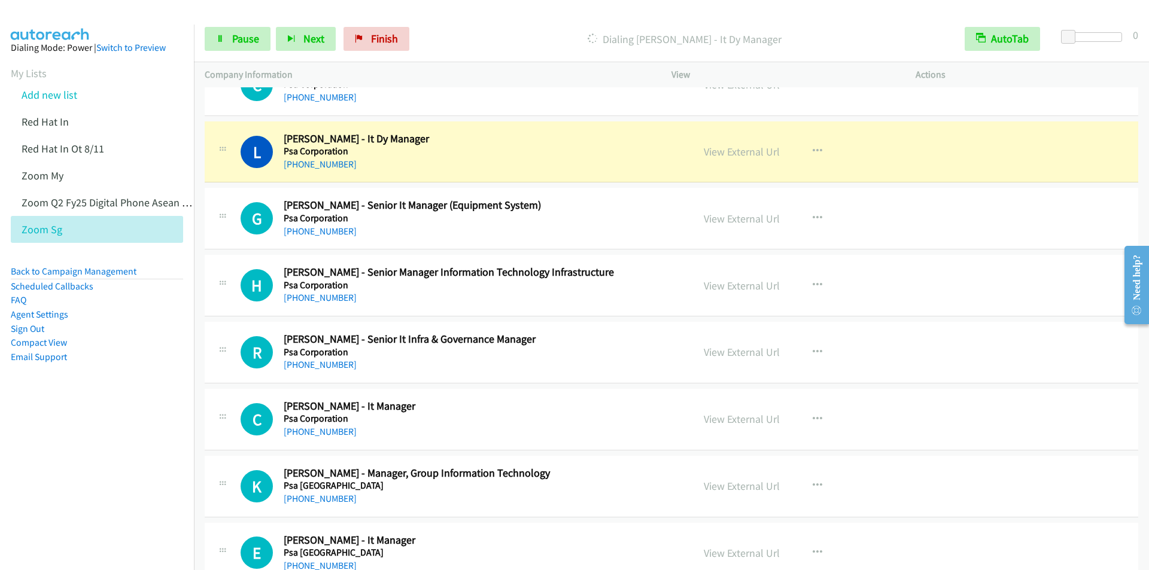
click at [480, 29] on div "Dialing [PERSON_NAME] - It Dy Manager" at bounding box center [684, 39] width 539 height 24
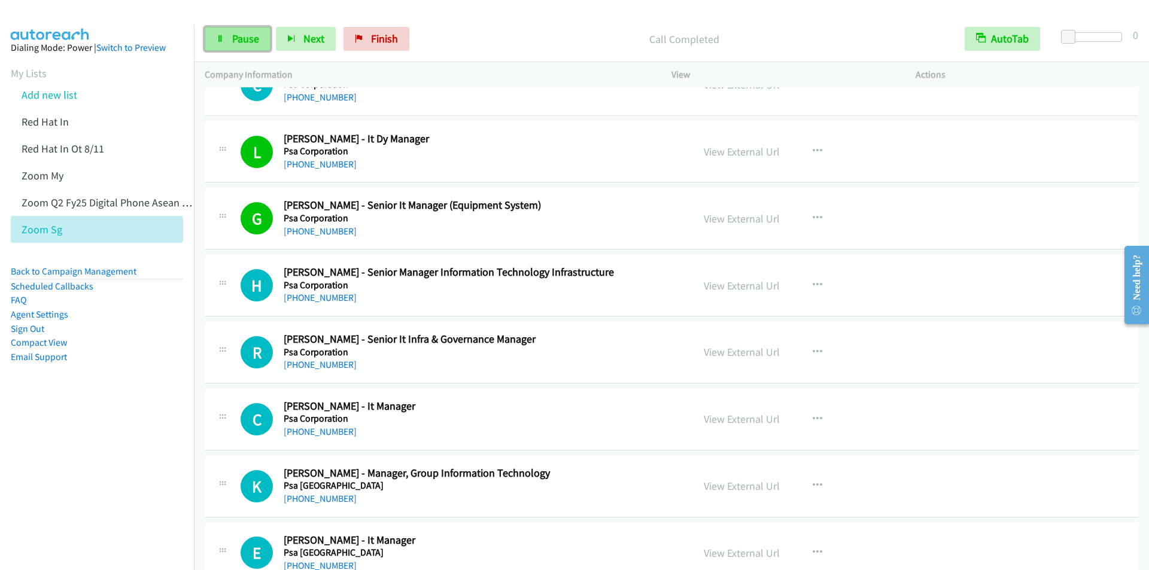
click at [232, 42] on link "Pause" at bounding box center [238, 39] width 66 height 24
click at [233, 39] on span "Start Calls" at bounding box center [255, 39] width 47 height 14
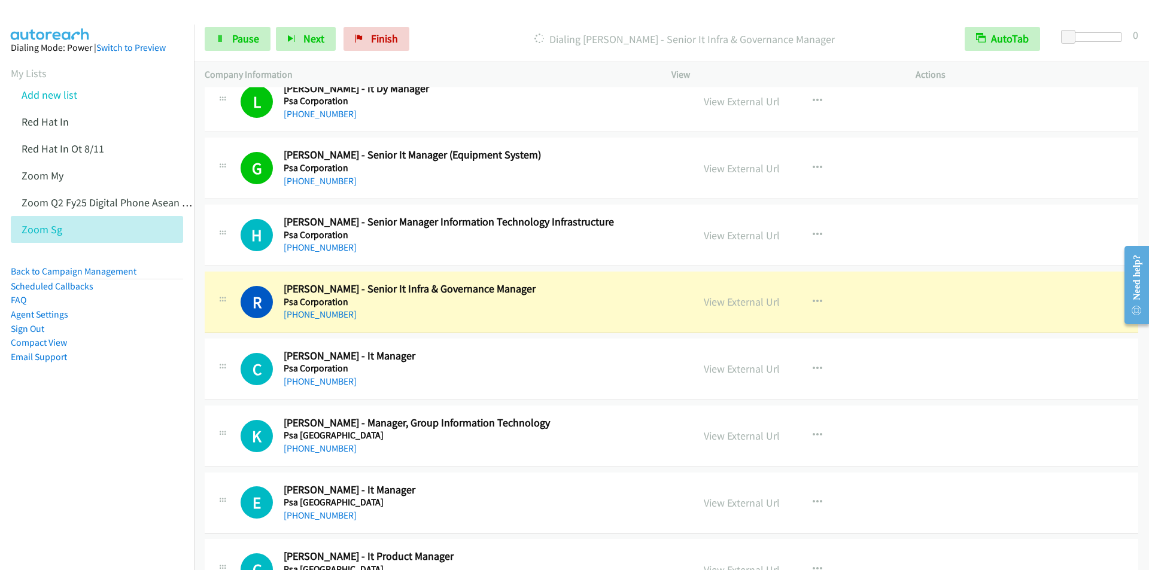
scroll to position [7242, 0]
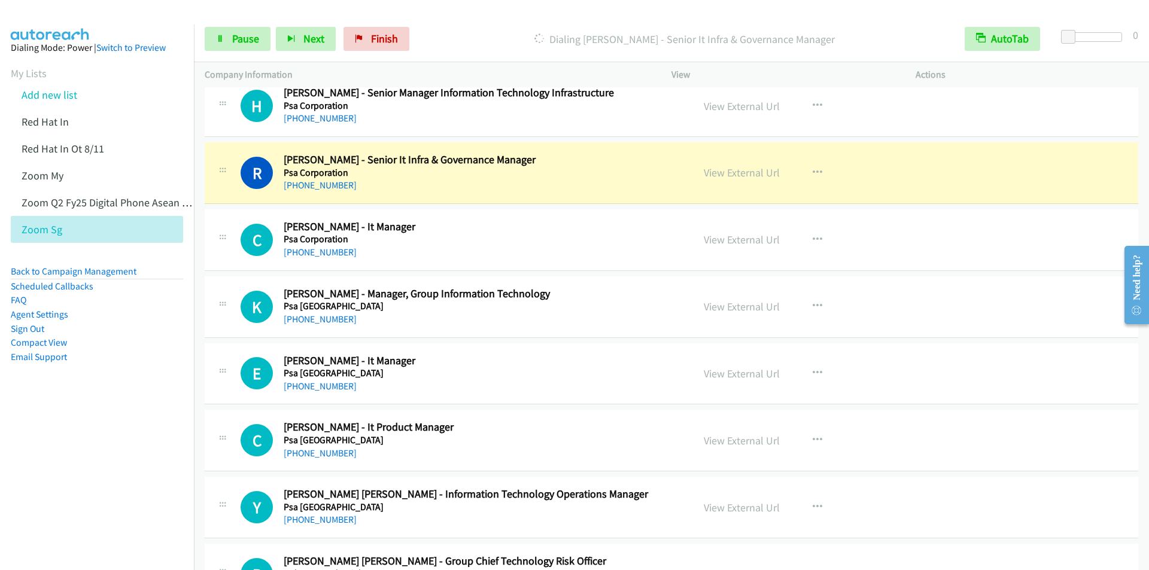
click at [499, 16] on div "Start Calls Pause Next Finish [PERSON_NAME] - Senior It Infra & Governance Mana…" at bounding box center [671, 39] width 955 height 46
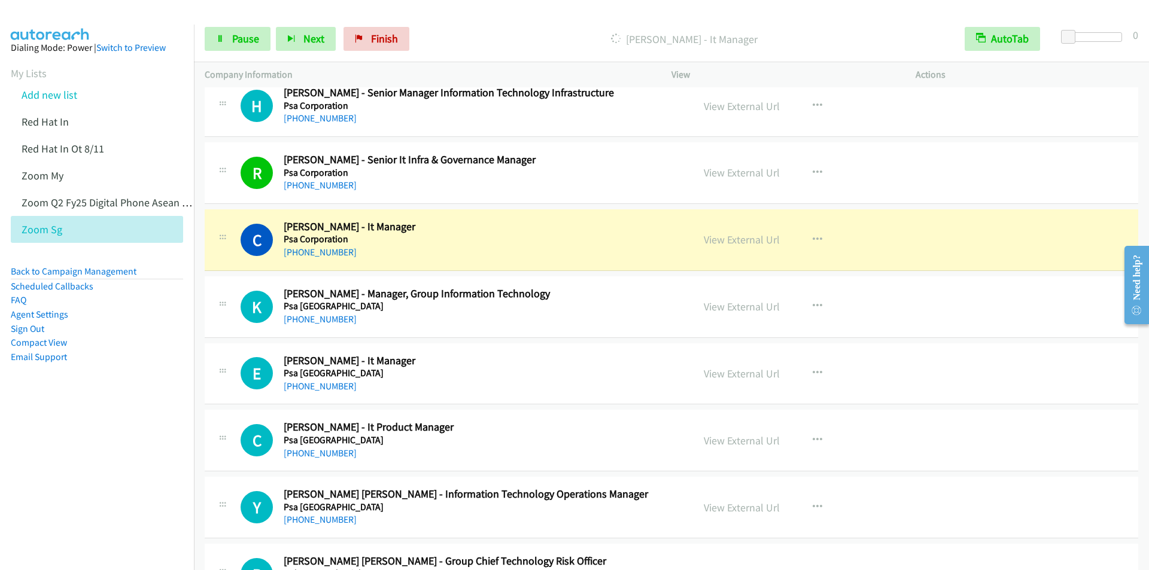
click at [497, 38] on p "[PERSON_NAME] - It Manager" at bounding box center [685, 39] width 518 height 16
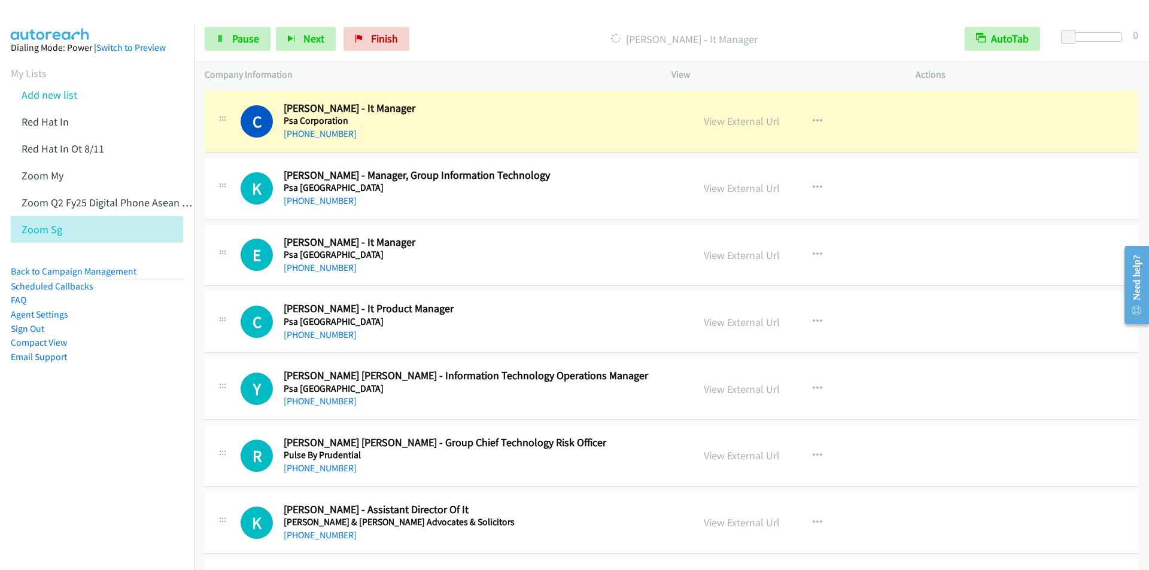
scroll to position [7361, 0]
click at [506, 32] on p "[PERSON_NAME] - It Manager" at bounding box center [685, 39] width 518 height 16
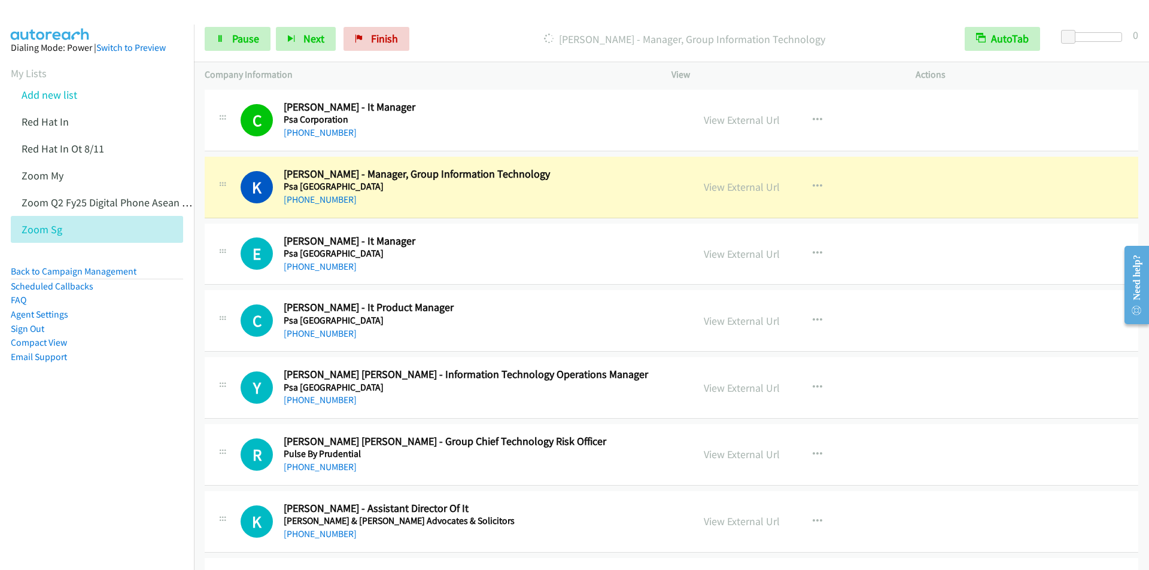
click at [505, 86] on div "Company Information" at bounding box center [427, 74] width 467 height 25
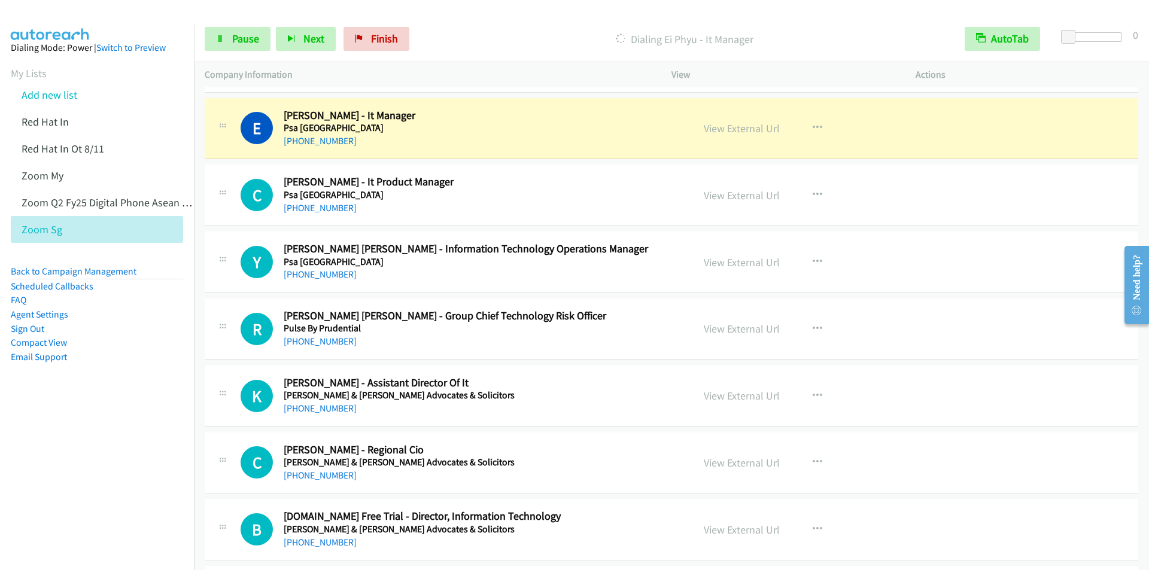
scroll to position [7421, 0]
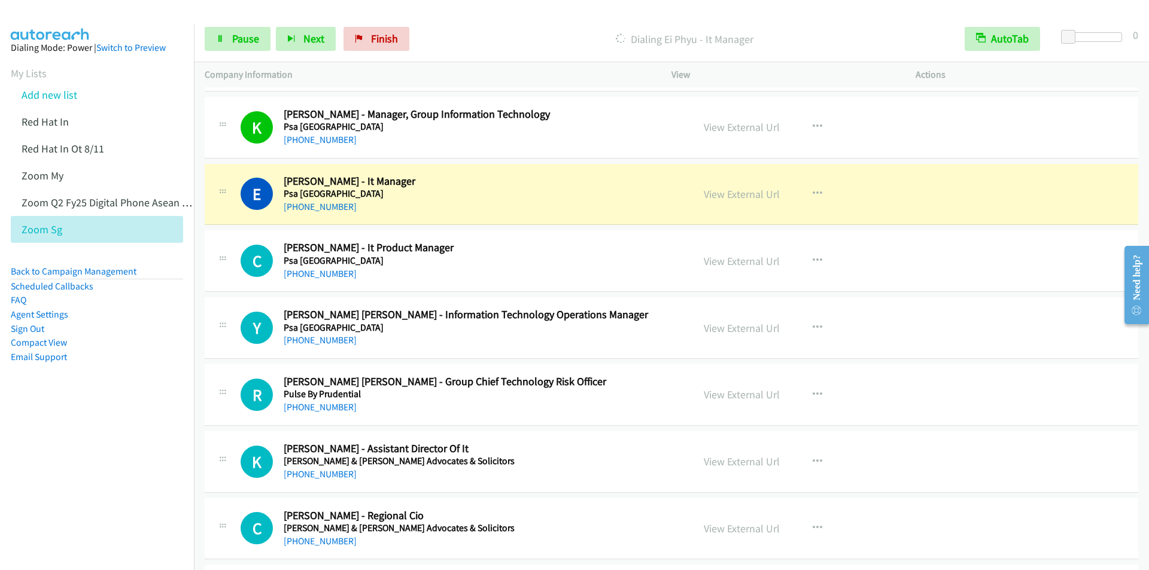
click at [500, 31] on p "Dialing Ei Phyu - It Manager" at bounding box center [685, 39] width 518 height 16
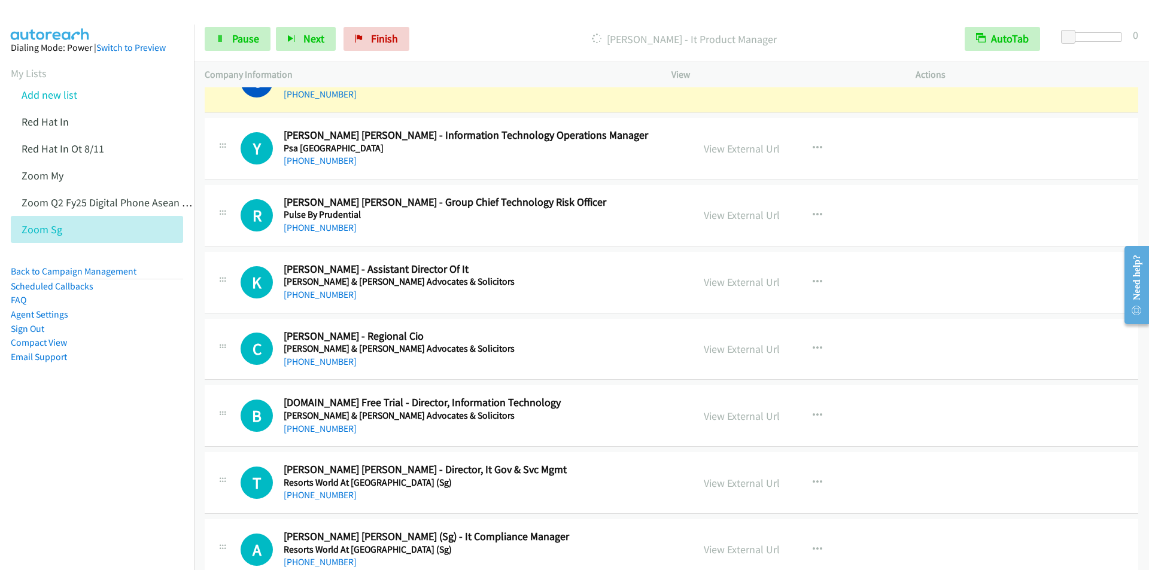
scroll to position [7541, 0]
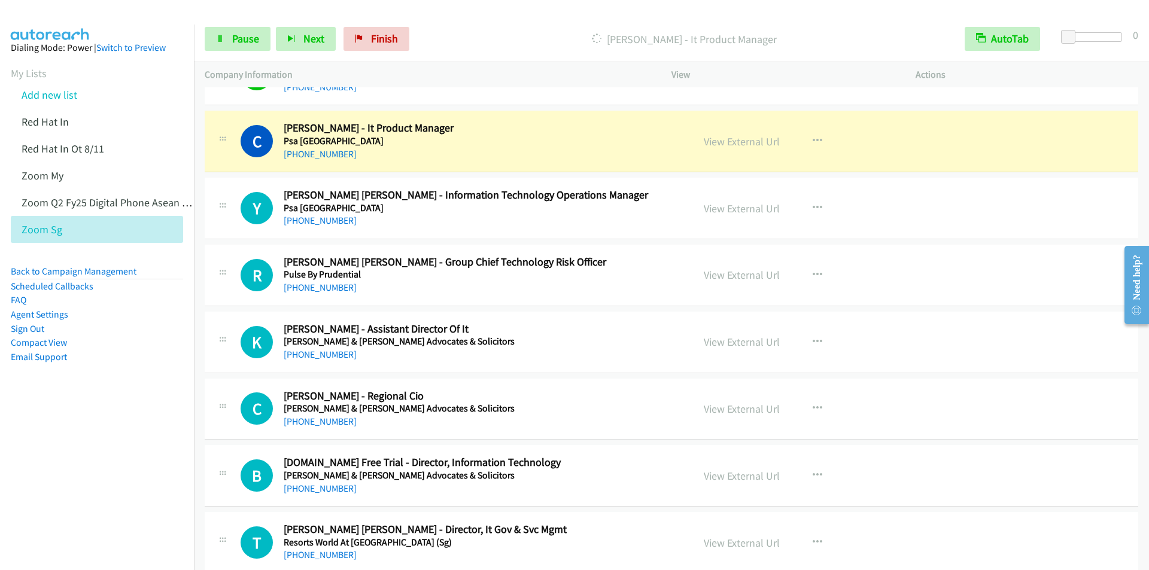
click at [524, 20] on div "Start Calls Pause Next Finish [PERSON_NAME] - It Product Manager AutoTab AutoTa…" at bounding box center [671, 39] width 955 height 46
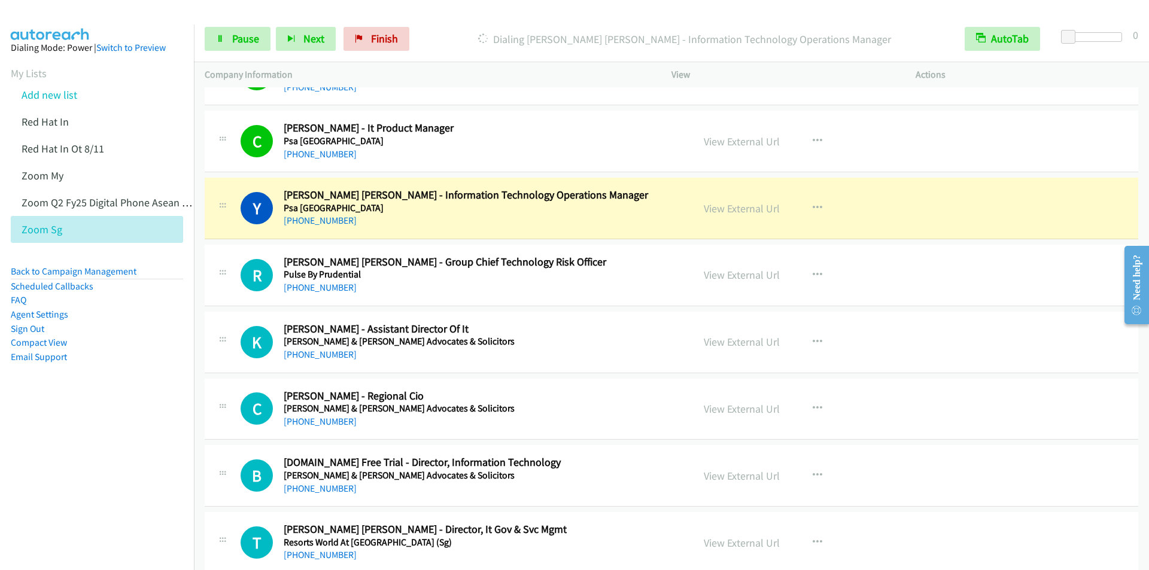
scroll to position [7601, 0]
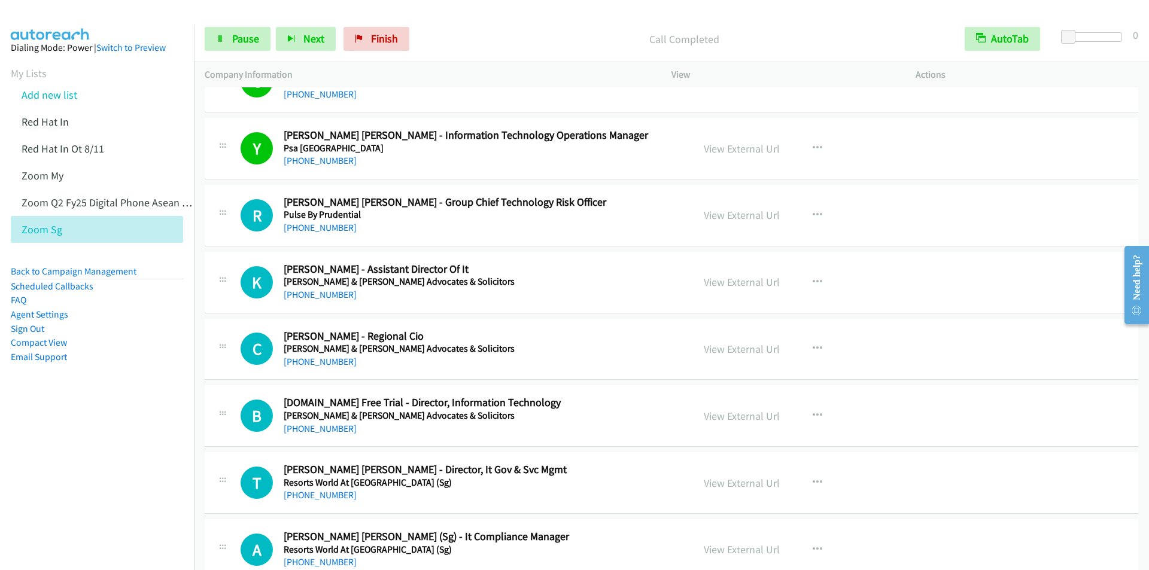
click at [516, 31] on p "Call Completed" at bounding box center [685, 39] width 518 height 16
click at [239, 40] on span "Pause" at bounding box center [245, 39] width 27 height 14
click at [241, 39] on span "Start Calls" at bounding box center [255, 39] width 47 height 14
click at [463, 10] on div at bounding box center [569, 23] width 1138 height 46
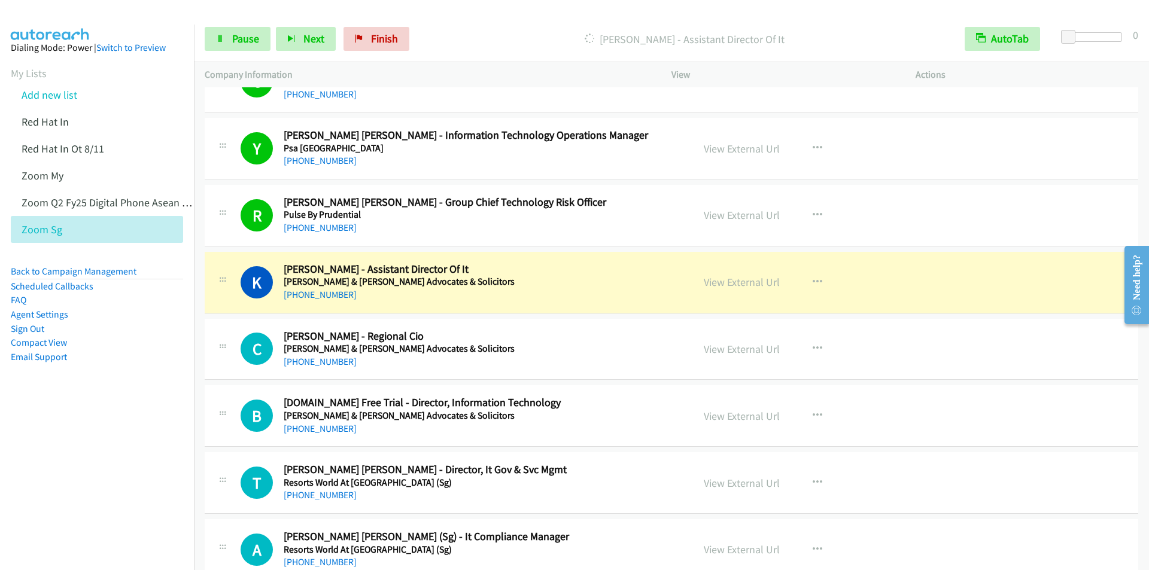
click at [465, 11] on div at bounding box center [569, 23] width 1138 height 46
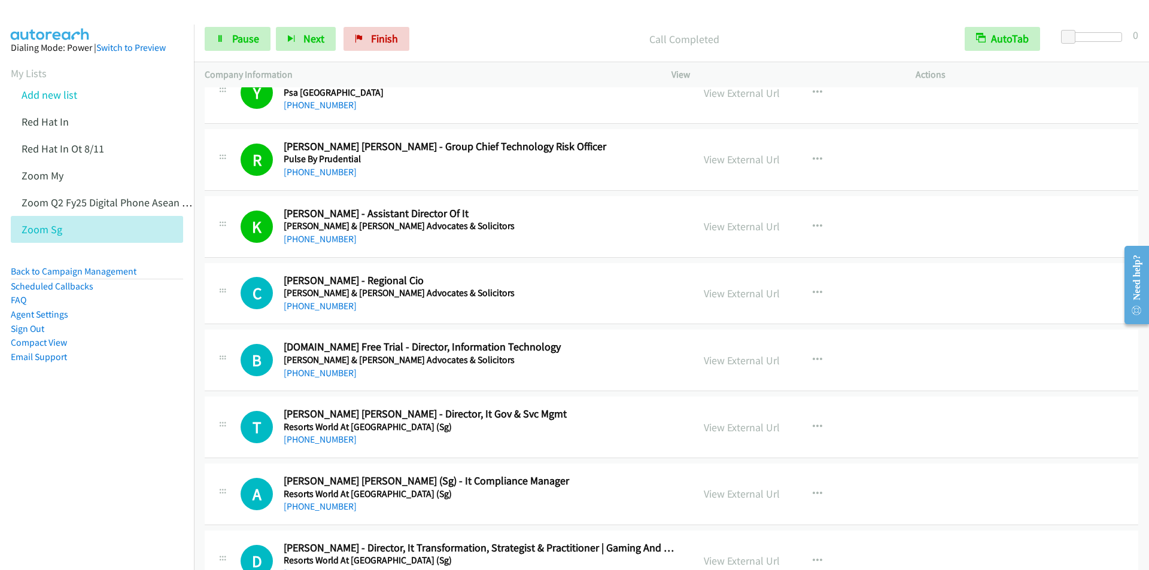
scroll to position [7780, 0]
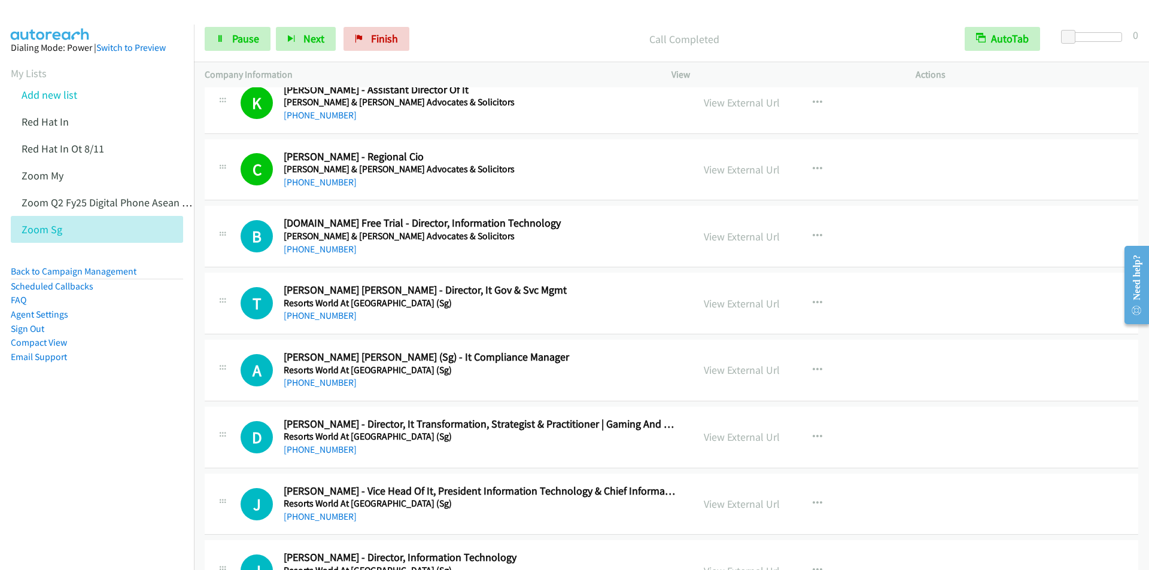
click at [535, 29] on div "Call Completed" at bounding box center [684, 39] width 539 height 24
click at [227, 33] on link "Pause" at bounding box center [238, 39] width 66 height 24
click at [226, 32] on link "Start Calls" at bounding box center [248, 39] width 86 height 24
click at [493, 26] on div "Start Calls Pause Next Finish Call Completed AutoTab AutoTab 0" at bounding box center [671, 39] width 955 height 46
click at [481, 17] on div "Start Calls Pause Next Finish Call Completed AutoTab AutoTab 0" at bounding box center [671, 39] width 955 height 46
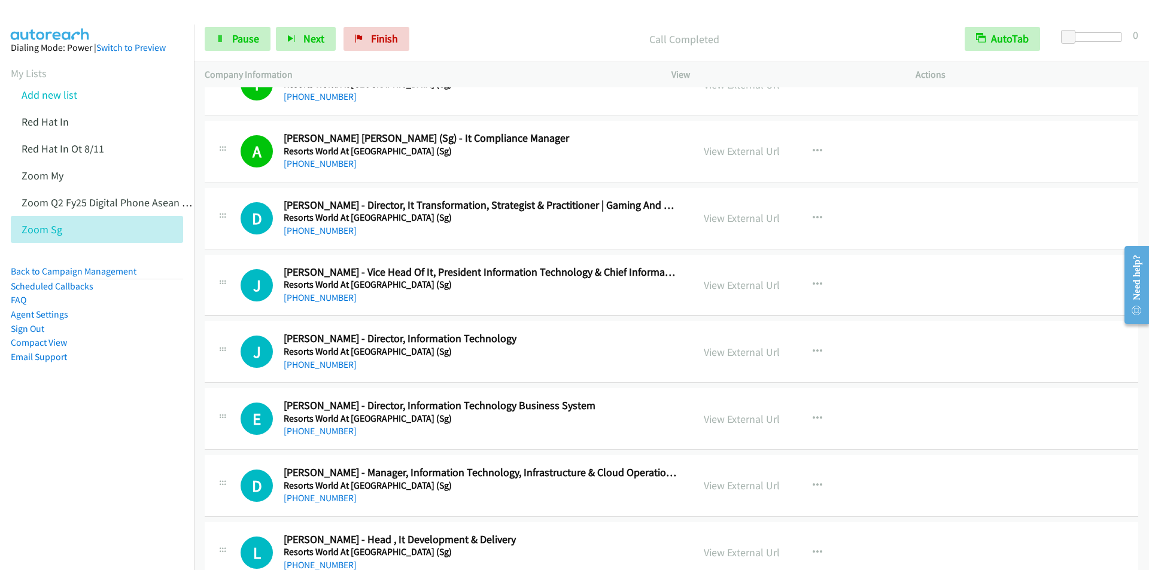
scroll to position [8020, 0]
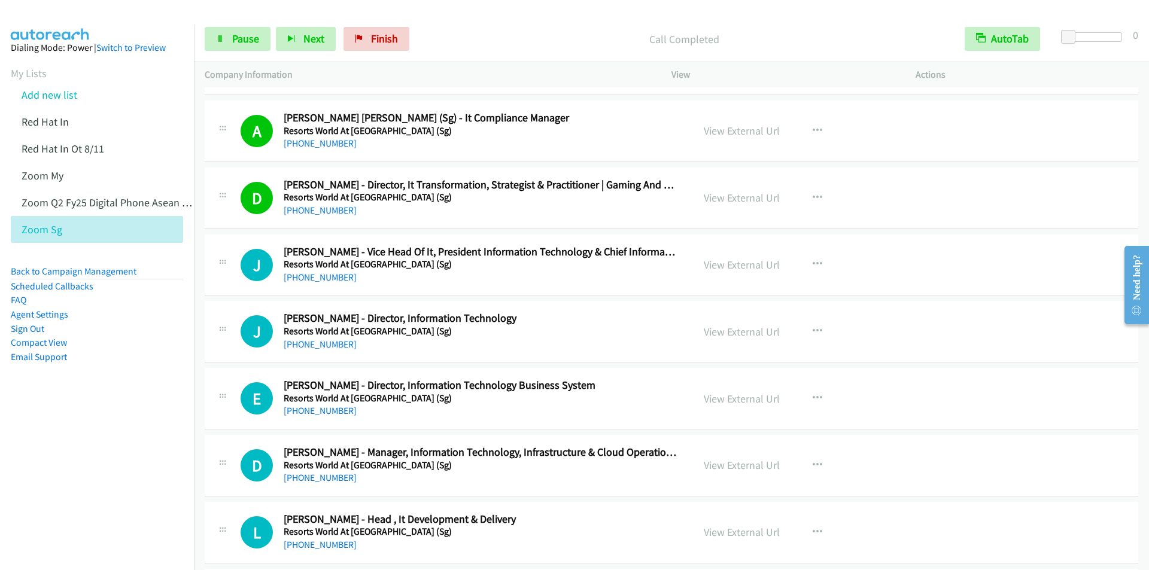
click at [441, 11] on div at bounding box center [569, 23] width 1138 height 46
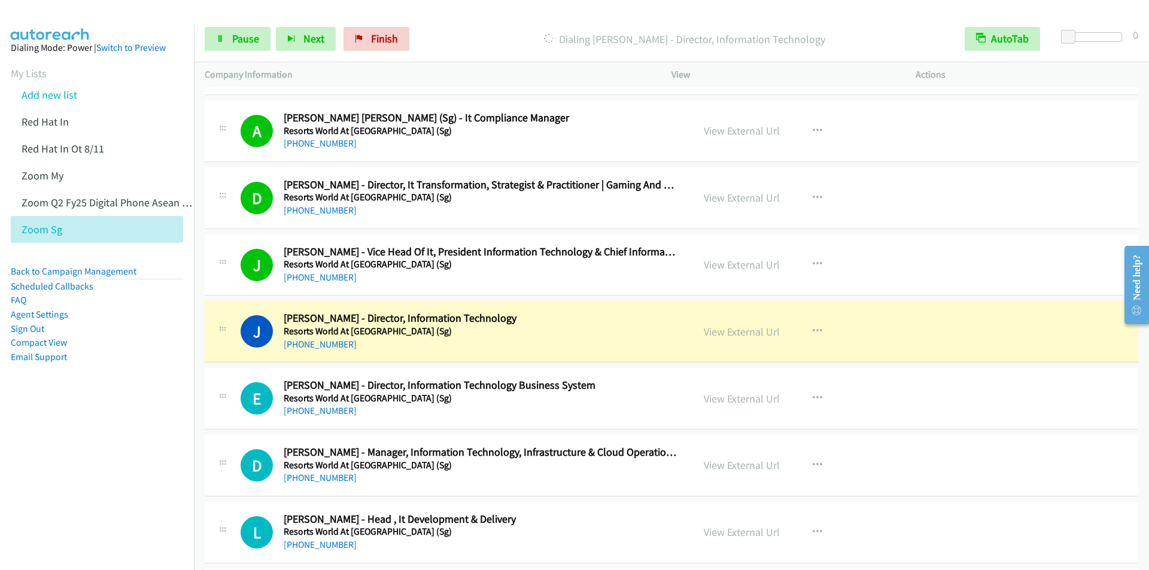
click at [457, 19] on div "Start Calls Pause Next Finish [PERSON_NAME] - Director, Information Technology …" at bounding box center [671, 39] width 955 height 46
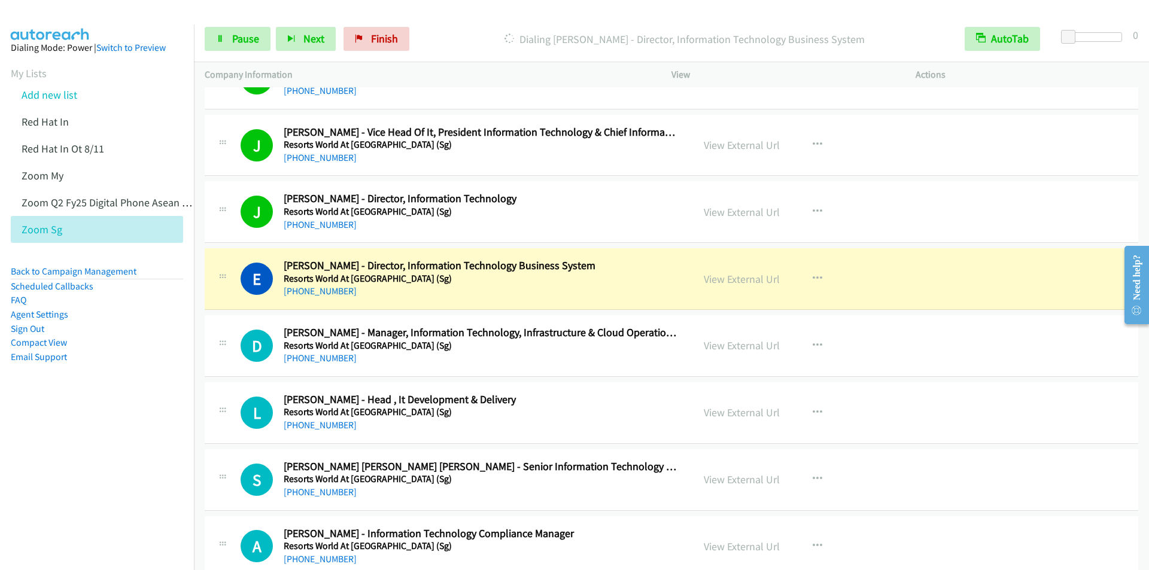
scroll to position [8259, 0]
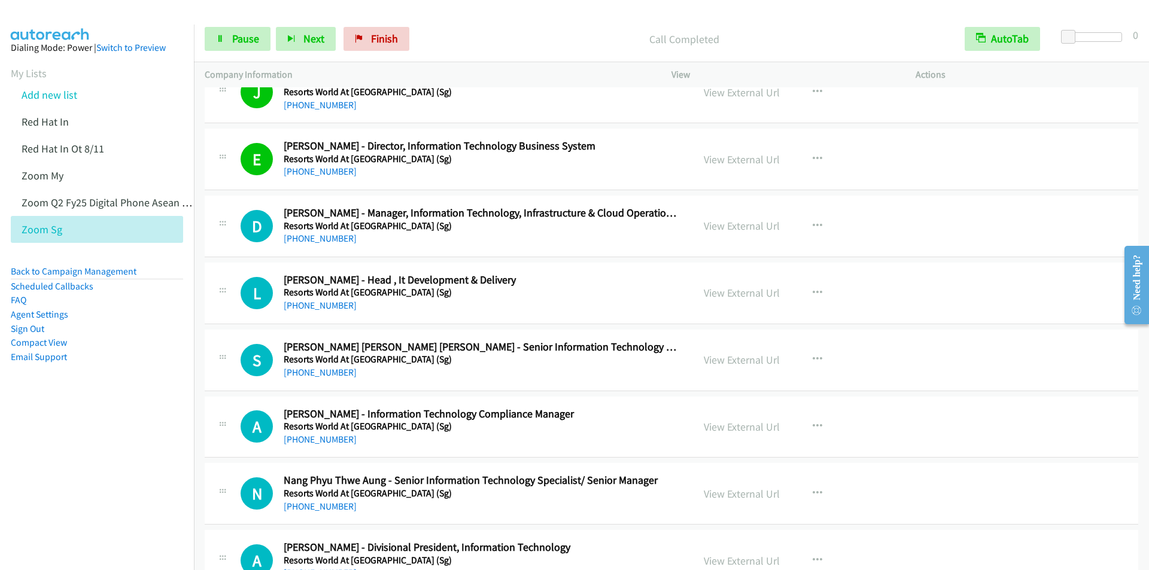
click at [460, 25] on div "Start Calls Pause Next Finish Call Completed AutoTab AutoTab 0" at bounding box center [671, 39] width 955 height 46
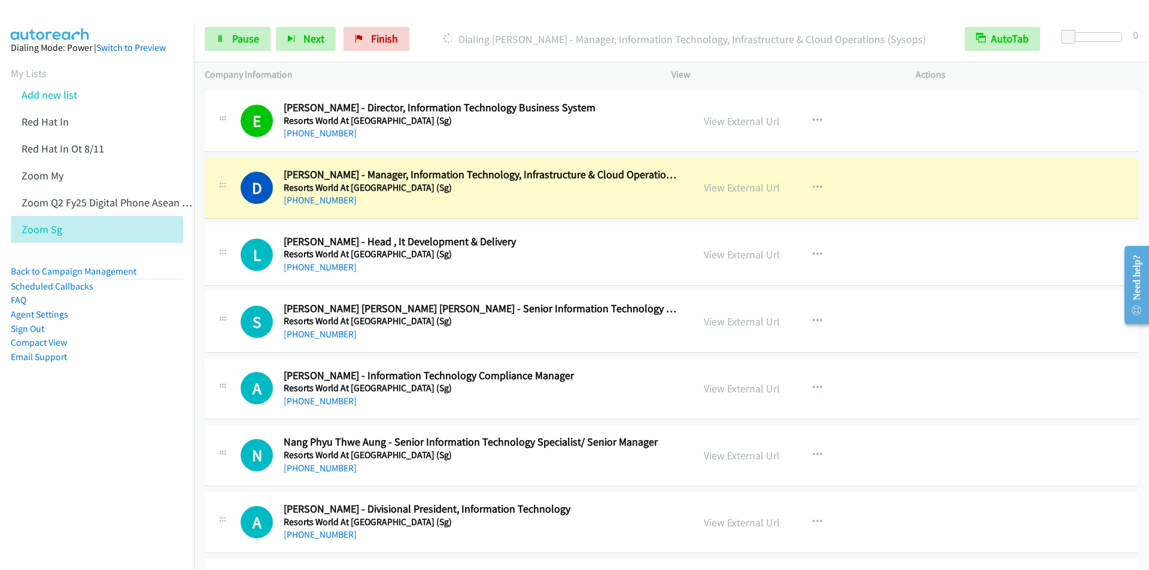
scroll to position [8319, 0]
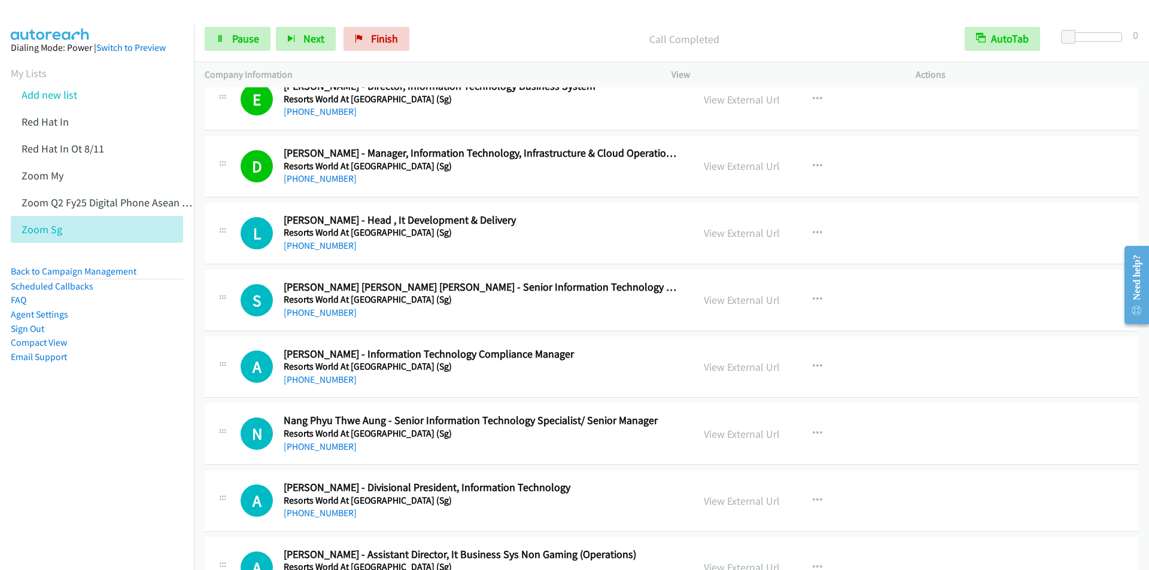
click at [484, 26] on div "Start Calls Pause Next Finish Call Completed AutoTab AutoTab 0" at bounding box center [671, 39] width 955 height 46
click at [236, 41] on span "Pause" at bounding box center [245, 39] width 27 height 14
click at [235, 41] on span "Start Calls" at bounding box center [255, 39] width 47 height 14
drag, startPoint x: 492, startPoint y: 23, endPoint x: 486, endPoint y: 19, distance: 7.0
click at [493, 23] on div "Start Calls Pause Next Finish Call Completed AutoTab AutoTab 0" at bounding box center [671, 39] width 955 height 46
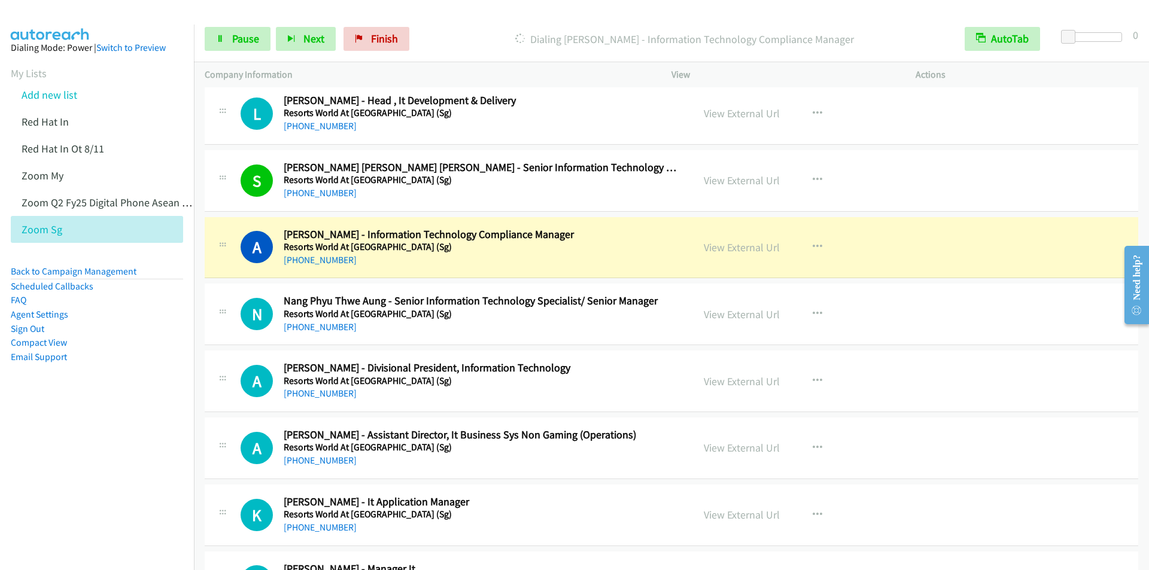
scroll to position [8558, 0]
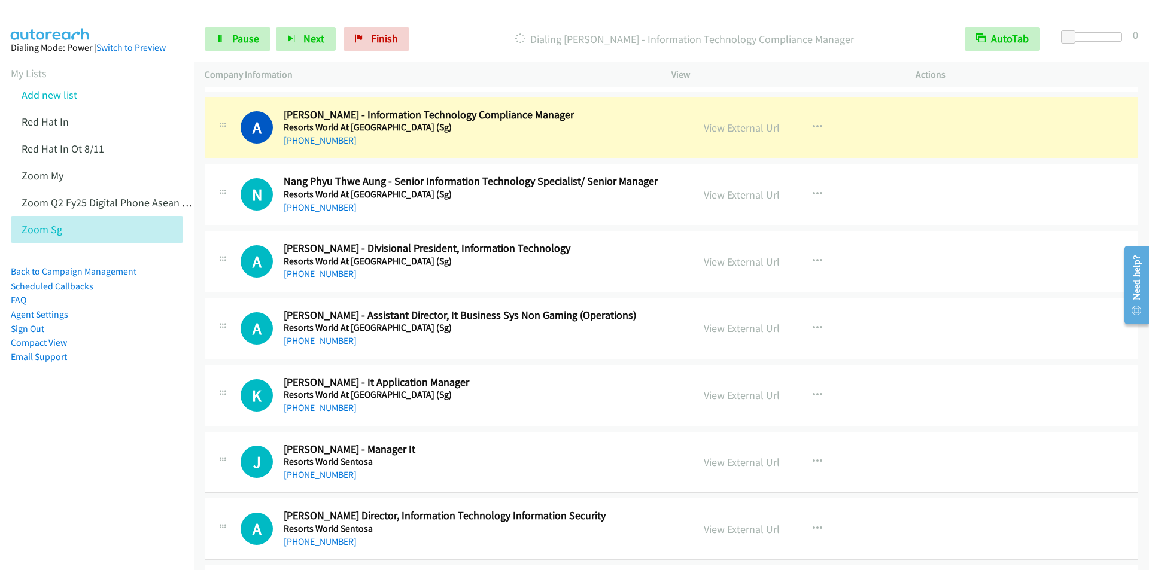
click at [490, 14] on div at bounding box center [569, 23] width 1138 height 46
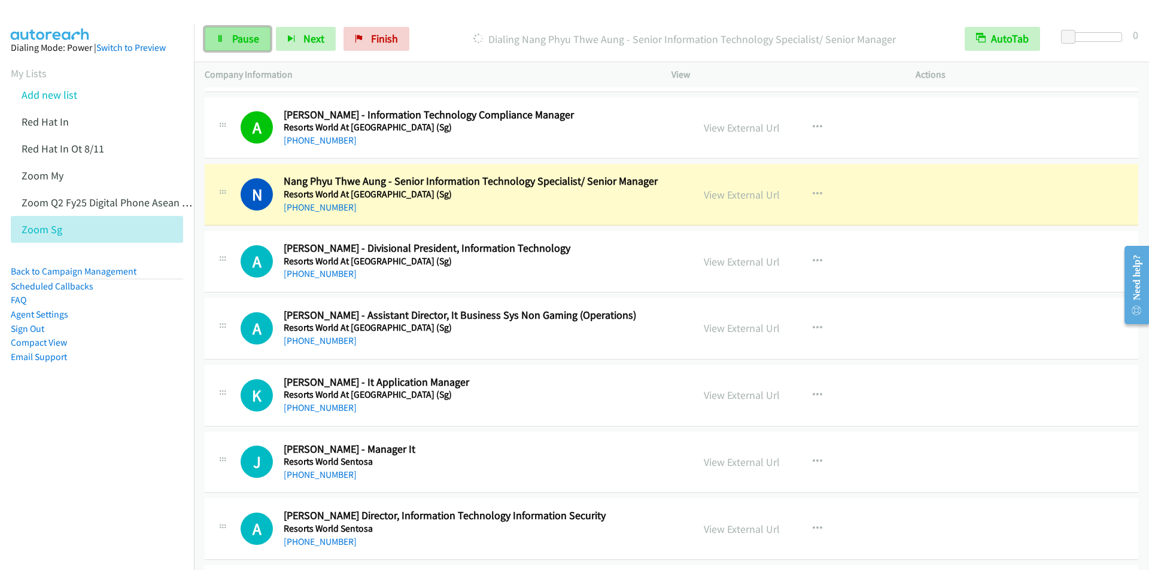
click at [248, 39] on span "Pause" at bounding box center [245, 39] width 27 height 14
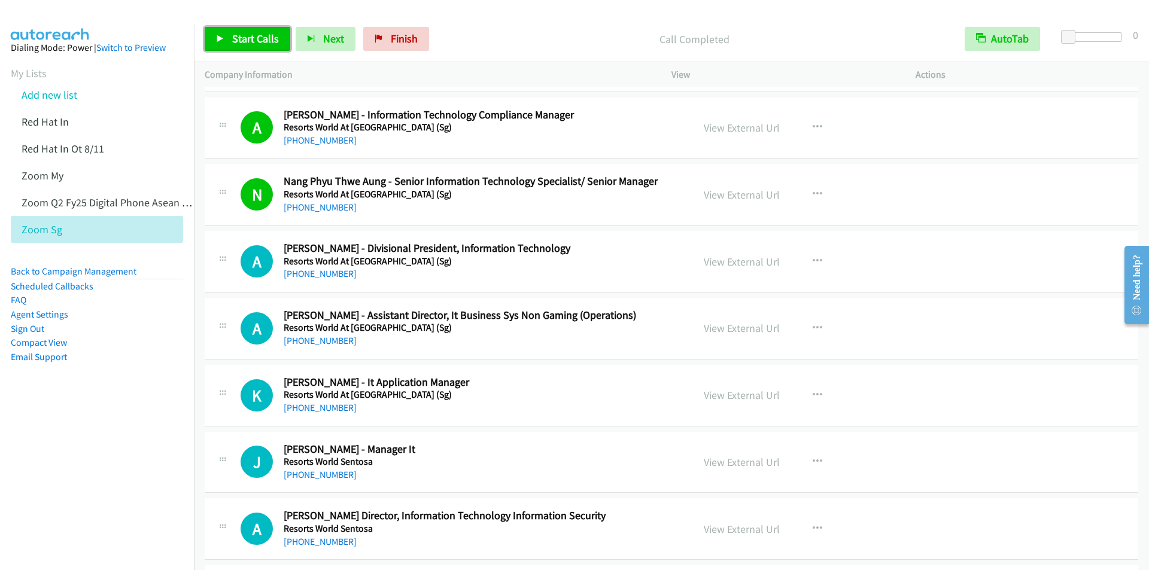
click at [238, 35] on span "Start Calls" at bounding box center [255, 39] width 47 height 14
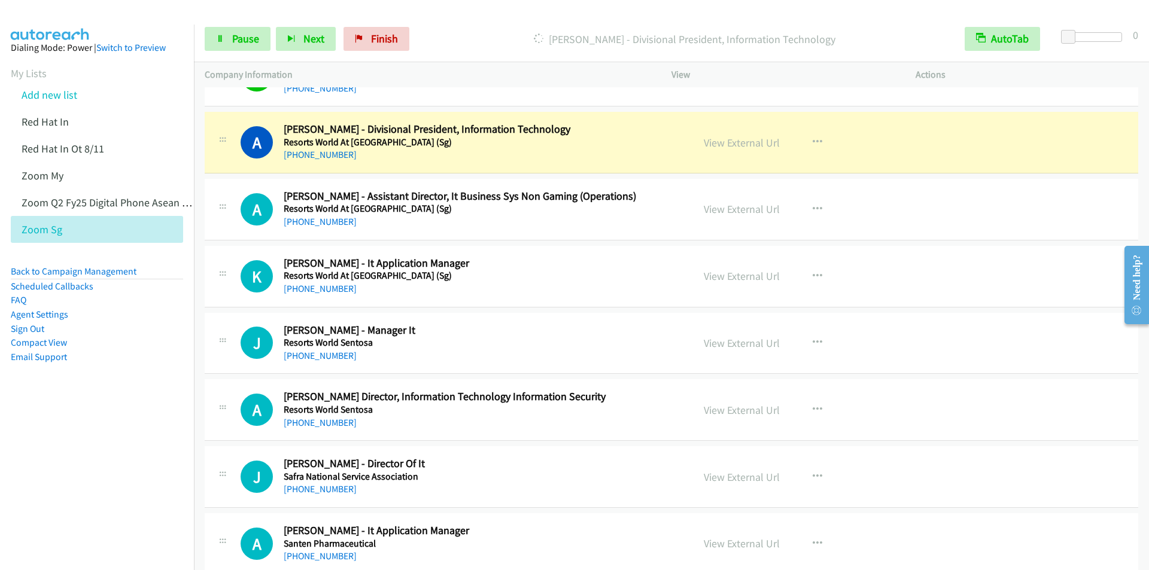
scroll to position [8678, 0]
click at [475, 27] on div "[PERSON_NAME] - Divisional President, Information Technology" at bounding box center [684, 39] width 539 height 24
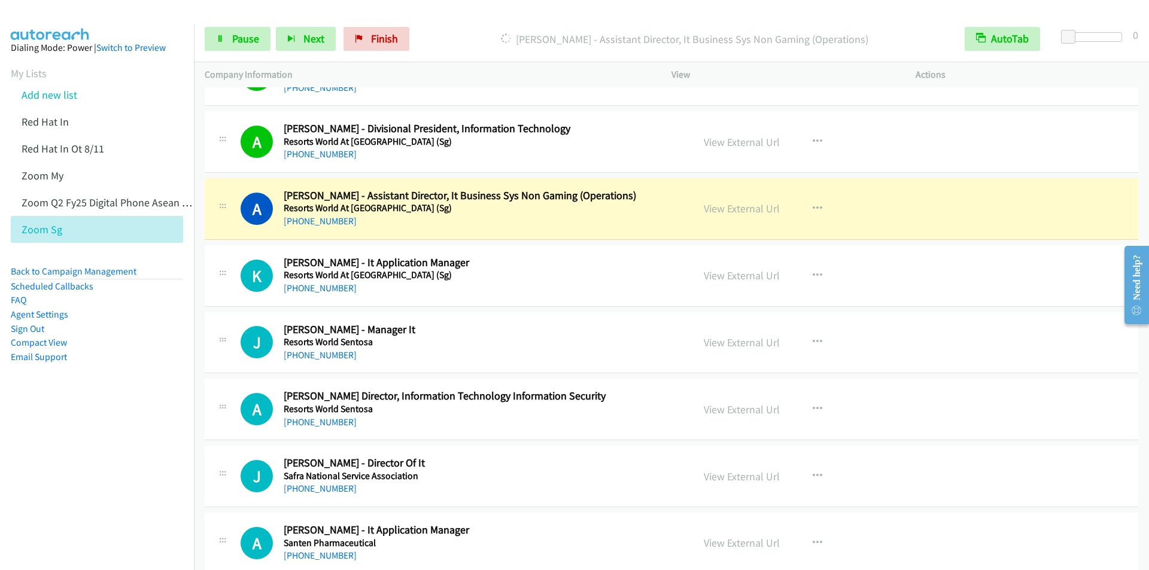
click at [469, 18] on div "Start Calls Pause Next Finish [PERSON_NAME] - Assistant Director, It Business S…" at bounding box center [671, 39] width 955 height 46
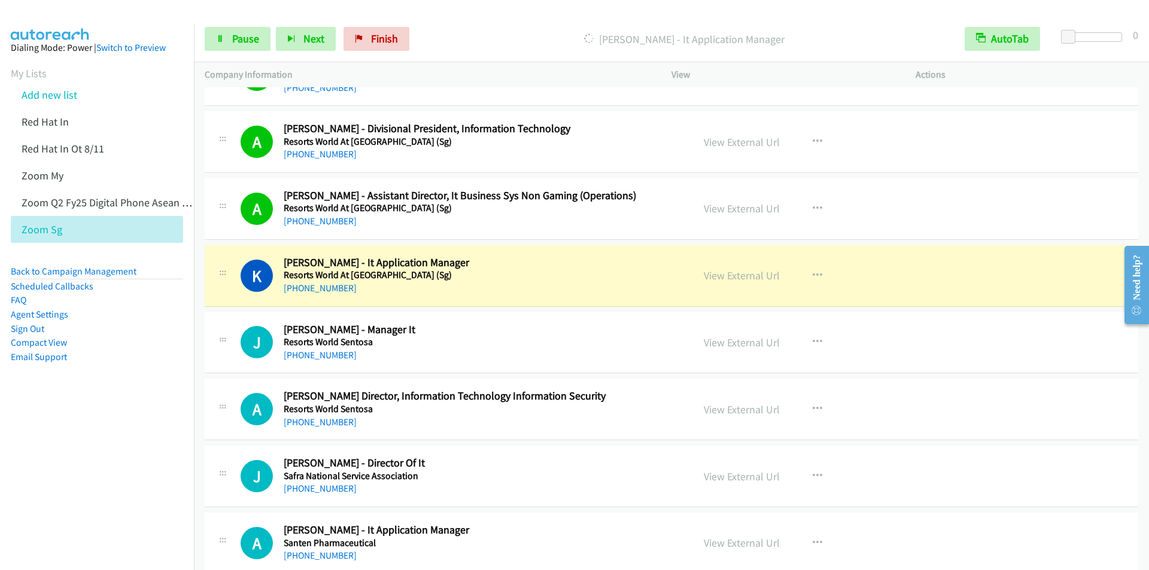
click at [464, 13] on div at bounding box center [569, 23] width 1138 height 46
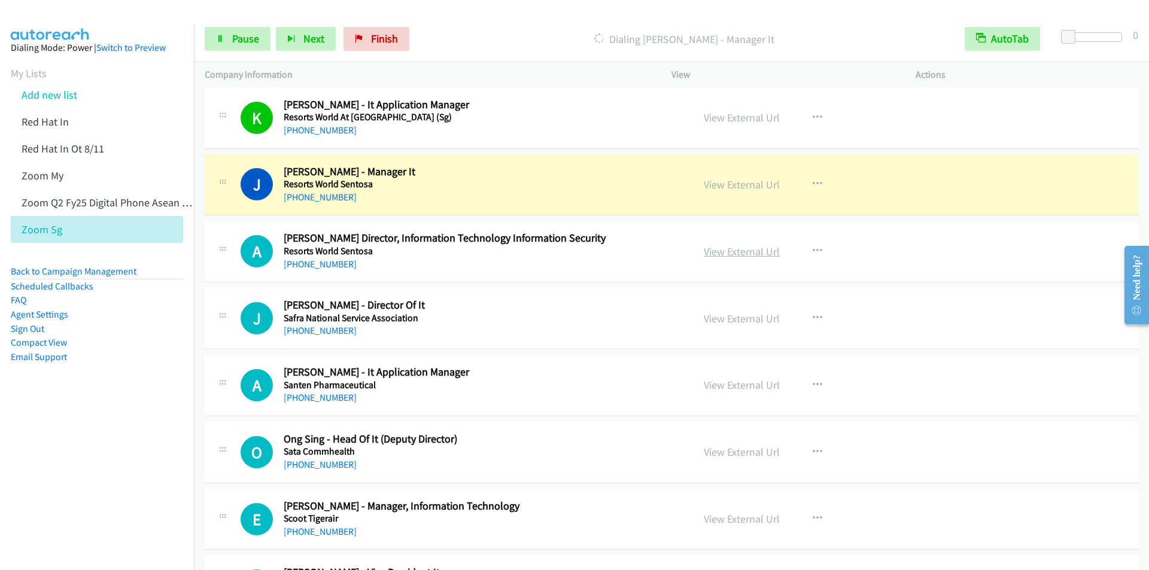
scroll to position [8857, 0]
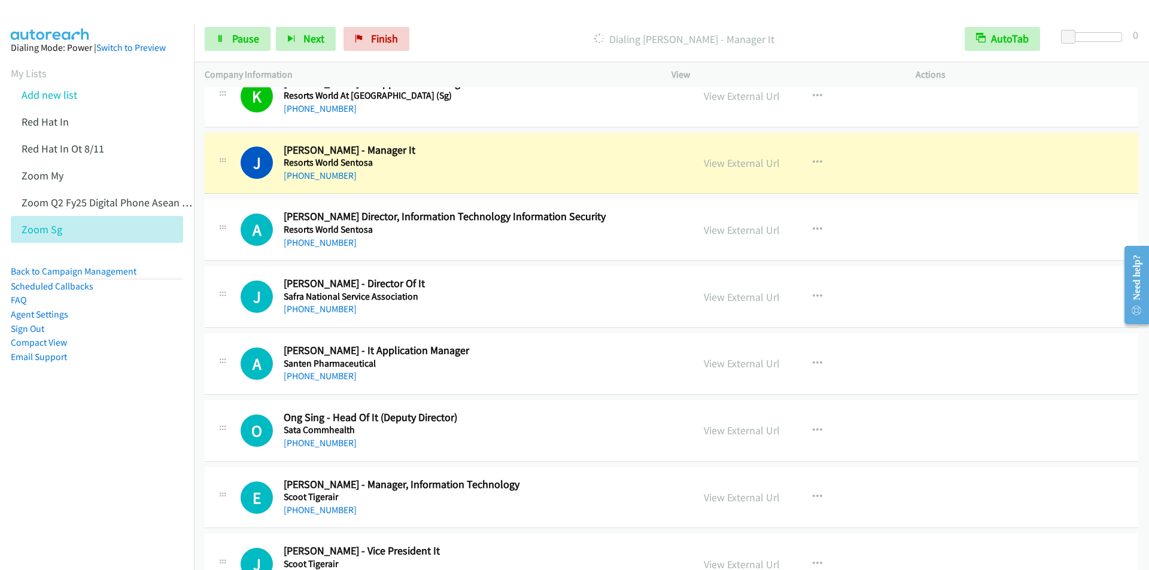
click at [521, 34] on p "Dialing [PERSON_NAME] - Manager It" at bounding box center [685, 39] width 518 height 16
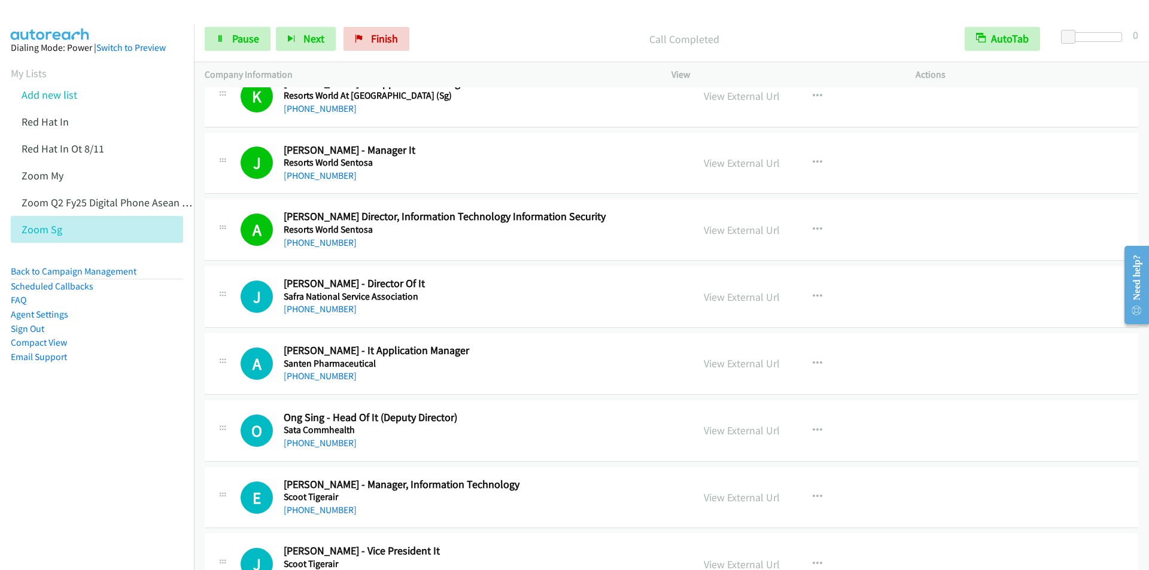
click at [463, 29] on div "Call Completed" at bounding box center [684, 39] width 539 height 24
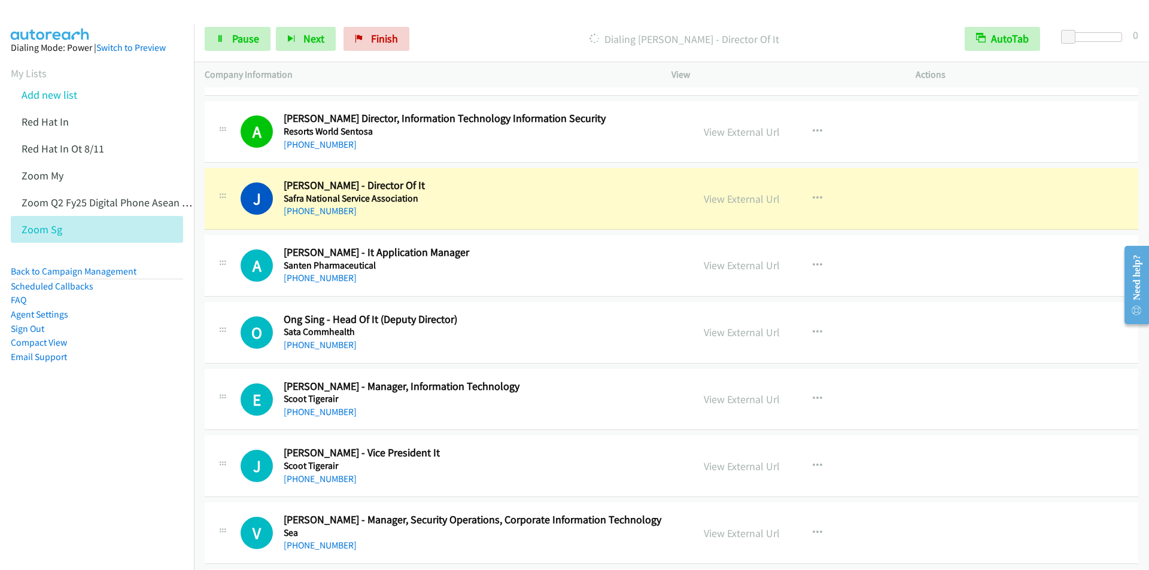
scroll to position [8977, 0]
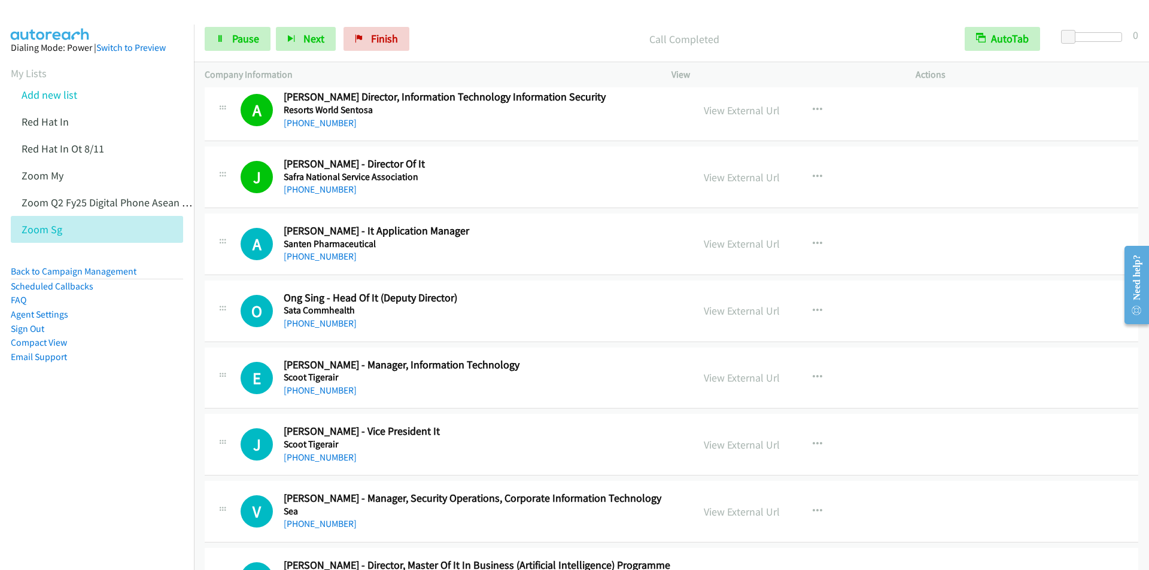
click at [544, 32] on p "Call Completed" at bounding box center [685, 39] width 518 height 16
click at [241, 48] on link "Pause" at bounding box center [238, 39] width 66 height 24
click at [242, 47] on link "Start Calls" at bounding box center [248, 39] width 86 height 24
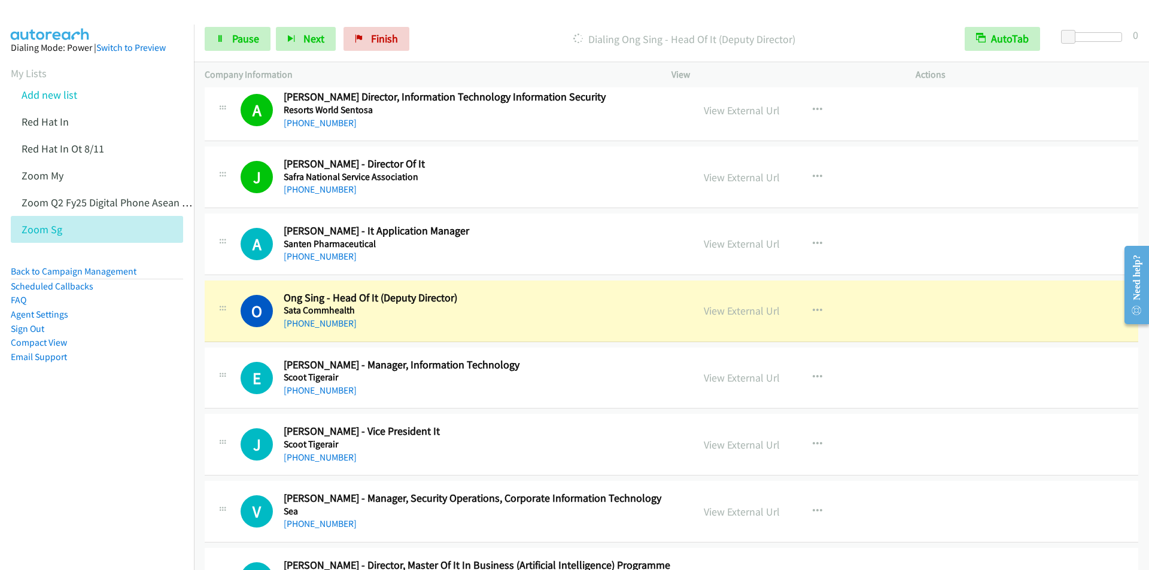
scroll to position [9097, 0]
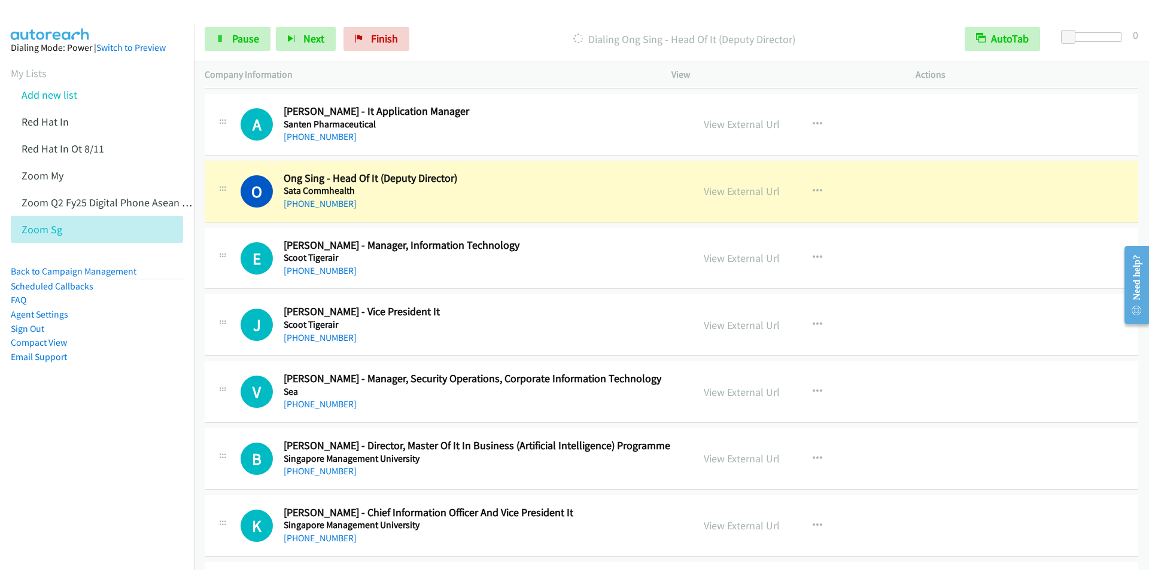
click at [512, 11] on div at bounding box center [569, 23] width 1138 height 46
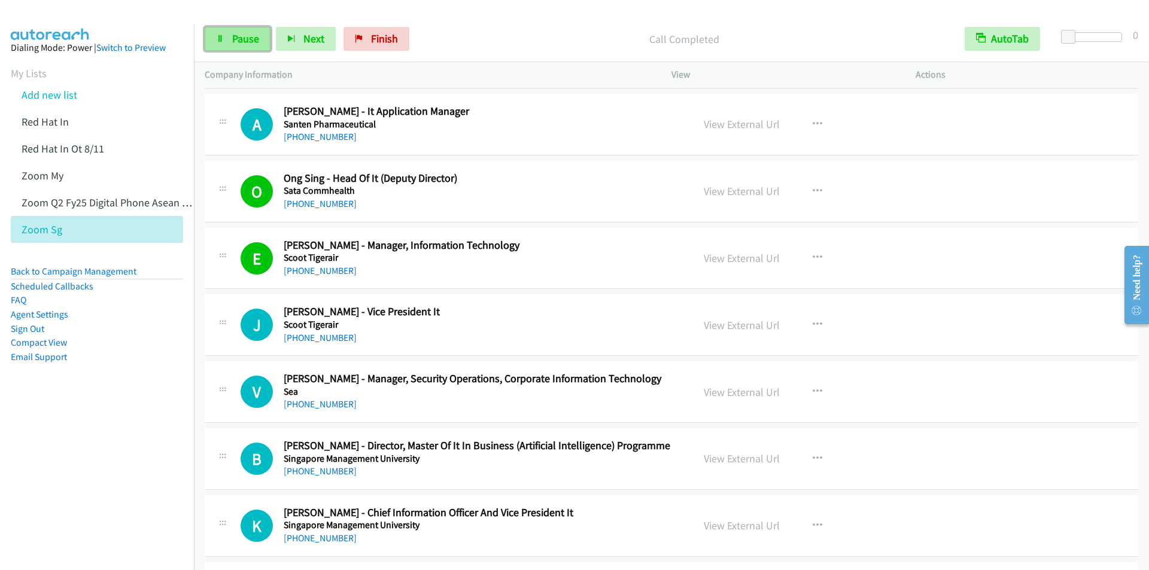
click at [247, 38] on span "Pause" at bounding box center [245, 39] width 27 height 14
click at [247, 38] on span "Start Calls" at bounding box center [255, 39] width 47 height 14
click at [455, 29] on div "Call Completed" at bounding box center [684, 39] width 539 height 24
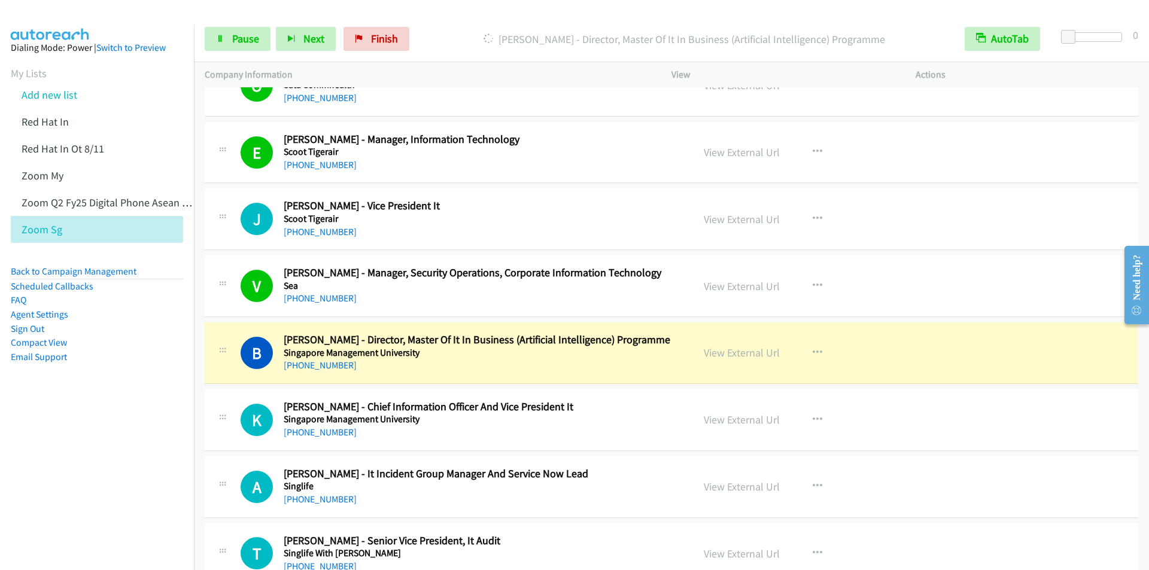
scroll to position [9336, 0]
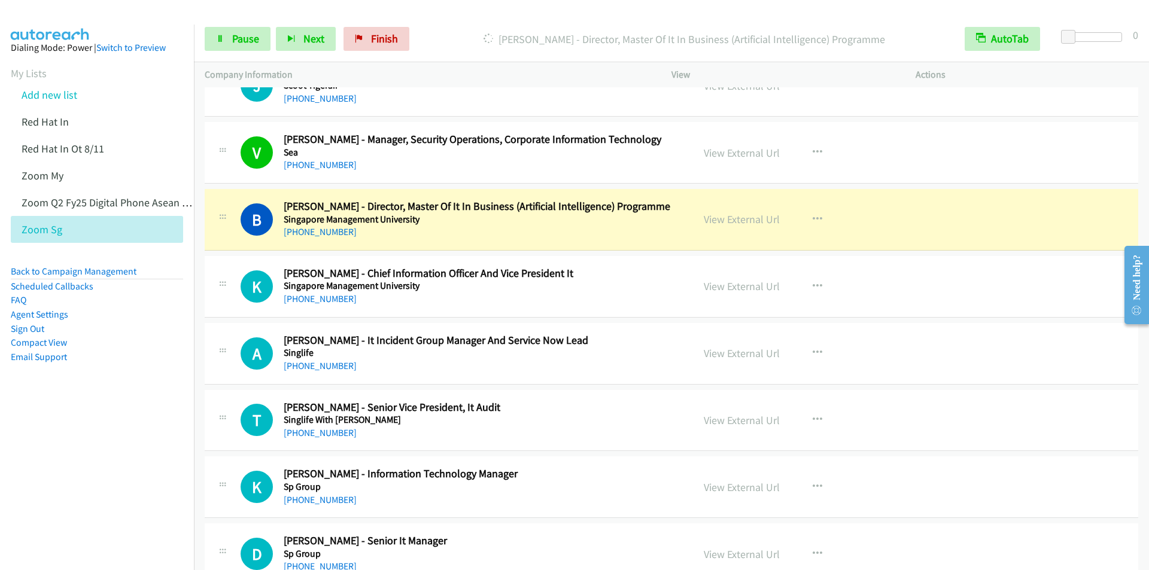
click at [421, 17] on div "Start Calls Pause Next Finish [PERSON_NAME] - Director, Master Of It In Busines…" at bounding box center [671, 39] width 955 height 46
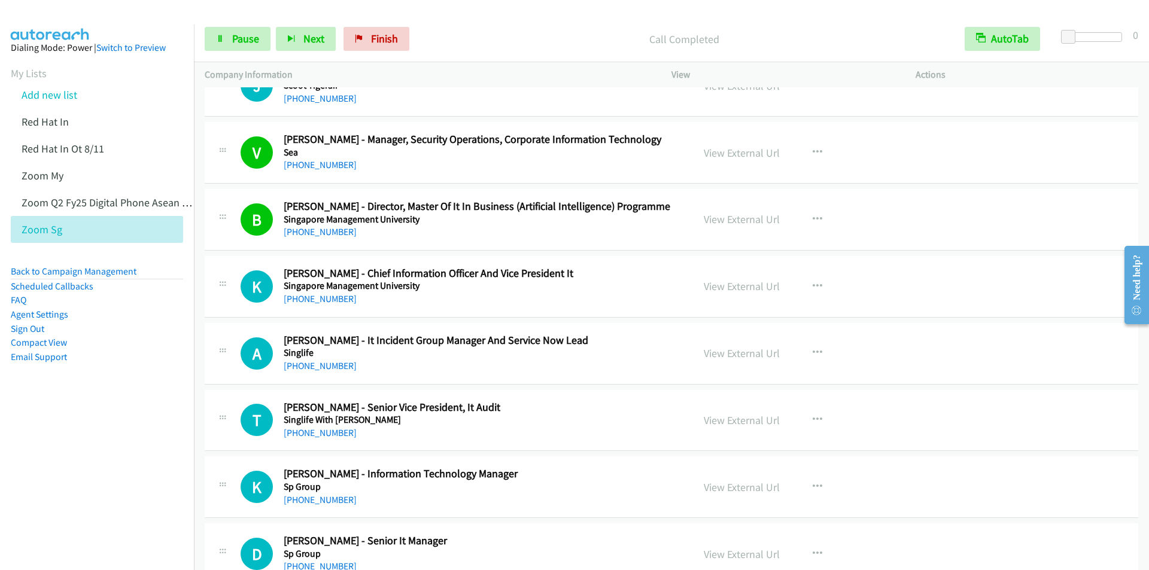
click at [422, 11] on div at bounding box center [569, 23] width 1138 height 46
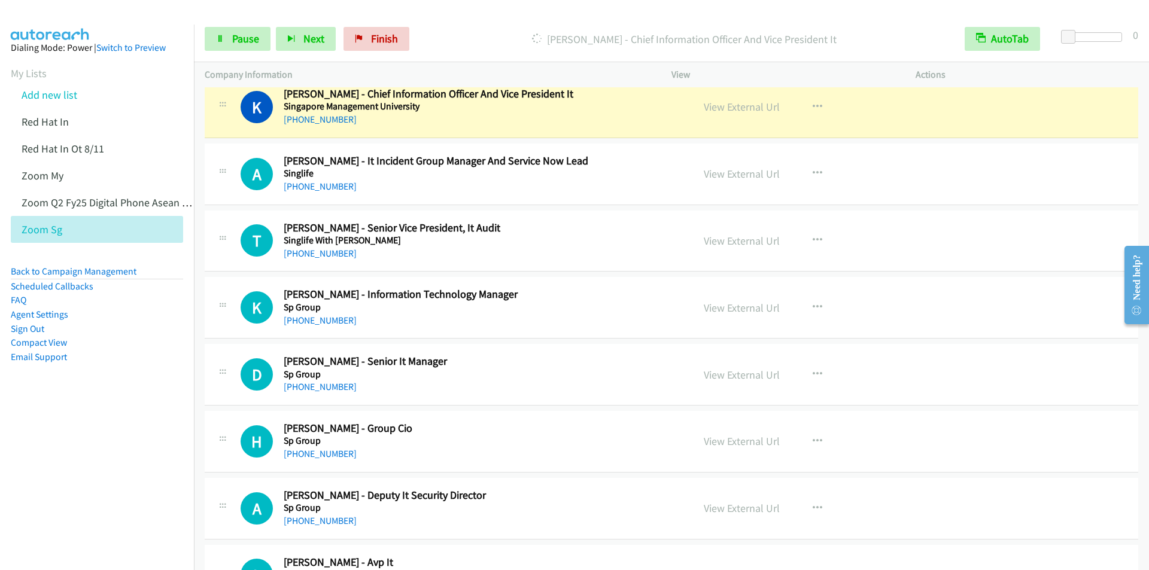
scroll to position [9456, 0]
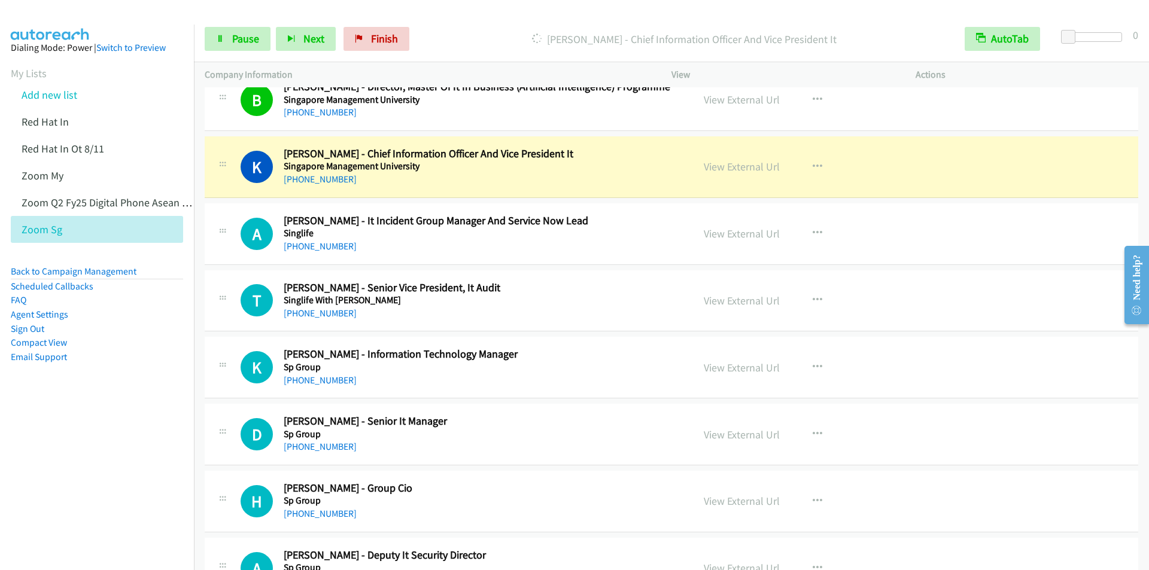
click at [65, 458] on nav "Dialing Mode: Power | Switch to Preview My Lists Add new list Red Hat In Red Ha…" at bounding box center [97, 310] width 195 height 570
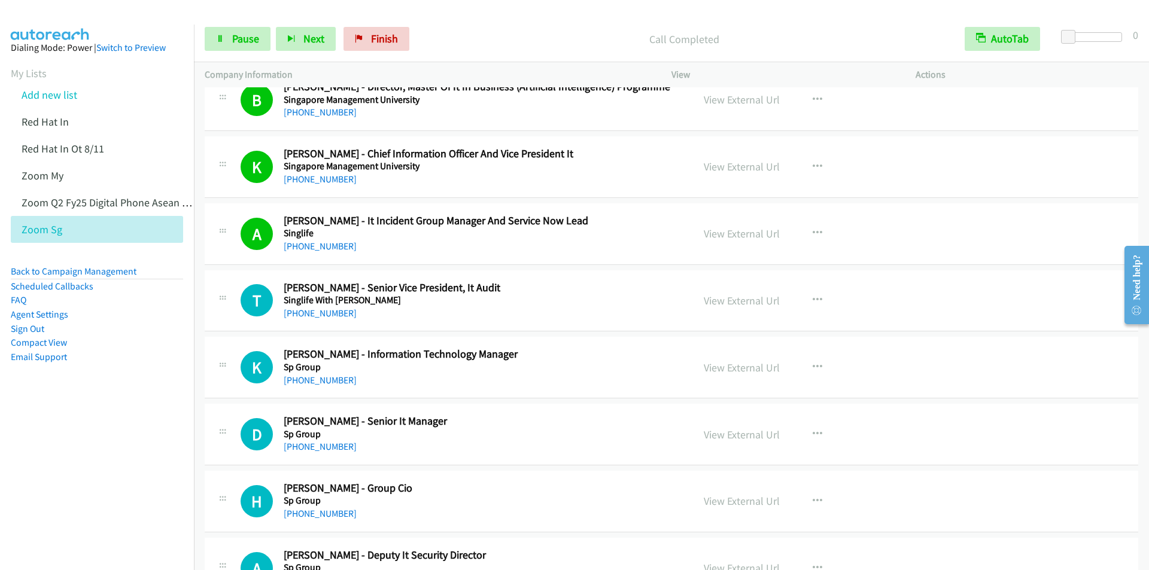
click at [121, 475] on nav "Dialing Mode: Power | Switch to Preview My Lists Add new list Red Hat In Red Ha…" at bounding box center [97, 310] width 195 height 570
click at [230, 39] on link "Pause" at bounding box center [238, 39] width 66 height 24
click at [232, 38] on span "Start Calls" at bounding box center [255, 39] width 47 height 14
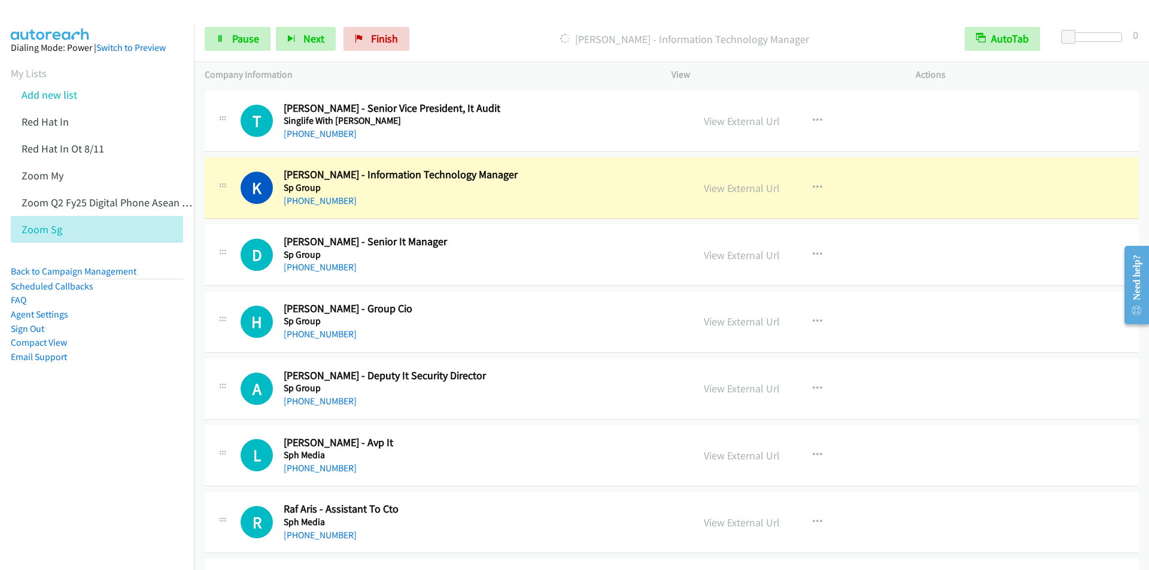
scroll to position [9695, 0]
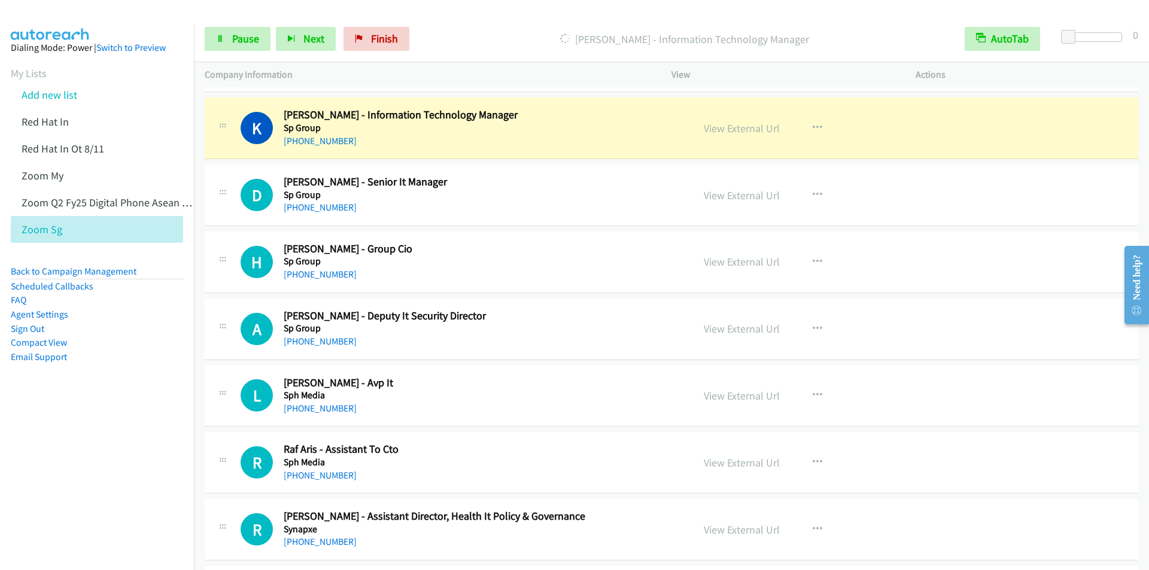
drag, startPoint x: 456, startPoint y: 42, endPoint x: 458, endPoint y: 35, distance: 6.8
click at [457, 41] on p "[PERSON_NAME] - Information Technology Manager" at bounding box center [685, 39] width 518 height 16
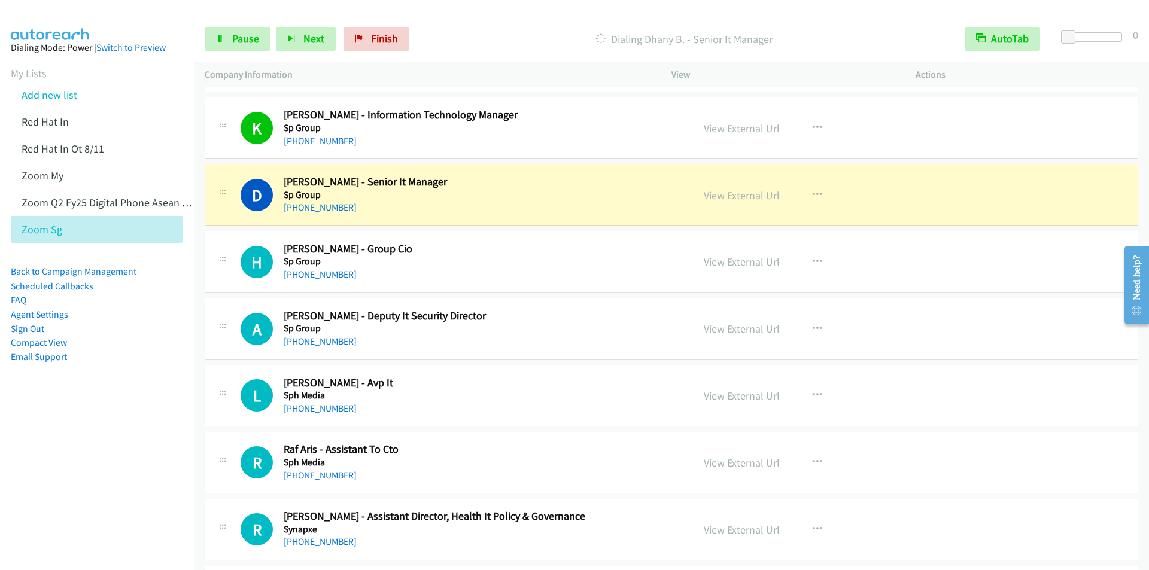
click at [487, 33] on p "Dialing Dhany B. - Senior It Manager" at bounding box center [685, 39] width 518 height 16
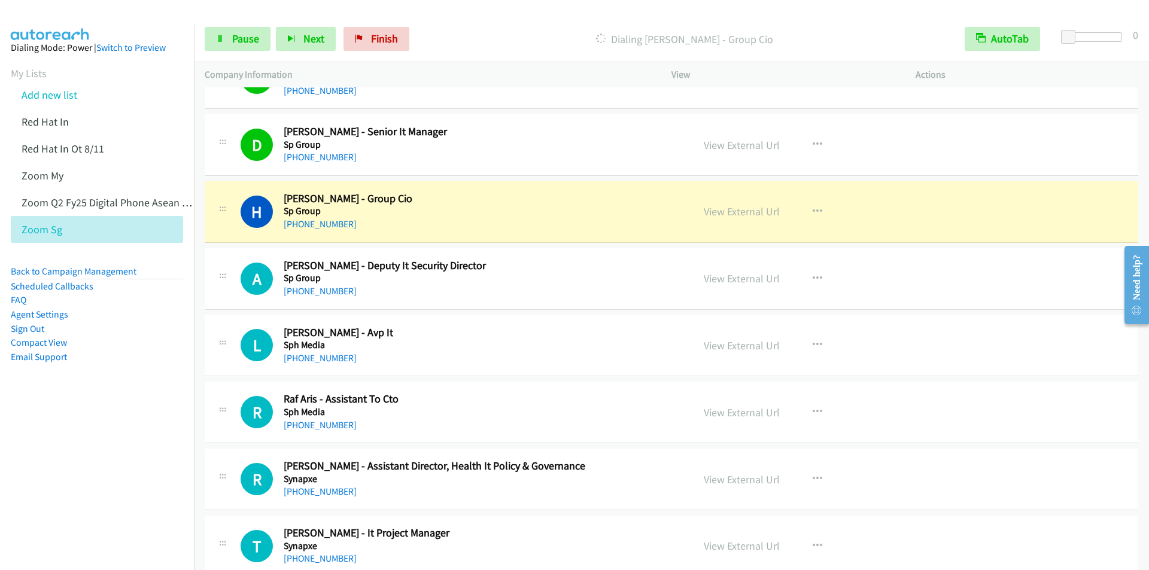
scroll to position [9815, 0]
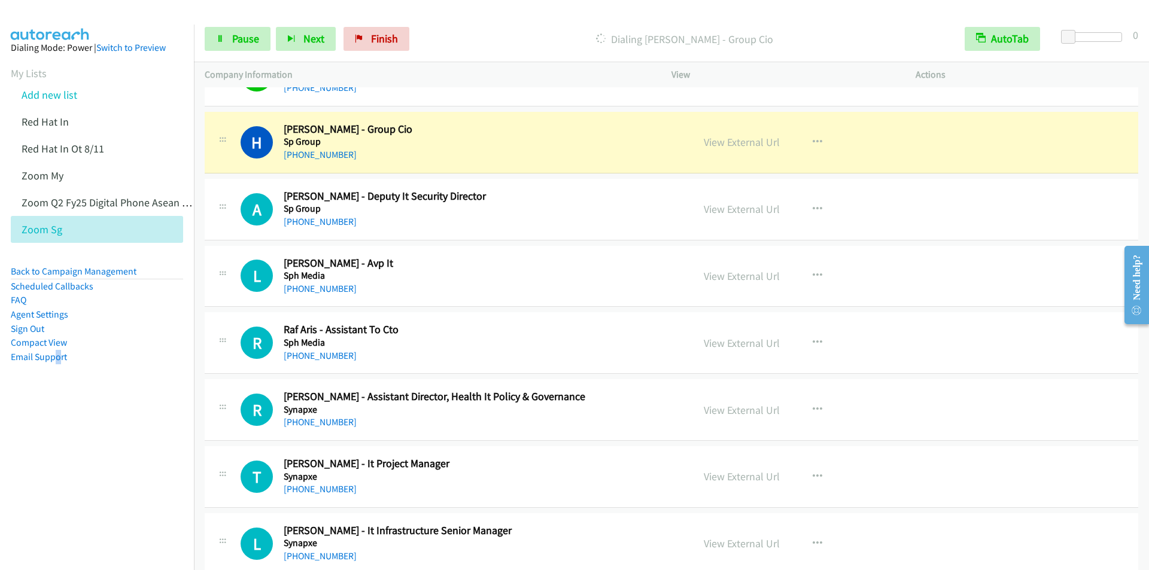
click at [60, 506] on nav "Dialing Mode: Power | Switch to Preview My Lists Add new list Red Hat In Red Ha…" at bounding box center [97, 310] width 195 height 570
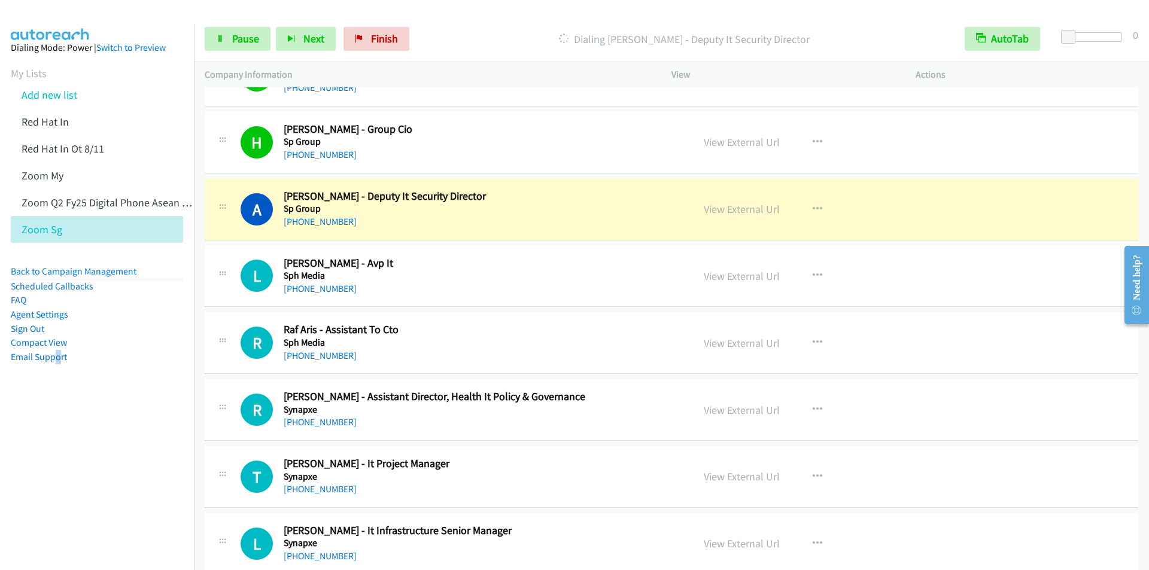
click at [99, 485] on nav "Dialing Mode: Power | Switch to Preview My Lists Add new list Red Hat In Red Ha…" at bounding box center [97, 310] width 195 height 570
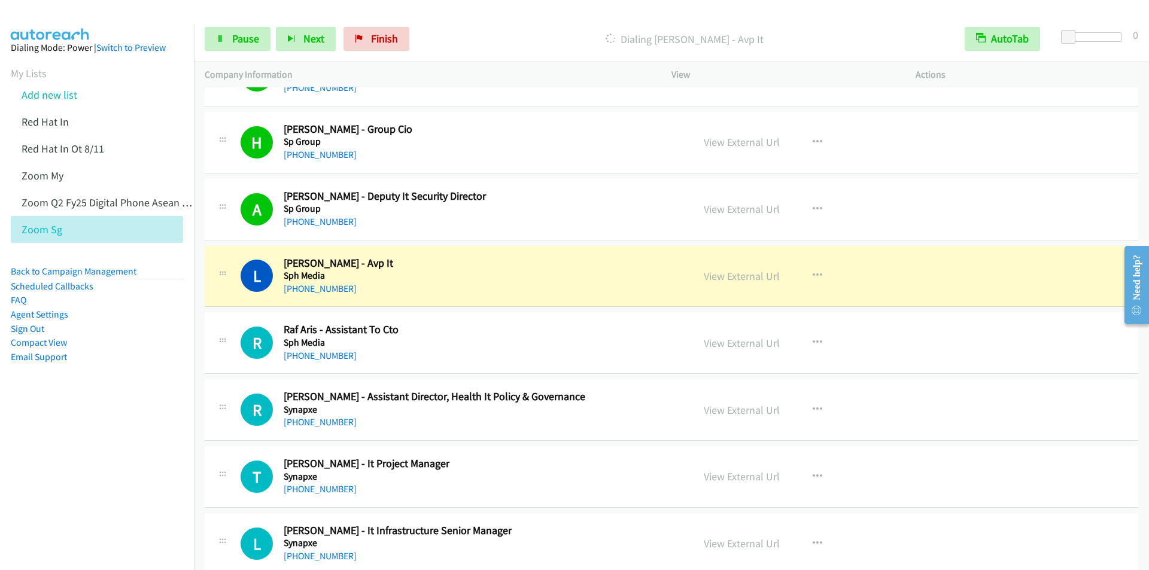
click at [155, 476] on nav "Dialing Mode: Power | Switch to Preview My Lists Add new list Red Hat In Red Ha…" at bounding box center [97, 310] width 195 height 570
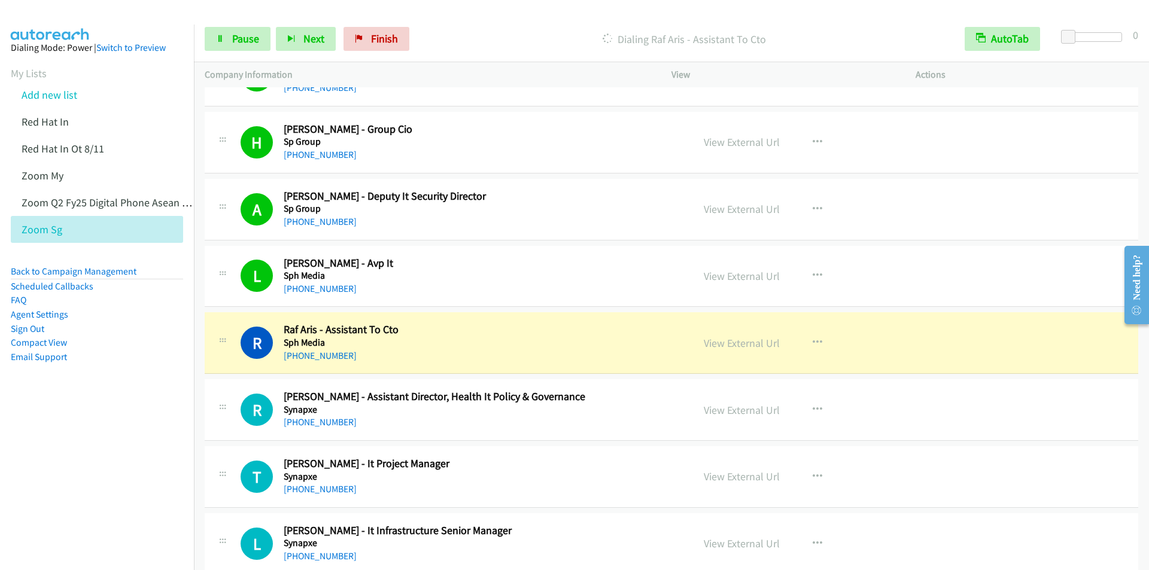
drag, startPoint x: 132, startPoint y: 488, endPoint x: 138, endPoint y: 490, distance: 7.0
click at [132, 488] on nav "Dialing Mode: Power | Switch to Preview My Lists Add new list Red Hat In Red Ha…" at bounding box center [97, 310] width 195 height 570
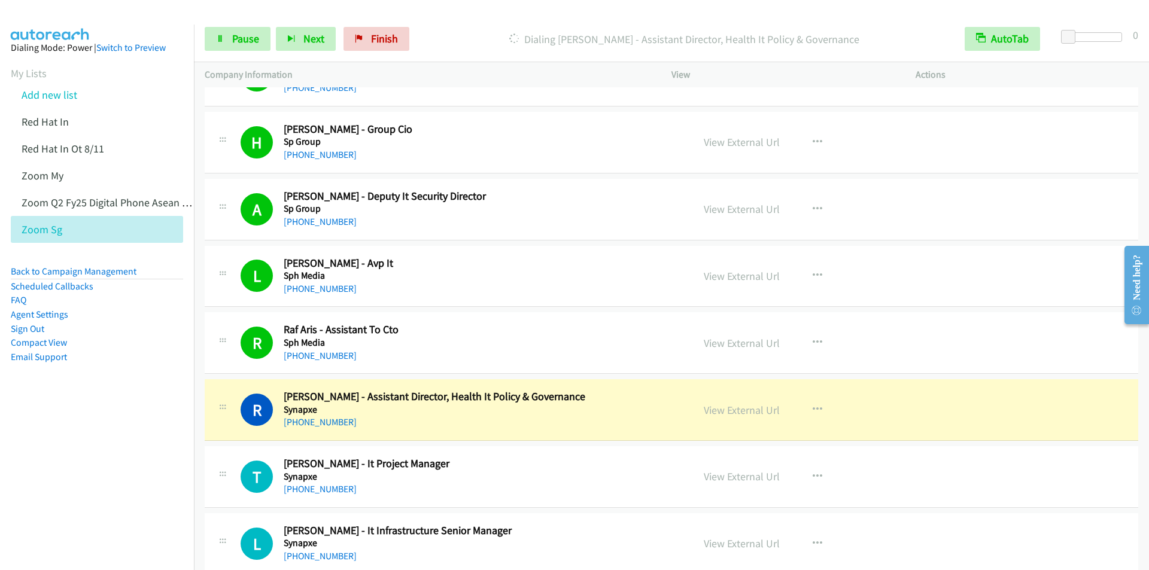
click at [51, 442] on nav "Dialing Mode: Power | Switch to Preview My Lists Add new list Red Hat In Red Ha…" at bounding box center [97, 310] width 195 height 570
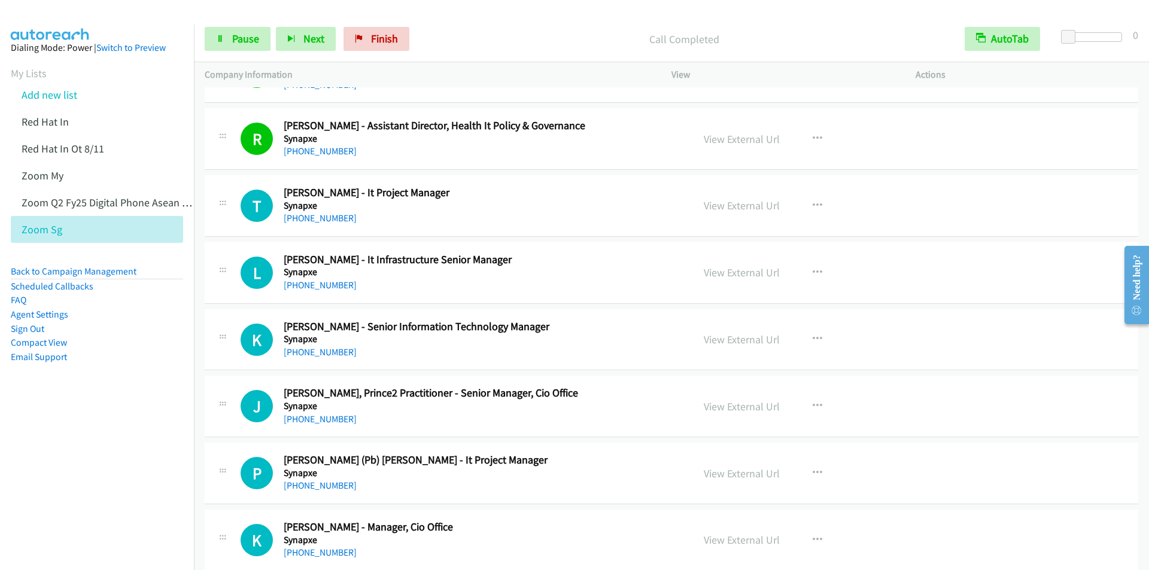
scroll to position [10114, 0]
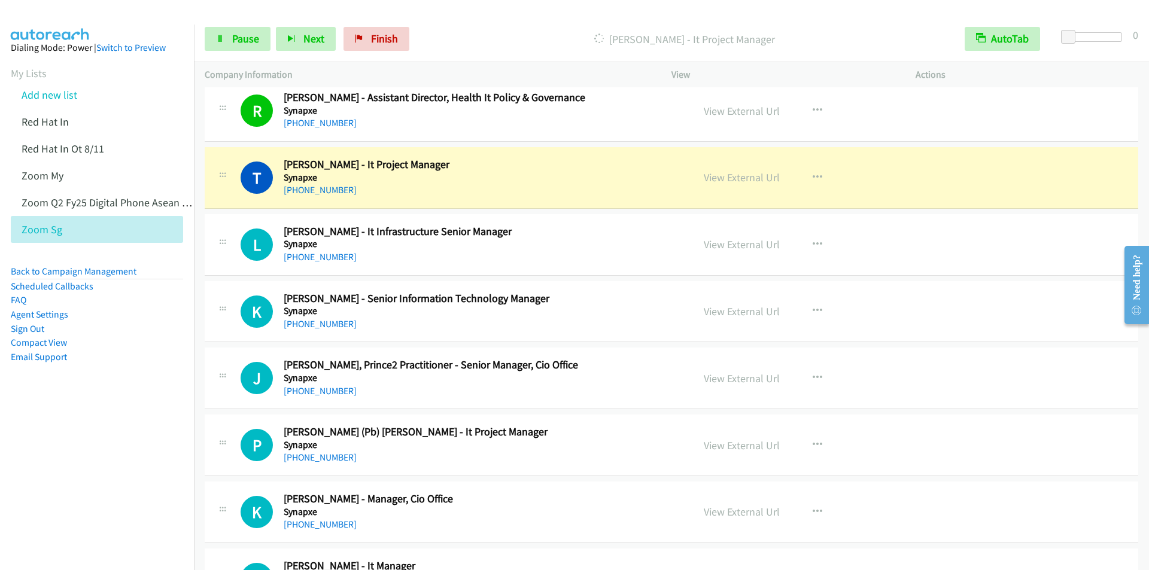
click at [90, 489] on nav "Dialing Mode: Power | Switch to Preview My Lists Add new list Red Hat In Red Ha…" at bounding box center [97, 310] width 195 height 570
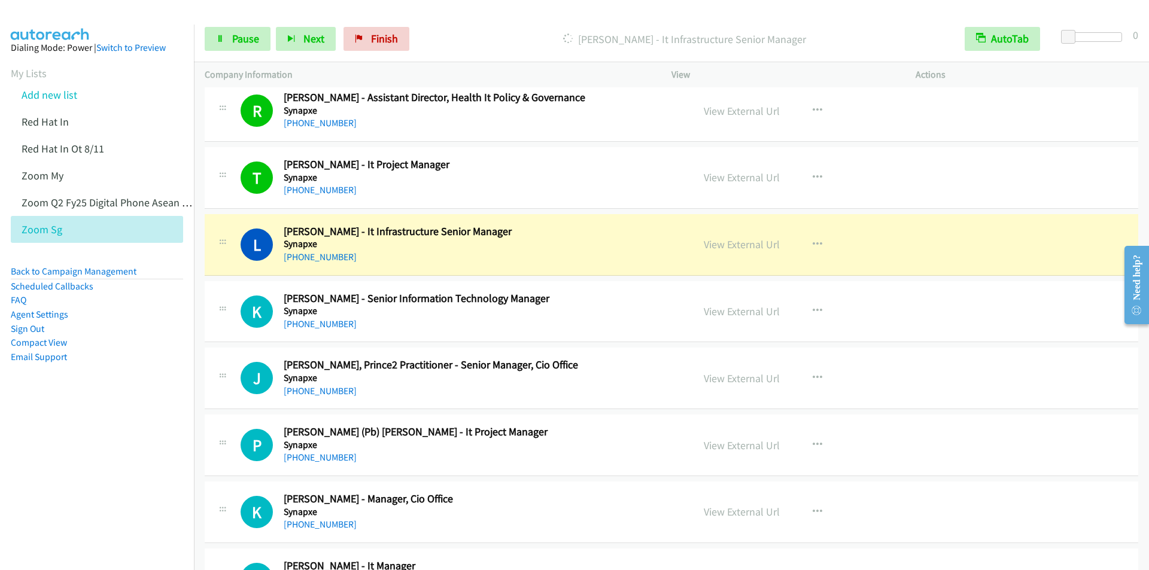
click at [124, 460] on nav "Dialing Mode: Power | Switch to Preview My Lists Add new list Red Hat In Red Ha…" at bounding box center [97, 310] width 195 height 570
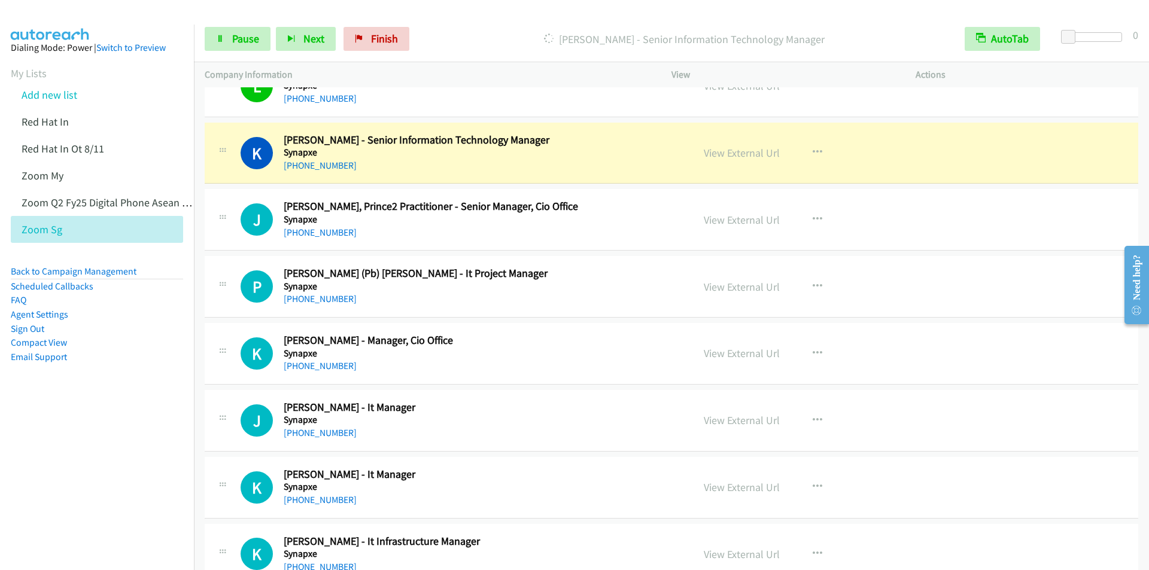
scroll to position [10294, 0]
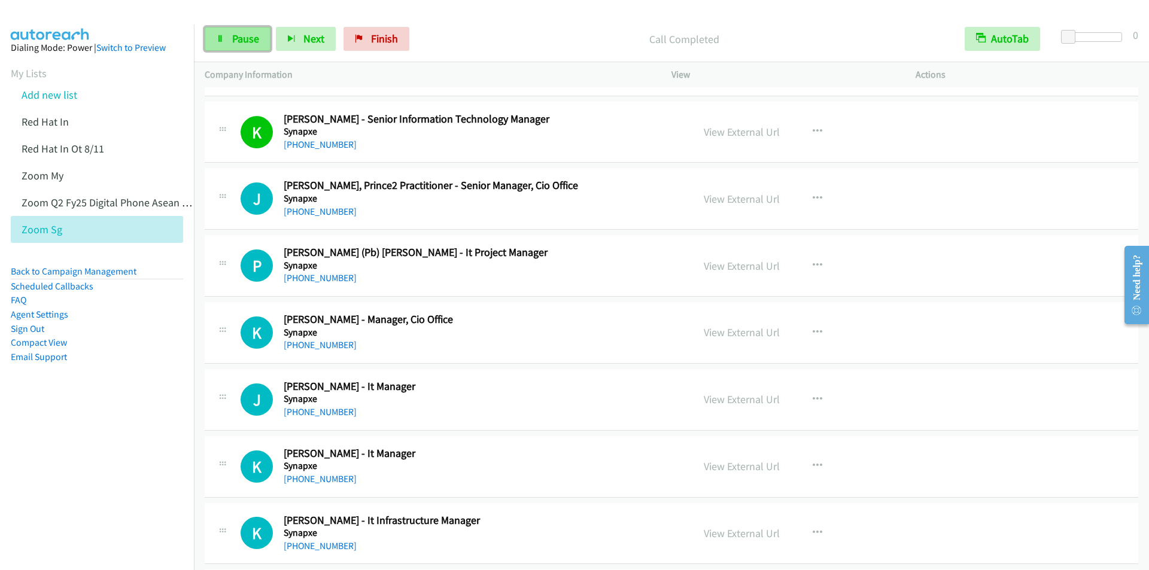
click at [239, 34] on span "Pause" at bounding box center [245, 39] width 27 height 14
click at [239, 37] on span "Start Calls" at bounding box center [255, 39] width 47 height 14
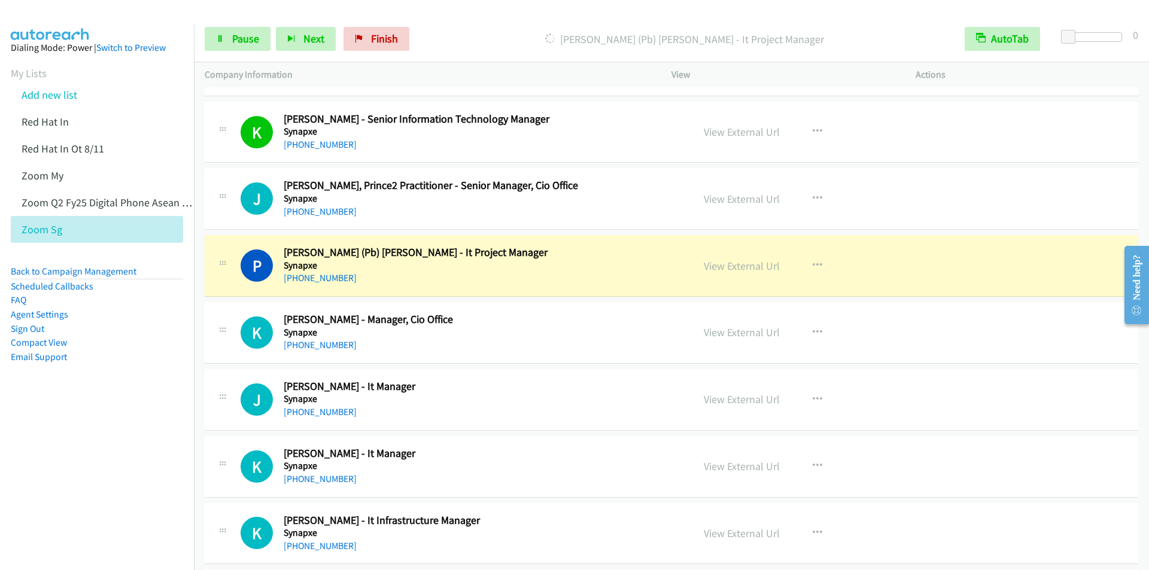
click at [476, 26] on div "Start Calls Pause Next Finish [PERSON_NAME] (Pb) [PERSON_NAME] - It Project Man…" at bounding box center [671, 39] width 955 height 46
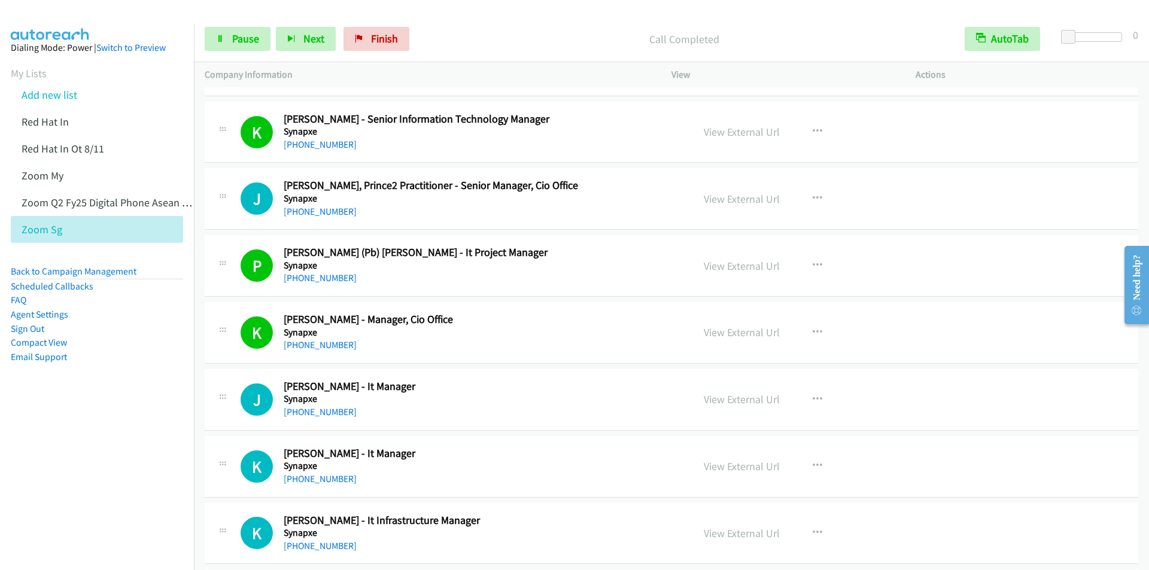
click at [499, 22] on div "Start Calls Pause Next Finish Call Completed AutoTab AutoTab 0" at bounding box center [671, 39] width 955 height 46
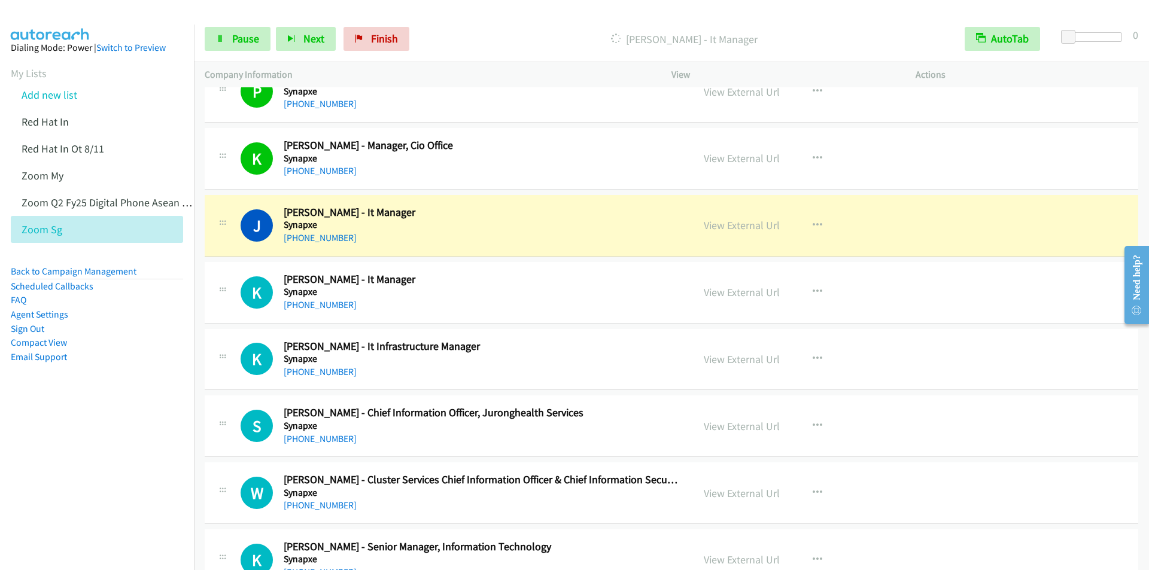
scroll to position [10473, 0]
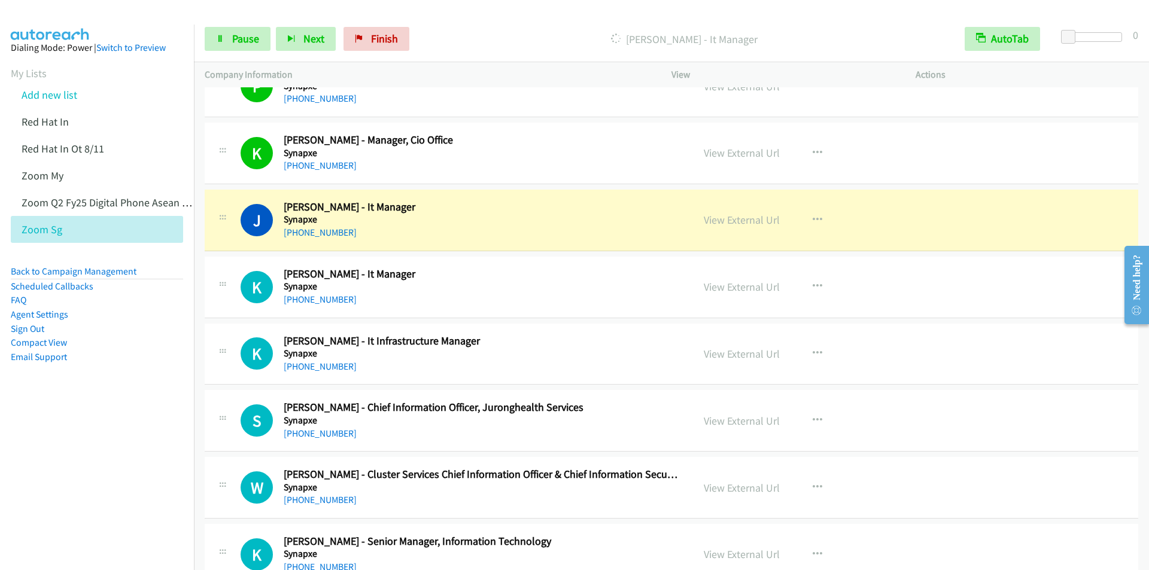
click at [511, 36] on p "[PERSON_NAME] - It Manager" at bounding box center [685, 39] width 518 height 16
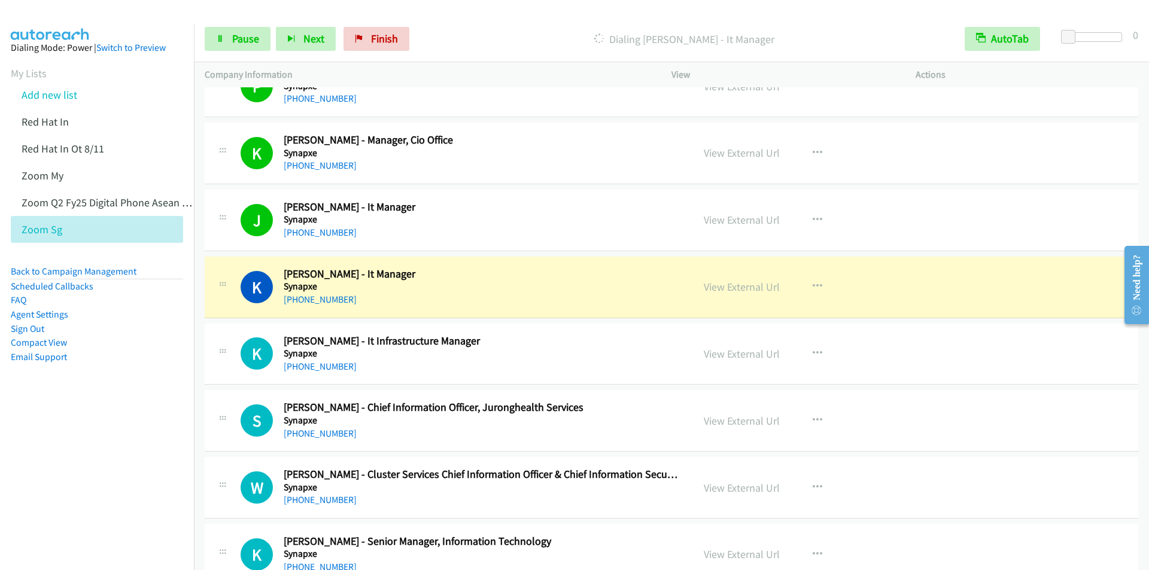
scroll to position [10593, 0]
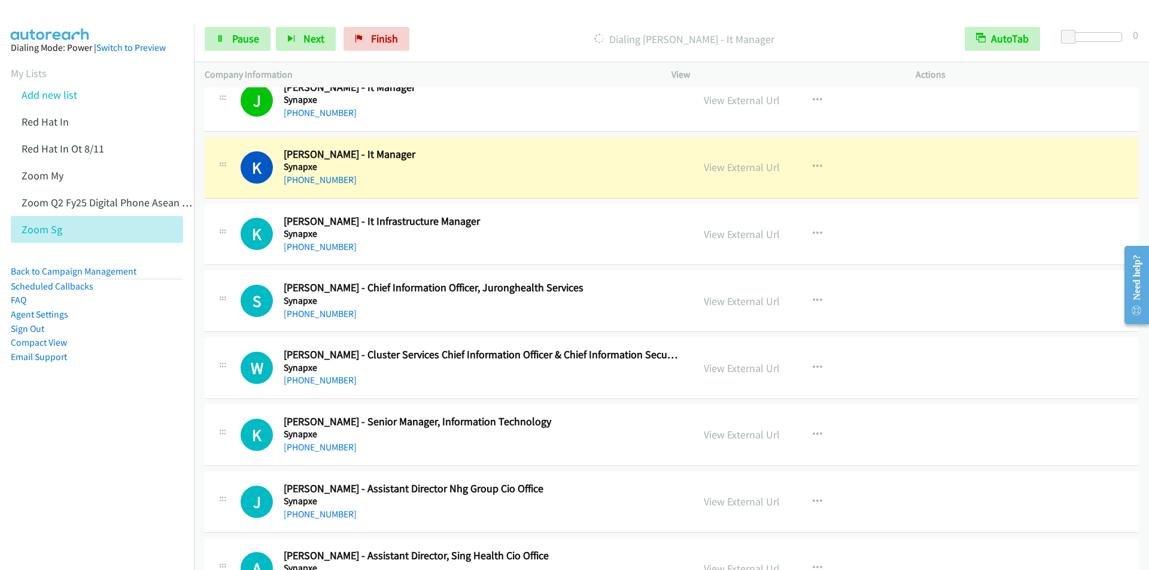
click at [68, 494] on nav "Dialing Mode: Power | Switch to Preview My Lists Add new list Red Hat In Red Ha…" at bounding box center [97, 310] width 195 height 570
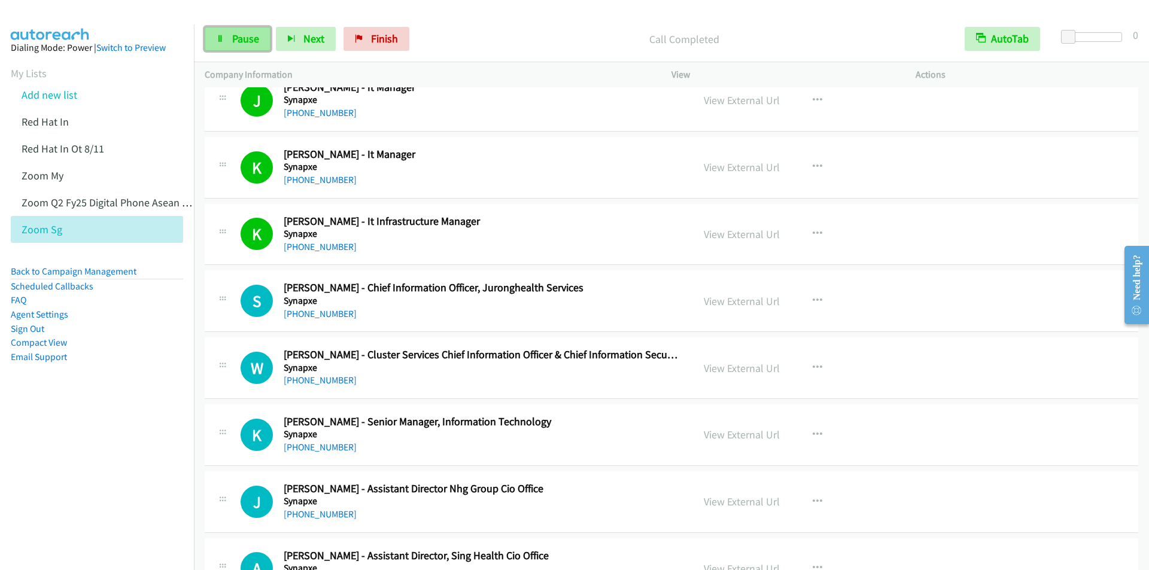
click at [236, 37] on span "Pause" at bounding box center [245, 39] width 27 height 14
